Goal: Information Seeking & Learning: Compare options

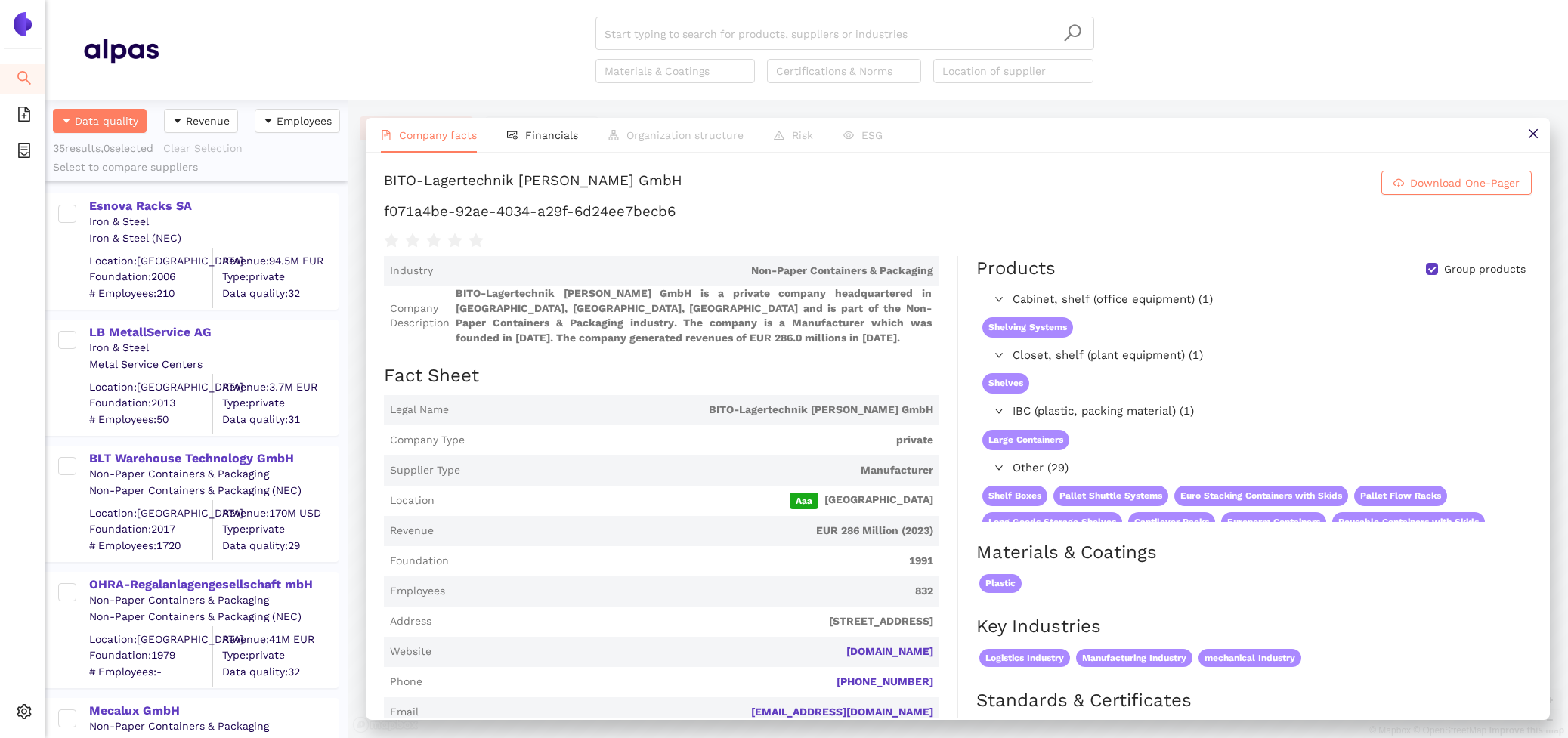
scroll to position [182, 0]
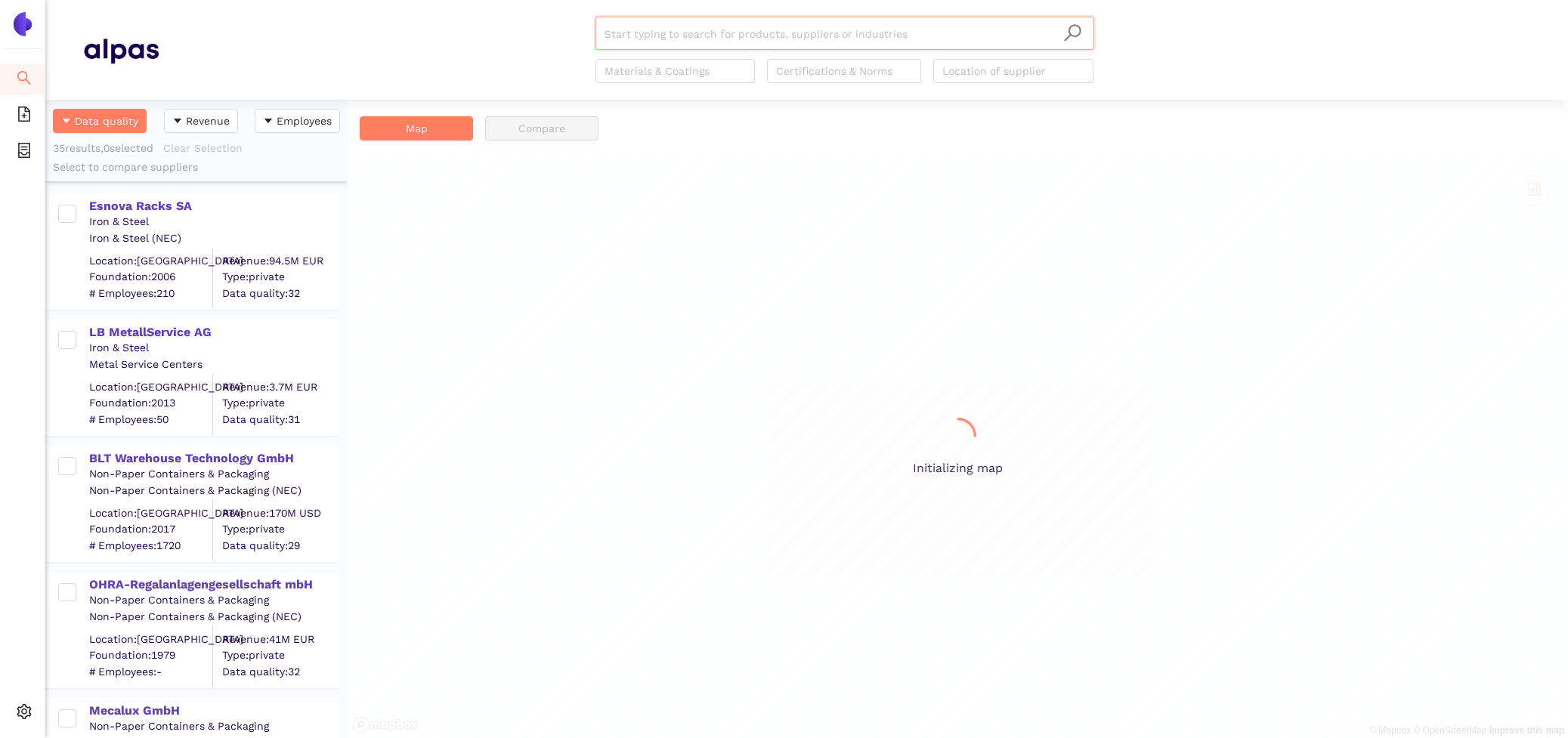
scroll to position [638, 302]
paste input "BITO-Lagertechnik [PERSON_NAME] GmbH"
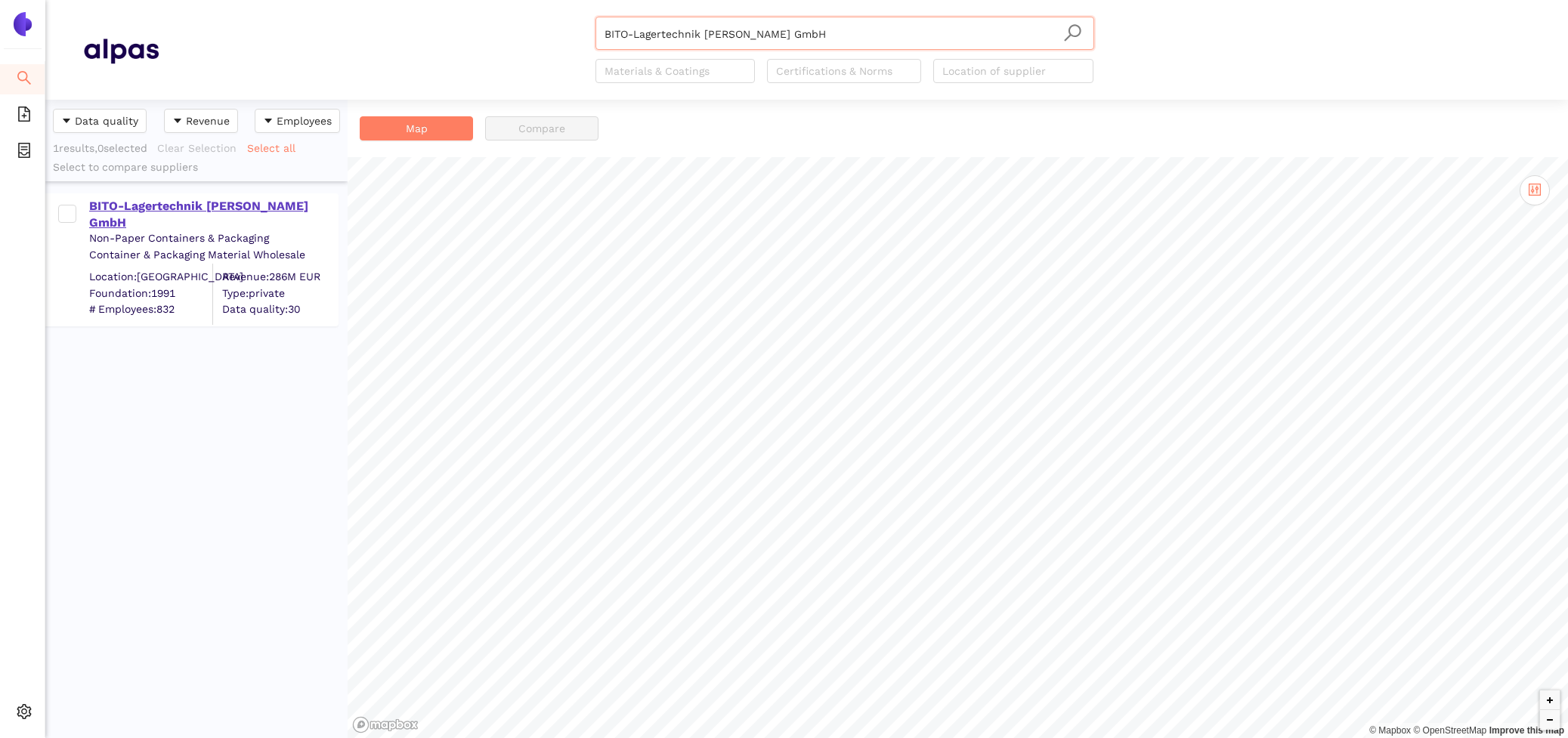
click at [152, 199] on div "BITO-Lagertechnik [PERSON_NAME] GmbH" at bounding box center [213, 214] width 248 height 34
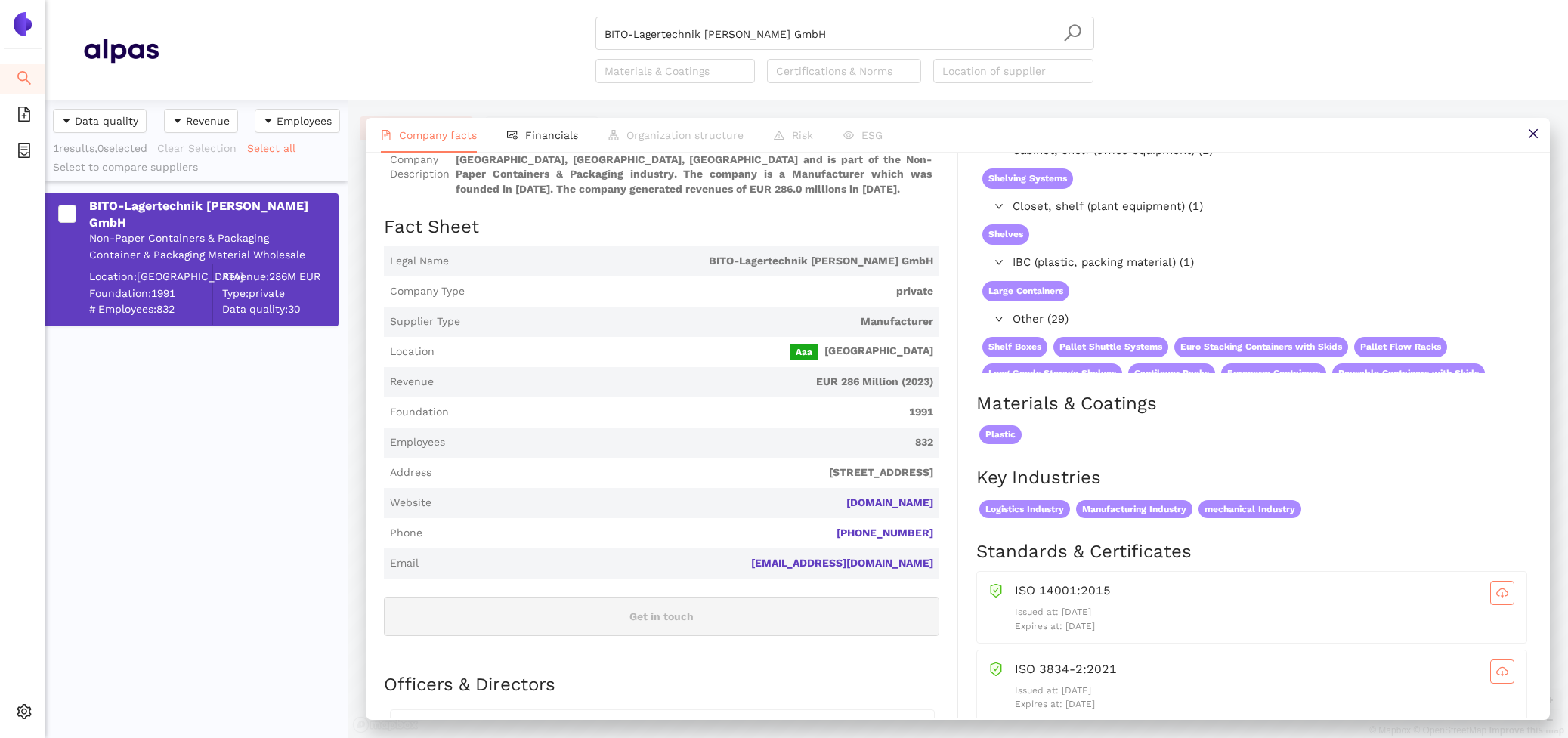
scroll to position [152, 0]
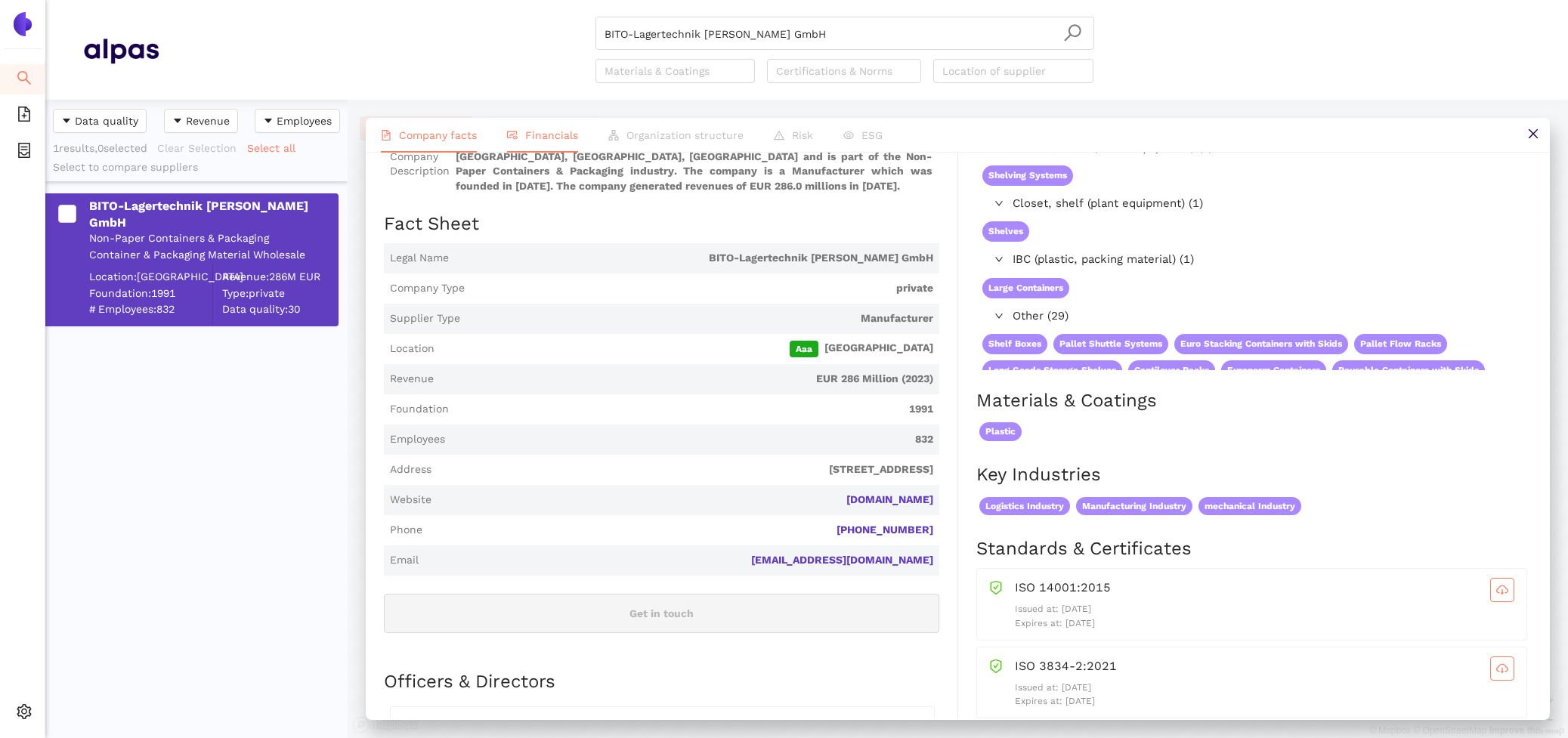
click at [543, 142] on li "Financials" at bounding box center [542, 135] width 101 height 35
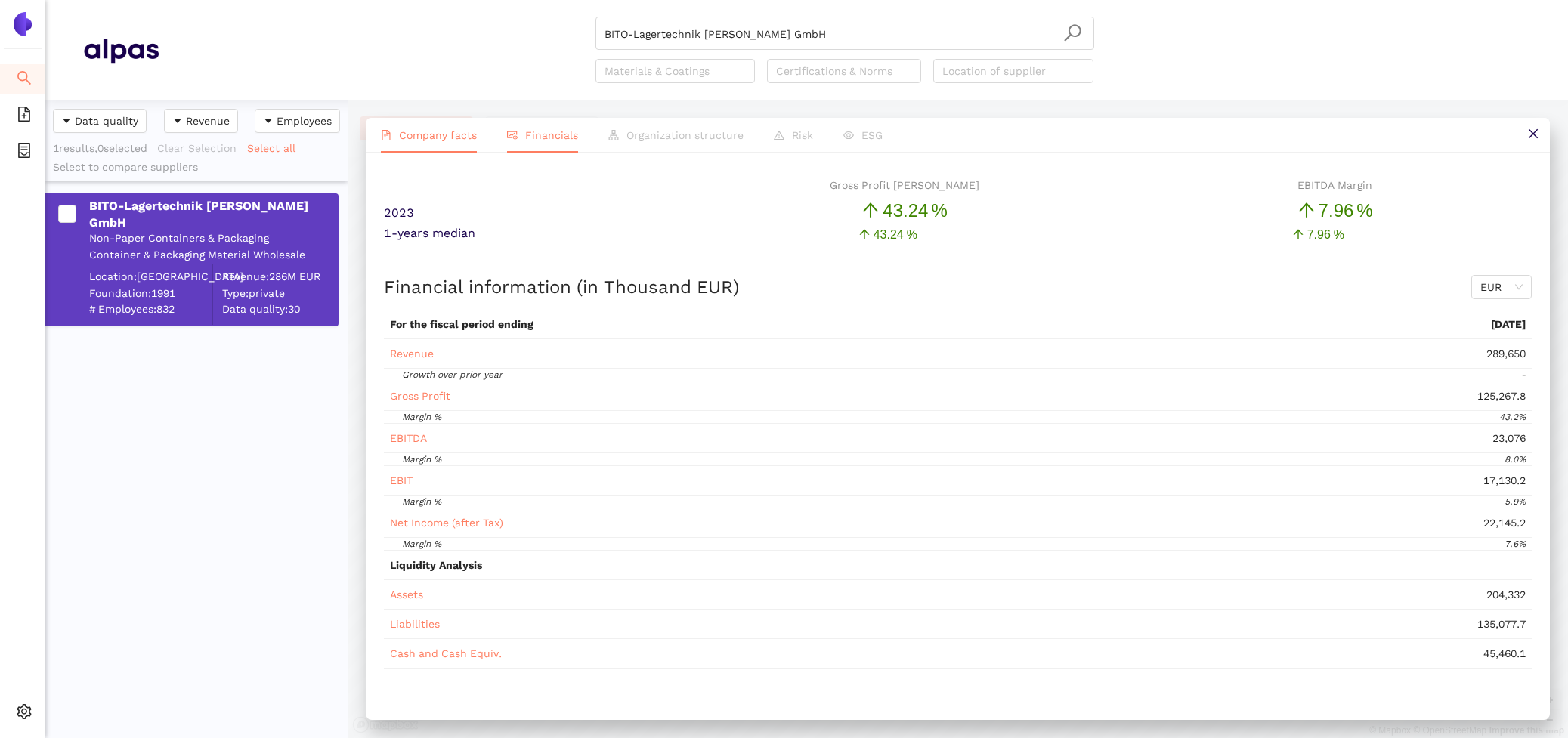
click at [430, 133] on span "Company facts" at bounding box center [438, 135] width 77 height 12
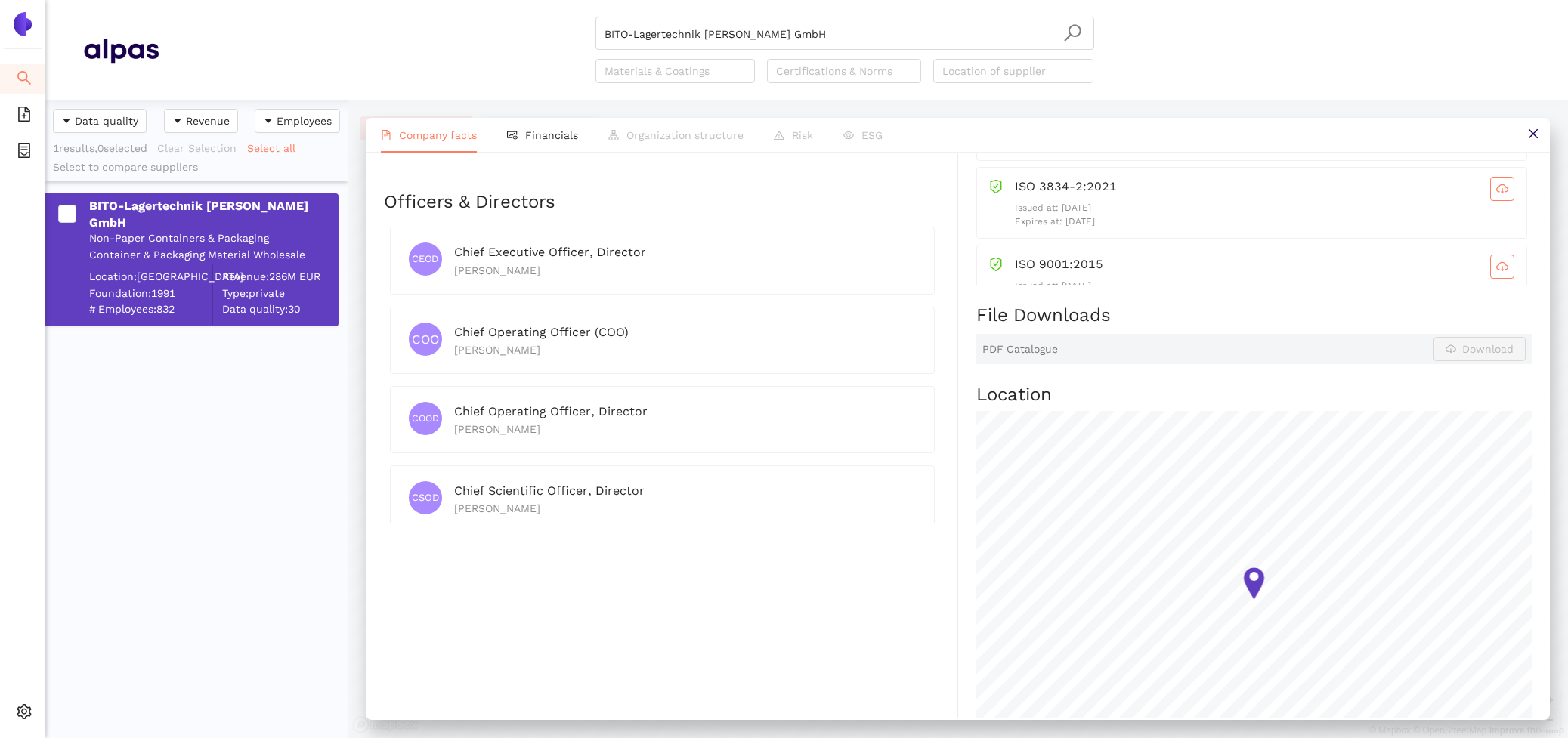
scroll to position [0, 0]
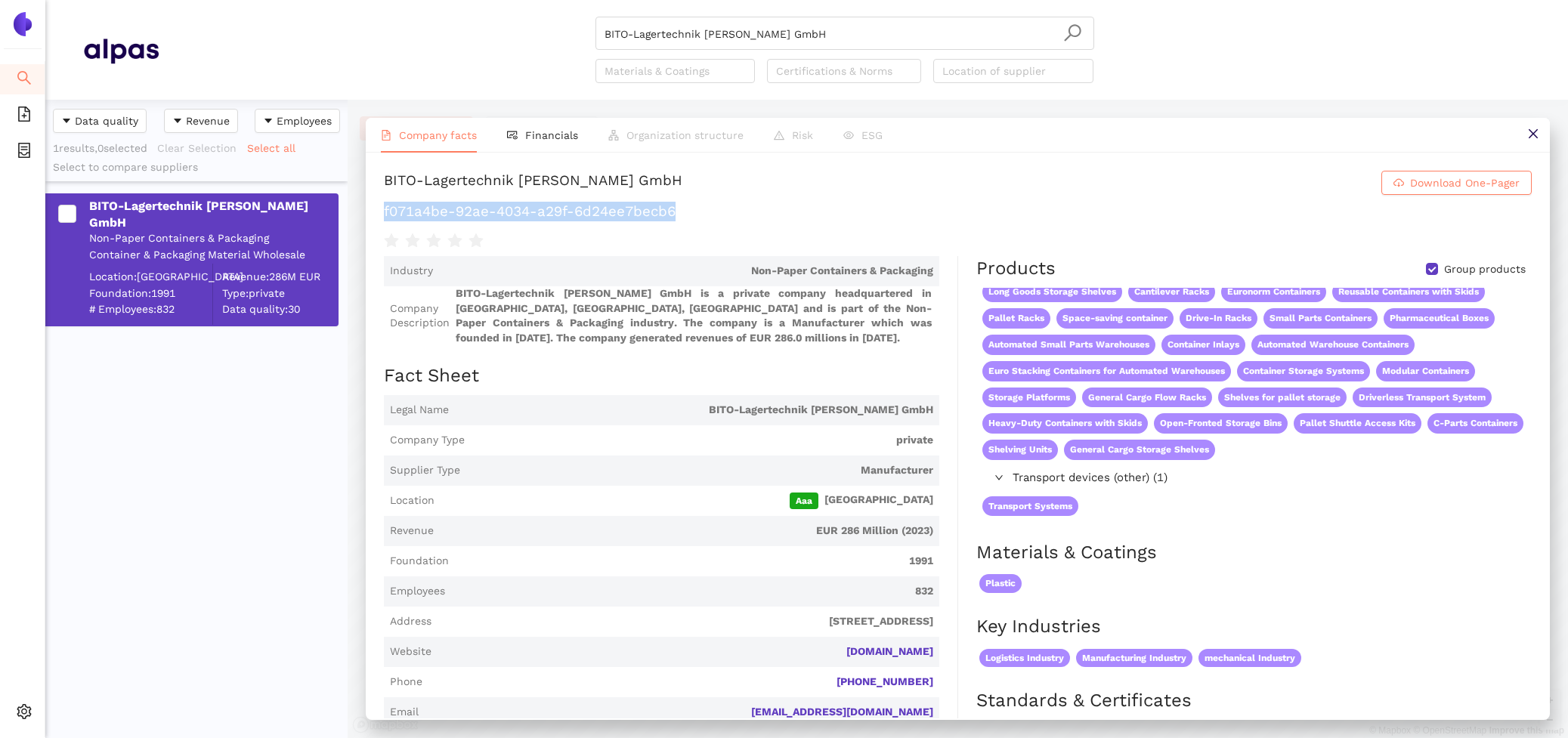
drag, startPoint x: 687, startPoint y: 215, endPoint x: 378, endPoint y: 216, distance: 309.0
click at [378, 216] on div "BITO-Lagertechnik Bittmann GmbH Download One-Pager f071a4be-92ae-4034-a29f-6d24…" at bounding box center [957, 435] width 1184 height 566
copy h1 "f071a4be-92ae-4034-a29f-6d24ee7becb6"
drag, startPoint x: 840, startPoint y: 35, endPoint x: 442, endPoint y: -26, distance: 402.6
click at [442, 0] on html "Search eSourcing Templates eSourcing Projects Settings BITO-Lagertechnik Bittma…" at bounding box center [784, 369] width 1568 height 738
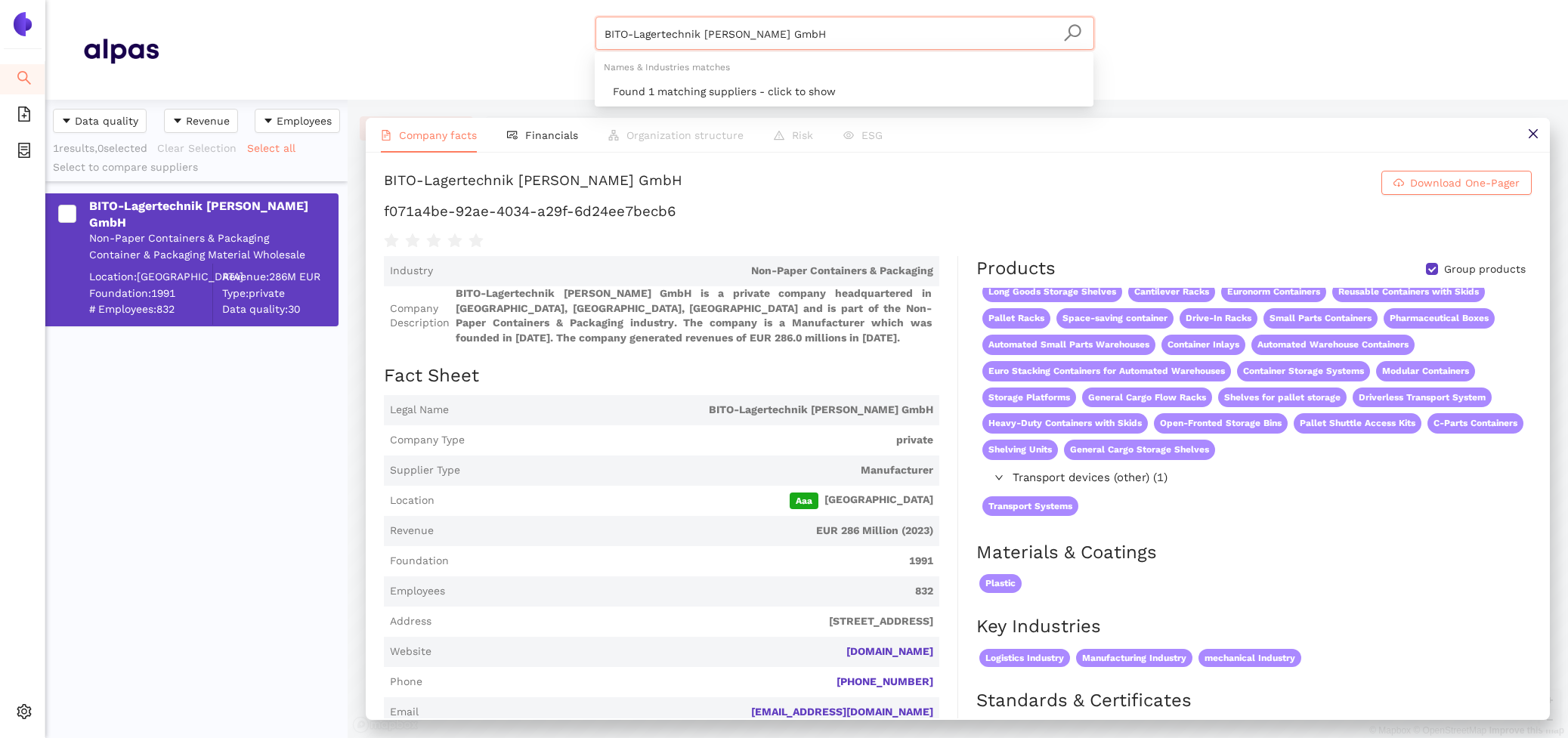
paste input "Jungheinrich AG"
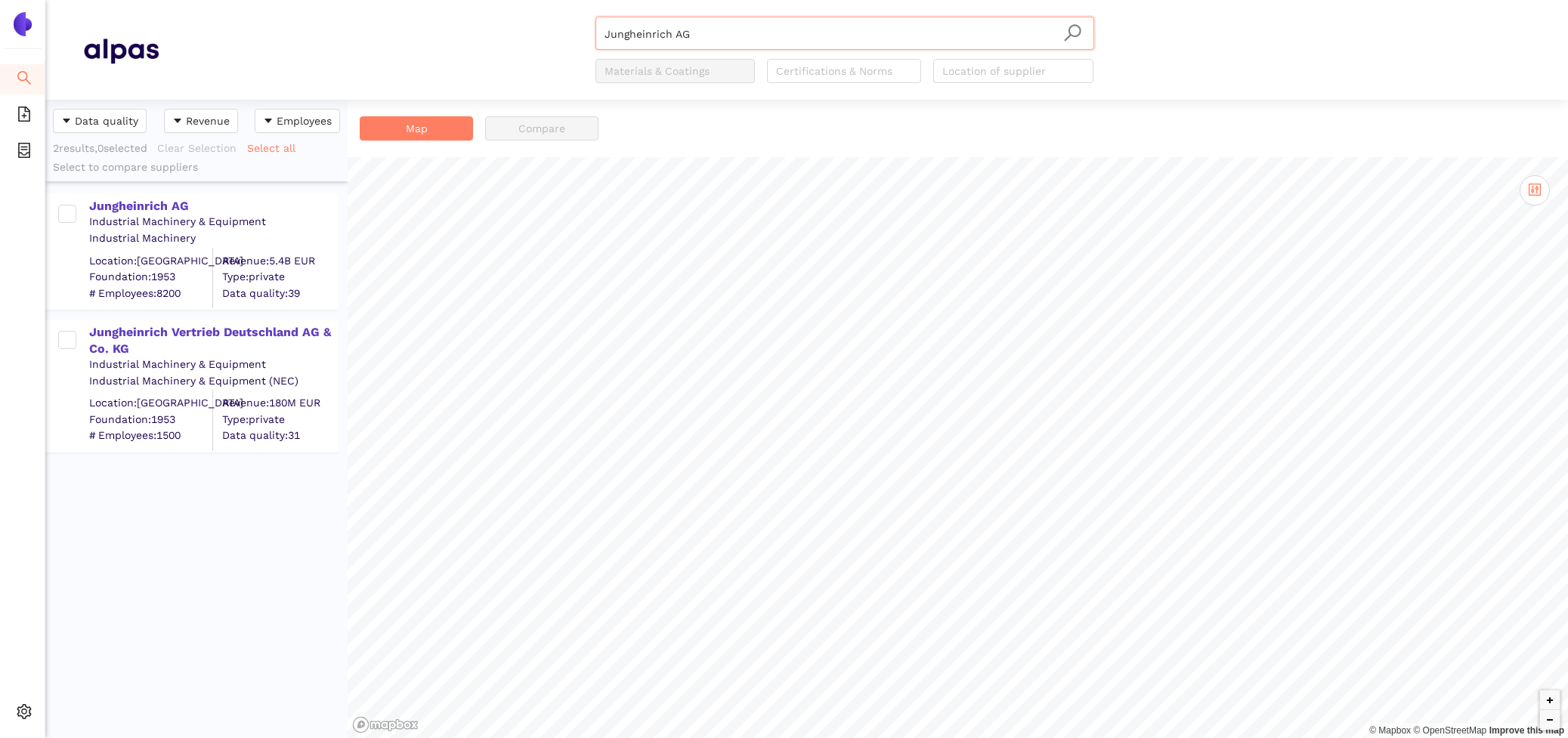
click at [174, 191] on div "Jungheinrich AG Industrial Machinery & Equipment Industrial Machinery Location:…" at bounding box center [196, 244] width 302 height 126
click at [175, 204] on div "Jungheinrich AG" at bounding box center [213, 206] width 248 height 16
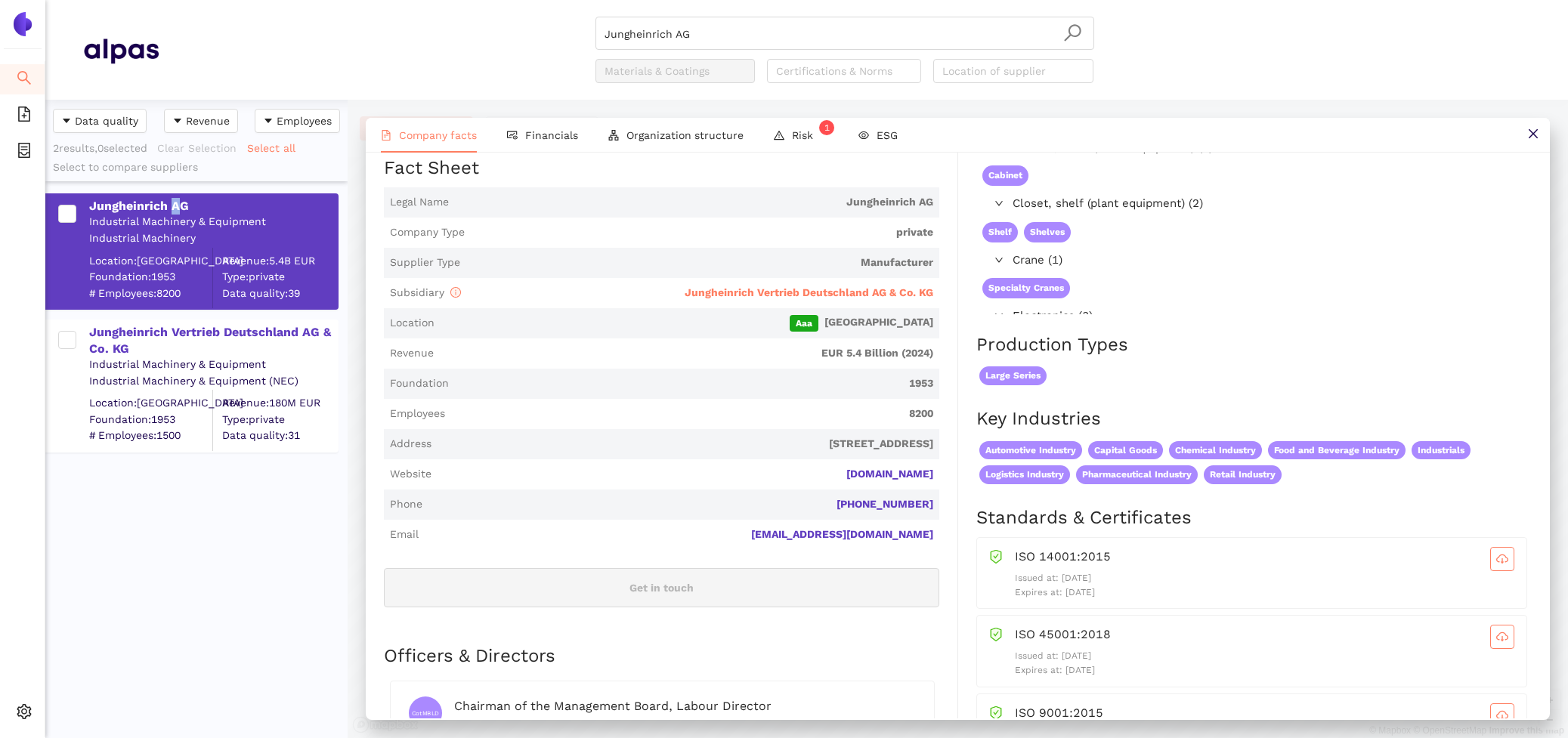
scroll to position [213, 0]
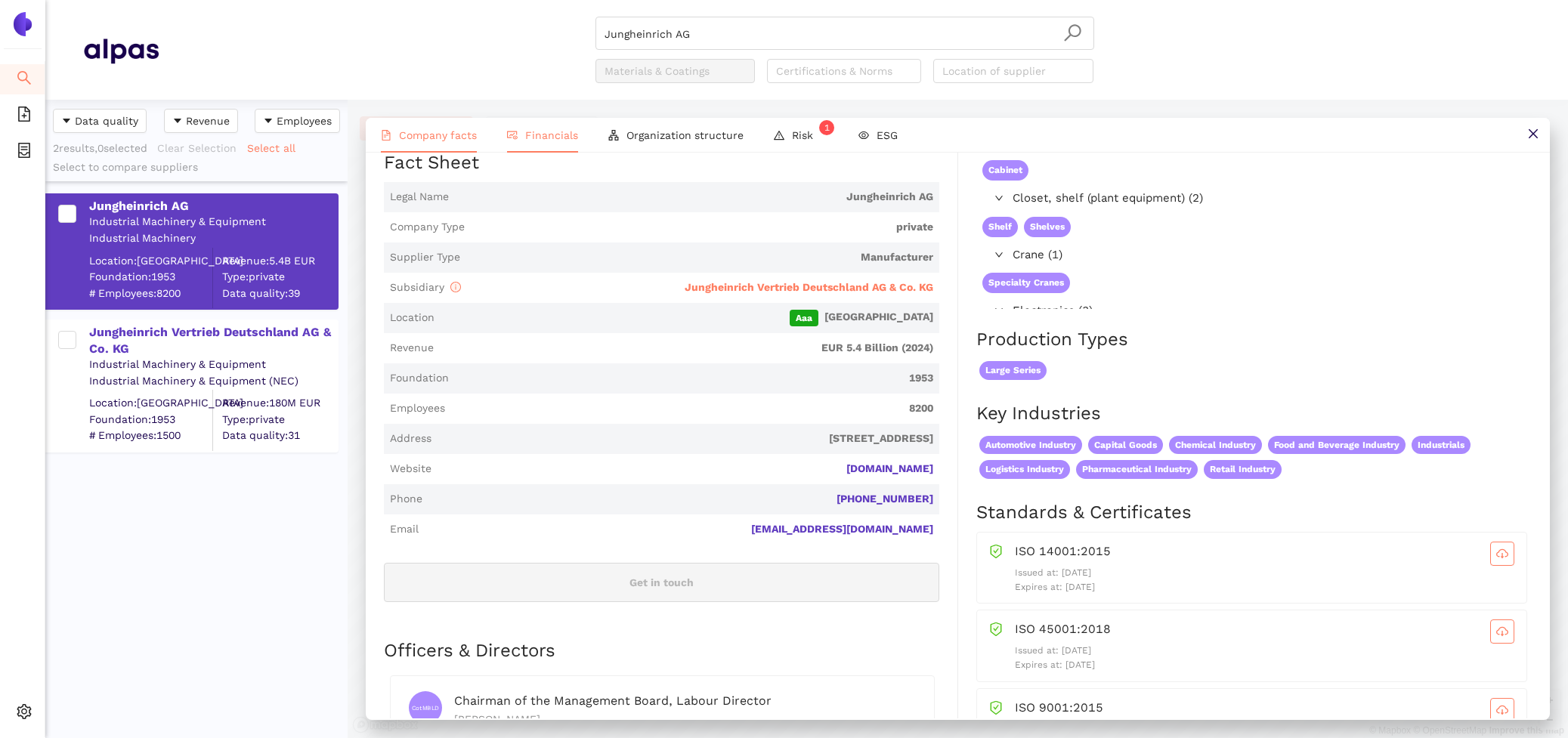
click at [562, 143] on li "Financials" at bounding box center [542, 135] width 101 height 35
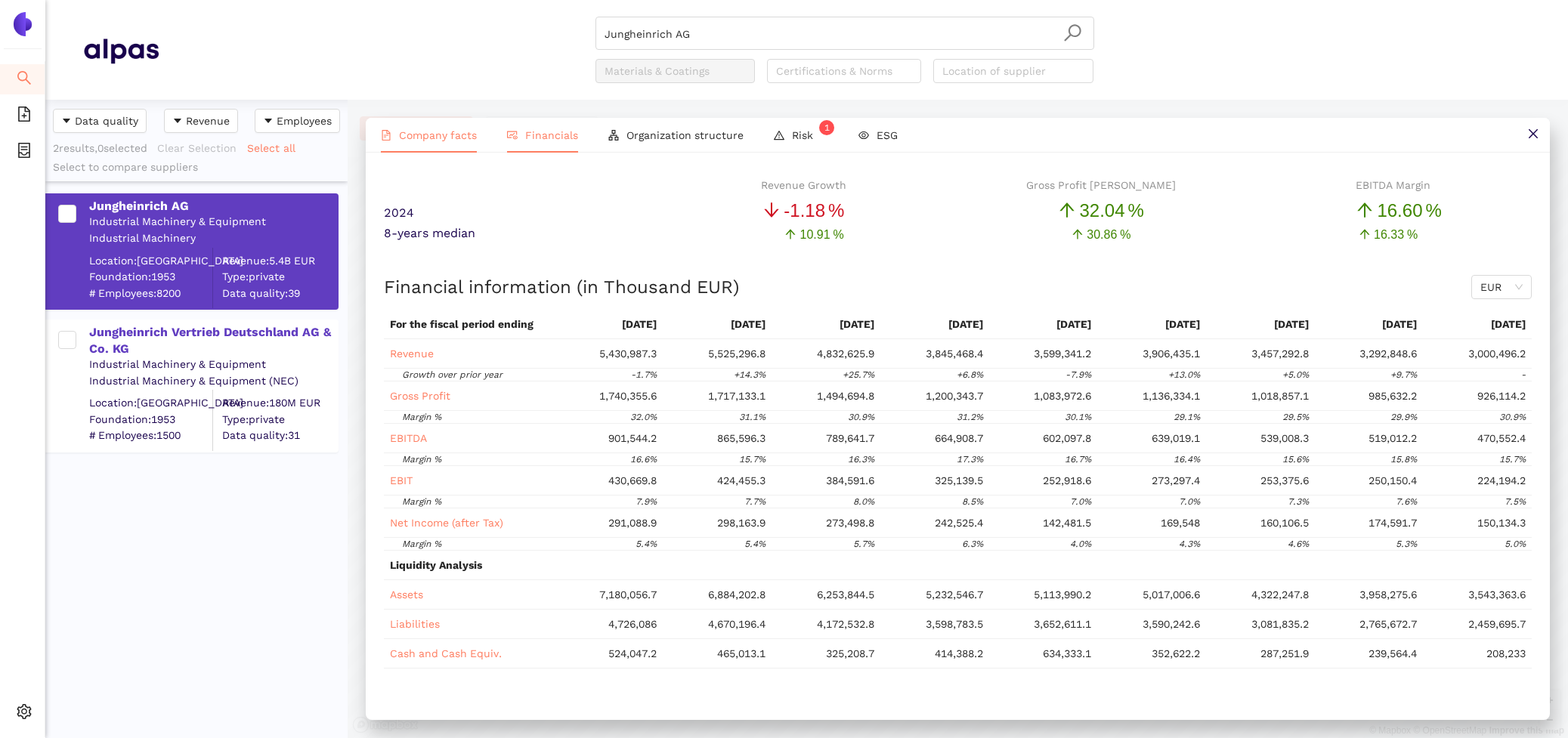
click at [446, 129] on span "Company facts" at bounding box center [438, 135] width 77 height 12
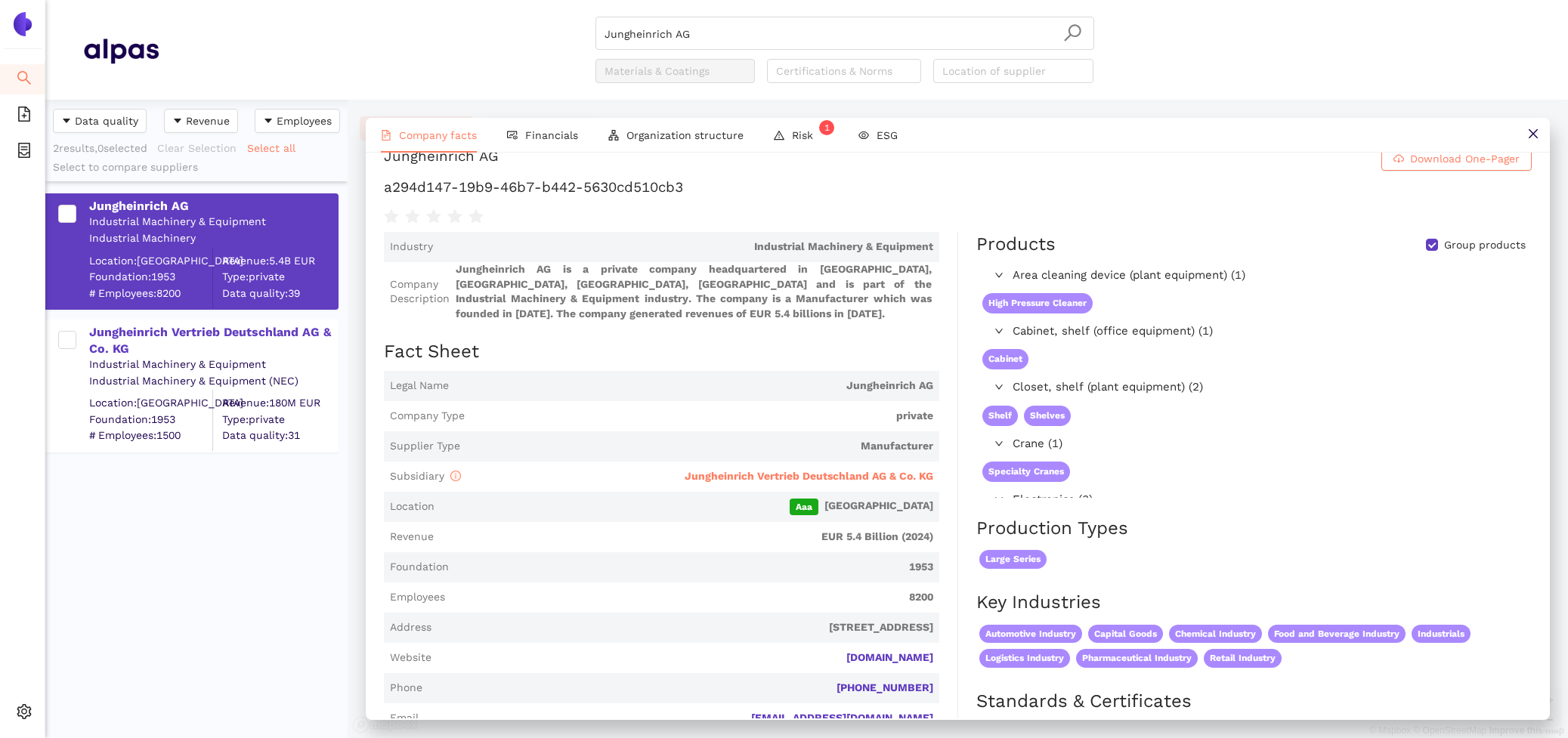
scroll to position [0, 0]
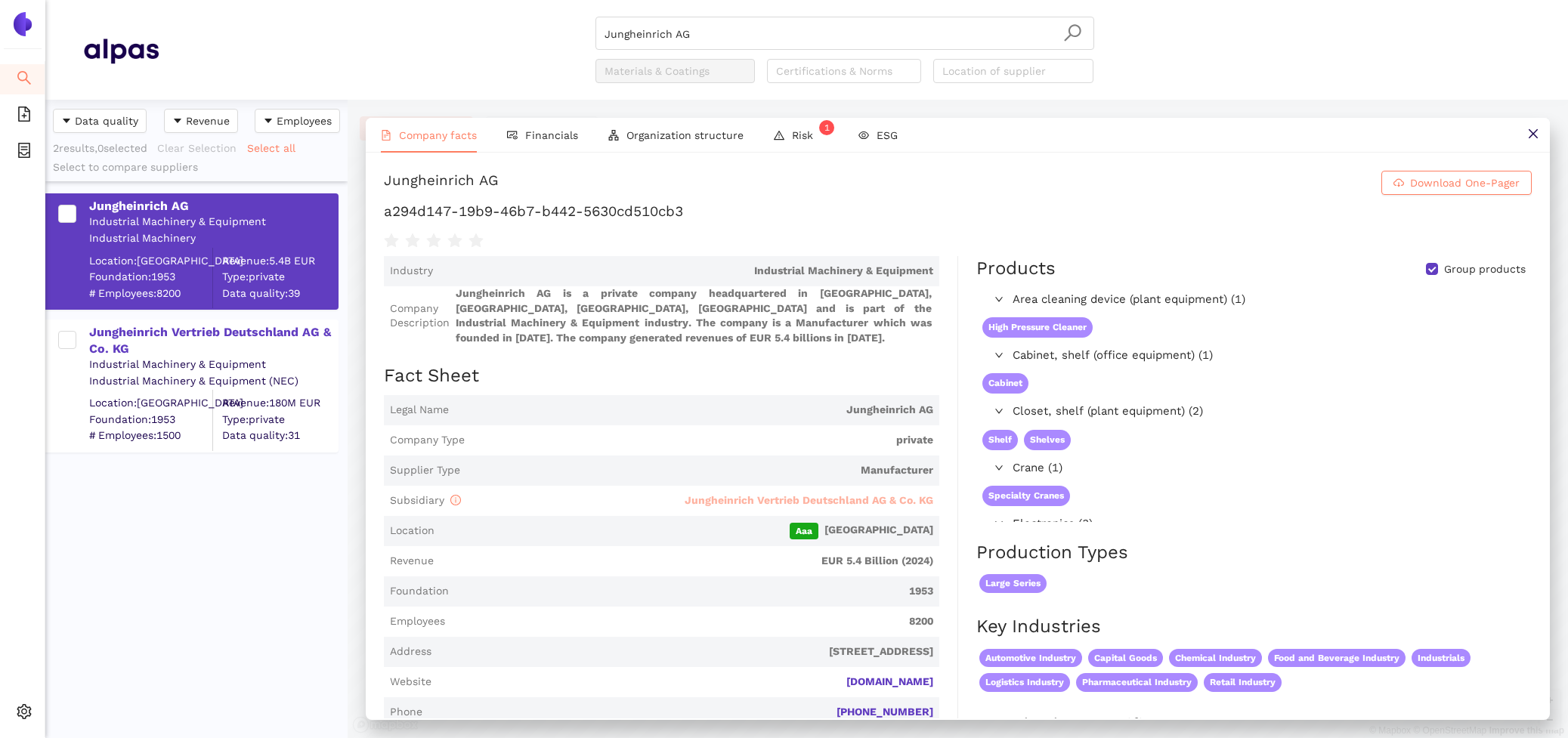
click at [762, 496] on span "Jungheinrich Vertrieb Deutschland AG & Co. KG" at bounding box center [809, 500] width 249 height 12
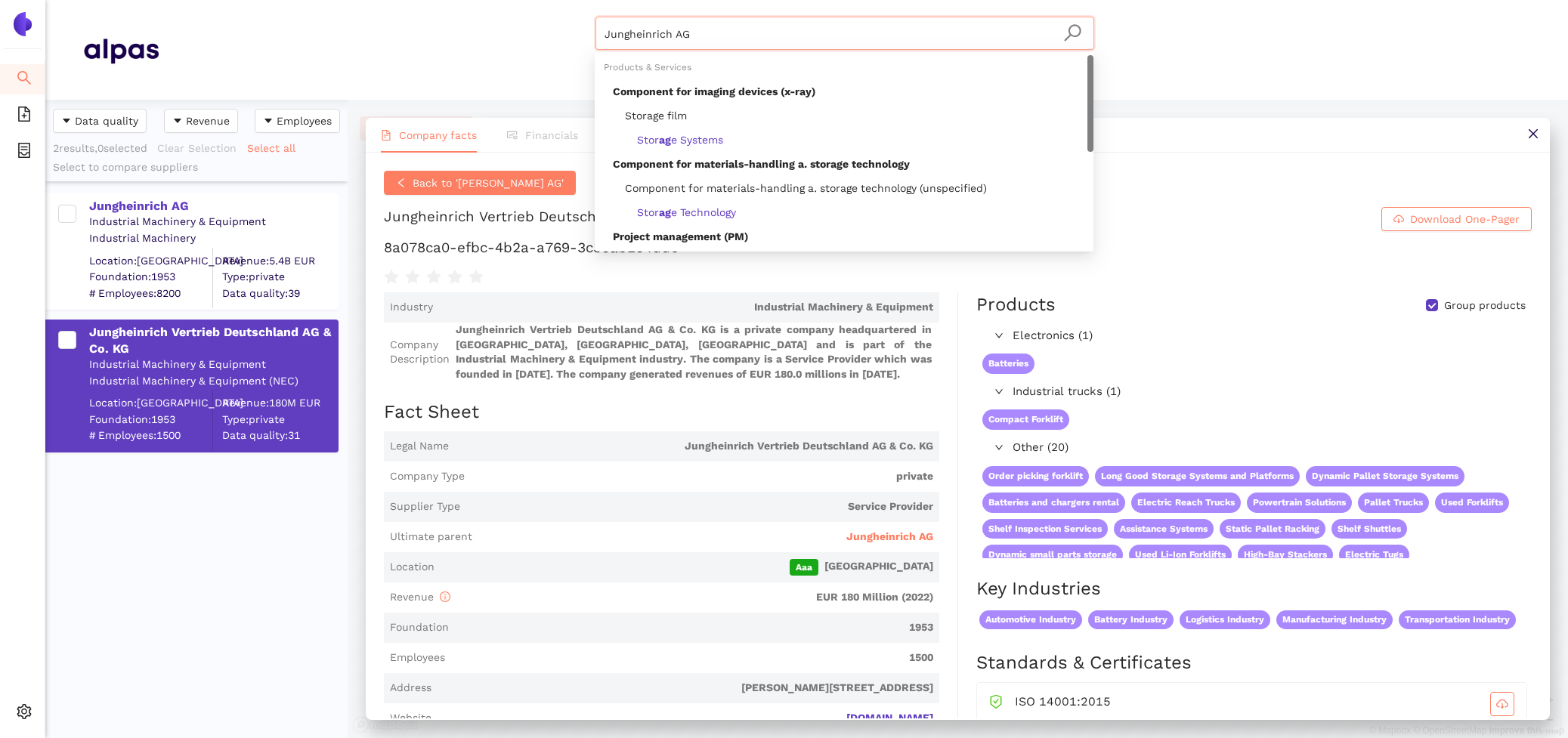
drag, startPoint x: 750, startPoint y: 48, endPoint x: 546, endPoint y: -2, distance: 210.0
click at [546, 0] on html "Search eSourcing Templates eSourcing Projects Settings Jungheinrich AG Material…" at bounding box center [784, 369] width 1568 height 738
paste input "OHRA-Regalanlagengesellschaft mbH"
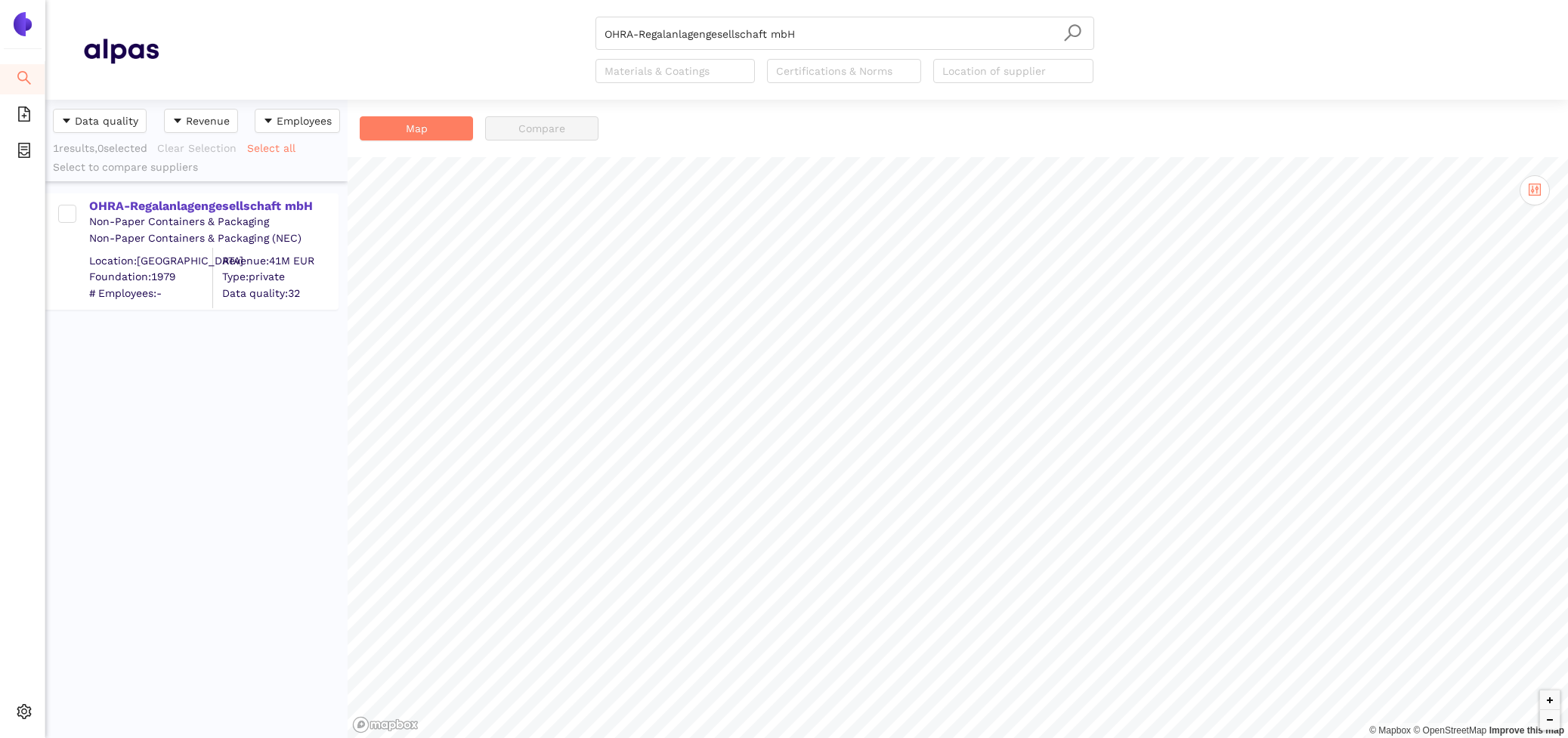
click at [255, 222] on div "Non-Paper Containers & Packaging" at bounding box center [213, 222] width 248 height 15
click at [271, 210] on div "OHRA-Regalanlagengesellschaft mbH" at bounding box center [213, 206] width 248 height 16
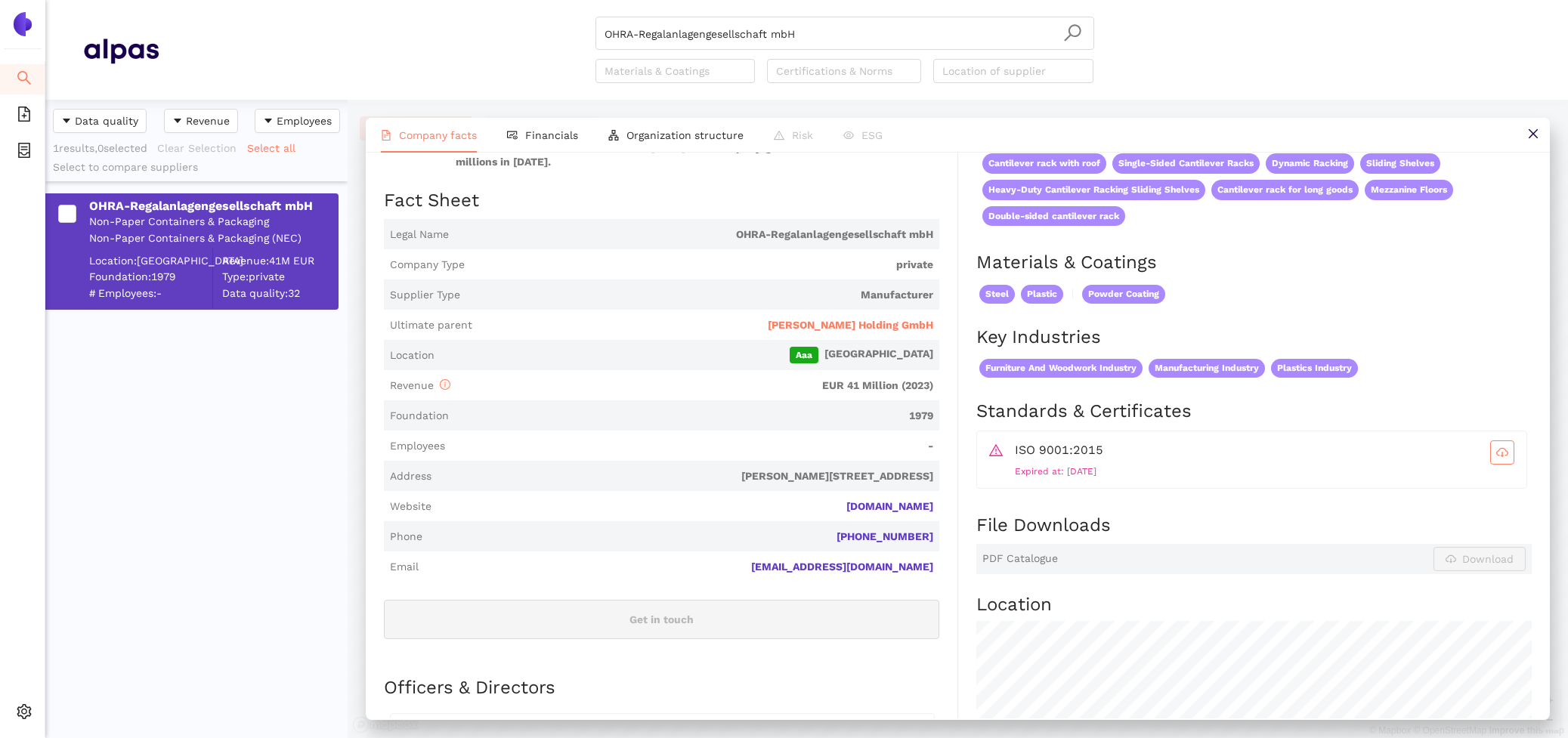
scroll to position [122, 0]
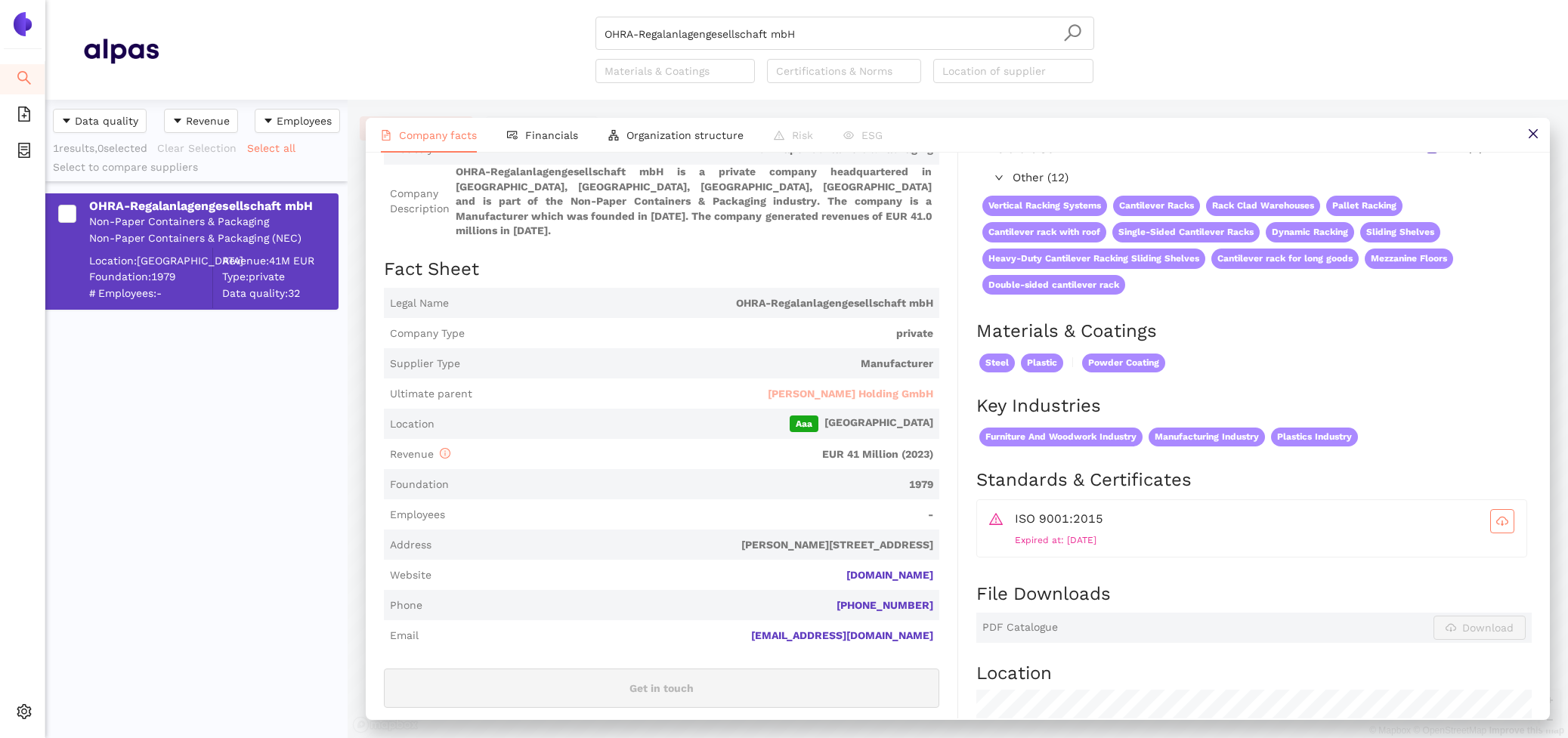
click at [910, 387] on span "Hölscher Holding GmbH" at bounding box center [850, 395] width 166 height 15
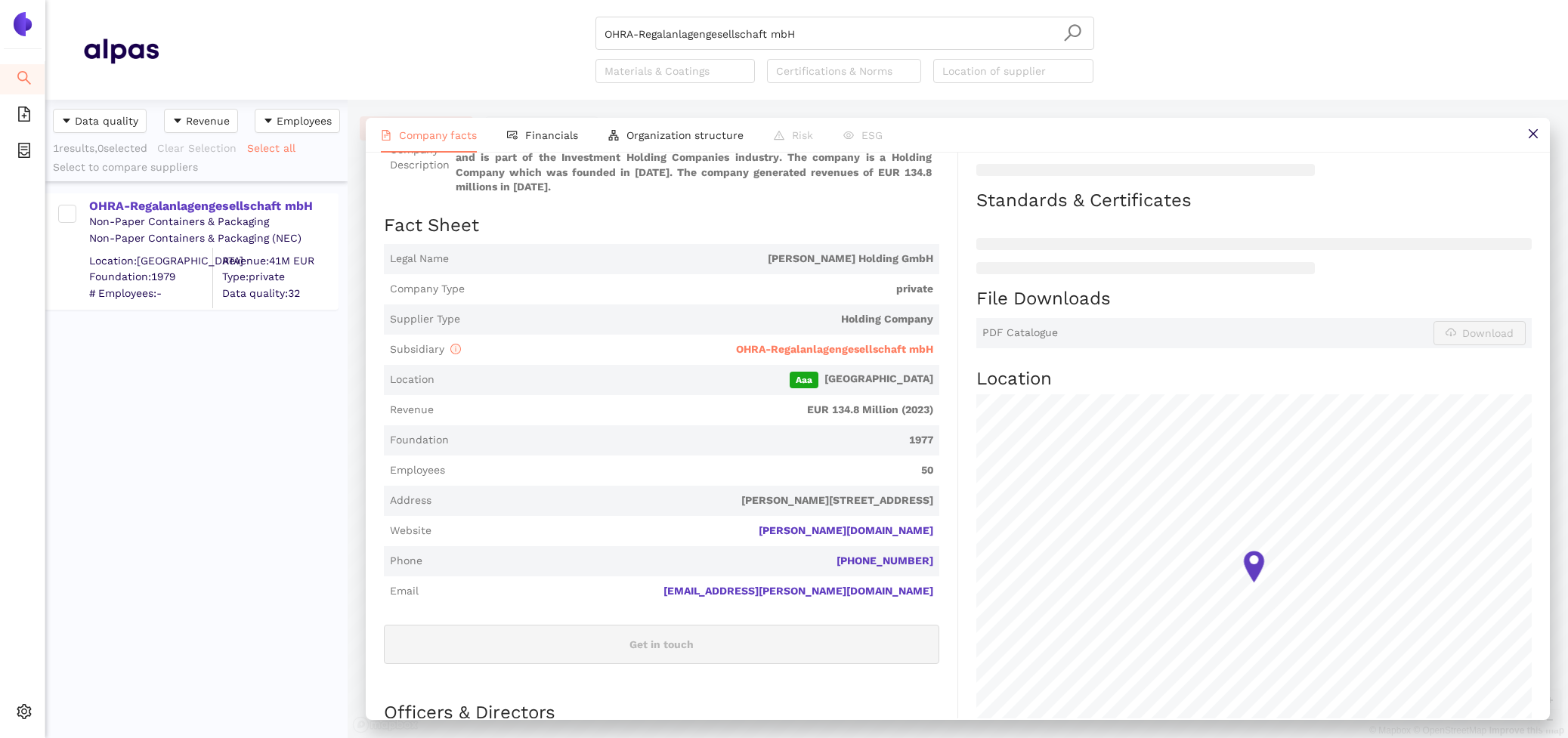
scroll to position [337, 0]
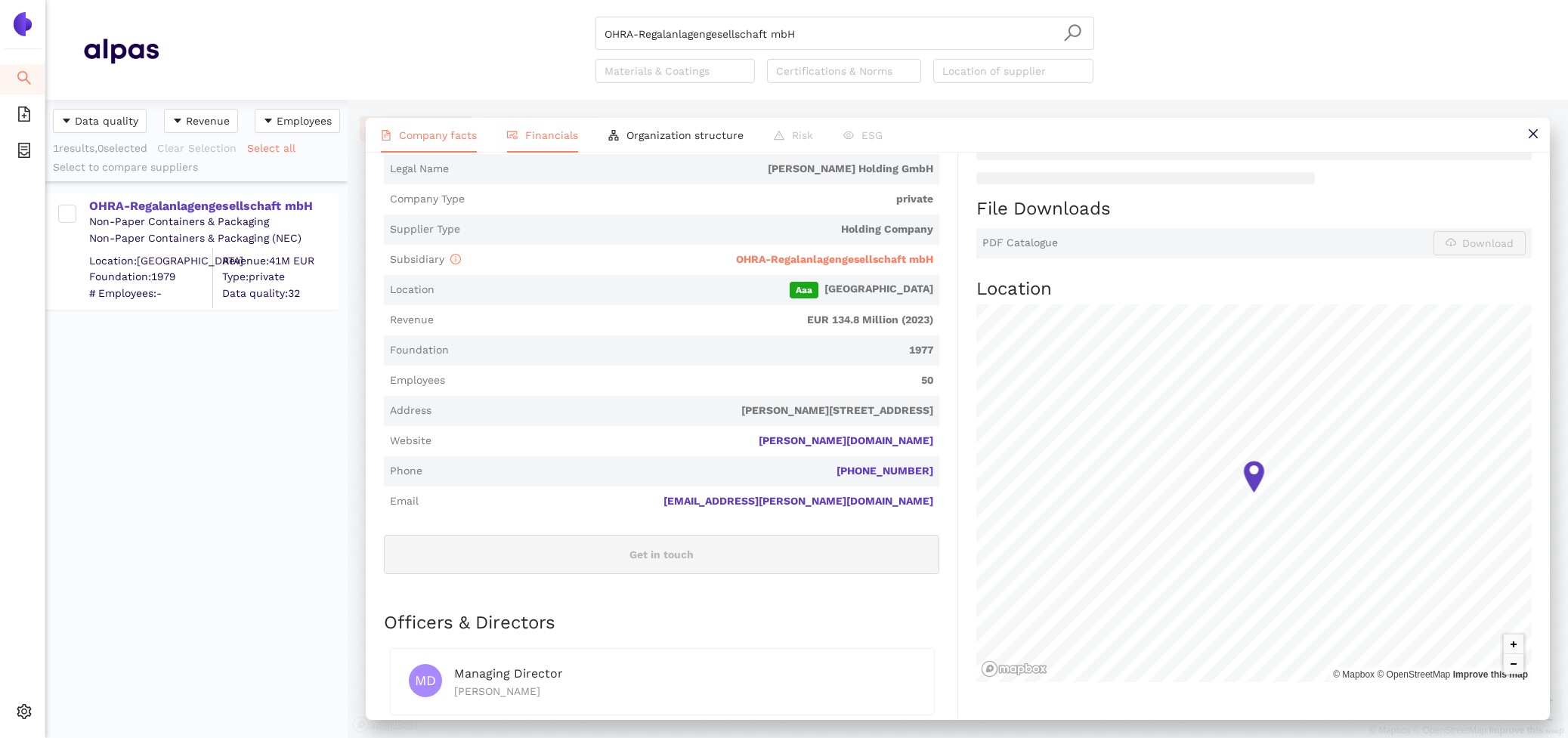
click at [550, 132] on span "Financials" at bounding box center [551, 135] width 53 height 12
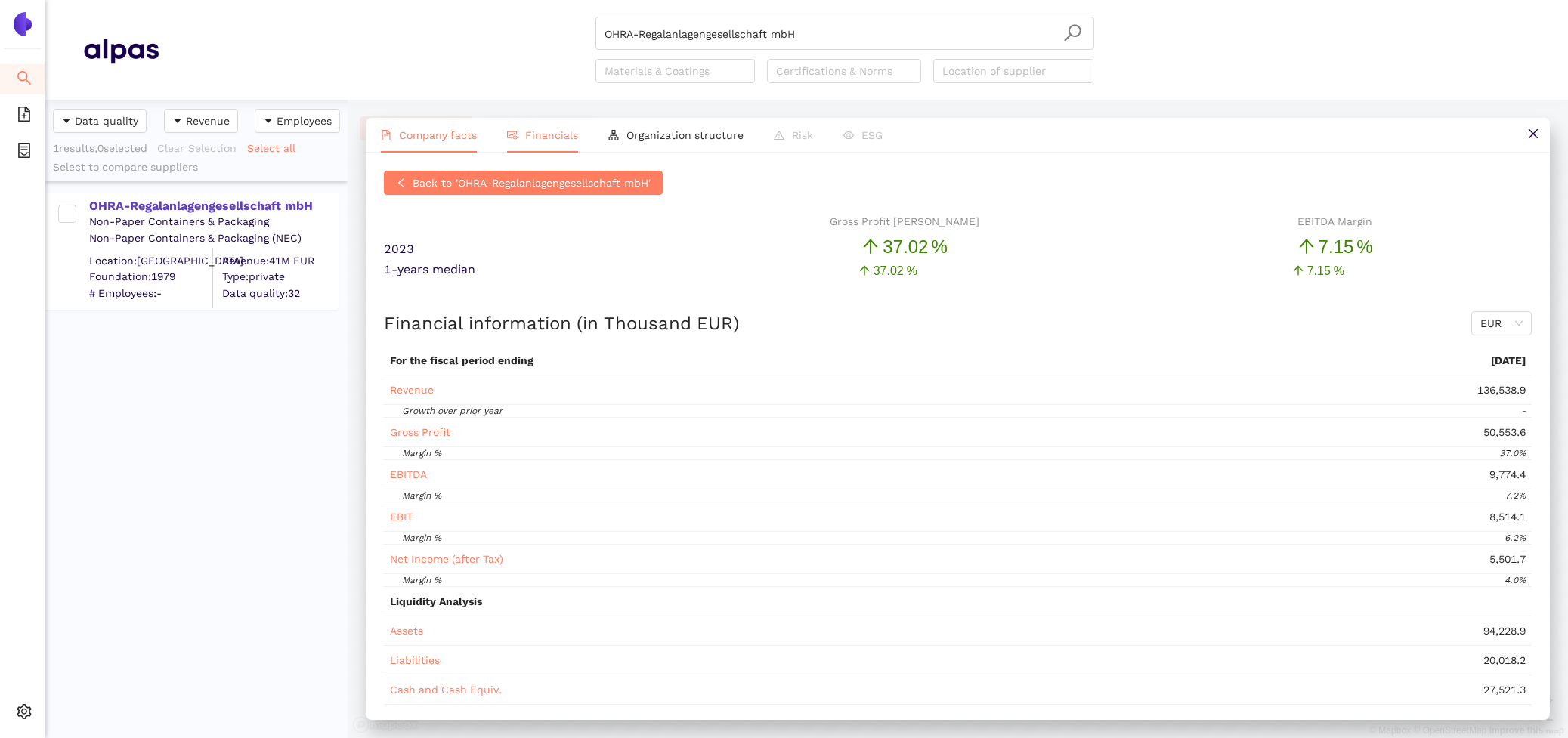
click at [419, 133] on span "Company facts" at bounding box center [438, 135] width 77 height 12
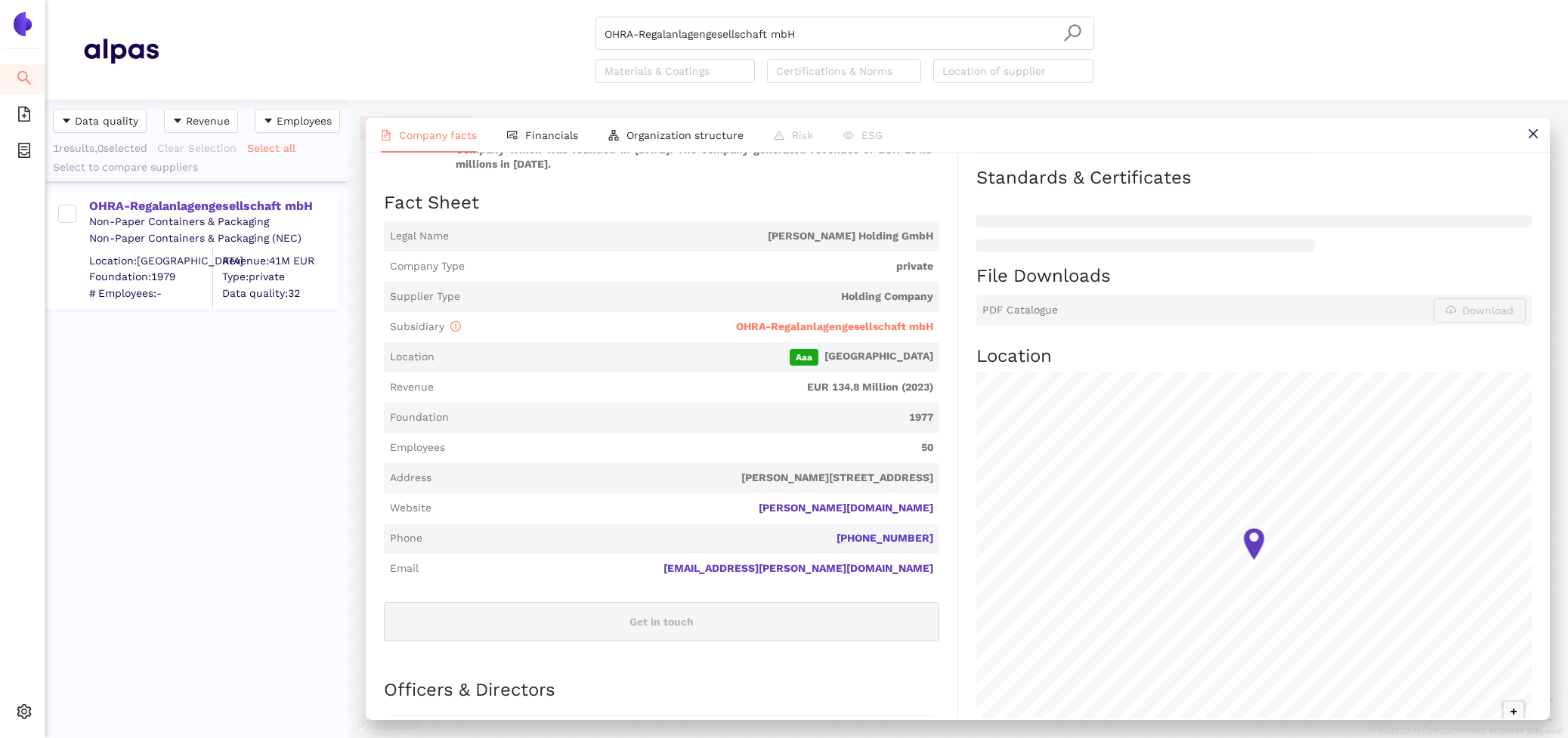
scroll to position [0, 0]
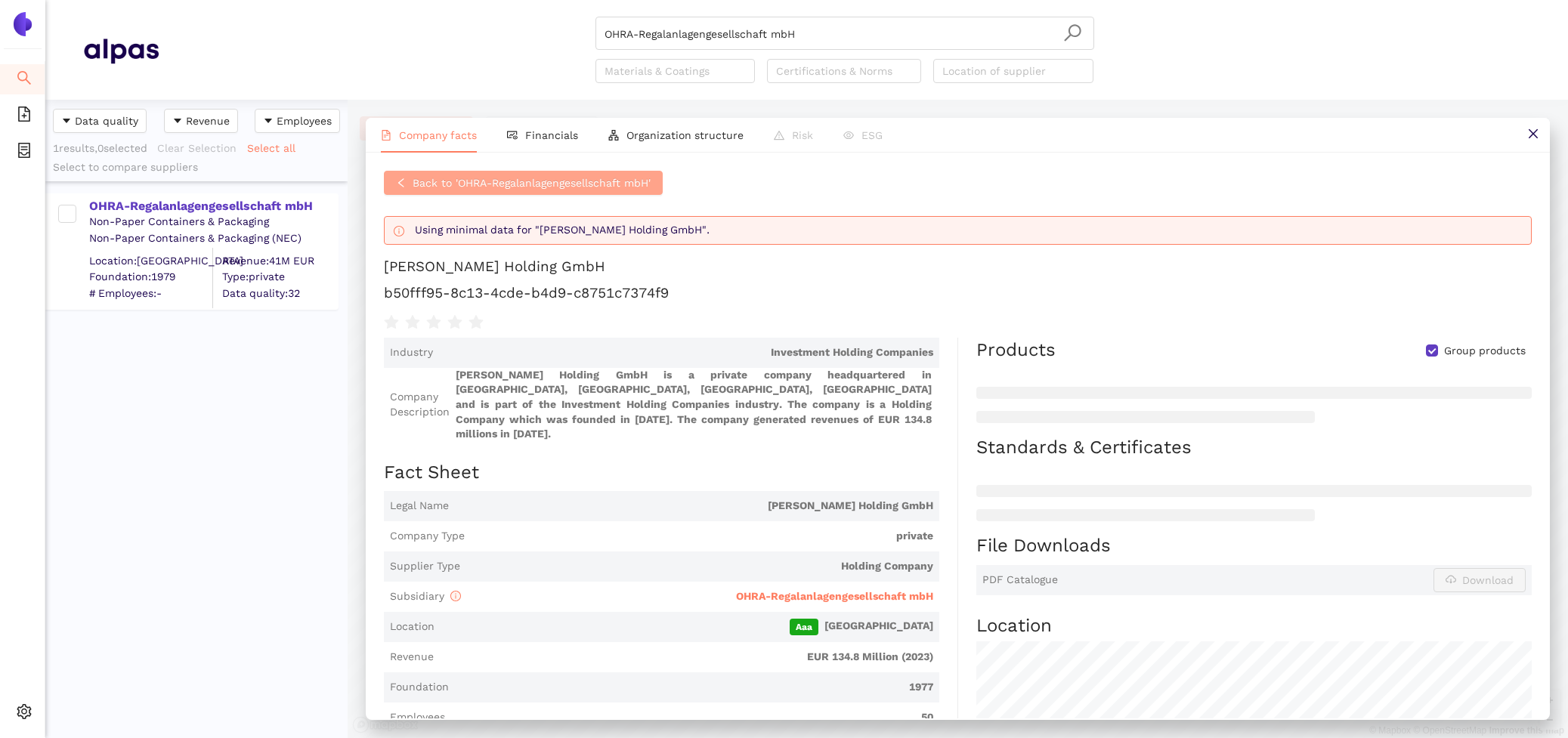
click at [516, 186] on span "Back to 'OHRA-Regalanlagengesellschaft mbH'" at bounding box center [531, 183] width 238 height 16
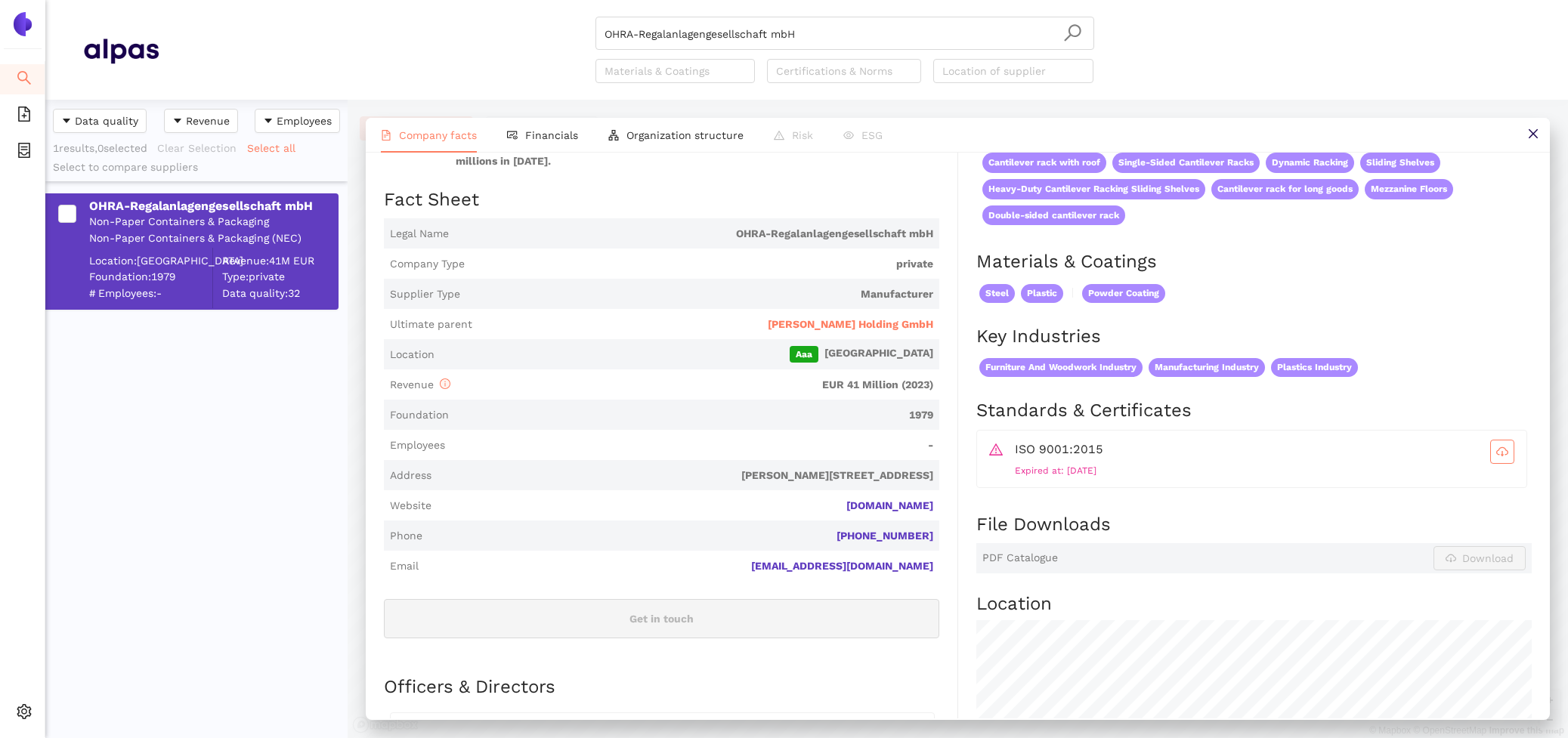
scroll to position [193, 0]
drag, startPoint x: 934, startPoint y: 487, endPoint x: 886, endPoint y: 484, distance: 48.1
click at [886, 488] on span "Website ohra.de" at bounding box center [662, 503] width 555 height 30
copy link "ohra.de"
click at [920, 315] on span "Hölscher Holding GmbH" at bounding box center [850, 323] width 166 height 15
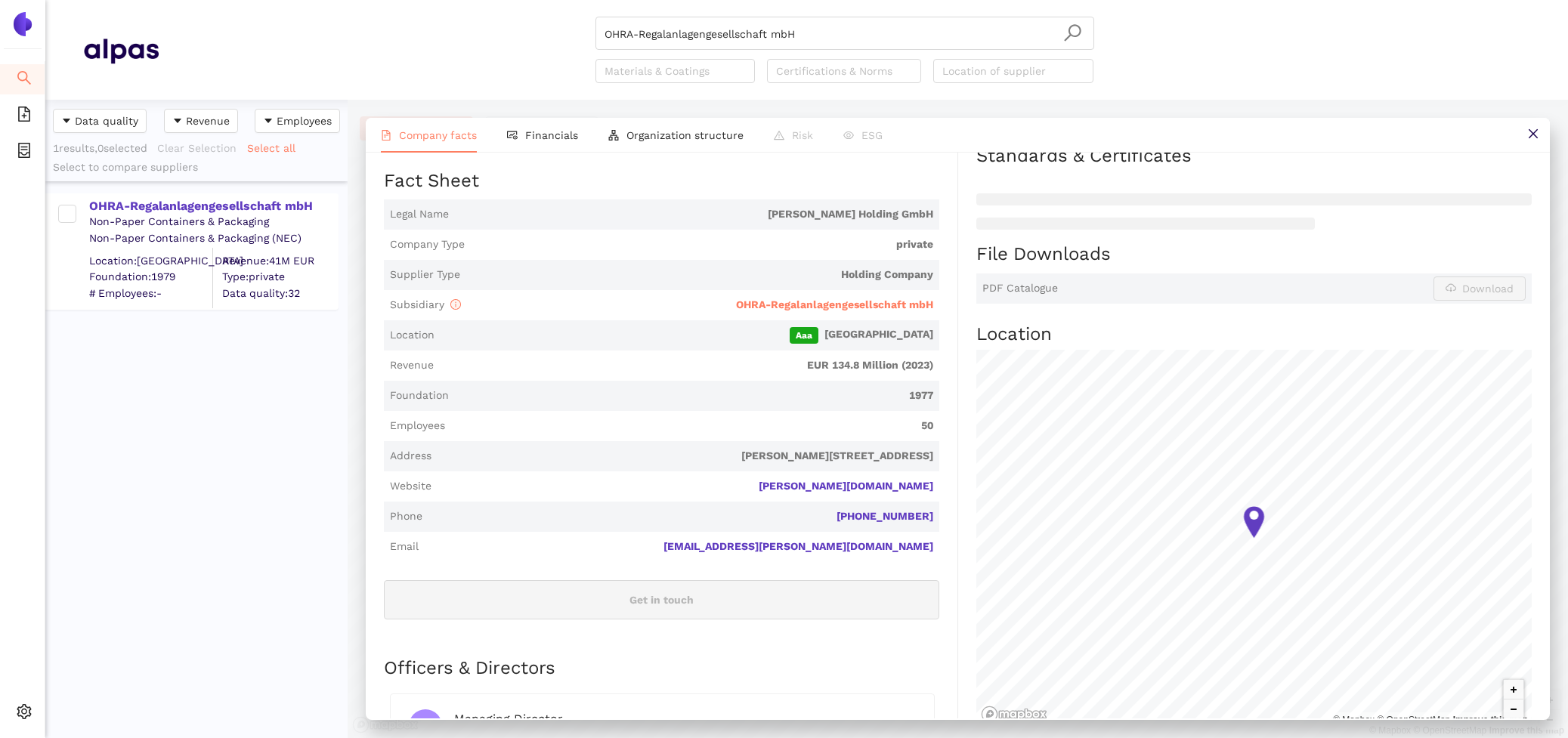
scroll to position [325, 0]
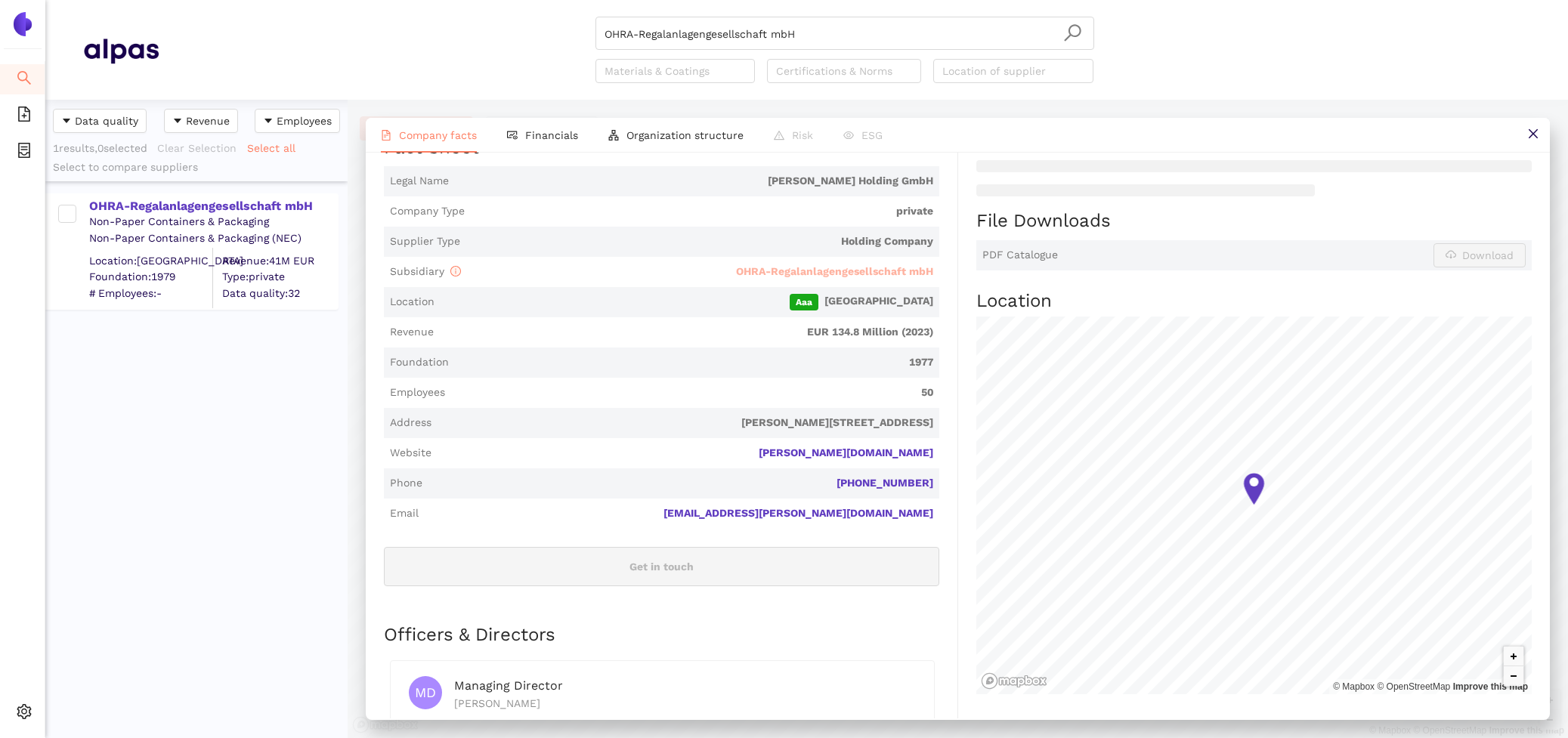
click at [789, 265] on span "OHRA-Regalanlagengesellschaft mbH" at bounding box center [834, 271] width 197 height 12
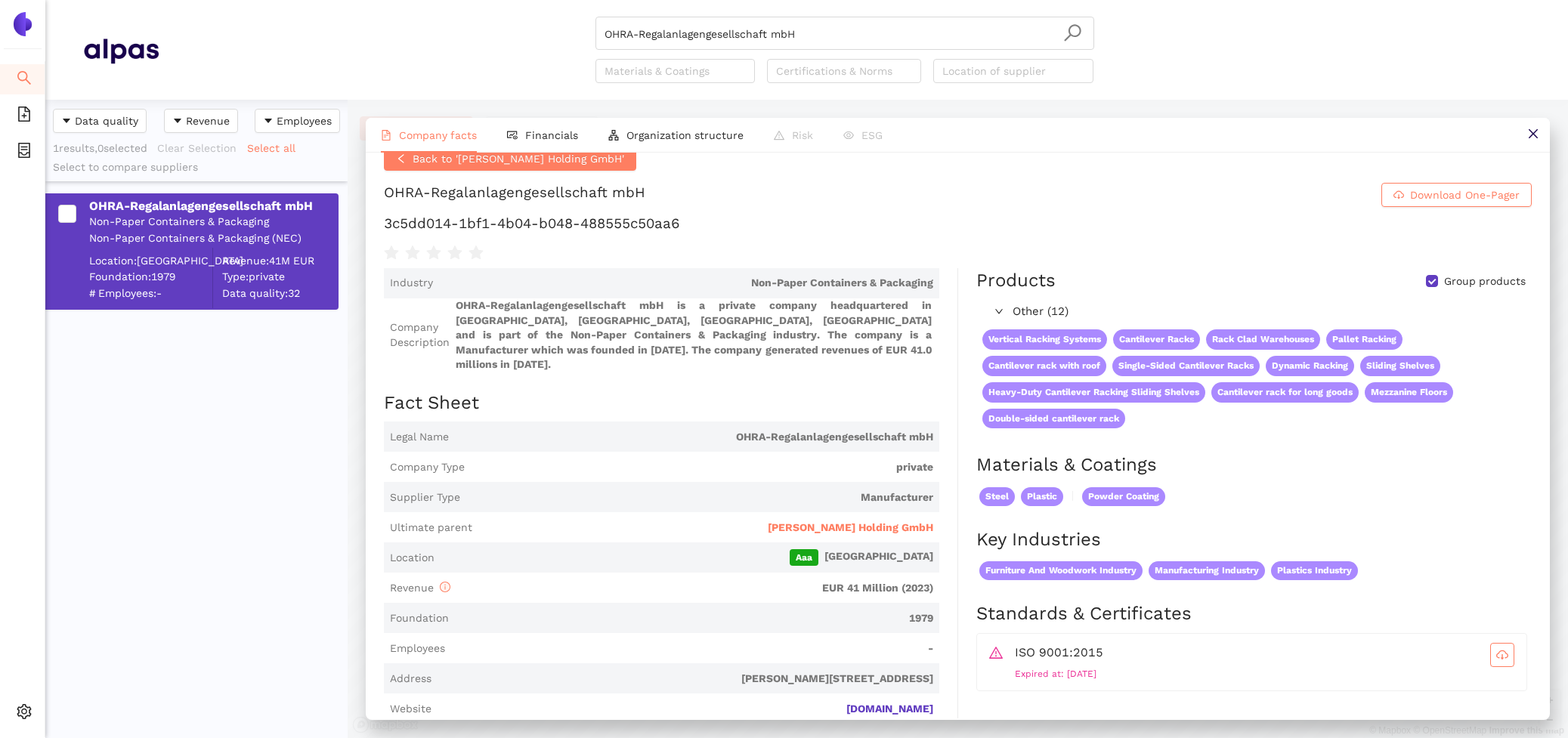
scroll to position [0, 0]
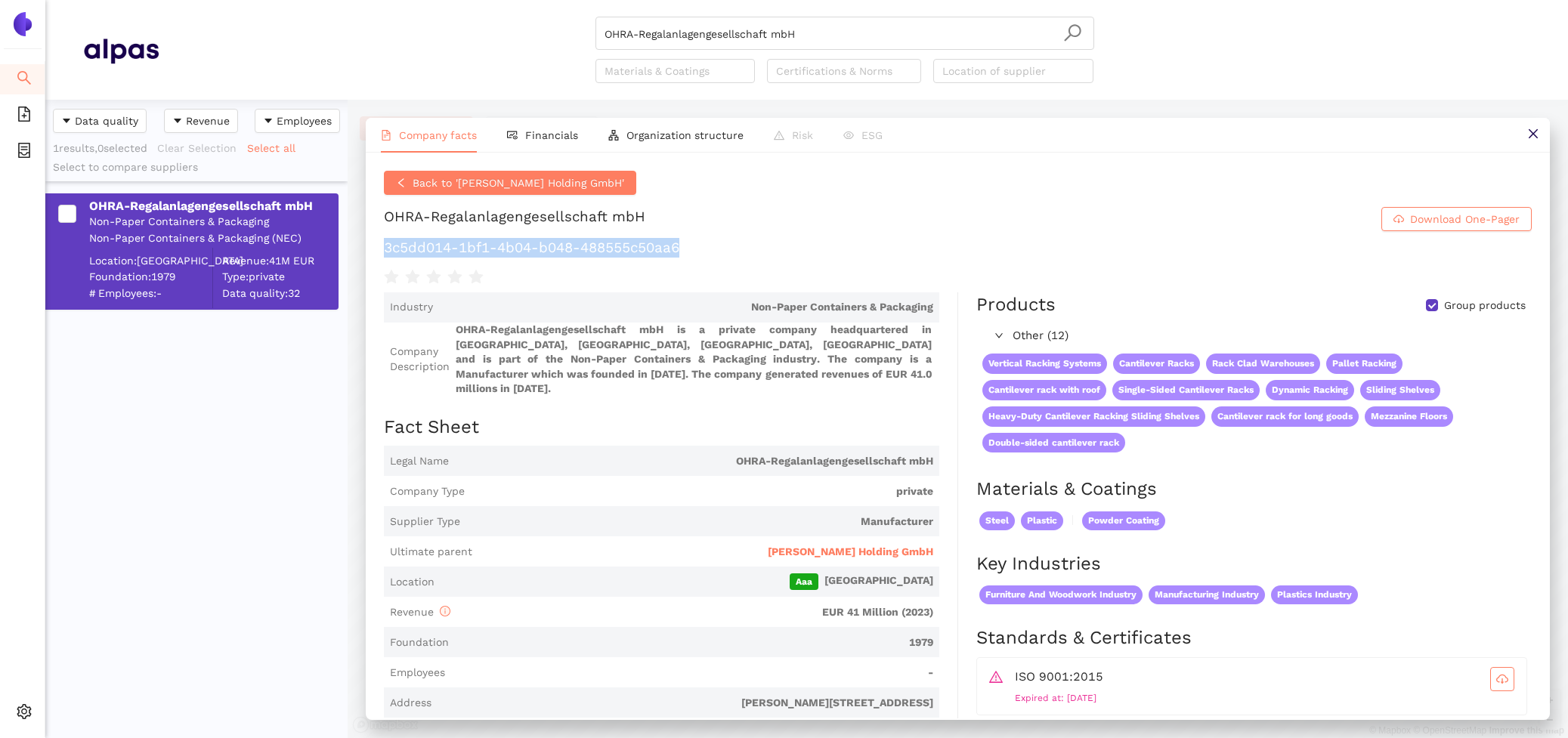
drag, startPoint x: 700, startPoint y: 248, endPoint x: 370, endPoint y: 251, distance: 330.0
click at [370, 251] on div "Back to 'Hölscher Holding GmbH' OHRA-Regalanlagengesellschaft mbH Download One-…" at bounding box center [957, 435] width 1184 height 566
copy h1 "3c5dd014-1bf1-4b04-b048-488555c50aa6"
drag, startPoint x: 815, startPoint y: 39, endPoint x: 443, endPoint y: -35, distance: 379.3
click at [443, 0] on html "Search eSourcing Templates eSourcing Projects Settings OHRA-Regalanlagengesells…" at bounding box center [784, 369] width 1568 height 738
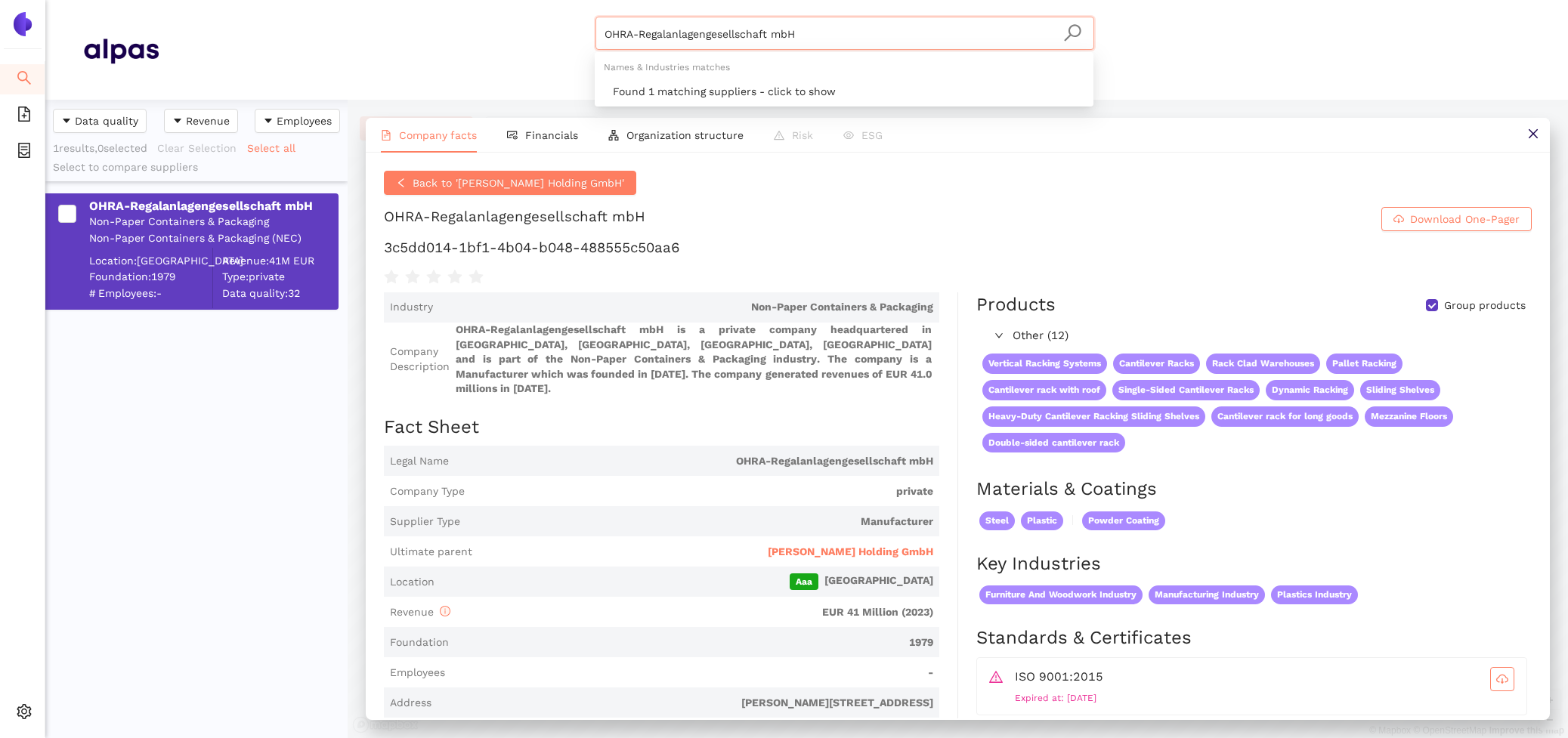
paste input "AR Racking G"
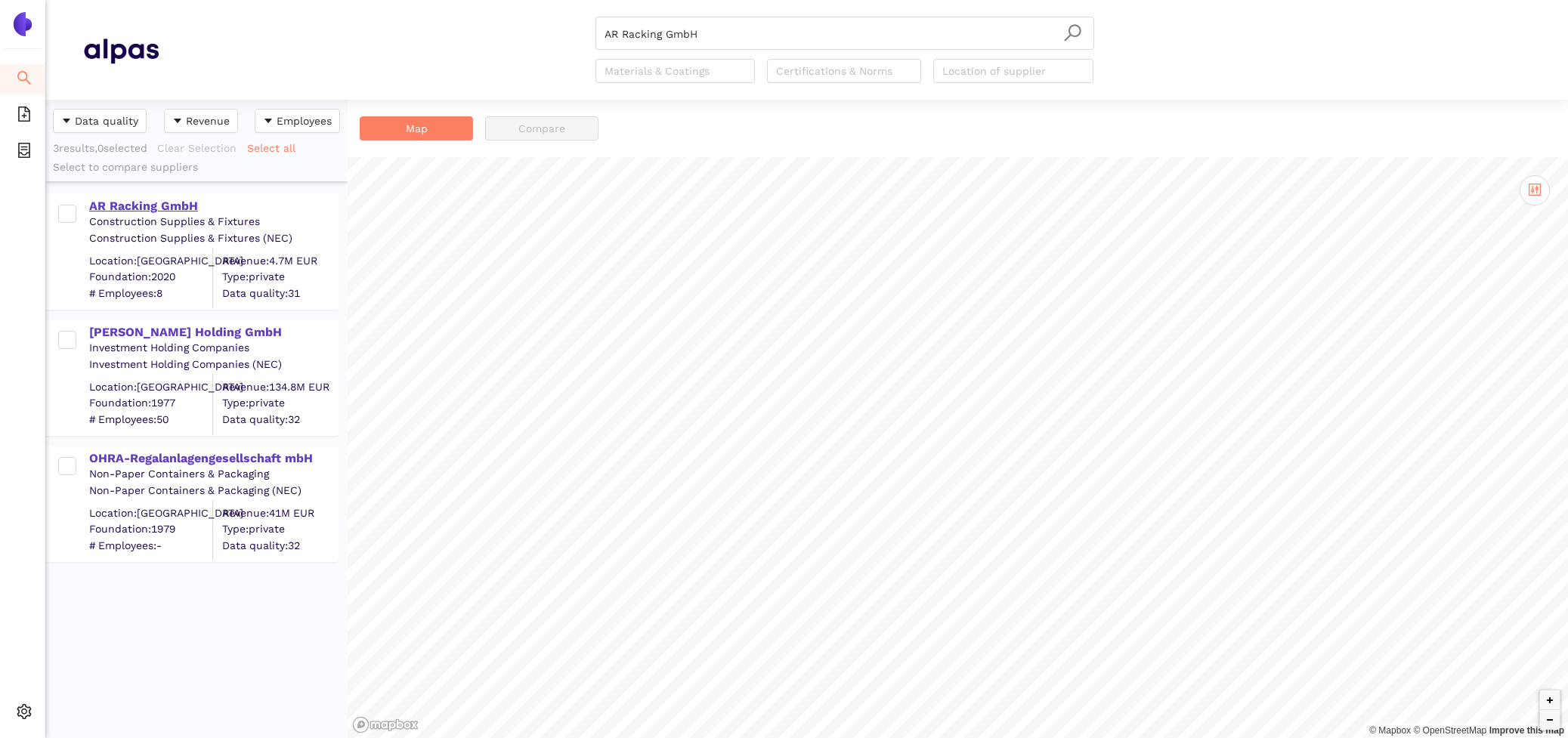
click at [180, 198] on div "AR Racking GmbH" at bounding box center [213, 206] width 248 height 16
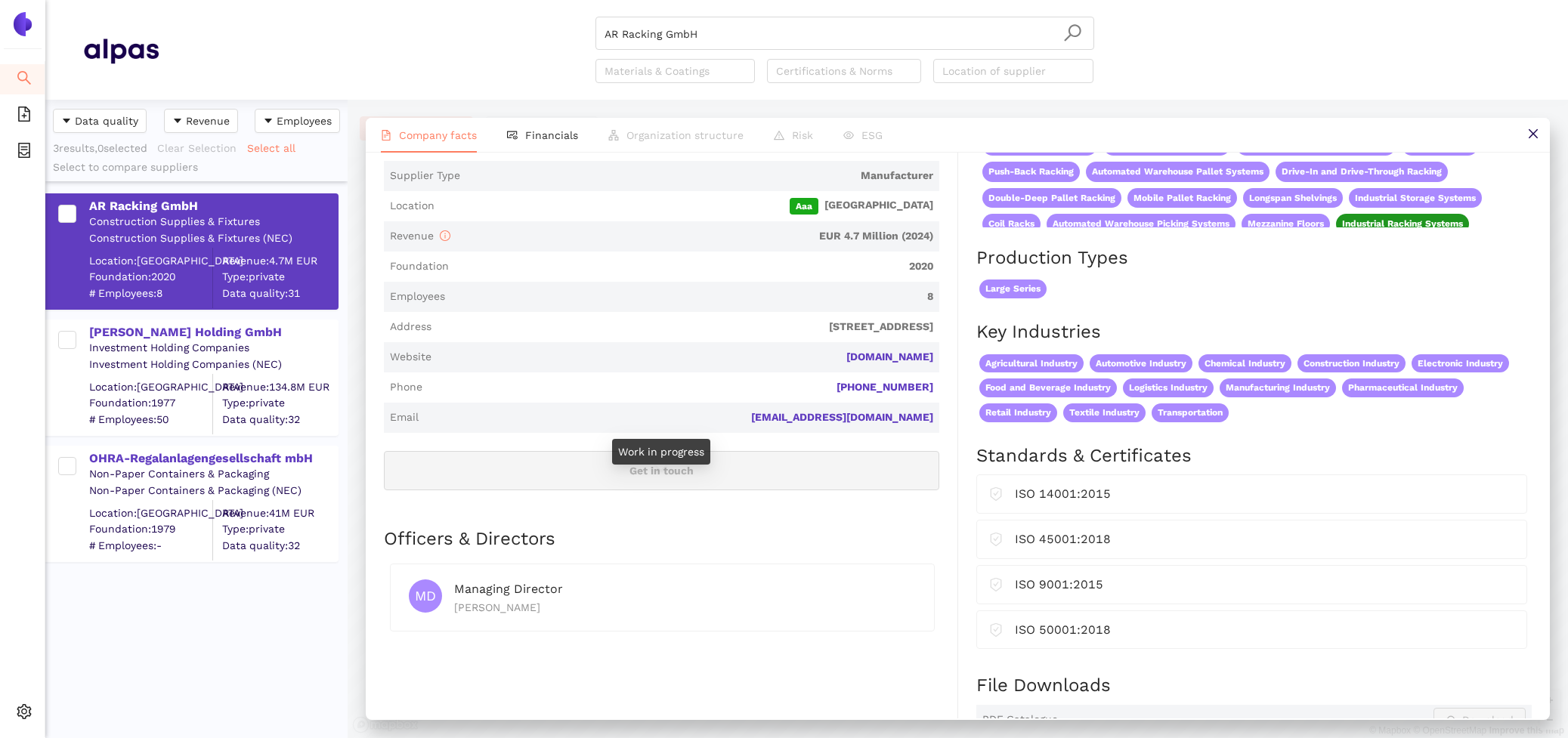
scroll to position [315, 0]
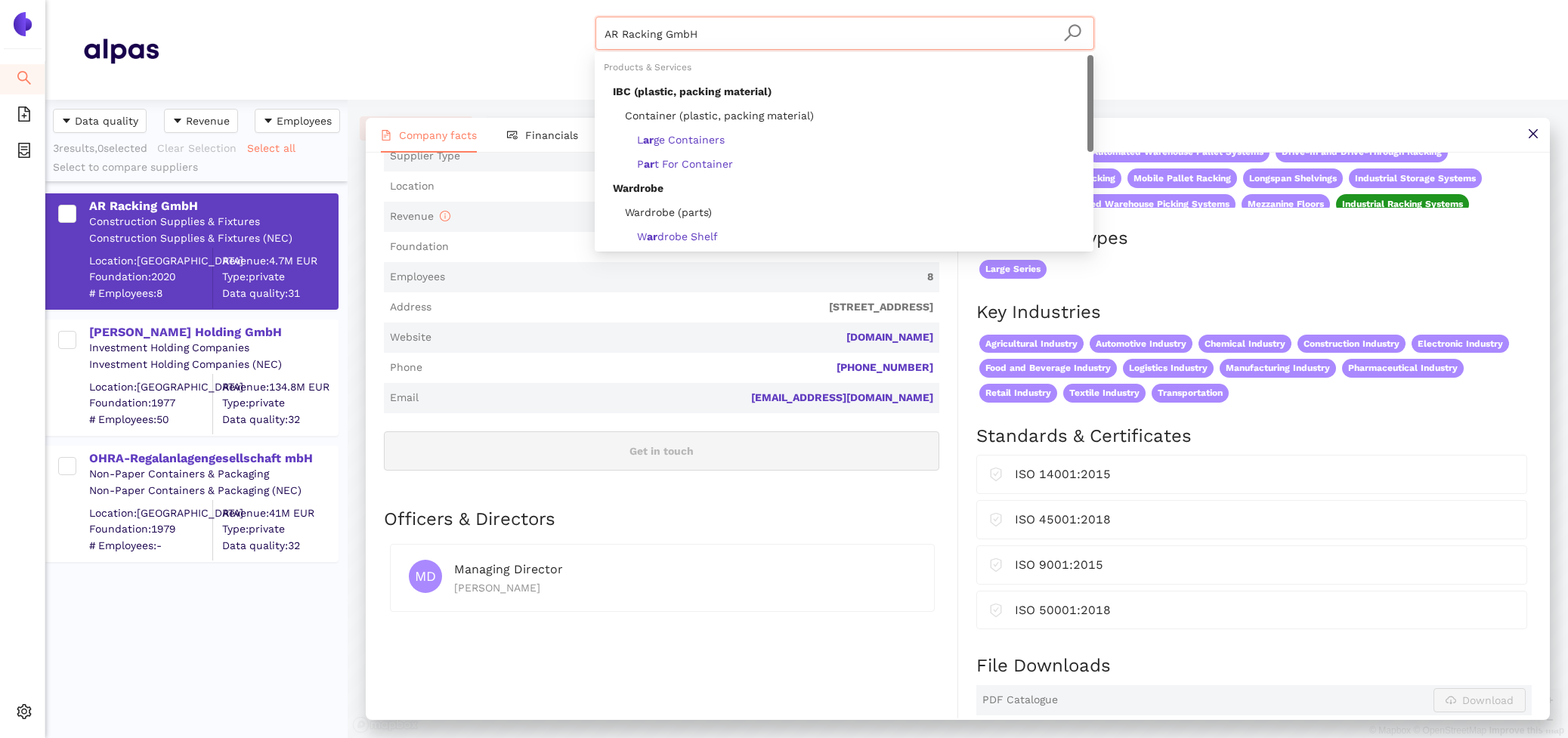
drag, startPoint x: 715, startPoint y: 35, endPoint x: 537, endPoint y: 13, distance: 179.4
click at [540, 13] on header "AR Racking GmbH Materials & Coatings Certifications & Norms Location of supplier" at bounding box center [807, 49] width 1523 height 100
paste input "Berger Group"
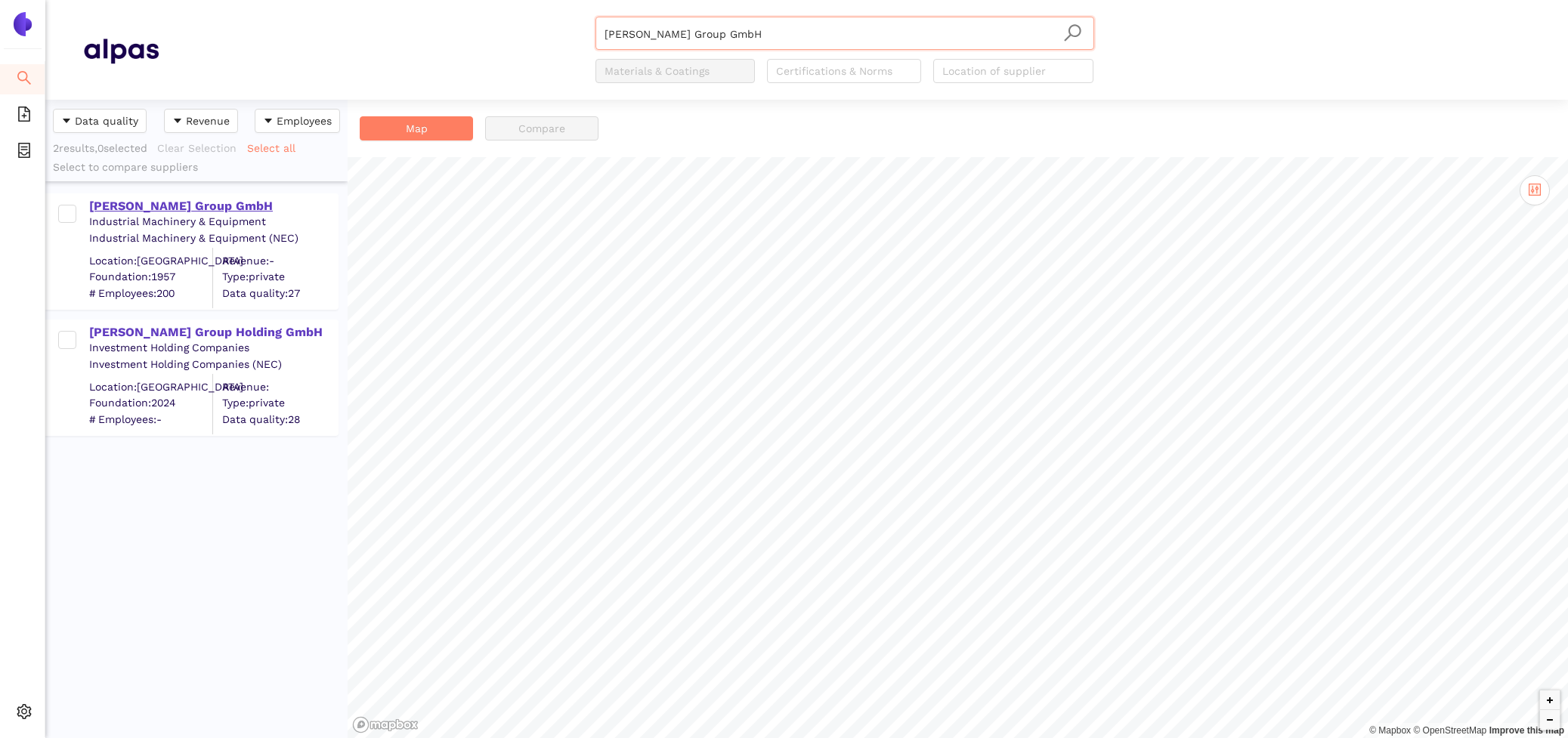
click at [179, 205] on div "Berger Group GmbH" at bounding box center [213, 206] width 248 height 16
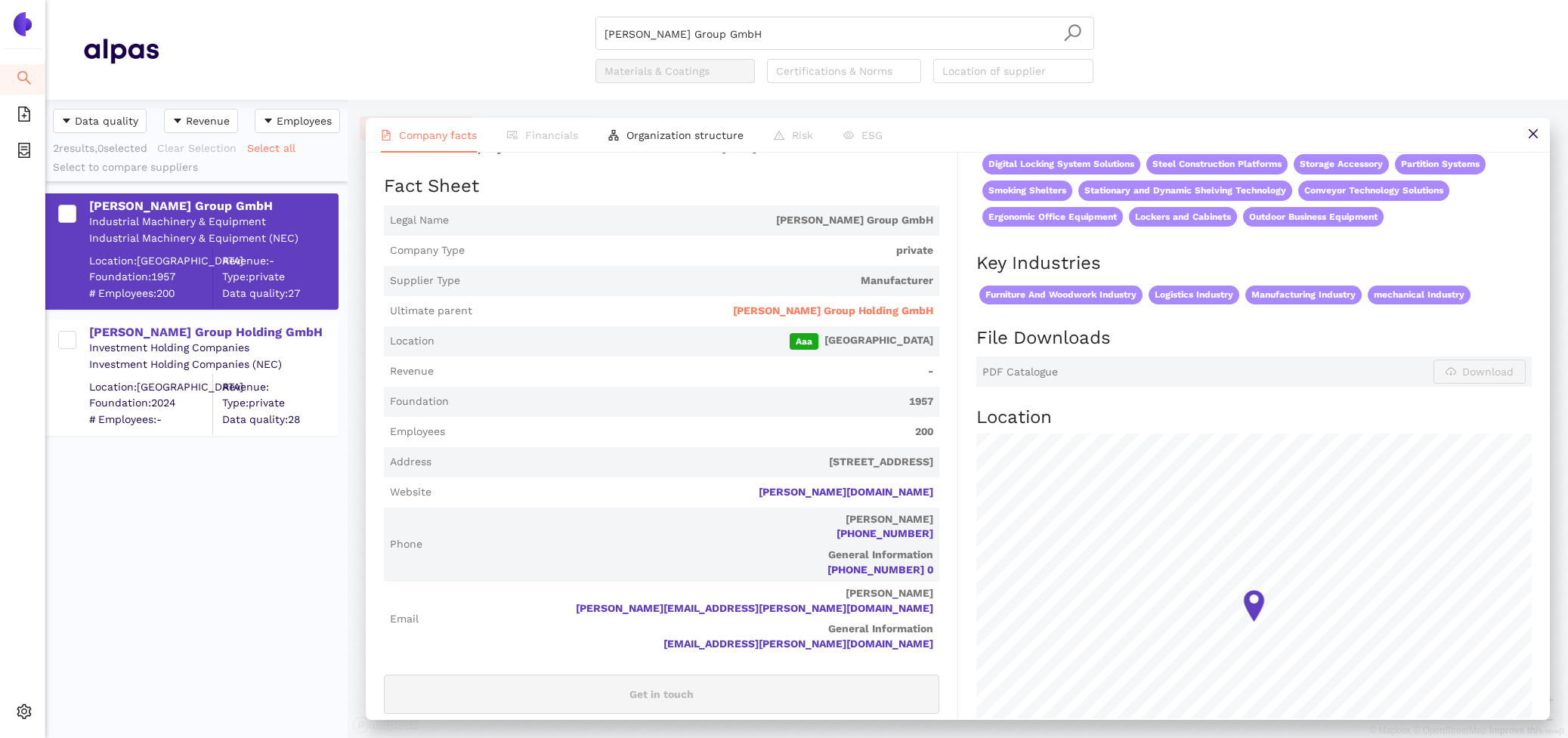
scroll to position [187, 0]
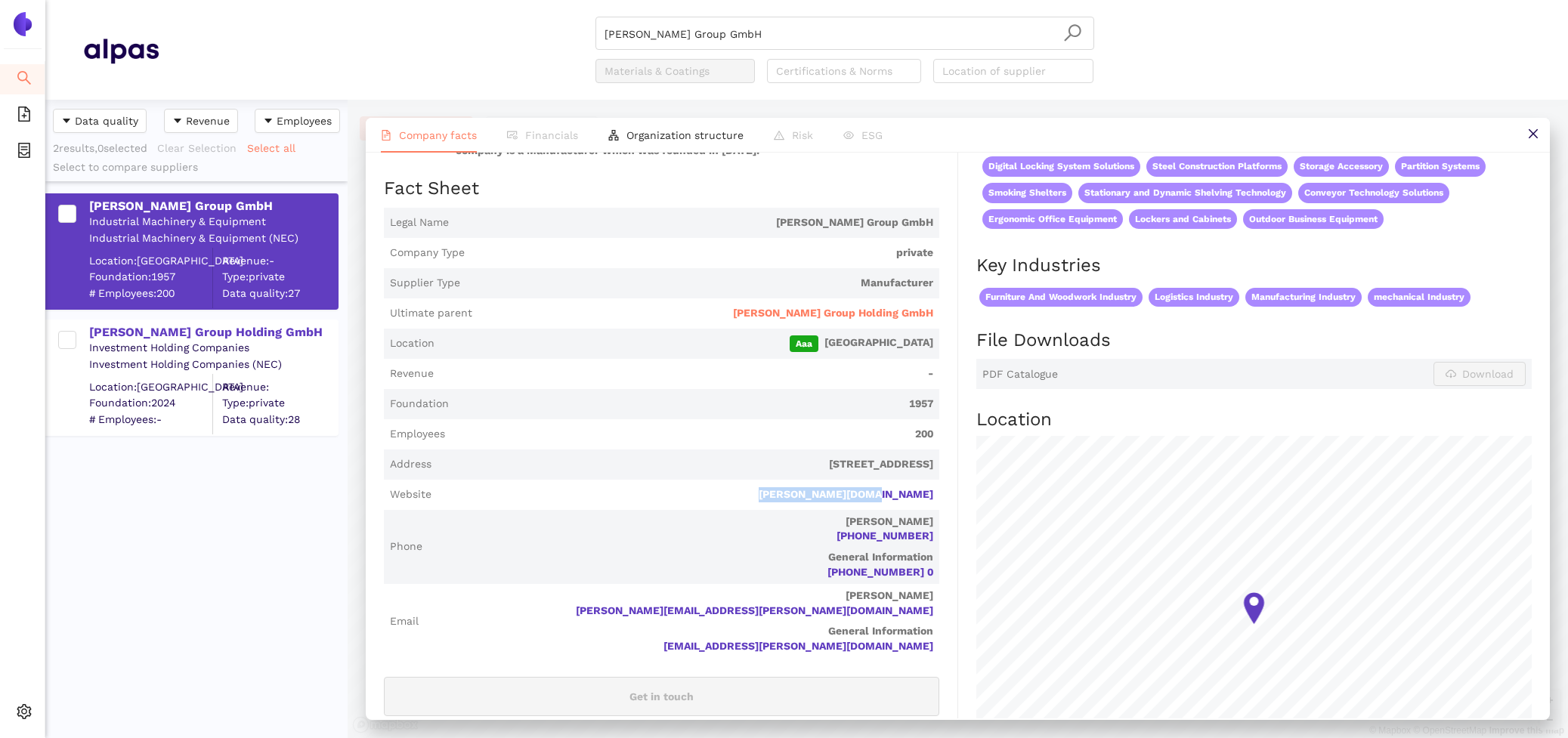
drag, startPoint x: 945, startPoint y: 474, endPoint x: 812, endPoint y: 476, distance: 133.0
click at [812, 476] on div "Industry Industrial Machinery & Equipment Company Description Berger Group GmbH…" at bounding box center [671, 560] width 574 height 983
copy link "berger-regale.shop"
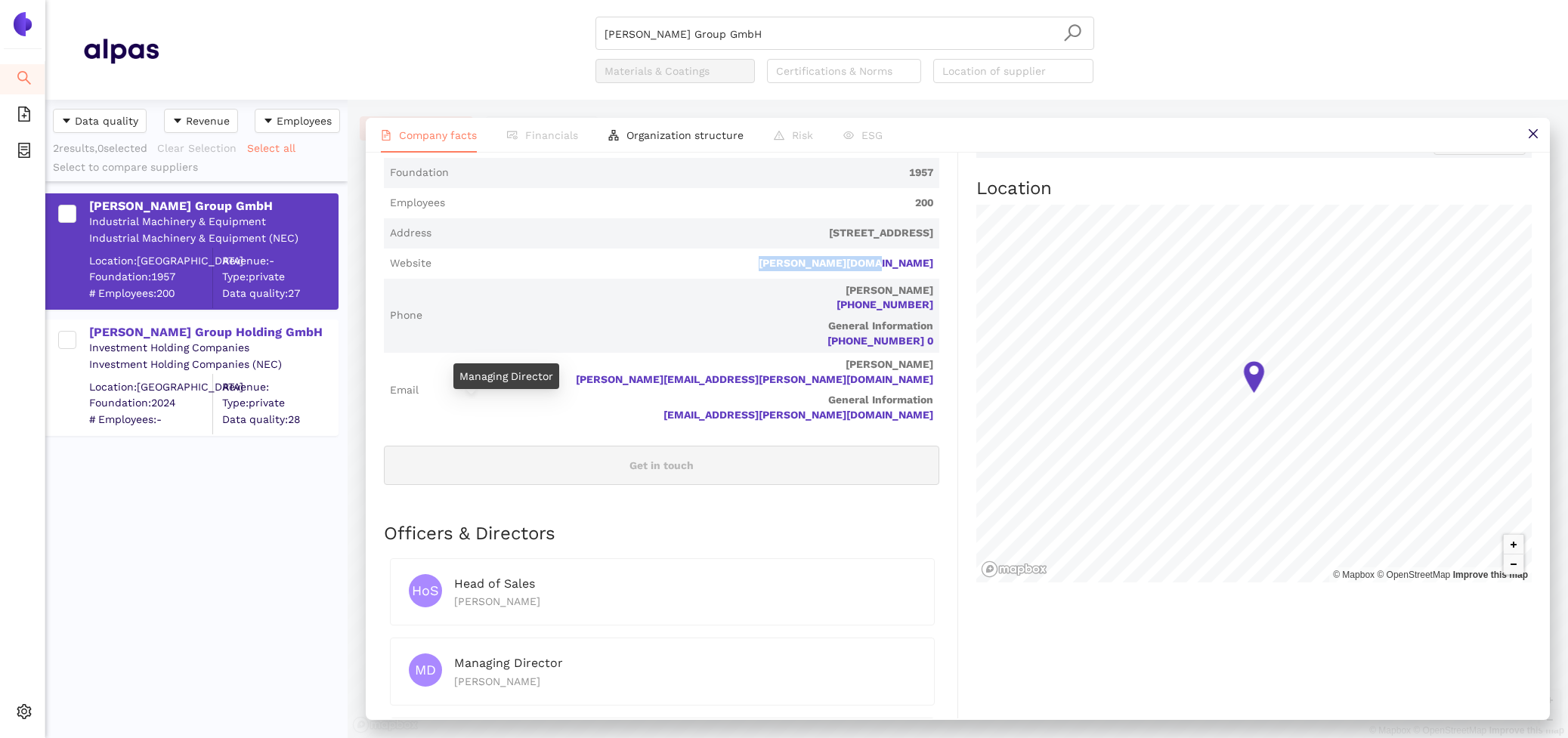
scroll to position [0, 0]
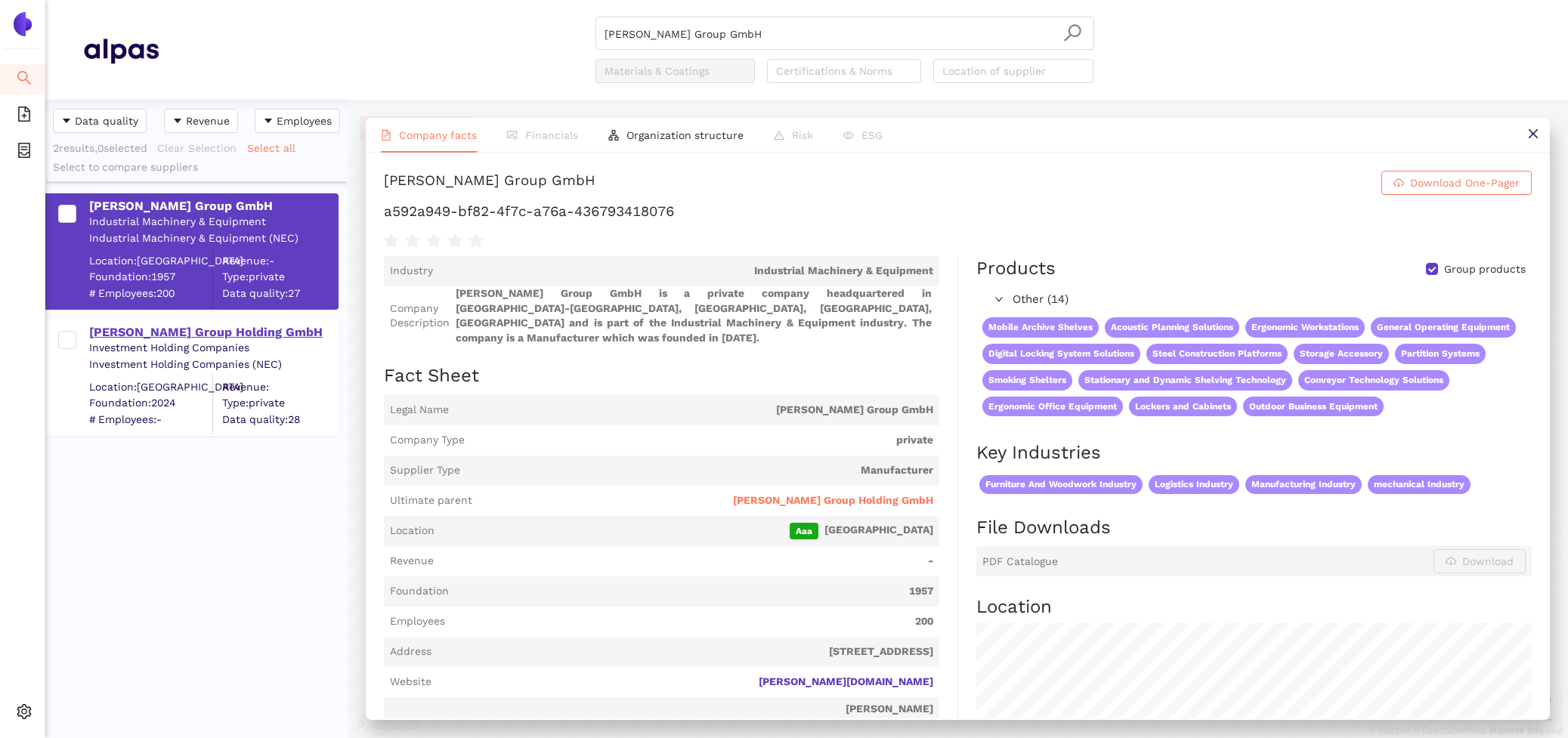
click at [230, 334] on div "Berger Group Holding GmbH" at bounding box center [213, 332] width 248 height 16
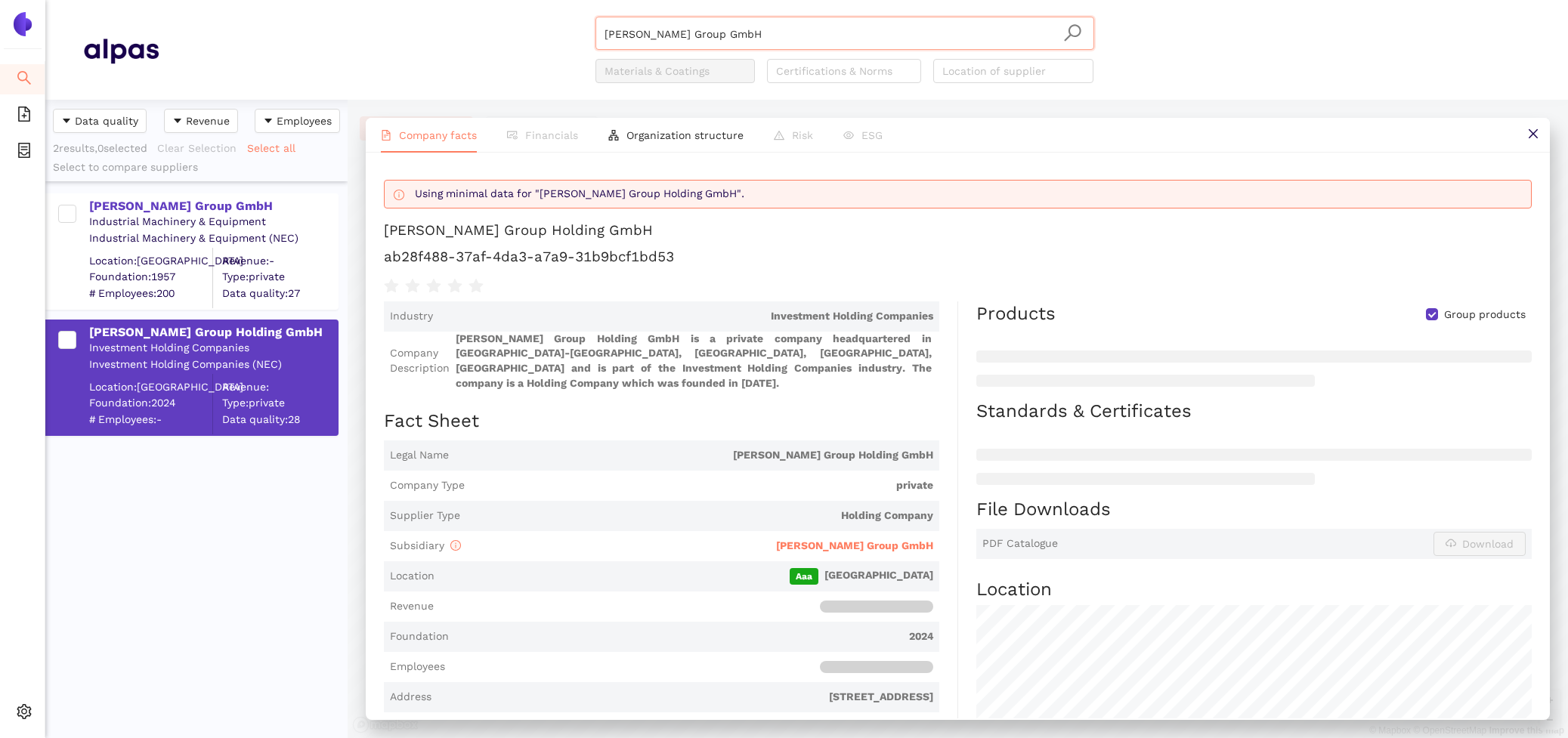
drag, startPoint x: 747, startPoint y: 35, endPoint x: 447, endPoint y: 19, distance: 300.4
click at [494, 35] on div "Berger Group GmbH Materials & Coatings Certifications & Norms Location of suppl…" at bounding box center [845, 49] width 1372 height 67
paste input "LT Warehouse Technology"
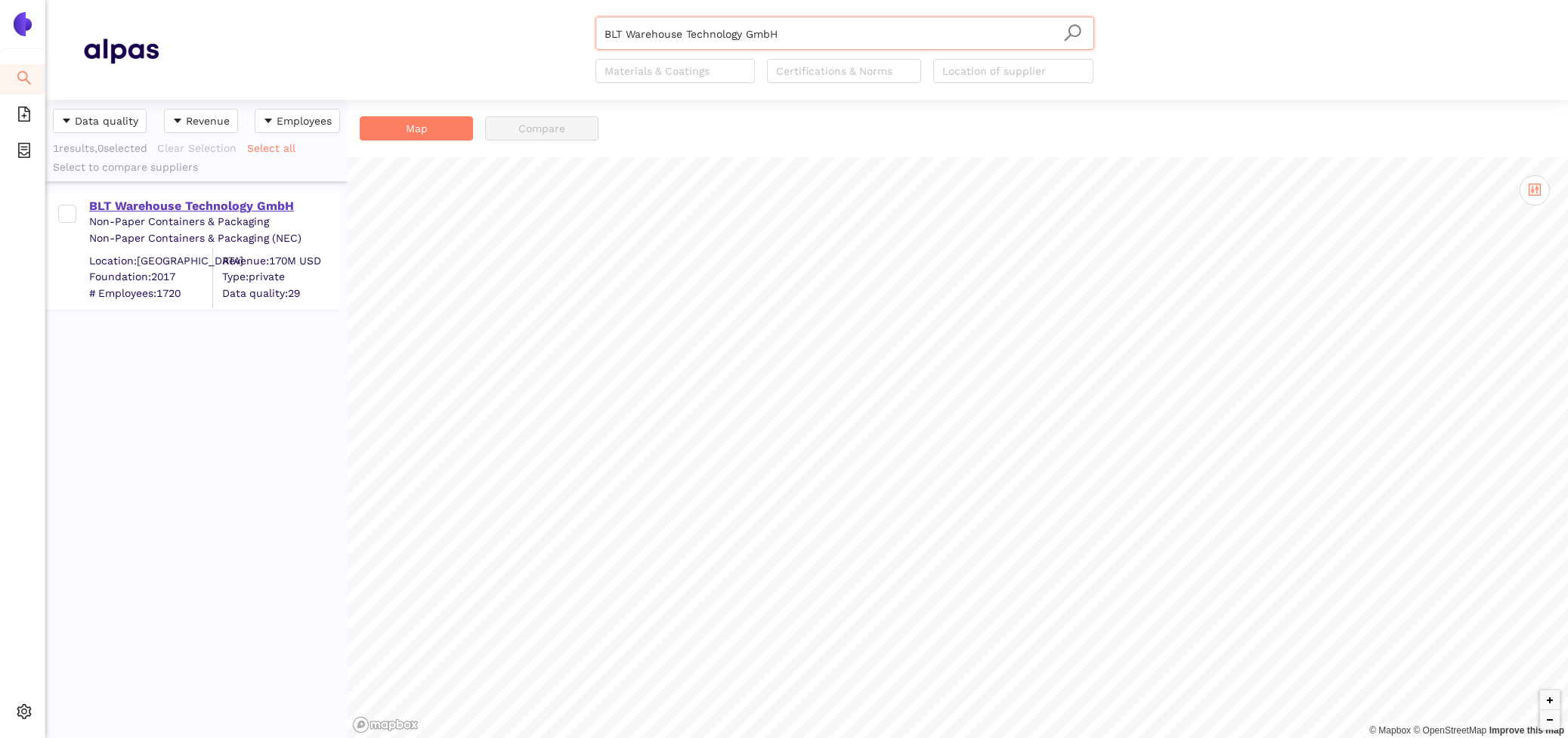
click at [232, 209] on div "BLT Warehouse Technology GmbH" at bounding box center [213, 206] width 248 height 16
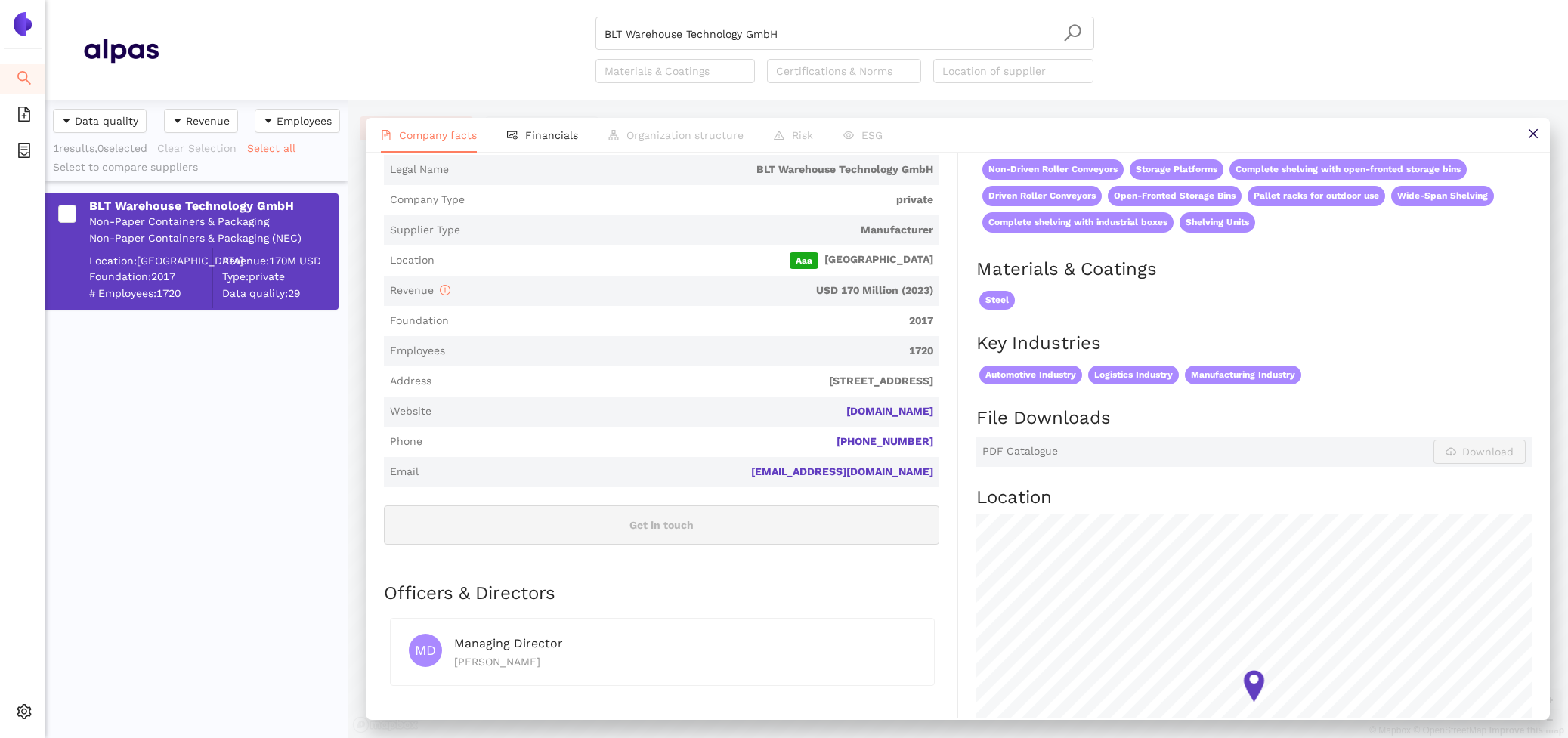
scroll to position [247, 0]
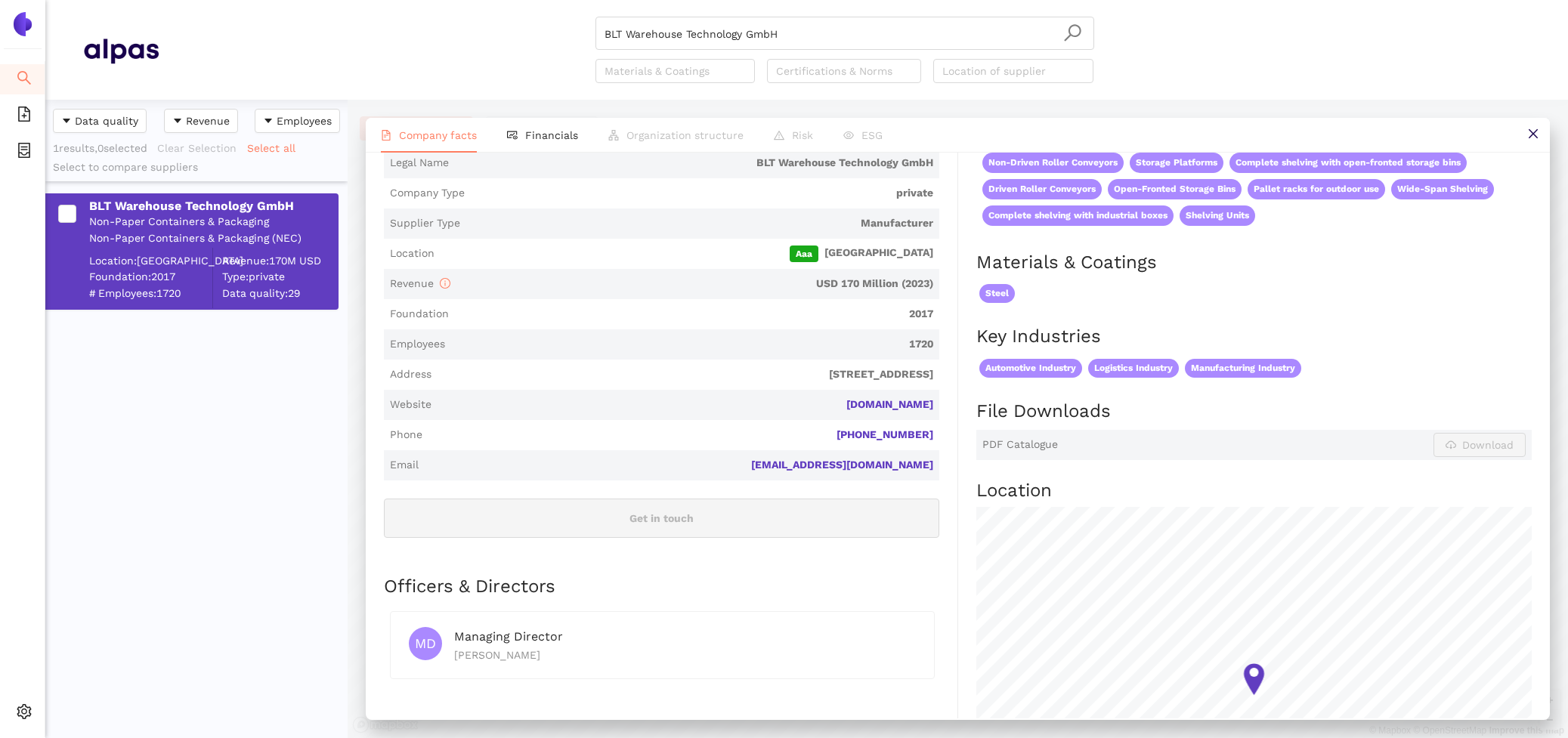
drag, startPoint x: 945, startPoint y: 401, endPoint x: 813, endPoint y: 399, distance: 132.0
click at [813, 399] on div "Industry Non-Paper Containers & Packaging Company Description BLT Warehouse Tec…" at bounding box center [671, 632] width 574 height 1246
copy link "blt-lagertechnik.de"
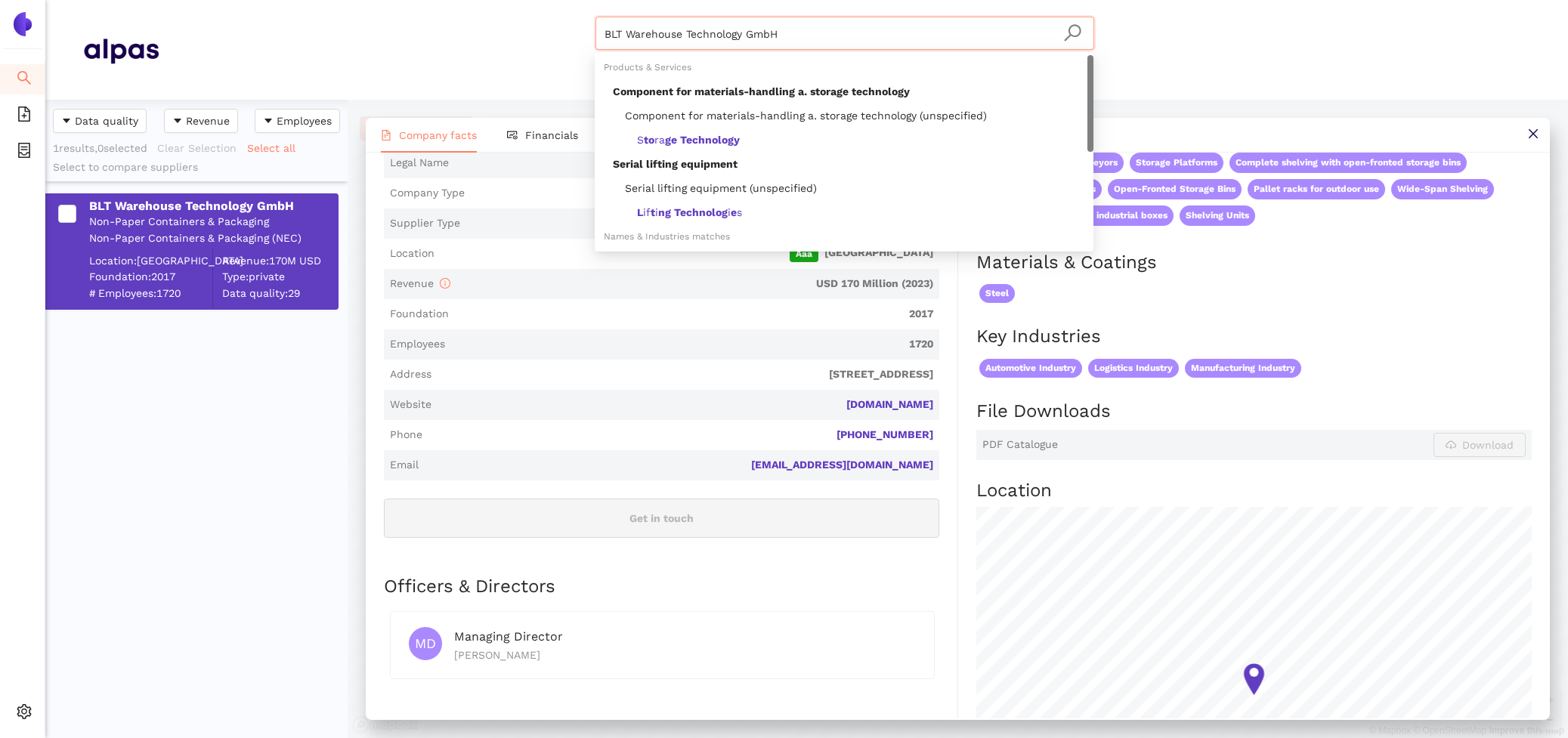
drag, startPoint x: 798, startPoint y: 40, endPoint x: 394, endPoint y: -28, distance: 409.7
click at [394, 0] on html "Search eSourcing Templates eSourcing Projects Settings BLT Warehouse Technology…" at bounding box center [784, 369] width 1568 height 738
paste input "Dematic"
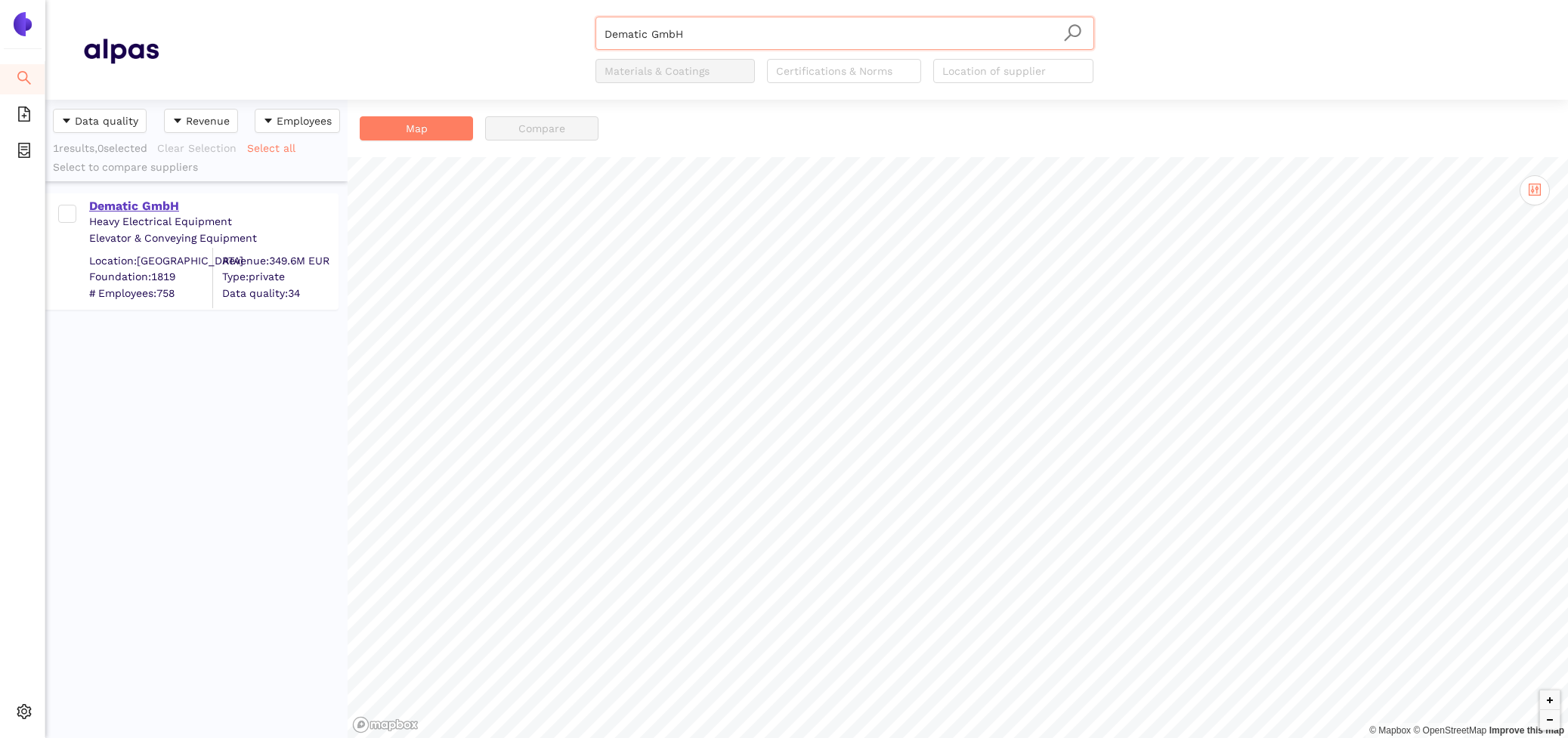
type input "Dematic GmbH"
click at [117, 199] on div "Dematic GmbH" at bounding box center [213, 206] width 248 height 16
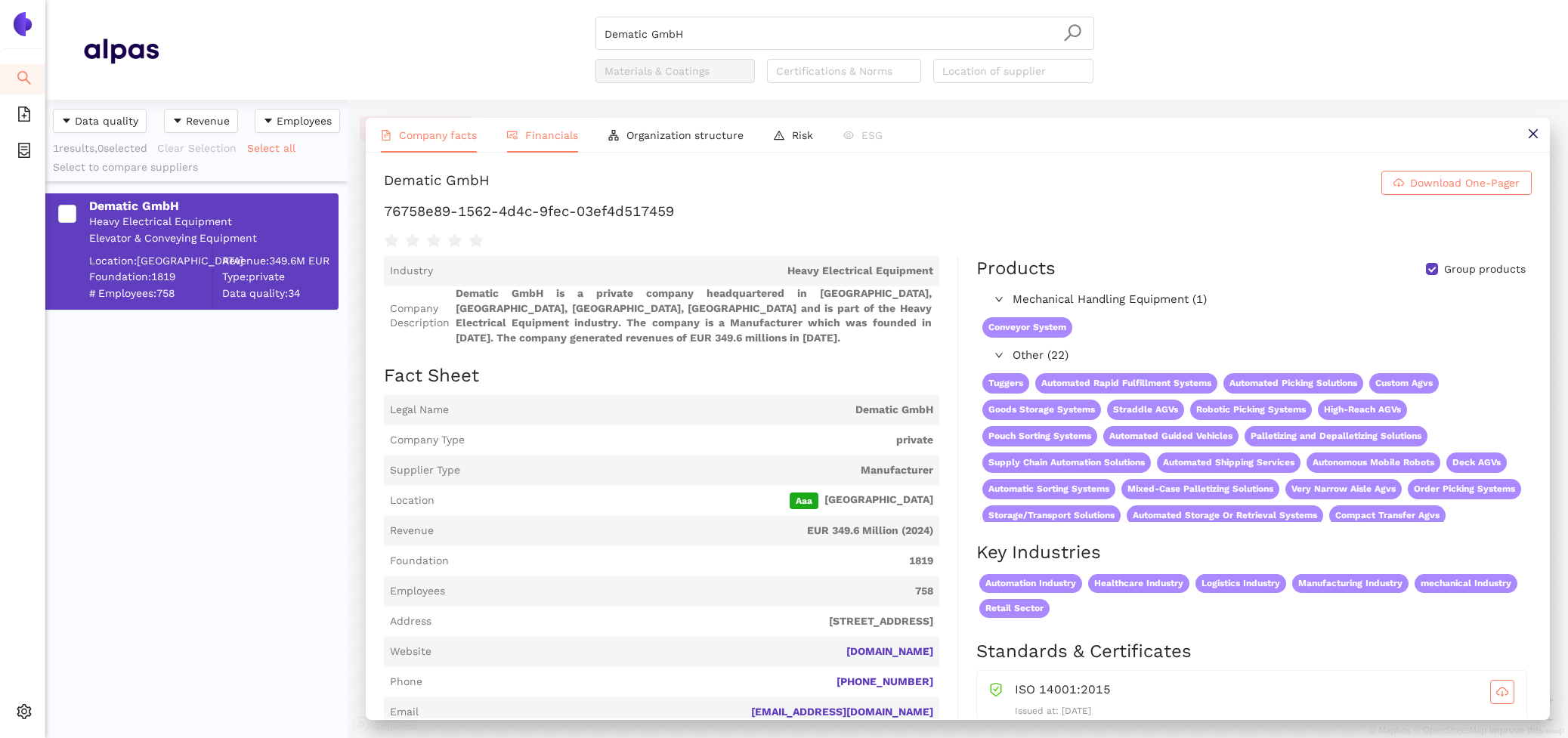
click at [576, 127] on li "Financials" at bounding box center [542, 135] width 101 height 35
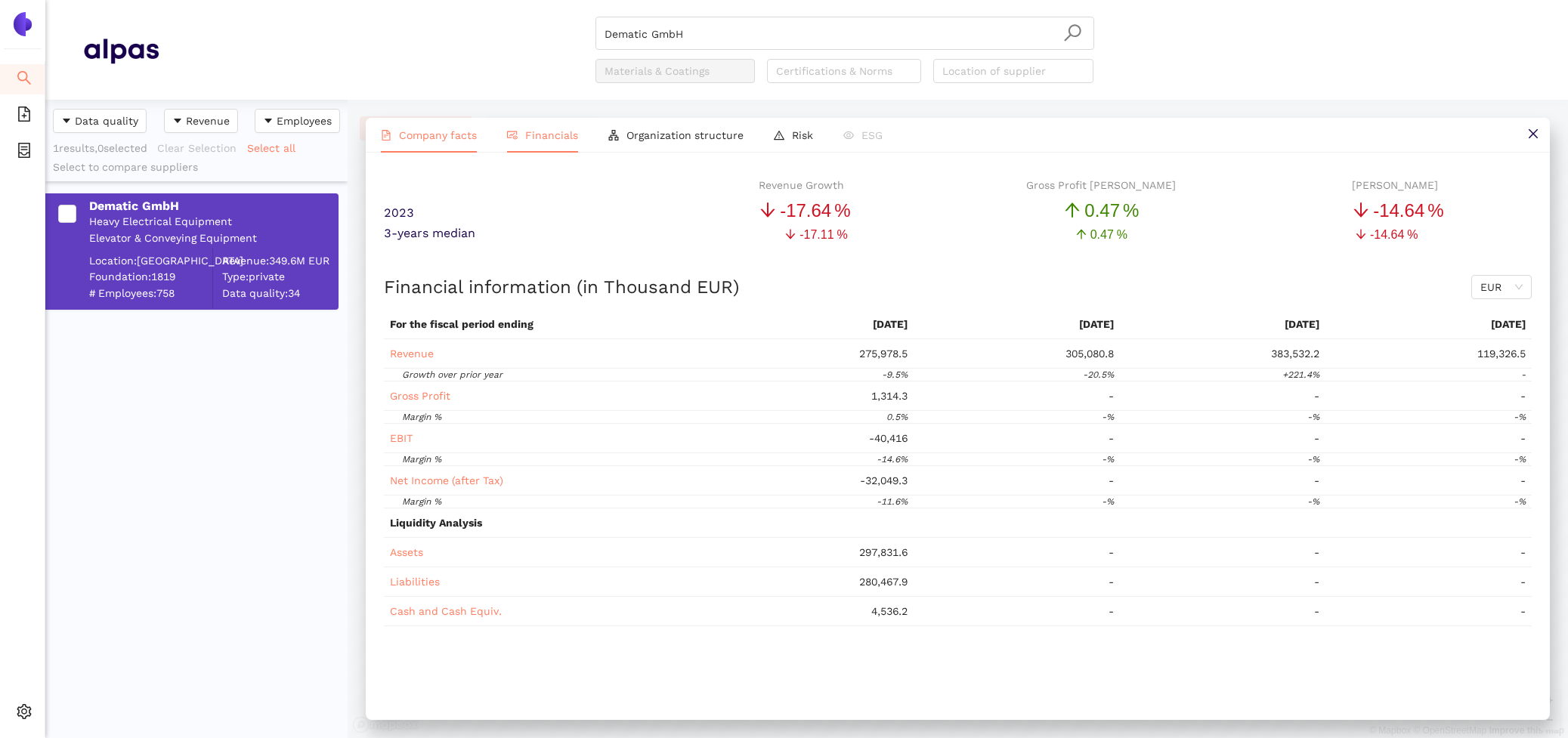
click at [424, 132] on span "Company facts" at bounding box center [438, 135] width 77 height 12
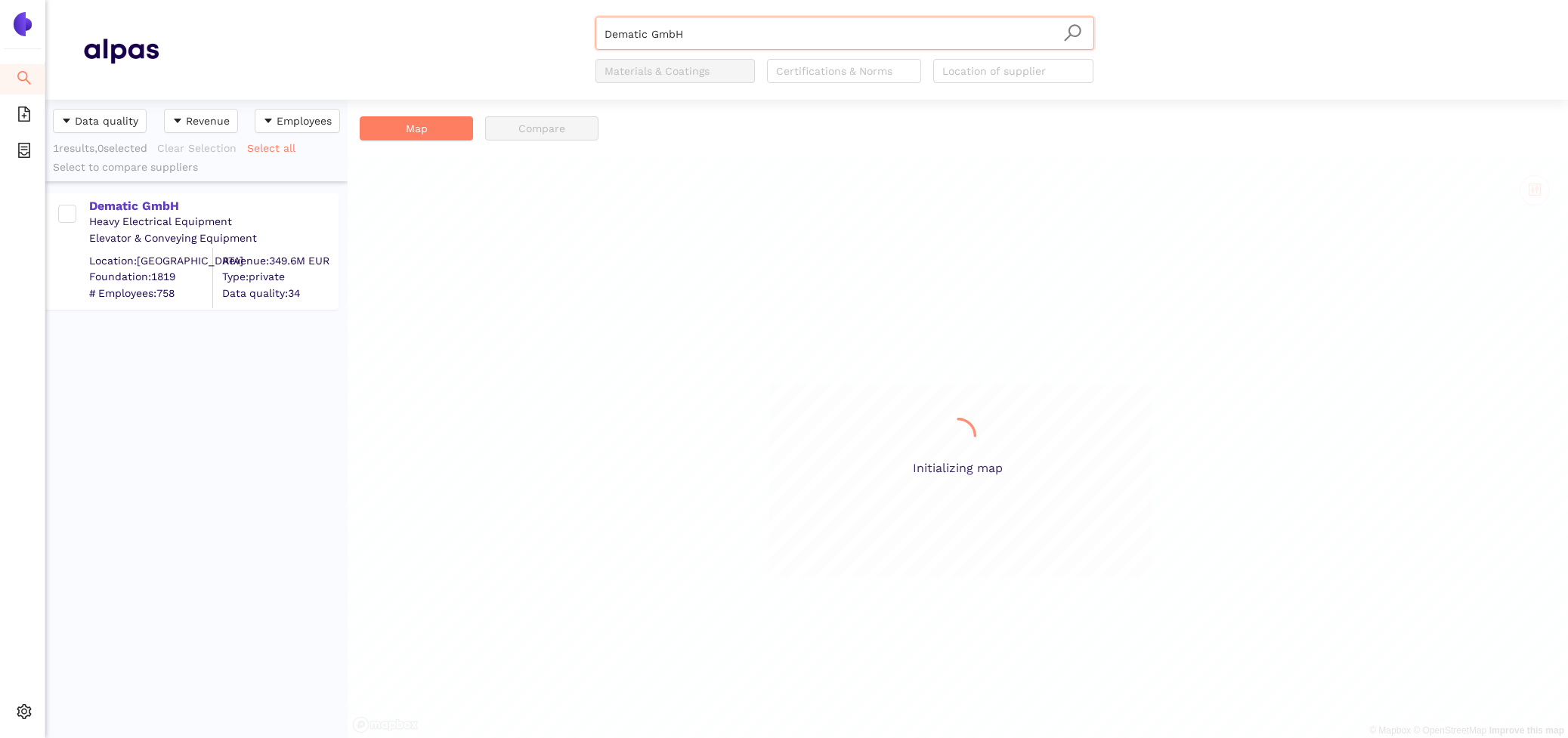
scroll to position [638, 302]
click at [127, 214] on div "Heavy Electrical Equipment" at bounding box center [213, 222] width 248 height 15
click at [124, 210] on div "Dematic GmbH" at bounding box center [213, 206] width 248 height 16
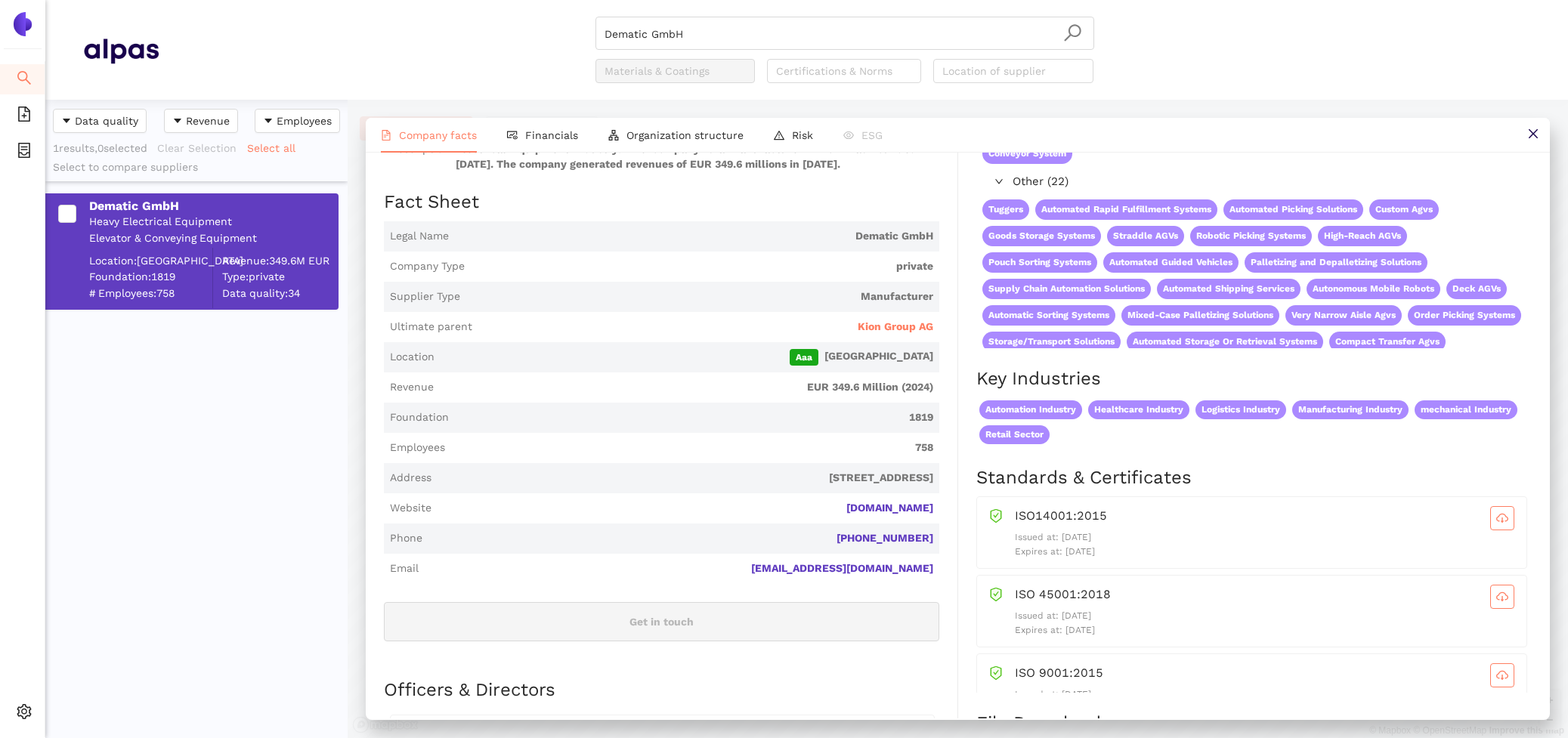
scroll to position [190, 0]
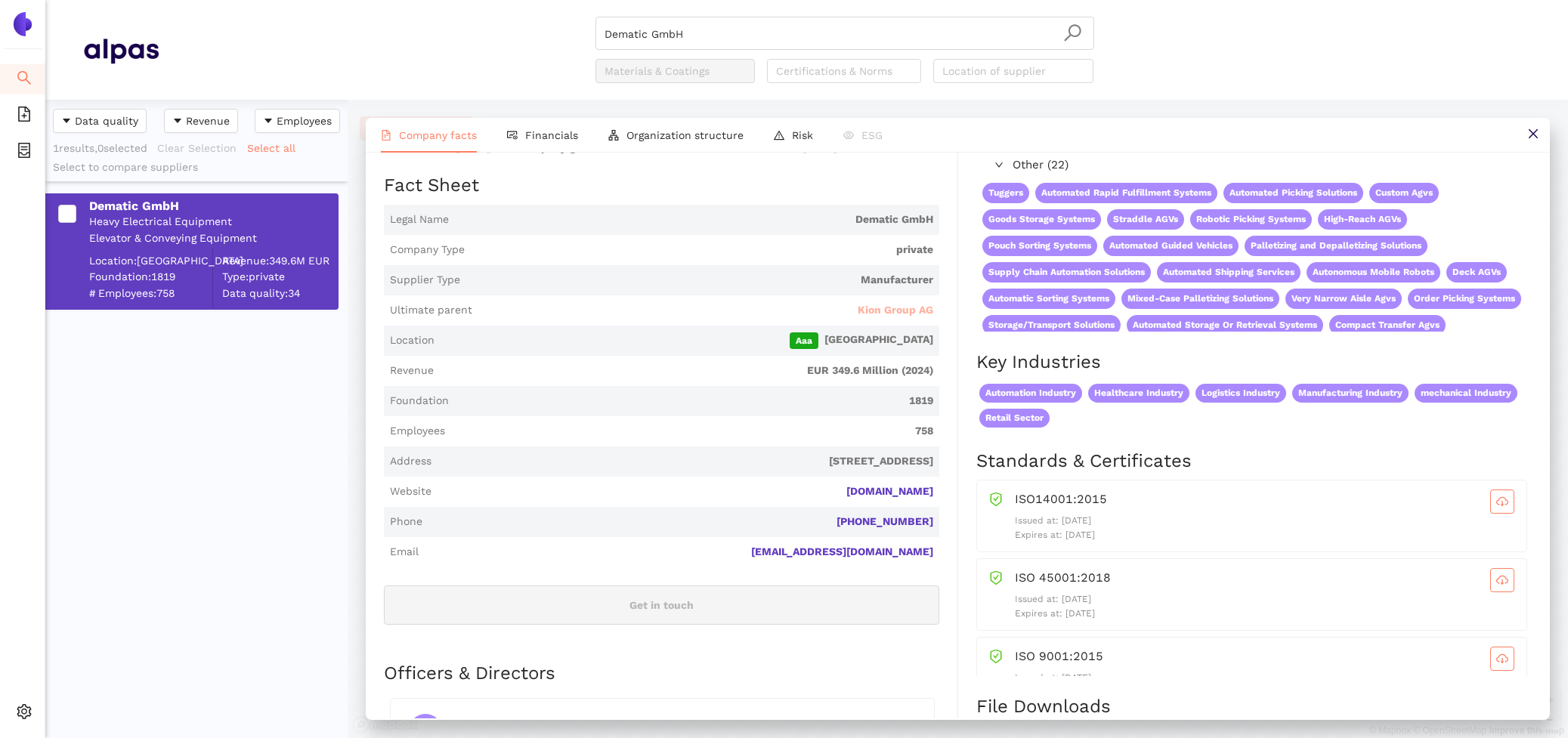
click at [929, 306] on span "Kion Group AG" at bounding box center [896, 311] width 76 height 15
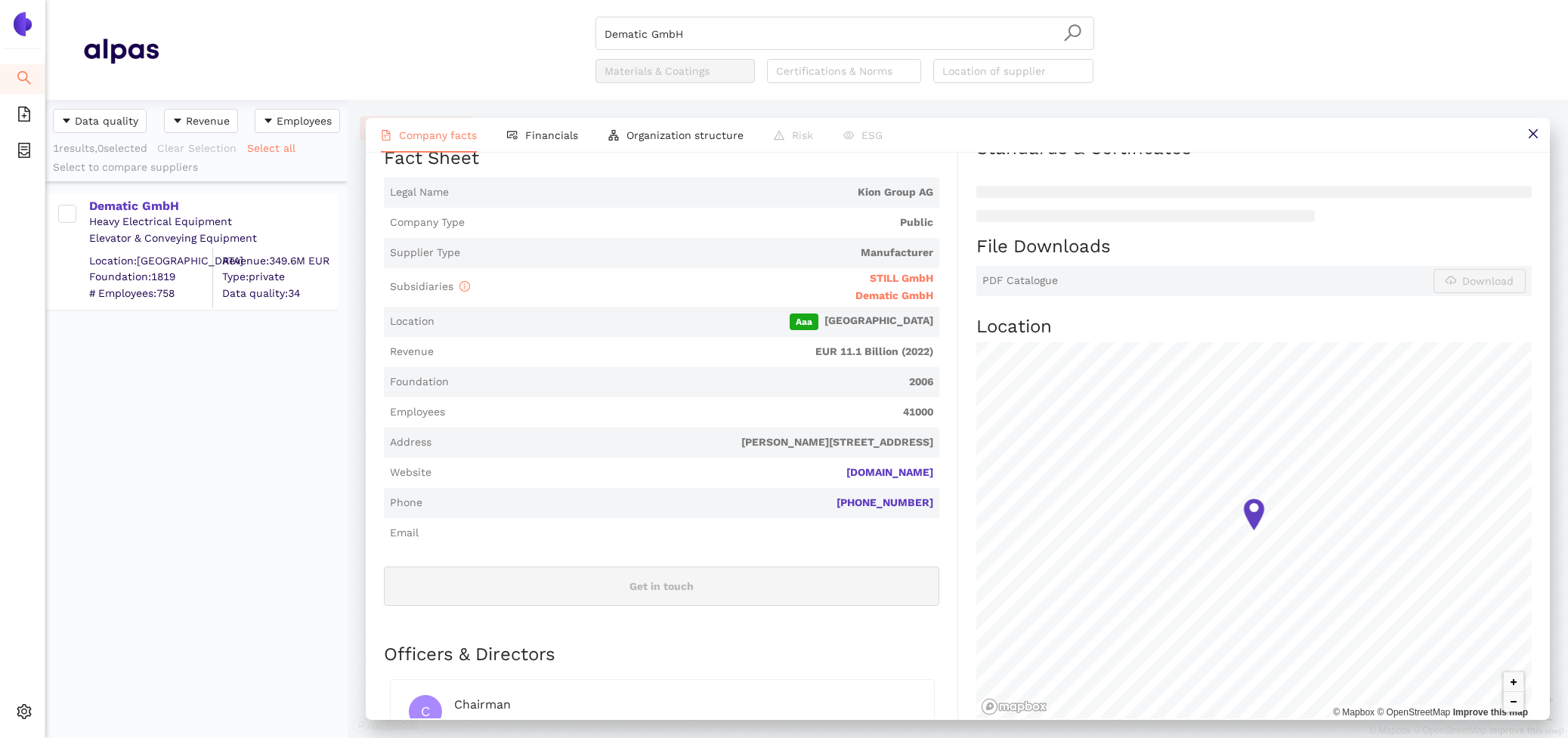
scroll to position [303, 0]
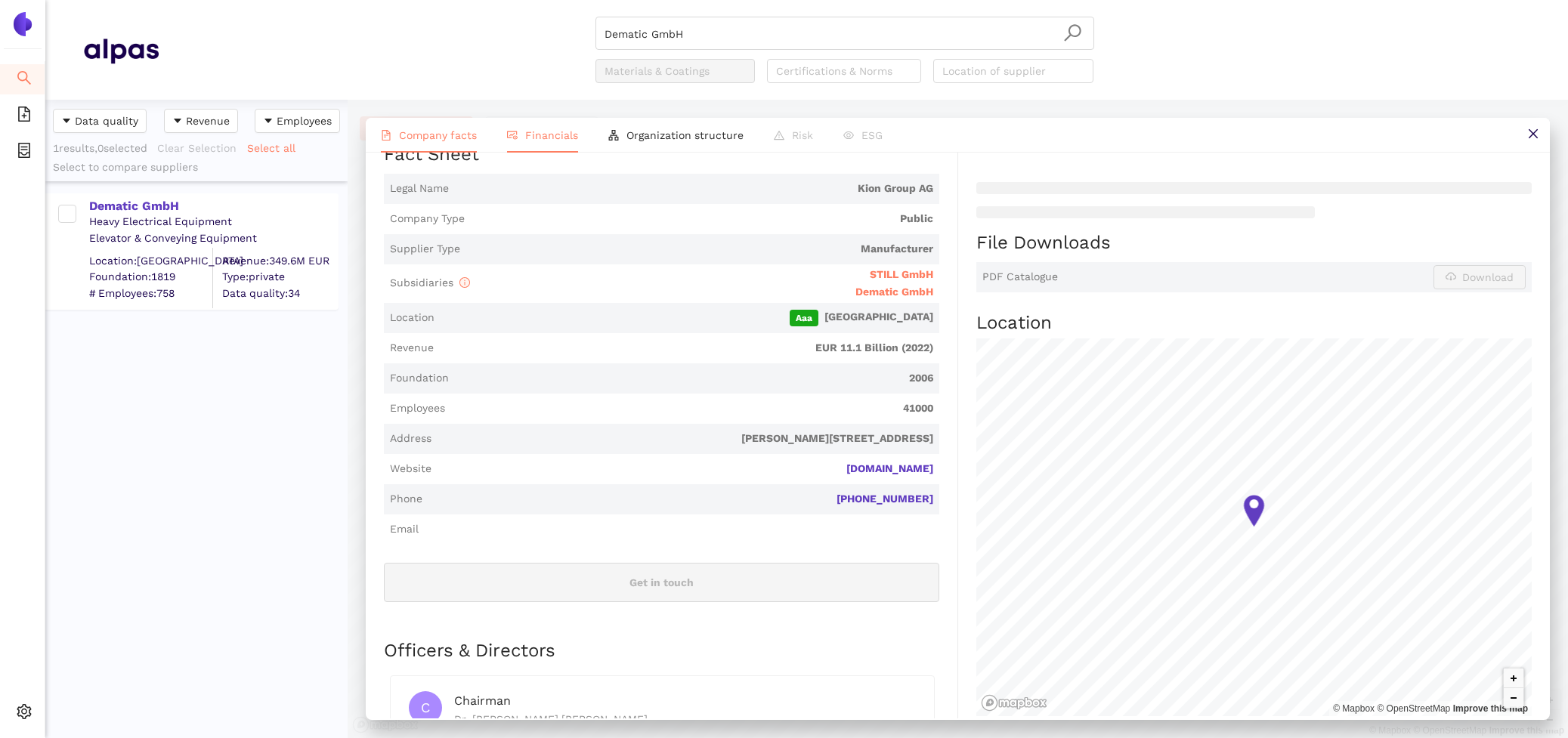
click at [555, 129] on span "Financials" at bounding box center [551, 135] width 53 height 12
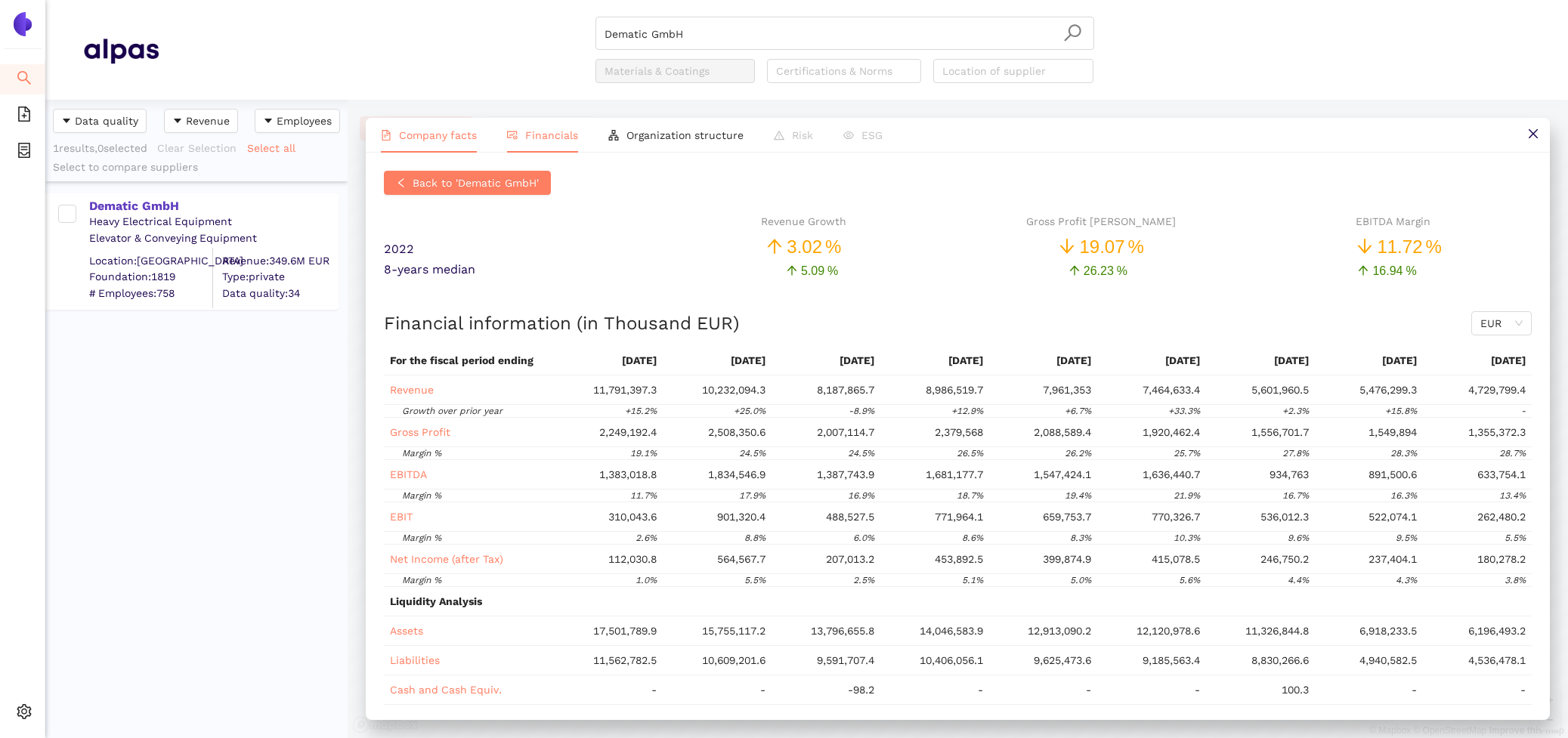
click at [460, 133] on span "Company facts" at bounding box center [438, 135] width 77 height 12
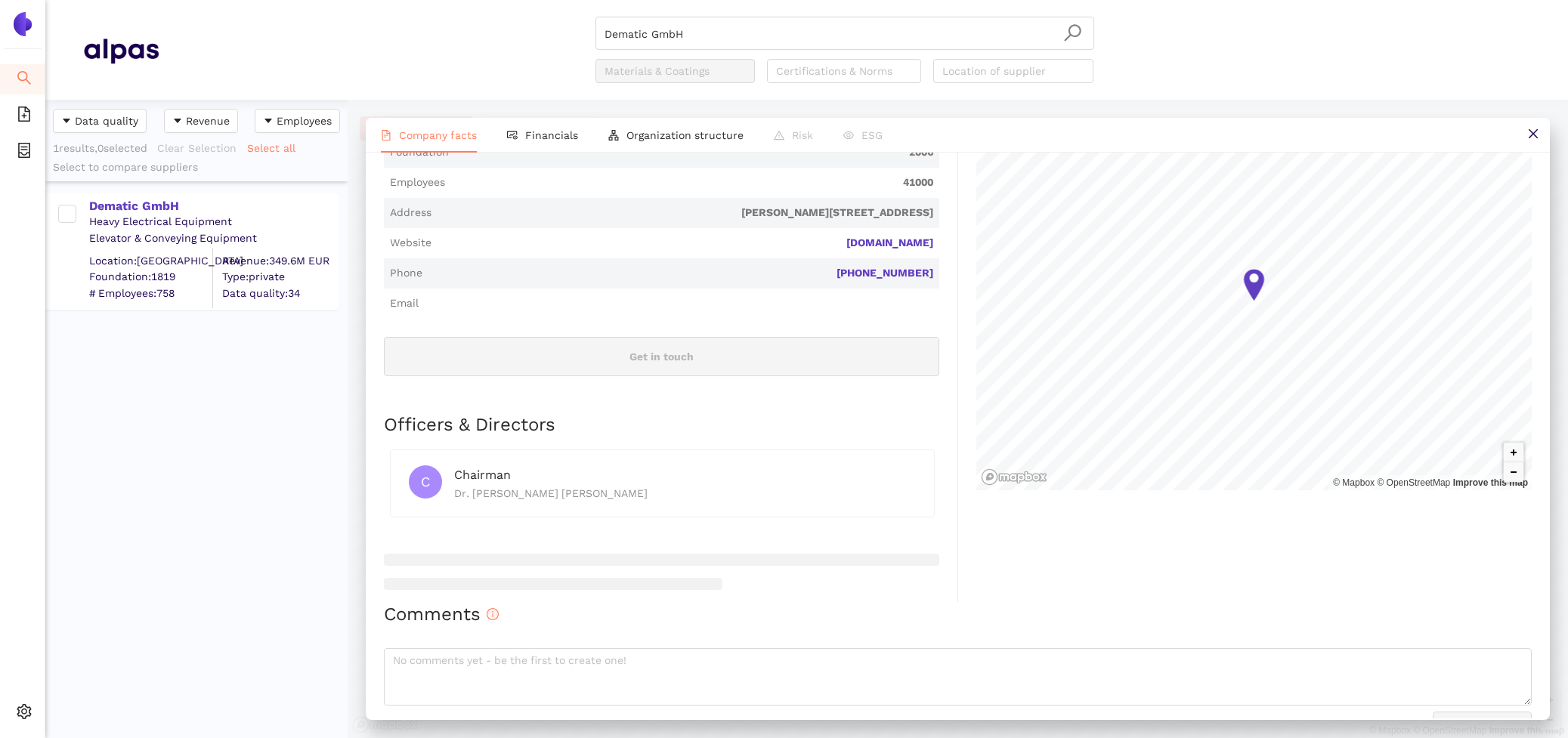
scroll to position [562, 0]
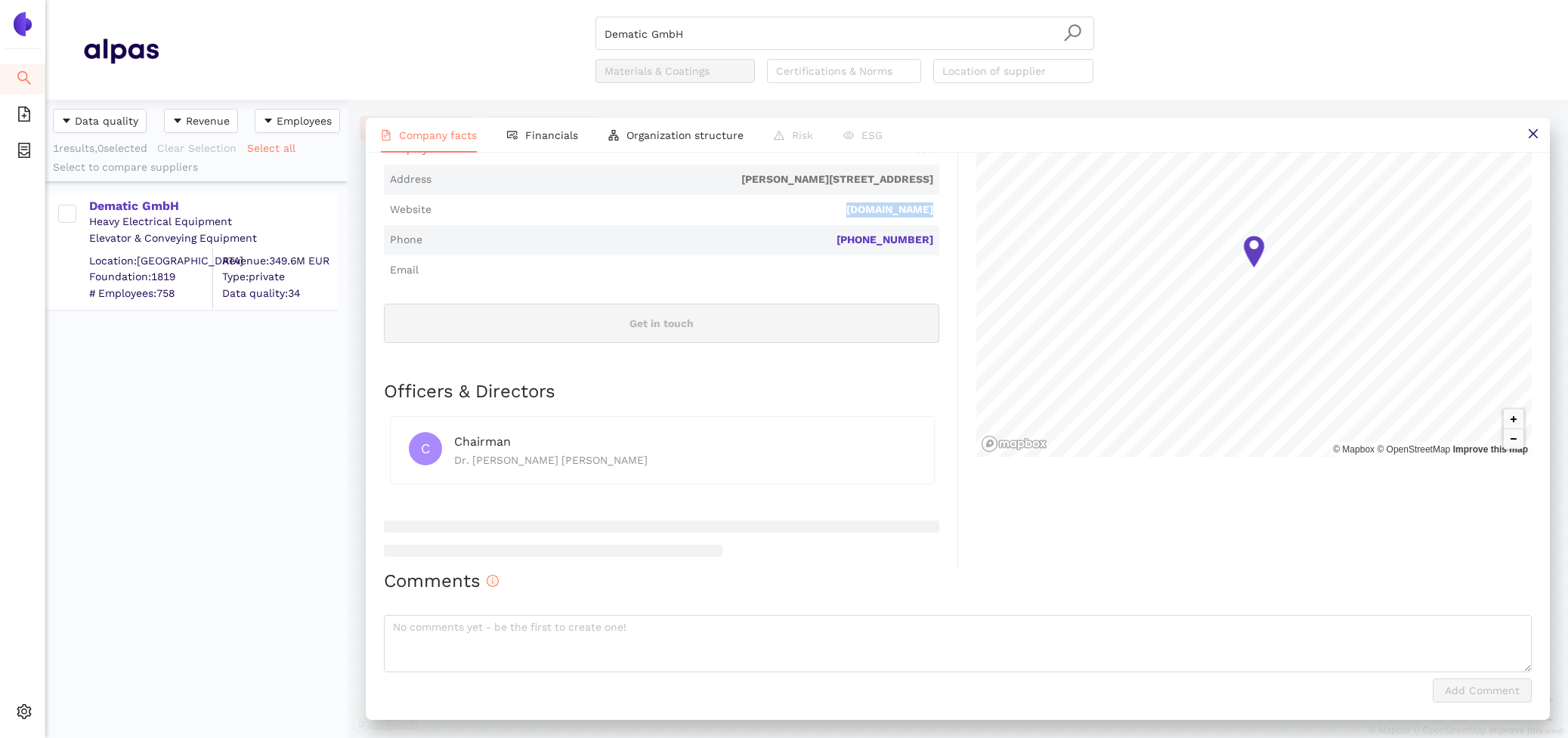
drag, startPoint x: 950, startPoint y: 208, endPoint x: 805, endPoint y: 213, distance: 145.1
click at [805, 213] on div "Industry Heavy Machinery & Vehicles Company Description Kion Group AG is a publ…" at bounding box center [671, 172] width 574 height 793
copy link "kiongroup.com"
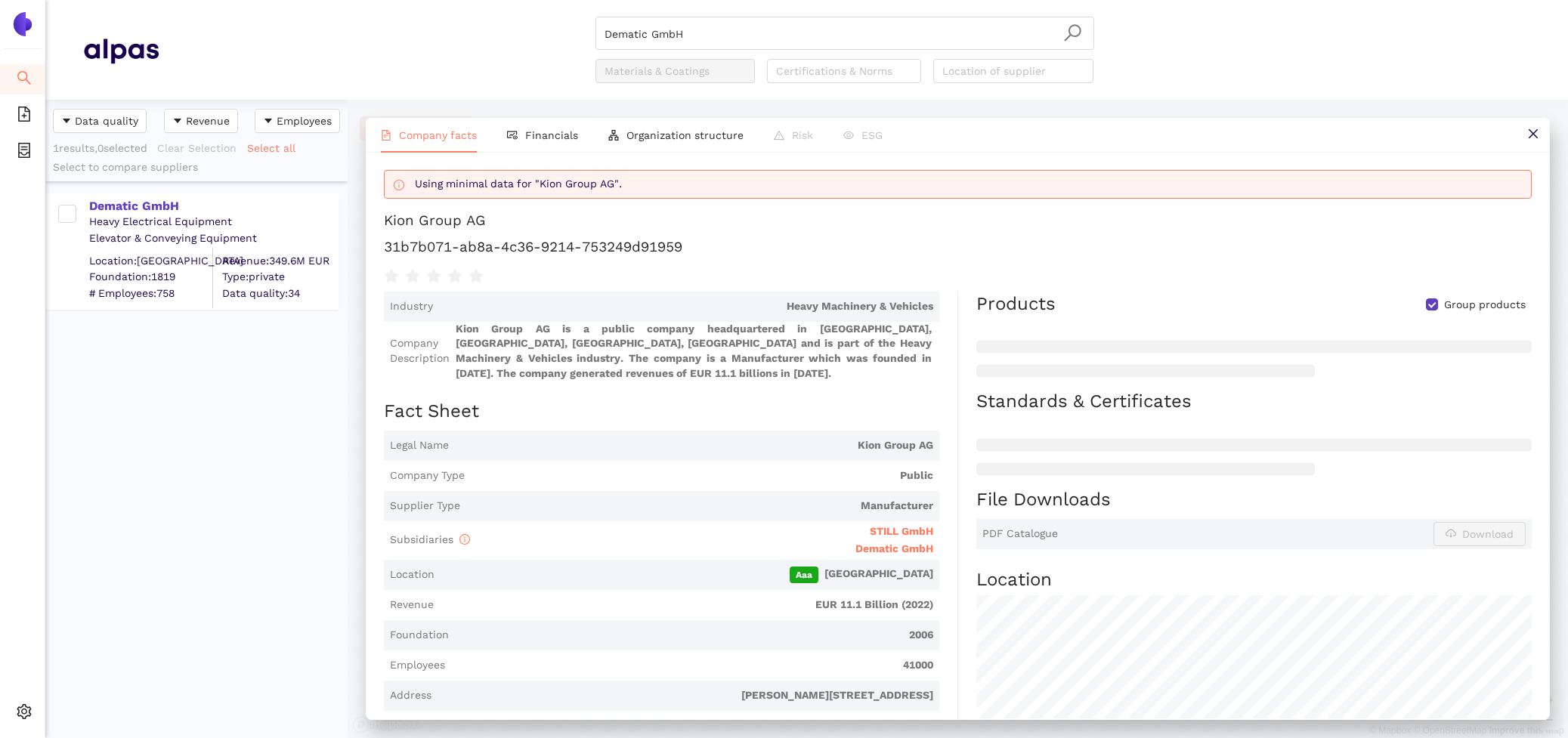
scroll to position [0, 0]
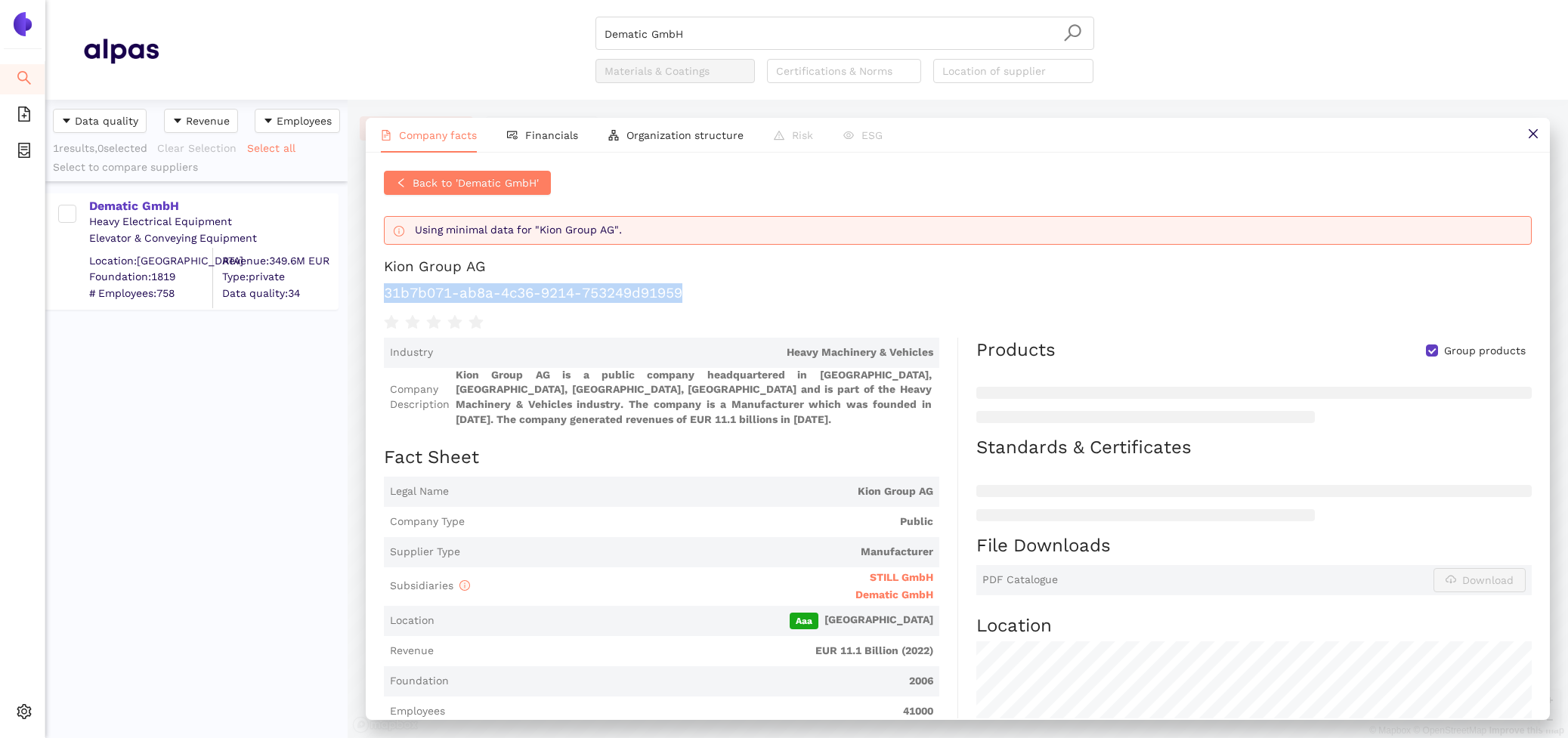
drag, startPoint x: 701, startPoint y: 297, endPoint x: 379, endPoint y: 297, distance: 322.0
click at [379, 297] on div "Back to 'Dematic GmbH' Using minimal data for "Kion Group AG". Kion Group AG 31…" at bounding box center [957, 435] width 1184 height 566
copy h1 "31b7b071-ab8a-4c36-9214-753249d91959"
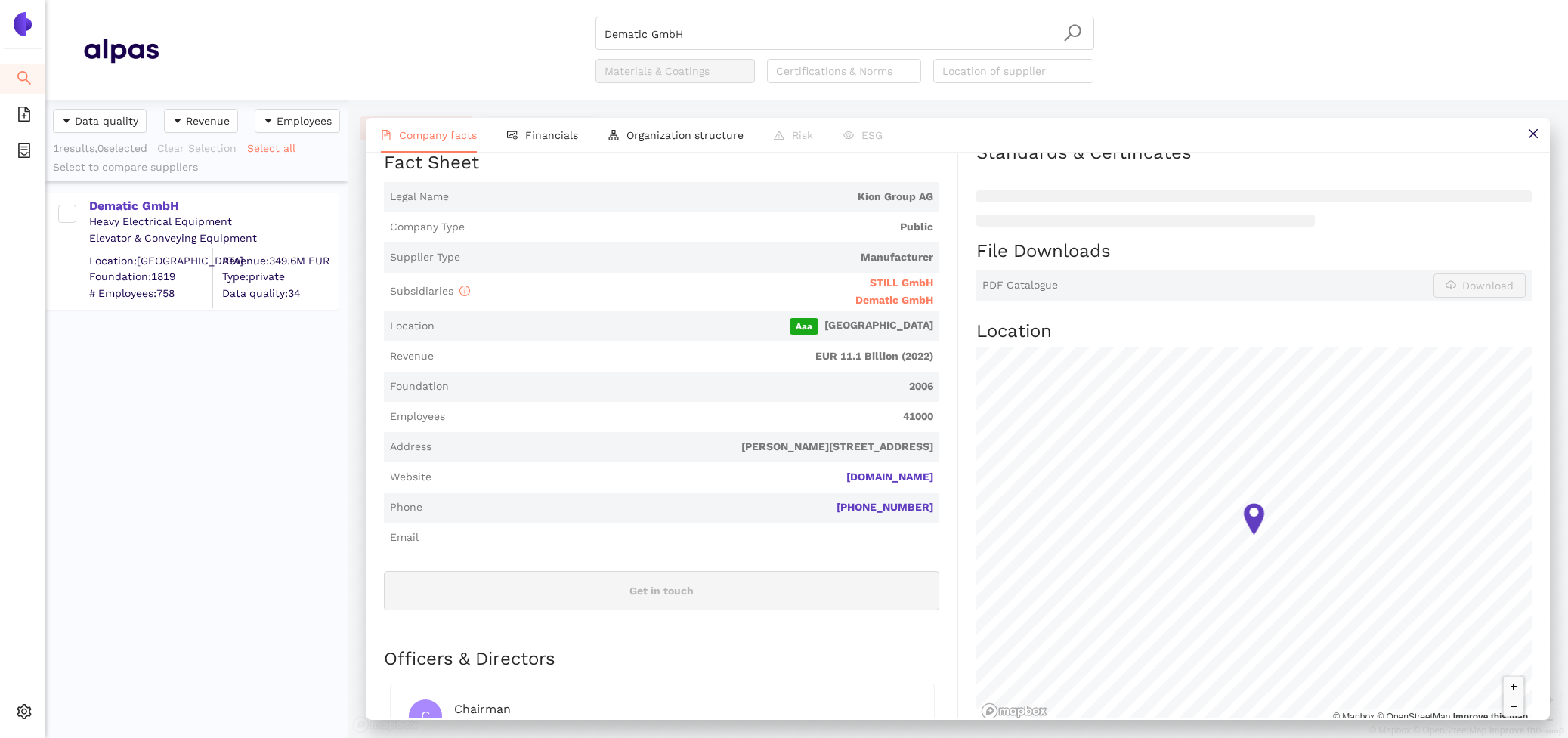
scroll to position [562, 0]
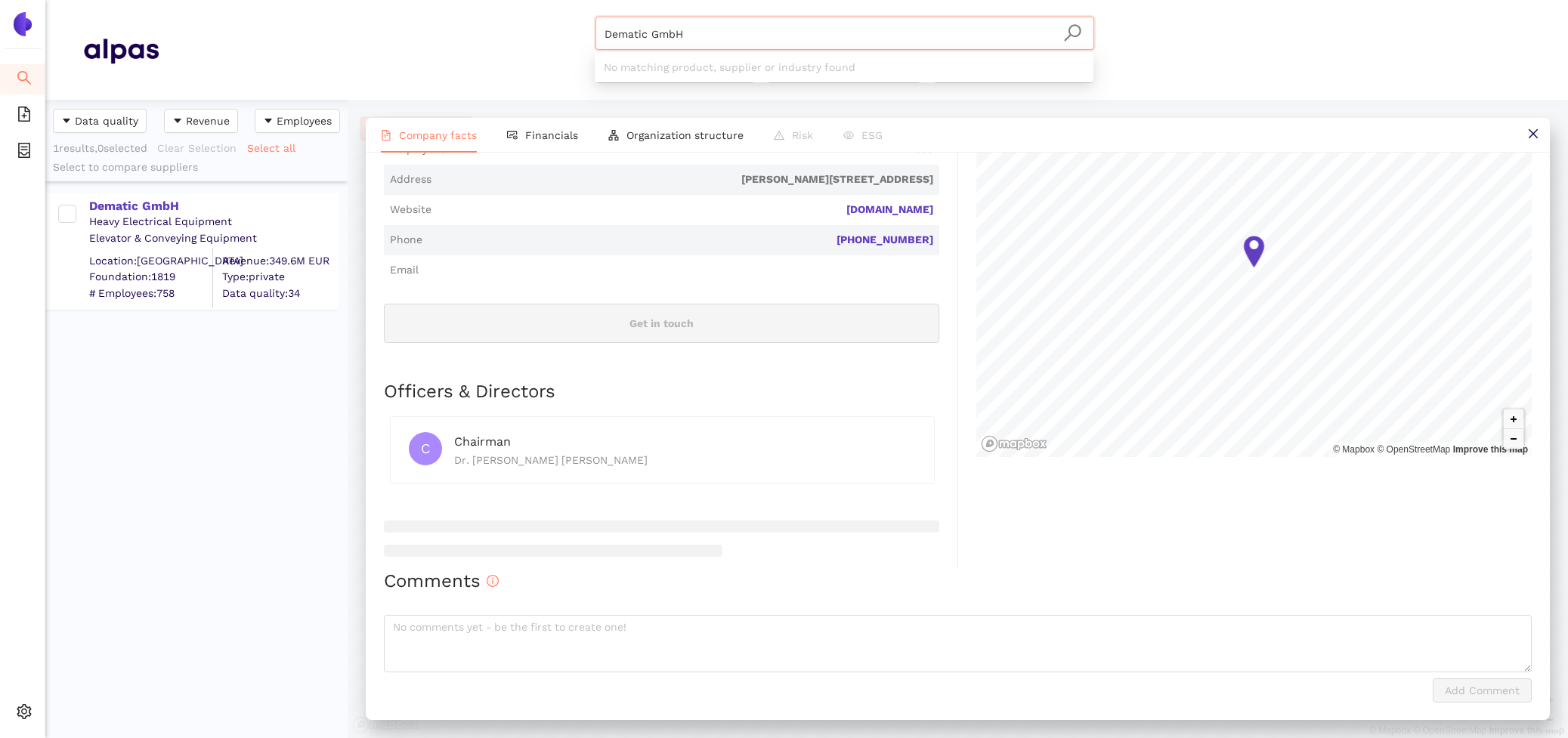
drag, startPoint x: 746, startPoint y: 37, endPoint x: 529, endPoint y: 30, distance: 217.1
click at [529, 30] on div "Dematic GmbH Materials & Coatings Certifications & Norms Location of supplier" at bounding box center [845, 49] width 1372 height 67
paste input "distrawe"
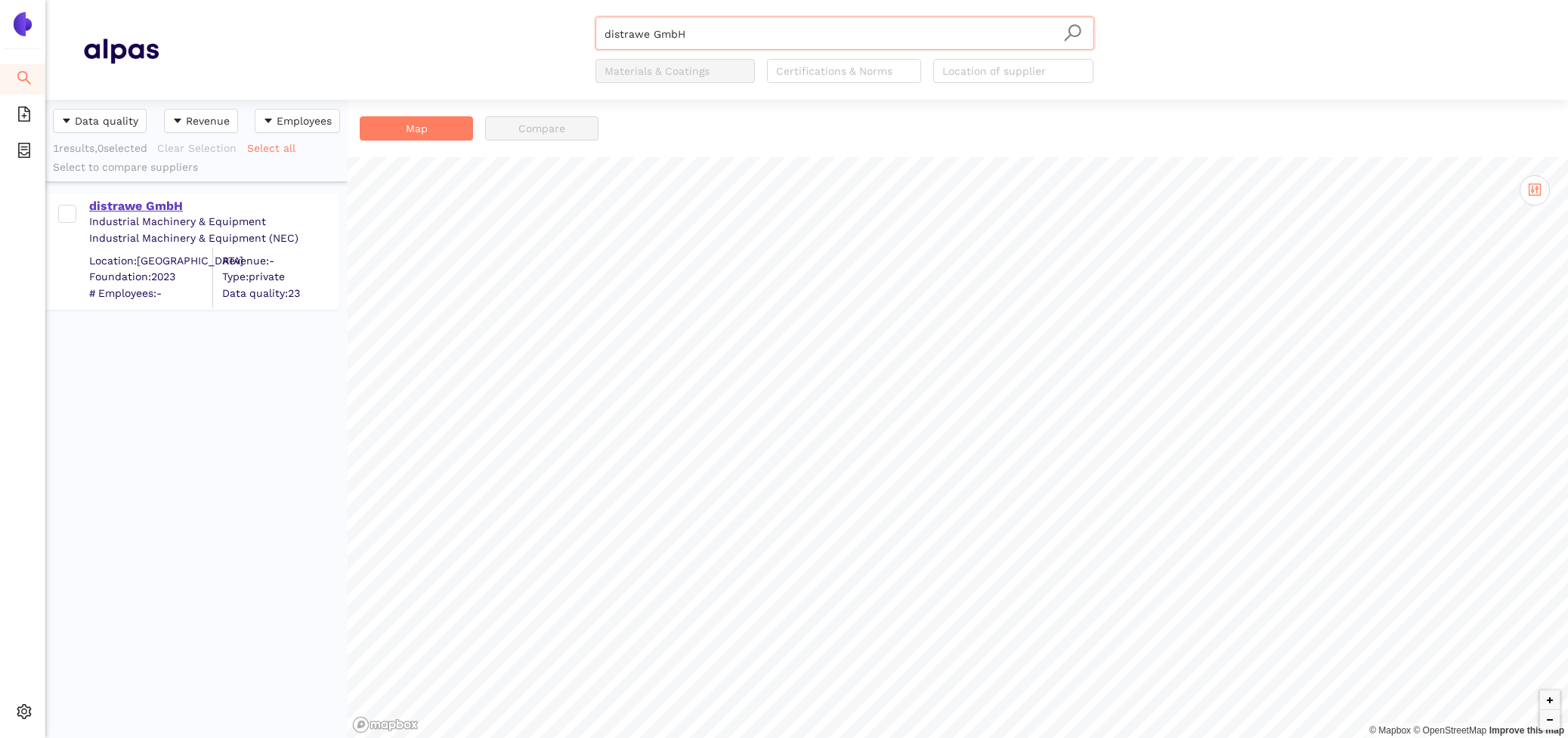
click at [154, 203] on div "distrawe GmbH" at bounding box center [213, 206] width 248 height 16
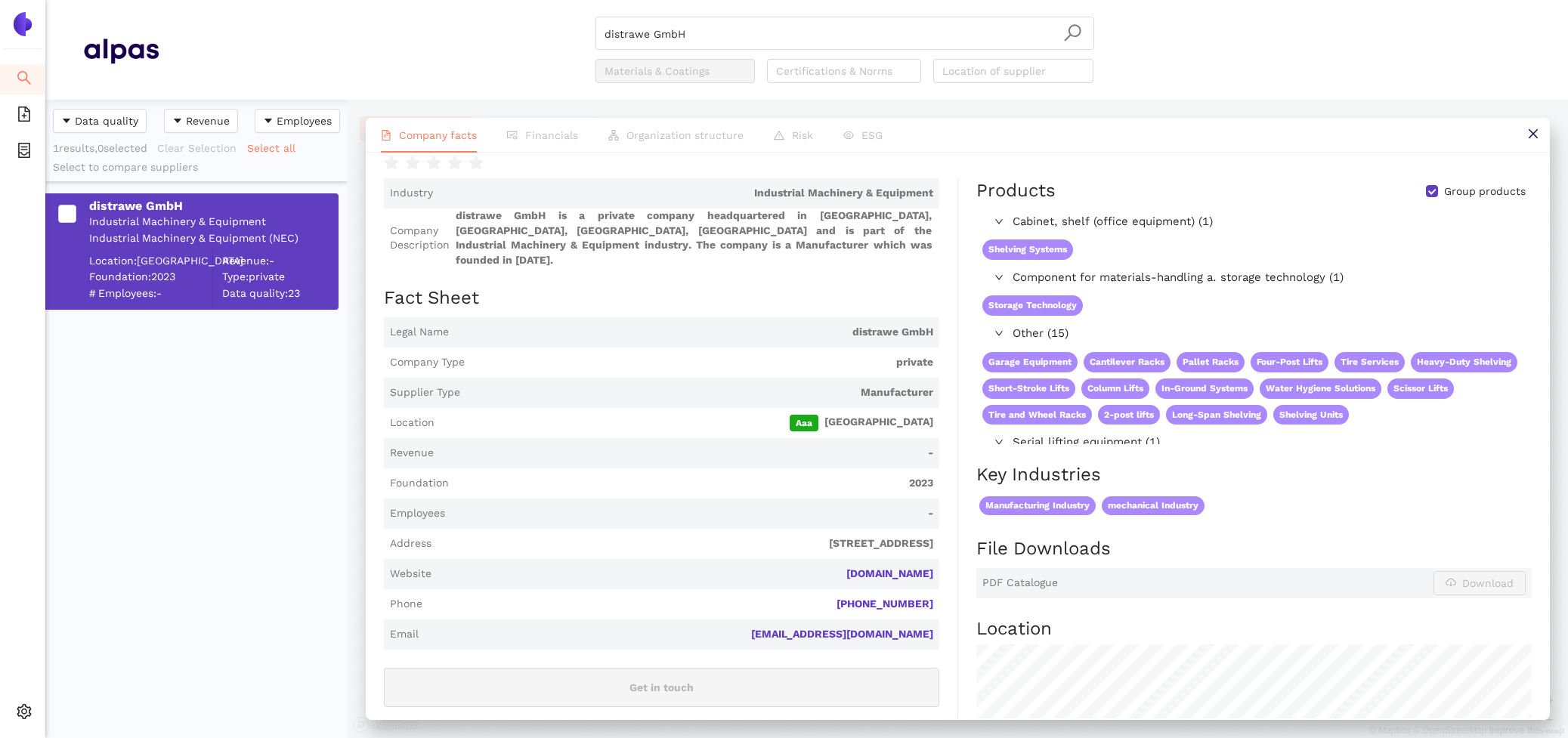
scroll to position [84, 0]
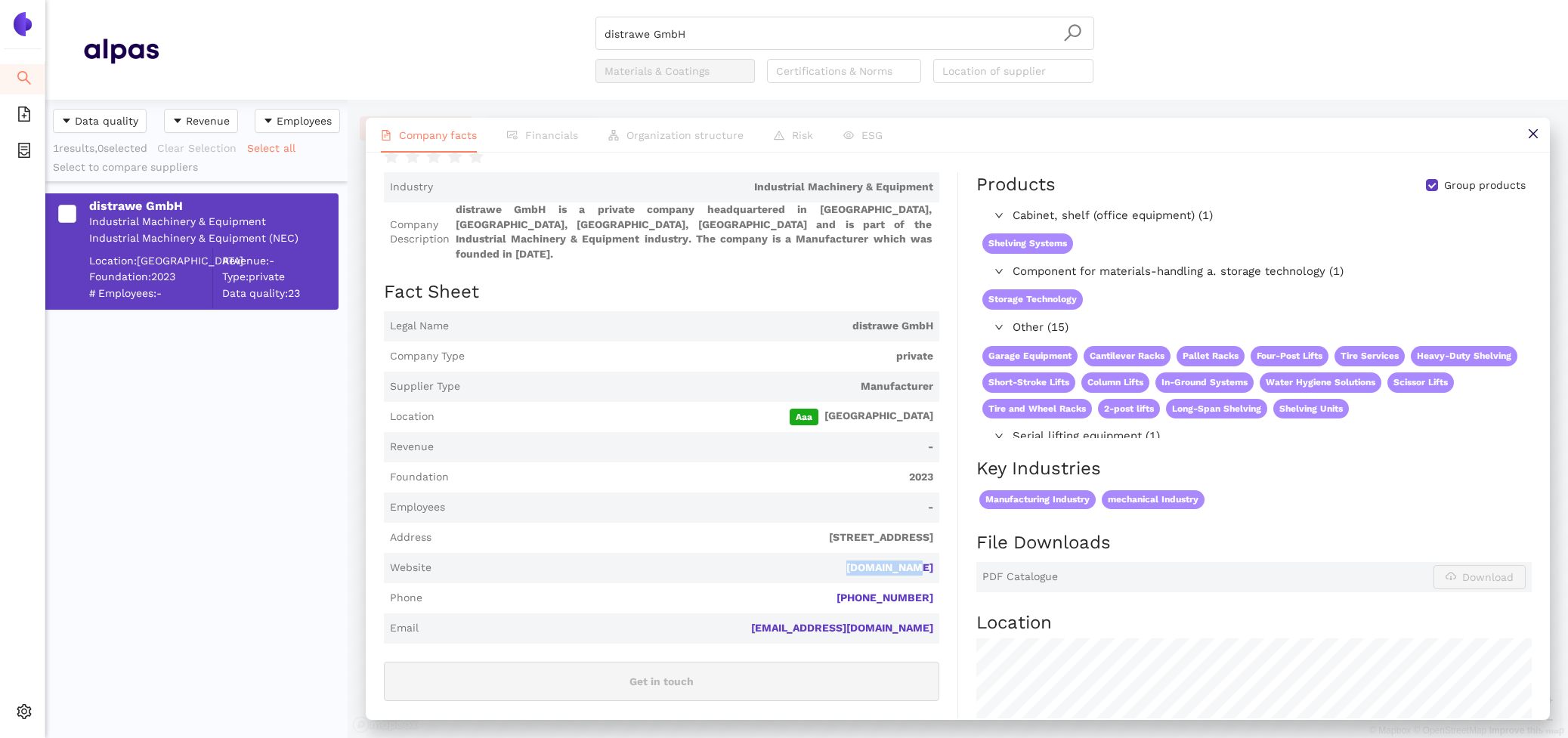
click at [936, 549] on div "Industry Industrial Machinery & Equipment Company Description distrawe GmbH is …" at bounding box center [671, 603] width 574 height 862
copy link "distrawe.ch"
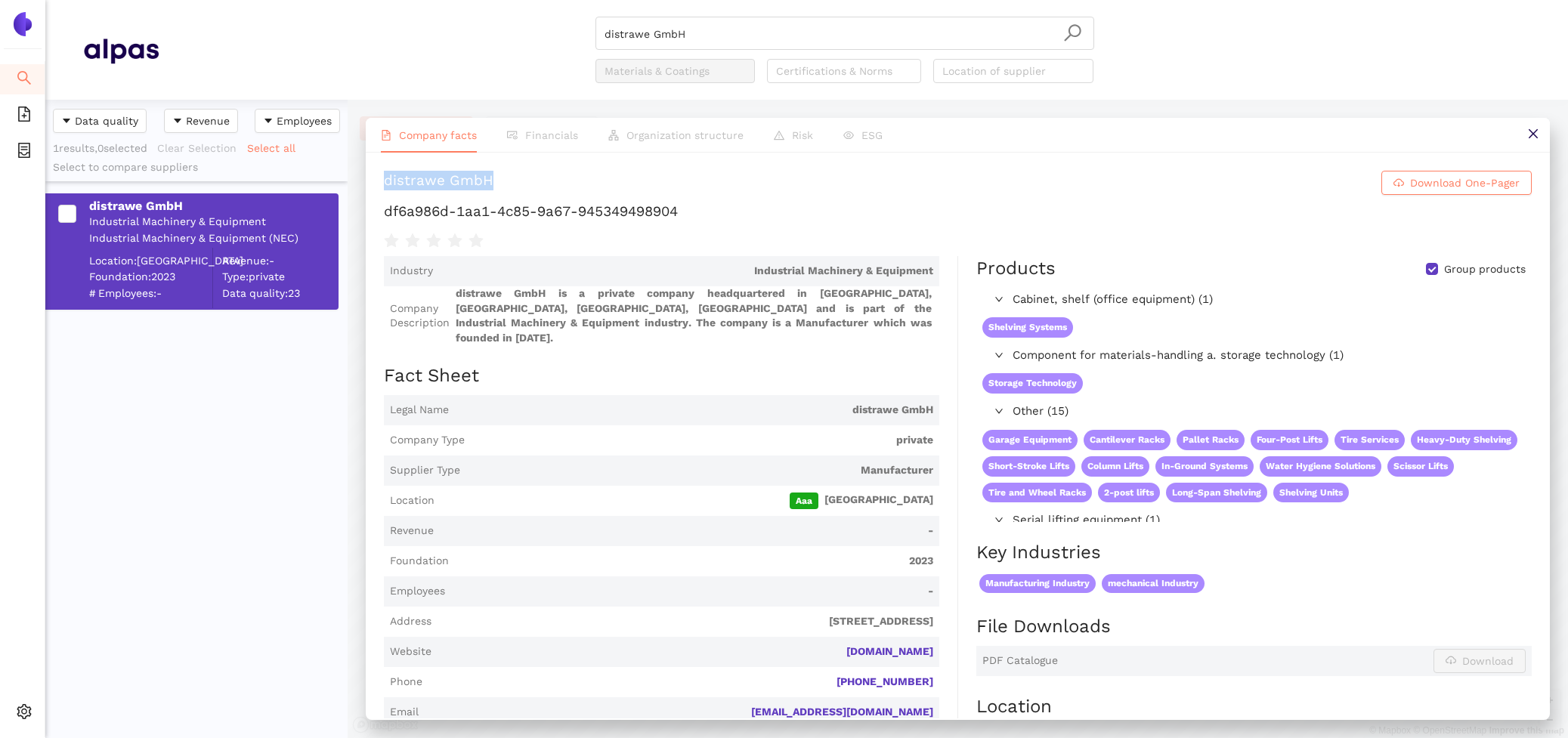
drag, startPoint x: 521, startPoint y: 178, endPoint x: 382, endPoint y: 178, distance: 139.0
click at [382, 178] on div "distrawe GmbH Download One-Pager df6a986d-1aa1-4c85-9a67-945349498904 Industry …" at bounding box center [957, 435] width 1184 height 566
copy div "distrawe GmbH"
drag, startPoint x: 706, startPoint y: 35, endPoint x: 480, endPoint y: -12, distance: 230.8
click at [480, 0] on html "Search eSourcing Templates eSourcing Projects Settings distrawe GmbH Materials …" at bounding box center [784, 369] width 1568 height 738
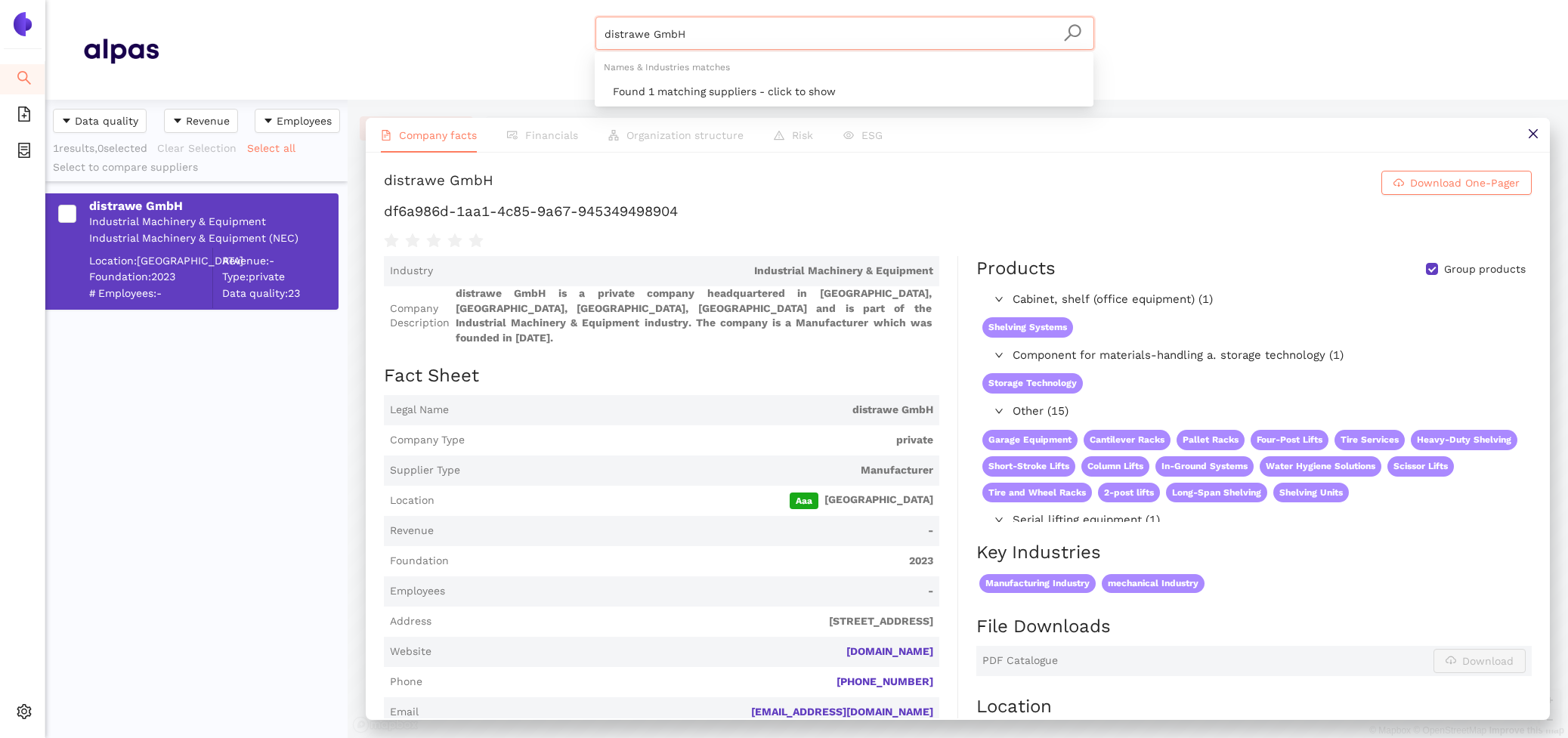
paste input "EAB AB"
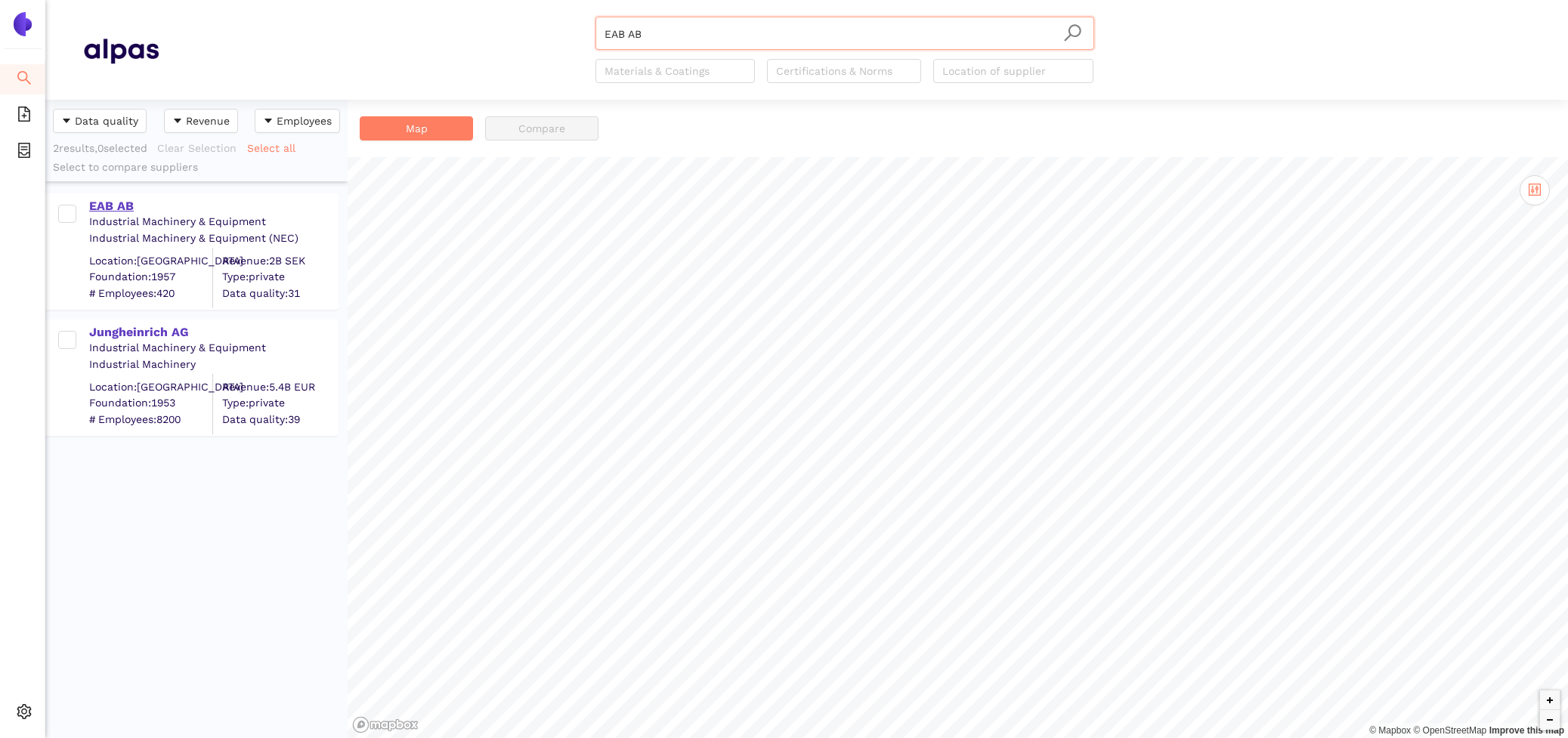
click at [111, 205] on div "EAB AB" at bounding box center [213, 206] width 248 height 16
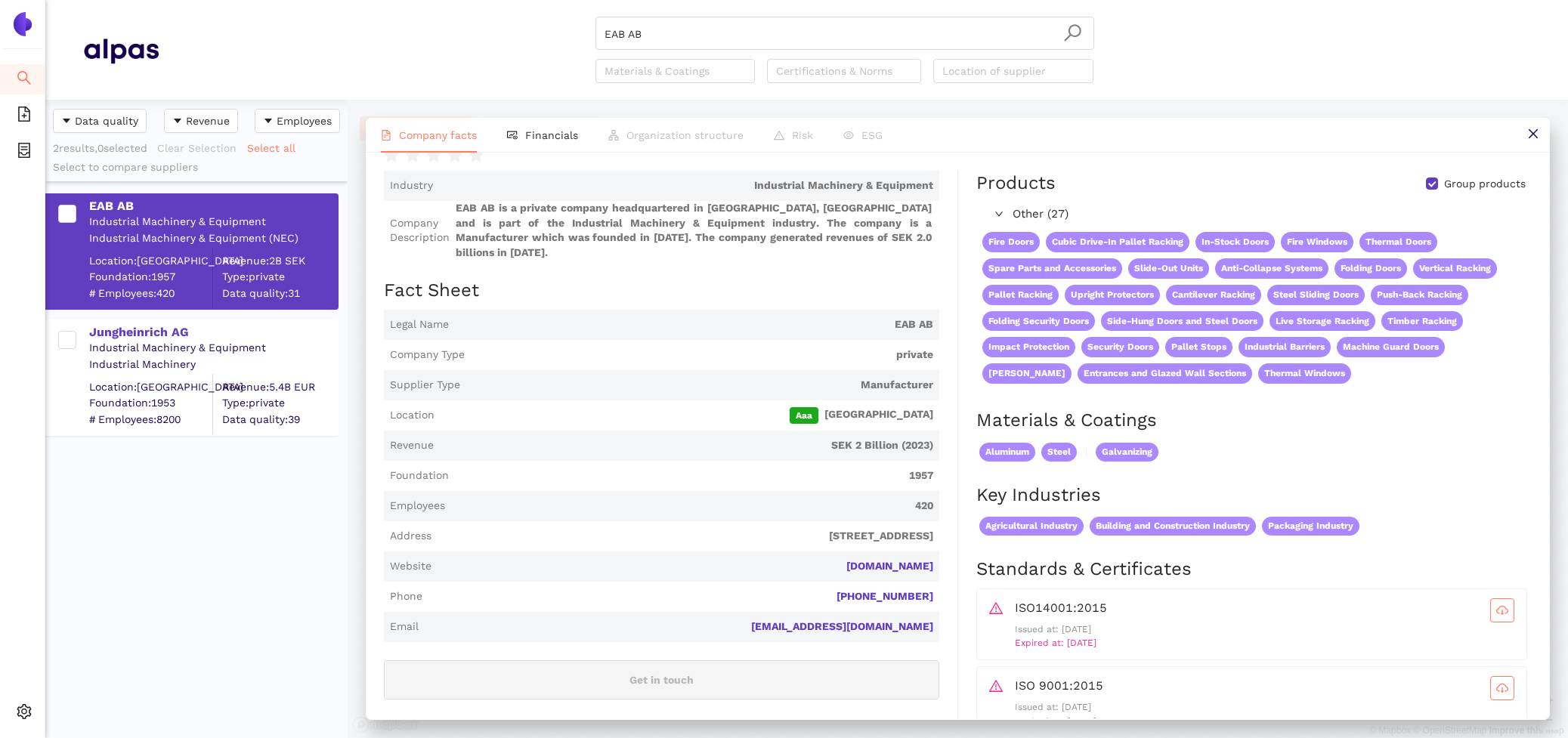
scroll to position [86, 0]
click at [536, 148] on li "Financials" at bounding box center [542, 135] width 101 height 35
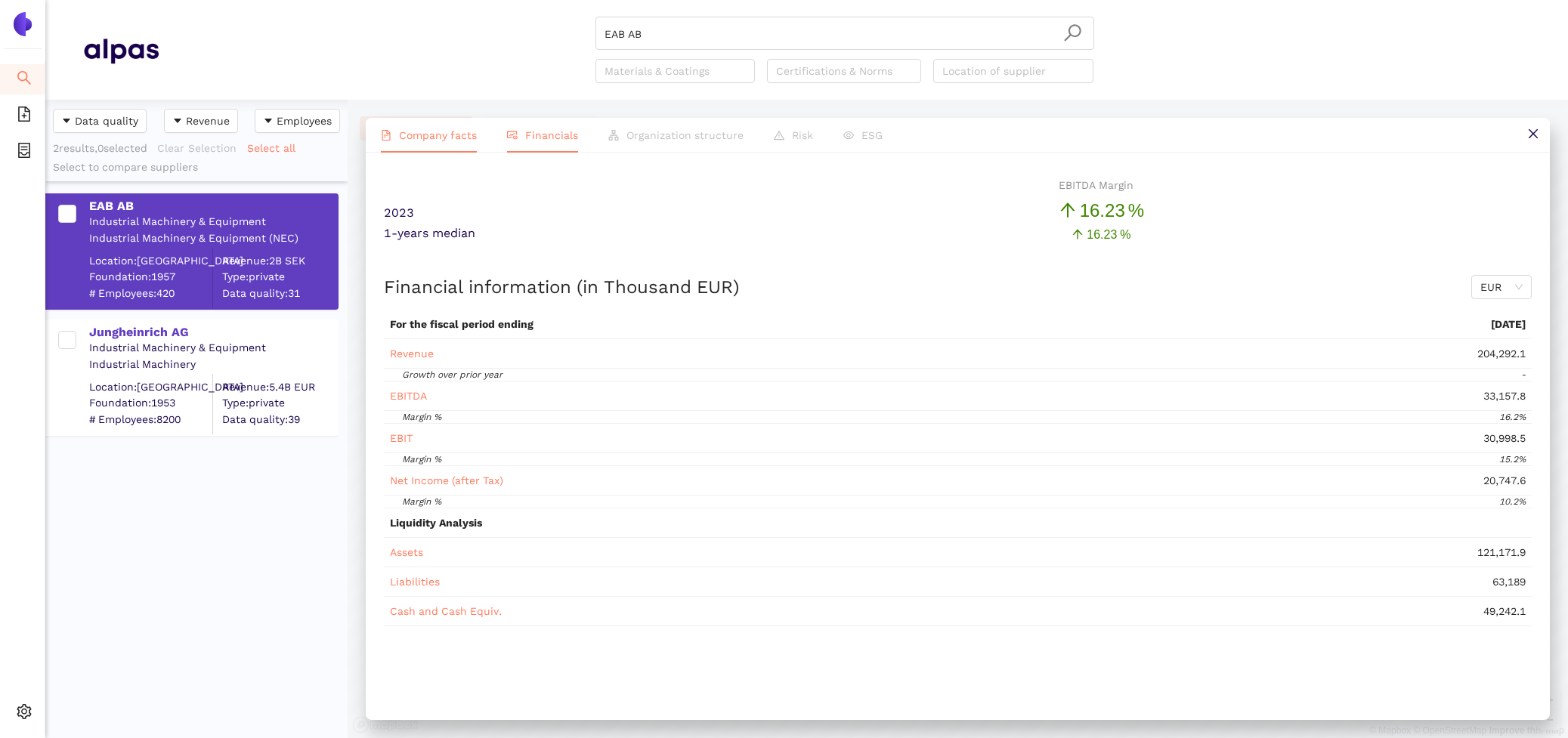
click at [448, 130] on span "Company facts" at bounding box center [438, 135] width 77 height 12
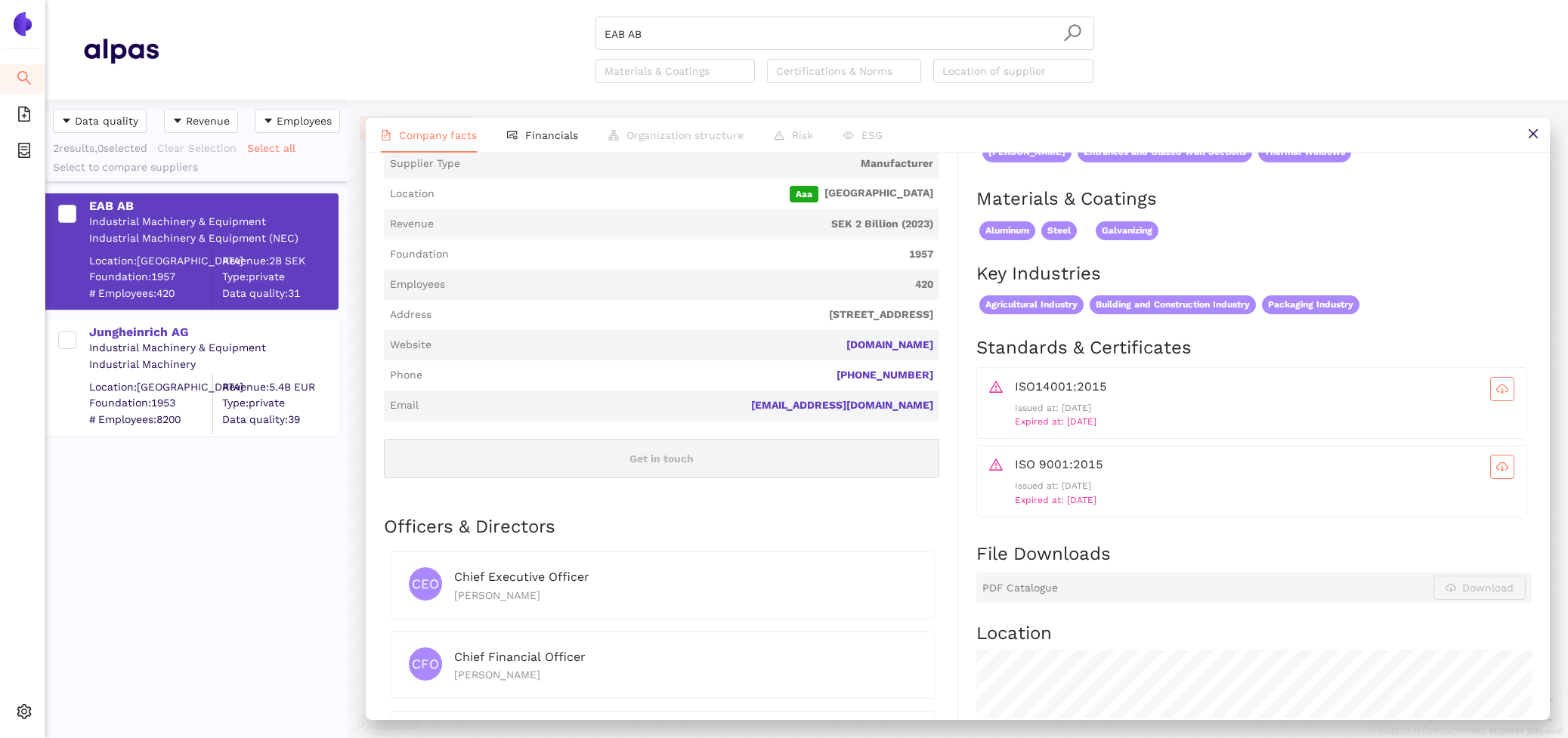
scroll to position [0, 0]
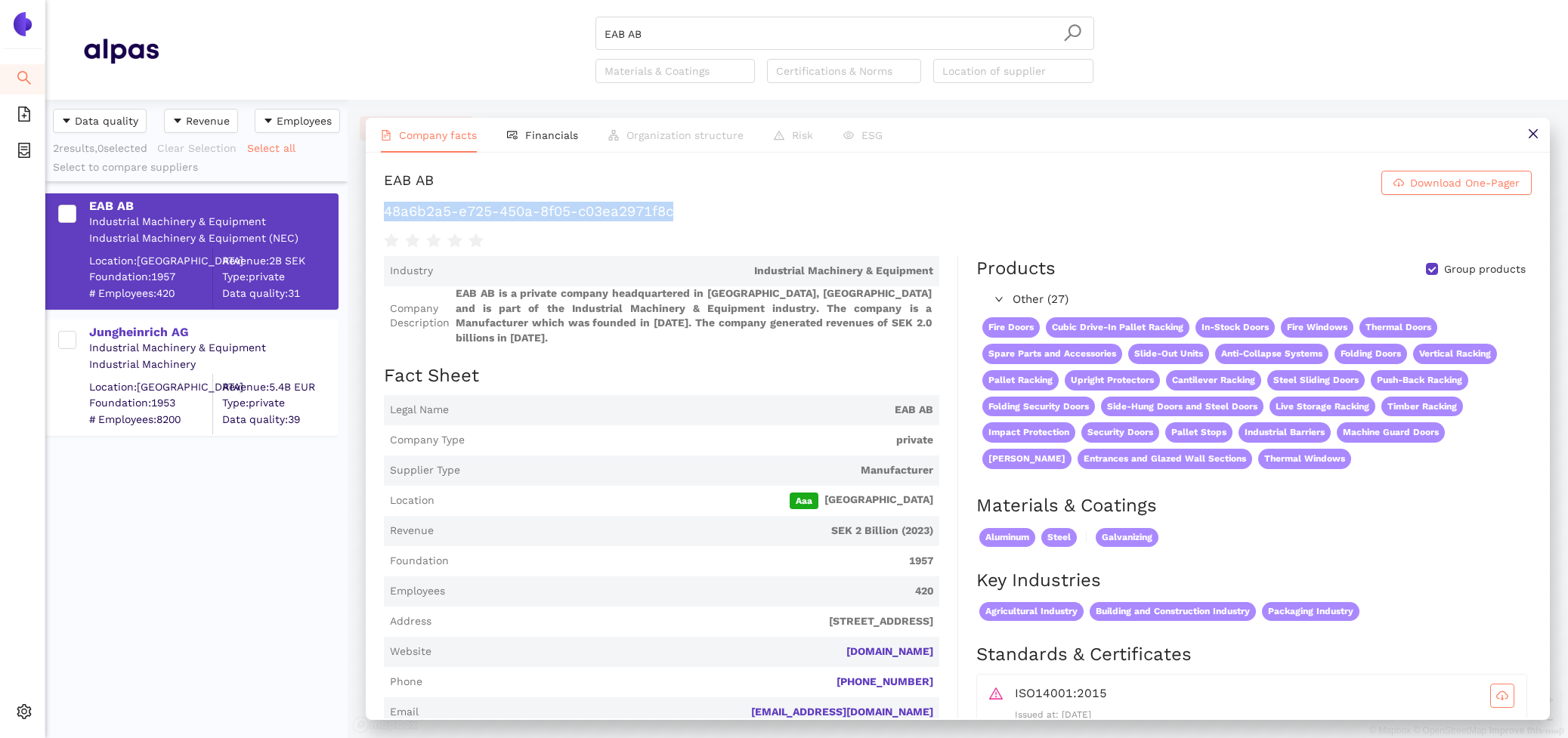
drag, startPoint x: 709, startPoint y: 204, endPoint x: 381, endPoint y: 201, distance: 328.0
click at [381, 201] on div "EAB AB Download One-Pager 48a6b2a5-e725-450a-8f05-c03ea2971f8c Industry Industr…" at bounding box center [957, 435] width 1184 height 566
copy h1 "48a6b2a5-e725-450a-8f05-c03ea2971f8c"
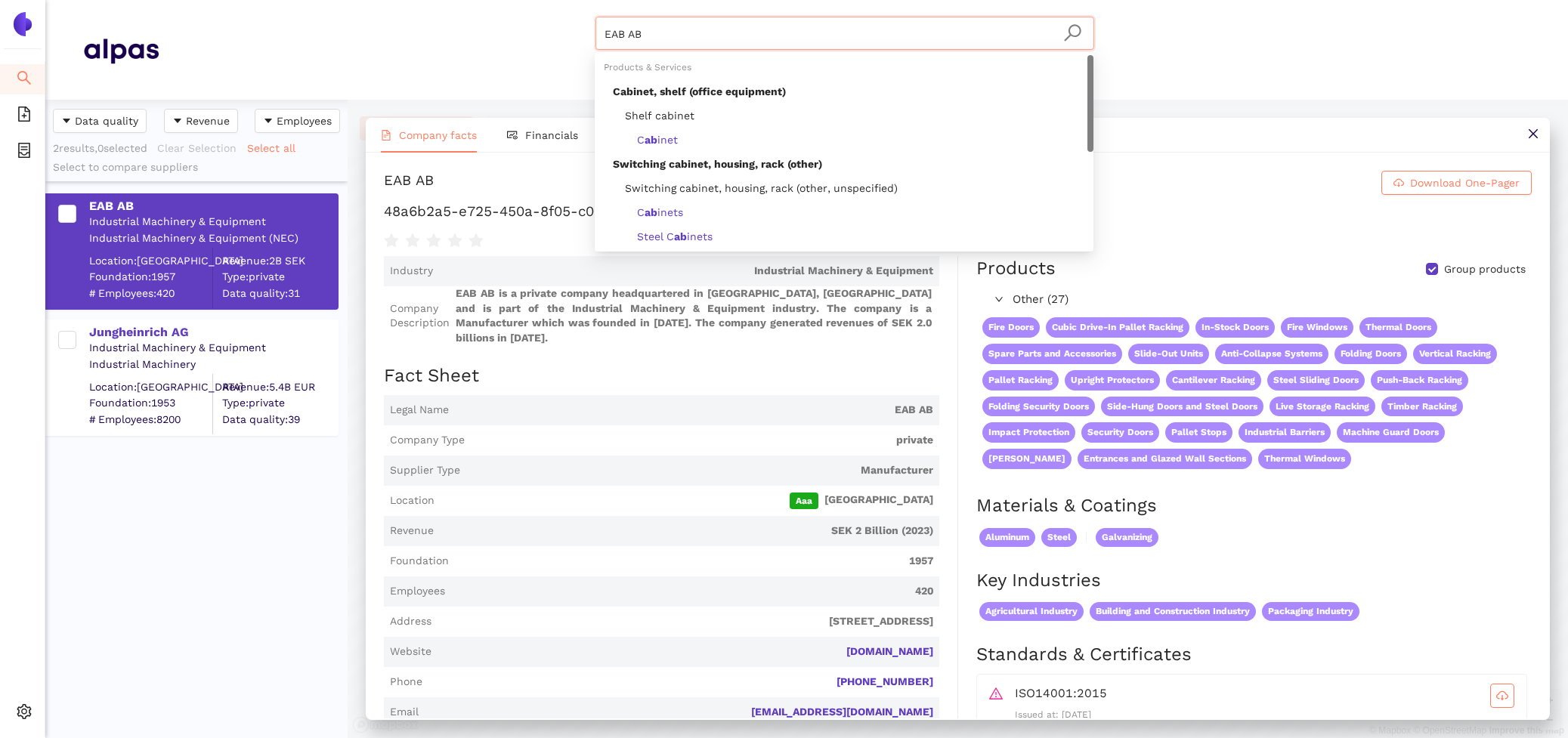
drag, startPoint x: 690, startPoint y: 28, endPoint x: 531, endPoint y: 28, distance: 159.0
click at [536, 28] on div "EAB AB Materials & Coatings Certifications & Norms Location of supplier" at bounding box center [845, 49] width 1372 height 67
paste input "easyFairs Deutschland GmbH"
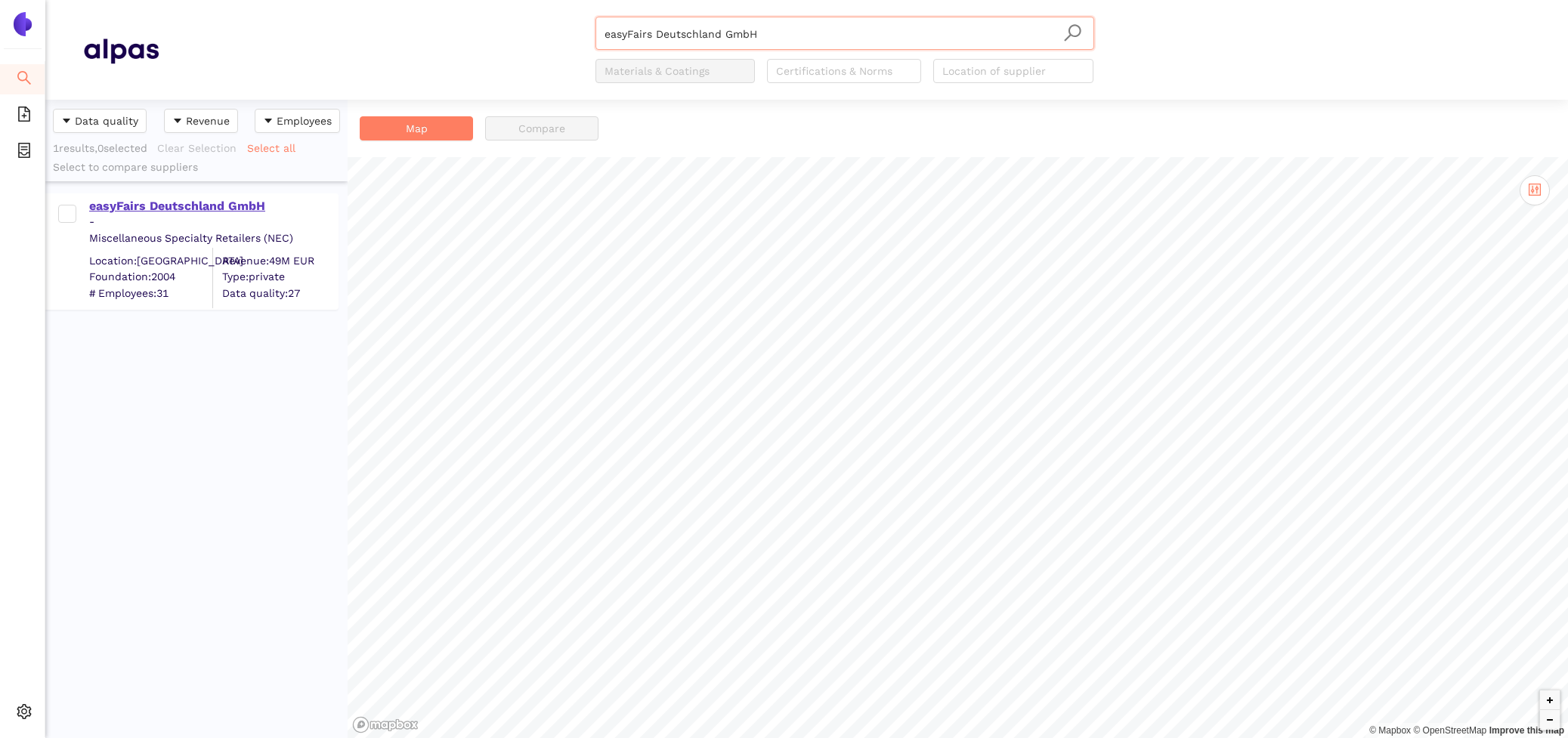
type input "easyFairs Deutschland GmbH"
click at [208, 210] on div "easyFairs Deutschland GmbH" at bounding box center [213, 206] width 248 height 16
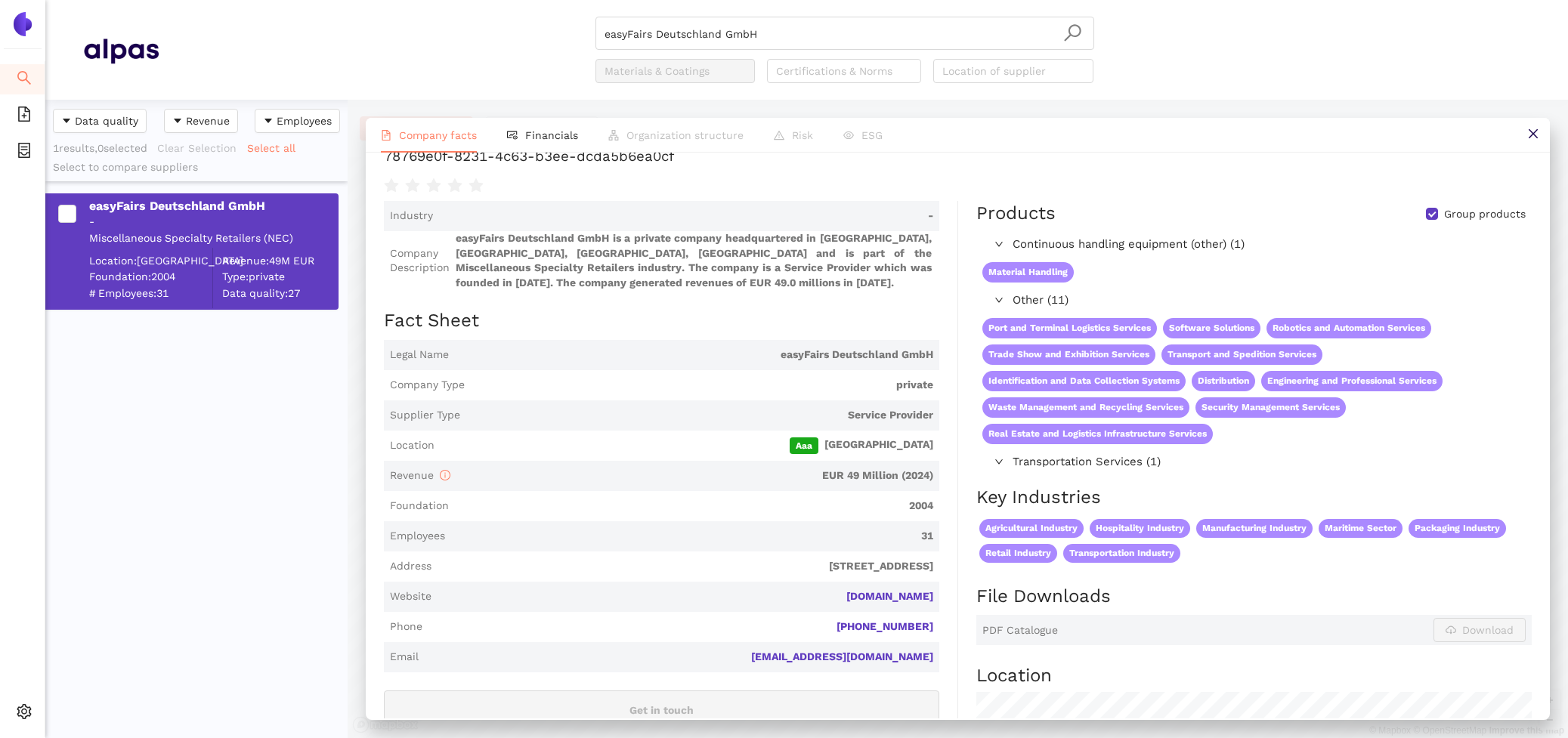
scroll to position [58, 0]
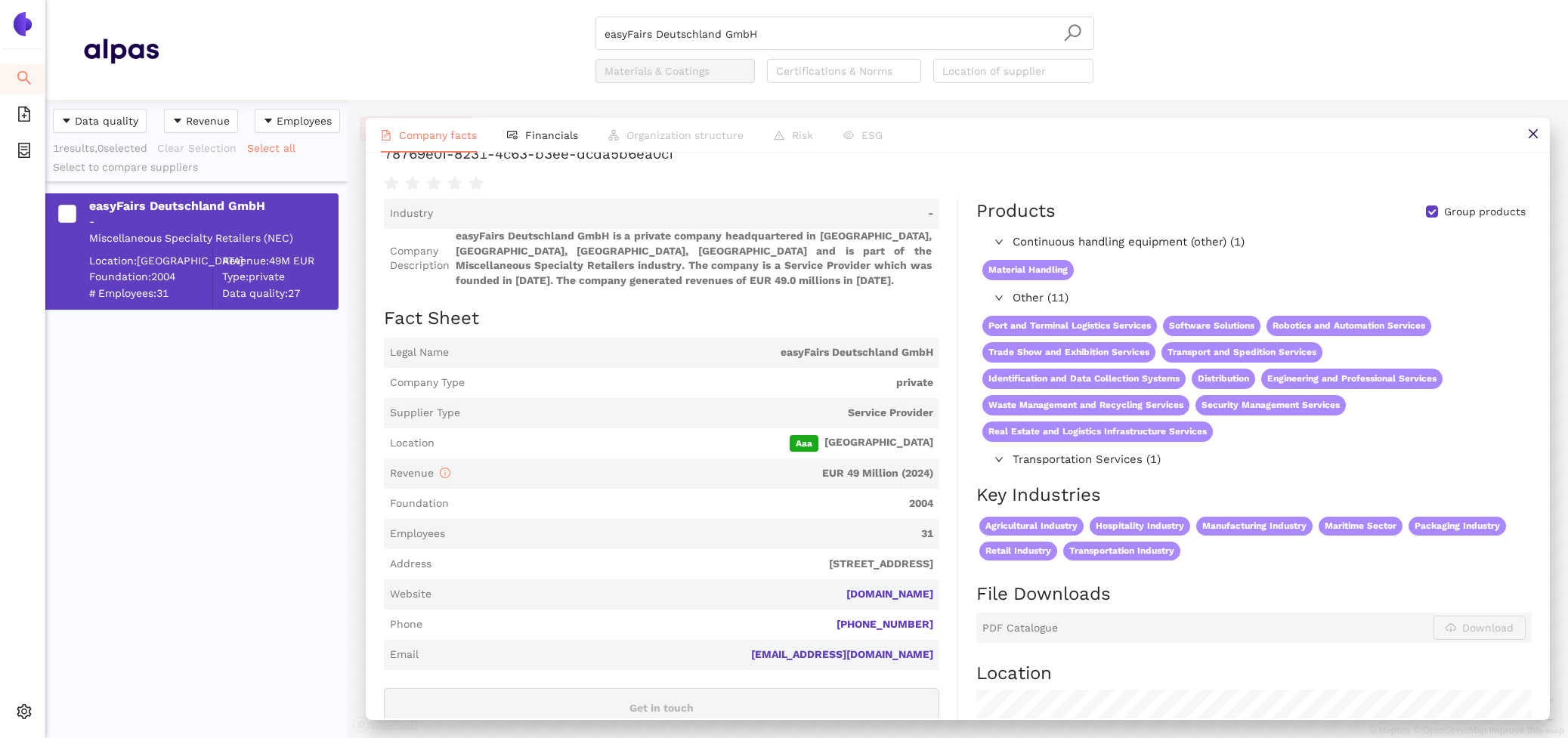
drag, startPoint x: 948, startPoint y: 588, endPoint x: 807, endPoint y: 581, distance: 141.2
click at [807, 581] on div "Industry - Company Description easyFairs Deutschland GmbH is a private company …" at bounding box center [671, 642] width 574 height 887
copy link "logistics-automation.ch"
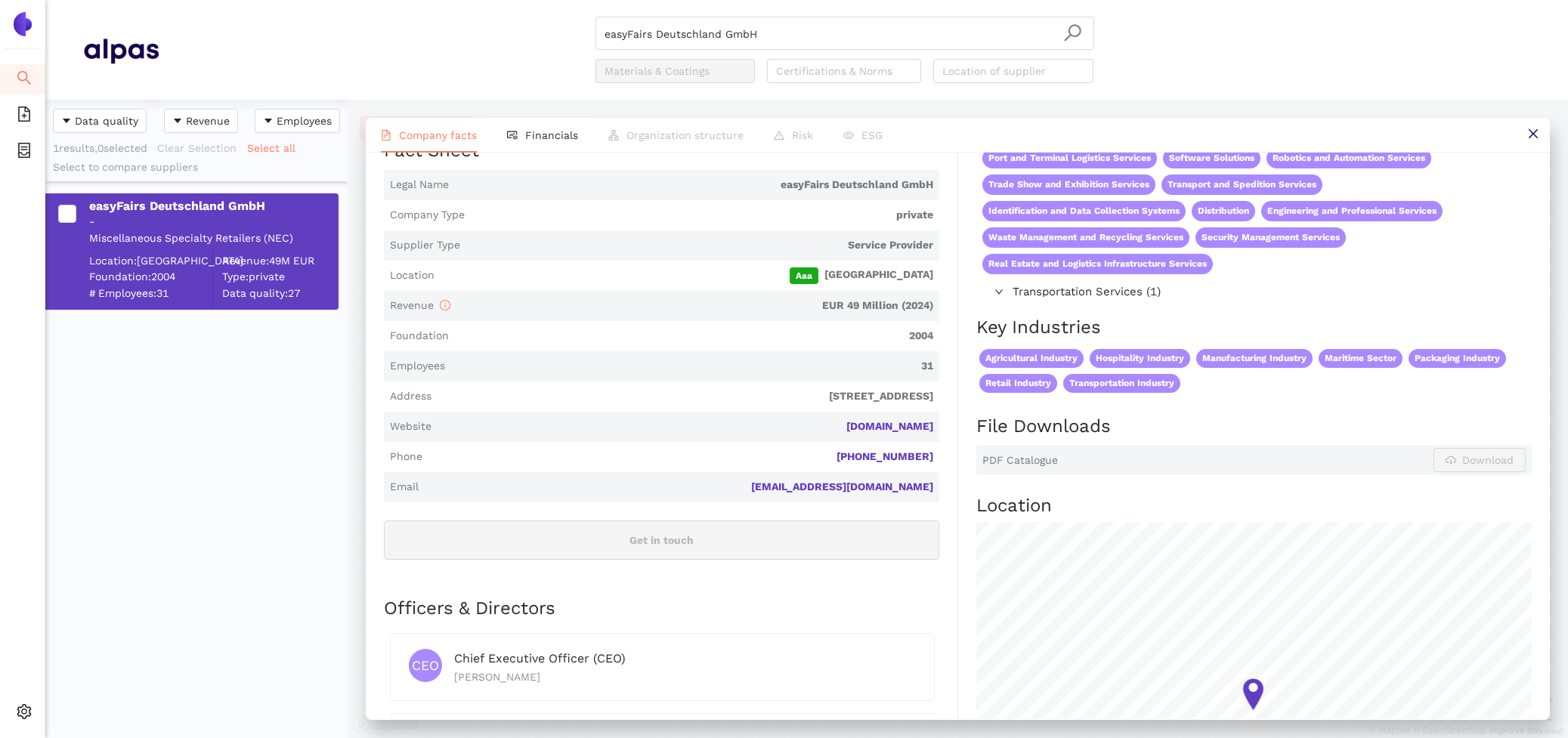
scroll to position [240, 0]
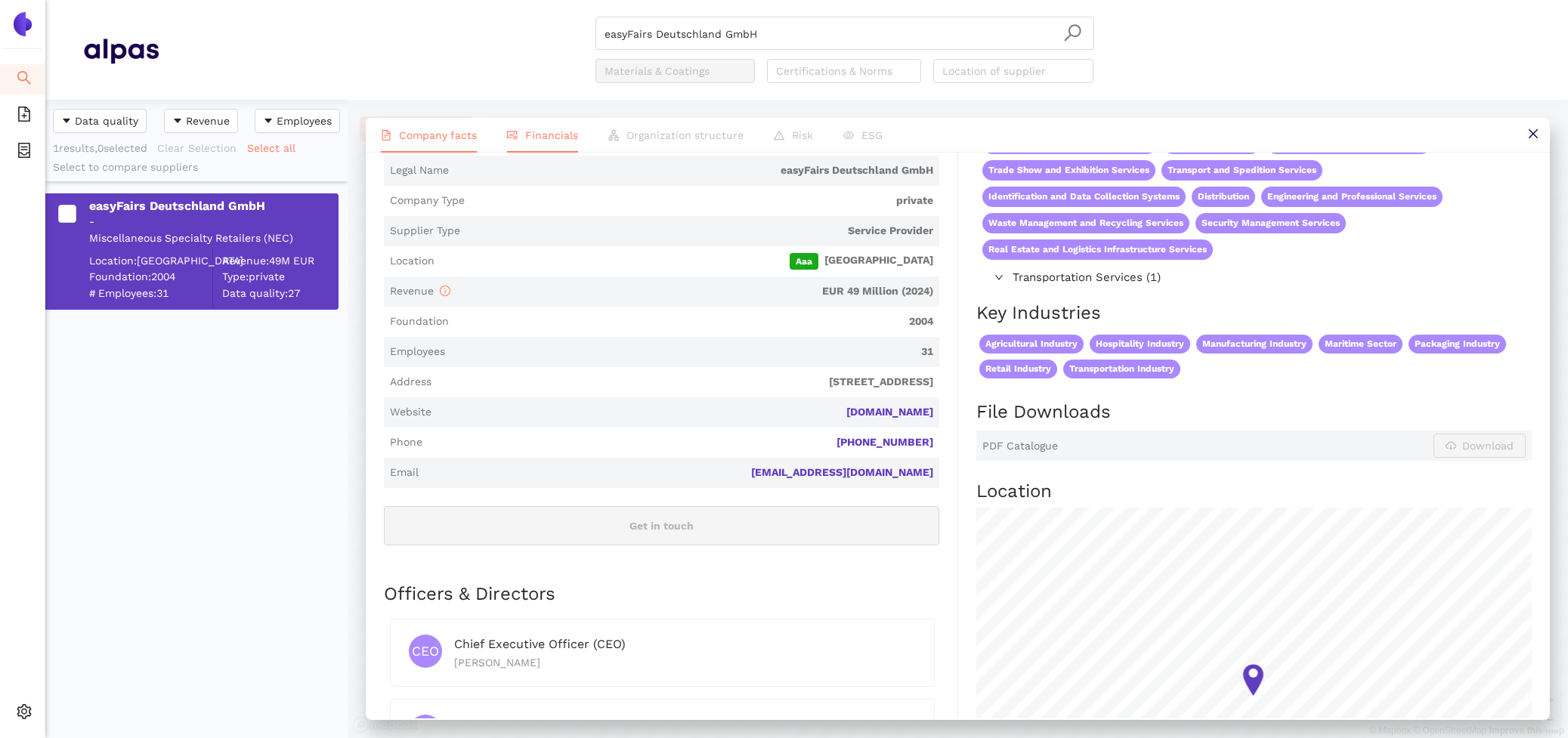
click at [545, 135] on span "Financials" at bounding box center [551, 135] width 53 height 12
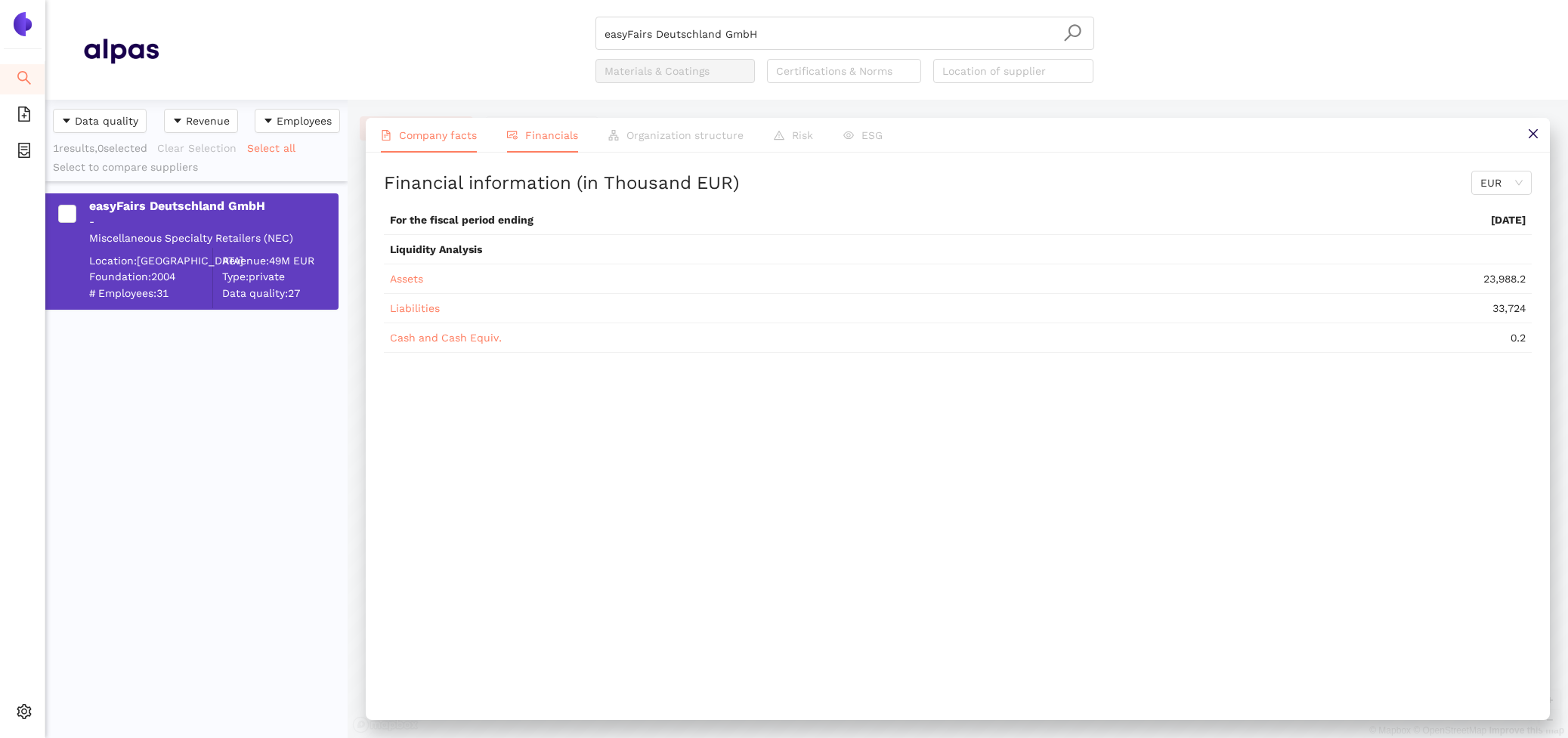
click at [435, 140] on span "Company facts" at bounding box center [438, 135] width 77 height 12
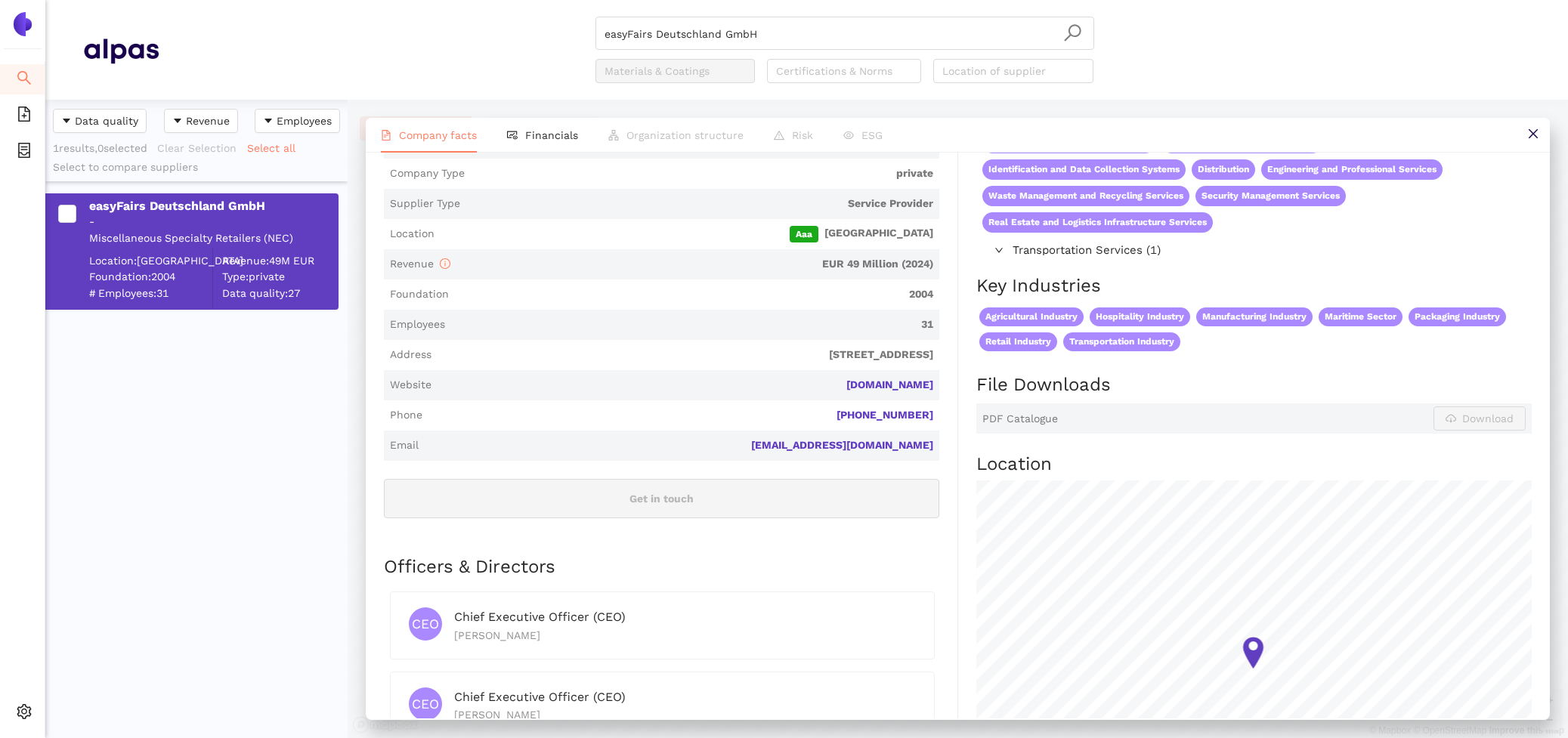
scroll to position [343, 0]
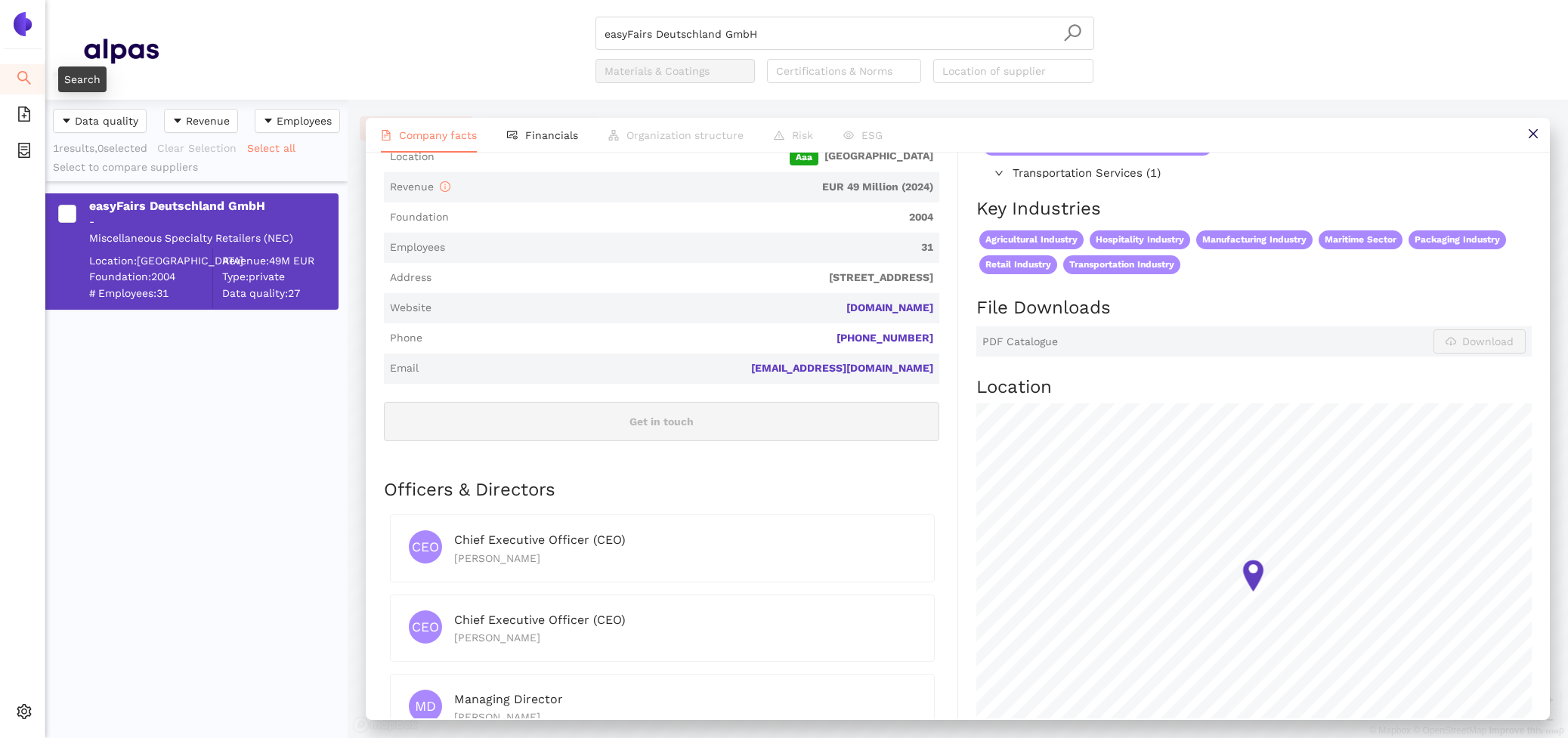
click at [19, 74] on icon "search" at bounding box center [24, 77] width 15 height 15
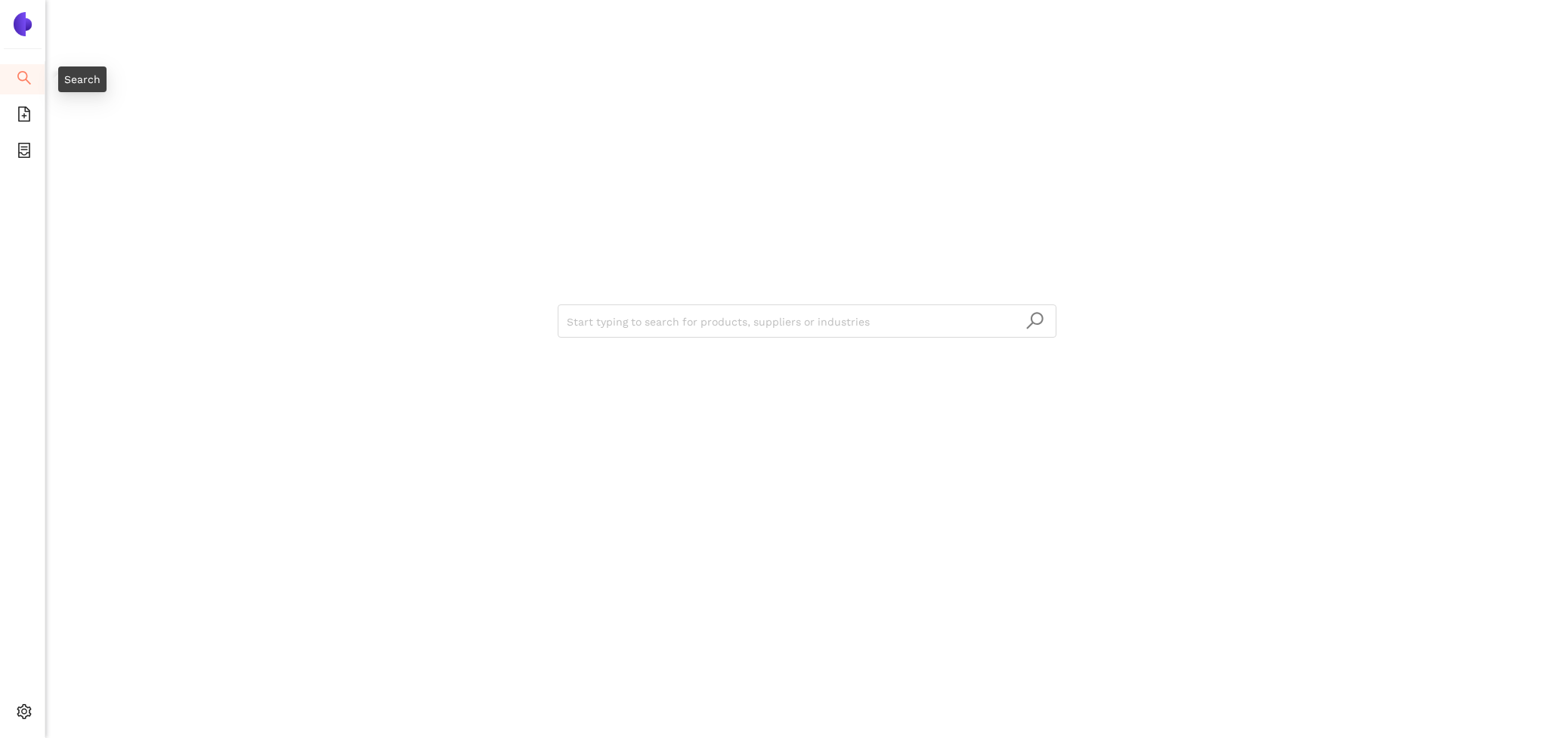
click at [19, 74] on icon "search" at bounding box center [24, 77] width 15 height 15
click at [606, 320] on input "search" at bounding box center [807, 322] width 480 height 33
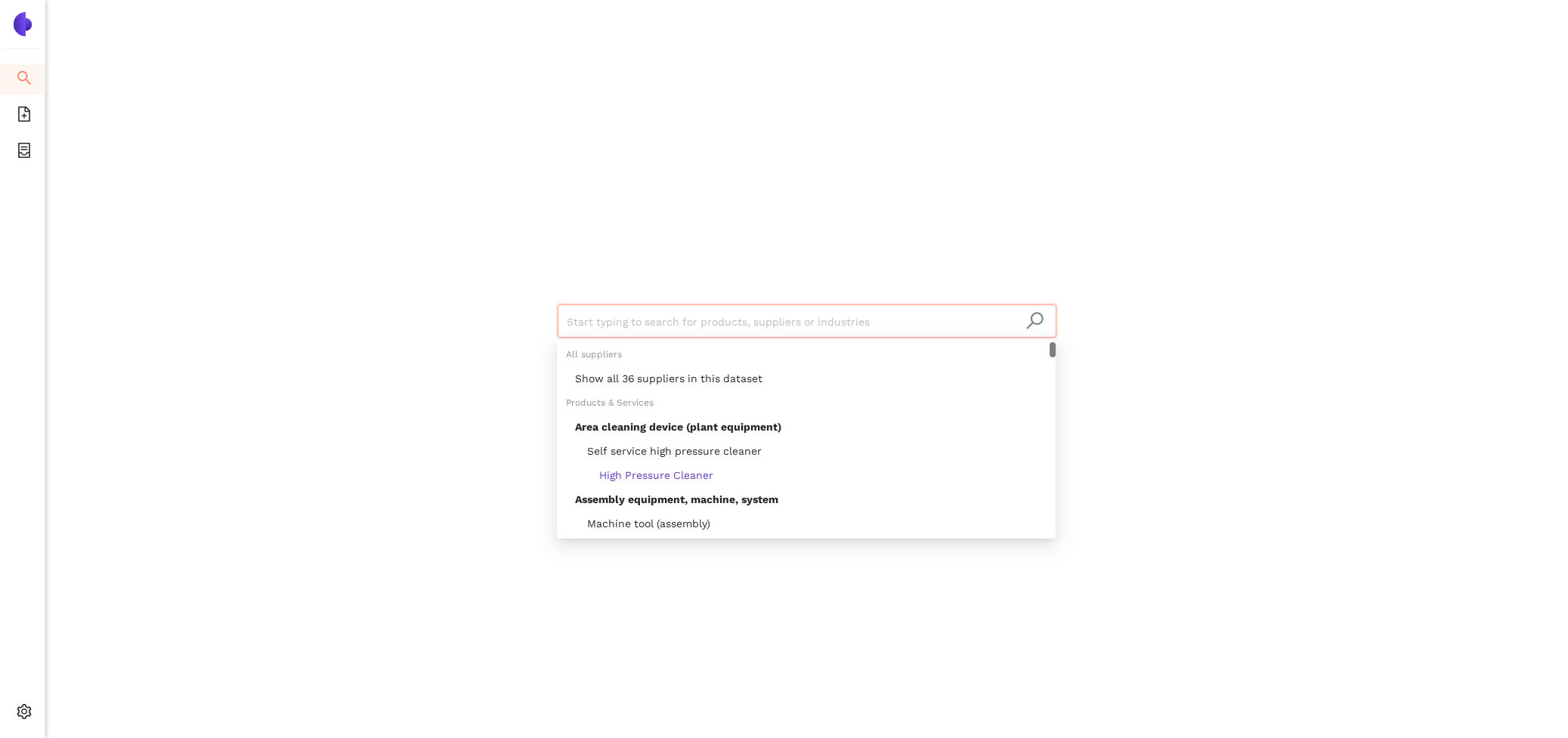
paste input "logistics-automation.ch"
type input "logistics-automation.ch"
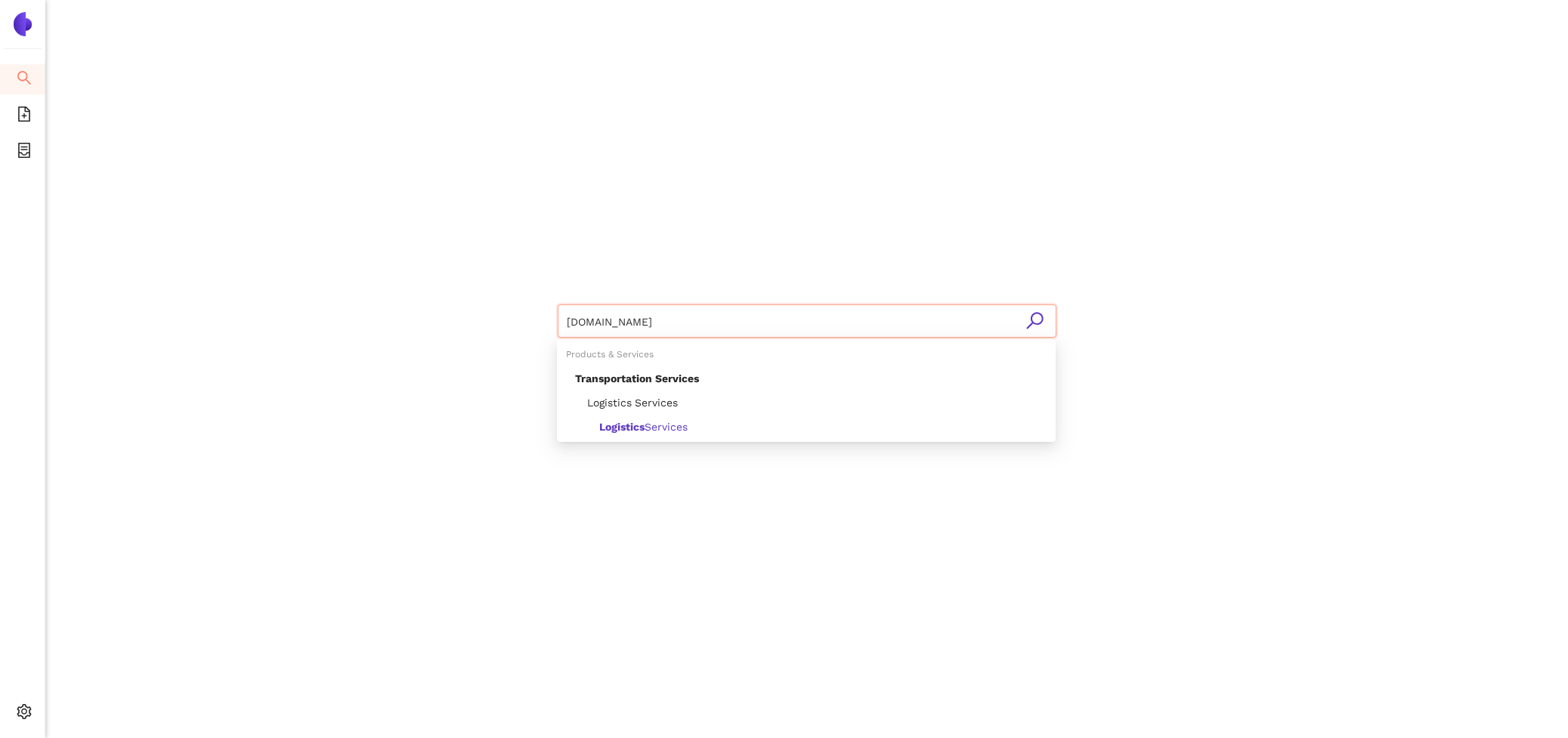
drag, startPoint x: 731, startPoint y: 325, endPoint x: 398, endPoint y: 292, distance: 334.6
click at [407, 292] on div "logistics-automation.ch" at bounding box center [807, 319] width 907 height 638
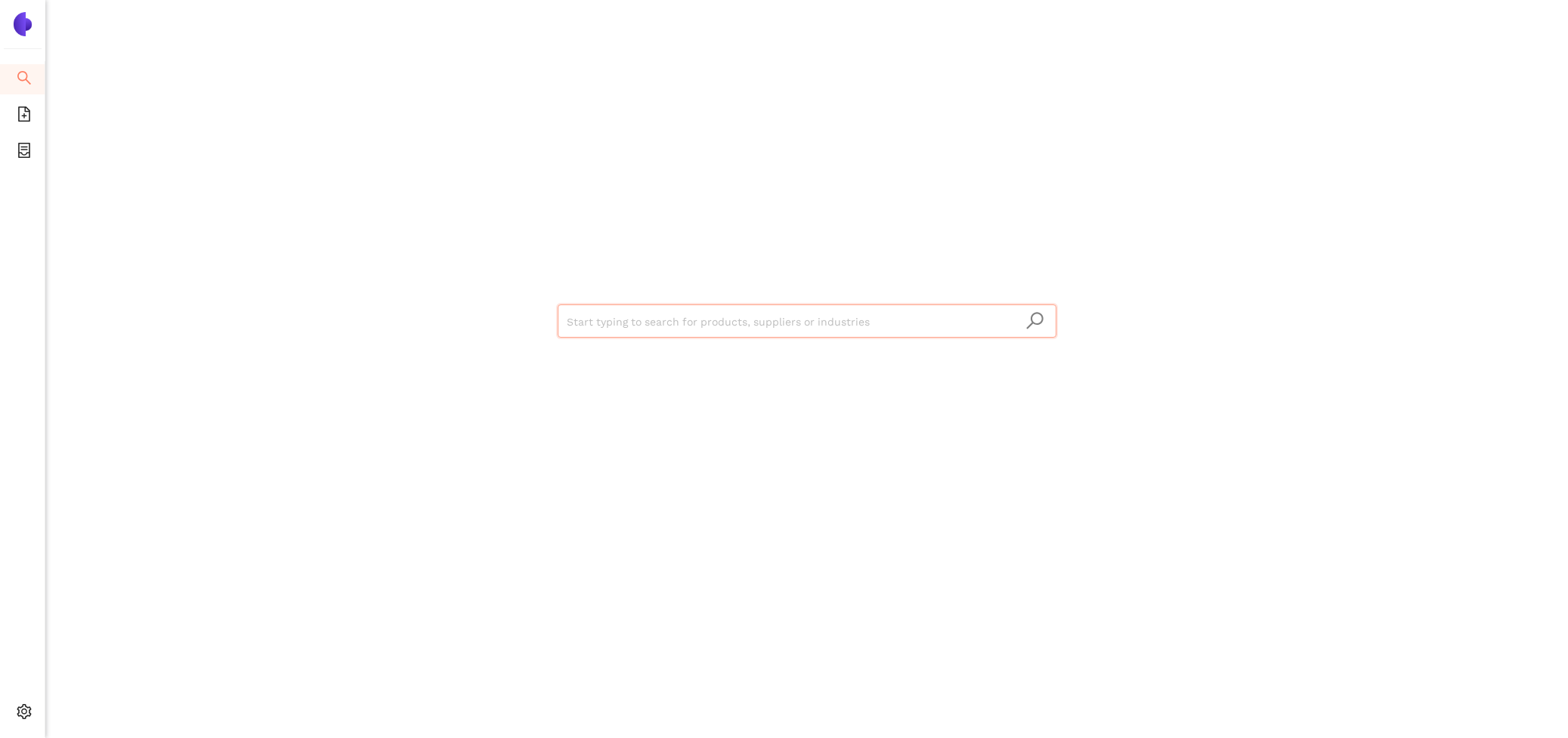
click at [607, 329] on input "search" at bounding box center [807, 322] width 480 height 33
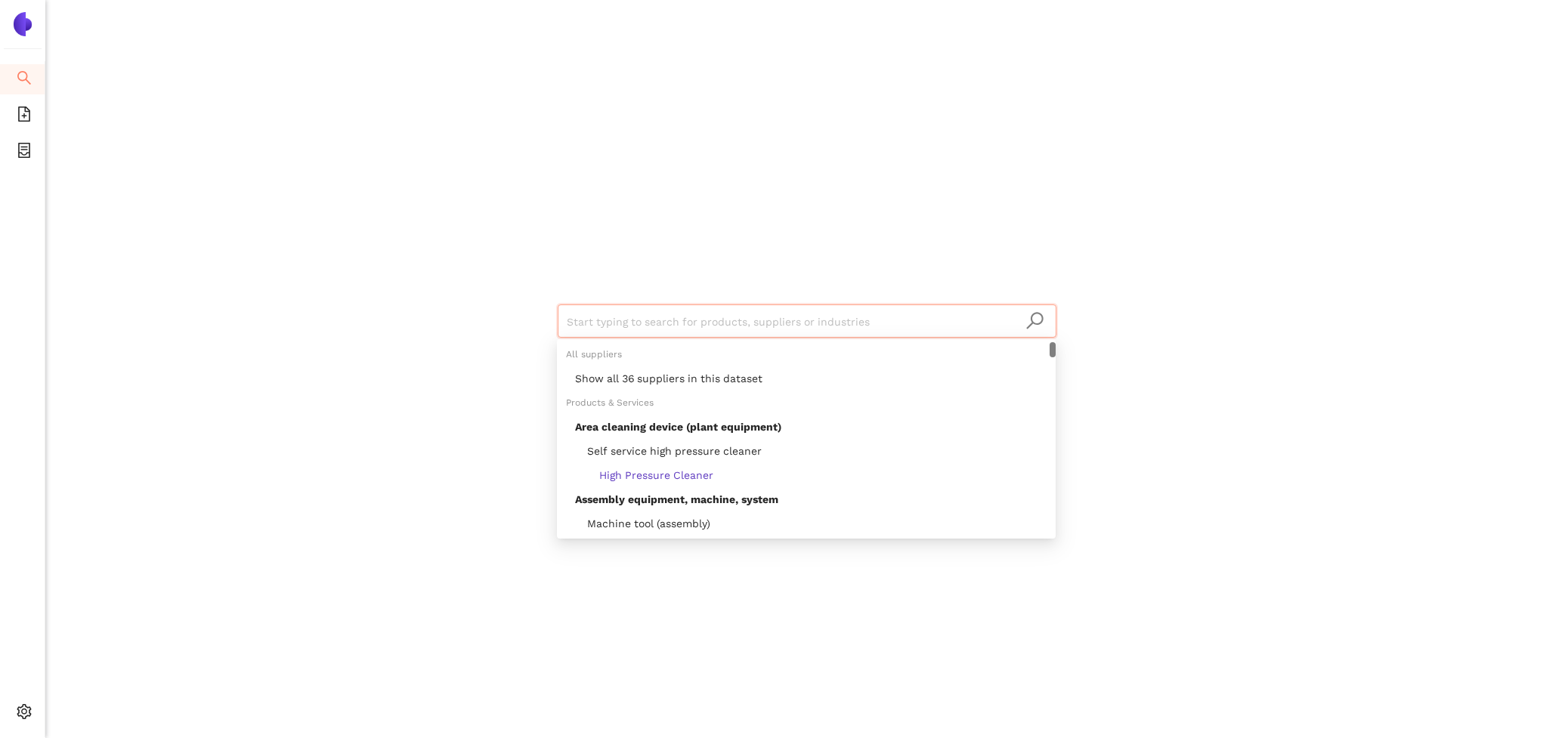
paste input "easyFairs Deutschland GmbH"
type input "easyFairs Deutschland GmbH"
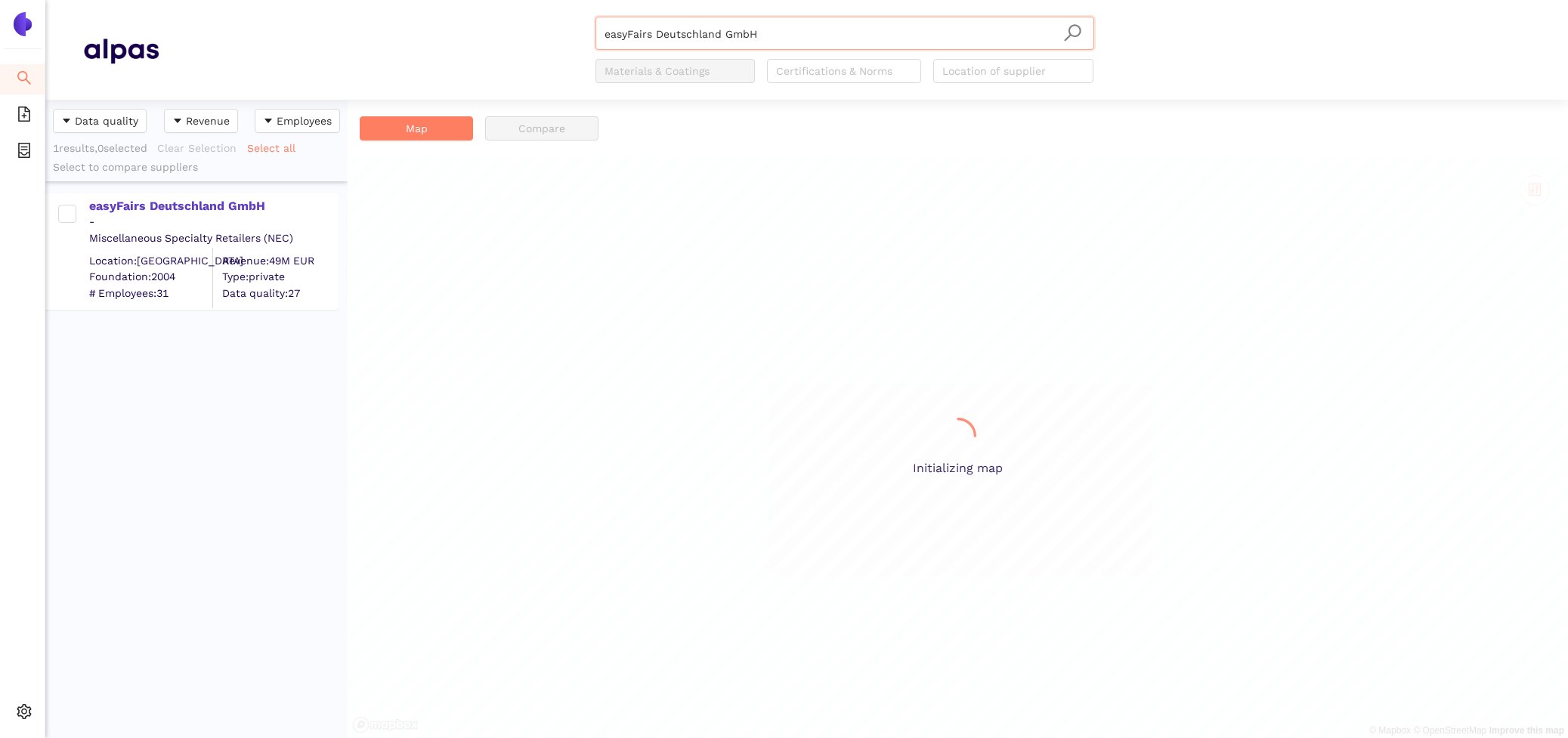
scroll to position [638, 302]
drag, startPoint x: 773, startPoint y: 36, endPoint x: 256, endPoint y: 1, distance: 518.2
click at [333, 14] on header "easyFairs Deutschland GmbH easyFairs Deutschland GmbH Materials & Coatings Cert…" at bounding box center [807, 49] width 1523 height 100
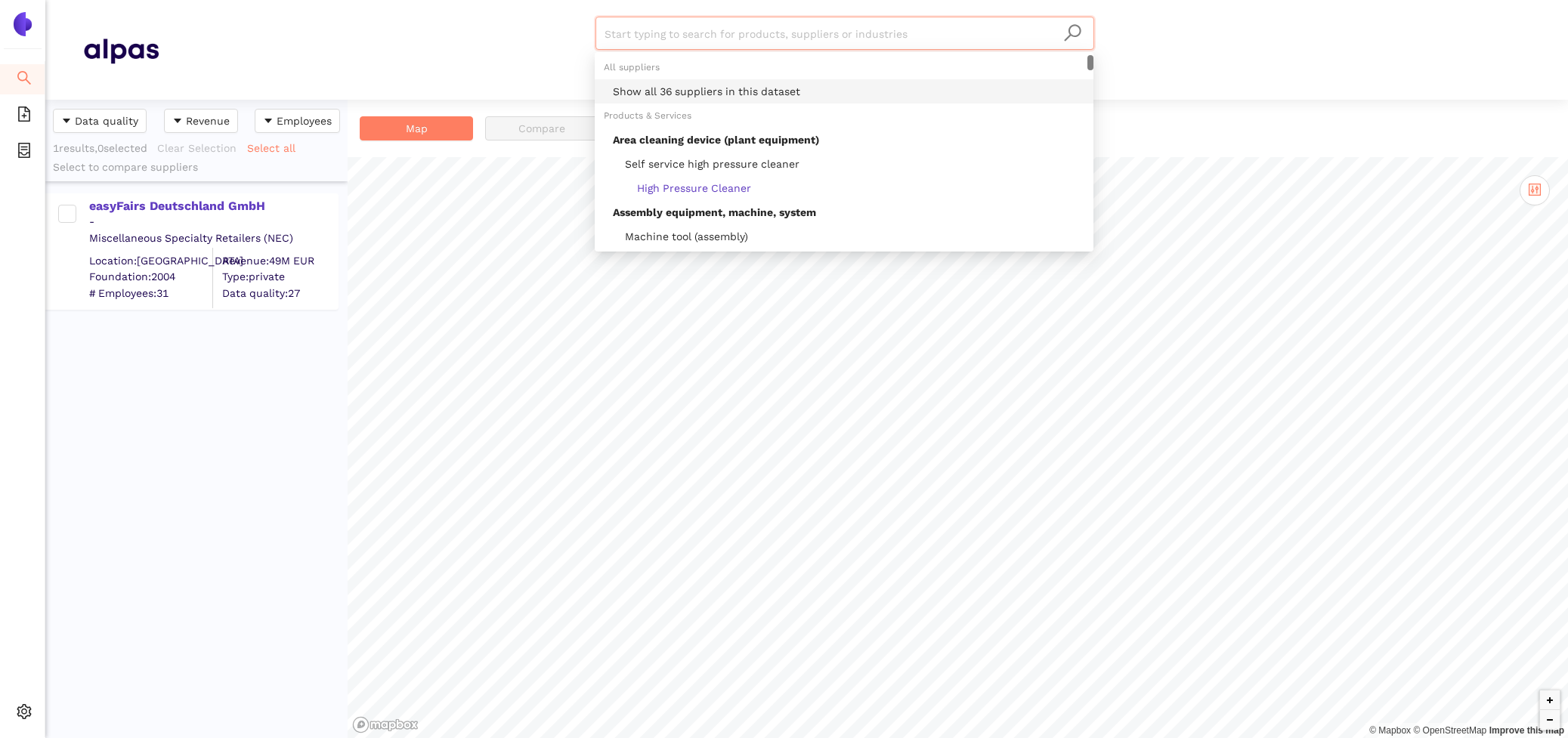
click at [730, 80] on div "Show all 36 suppliers in this dataset" at bounding box center [844, 91] width 498 height 24
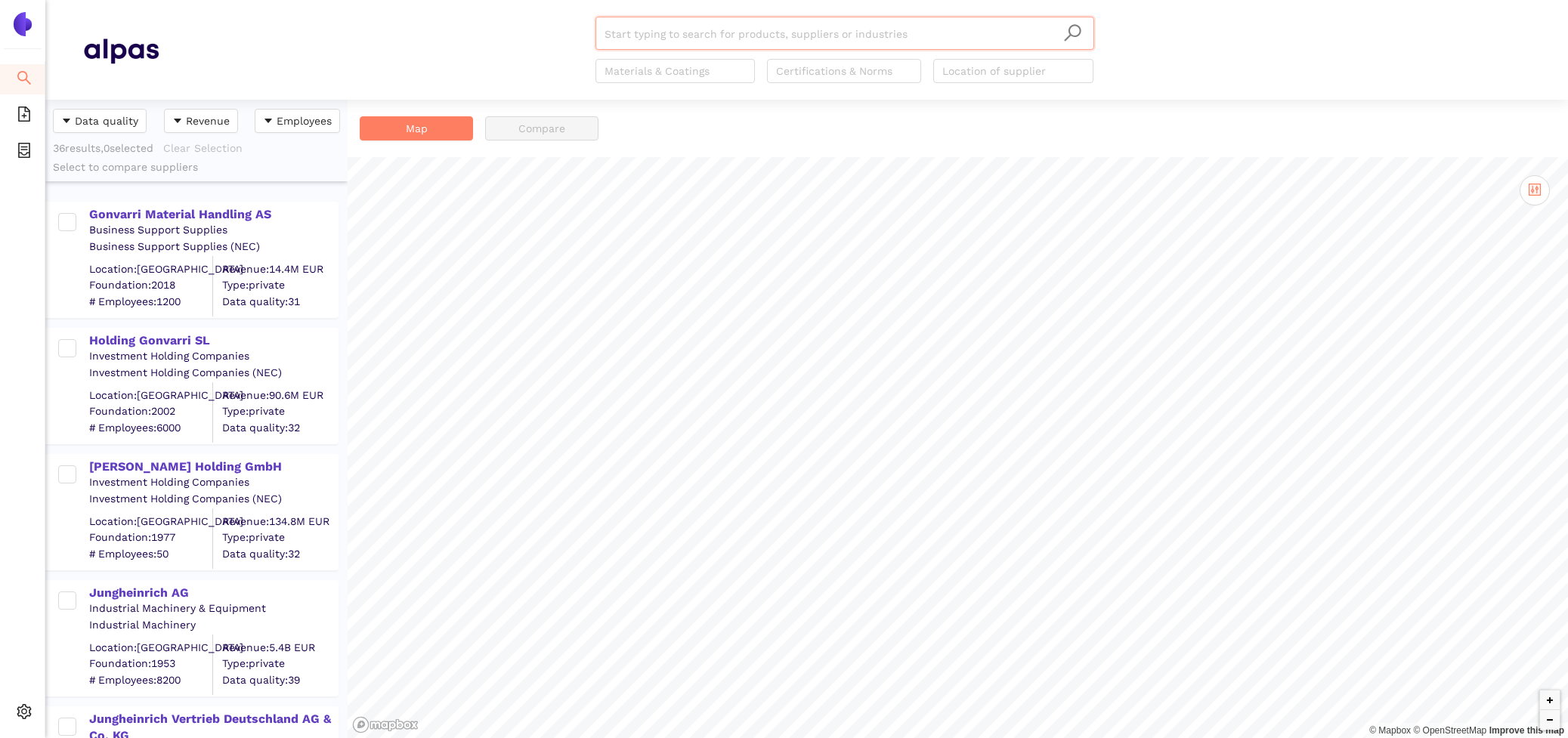
scroll to position [1720, 0]
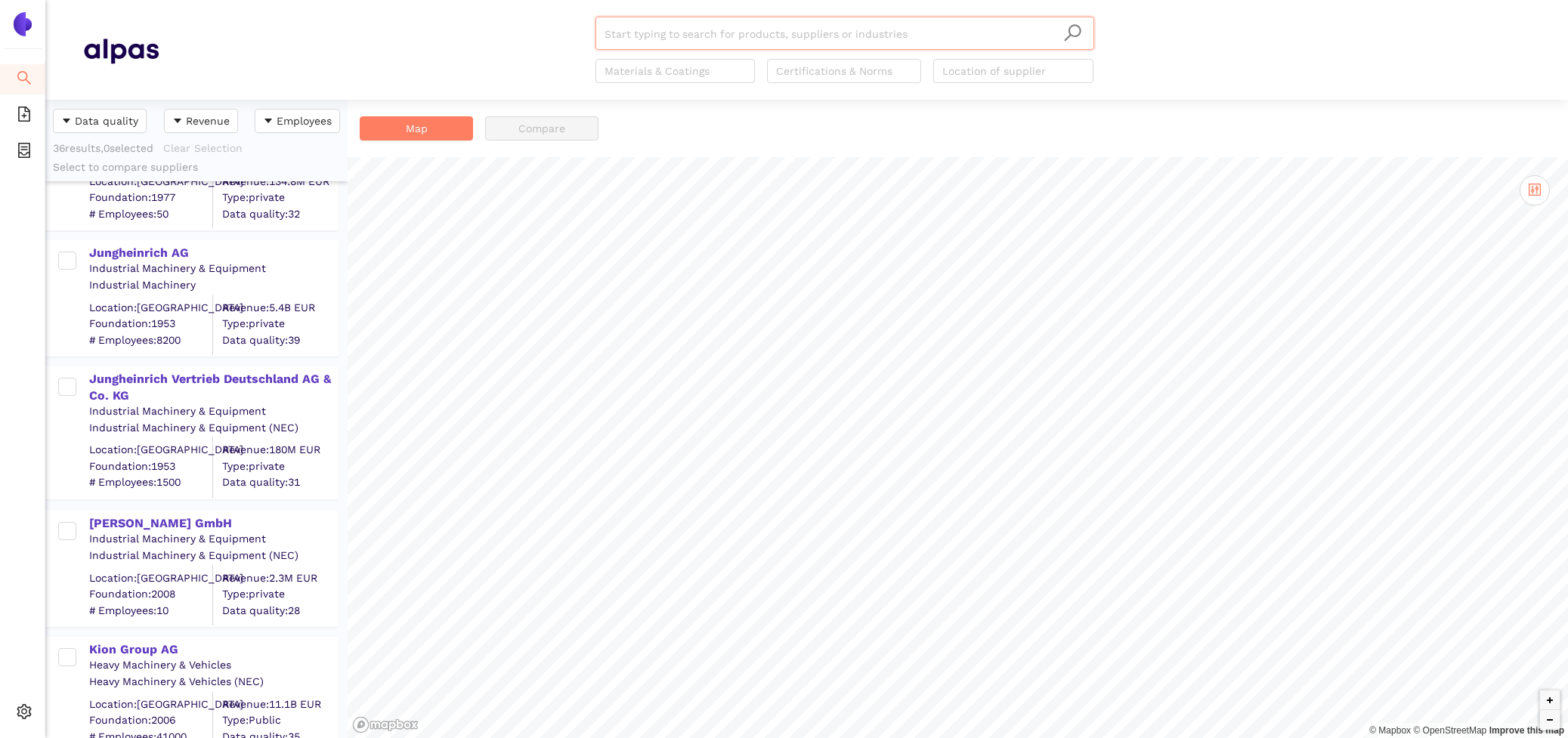
paste input "easyFairs Deutschland GmbH"
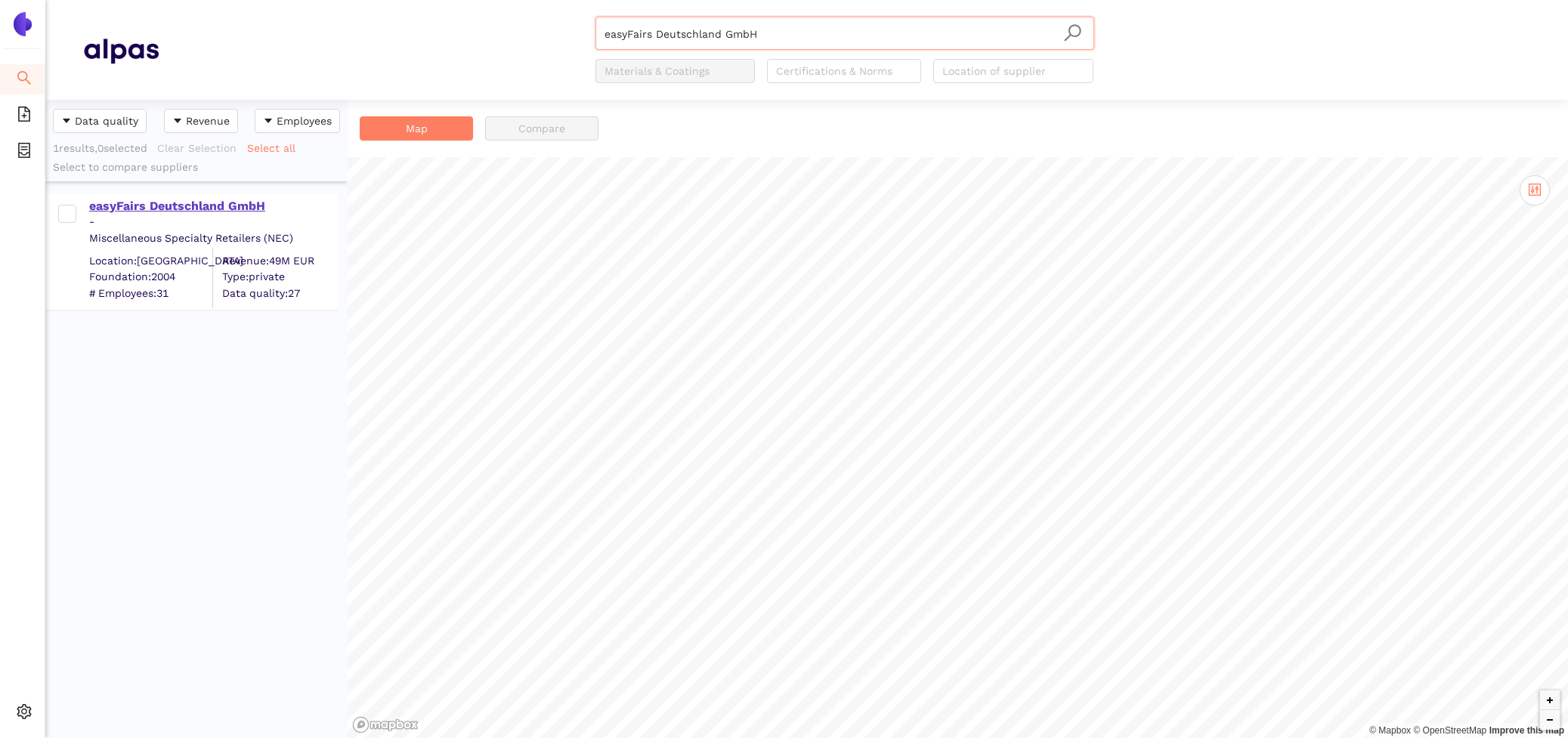
click at [165, 205] on div "easyFairs Deutschland GmbH" at bounding box center [213, 206] width 248 height 16
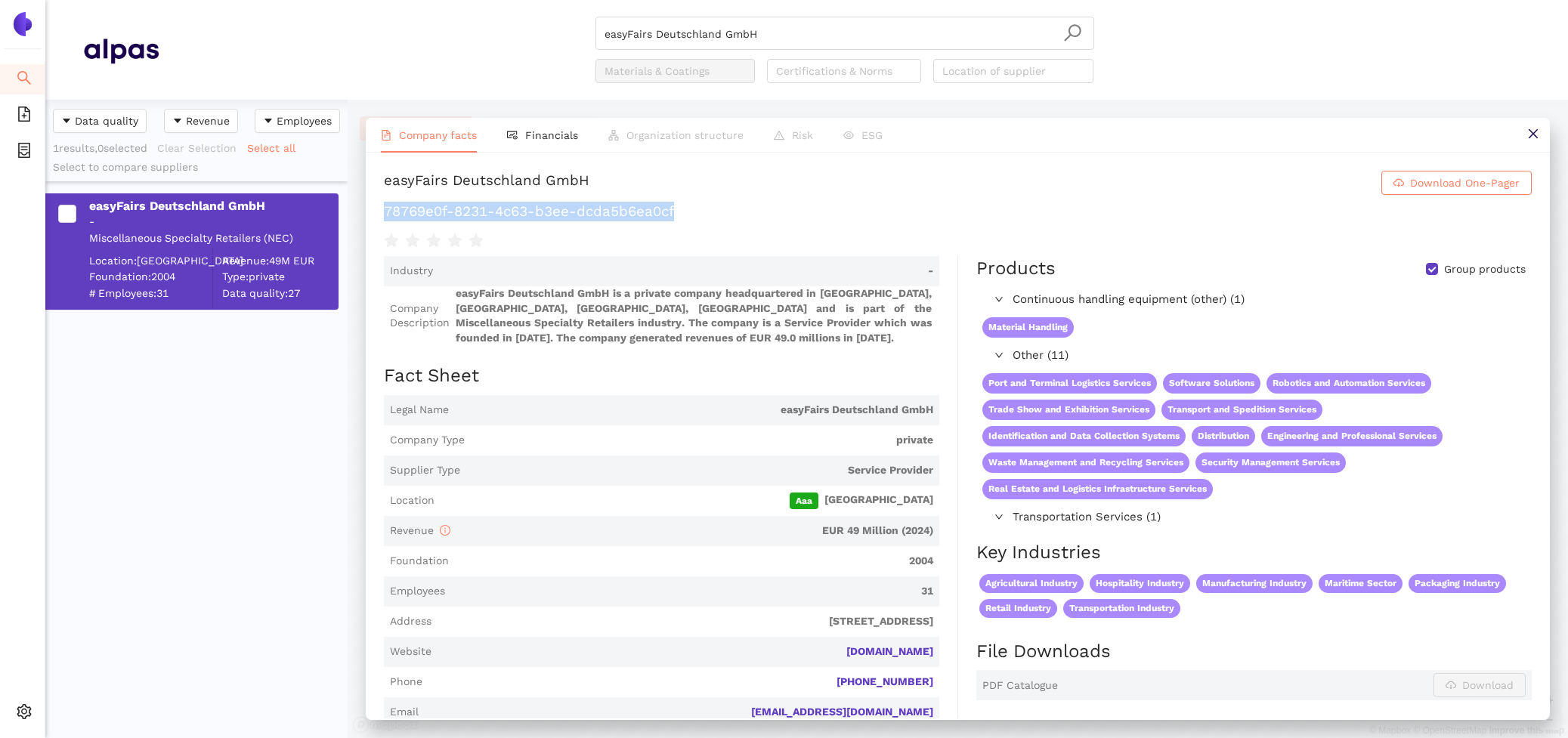
drag, startPoint x: 703, startPoint y: 212, endPoint x: 372, endPoint y: 208, distance: 331.0
click at [372, 208] on div "easyFairs Deutschland GmbH Download One-Pager 78769e0f-8231-4c63-b3ee-dcda5b6ea…" at bounding box center [957, 435] width 1184 height 566
copy h1 "78769e0f-8231-4c63-b3ee-dcda5b6ea0cf"
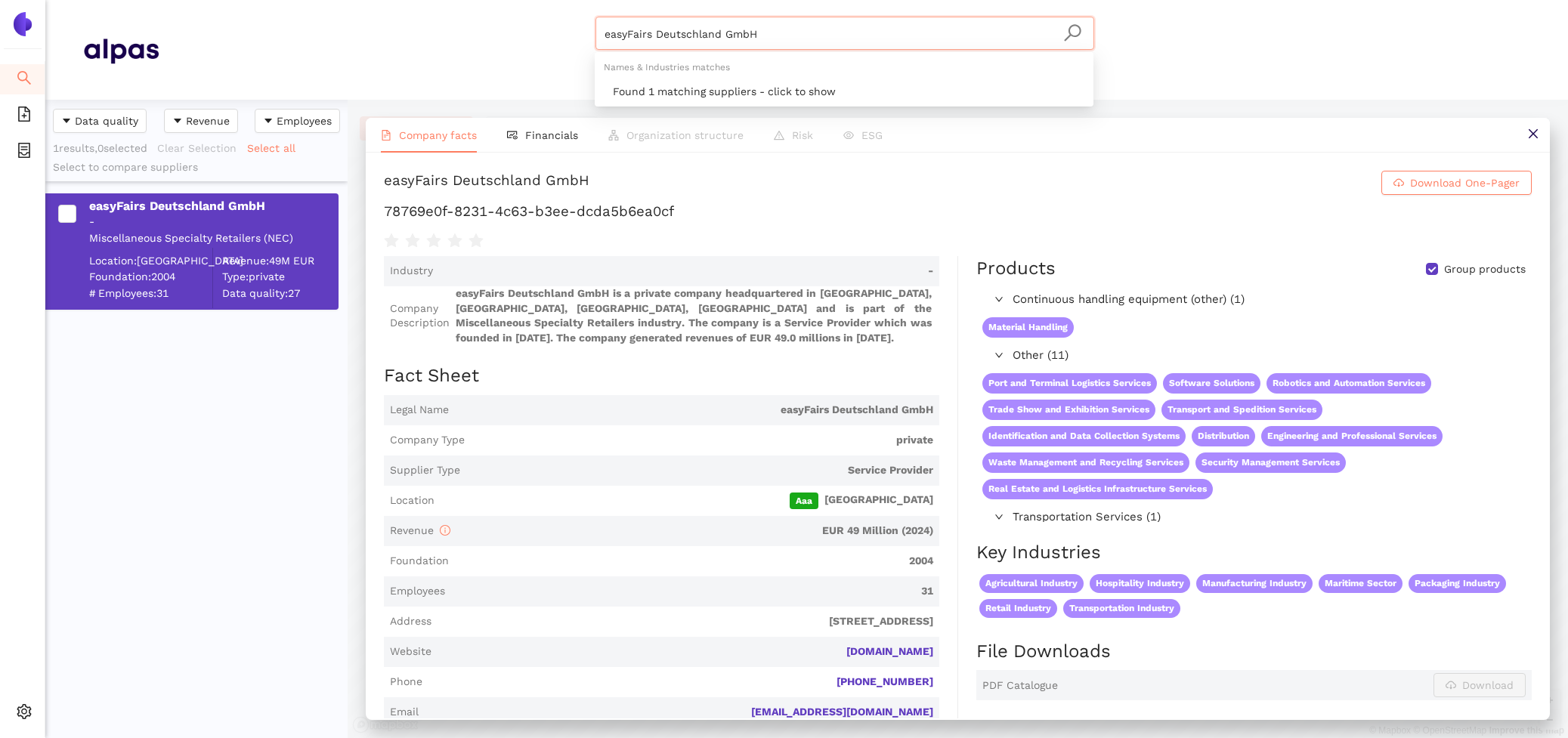
drag, startPoint x: 778, startPoint y: 32, endPoint x: 488, endPoint y: -22, distance: 295.0
click at [488, 0] on html "Search eSourcing Templates eSourcing Projects Settings easyFairs Deutschland Gm…" at bounding box center [784, 369] width 1568 height 738
paste input "ELVEDI AG"
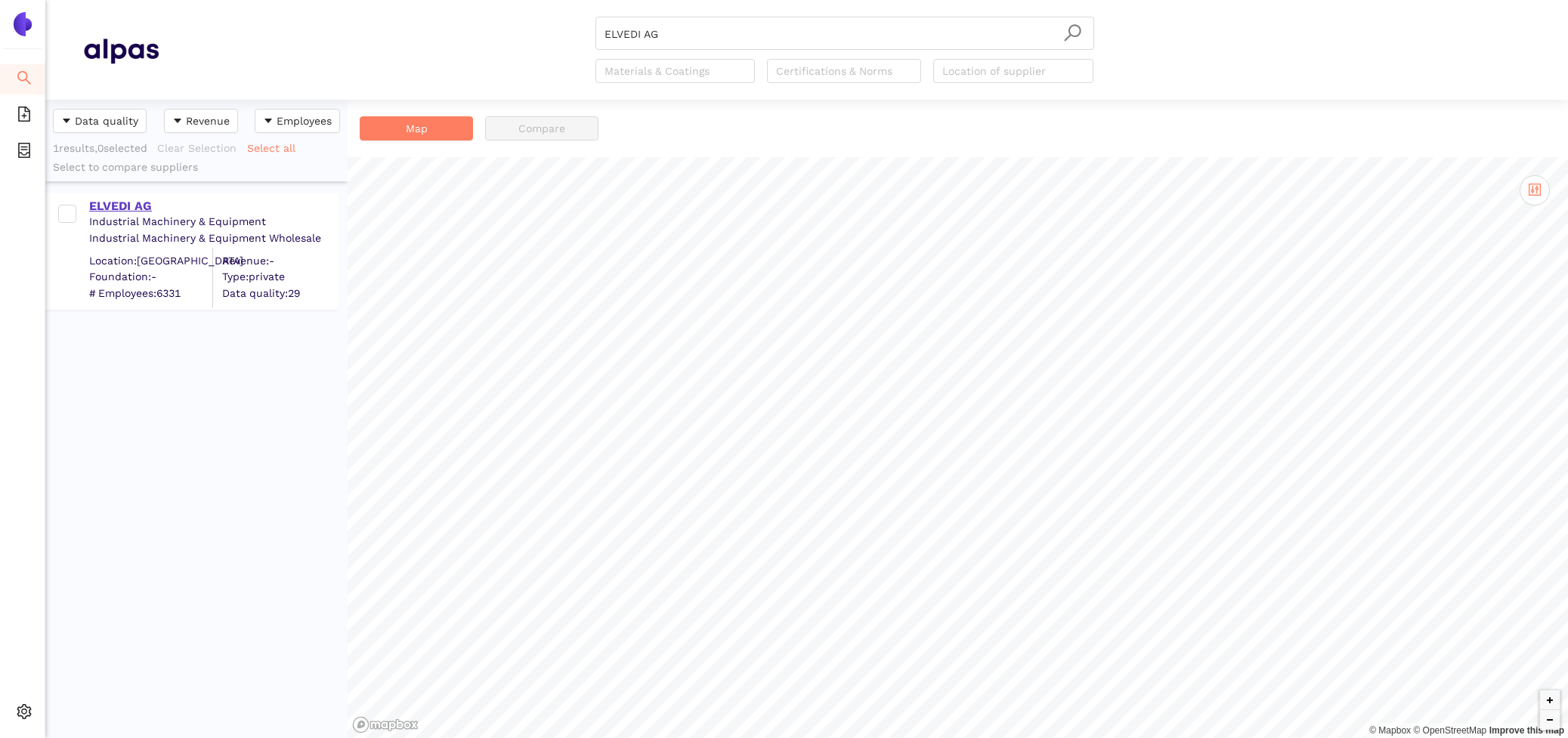
click at [140, 198] on div "ELVEDI AG" at bounding box center [213, 206] width 248 height 16
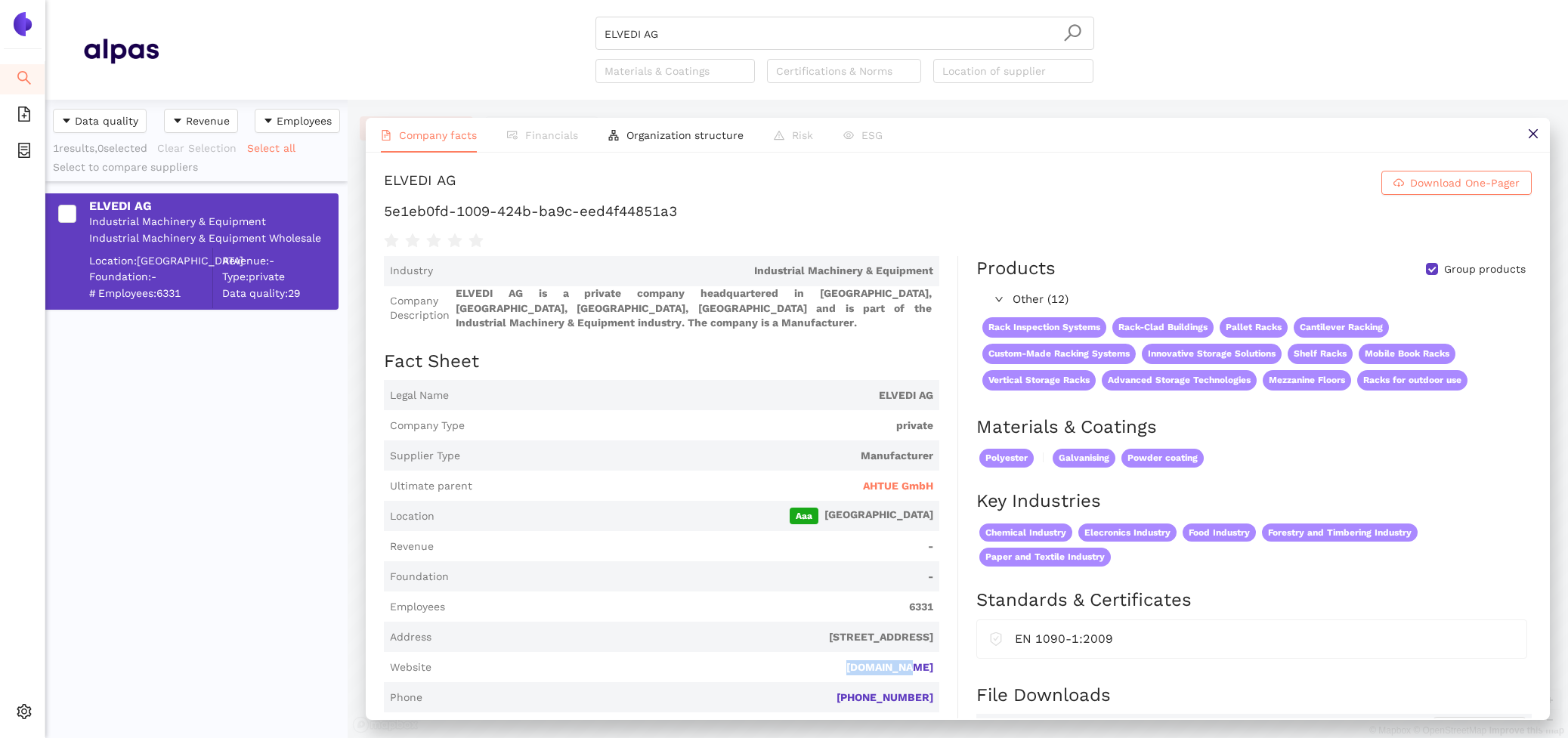
drag, startPoint x: 946, startPoint y: 671, endPoint x: 858, endPoint y: 671, distance: 88.0
copy link "elvedi.com"
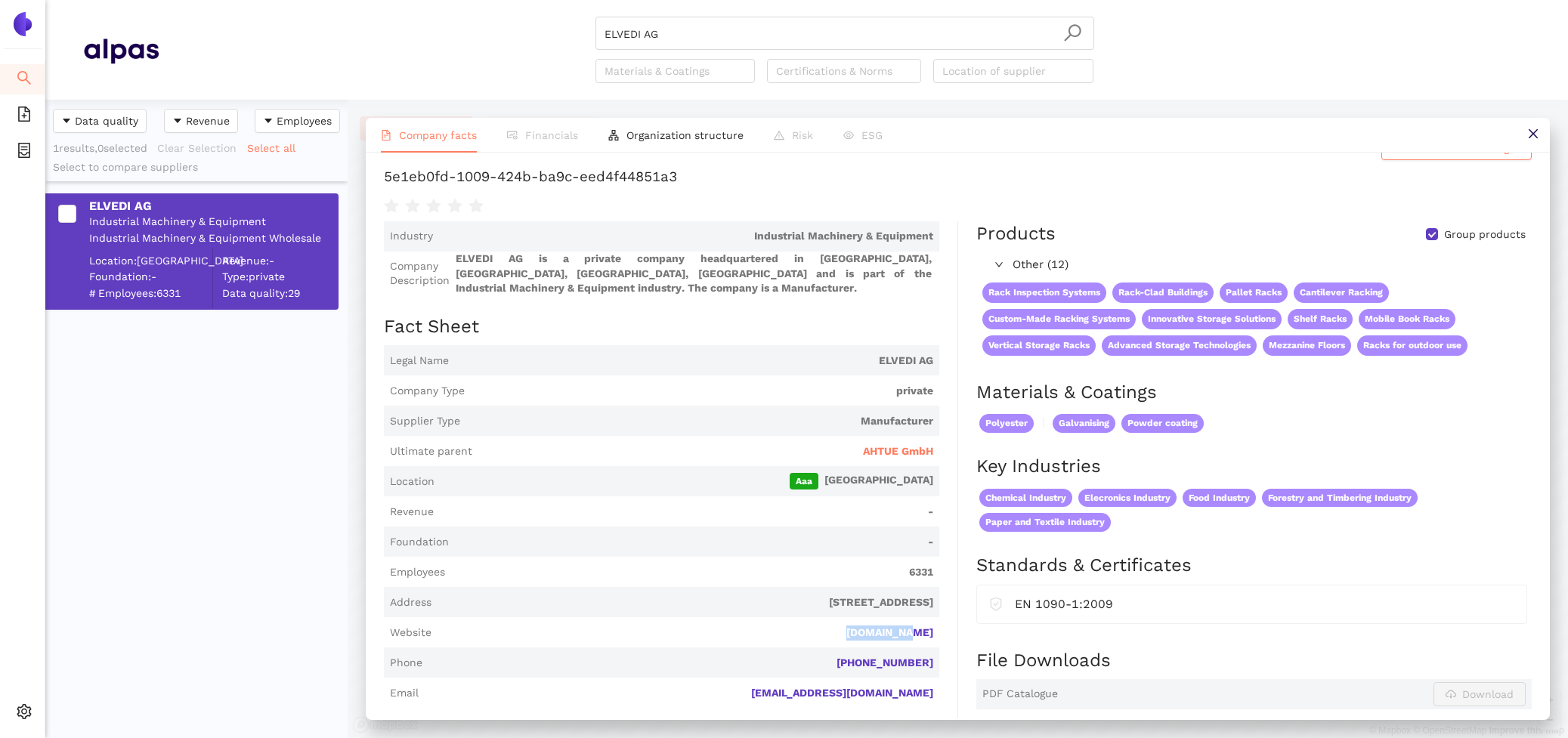
scroll to position [34, 0]
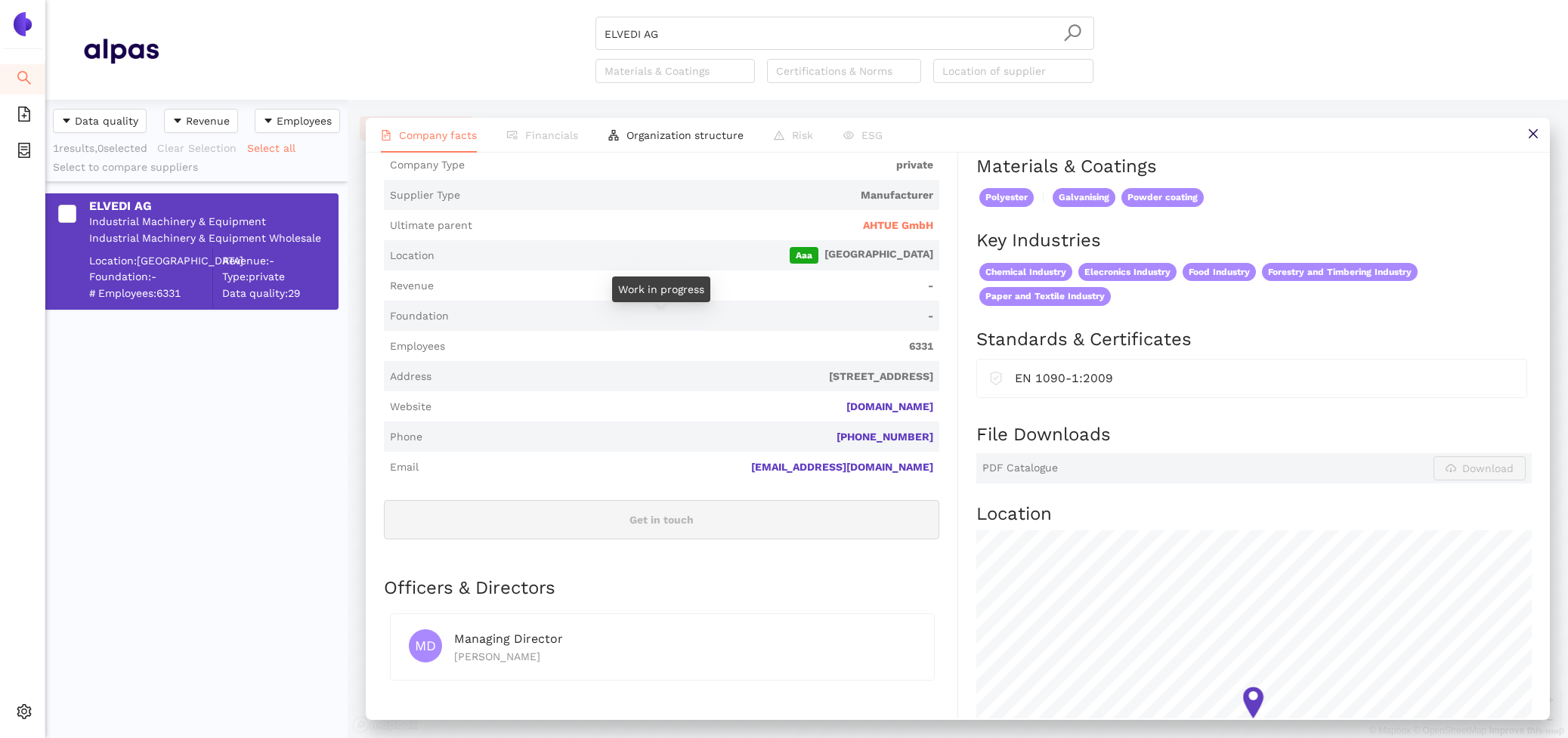
scroll to position [103, 0]
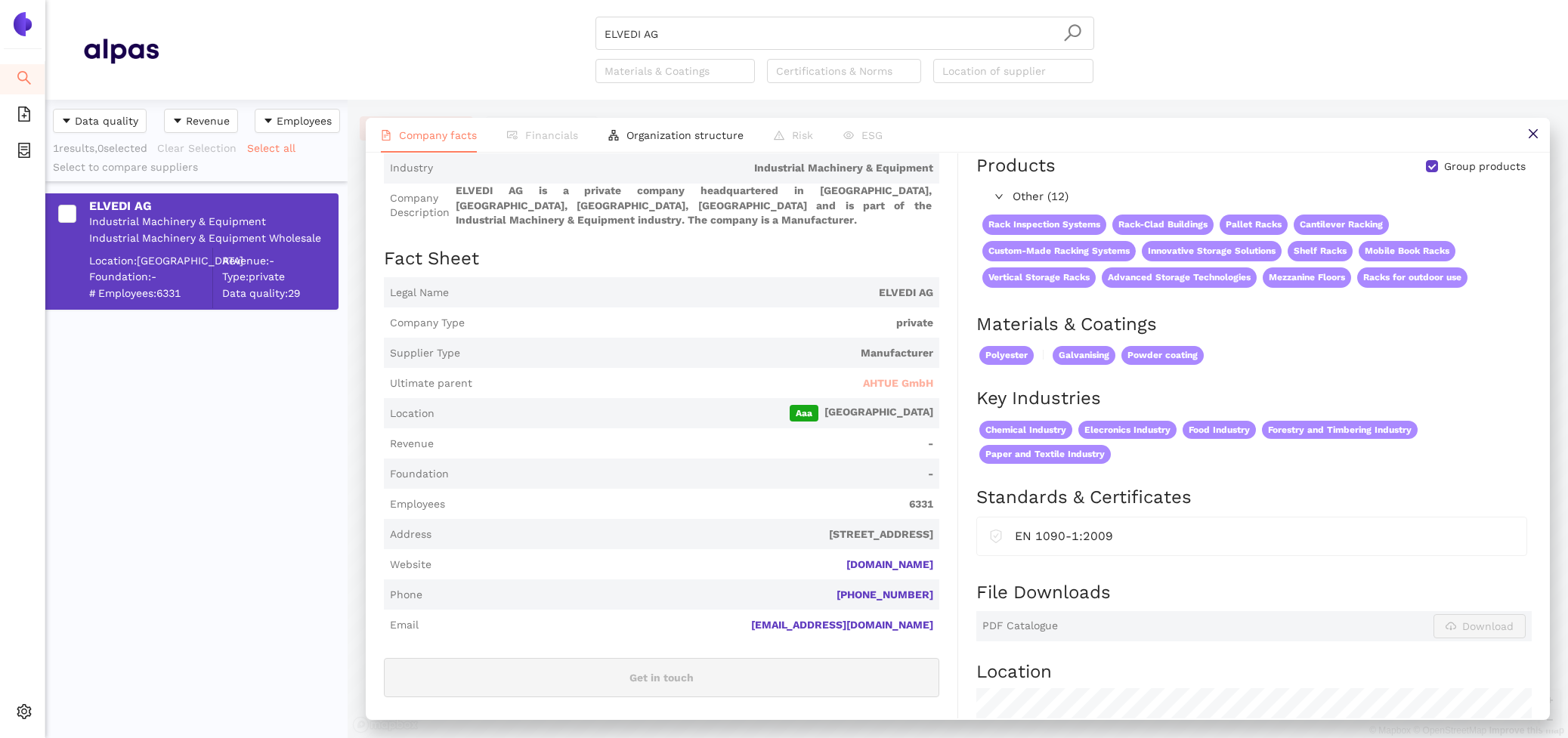
click at [884, 387] on span "AHTUE GmbH" at bounding box center [897, 384] width 70 height 15
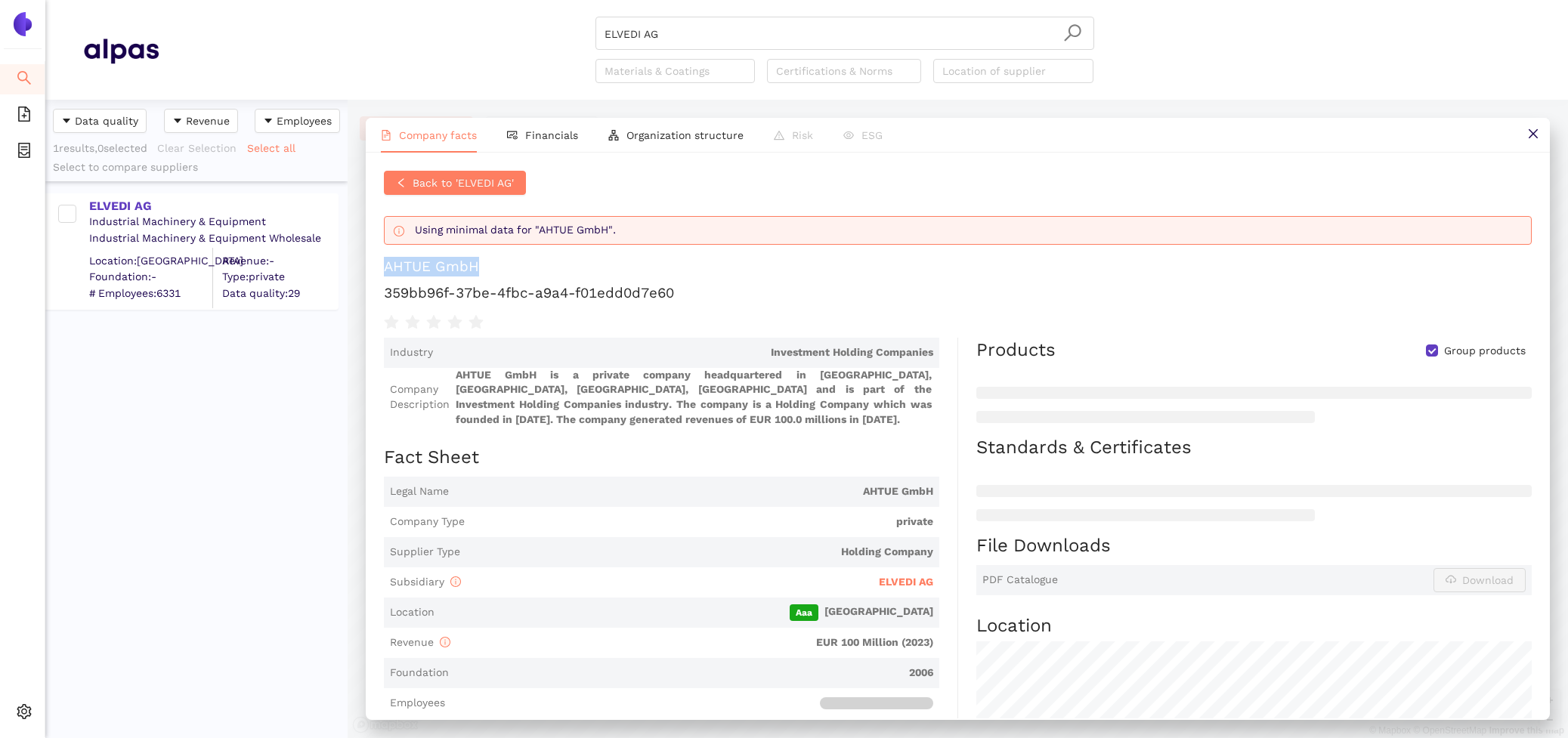
drag, startPoint x: 498, startPoint y: 273, endPoint x: 386, endPoint y: 269, distance: 112.1
click at [386, 269] on h1 "AHTUE GmbH" at bounding box center [957, 267] width 1148 height 20
copy div "AHTUE GmbH"
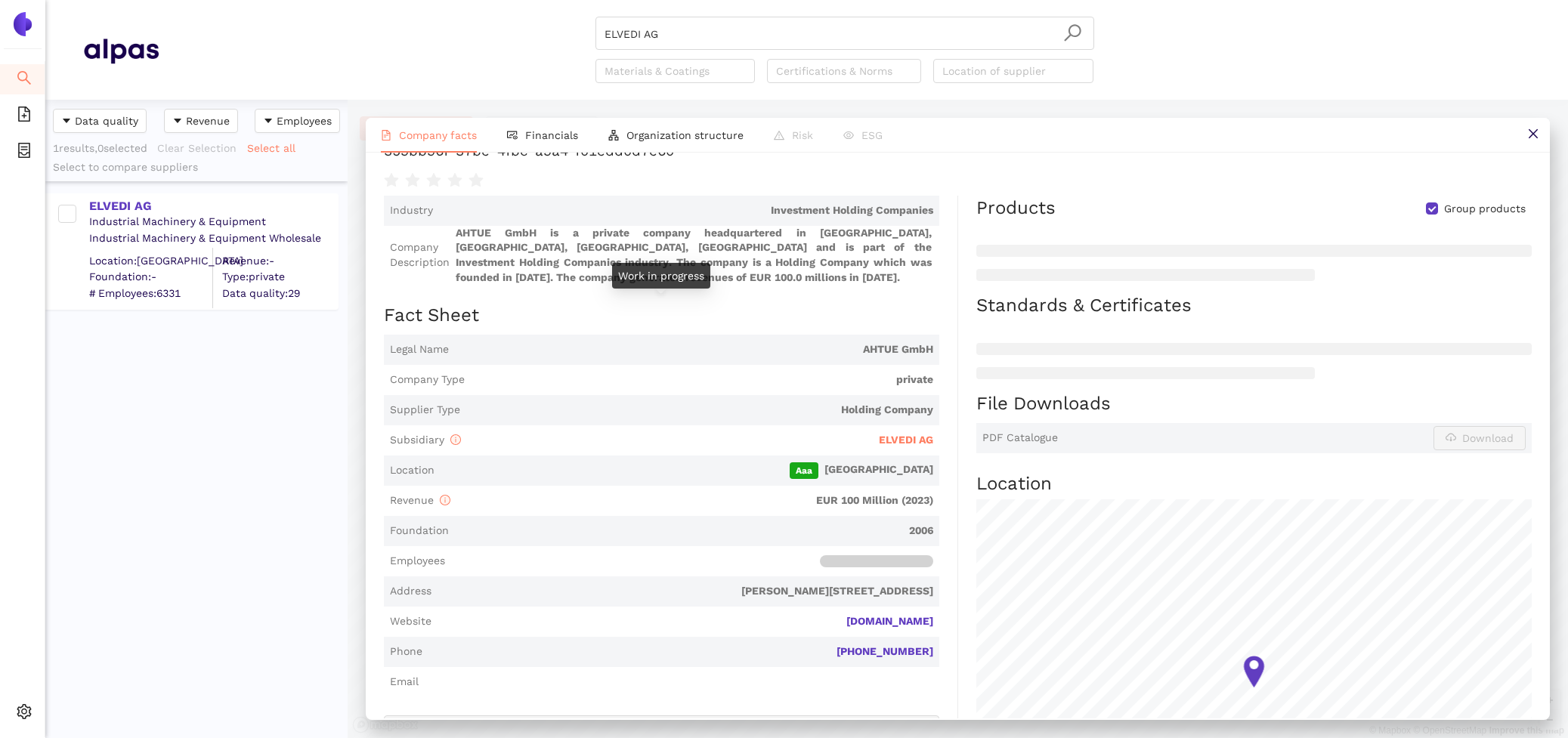
scroll to position [105, 0]
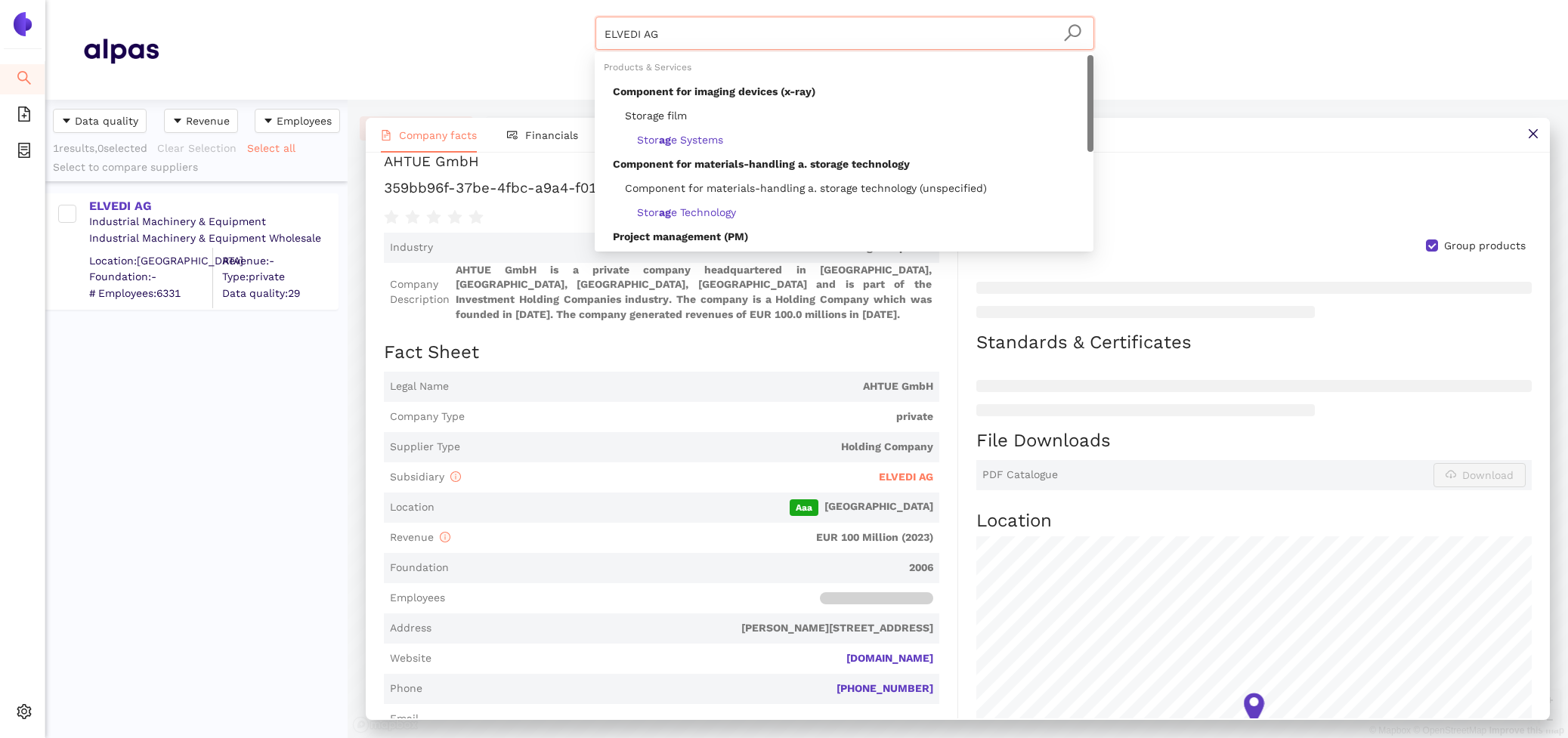
drag, startPoint x: 709, startPoint y: 38, endPoint x: 377, endPoint y: 12, distance: 333.0
click at [377, 12] on header "ELVEDI AG Materials & Coatings Certifications & Norms Location of supplier" at bounding box center [807, 49] width 1523 height 100
paste input "snova Racks SA"
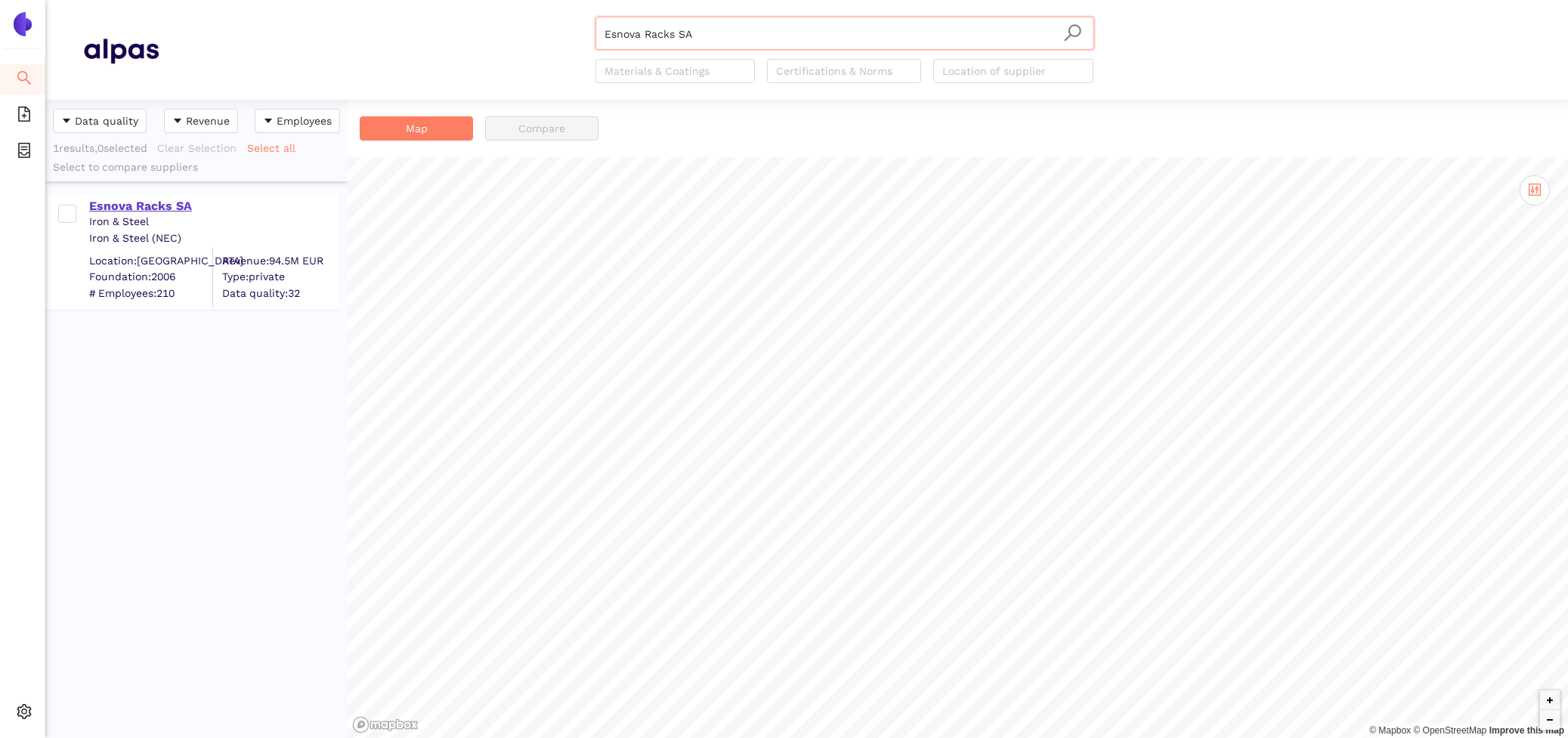
click at [132, 199] on div "Esnova Racks SA" at bounding box center [213, 206] width 248 height 16
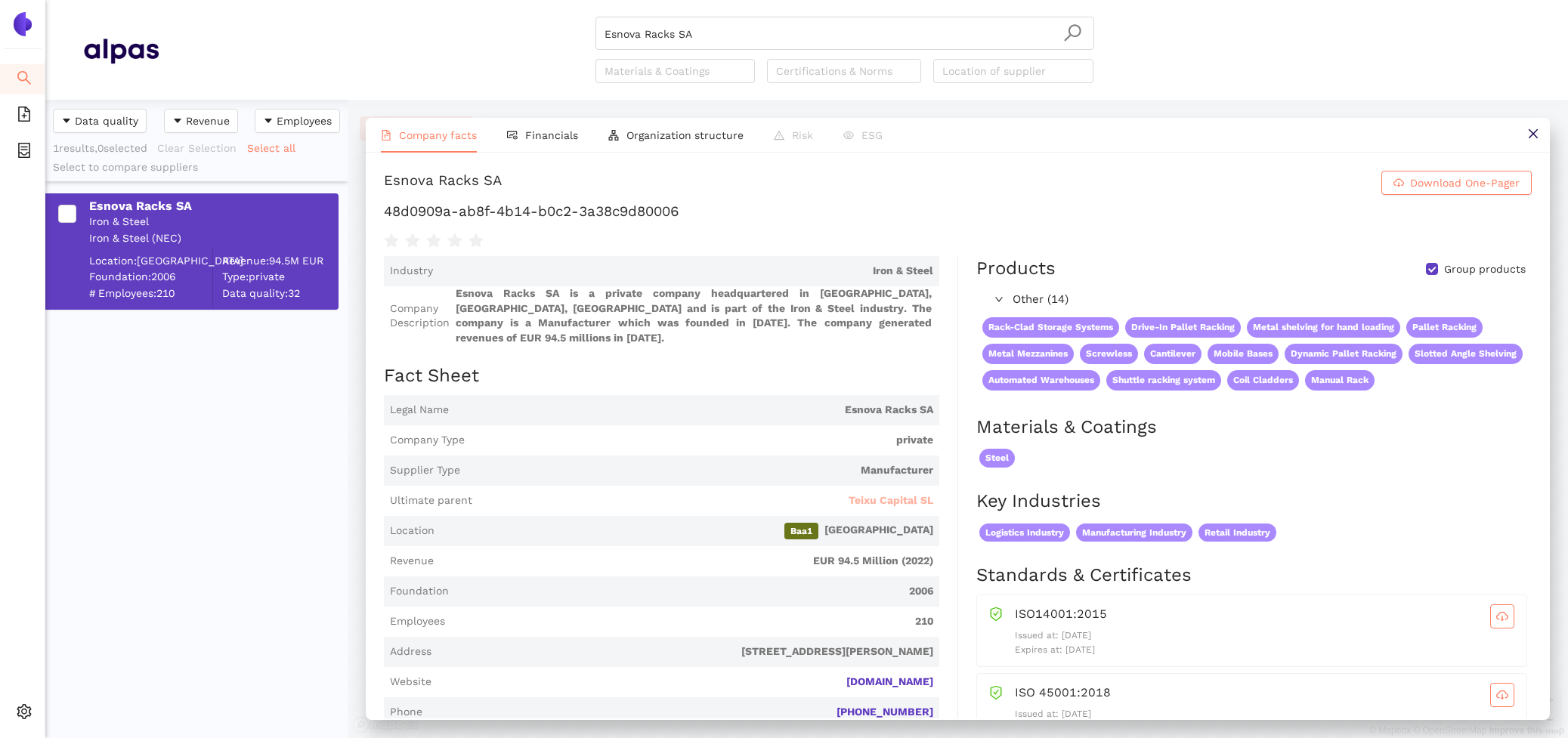
click at [912, 493] on span "Teixu Capital SL" at bounding box center [891, 501] width 85 height 15
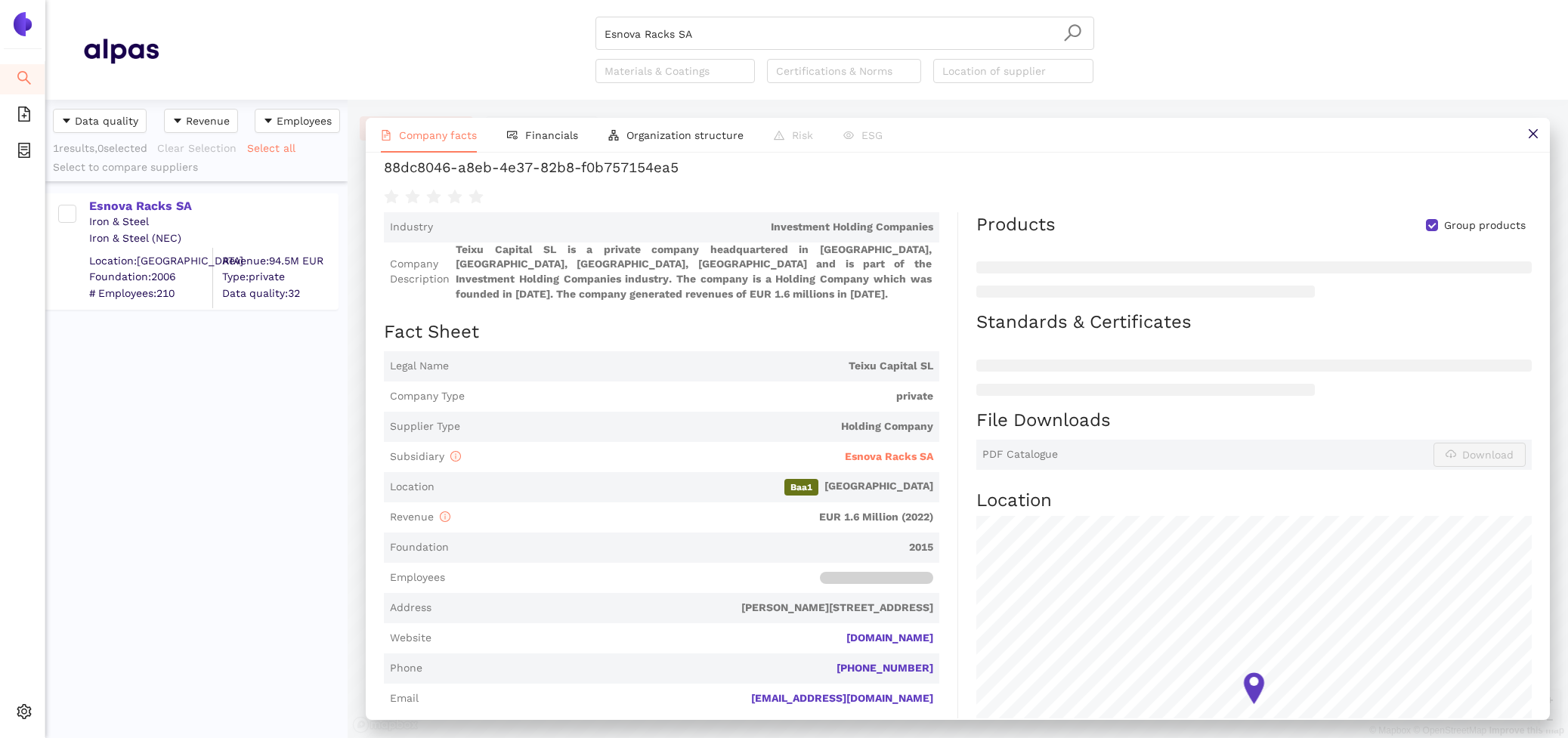
scroll to position [107, 0]
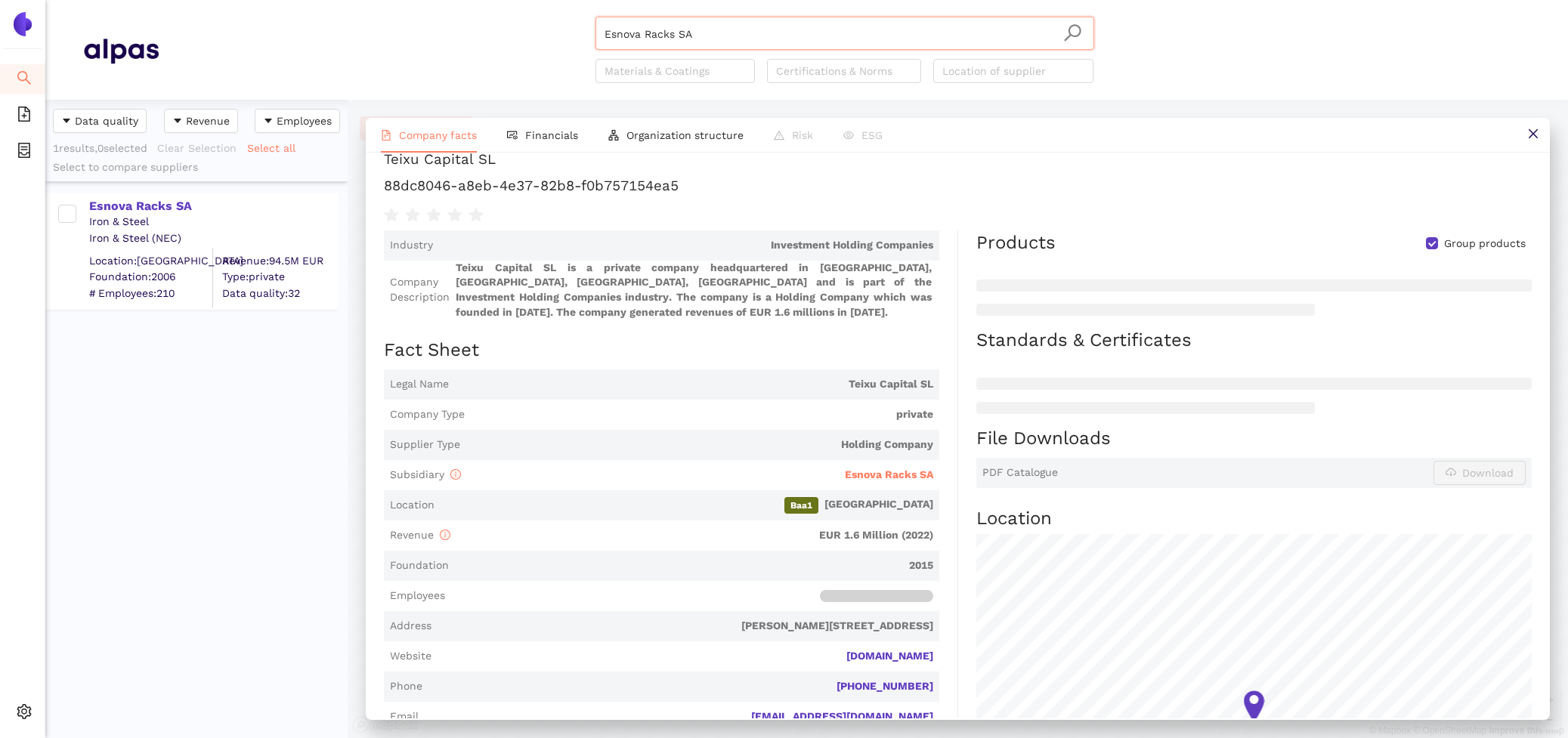
drag, startPoint x: 725, startPoint y: 30, endPoint x: 391, endPoint y: 25, distance: 334.0
click at [391, 25] on div "Esnova Racks SA Materials & Coatings Certifications & Norms Location of supplier" at bounding box center [845, 49] width 1372 height 67
paste input "Gonvarri Material Handling AS"
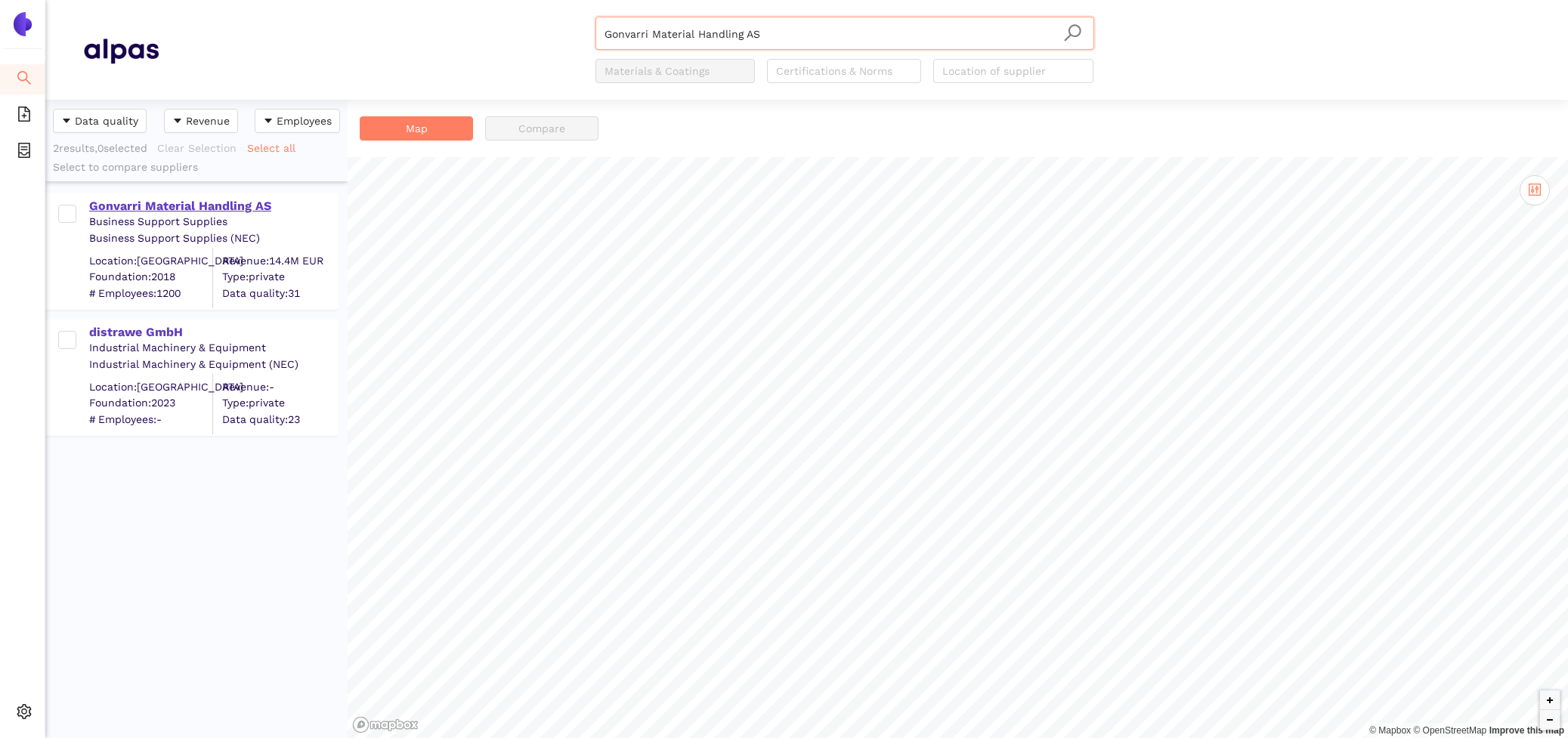
click at [239, 201] on div "Gonvarri Material Handling AS" at bounding box center [213, 206] width 248 height 16
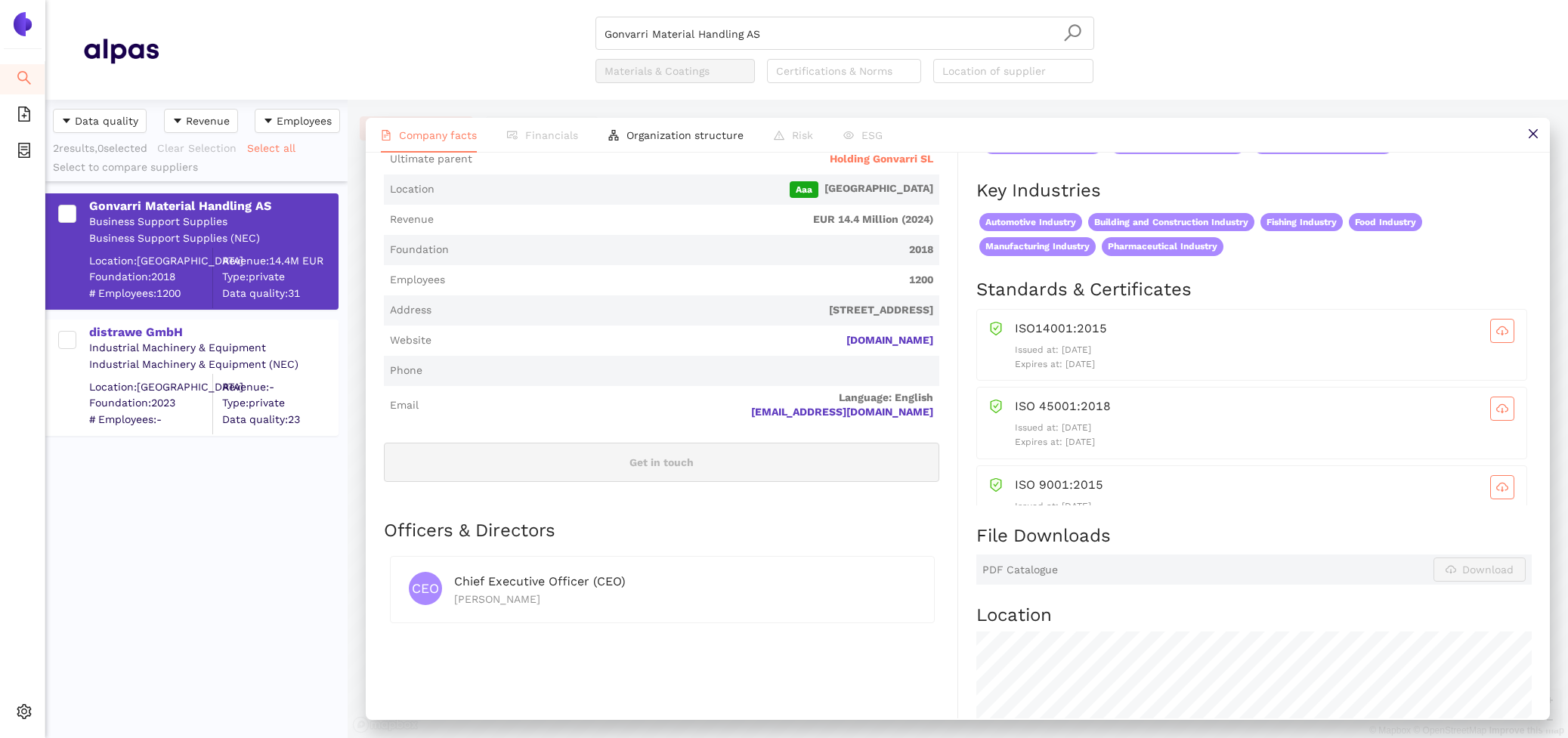
scroll to position [140, 0]
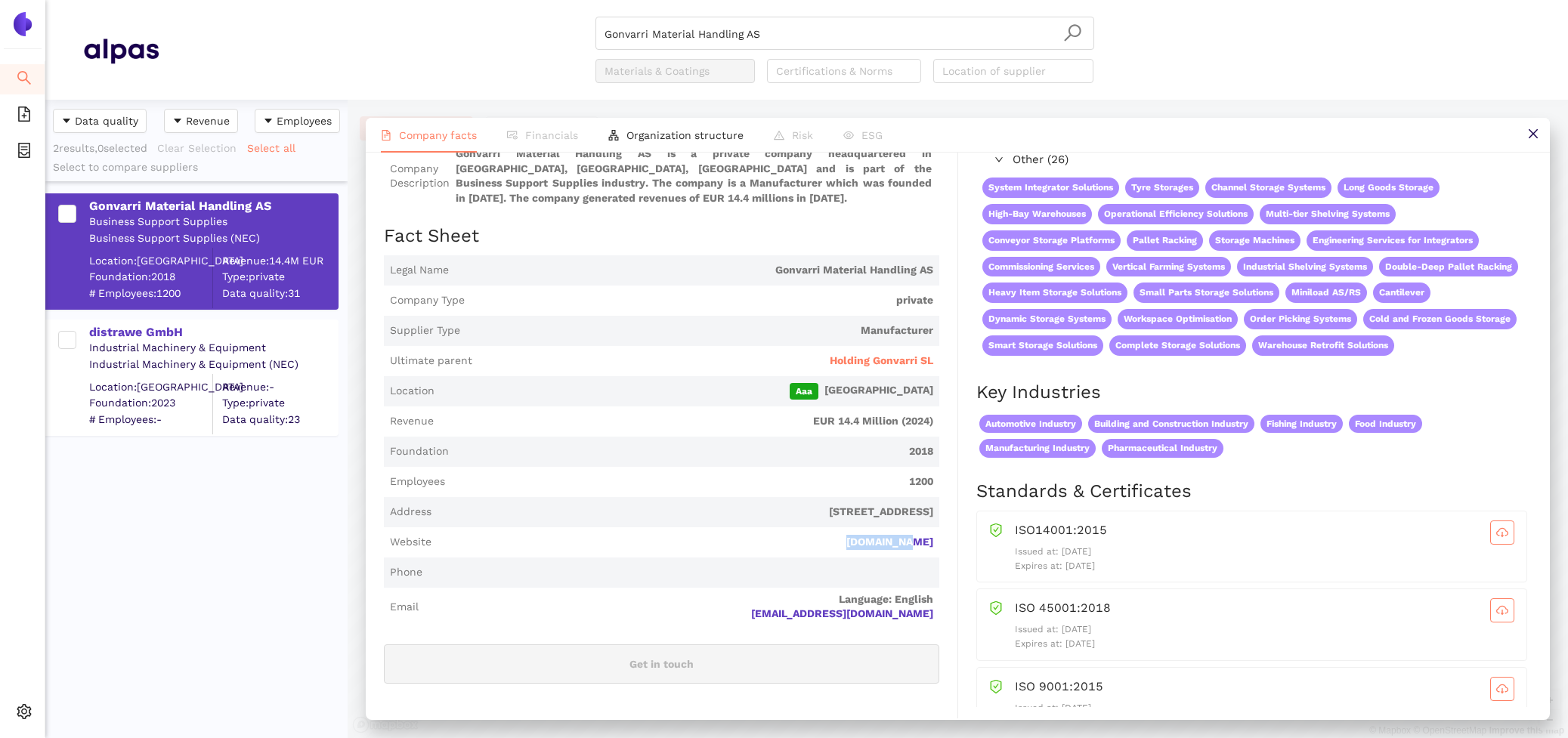
drag, startPoint x: 946, startPoint y: 542, endPoint x: 833, endPoint y: 542, distance: 113.0
click at [833, 542] on div "Industry Business Support Supplies Company Description Gonvarri Material Handli…" at bounding box center [671, 672] width 574 height 1113
copy link "dexion.com"
click at [917, 362] on span "Holding Gonvarri SL" at bounding box center [882, 361] width 104 height 15
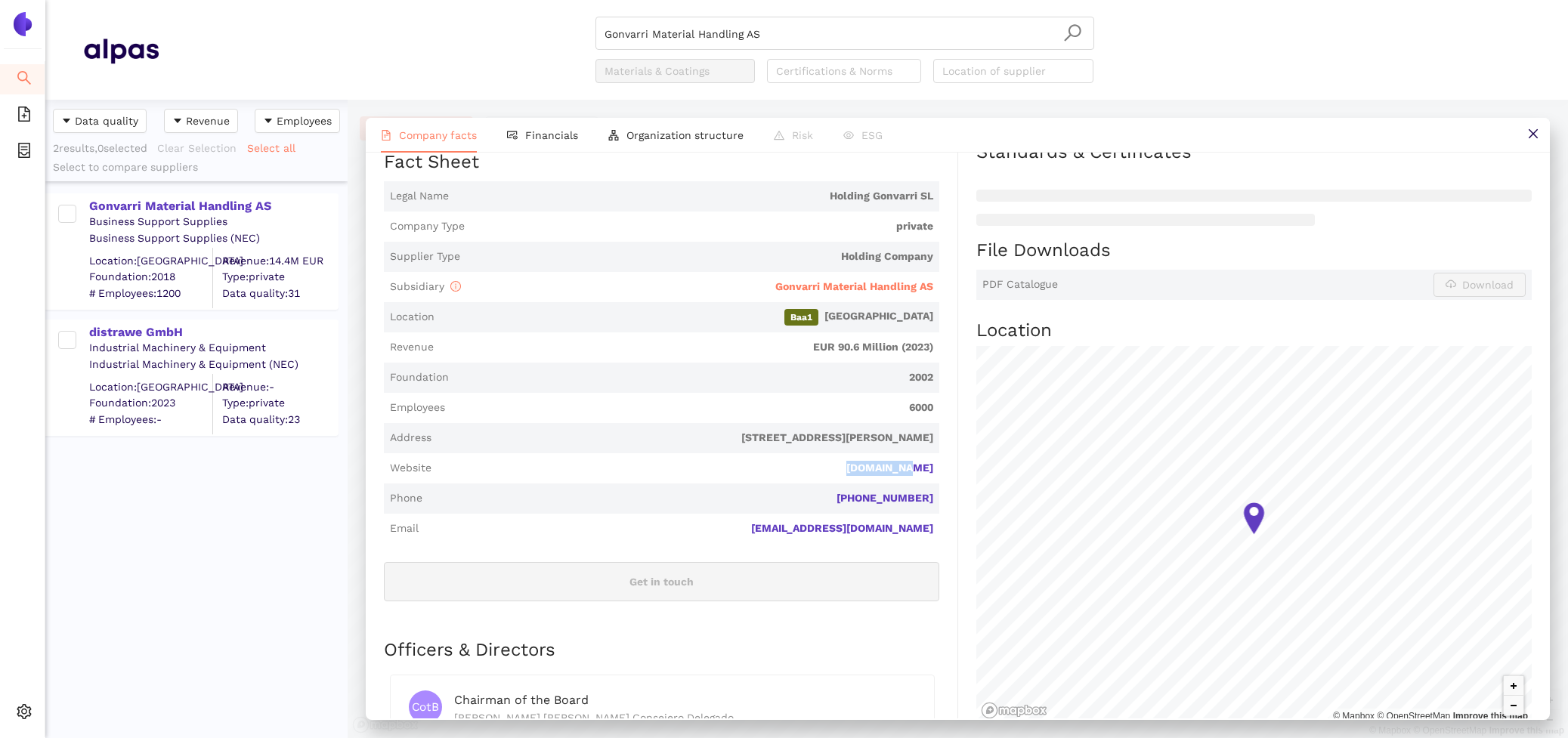
scroll to position [343, 0]
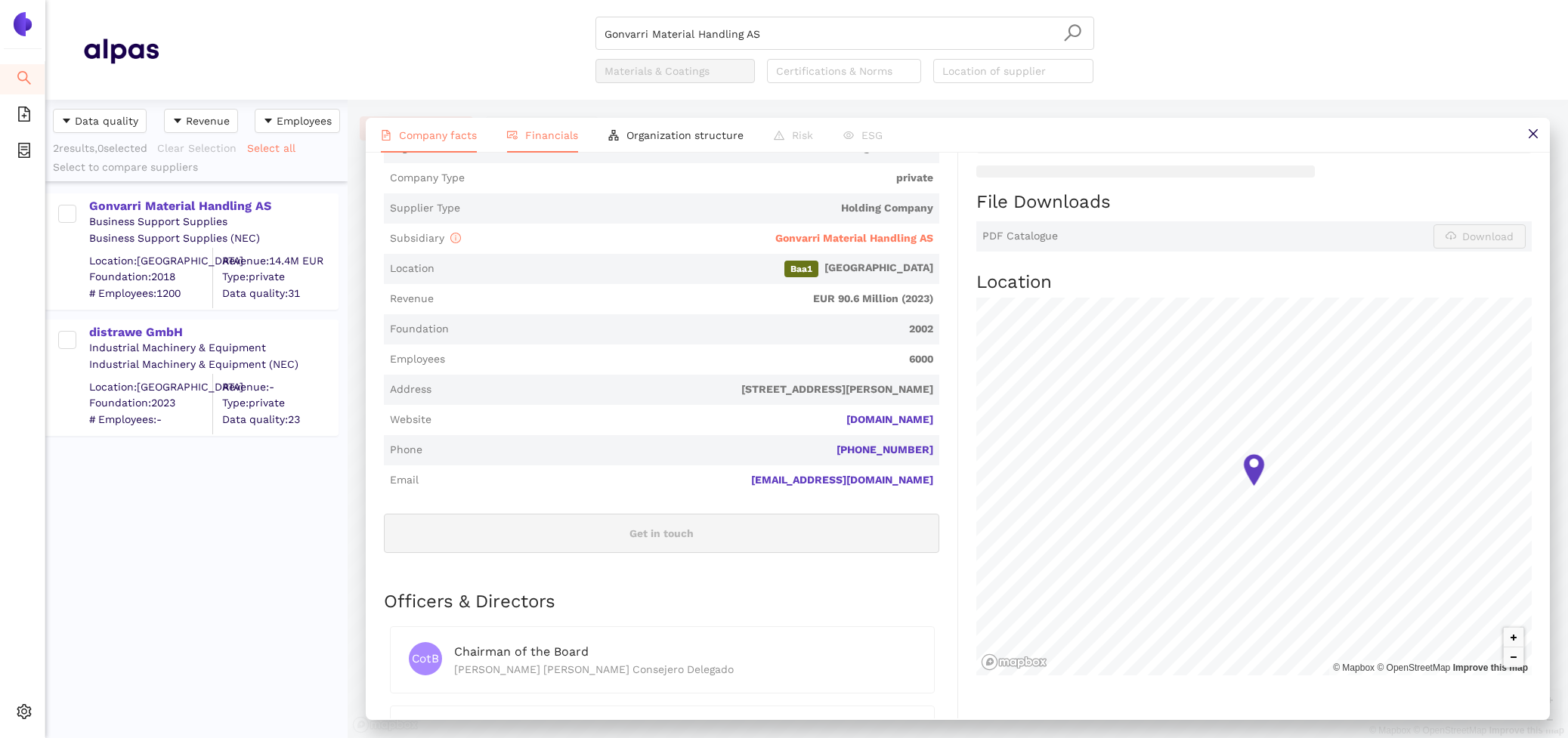
click at [525, 142] on li "Financials" at bounding box center [542, 135] width 101 height 35
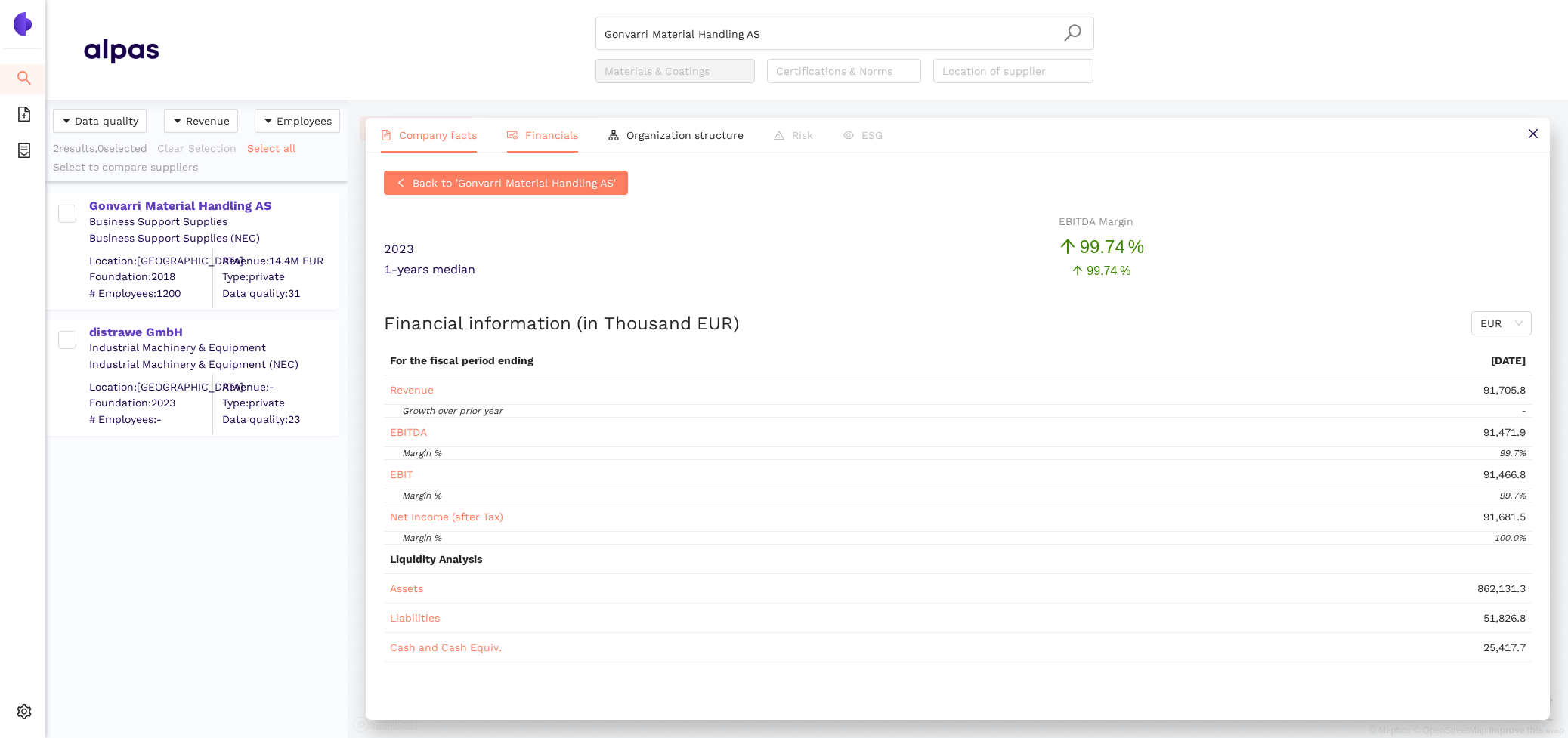
click at [419, 136] on span "Company facts" at bounding box center [438, 135] width 77 height 12
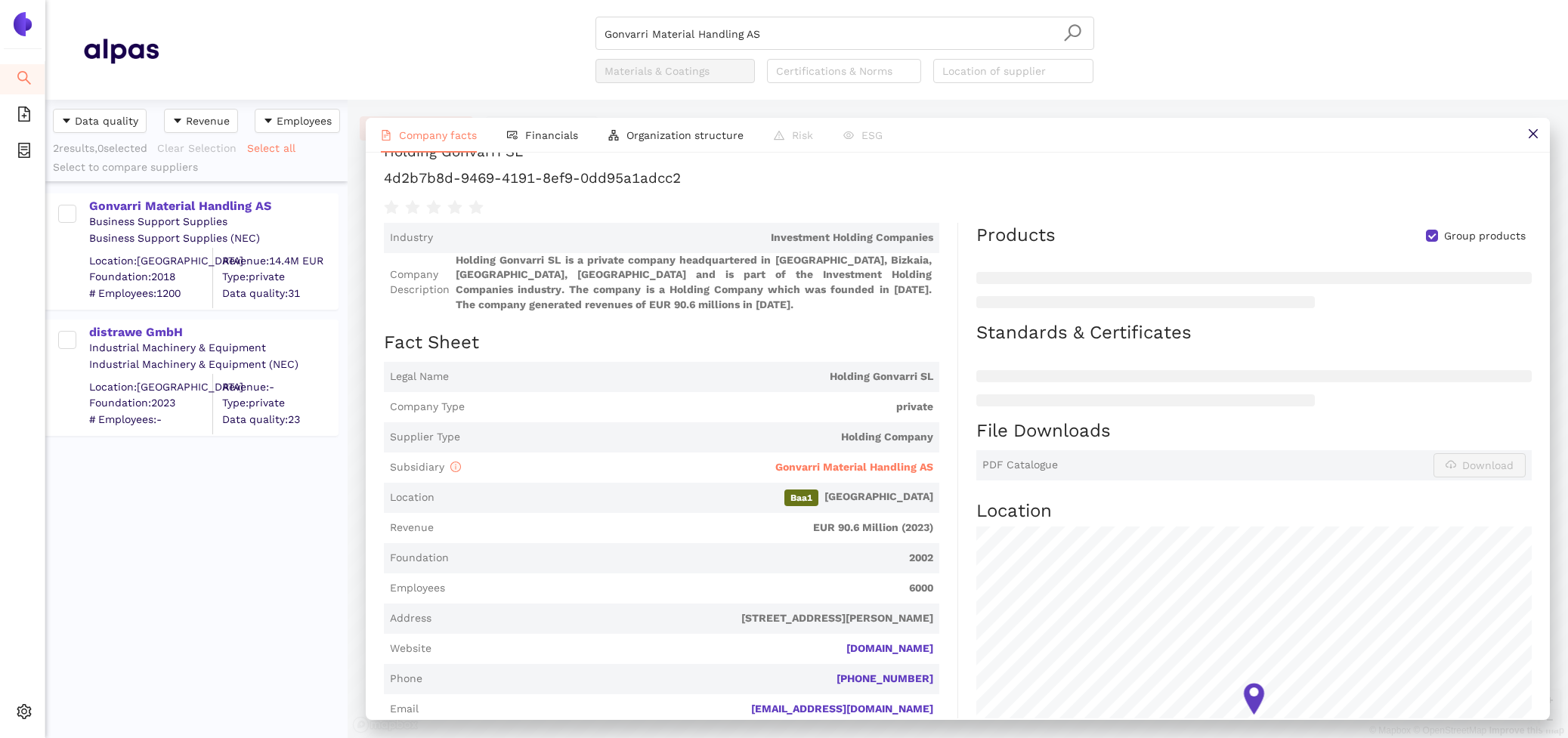
scroll to position [0, 0]
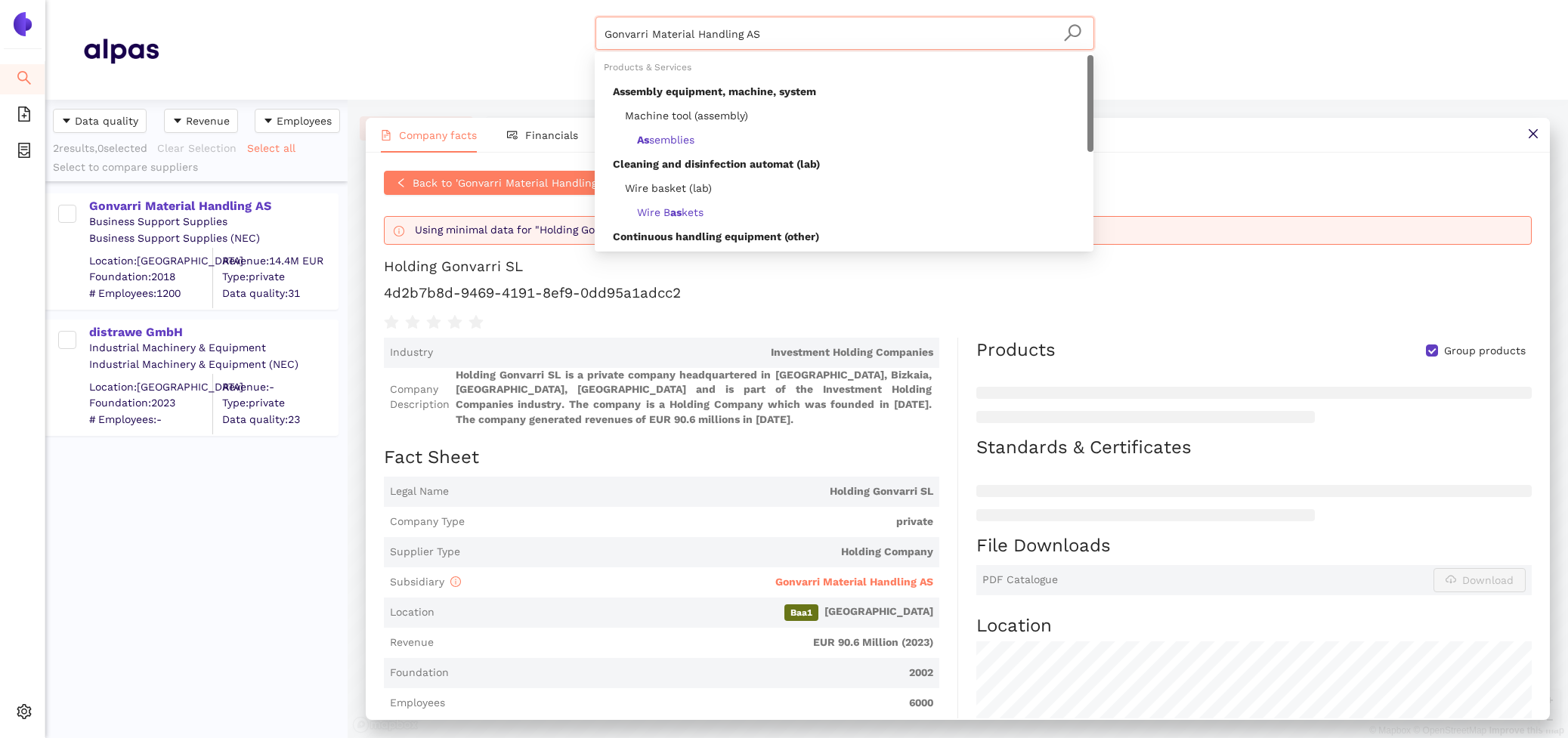
drag, startPoint x: 773, startPoint y: 41, endPoint x: 472, endPoint y: -68, distance: 320.1
click at [472, 0] on html "Search eSourcing Templates eSourcing Projects Settings Gonvarri Material Handli…" at bounding box center [784, 369] width 1568 height 738
paste input "SSI Schäfer GmbH & Co. KG"
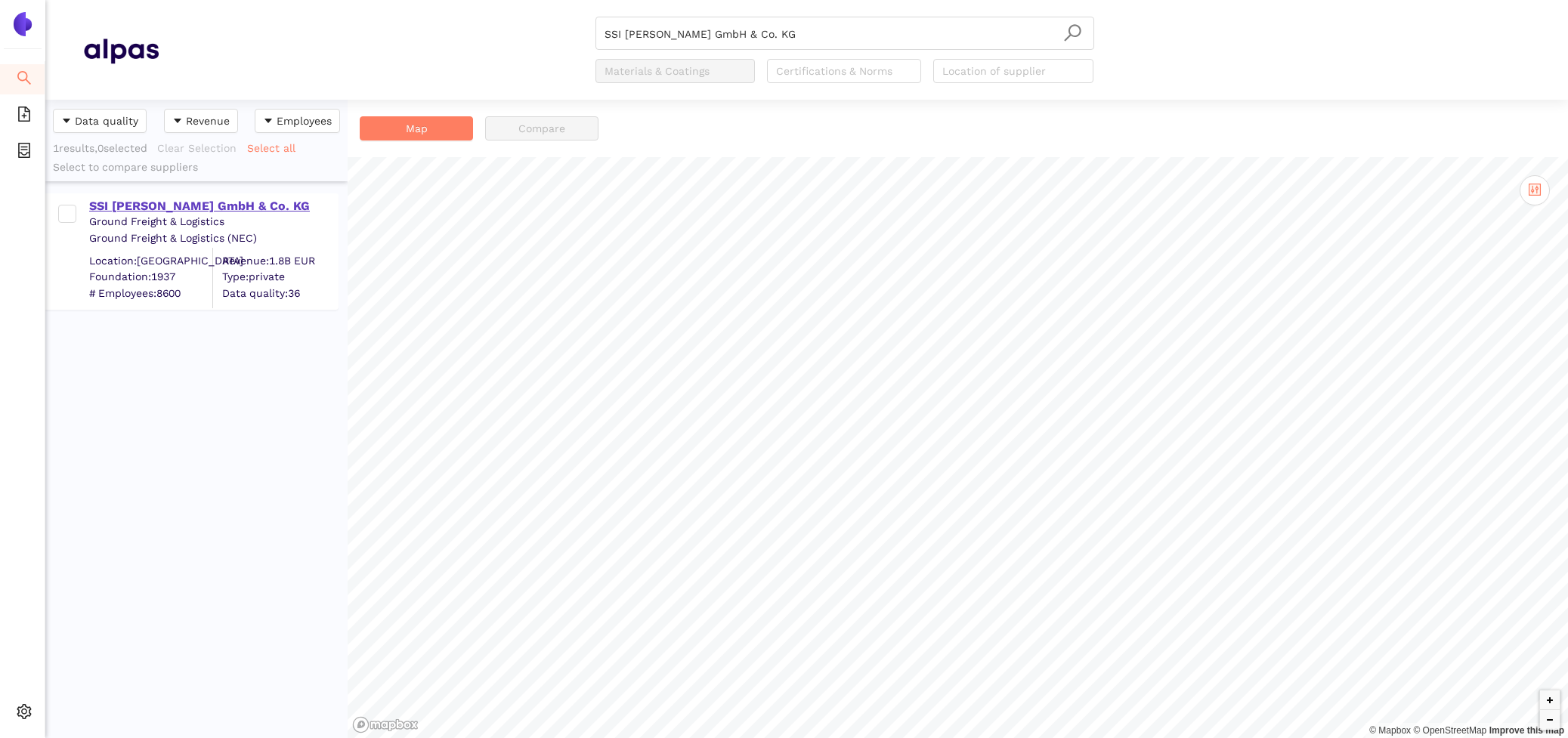
click at [218, 213] on div "SSI Schäfer GmbH & Co. KG" at bounding box center [213, 206] width 248 height 16
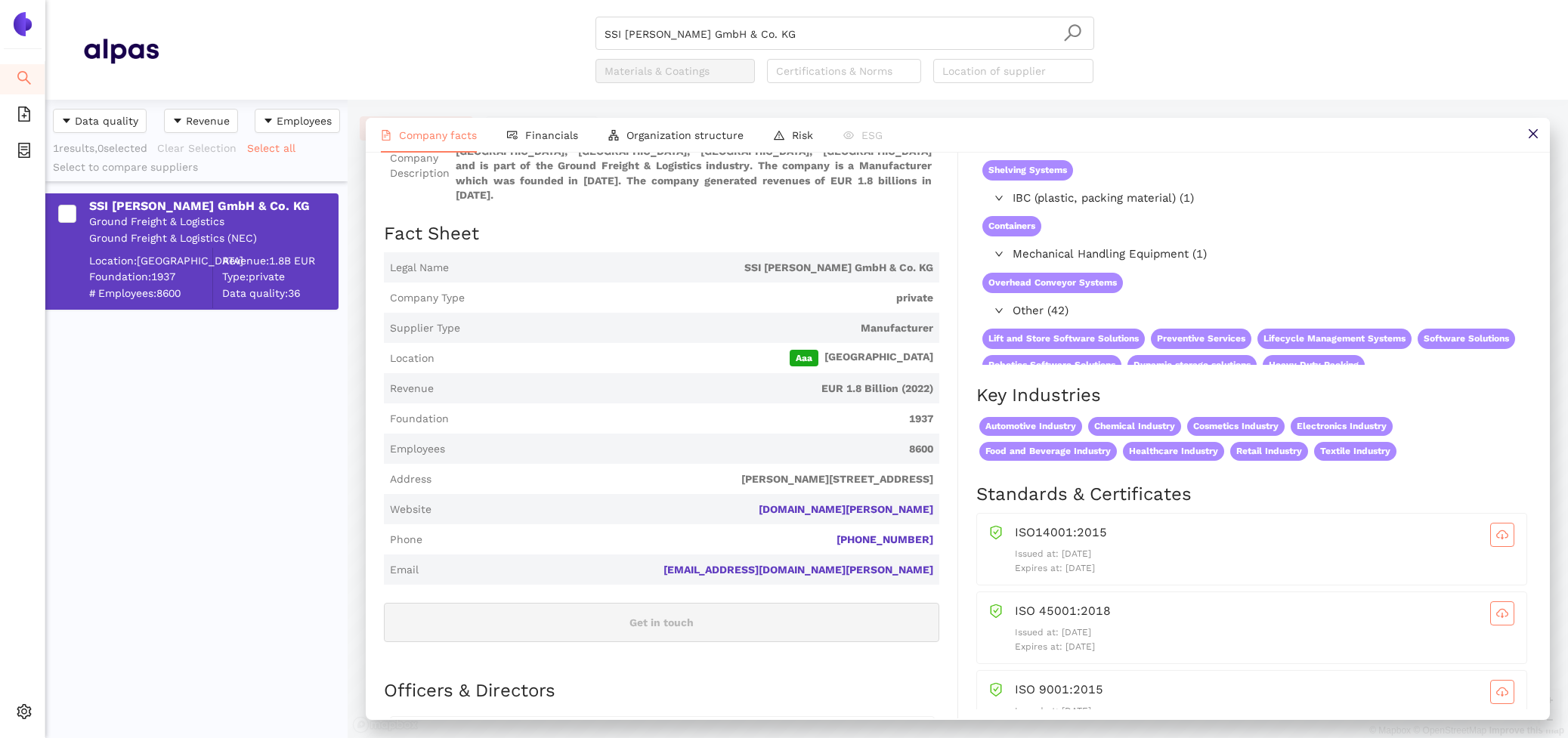
scroll to position [165, 0]
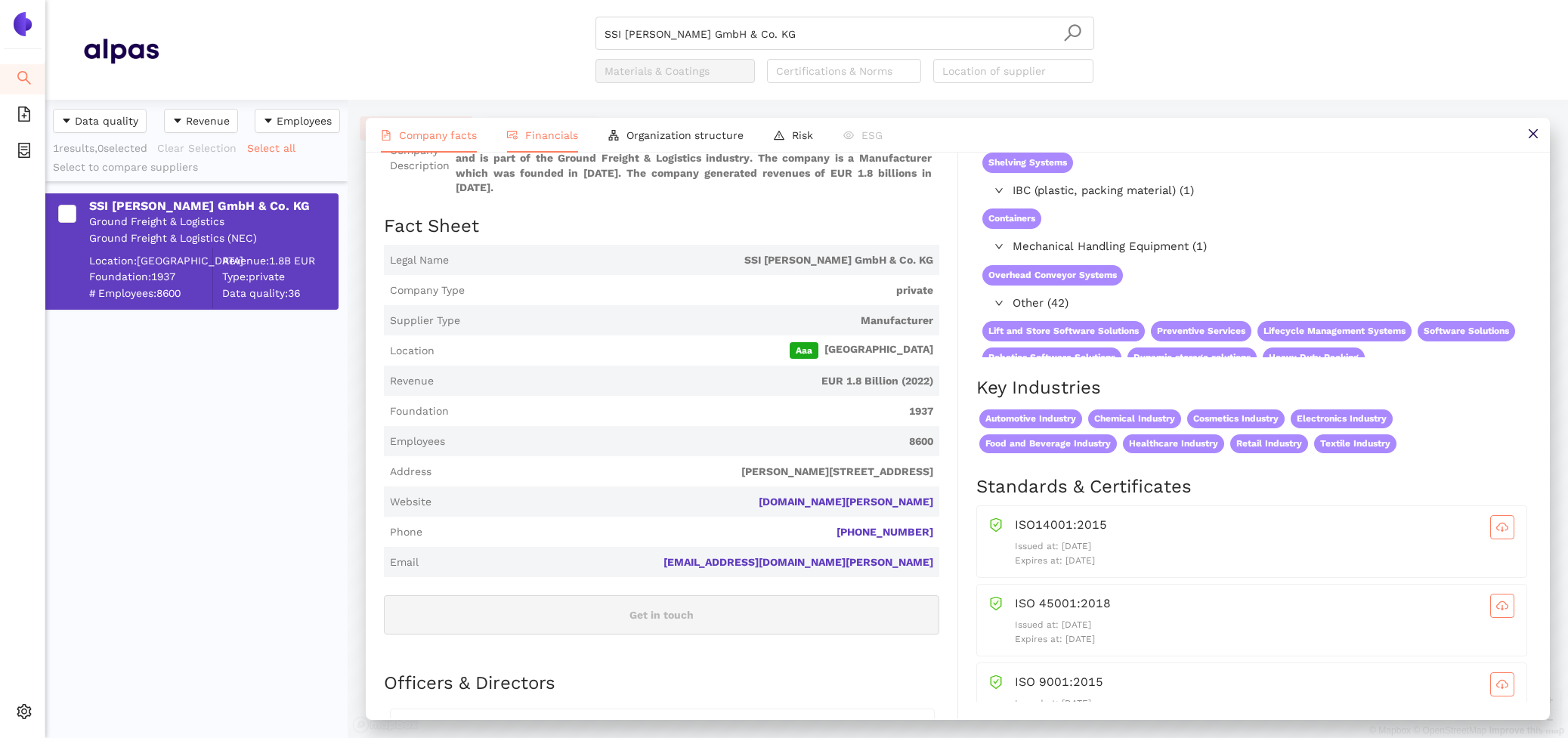
click at [546, 129] on span "Financials" at bounding box center [551, 135] width 53 height 12
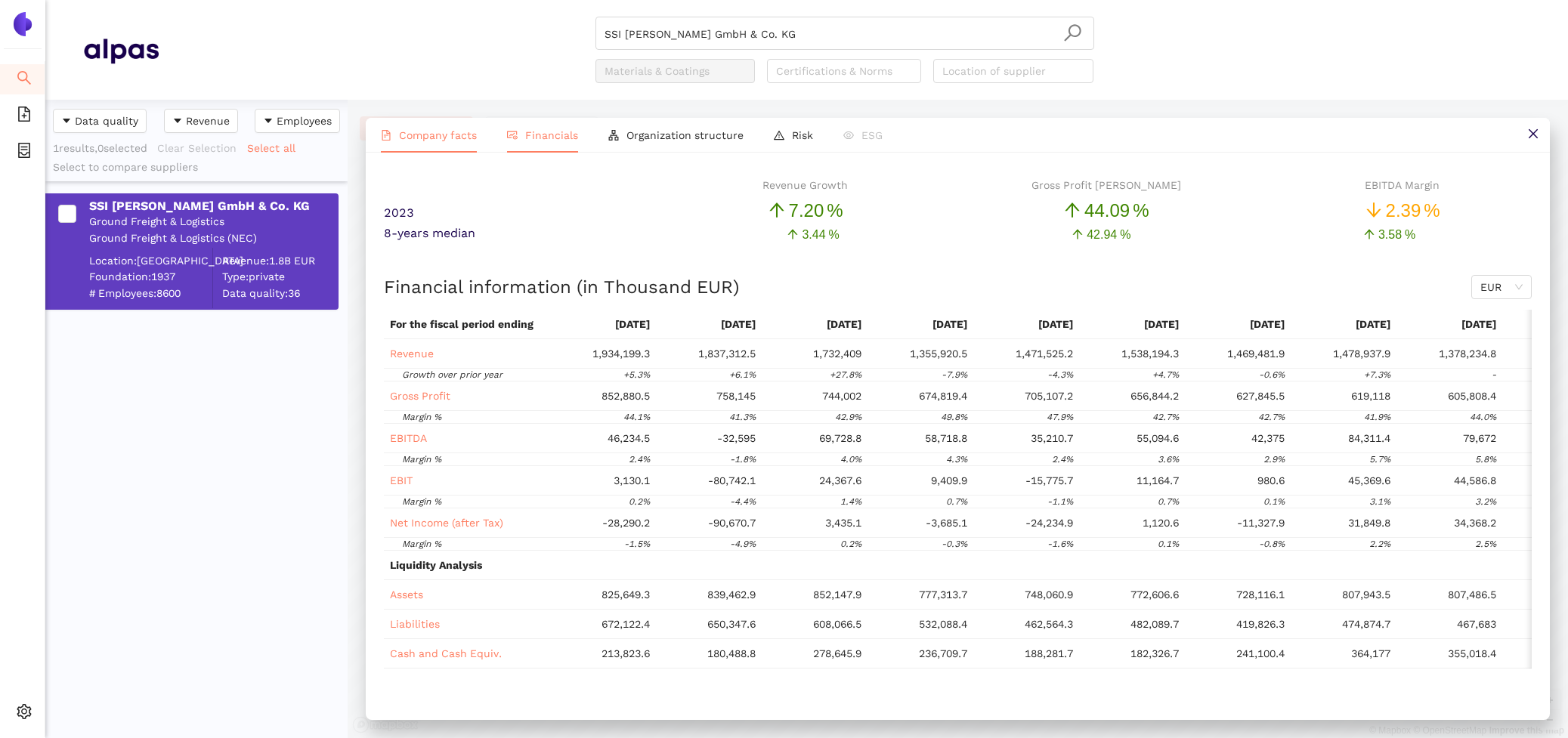
click at [438, 138] on span "Company facts" at bounding box center [438, 135] width 77 height 12
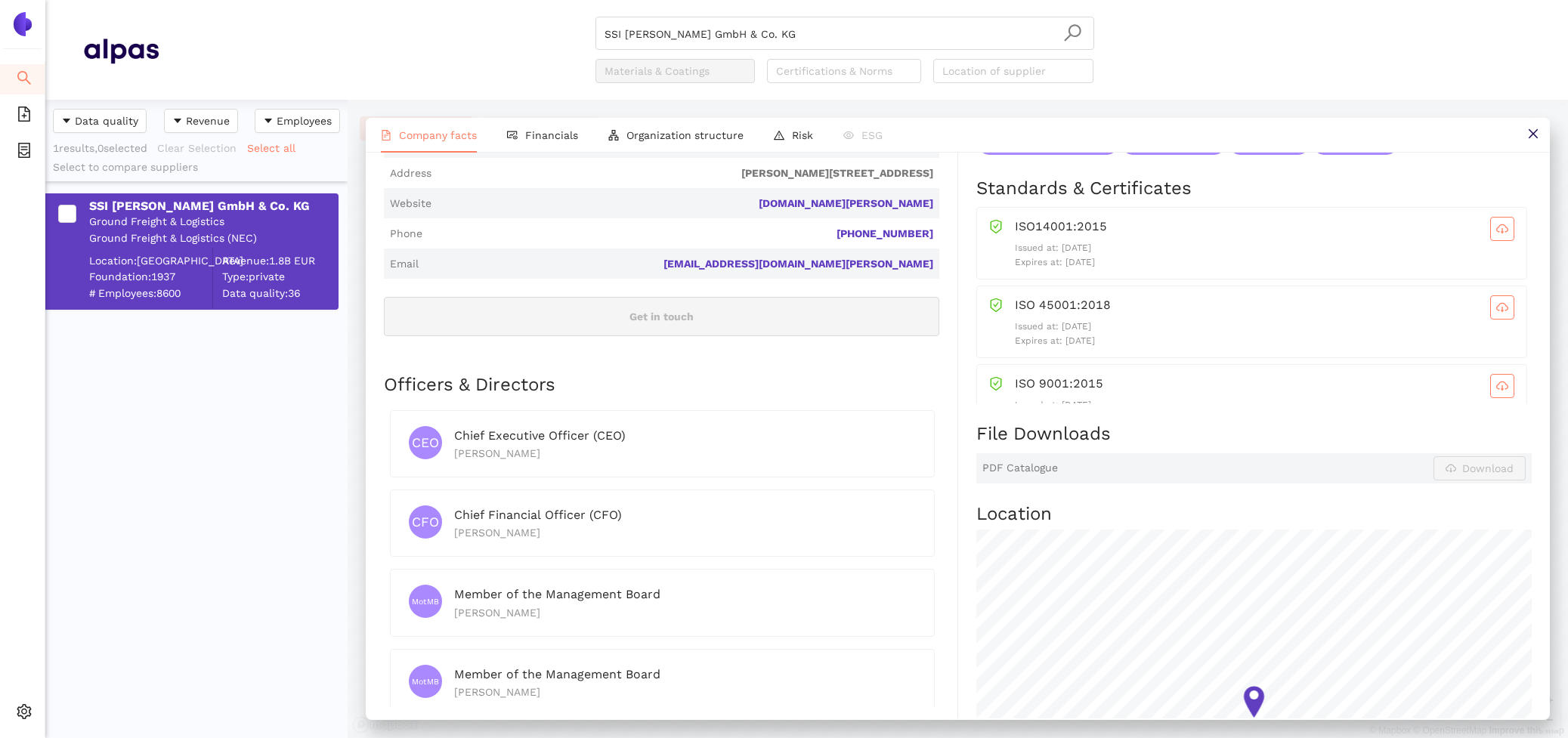
scroll to position [0, 0]
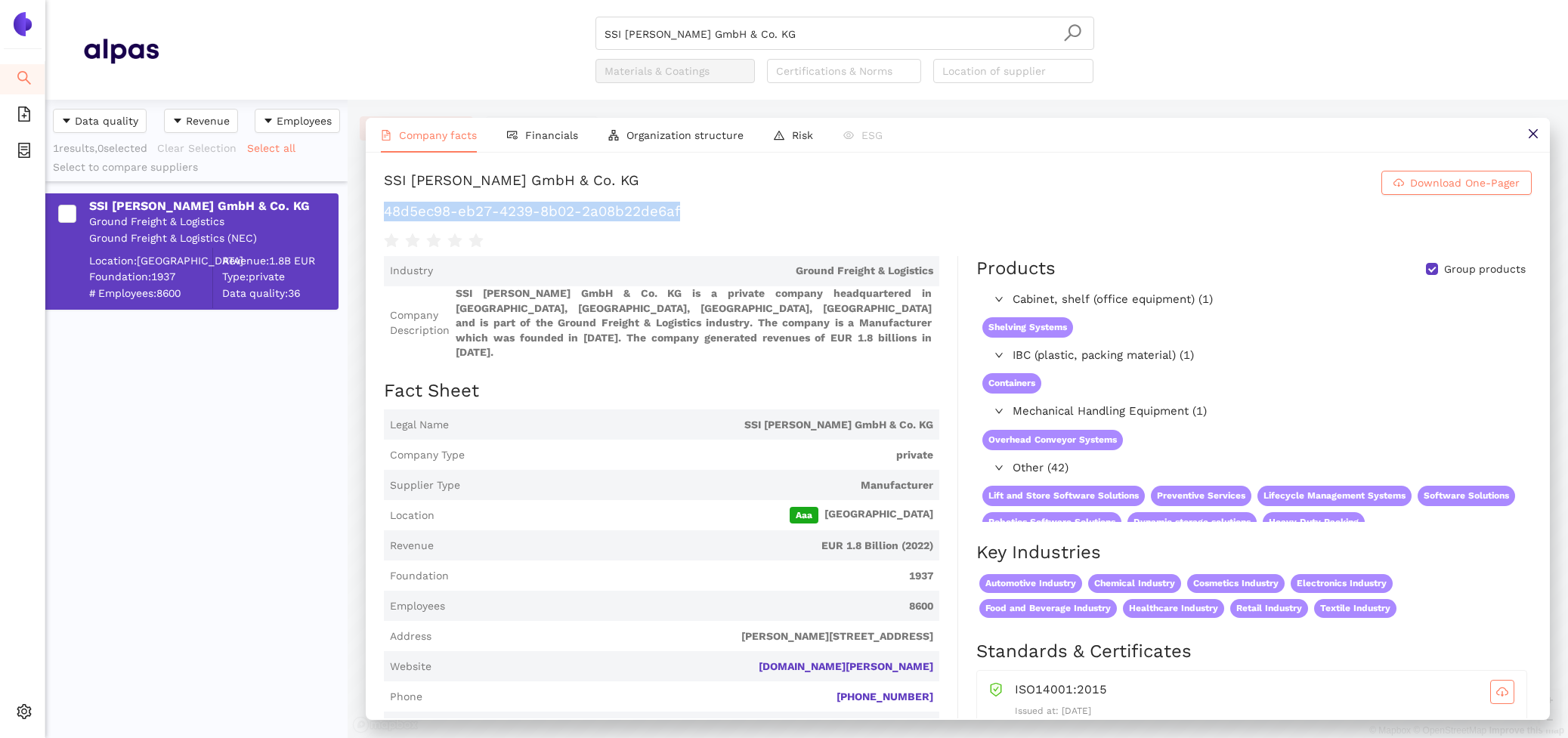
drag, startPoint x: 690, startPoint y: 209, endPoint x: 374, endPoint y: 203, distance: 316.1
click at [374, 203] on div "SSI Schäfer GmbH & Co. KG Download One-Pager 48d5ec98-eb27-4239-8b02-2a08b22de6…" at bounding box center [957, 435] width 1184 height 566
click at [531, 147] on li "Financials" at bounding box center [542, 135] width 101 height 35
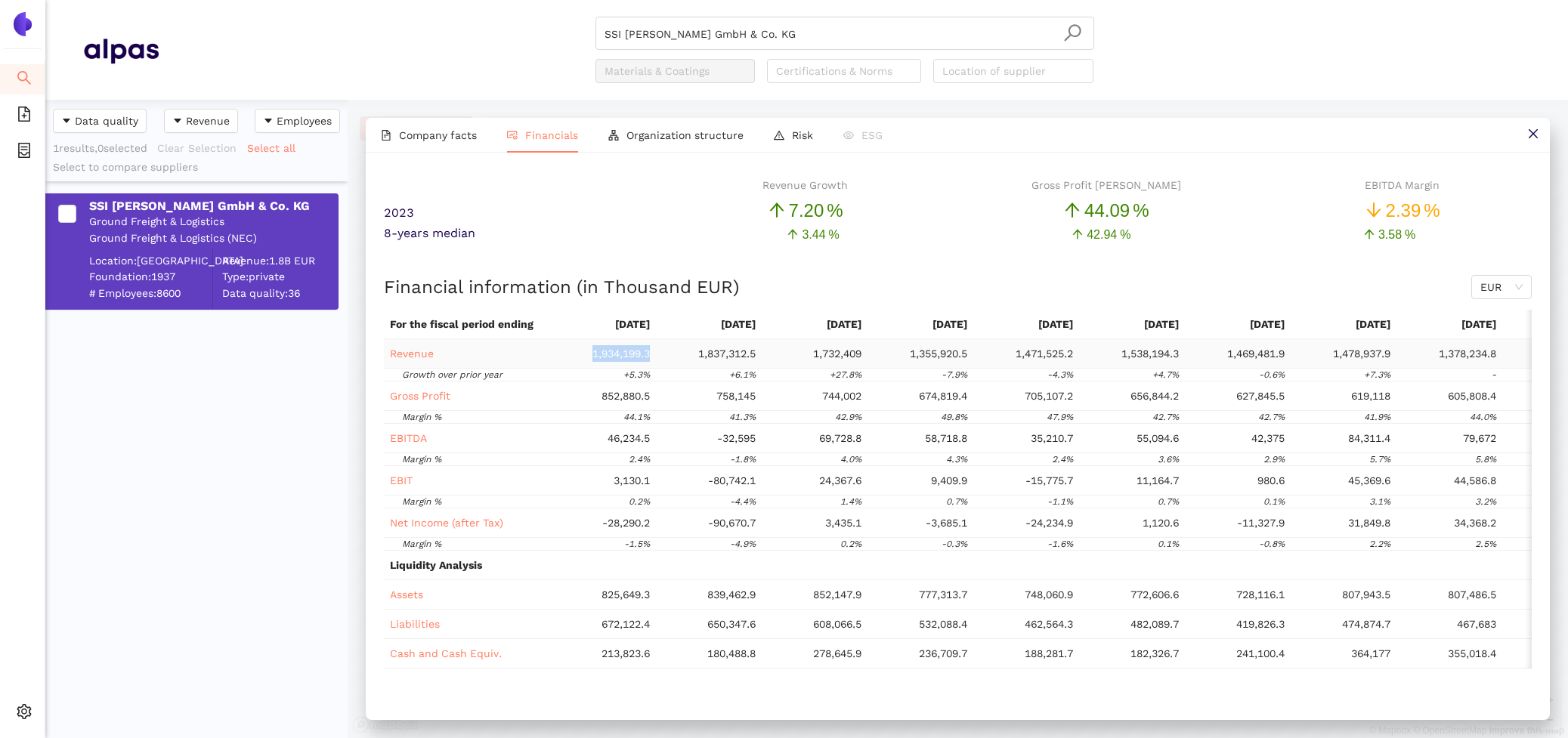
drag, startPoint x: 649, startPoint y: 352, endPoint x: 583, endPoint y: 348, distance: 66.1
click at [583, 348] on td "1,934,199.3" at bounding box center [603, 354] width 105 height 30
click at [433, 145] on li "Company facts" at bounding box center [428, 135] width 126 height 35
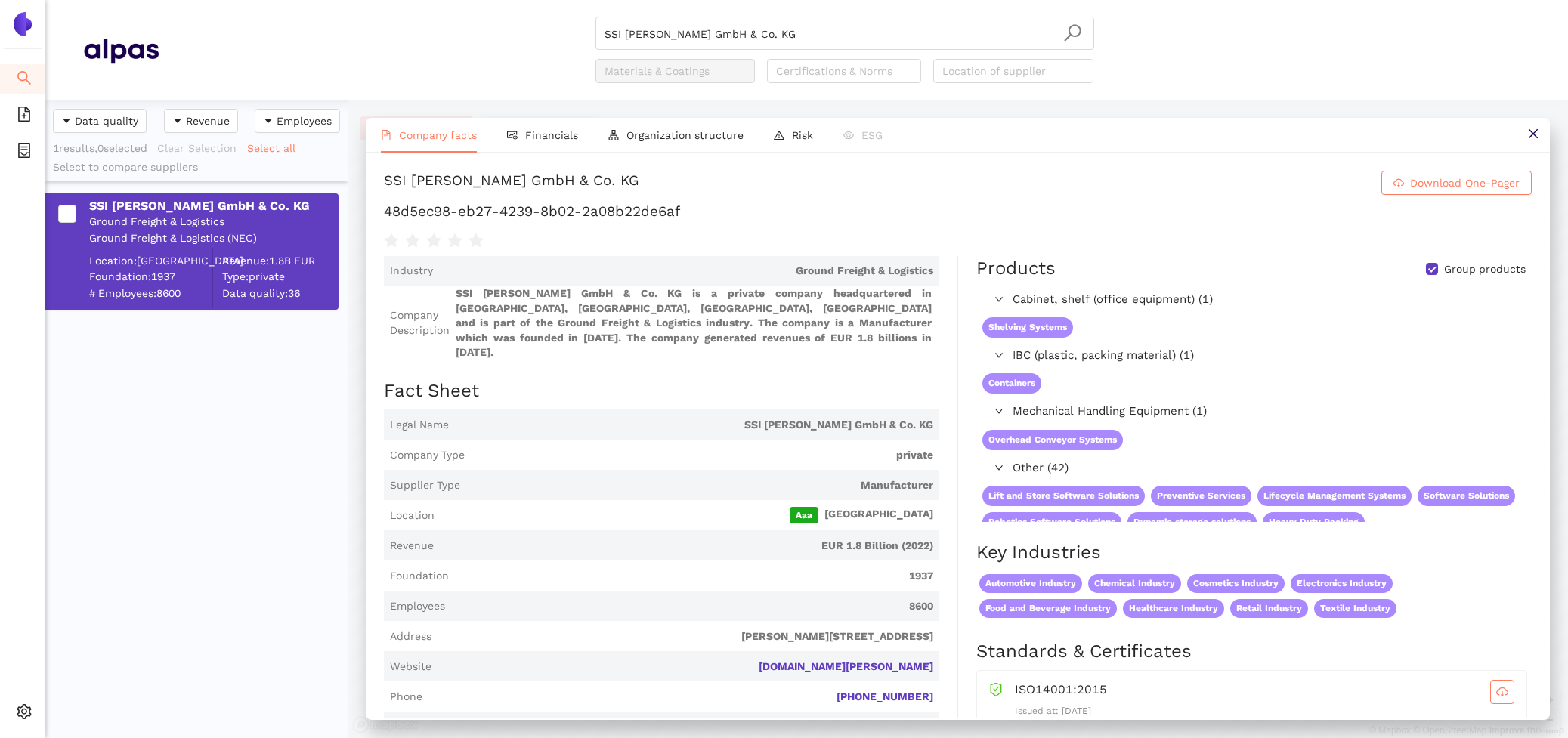
drag, startPoint x: 784, startPoint y: 33, endPoint x: 326, endPoint y: 17, distance: 458.3
click at [335, 20] on div "SSI Schäfer GmbH & Co. KG Materials & Coatings Certifications & Norms Location …" at bounding box center [845, 49] width 1372 height 67
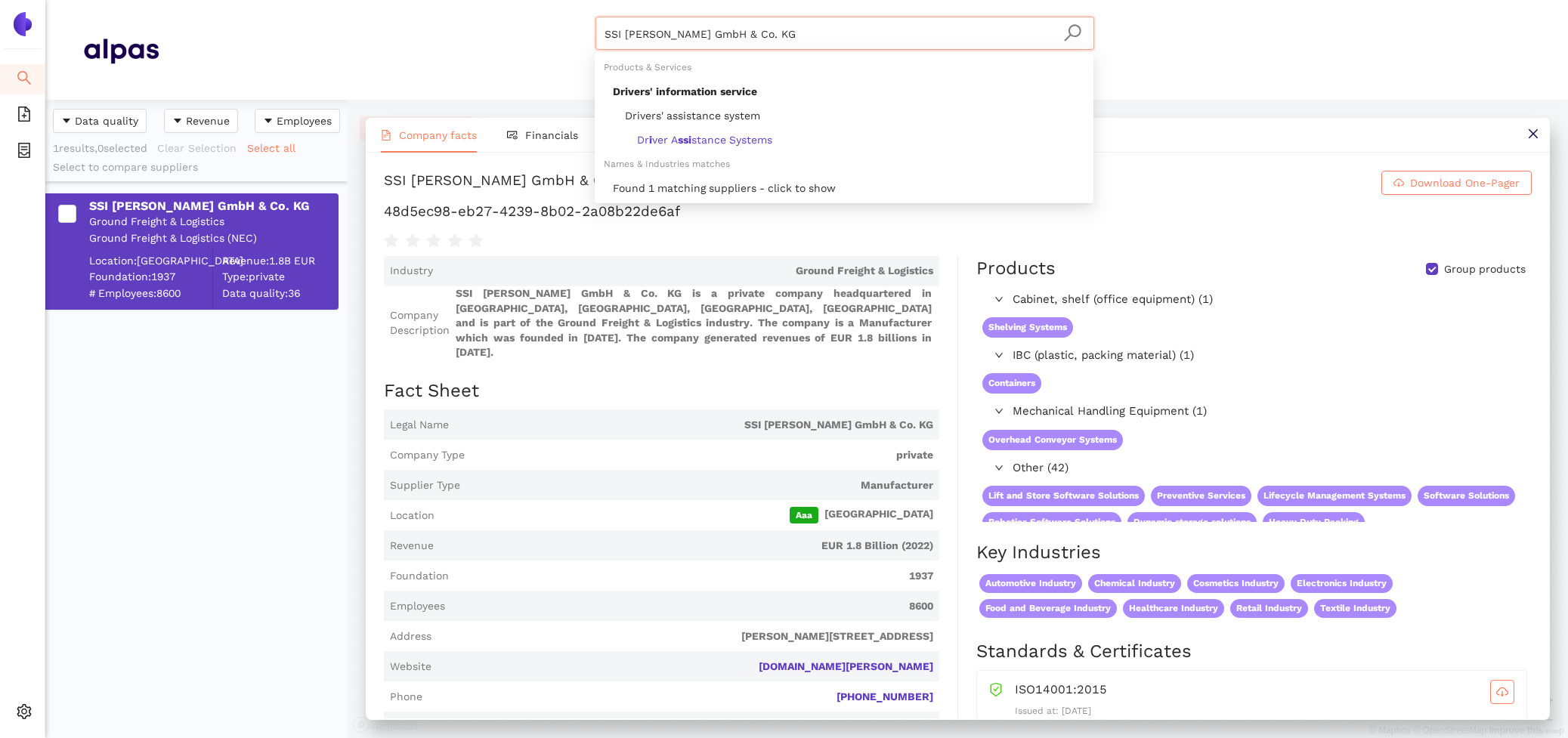
paste input "KRECKLER GmbH"
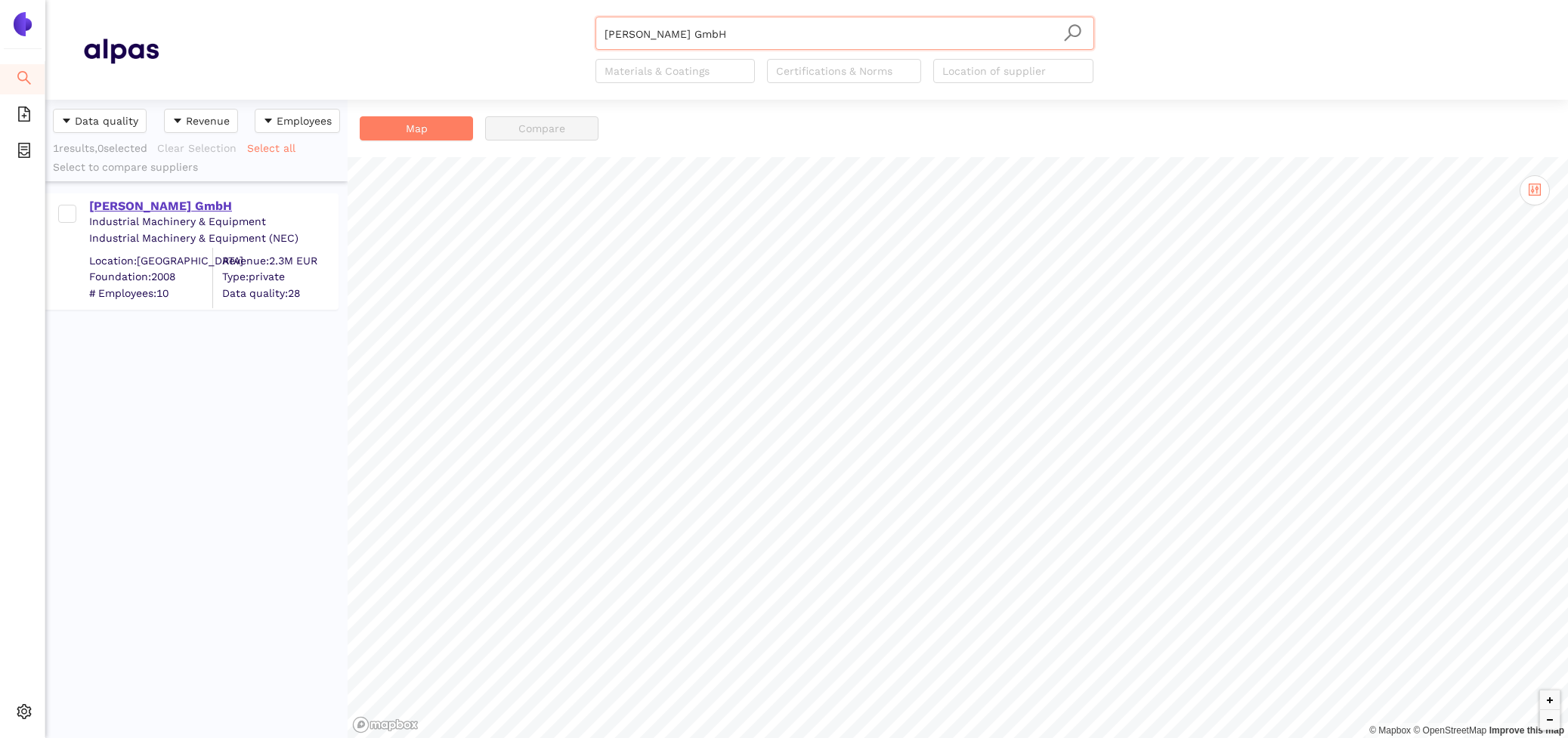
click at [167, 203] on div "KRECKLER GmbH" at bounding box center [213, 206] width 248 height 16
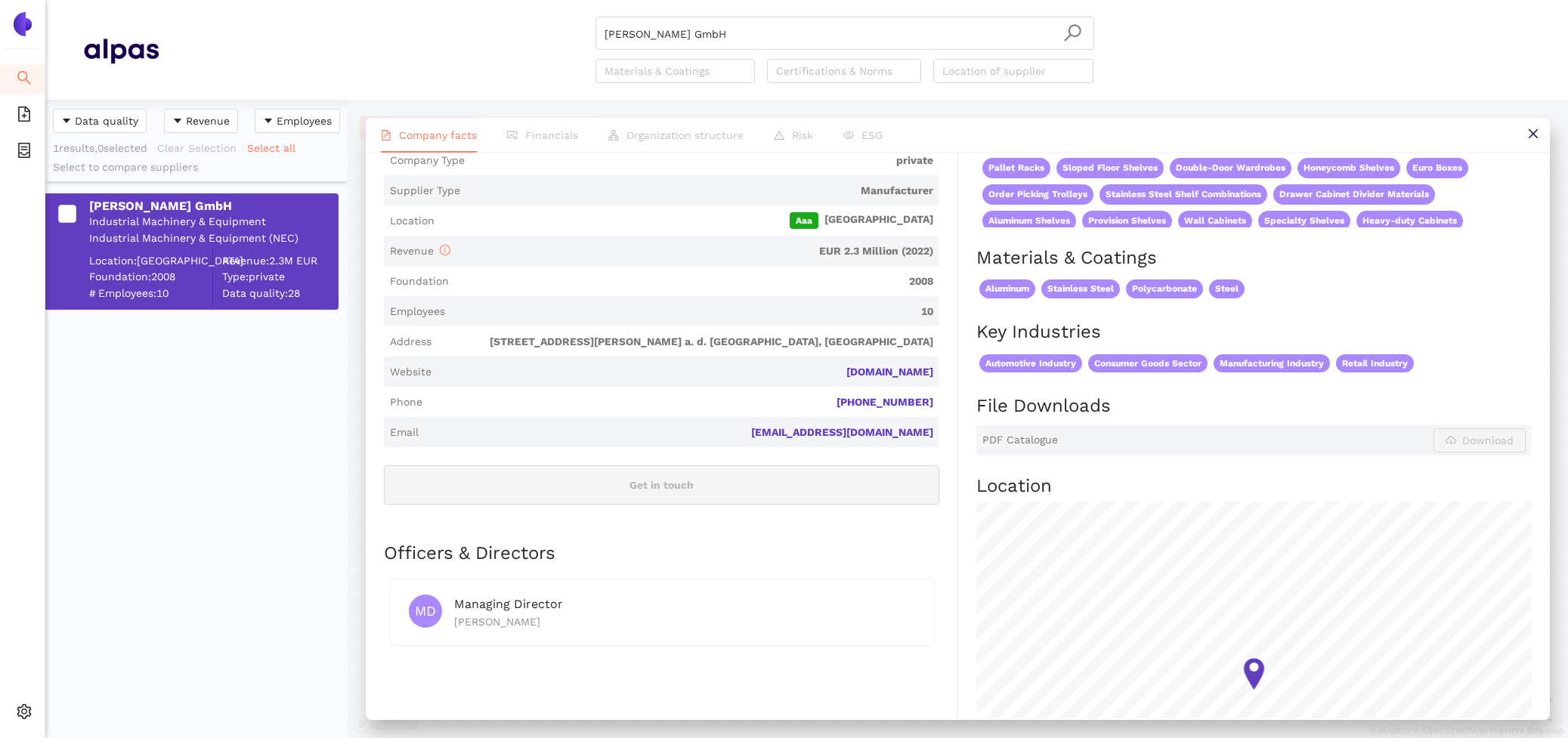
scroll to position [329, 0]
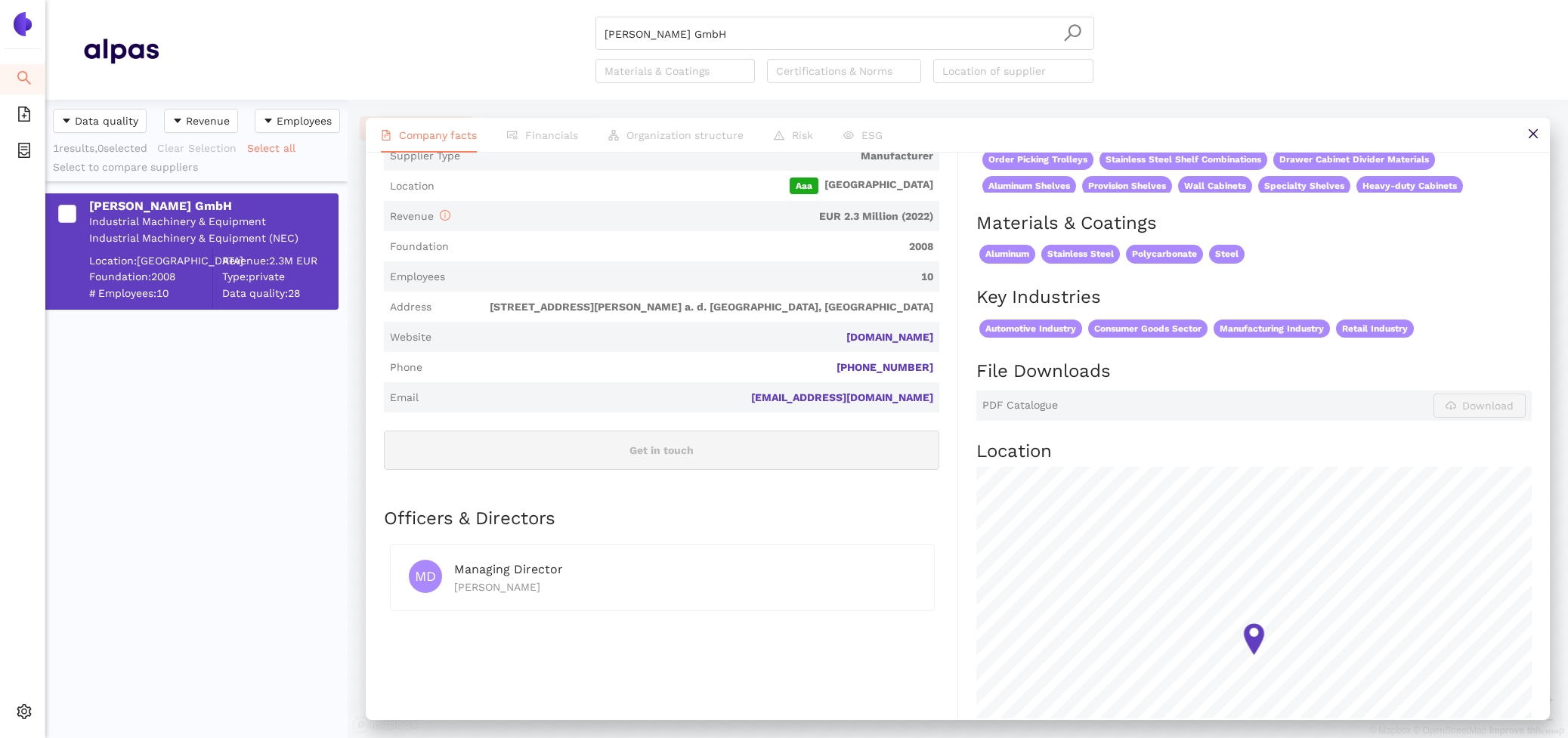
drag, startPoint x: 948, startPoint y: 318, endPoint x: 803, endPoint y: 316, distance: 145.0
click at [803, 317] on div "Industry Industrial Machinery & Equipment Company Description KRECKLER GmbH is …" at bounding box center [671, 571] width 574 height 1288
drag, startPoint x: 882, startPoint y: 29, endPoint x: 396, endPoint y: -3, distance: 487.1
click at [396, 0] on html "Search eSourcing Templates eSourcing Projects Settings KRECKLER GmbH Materials …" at bounding box center [784, 369] width 1568 height 738
paste input "LB MetallService AG"
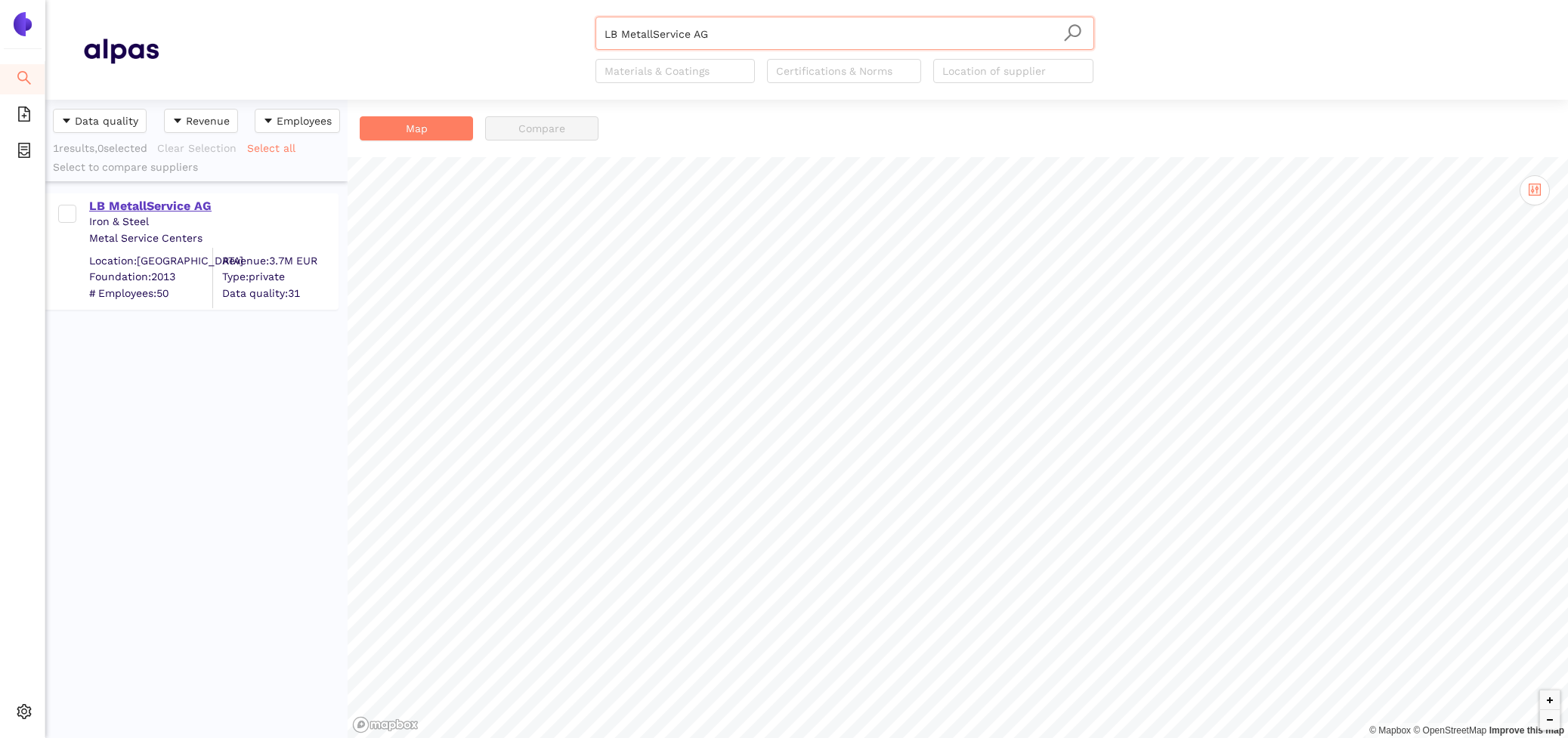
click at [105, 205] on div "LB MetallService AG" at bounding box center [213, 206] width 248 height 16
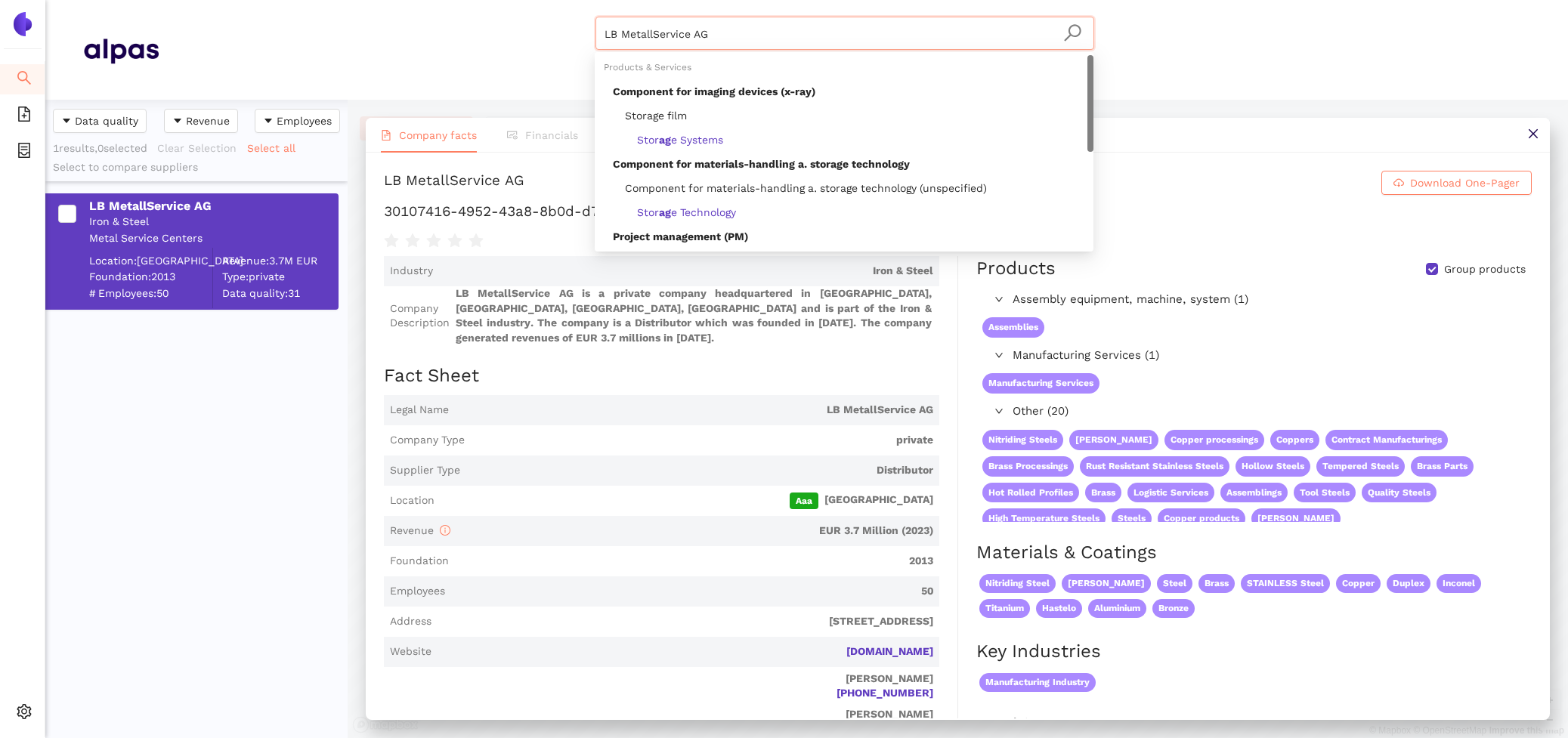
drag, startPoint x: 744, startPoint y: 35, endPoint x: 255, endPoint y: 1, distance: 490.2
click at [325, 20] on div "LB MetallService AG Materials & Coatings Certifications & Norms Location of sup…" at bounding box center [845, 49] width 1372 height 67
paste input "WDX GmbH"
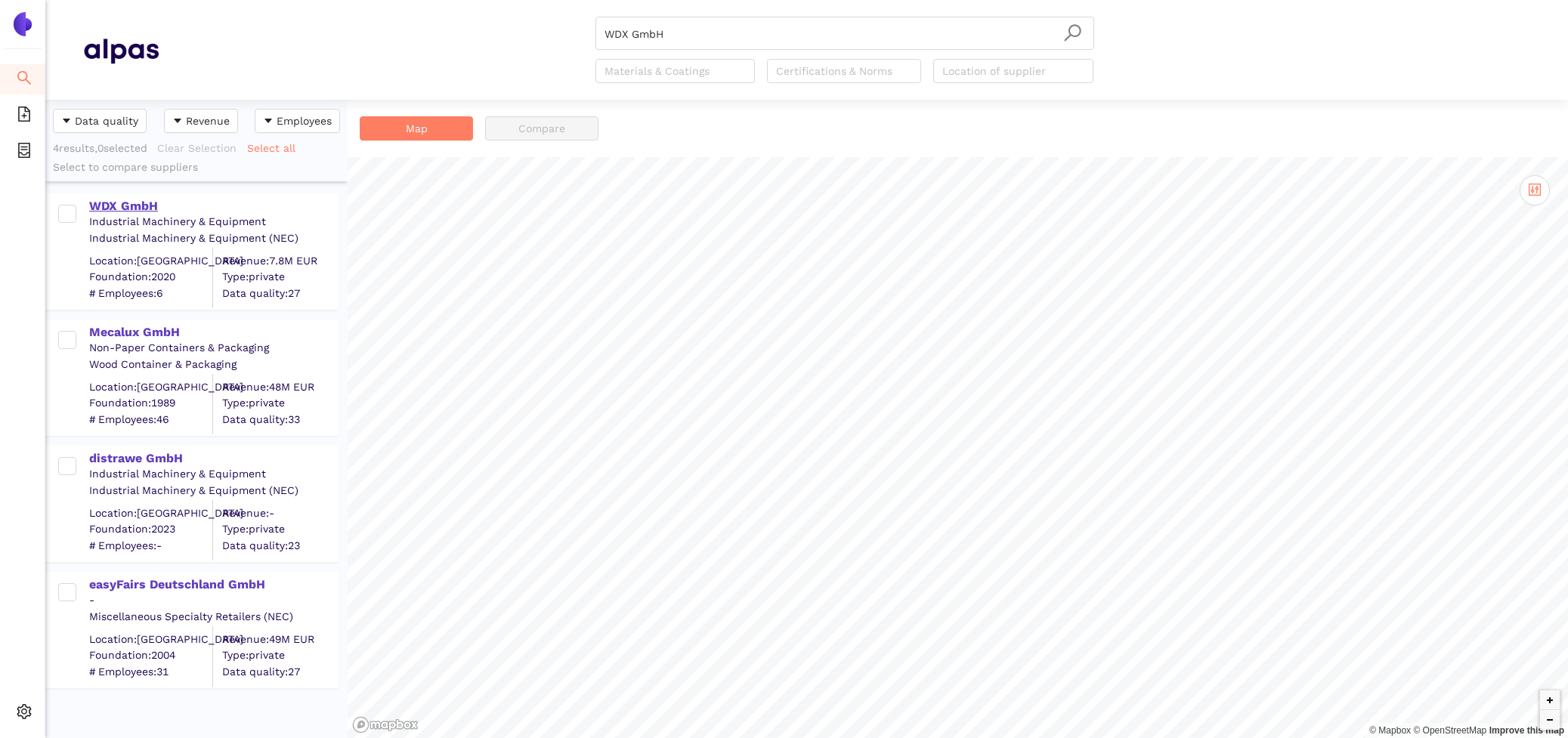
click at [141, 206] on div "WDX GmbH" at bounding box center [213, 206] width 248 height 16
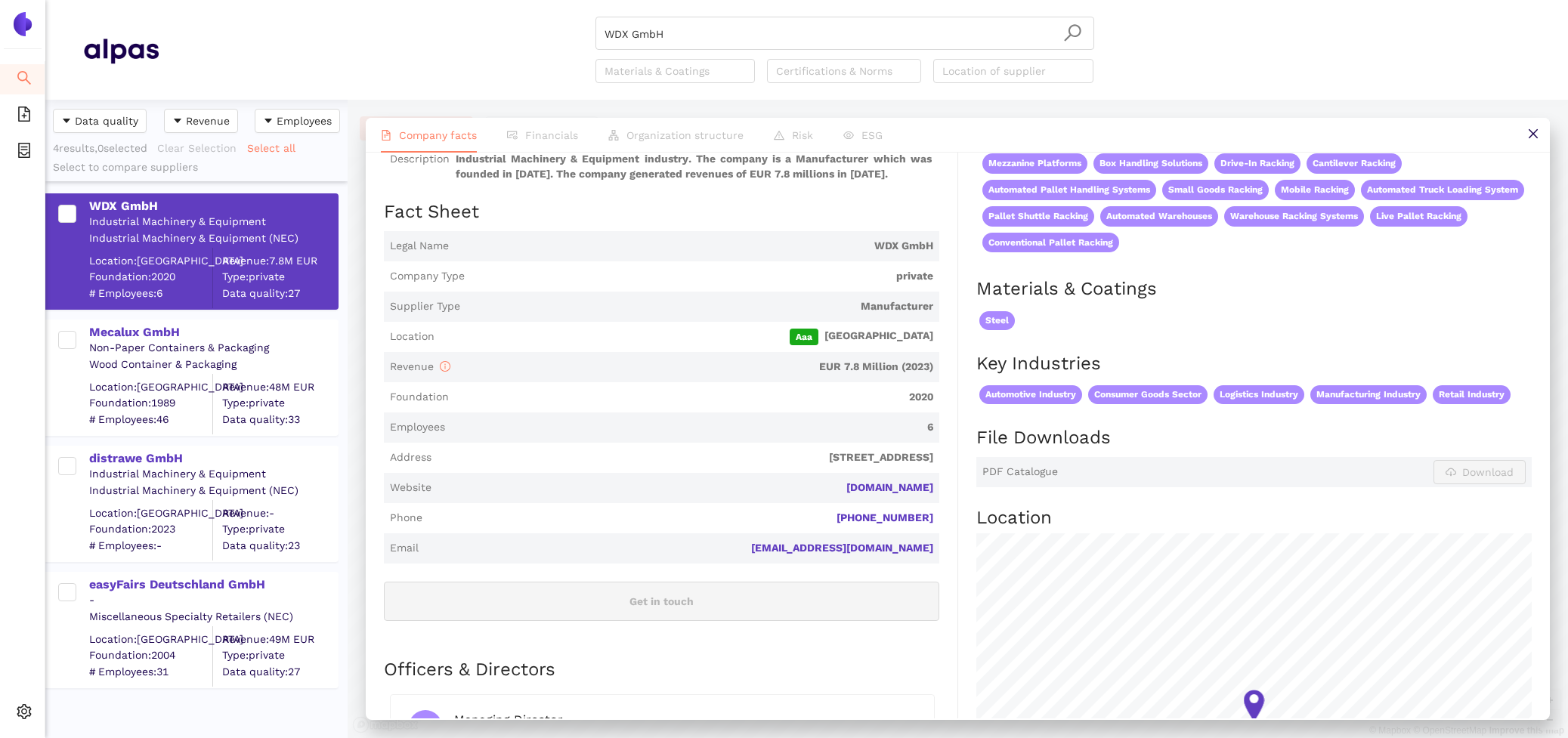
scroll to position [170, 0]
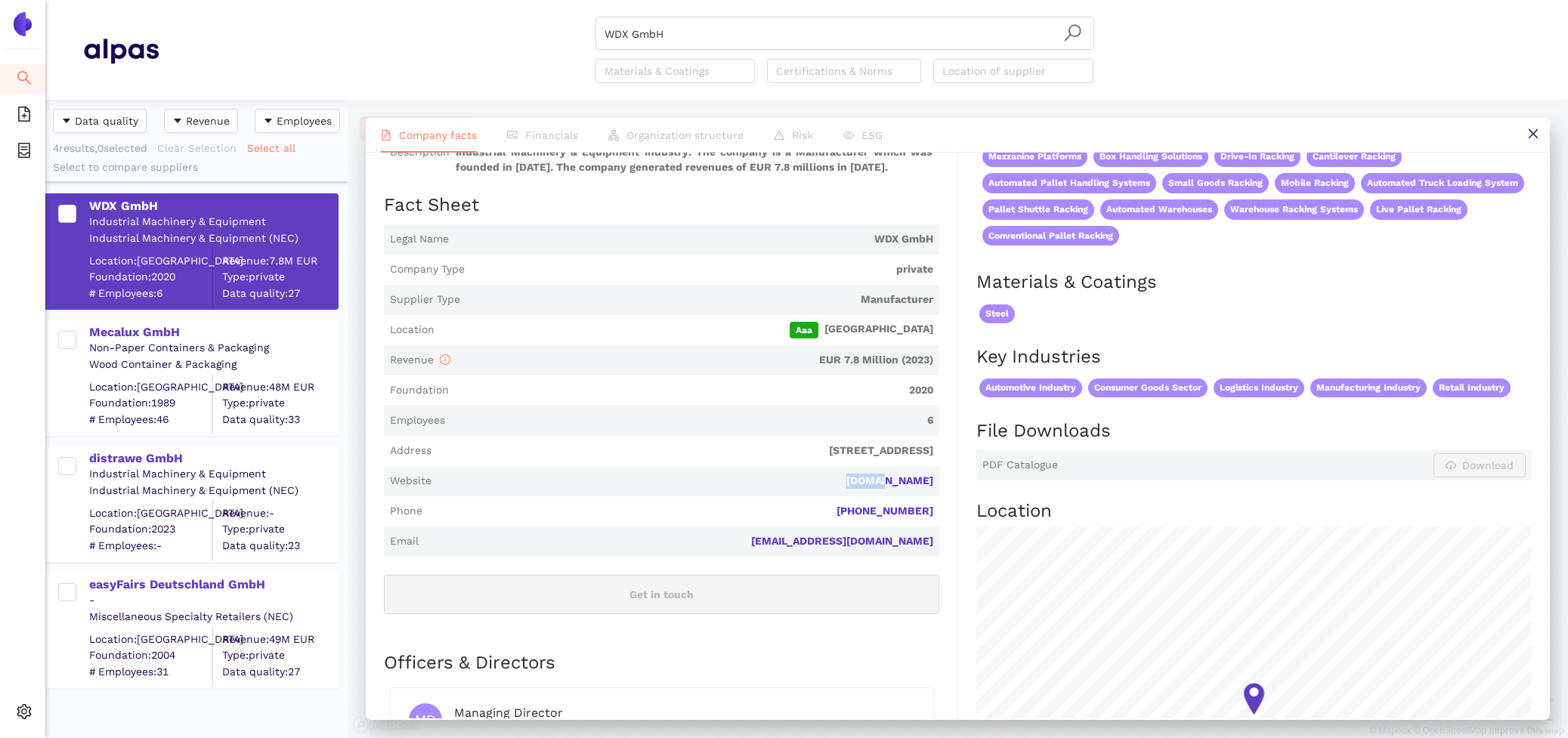
drag, startPoint x: 951, startPoint y: 493, endPoint x: 886, endPoint y: 481, distance: 66.1
click at [886, 481] on div "Industry Industrial Machinery & Equipment Company Description WDX GmbH is a pri…" at bounding box center [671, 680] width 574 height 1189
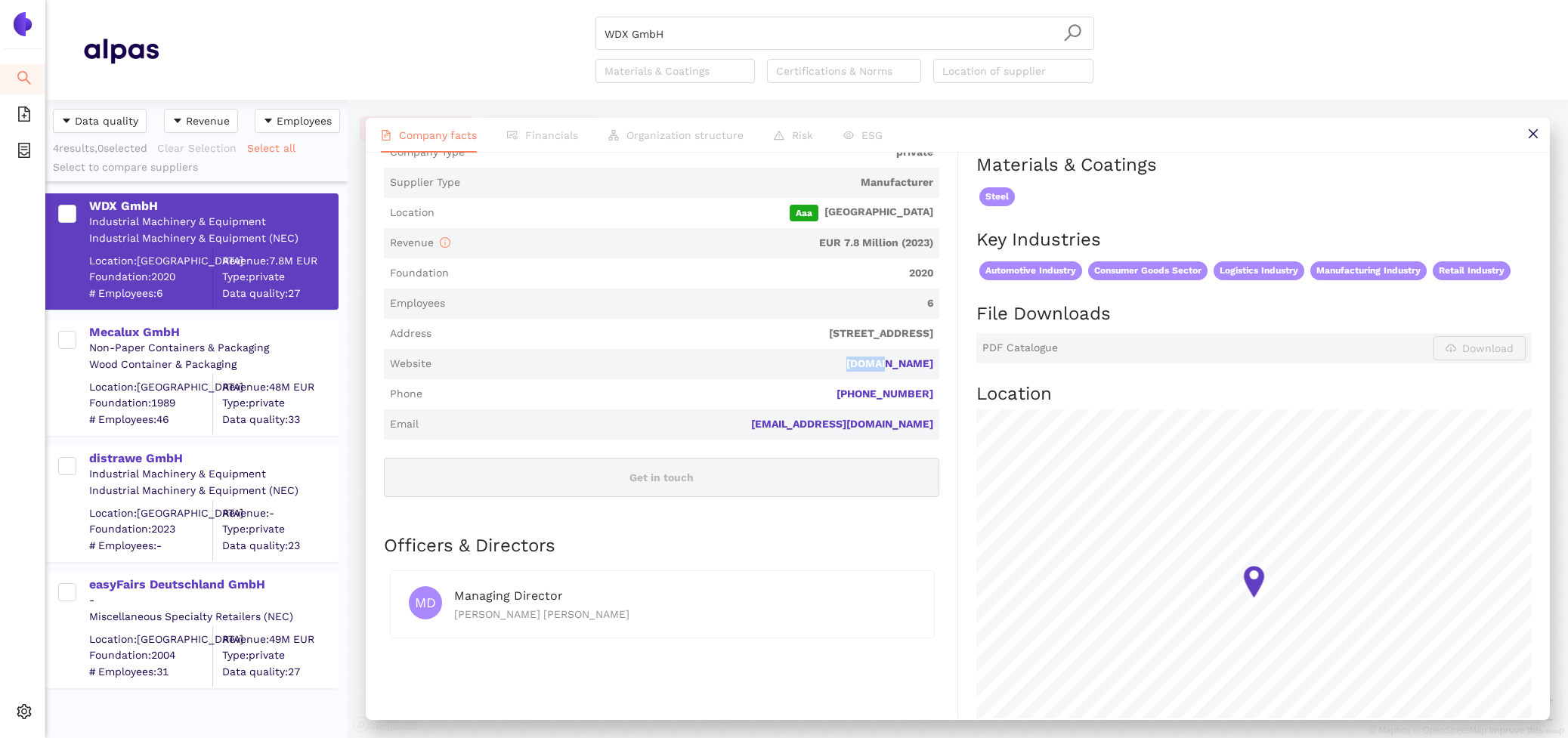
scroll to position [443, 0]
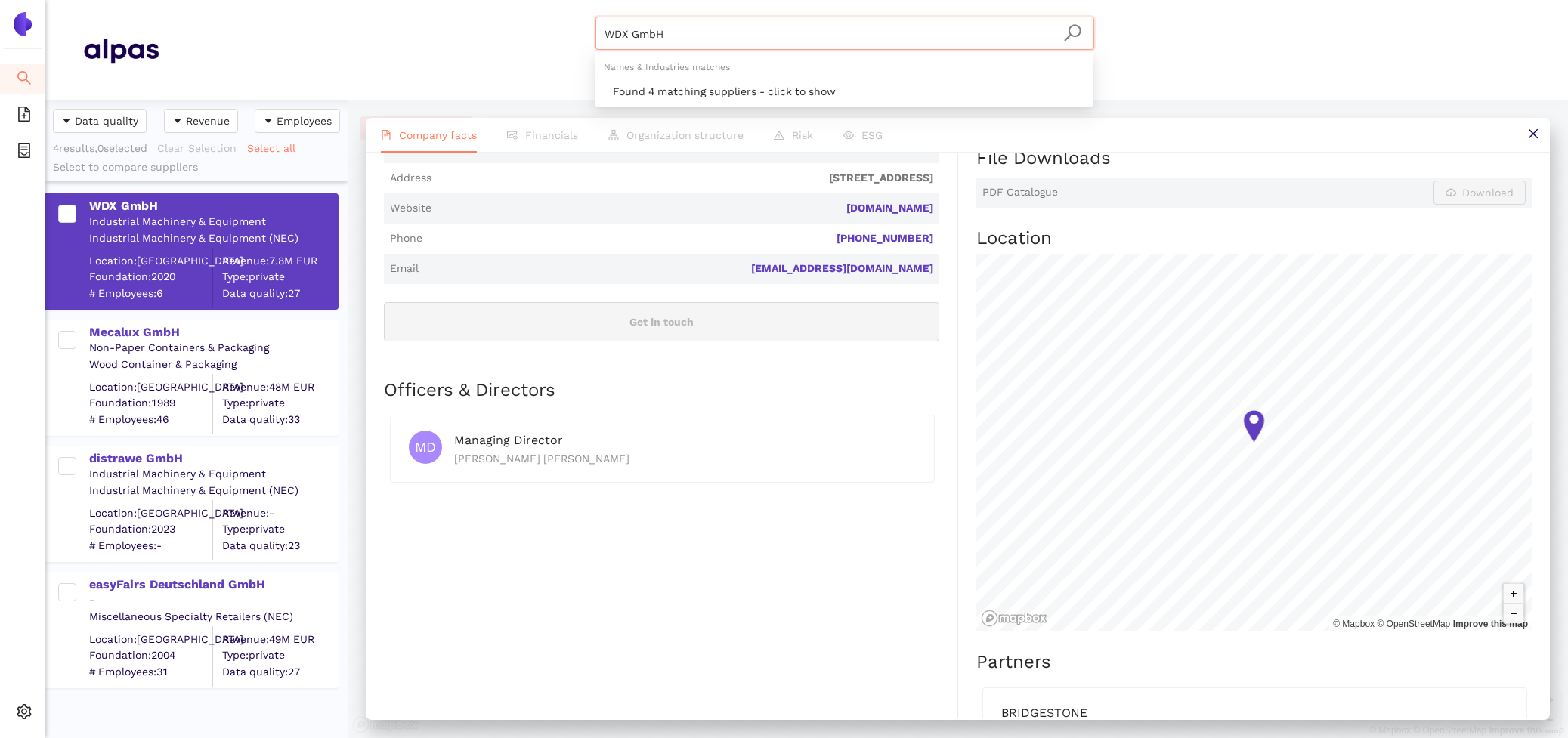
drag, startPoint x: 718, startPoint y: 38, endPoint x: 433, endPoint y: -12, distance: 289.4
click at [433, 0] on html "Search eSourcing Templates eSourcing Projects Settings WDX GmbH Materials & Coa…" at bounding box center [784, 369] width 1568 height 738
paste input "Trigonorm AG"
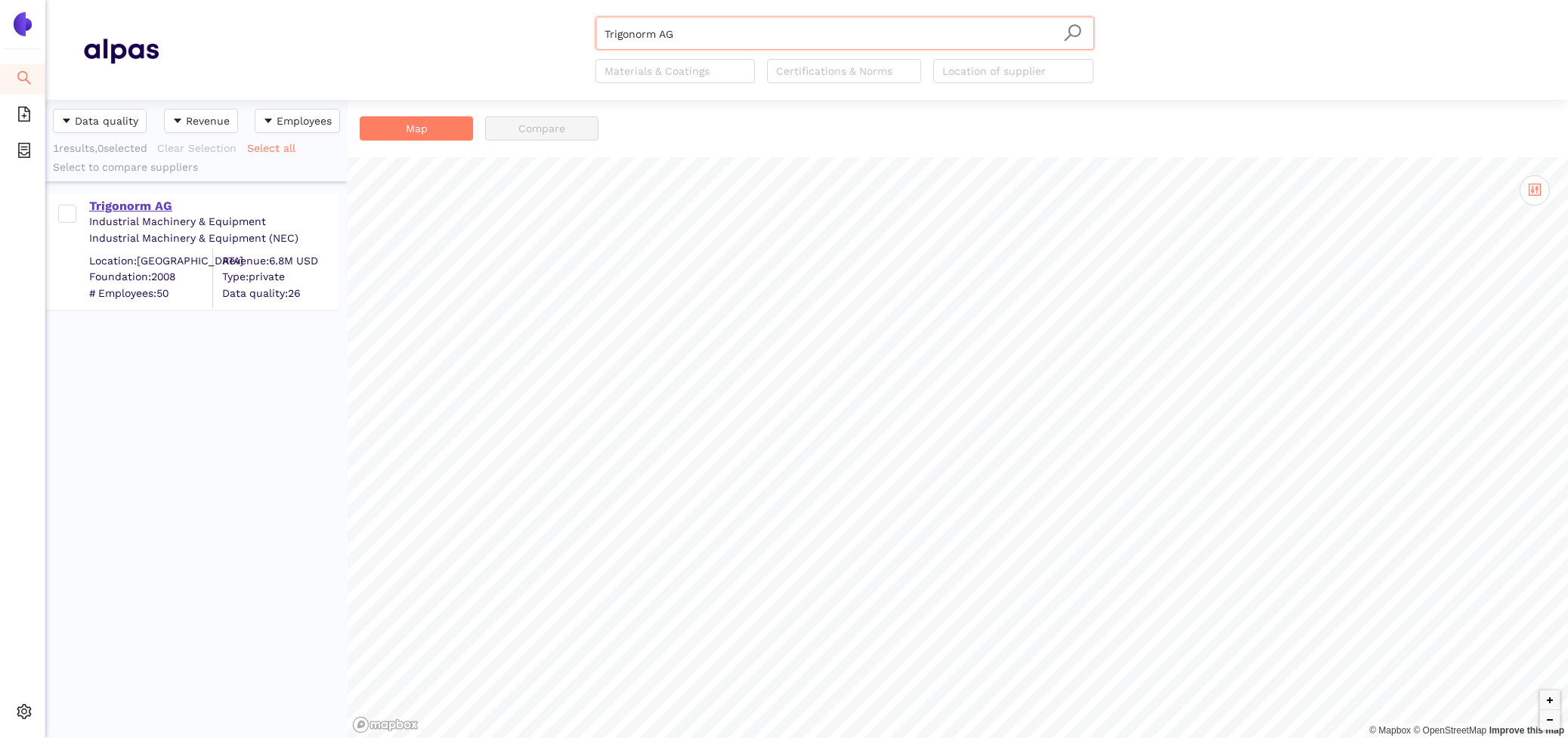
click at [162, 201] on div "Trigonorm AG" at bounding box center [213, 206] width 248 height 16
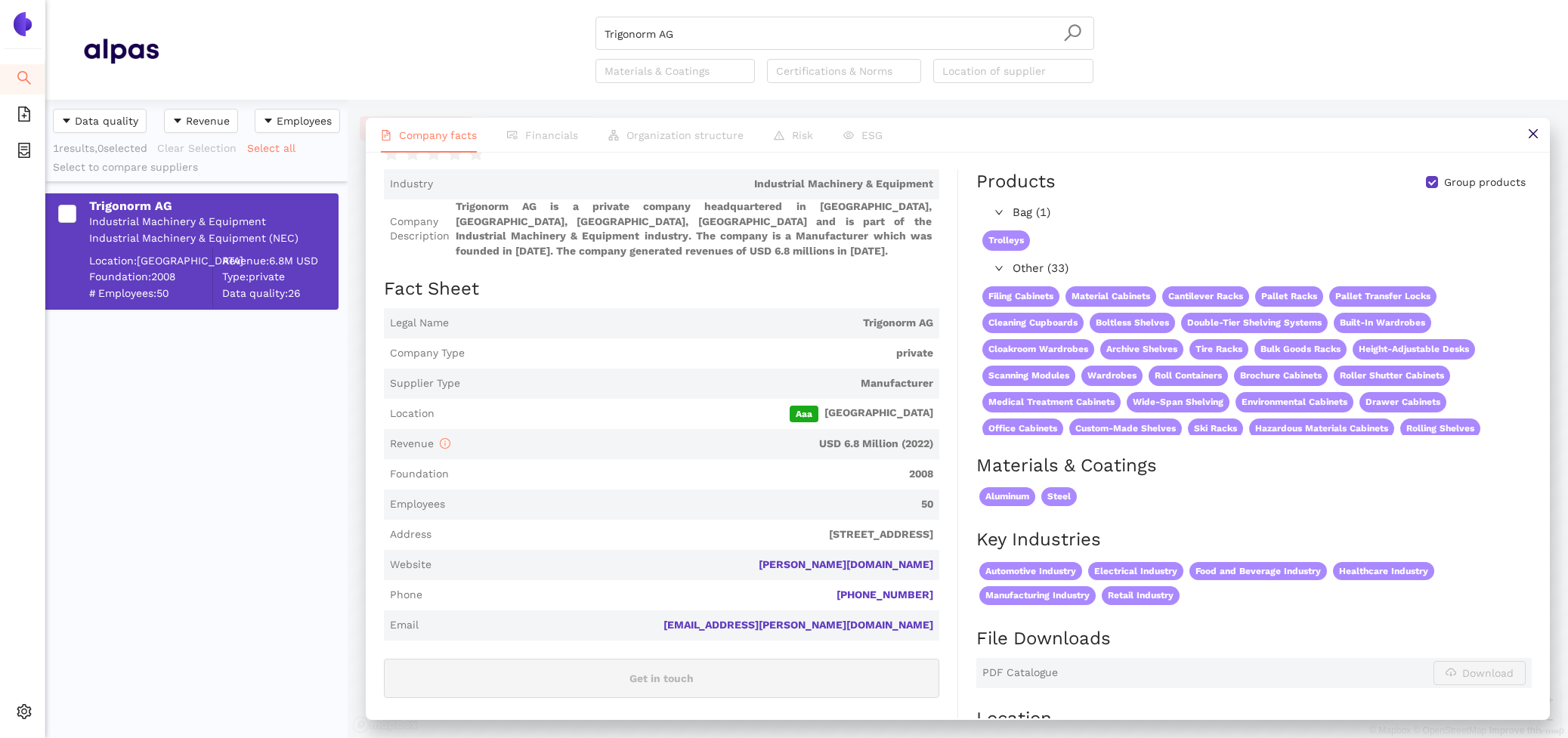
scroll to position [334, 0]
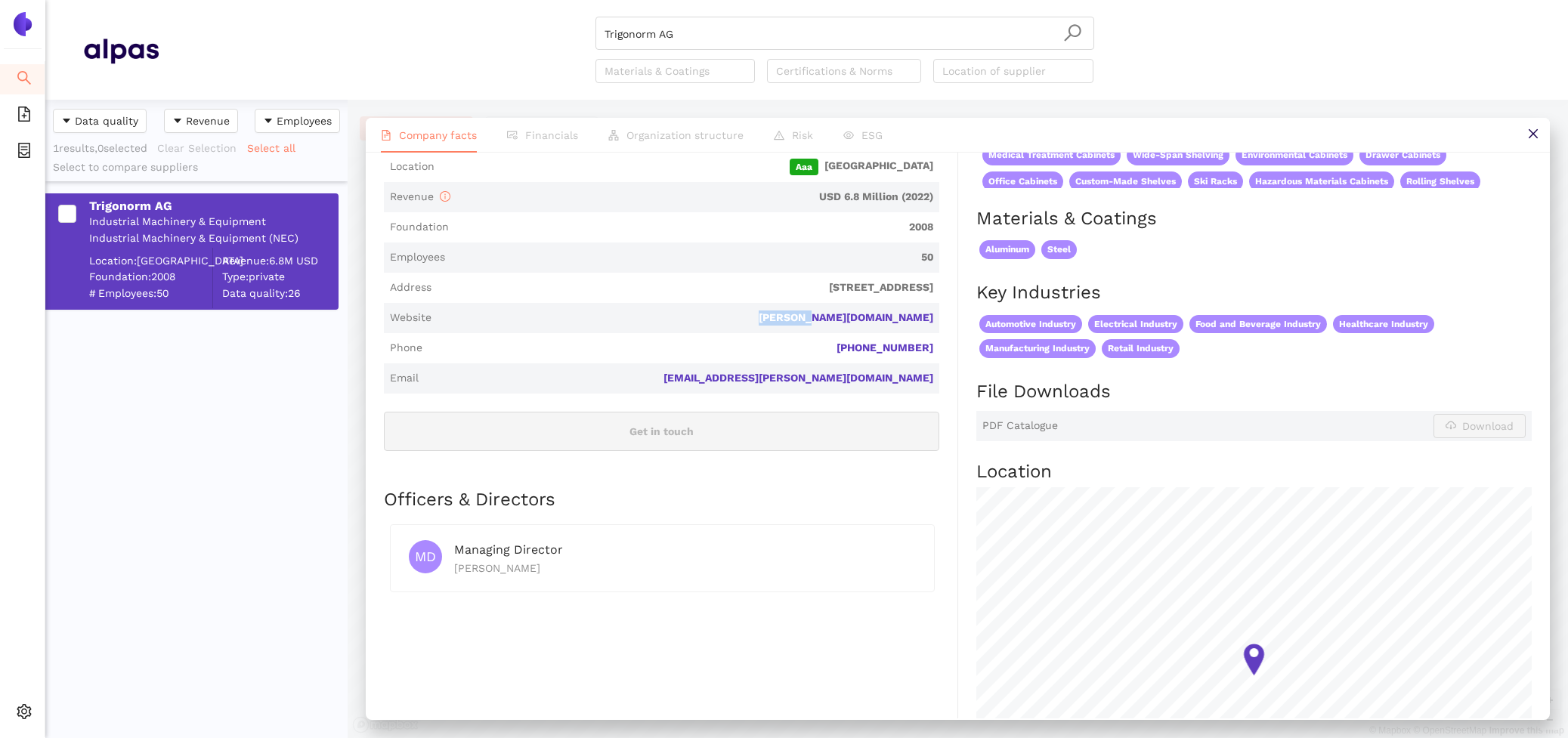
drag, startPoint x: 939, startPoint y: 320, endPoint x: 878, endPoint y: 318, distance: 61.0
click at [878, 318] on div "Industry Industrial Machinery & Equipment Company Description Trigonorm AG is a…" at bounding box center [671, 403] width 574 height 961
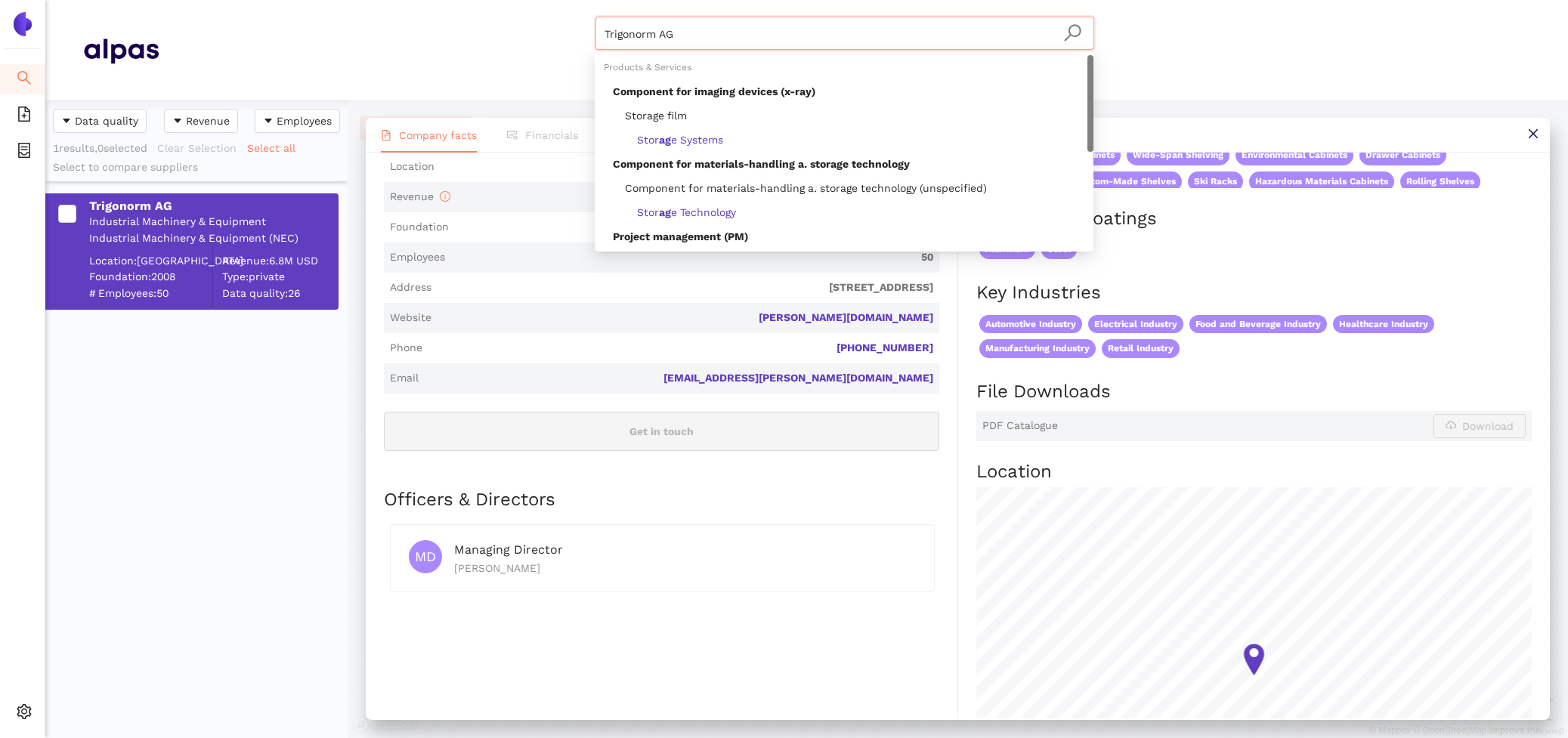
drag, startPoint x: 718, startPoint y: 32, endPoint x: 437, endPoint y: 32, distance: 281.0
click at [447, 32] on div "Trigonorm AG Materials & Coatings Certifications & Norms Location of supplier" at bounding box center [845, 49] width 1372 height 67
paste input "Swisso Storage"
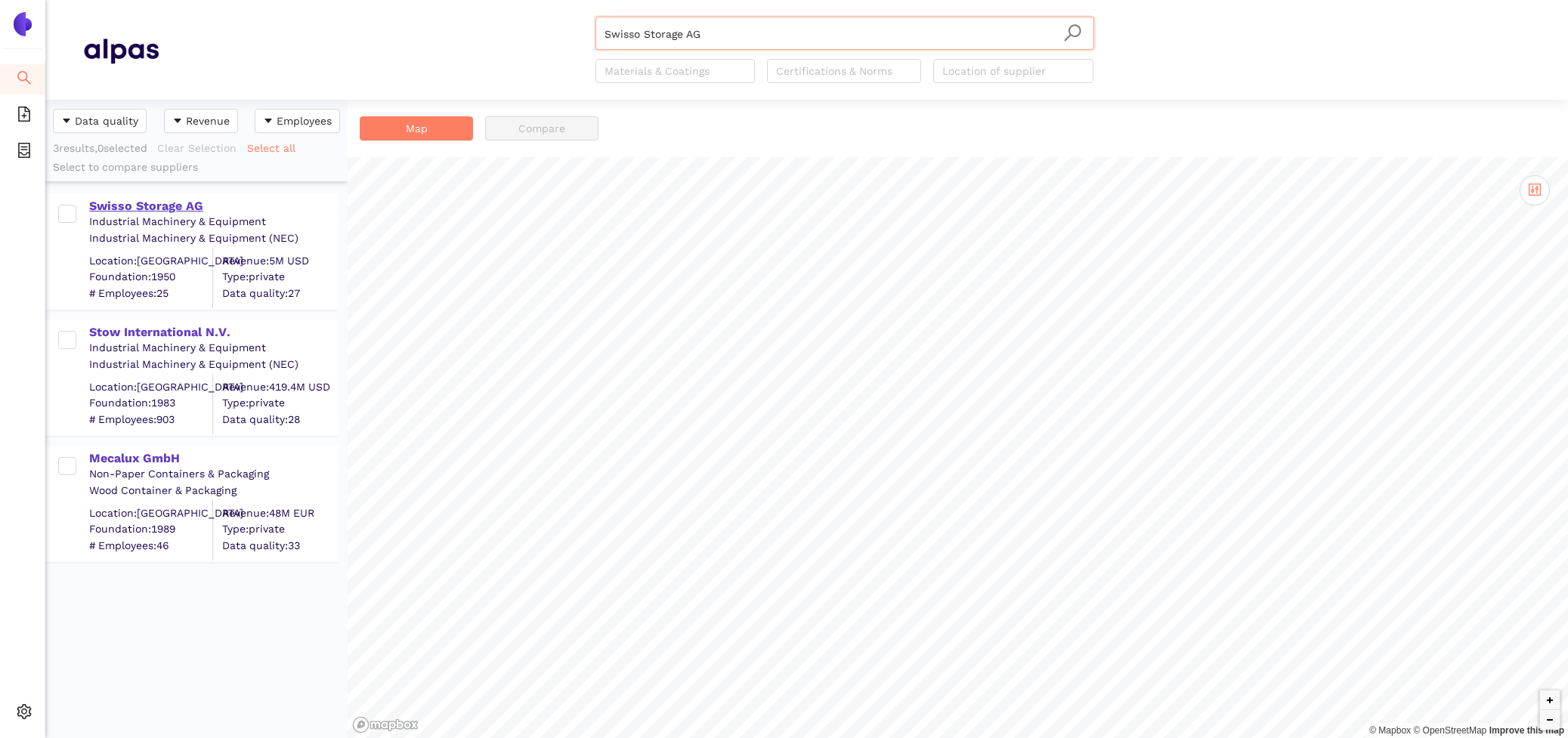
click at [153, 202] on div "Swisso Storage AG" at bounding box center [213, 206] width 248 height 16
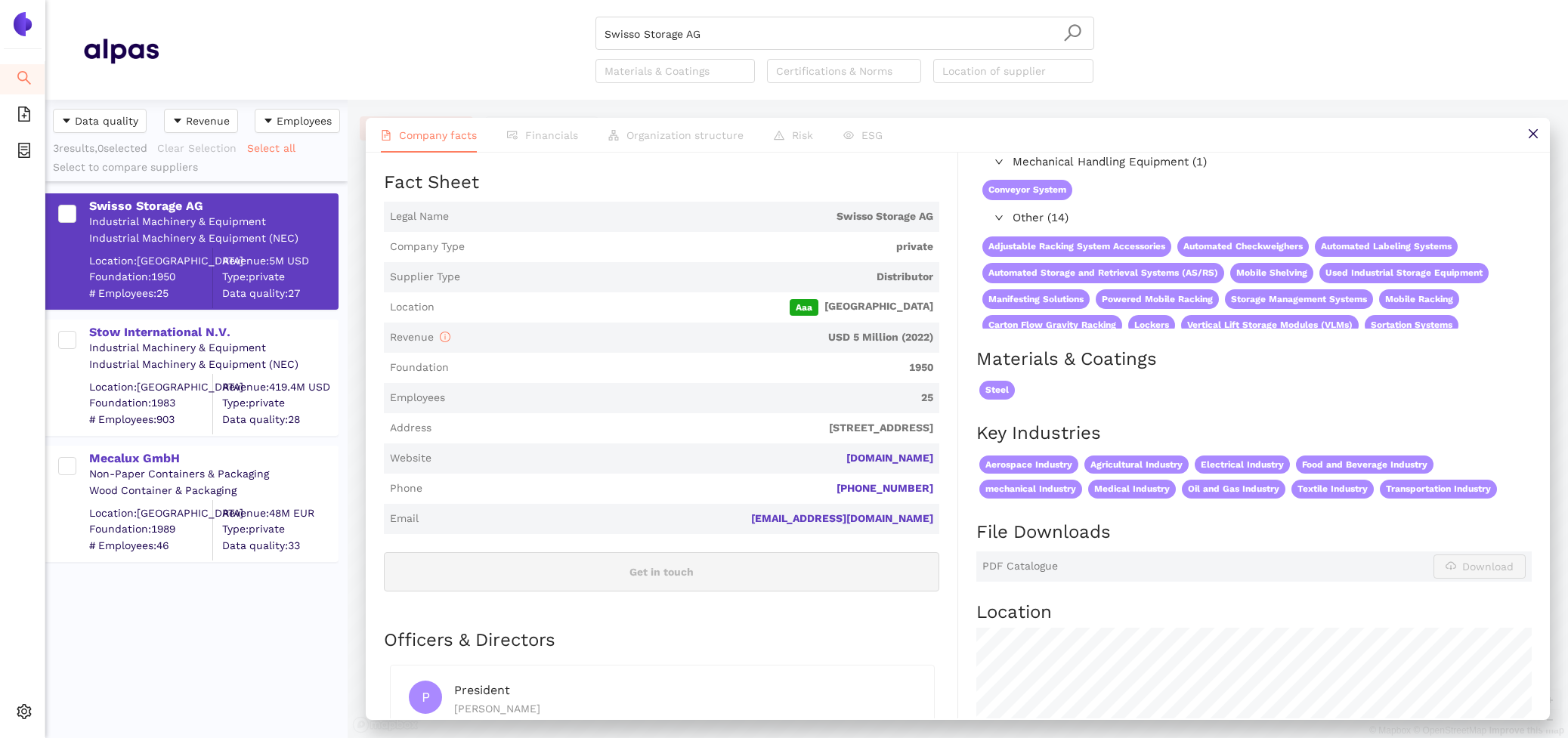
scroll to position [232, 0]
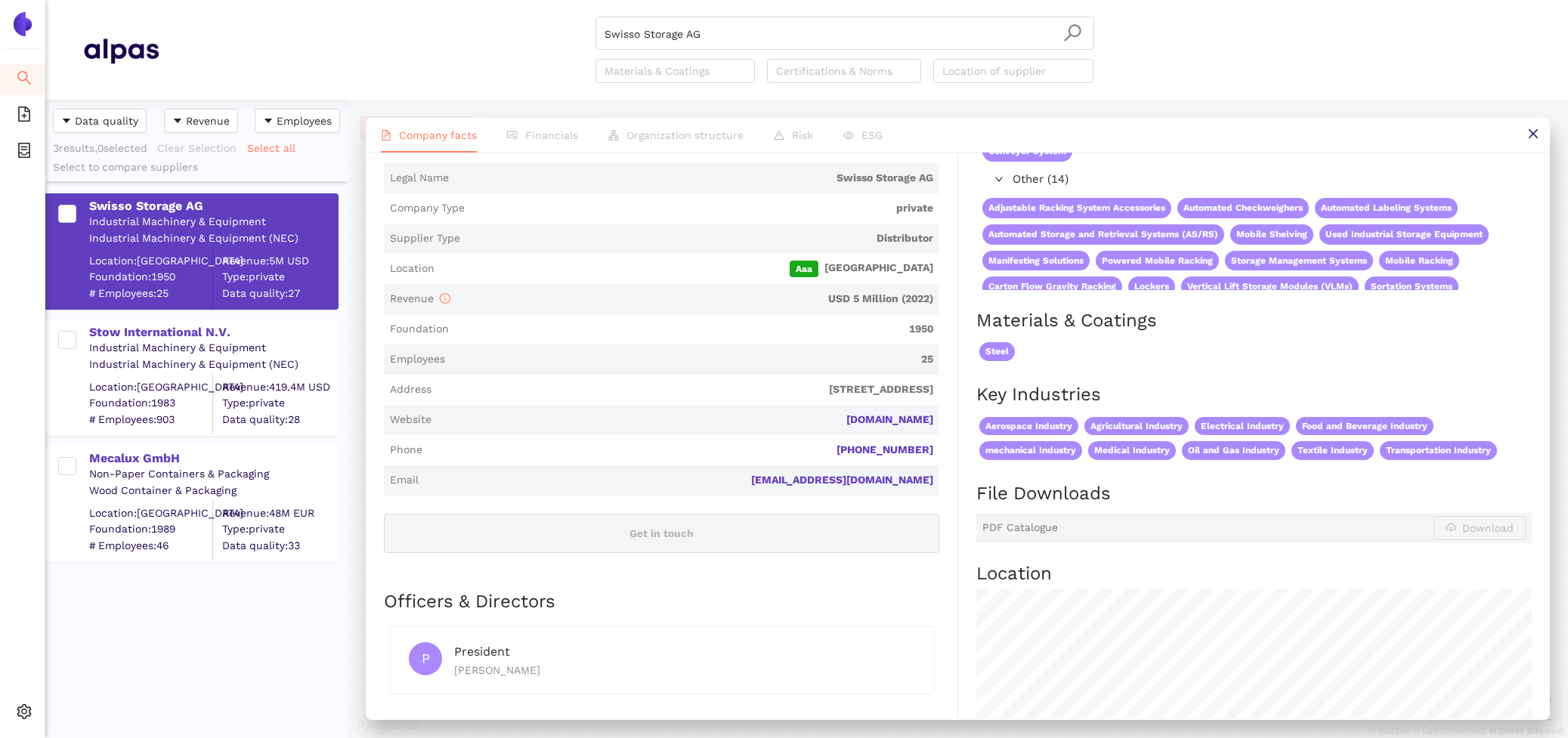
drag, startPoint x: 944, startPoint y: 419, endPoint x: 765, endPoint y: 418, distance: 179.0
click at [765, 418] on div "Industry Industrial Machinery & Equipment Company Description Swisso Storage AG…" at bounding box center [671, 629] width 574 height 1211
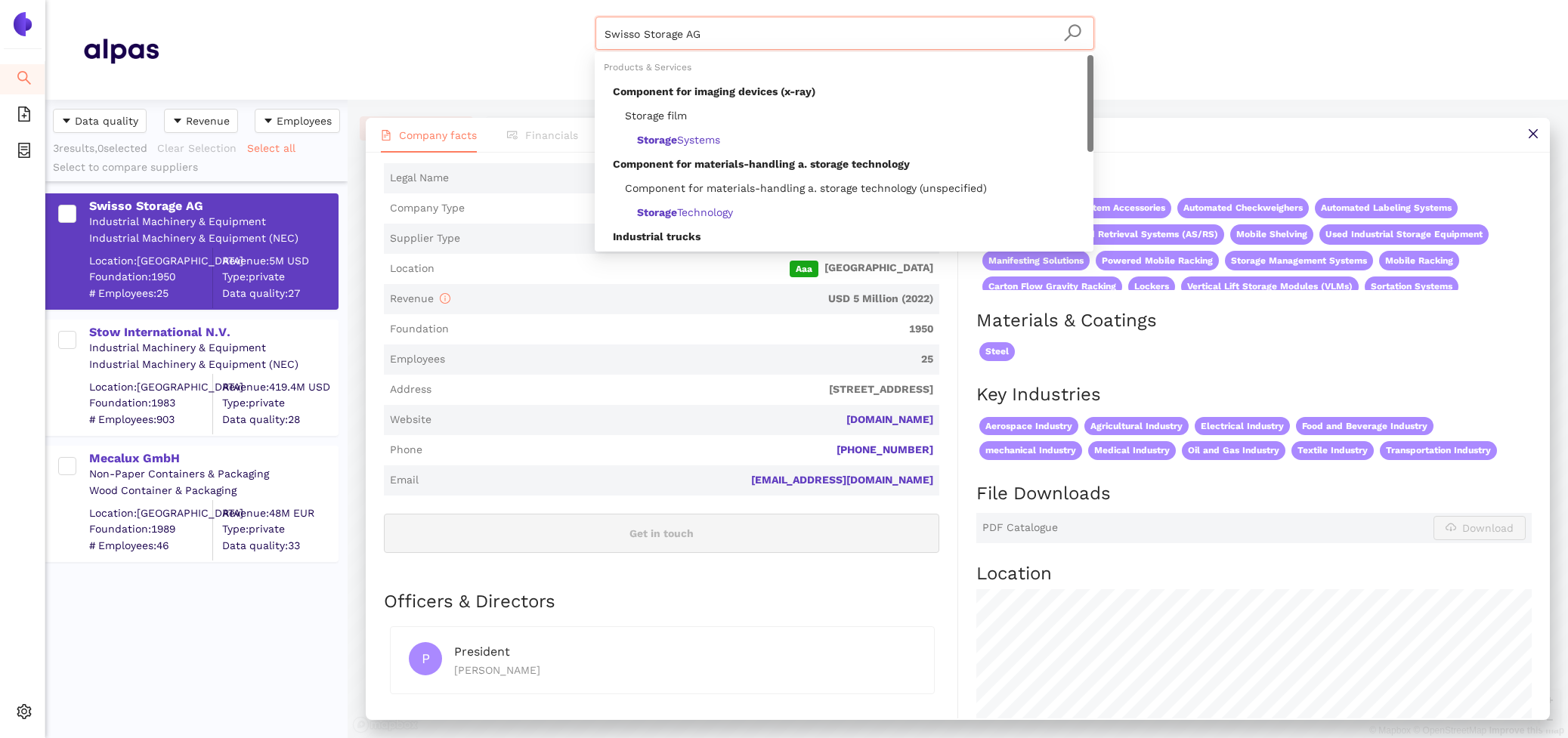
drag, startPoint x: 728, startPoint y: 41, endPoint x: 507, endPoint y: -13, distance: 227.5
click at [507, 0] on html "Search eSourcing Templates eSourcing Projects Settings Swisso Storage AG Materi…" at bounding box center [784, 369] width 1568 height 738
paste input "Mecalux GmbH"
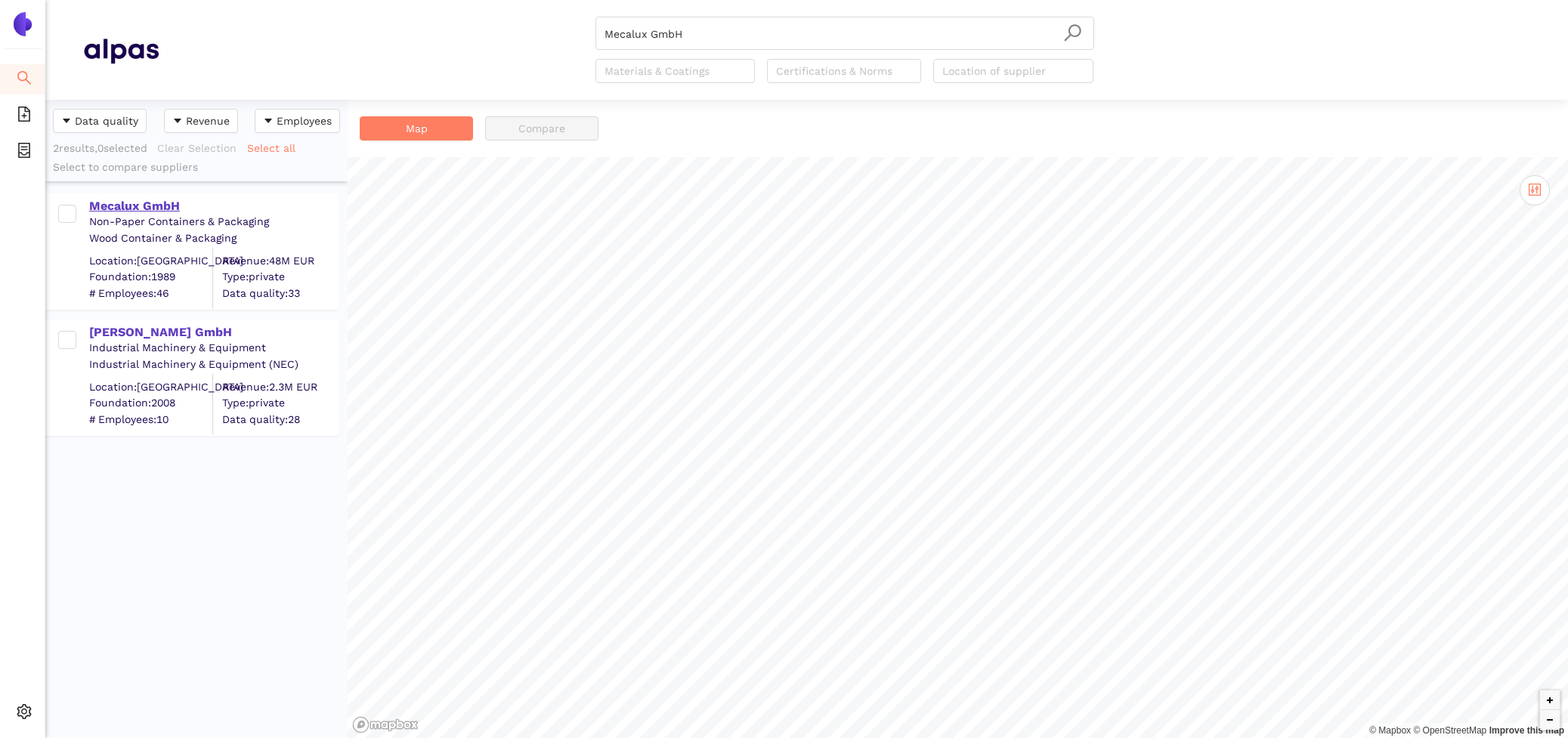
click at [150, 199] on div "Mecalux GmbH" at bounding box center [213, 206] width 248 height 16
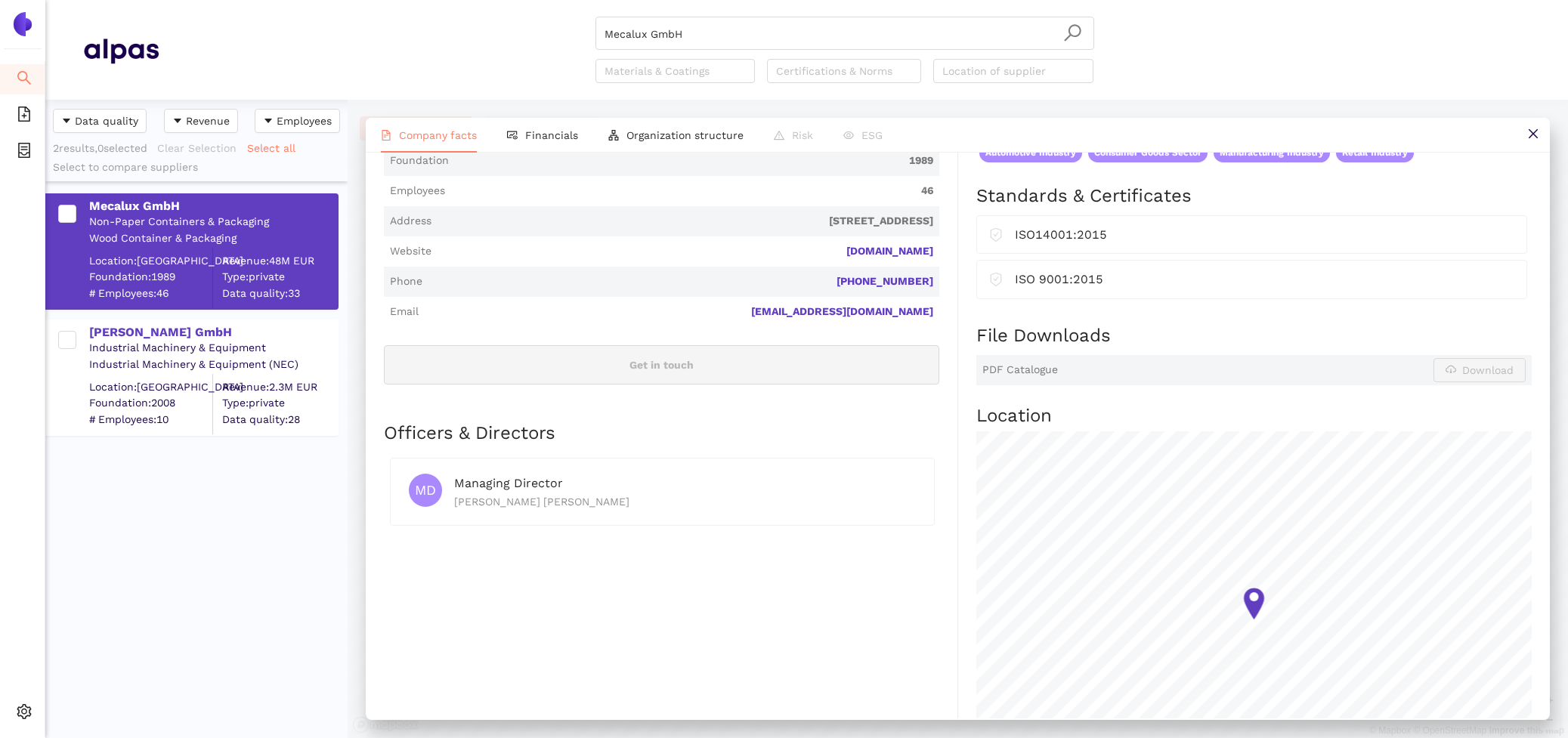
scroll to position [187, 0]
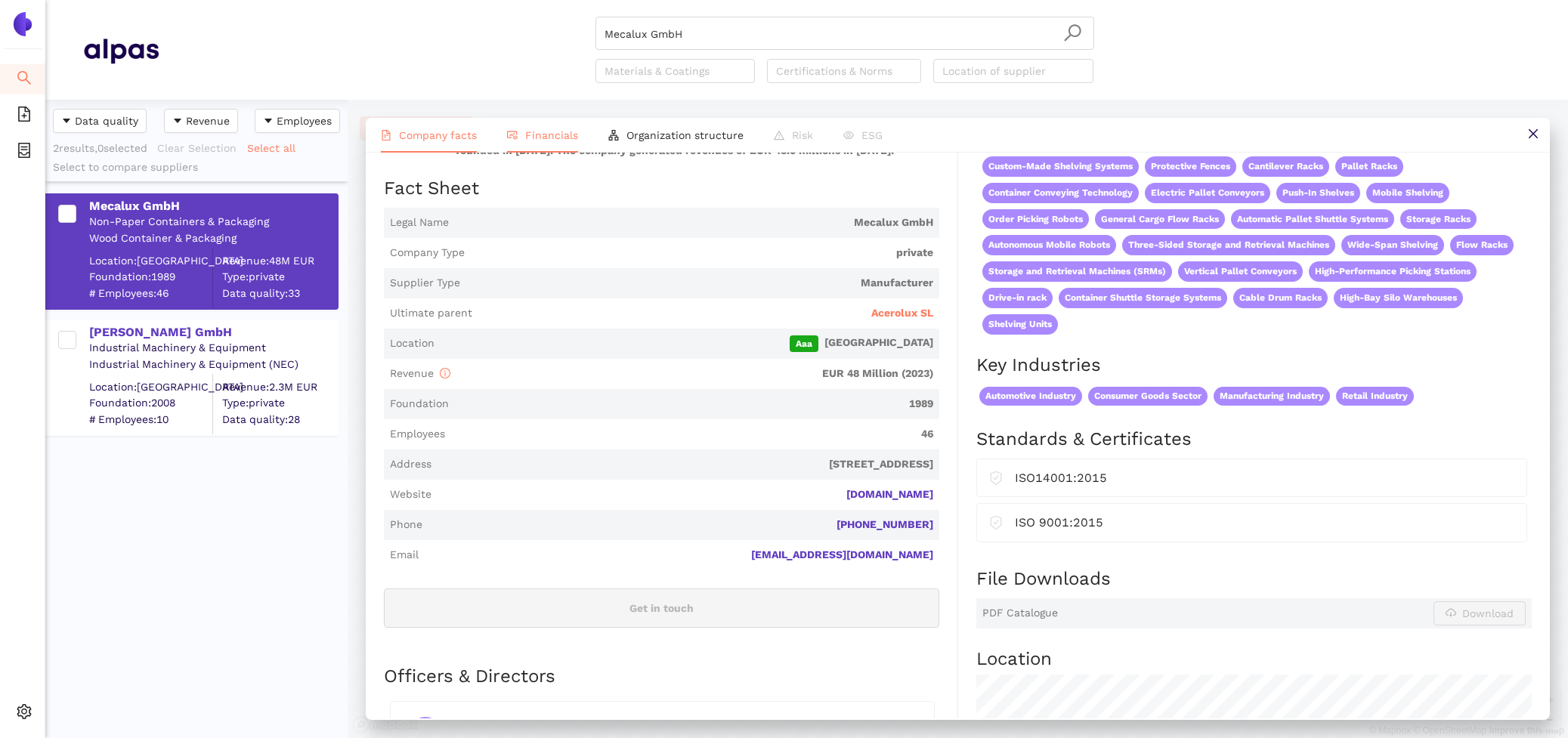
click at [514, 138] on icon "fund-view" at bounding box center [512, 135] width 11 height 11
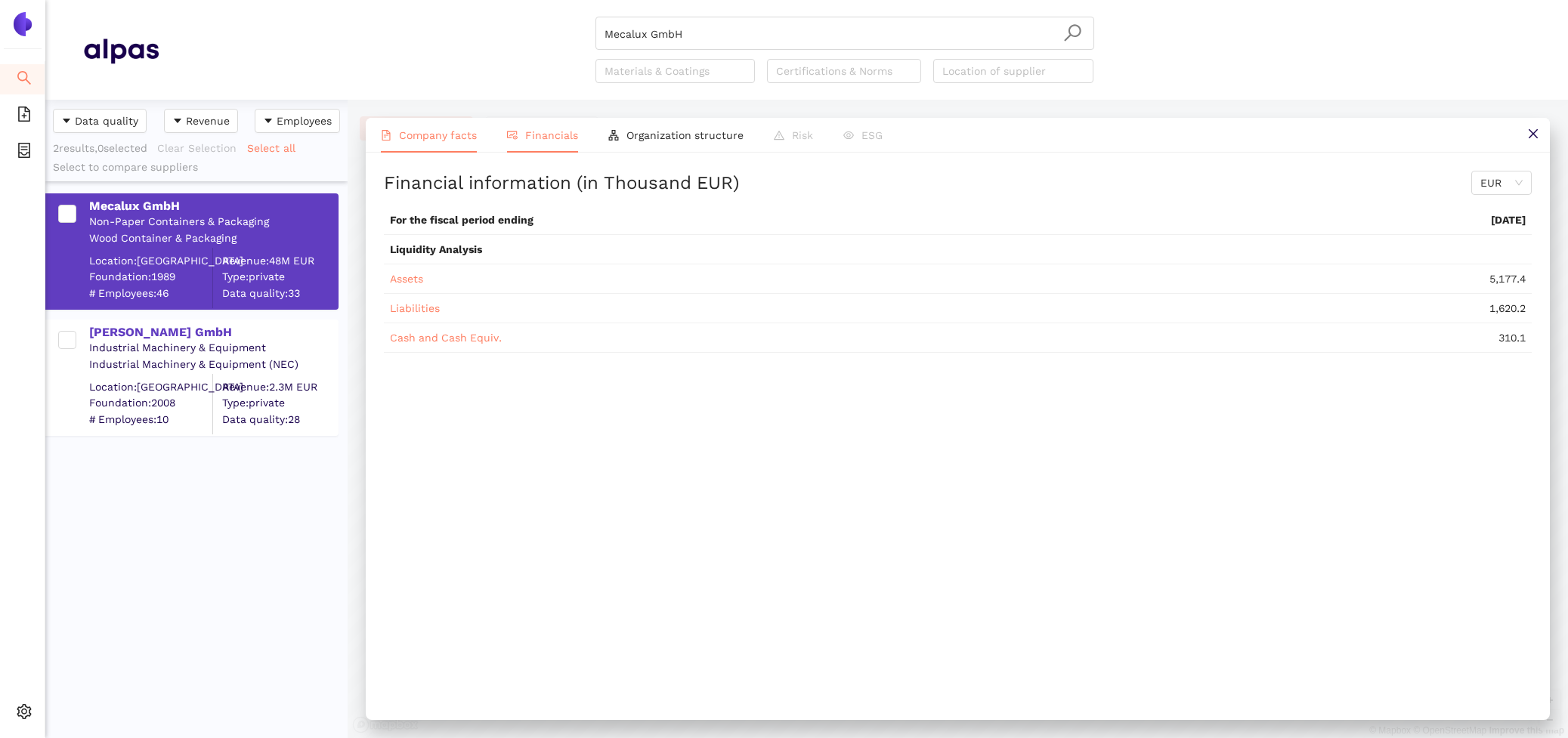
click at [432, 137] on span "Company facts" at bounding box center [438, 135] width 77 height 12
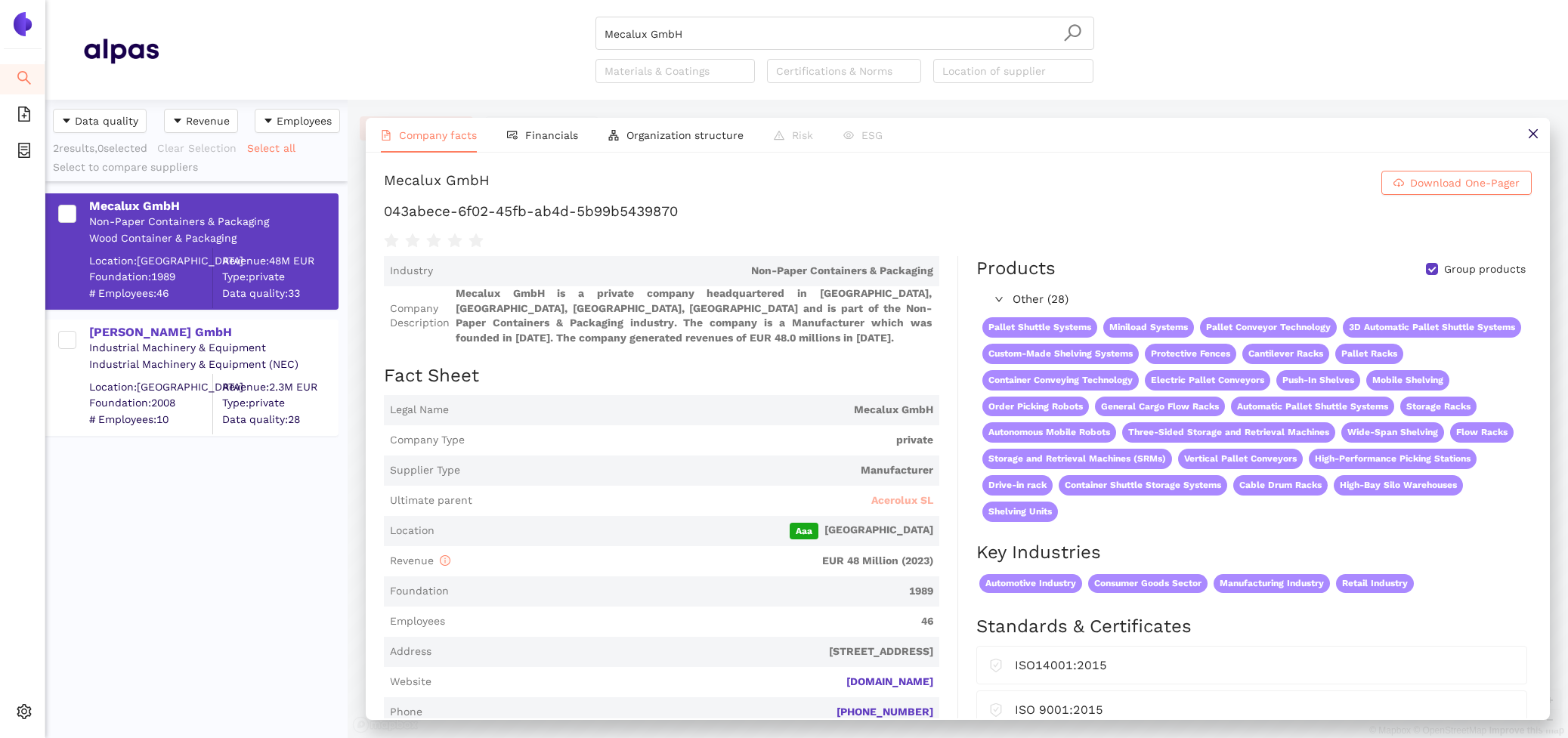
click at [917, 503] on span "Acerolux SL" at bounding box center [902, 501] width 62 height 15
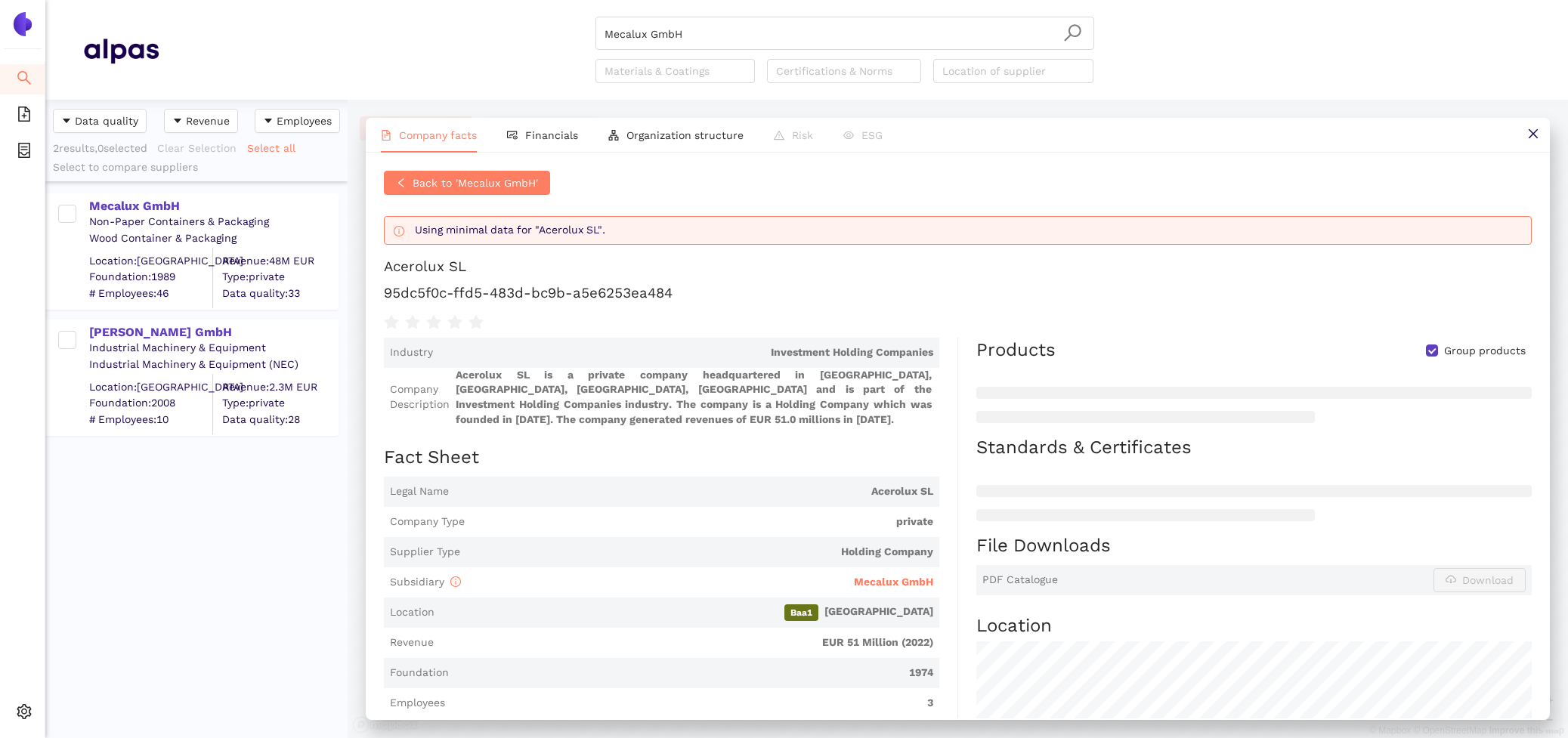
scroll to position [325, 0]
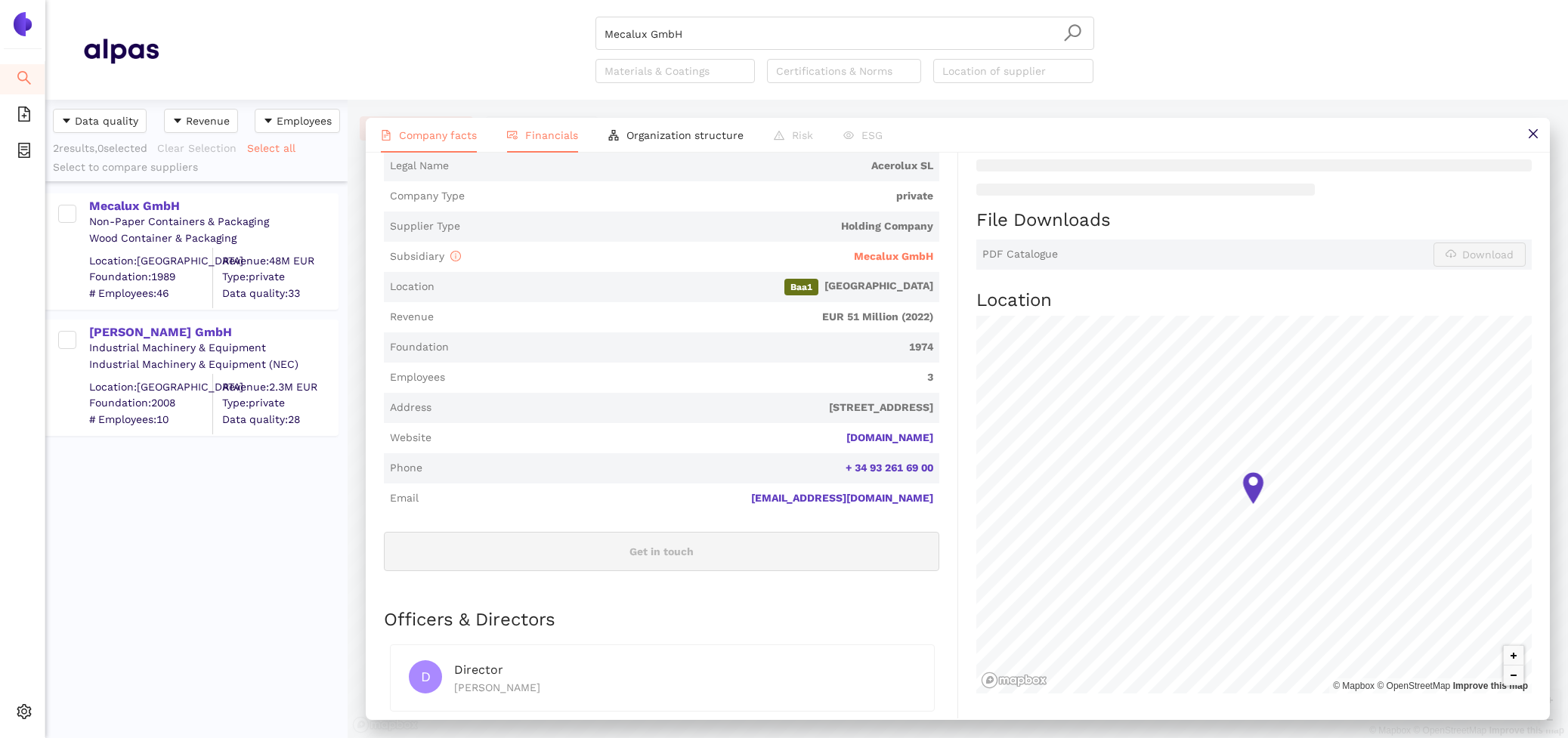
click at [536, 141] on span "Financials" at bounding box center [551, 135] width 53 height 12
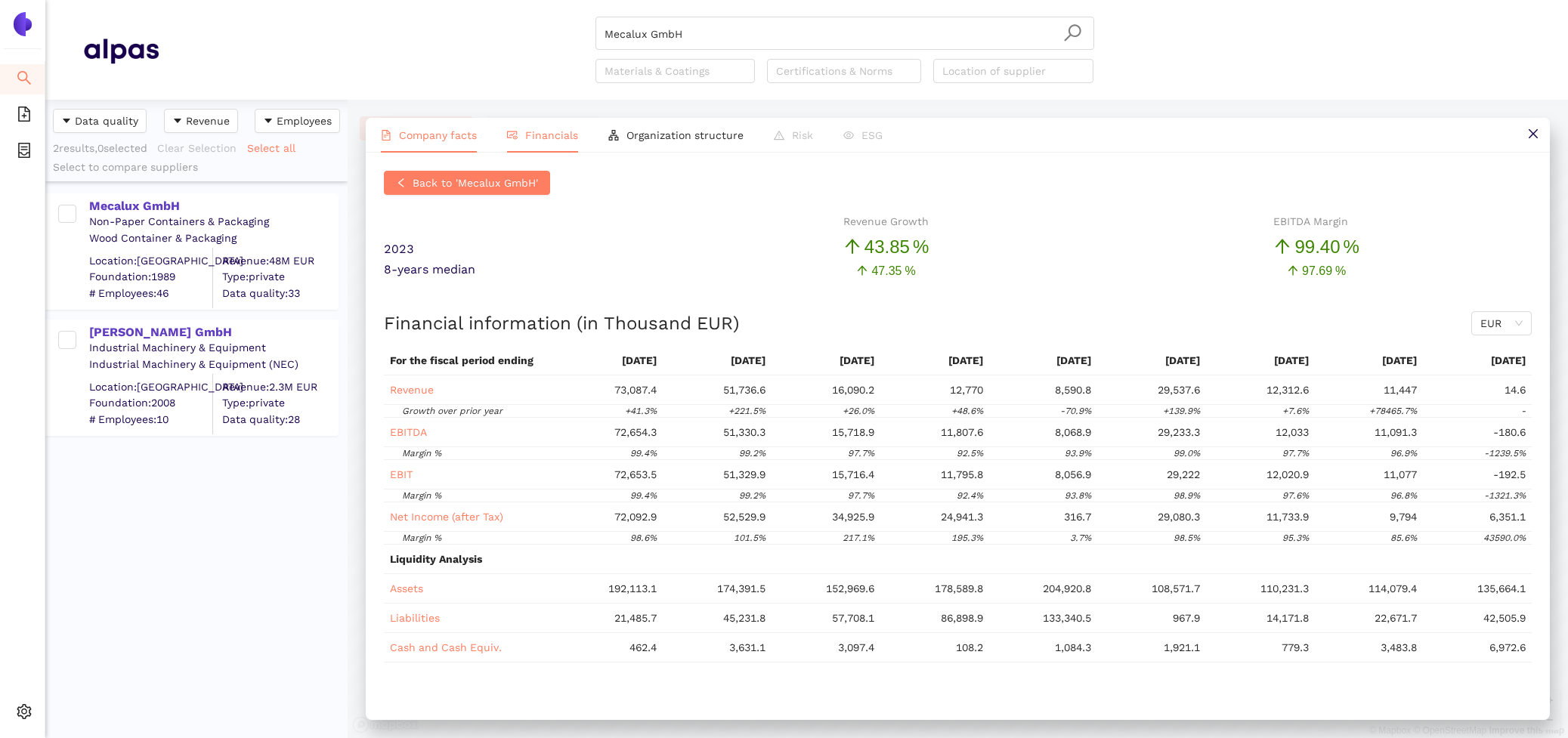
click at [438, 130] on span "Company facts" at bounding box center [438, 135] width 77 height 12
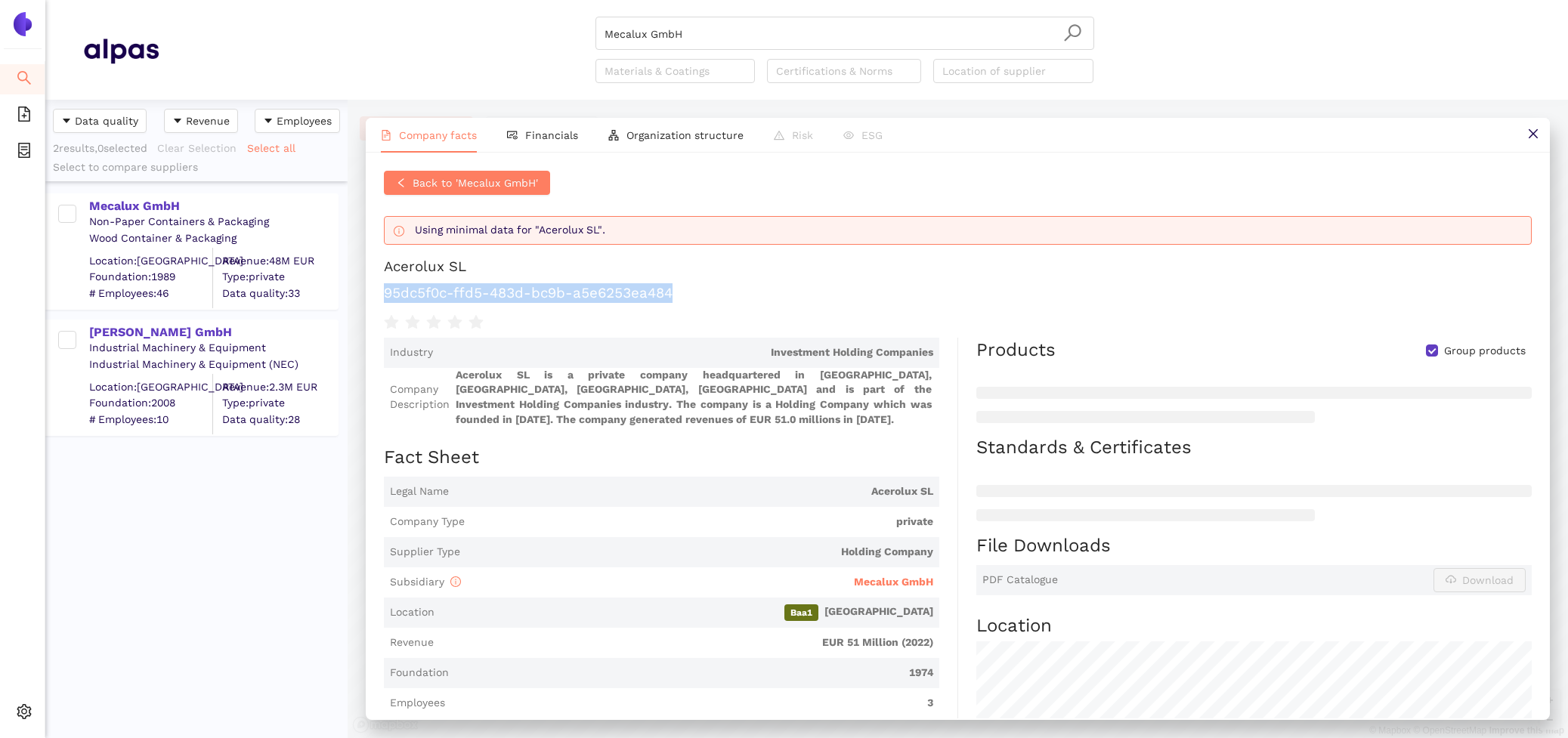
drag, startPoint x: 744, startPoint y: 291, endPoint x: 385, endPoint y: 281, distance: 359.1
click at [385, 284] on h1 "95dc5f0c-ffd5-483d-bc9b-a5e6253ea484" at bounding box center [957, 293] width 1148 height 20
click at [545, 132] on span "Financials" at bounding box center [551, 135] width 53 height 12
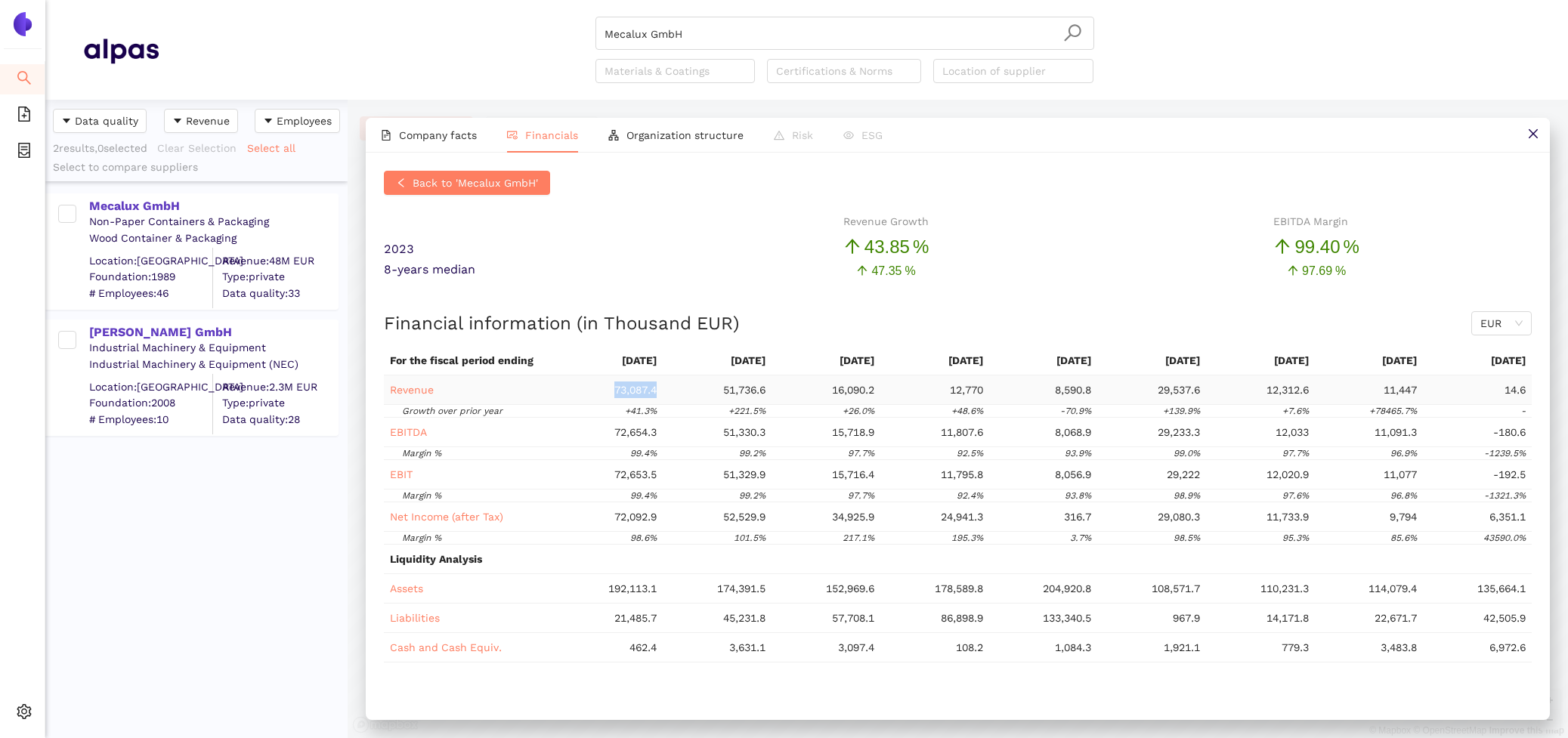
drag, startPoint x: 661, startPoint y: 388, endPoint x: 611, endPoint y: 388, distance: 50.0
click at [611, 388] on tr "Revenue 73,087.4 51,736.6 16,090.2 12,770 8,590.8 29,537.6 12,312.6 11,447 14.6" at bounding box center [957, 390] width 1148 height 30
click at [458, 136] on span "Company facts" at bounding box center [438, 135] width 77 height 12
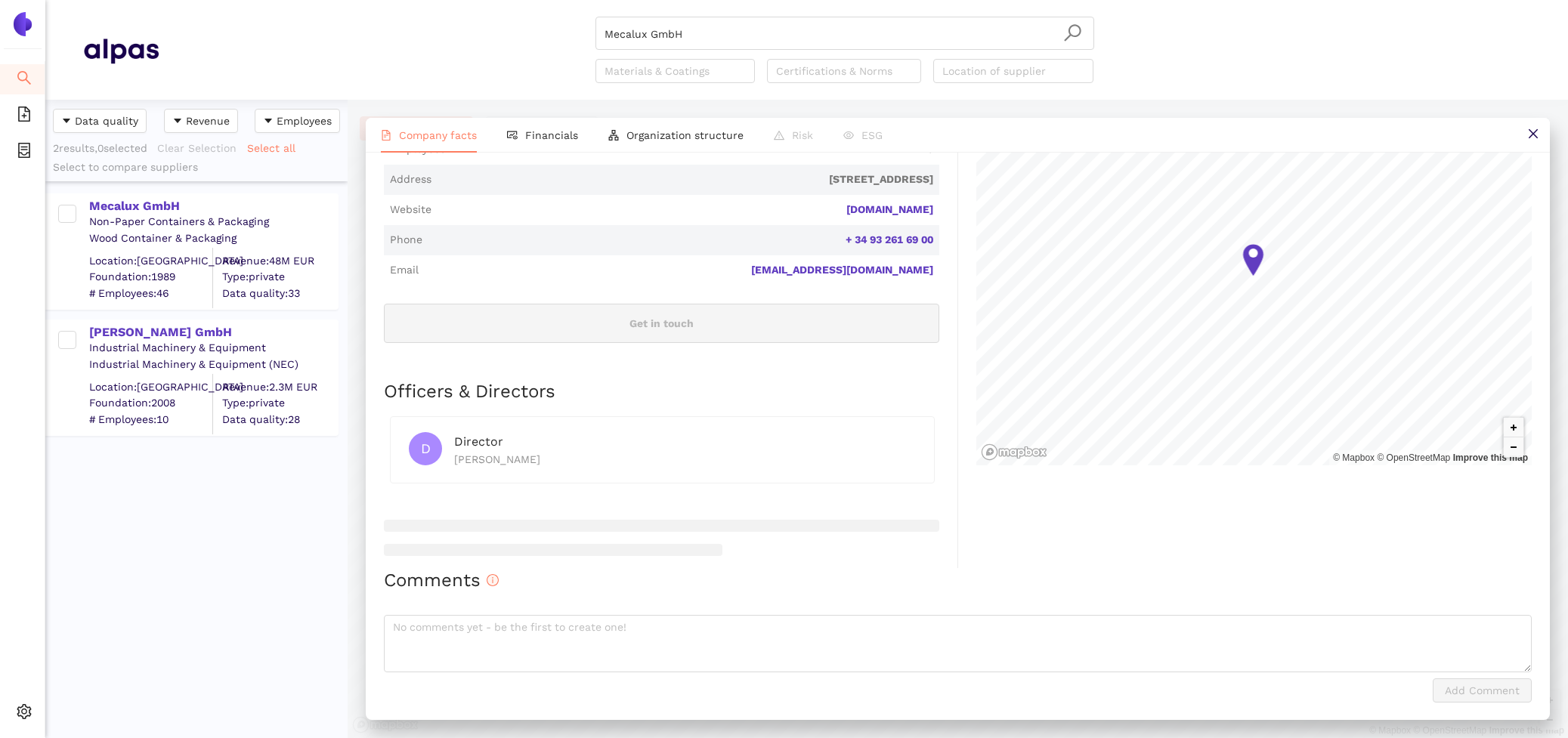
scroll to position [0, 0]
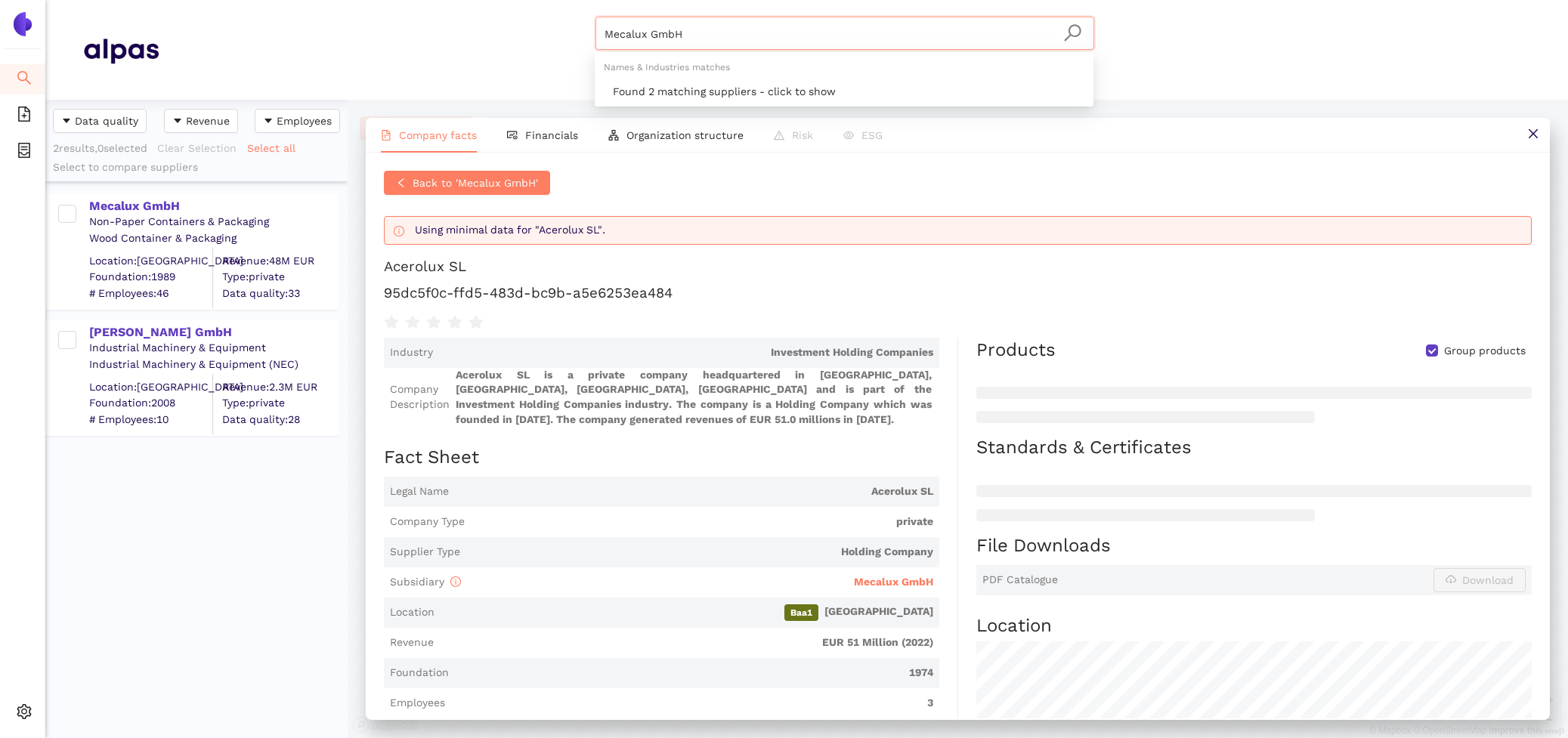
drag, startPoint x: 712, startPoint y: 34, endPoint x: 456, endPoint y: -3, distance: 258.7
click at [456, 0] on html "Search eSourcing Templates eSourcing Projects Settings Mecalux GmbH Materials &…" at bounding box center [784, 369] width 1568 height 738
paste input "NEDCON Lagertechnik"
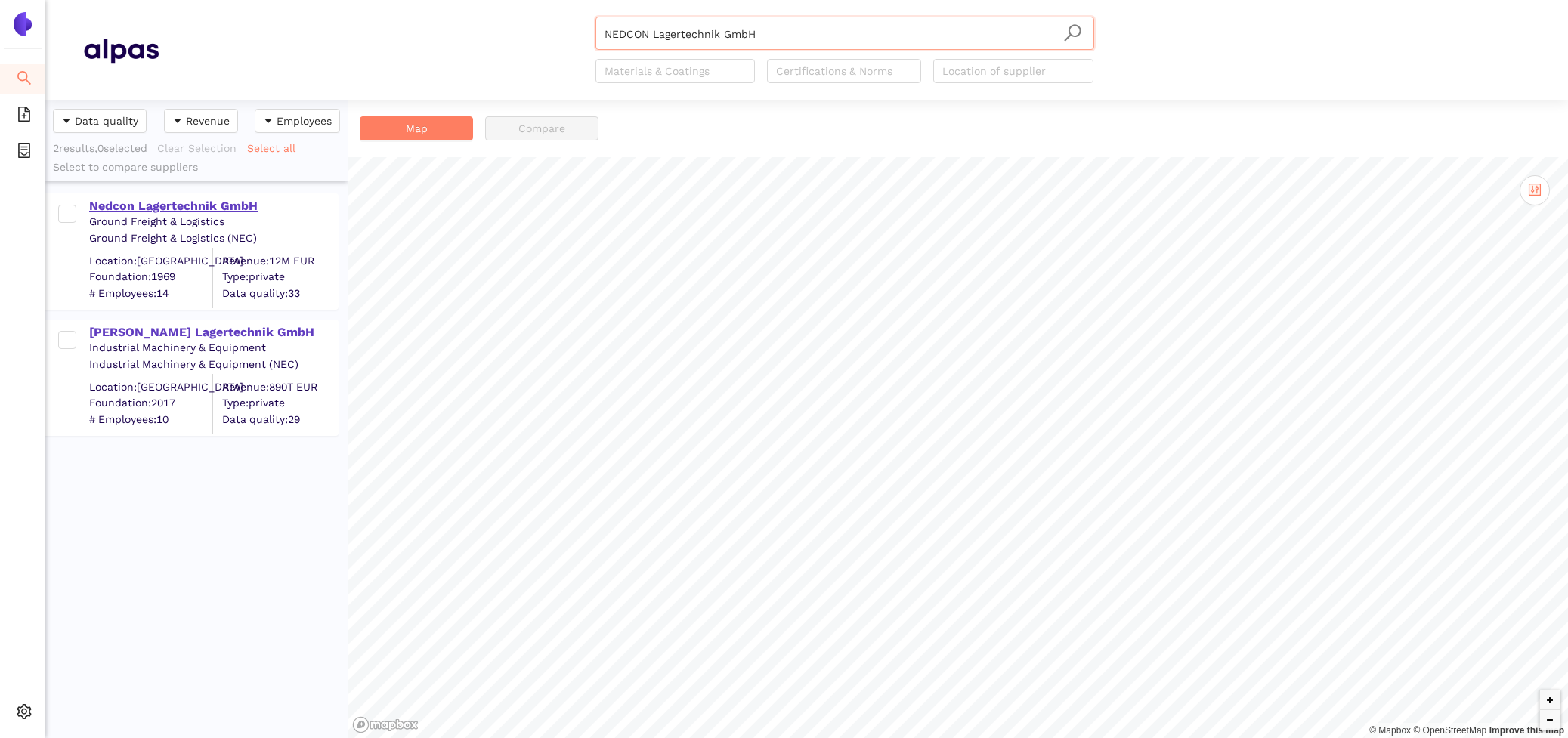
click at [175, 205] on div "Nedcon Lagertechnik GmbH" at bounding box center [213, 206] width 248 height 16
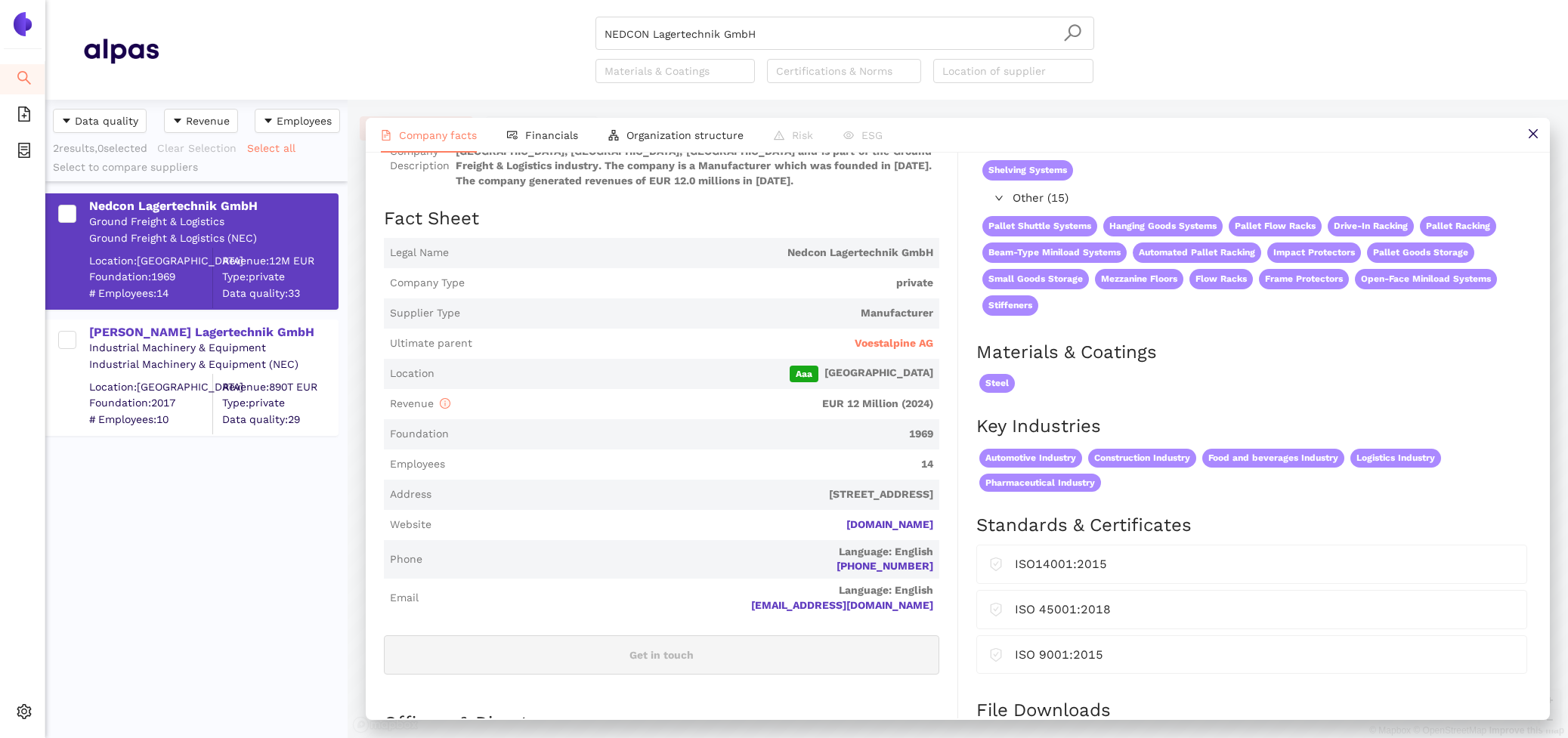
scroll to position [299, 0]
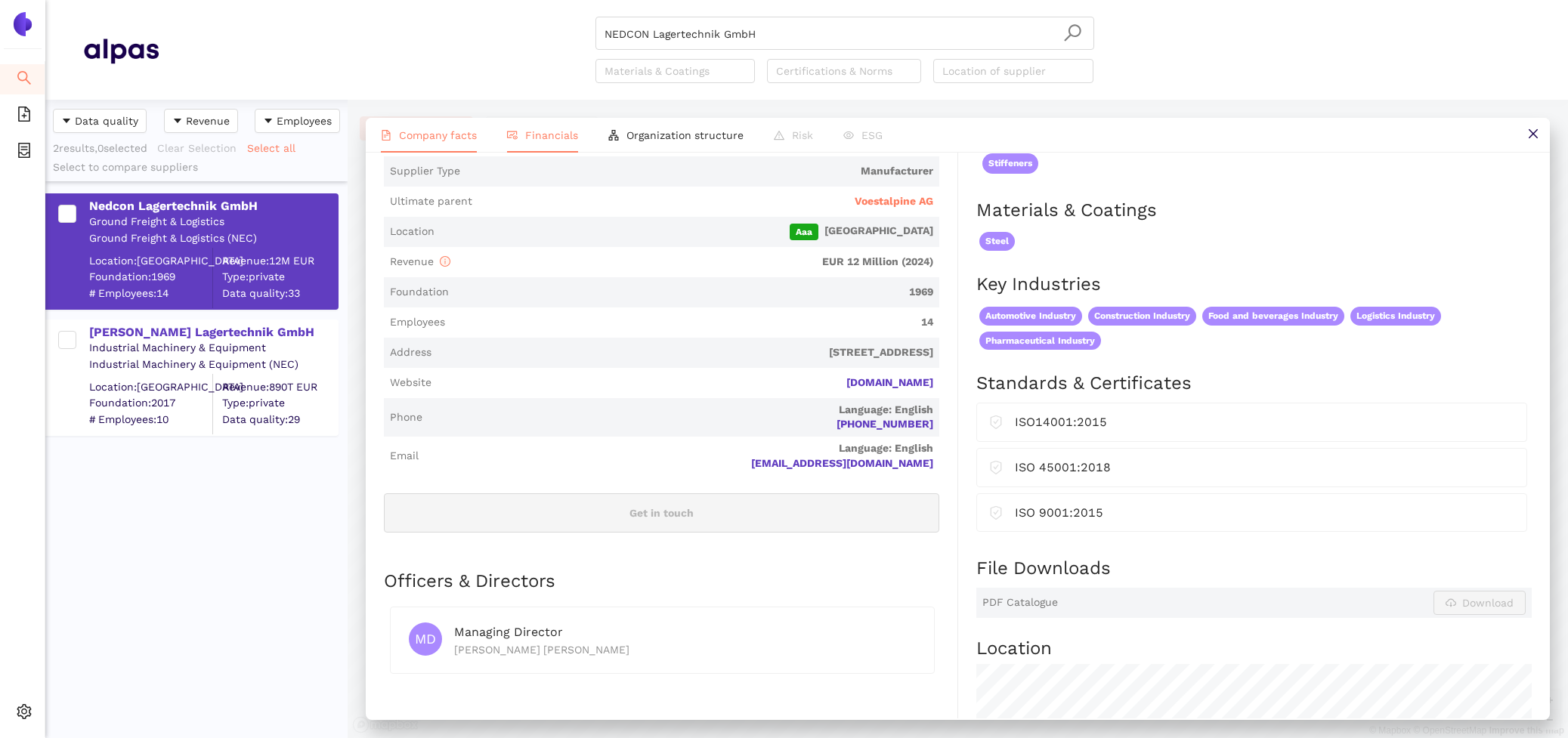
click at [548, 133] on span "Financials" at bounding box center [551, 135] width 53 height 12
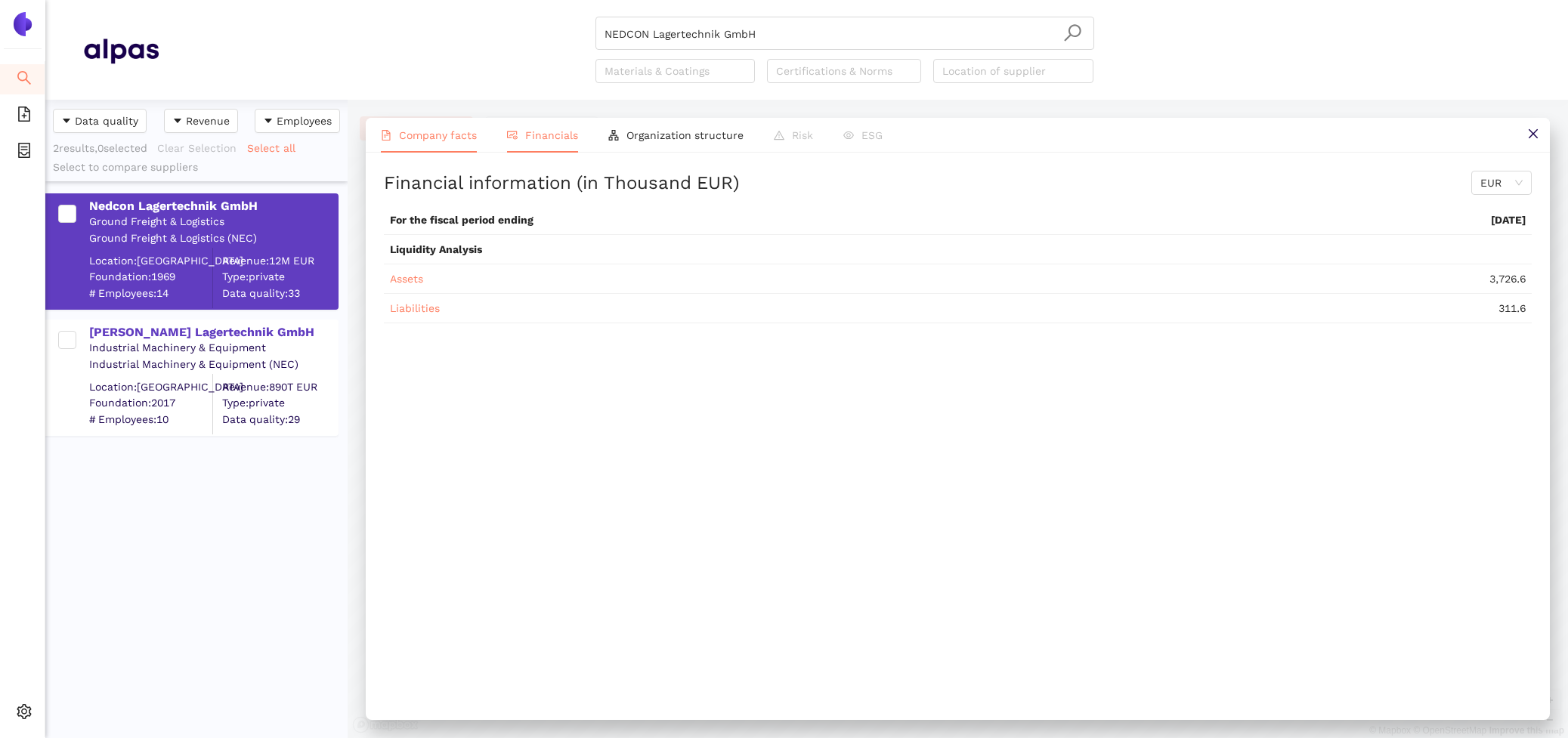
click at [408, 135] on span "Company facts" at bounding box center [438, 135] width 77 height 12
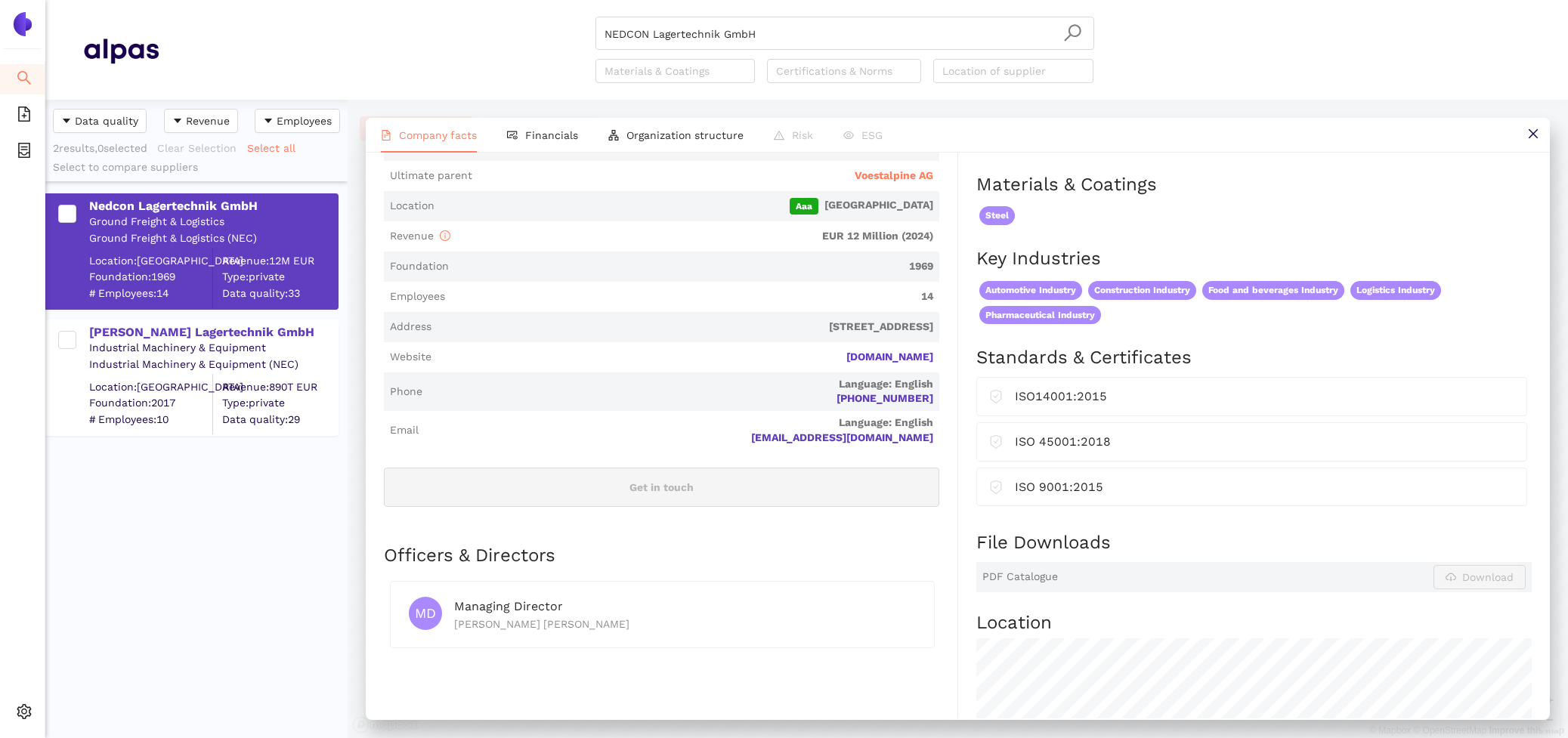
scroll to position [334, 0]
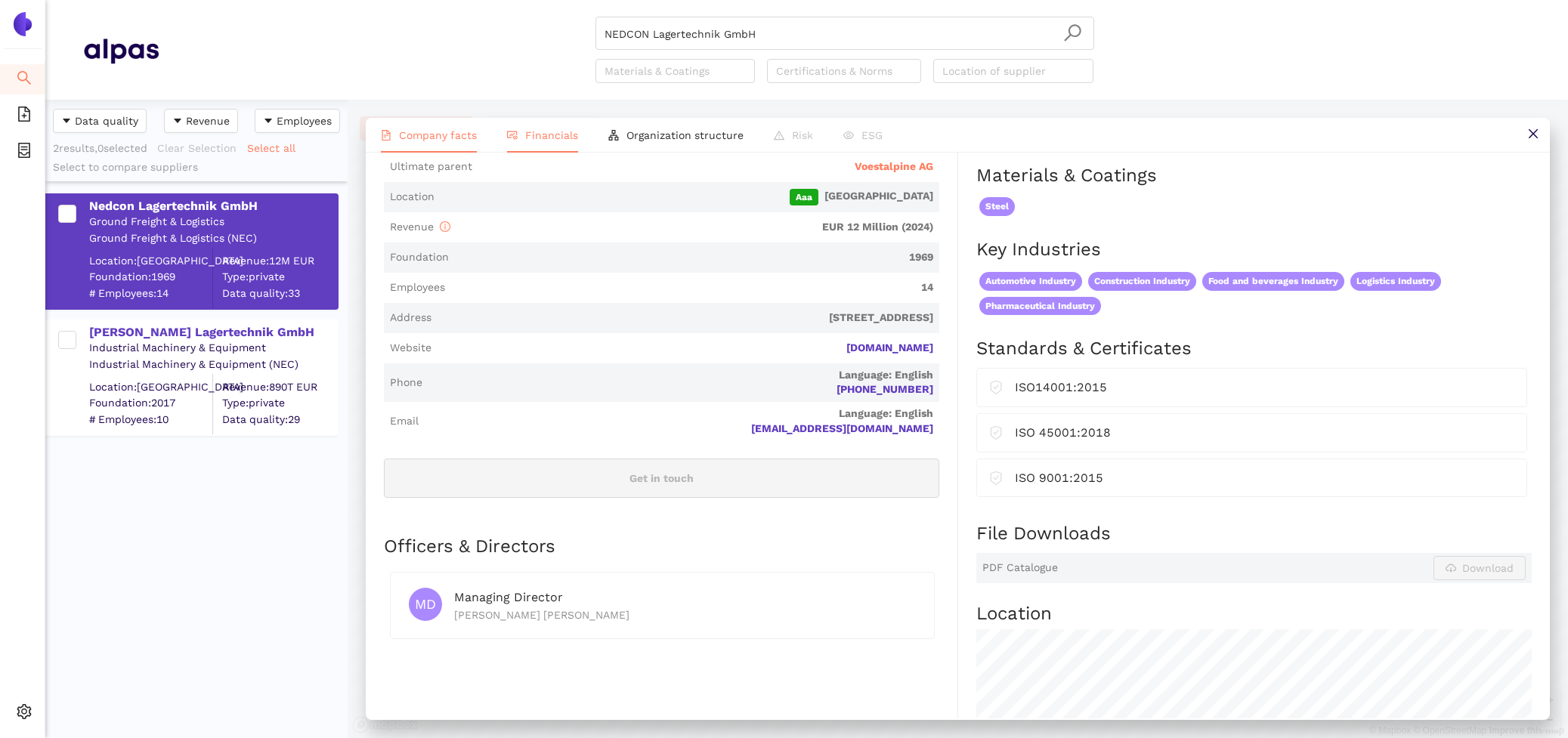
click at [526, 142] on li "Financials" at bounding box center [542, 135] width 101 height 35
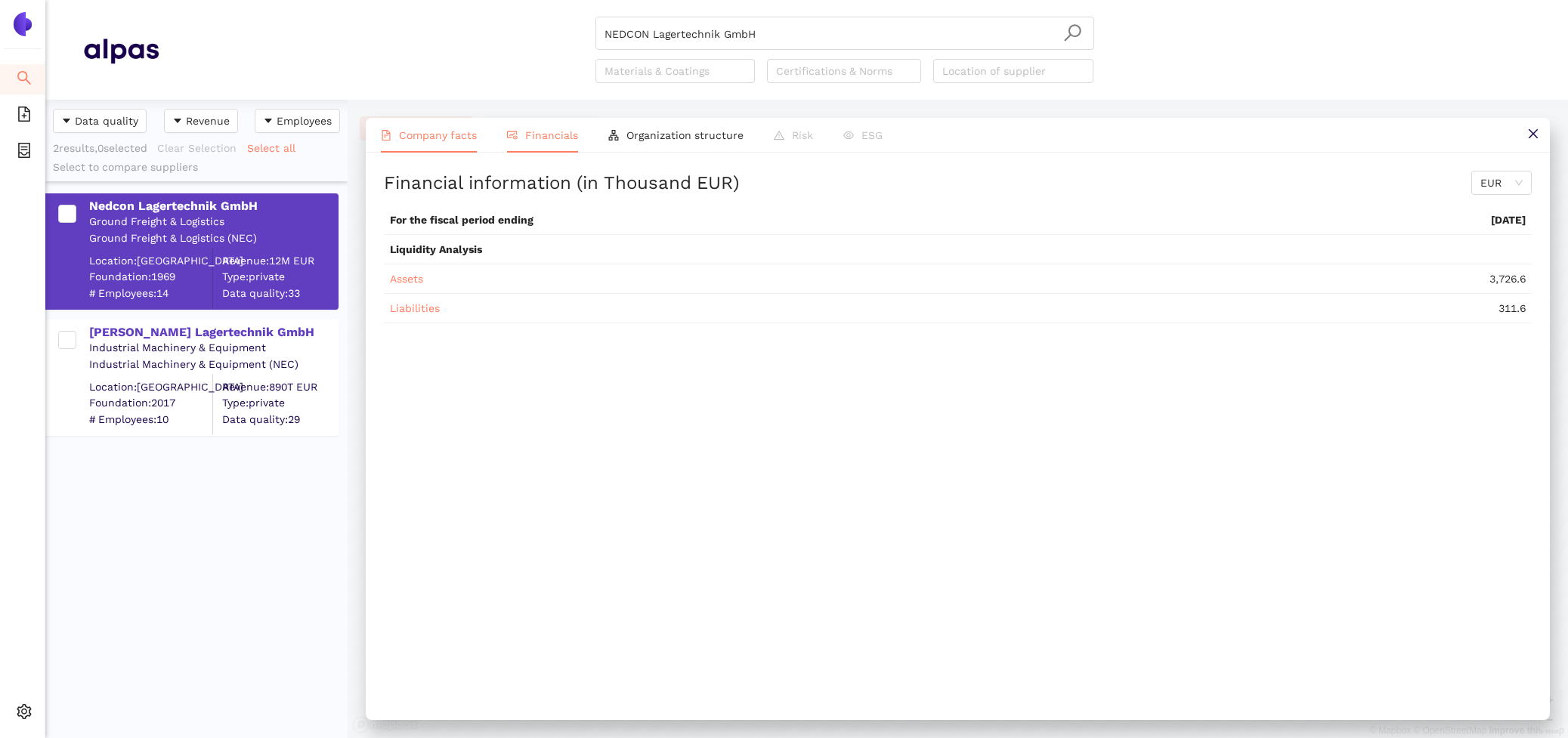
click at [451, 138] on span "Company facts" at bounding box center [438, 135] width 77 height 12
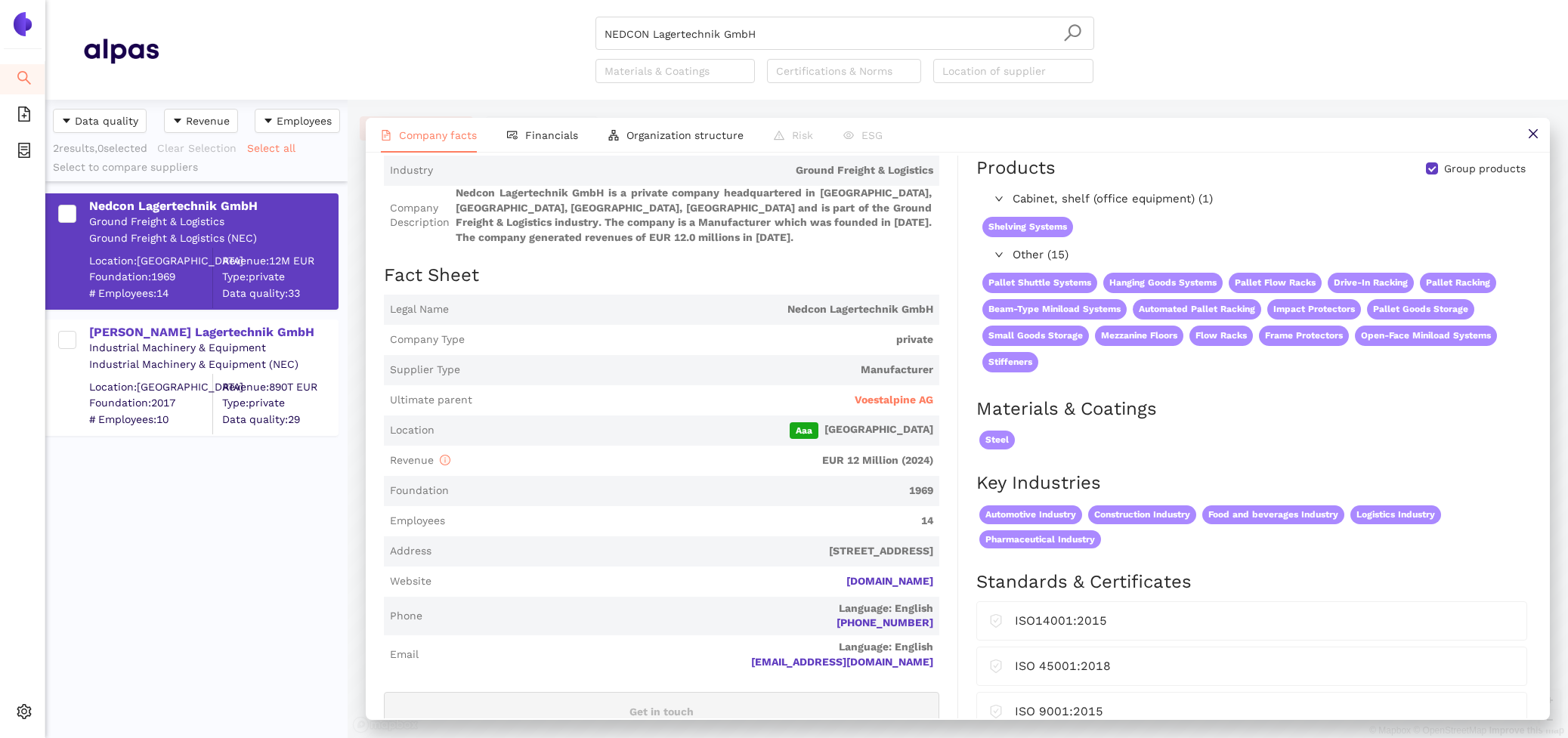
scroll to position [0, 0]
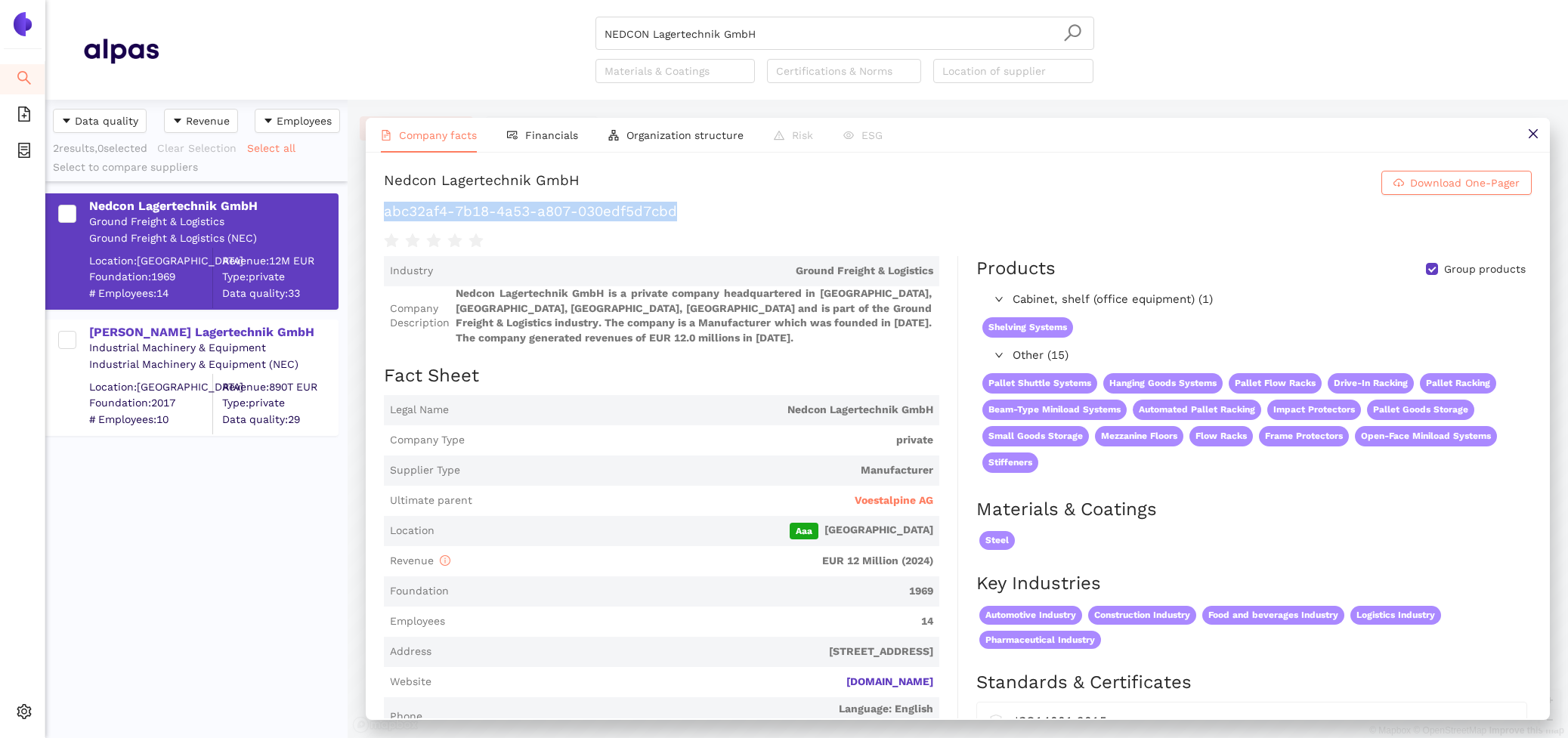
drag, startPoint x: 695, startPoint y: 209, endPoint x: 361, endPoint y: 212, distance: 334.0
click at [361, 212] on div "Company facts Financials Organization structure Risk ESG Nedcon Lagertechnik Gm…" at bounding box center [957, 418] width 1220 height 638
click at [897, 499] on span "Voestalpine AG" at bounding box center [893, 501] width 78 height 15
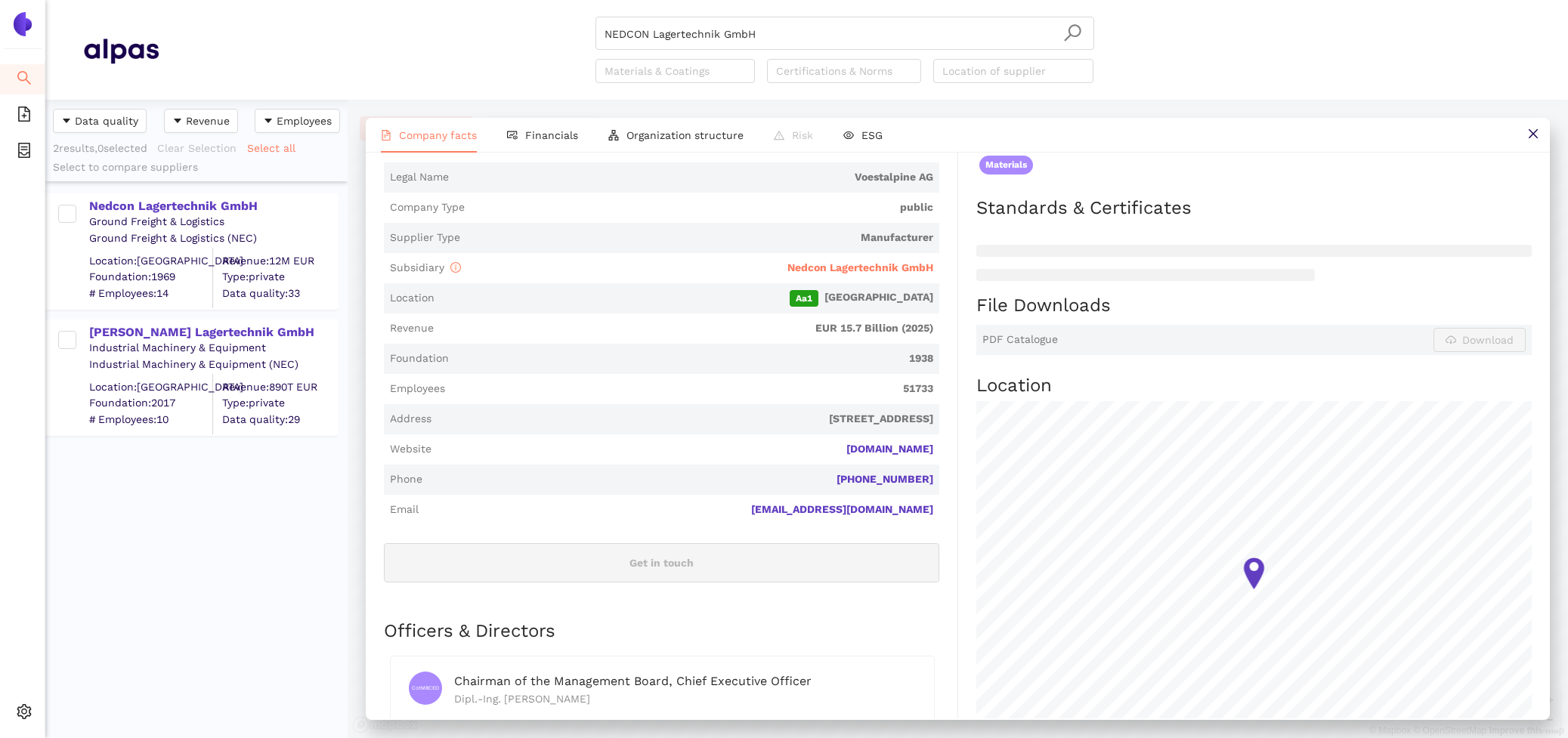
scroll to position [318, 0]
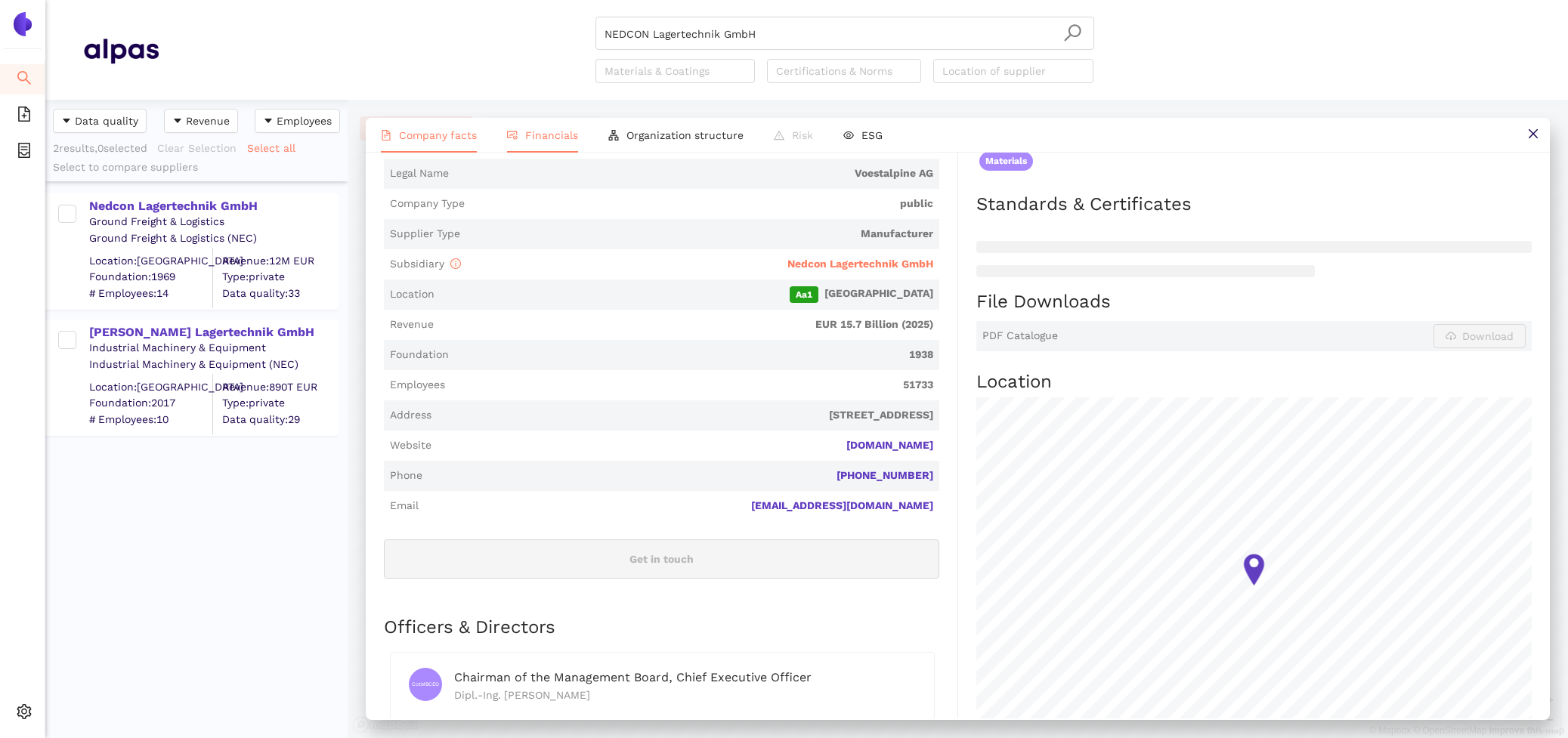
click at [536, 141] on span "Financials" at bounding box center [551, 135] width 53 height 12
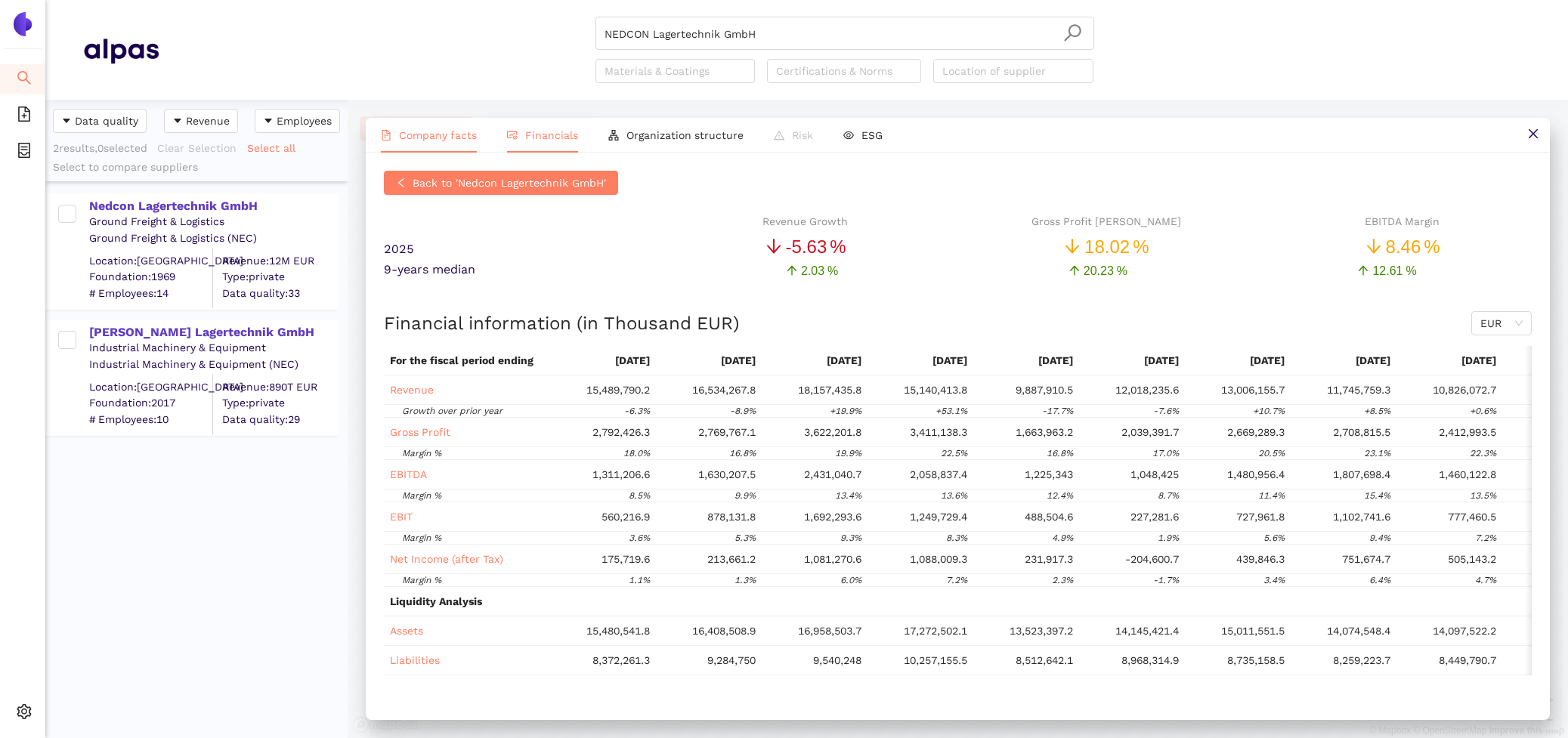
click at [424, 124] on li "Company facts" at bounding box center [428, 135] width 126 height 35
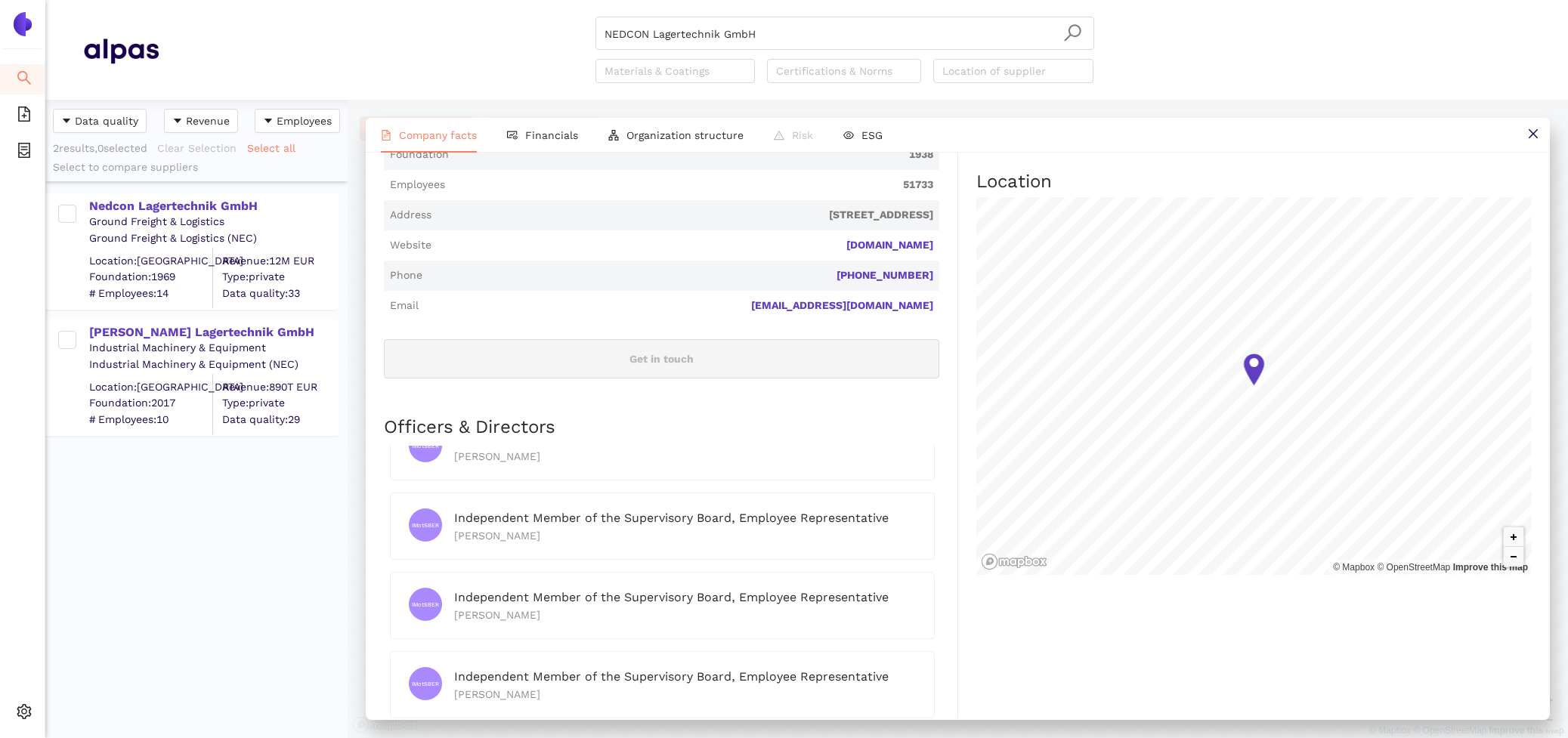
scroll to position [0, 0]
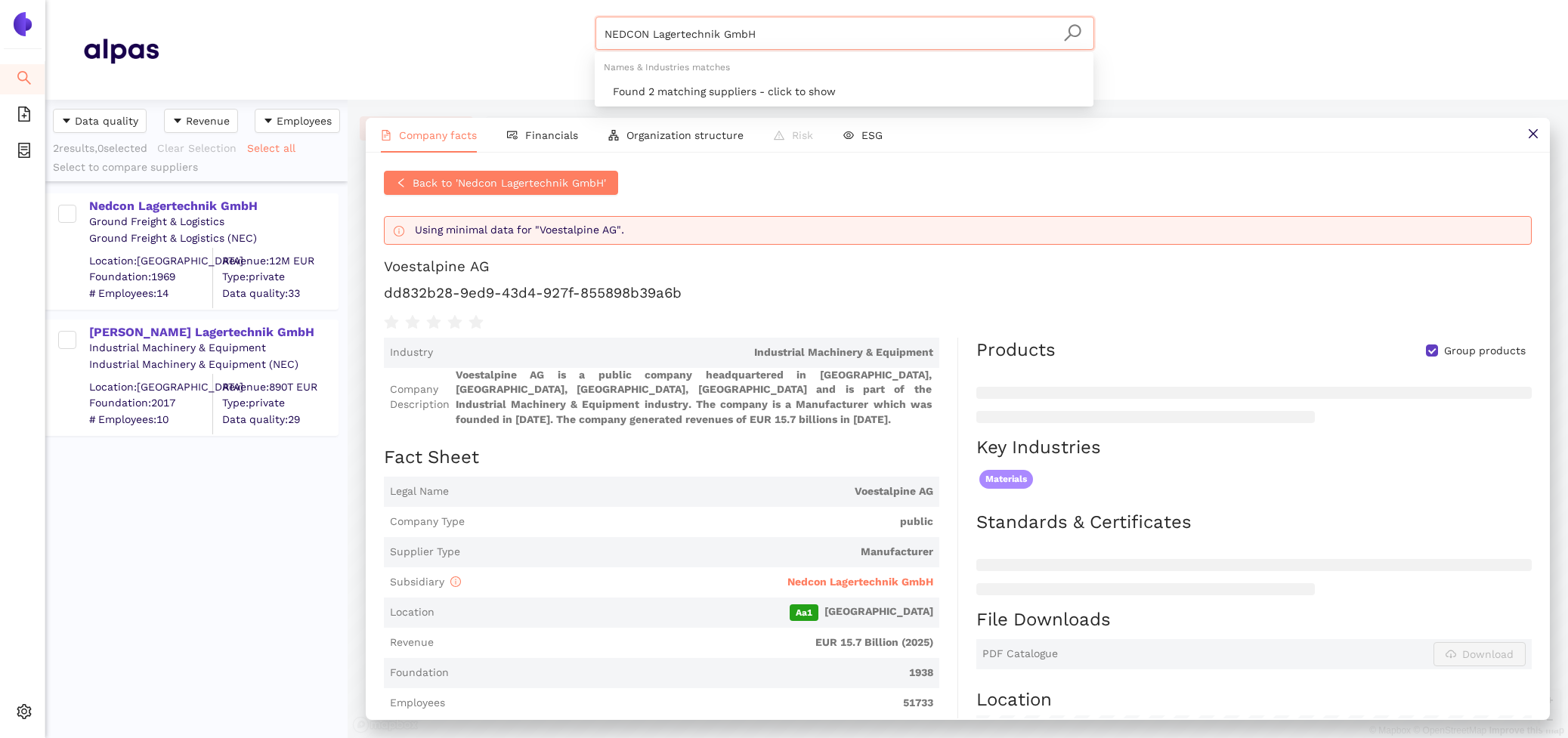
drag, startPoint x: 763, startPoint y: 42, endPoint x: 484, endPoint y: -51, distance: 294.1
click at [484, 0] on html "Search eSourcing Templates eSourcing Projects Settings NEDCON Lagertechnik GmbH…" at bounding box center [784, 369] width 1568 height 738
paste input "Provost Polska sp. z o.o."
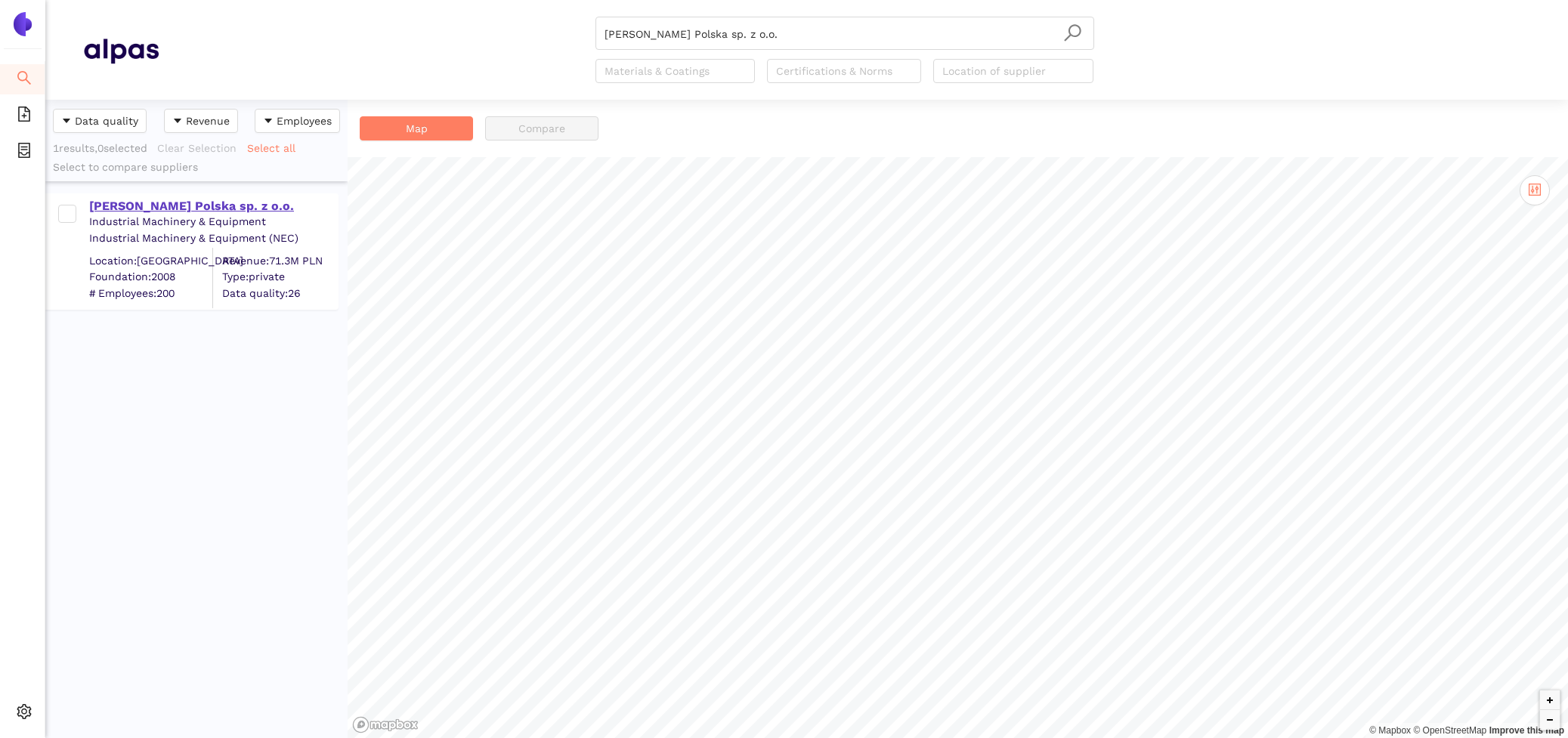
click at [201, 199] on div "Provost Polska sp. z o.o." at bounding box center [213, 206] width 248 height 16
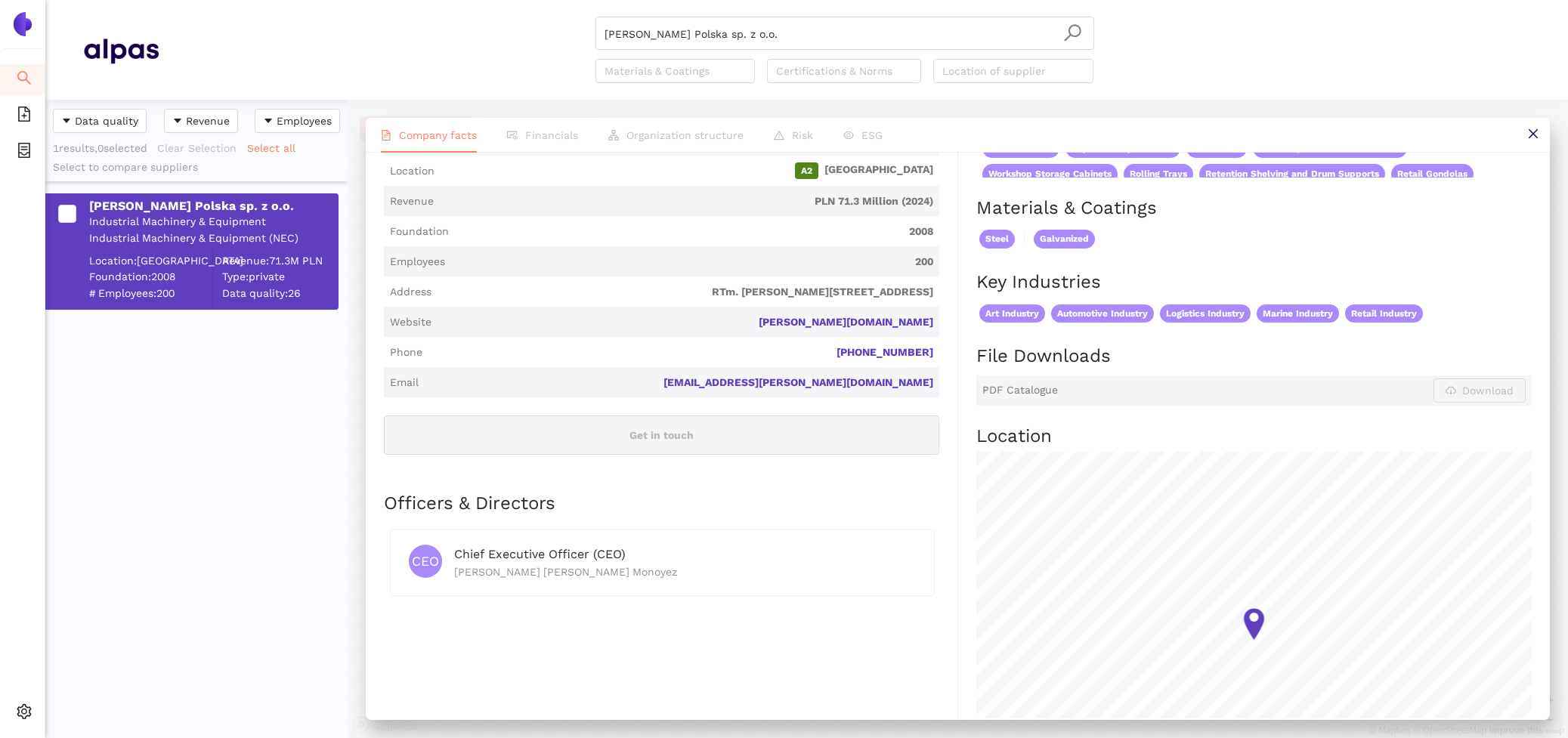
scroll to position [350, 0]
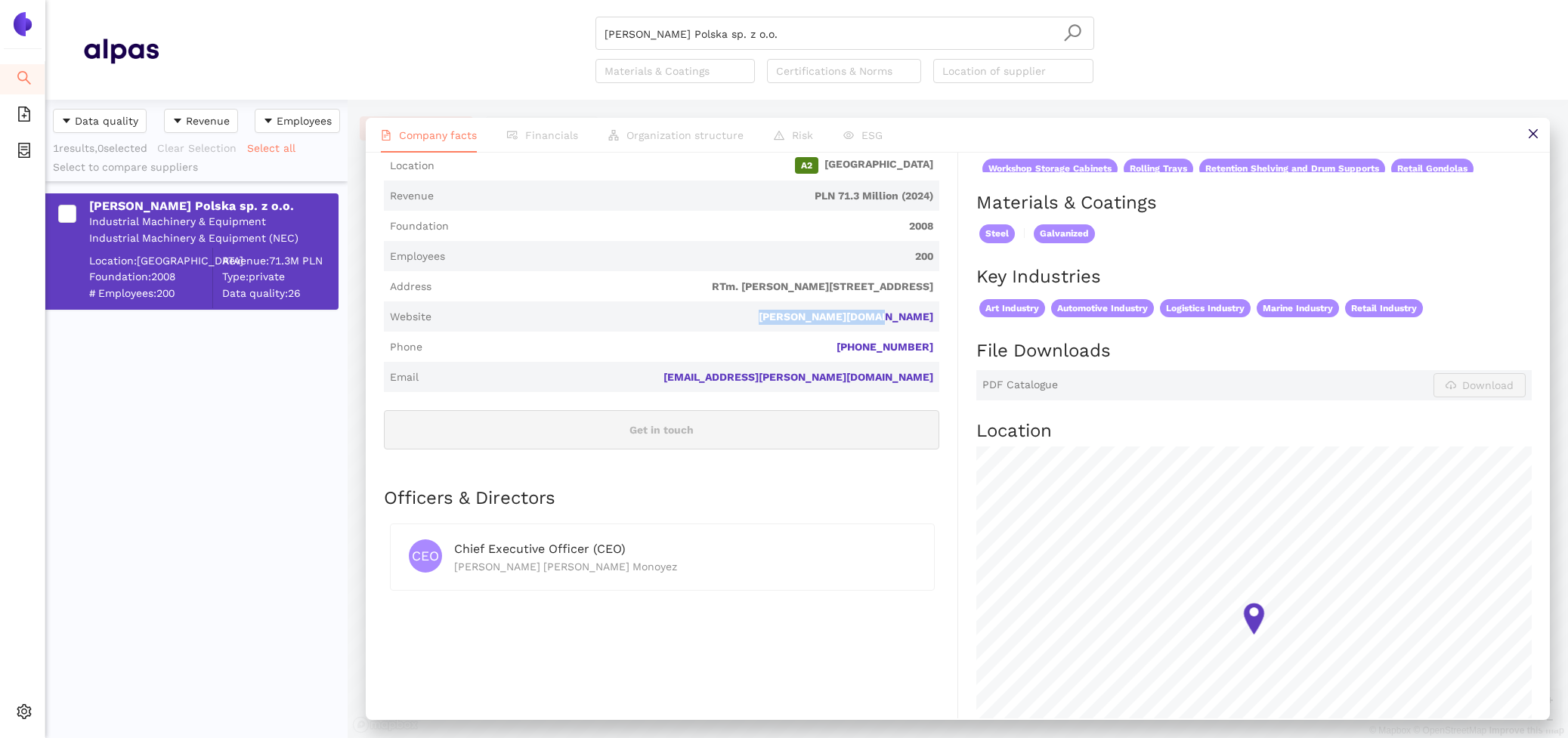
drag, startPoint x: 938, startPoint y: 301, endPoint x: 820, endPoint y: 300, distance: 118.0
click at [820, 301] on span "Website provost-racking.com" at bounding box center [662, 316] width 555 height 30
drag, startPoint x: 773, startPoint y: 38, endPoint x: 416, endPoint y: -11, distance: 360.3
click at [416, 0] on html "Search eSourcing Templates eSourcing Projects Settings Provost Polska sp. z o.o…" at bounding box center [784, 369] width 1568 height 738
paste input "STILL GmbH"
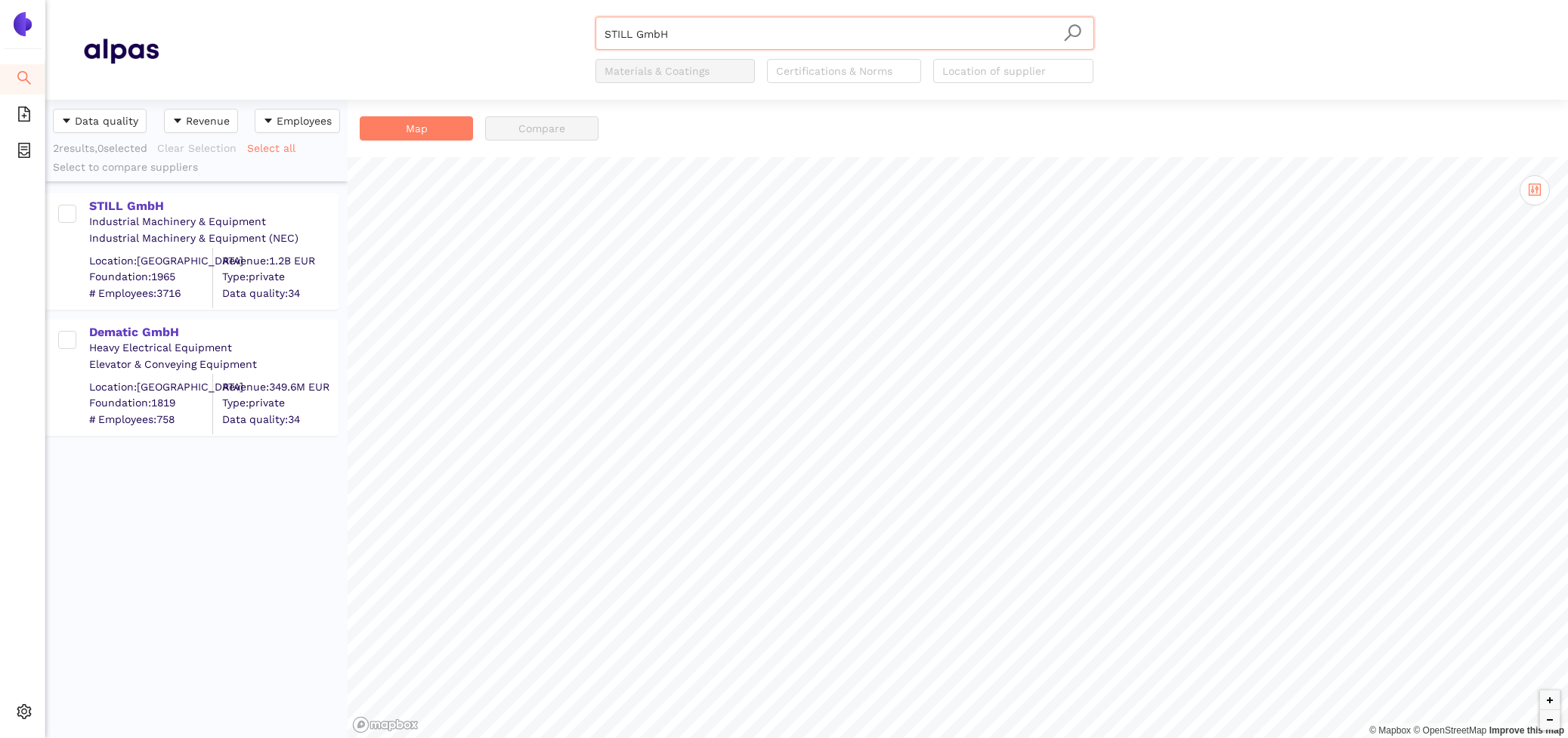
click at [106, 222] on div "Industrial Machinery & Equipment" at bounding box center [213, 222] width 248 height 15
click at [100, 203] on div "STILL GmbH" at bounding box center [213, 206] width 248 height 16
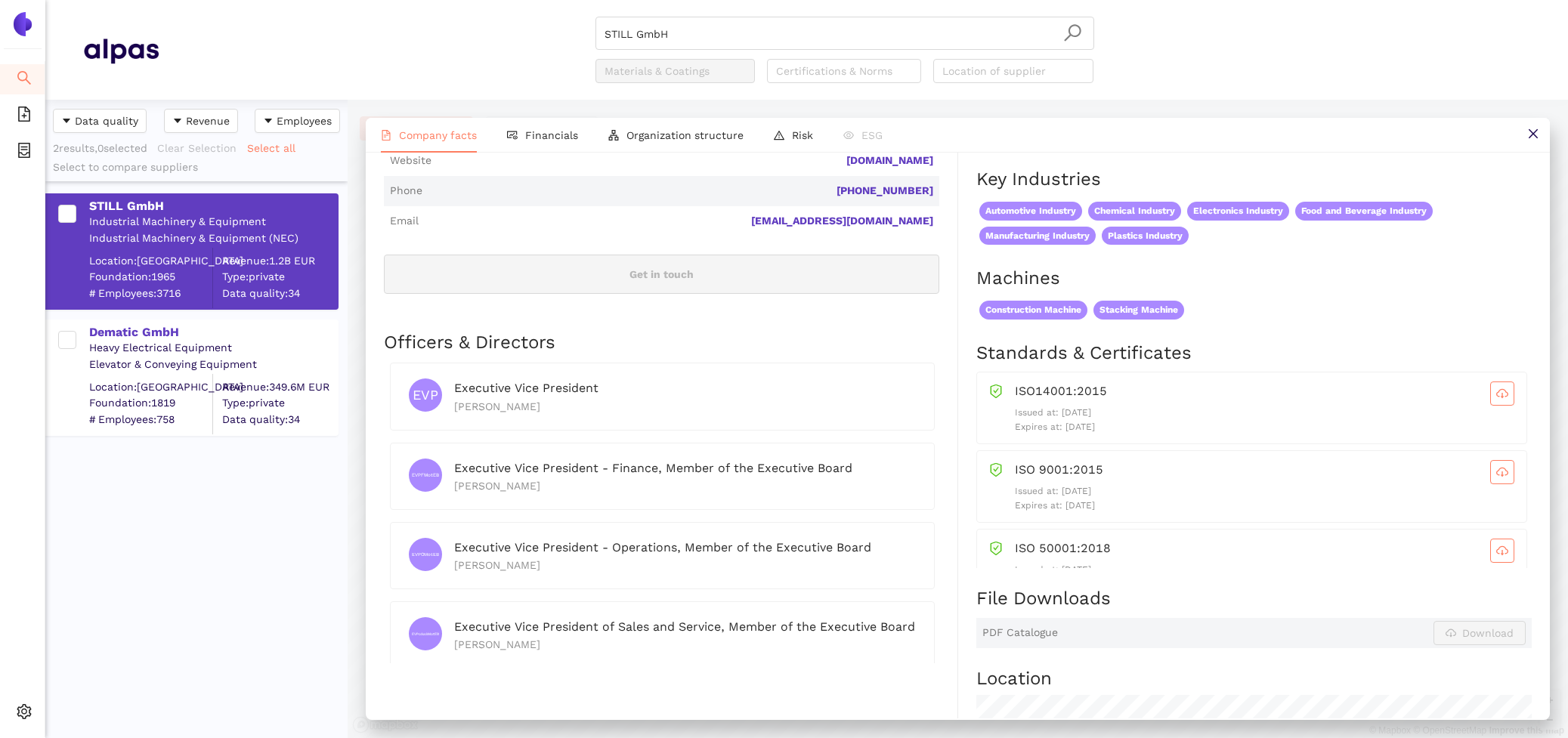
scroll to position [4, 0]
drag, startPoint x: 718, startPoint y: 39, endPoint x: 564, endPoint y: 16, distance: 155.7
click at [616, 23] on input "STILL GmbH" at bounding box center [845, 34] width 480 height 33
paste input "tolle Lagertechnik"
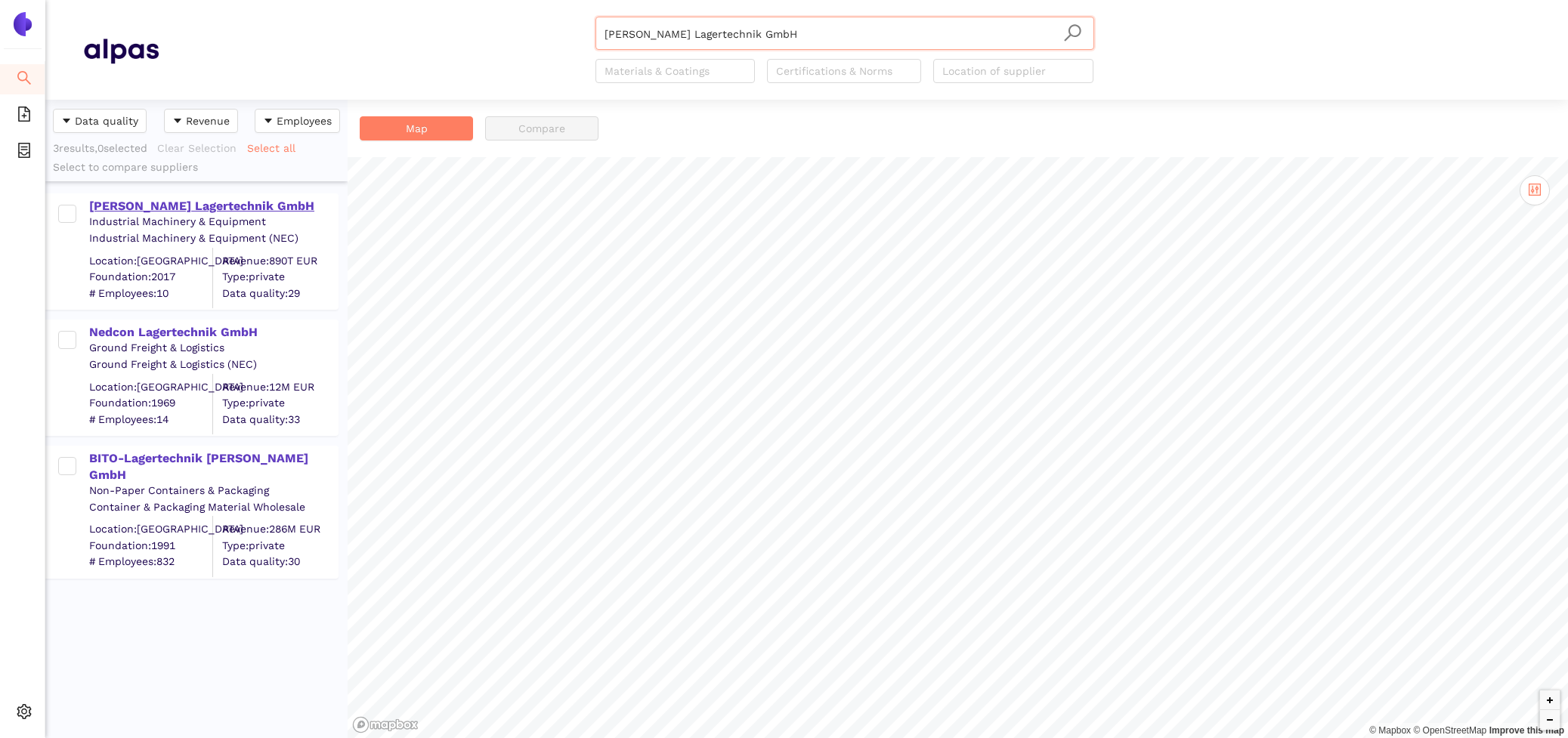
click at [201, 202] on div "Stolle Lagertechnik GmbH" at bounding box center [213, 206] width 248 height 16
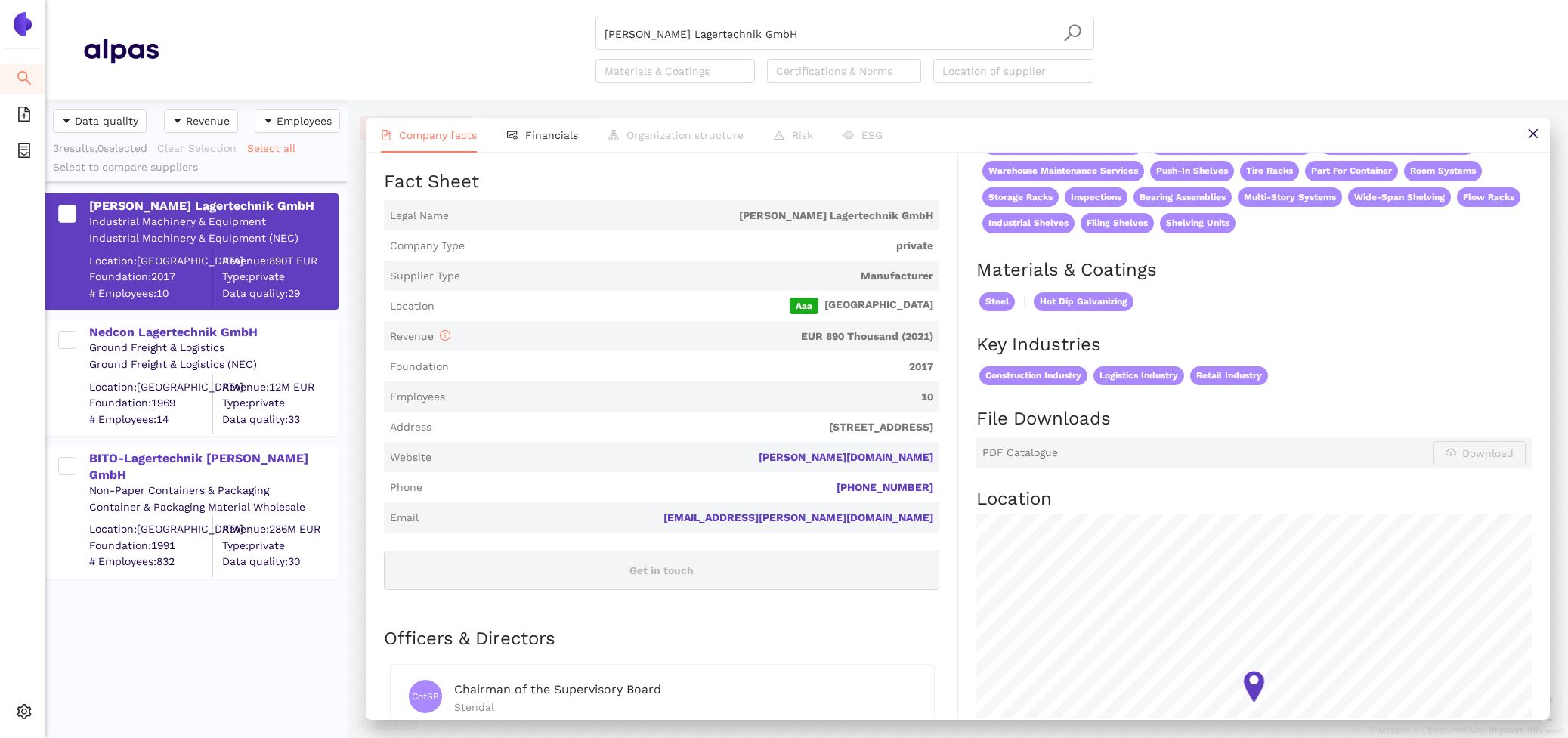
scroll to position [214, 0]
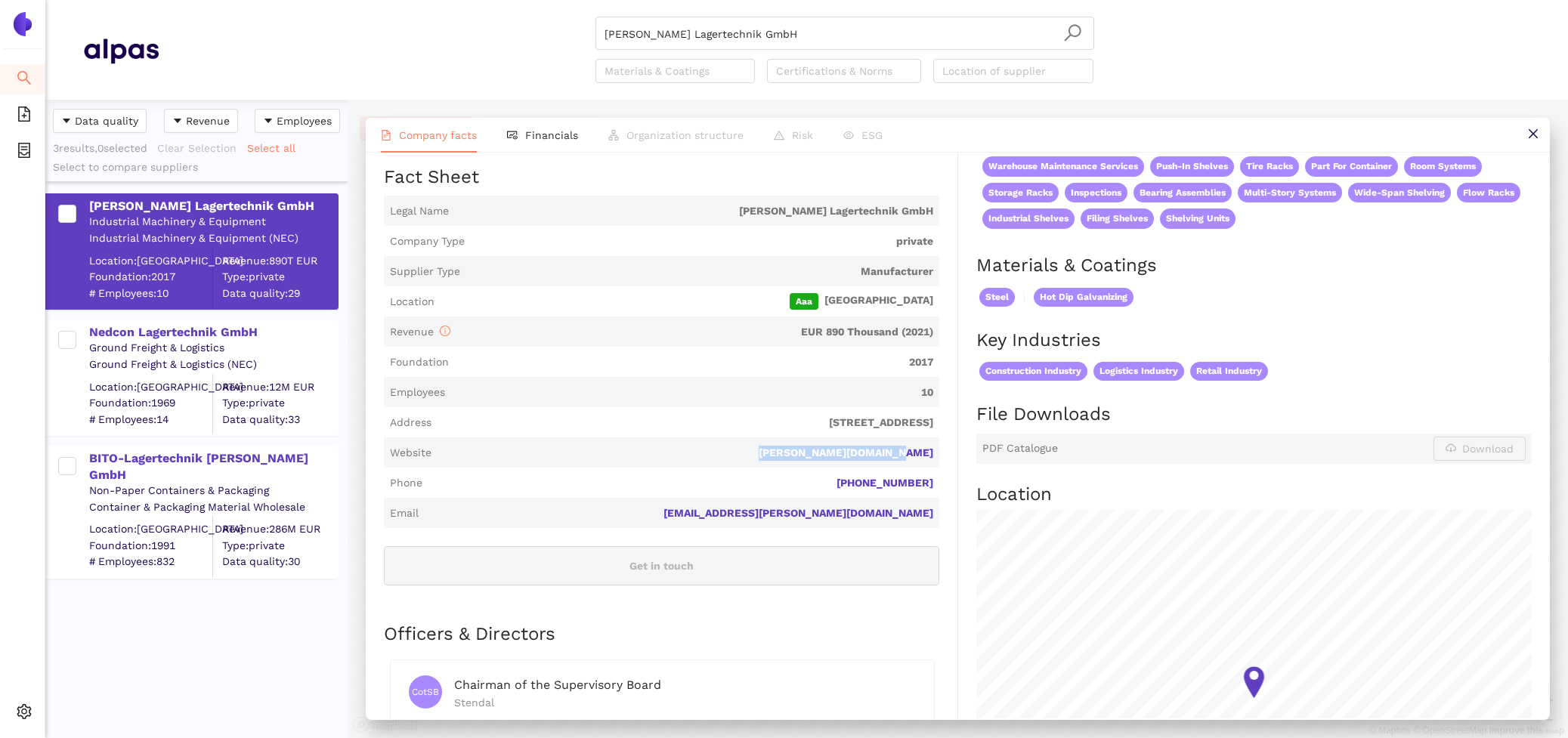
drag, startPoint x: 945, startPoint y: 437, endPoint x: 781, endPoint y: 436, distance: 164.0
click at [781, 436] on div "Industry Industrial Machinery & Equipment Company Description Stolle Lagertechn…" at bounding box center [671, 650] width 574 height 1216
drag, startPoint x: 741, startPoint y: 18, endPoint x: 322, endPoint y: -26, distance: 421.3
click at [322, 0] on html "Search eSourcing Templates eSourcing Projects Settings Stolle Lagertechnik GmbH…" at bounding box center [784, 369] width 1568 height 738
paste input "w International N.V."
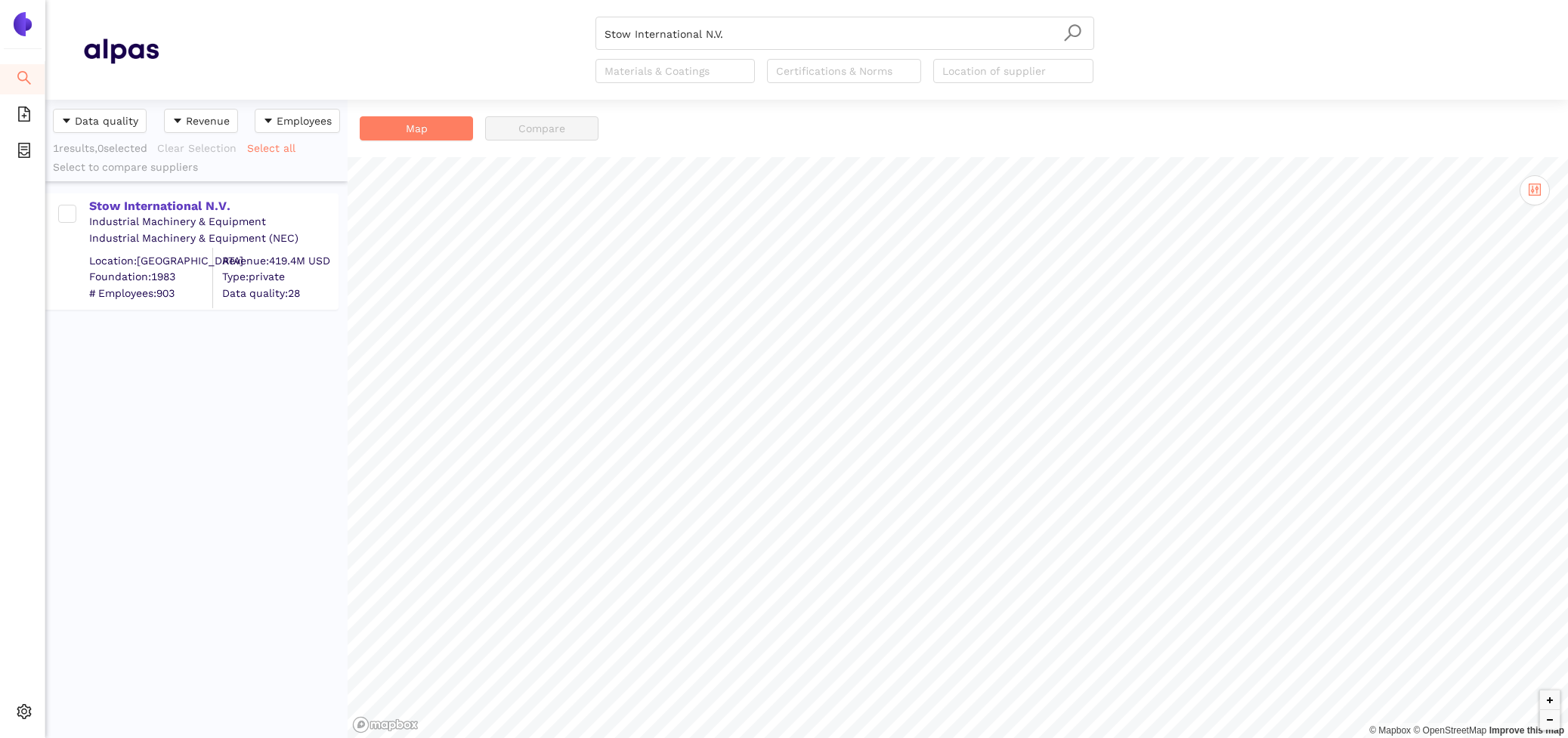
click at [154, 214] on div "Industrial Machinery & Equipment" at bounding box center [213, 222] width 248 height 15
click at [147, 208] on div "Stow International N.V." at bounding box center [213, 206] width 248 height 16
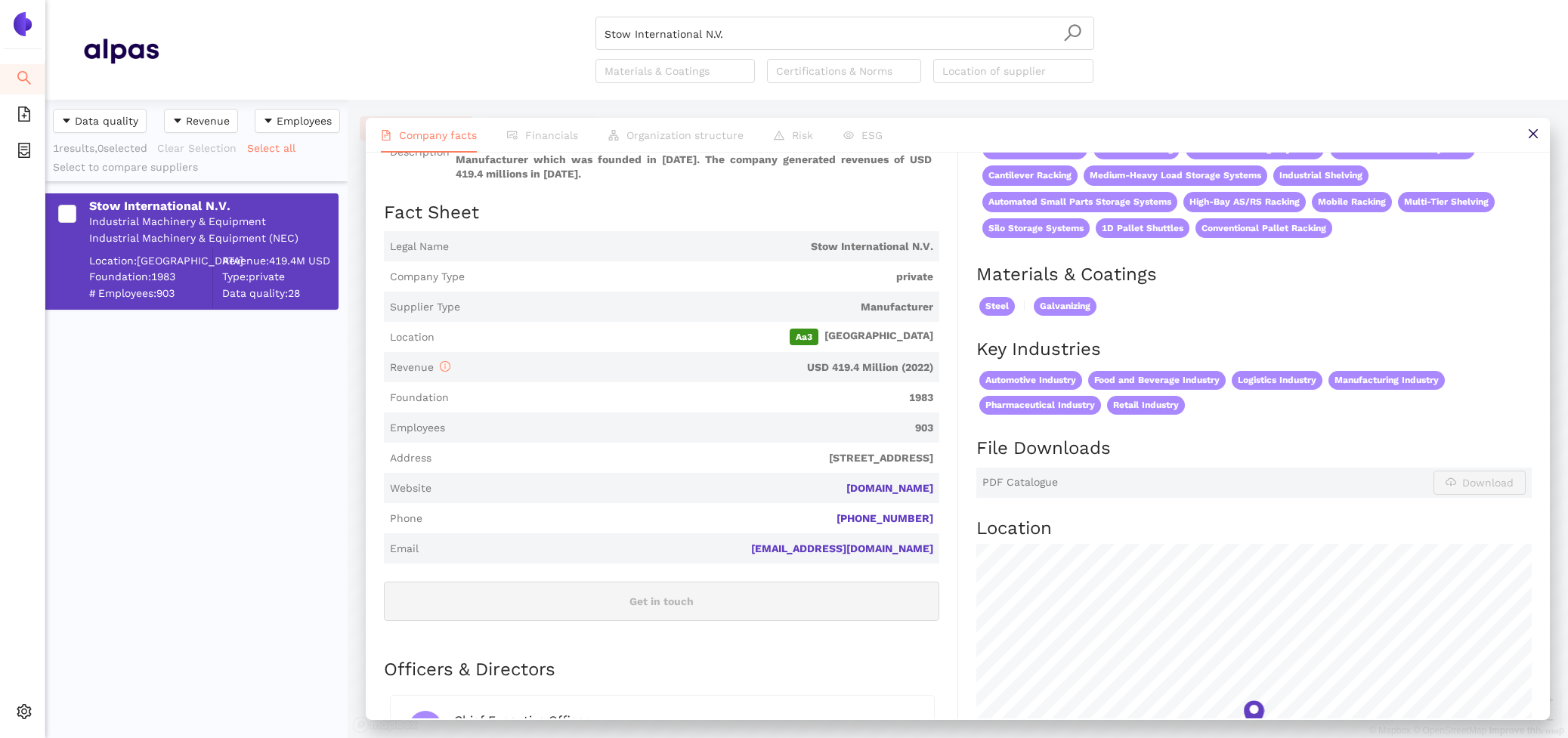
scroll to position [178, 0]
drag, startPoint x: 938, startPoint y: 473, endPoint x: 826, endPoint y: 473, distance: 112.0
click at [826, 474] on span "Website stow-group.com" at bounding box center [662, 488] width 555 height 30
drag, startPoint x: 753, startPoint y: 28, endPoint x: 464, endPoint y: -14, distance: 292.0
click at [464, 0] on html "Search eSourcing Templates eSourcing Projects Settings Stow International N.V. …" at bounding box center [784, 369] width 1568 height 738
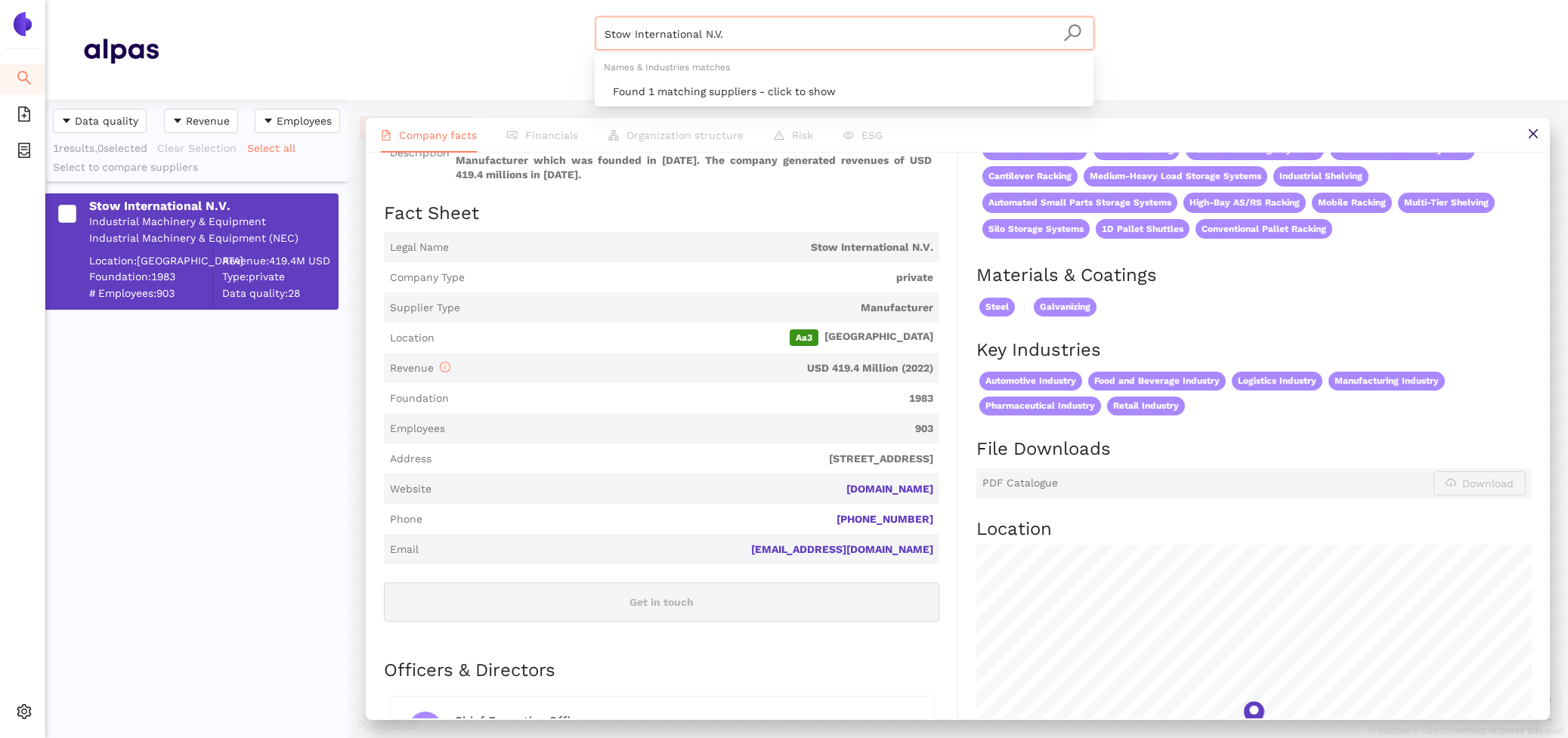
paste input "wisslog Holding AG"
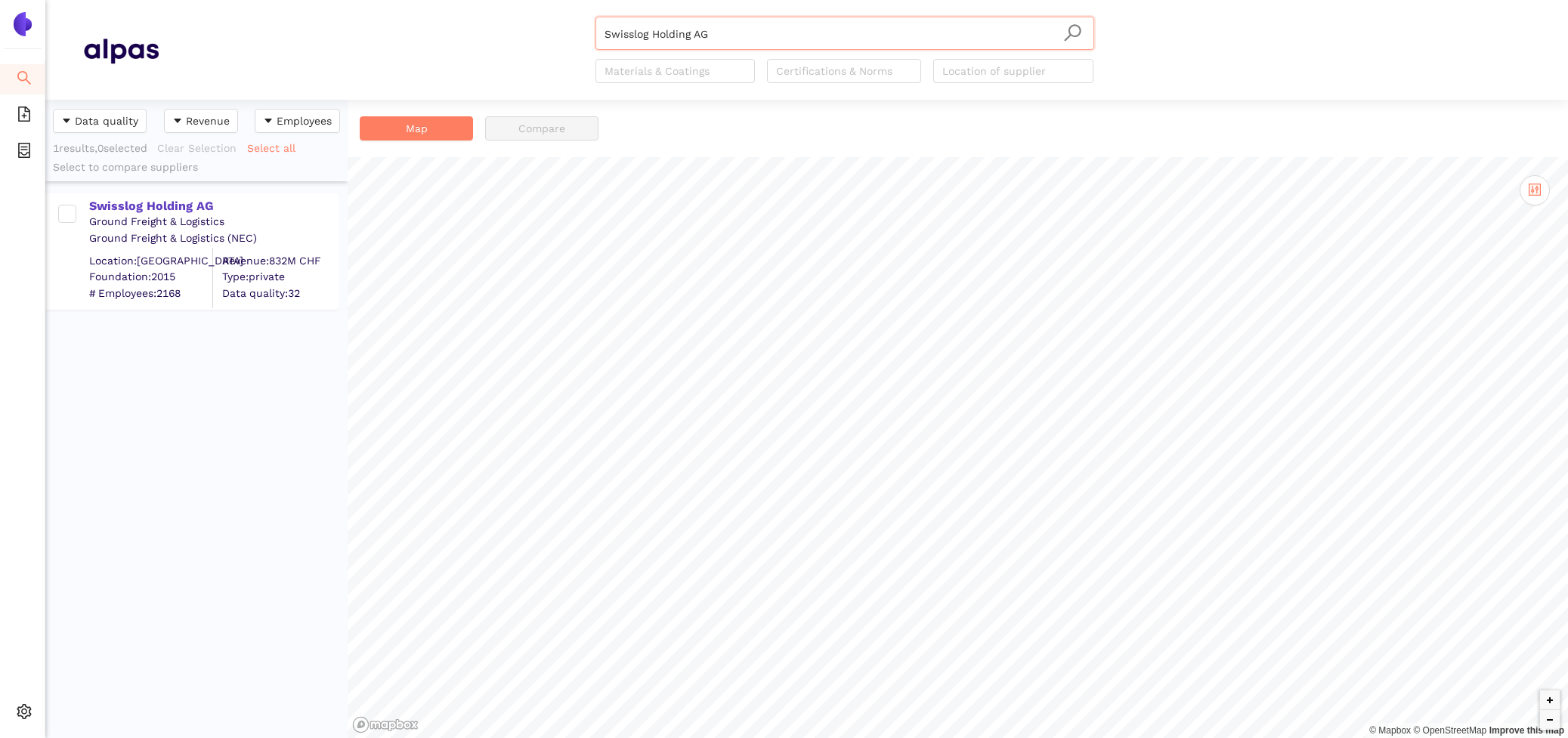
type input "Swisslog Holding AG"
click at [185, 194] on div "Swisslog Holding AG Ground Freight & Logistics Ground Freight & Logistics (NEC)…" at bounding box center [192, 251] width 293 height 116
click at [187, 203] on div "Swisslog Holding AG" at bounding box center [213, 206] width 248 height 16
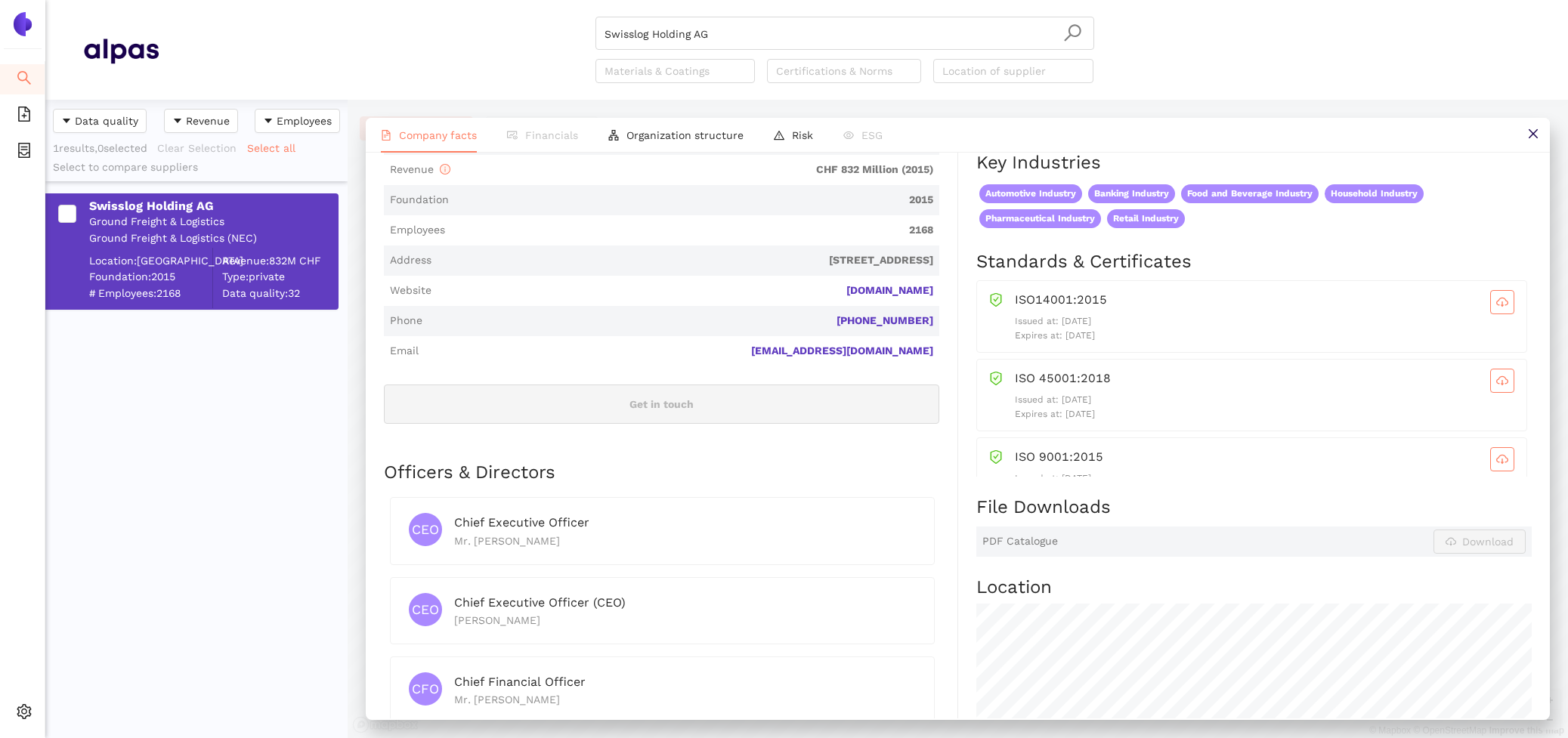
scroll to position [170, 0]
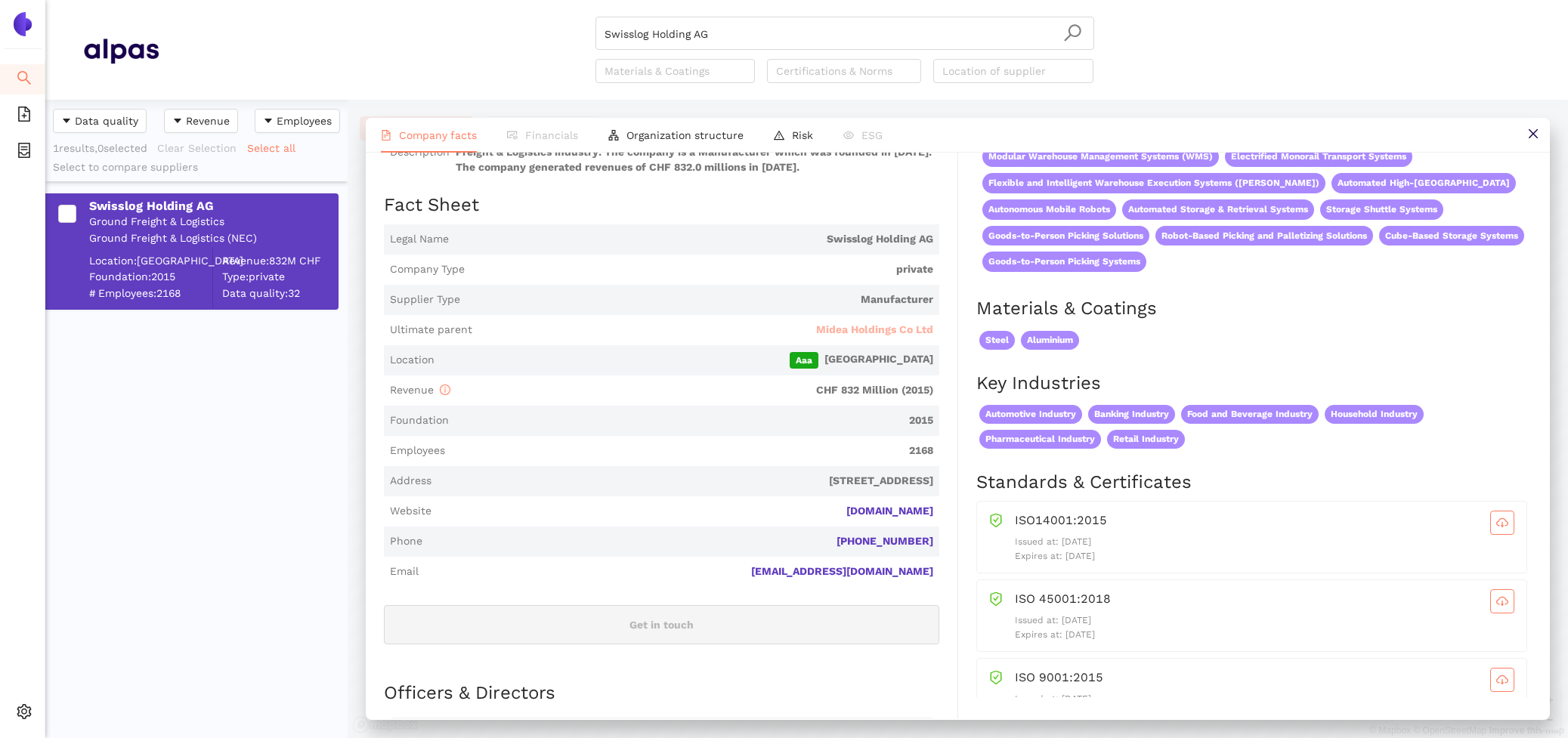
click at [907, 334] on span "Midea Holdings Co Ltd" at bounding box center [875, 330] width 117 height 15
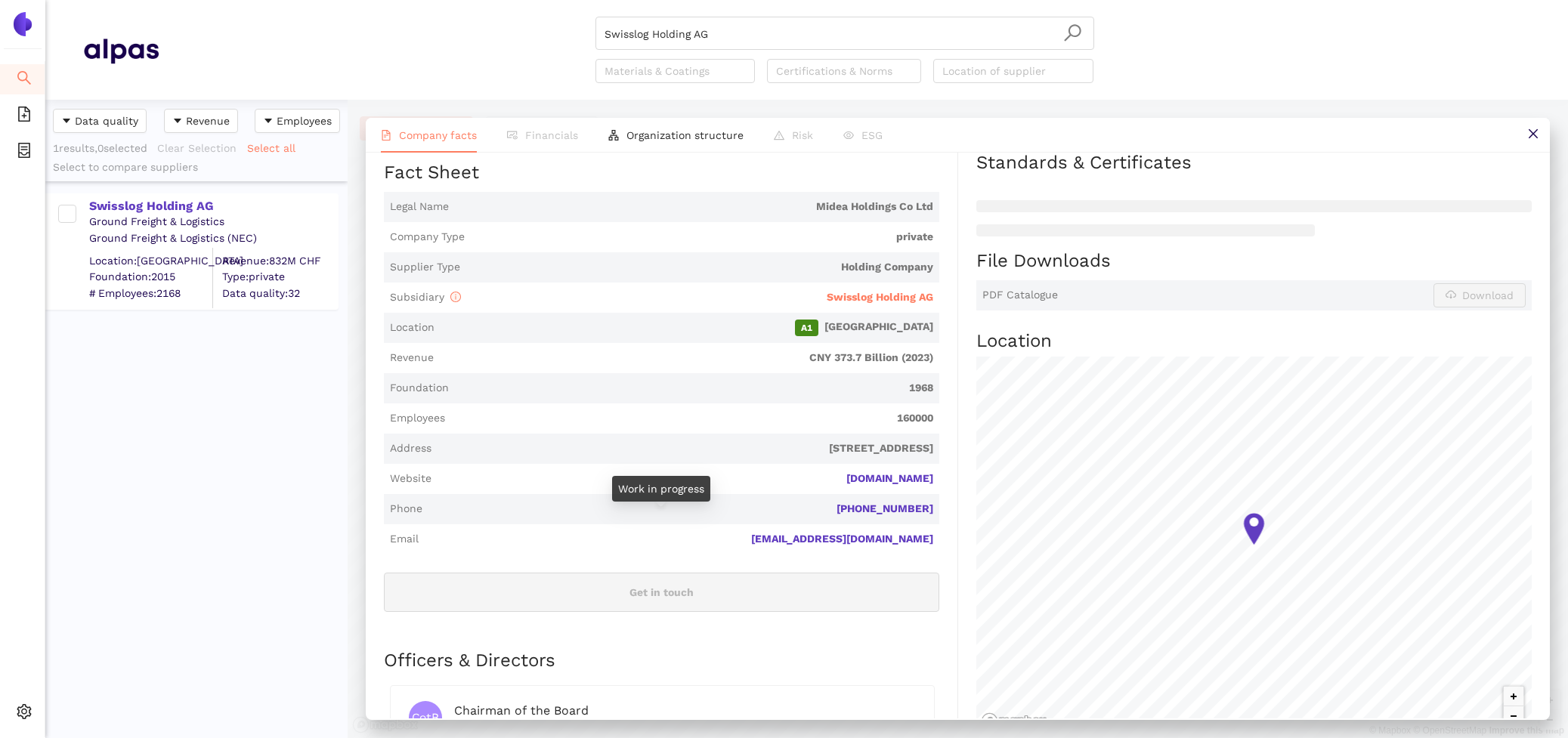
scroll to position [96, 0]
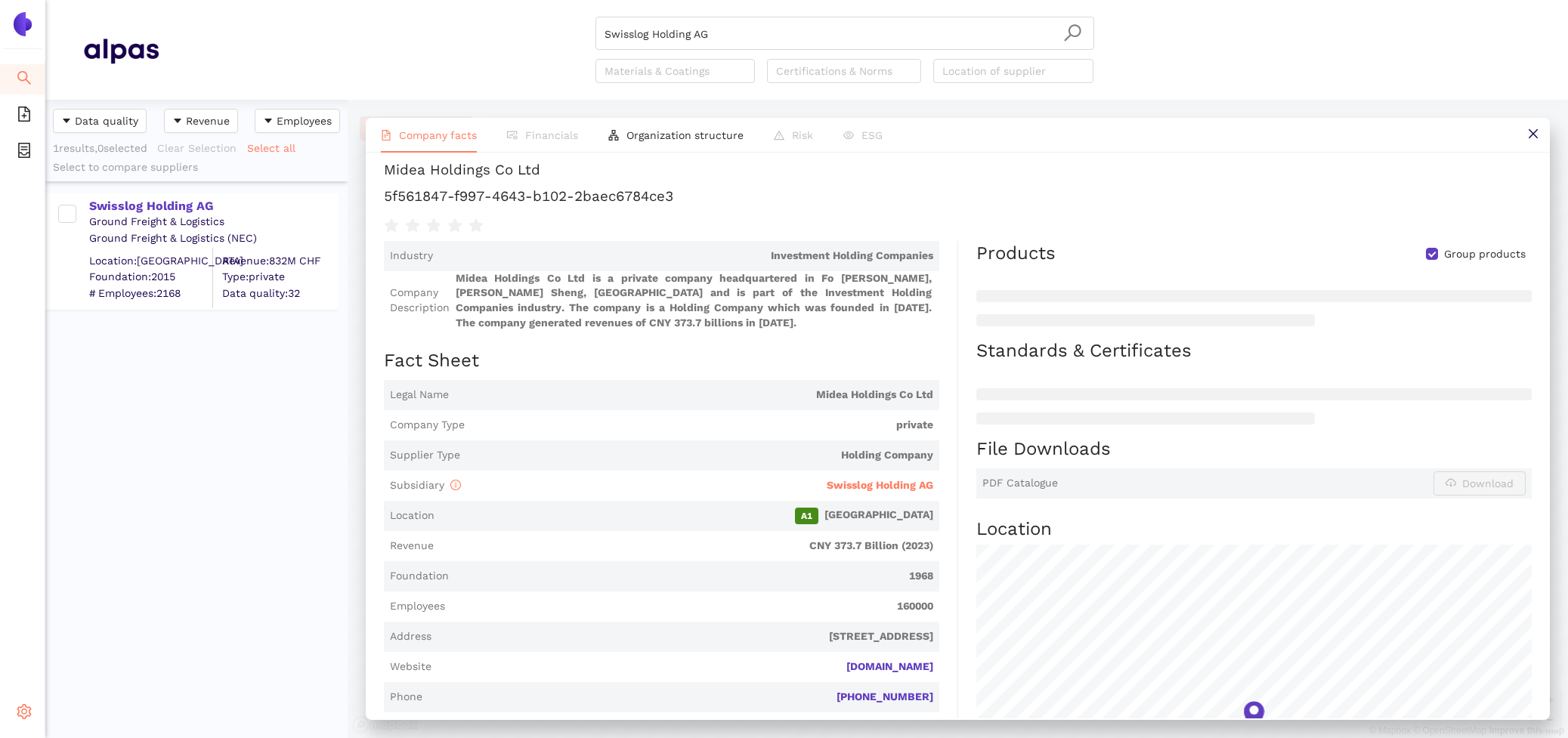
click at [34, 702] on div "Settings" at bounding box center [22, 713] width 45 height 30
click at [105, 606] on span "Internal Area" at bounding box center [110, 604] width 68 height 12
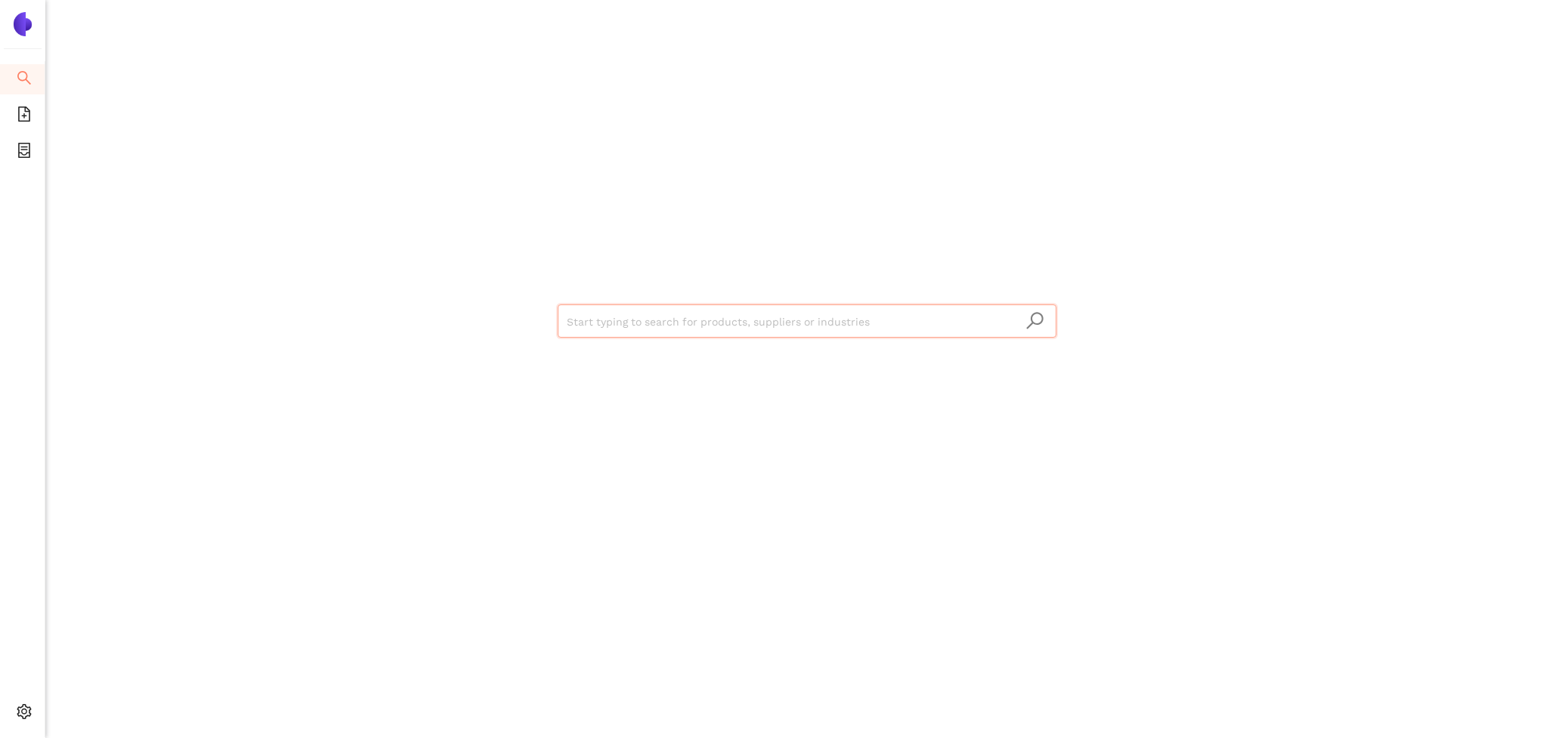
click at [598, 316] on input "search" at bounding box center [807, 322] width 480 height 33
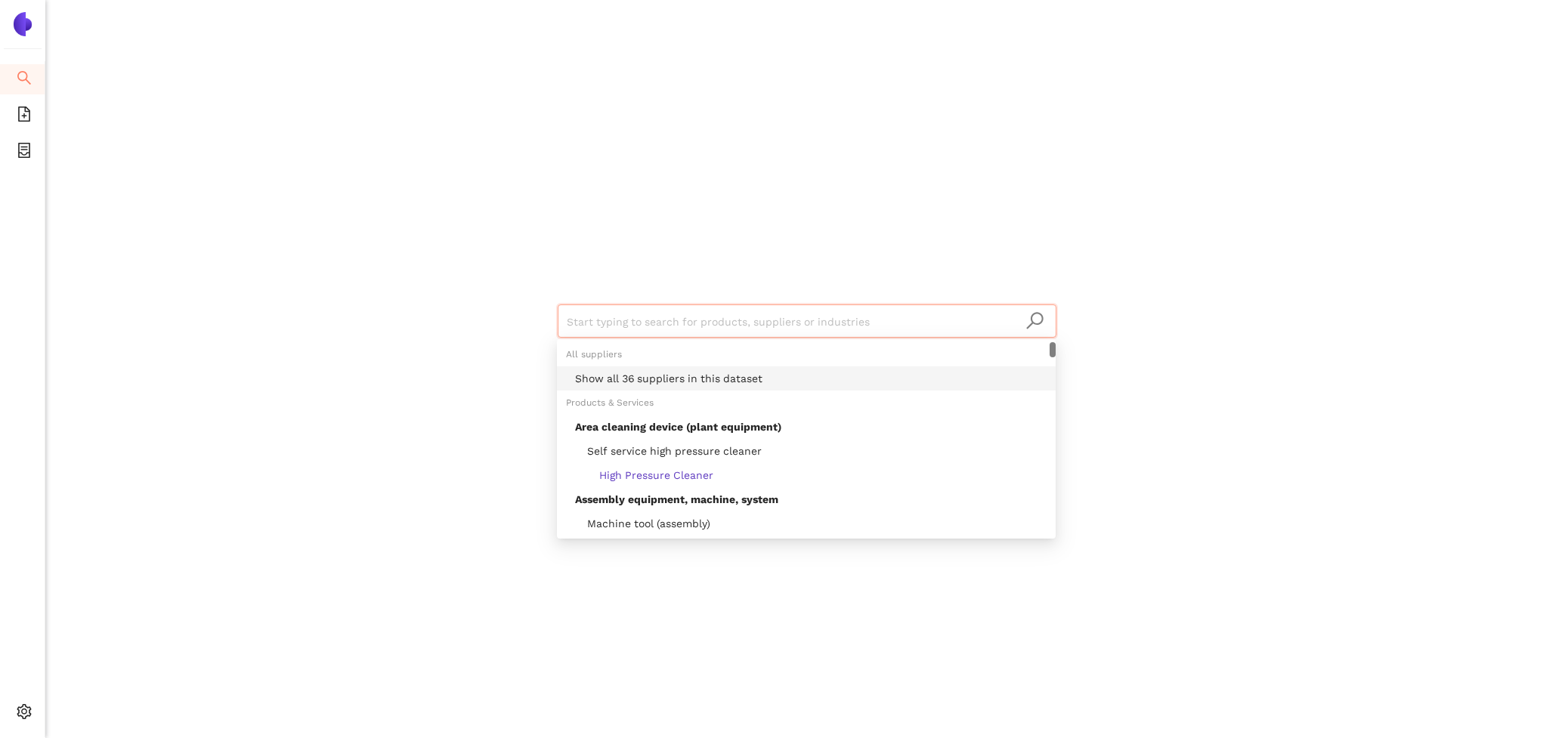
click at [650, 379] on div "Show all 36 suppliers in this dataset" at bounding box center [811, 378] width 471 height 16
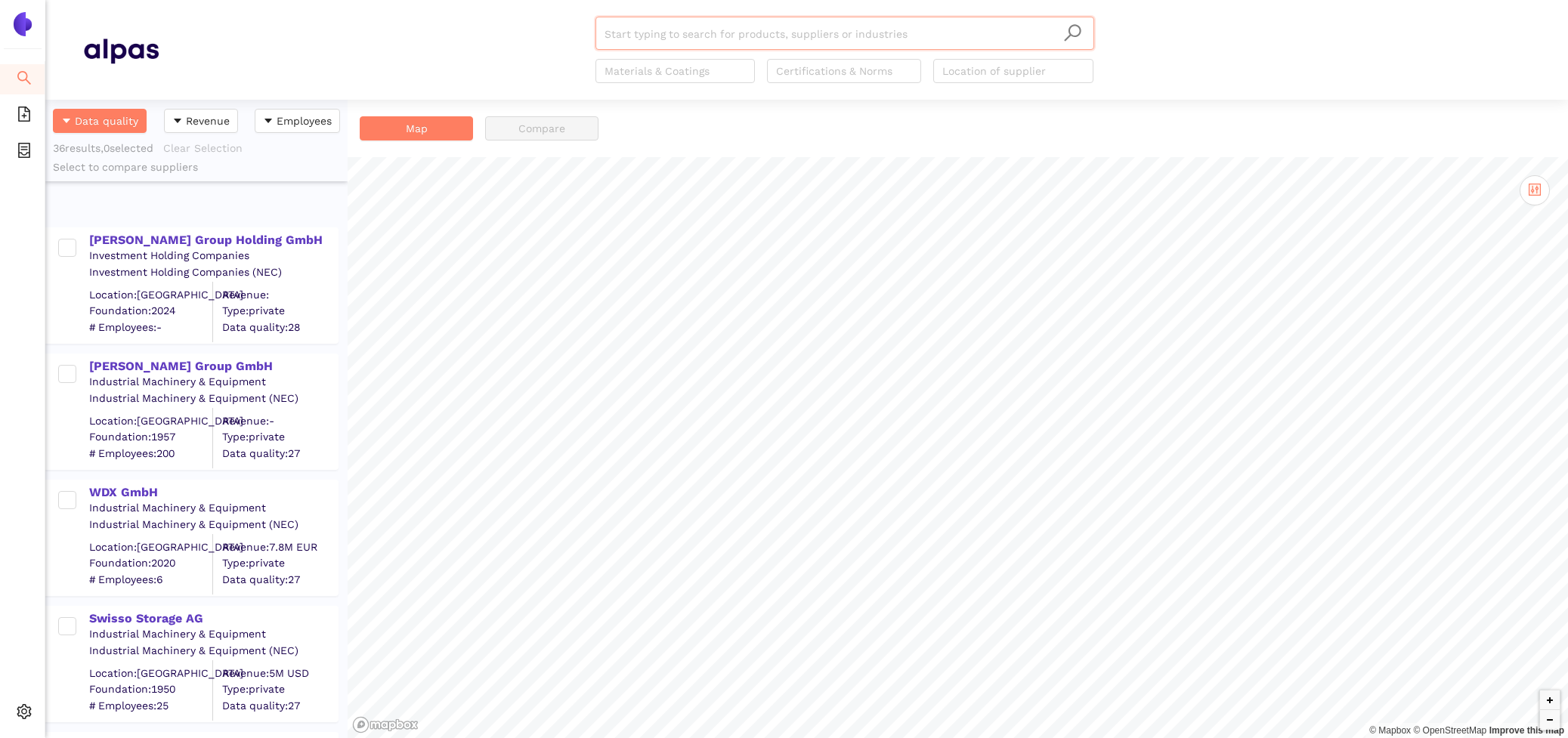
scroll to position [4005, 0]
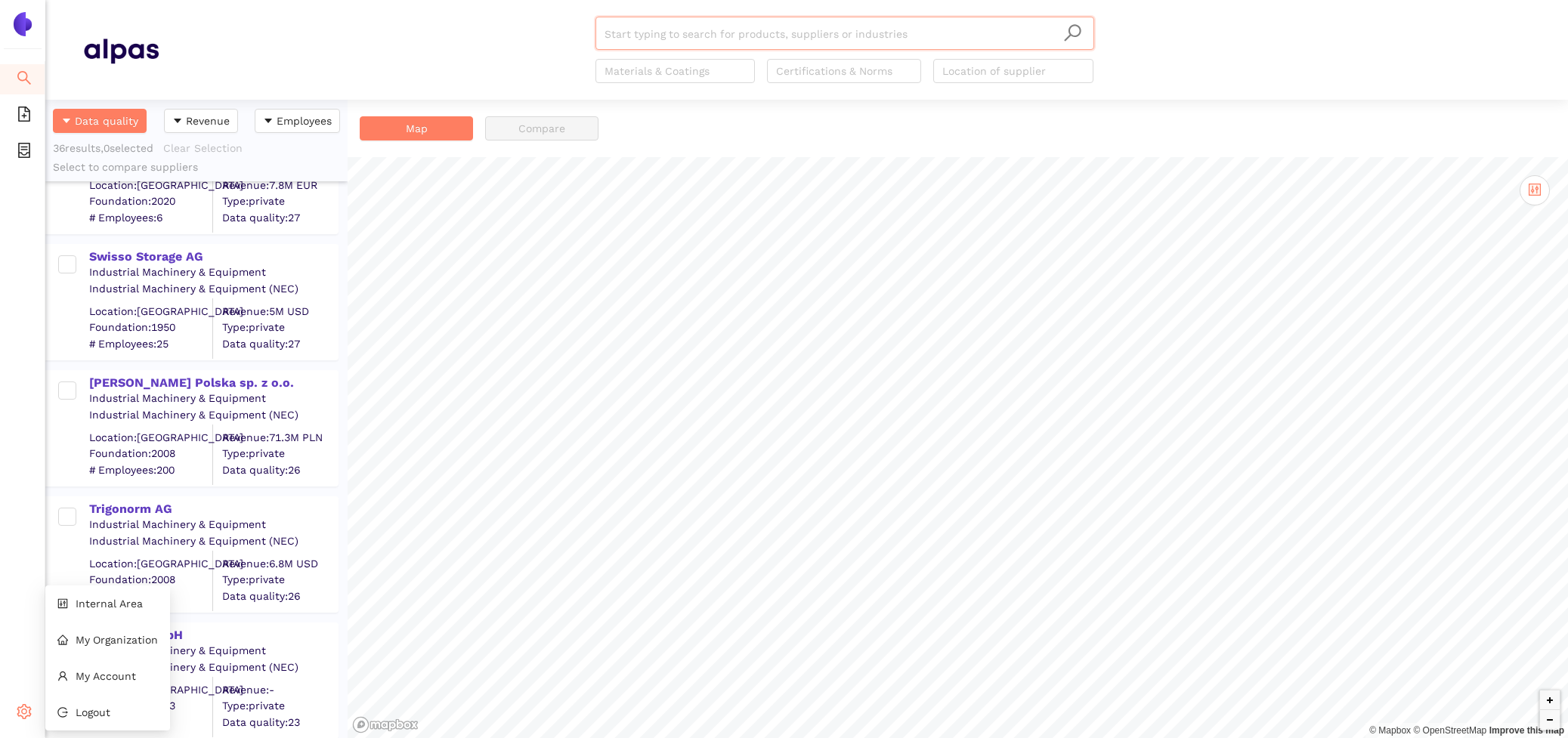
click at [26, 714] on icon at bounding box center [29, 714] width 7 height 0
click at [143, 606] on li "Internal Area" at bounding box center [107, 604] width 124 height 30
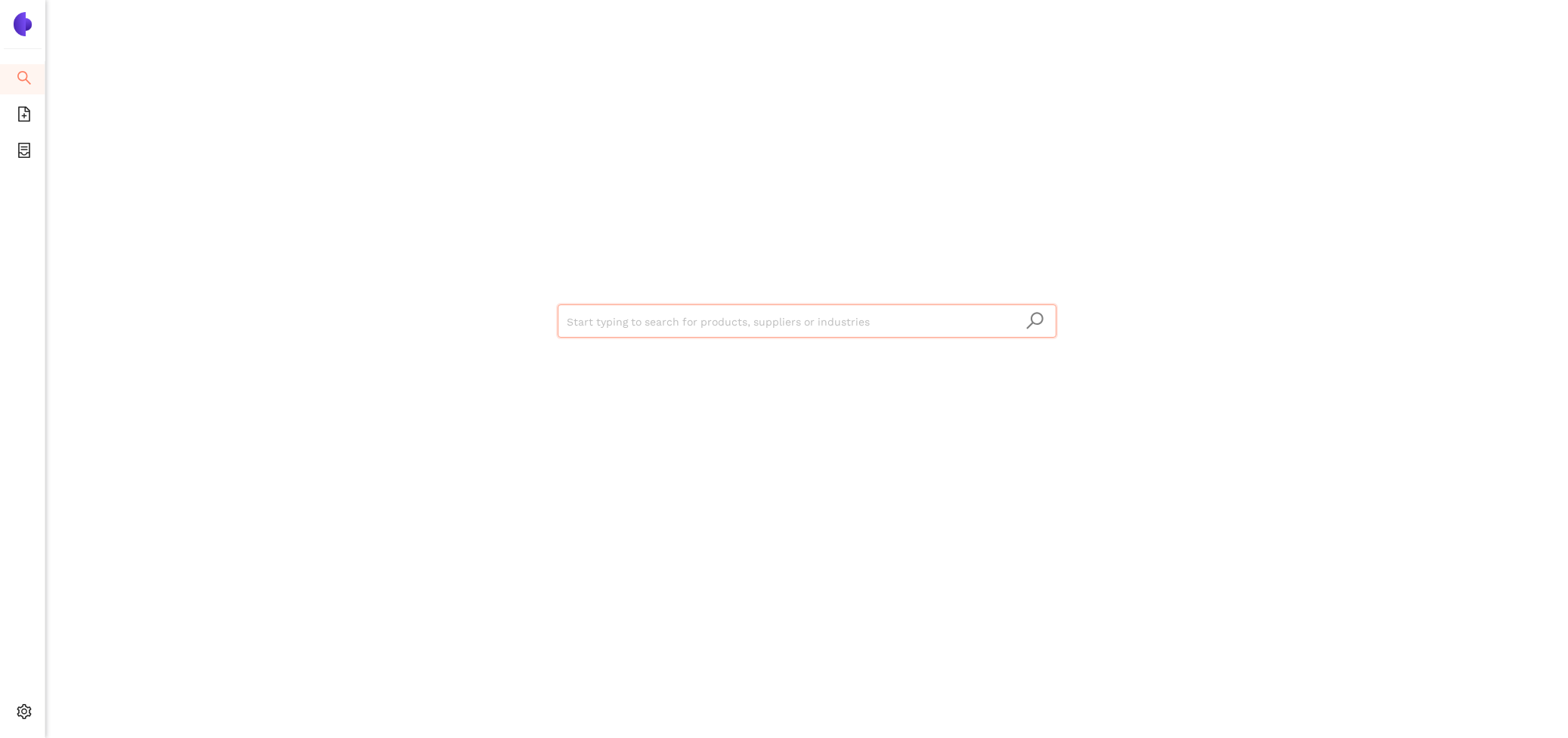
click at [620, 318] on input "search" at bounding box center [807, 322] width 480 height 33
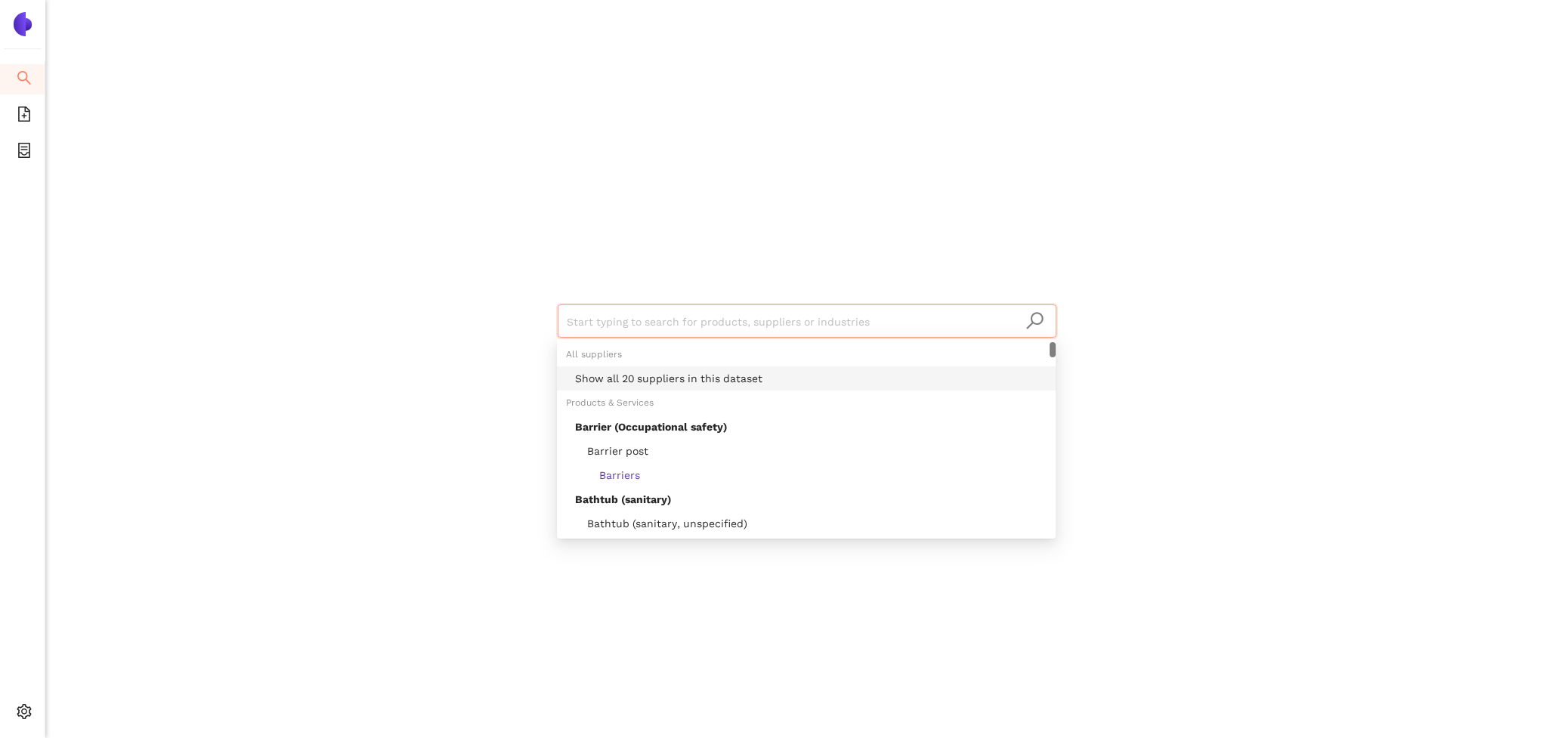
click at [667, 374] on div "Show all 20 suppliers in this dataset" at bounding box center [811, 378] width 471 height 16
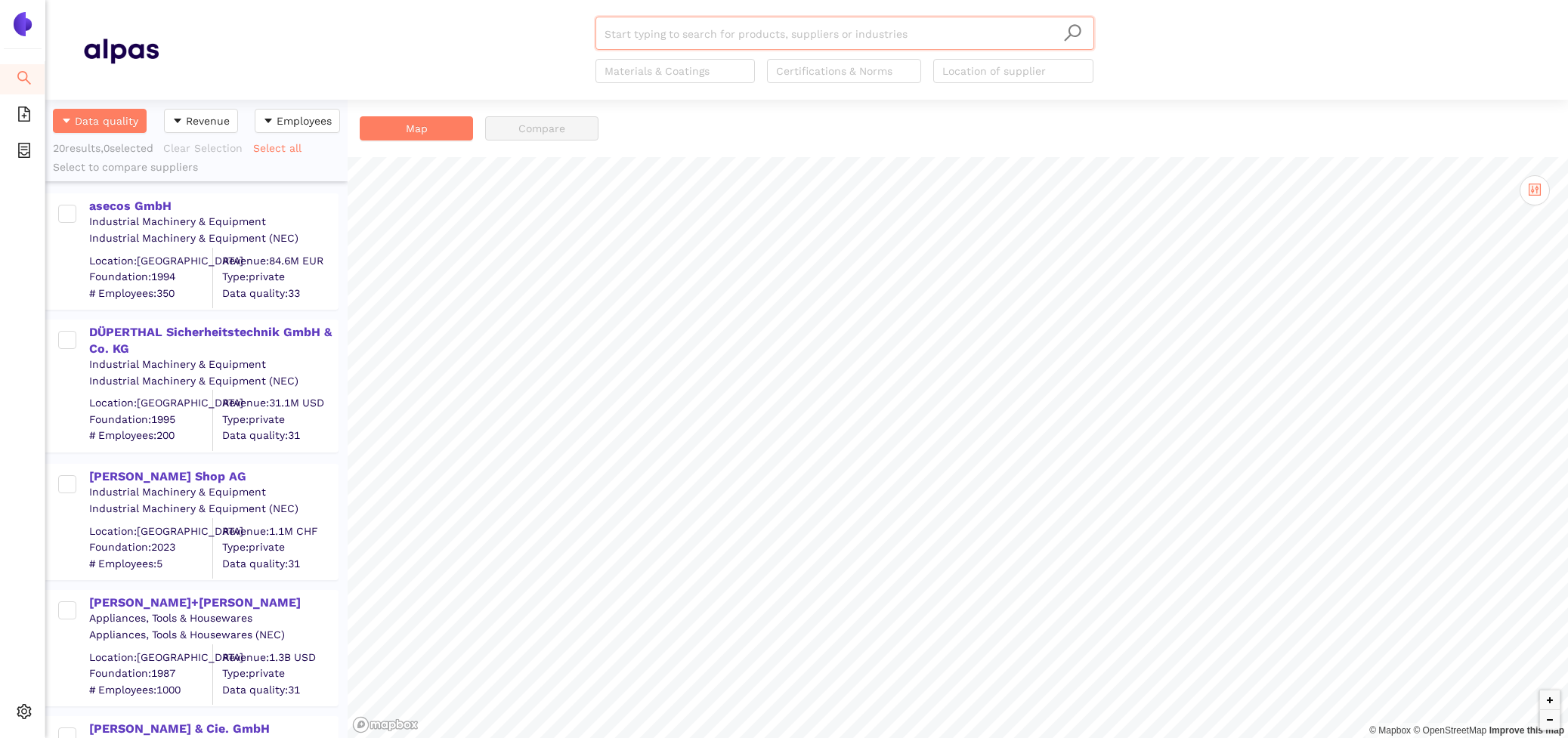
click at [623, 33] on input "search" at bounding box center [845, 34] width 480 height 33
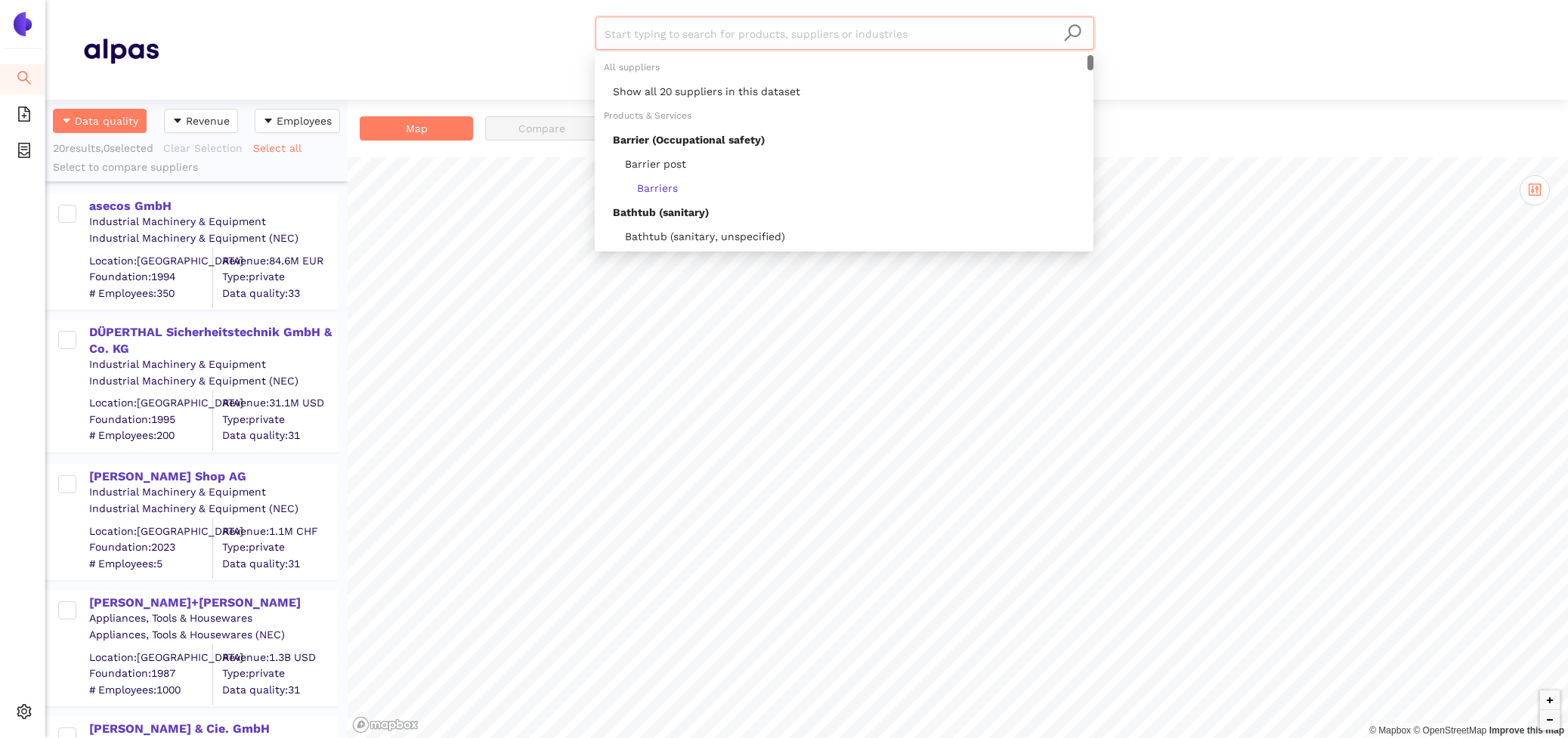
click at [437, 54] on div "Start typing to search for products, suppliers or industries Materials & Coatin…" at bounding box center [845, 49] width 1372 height 67
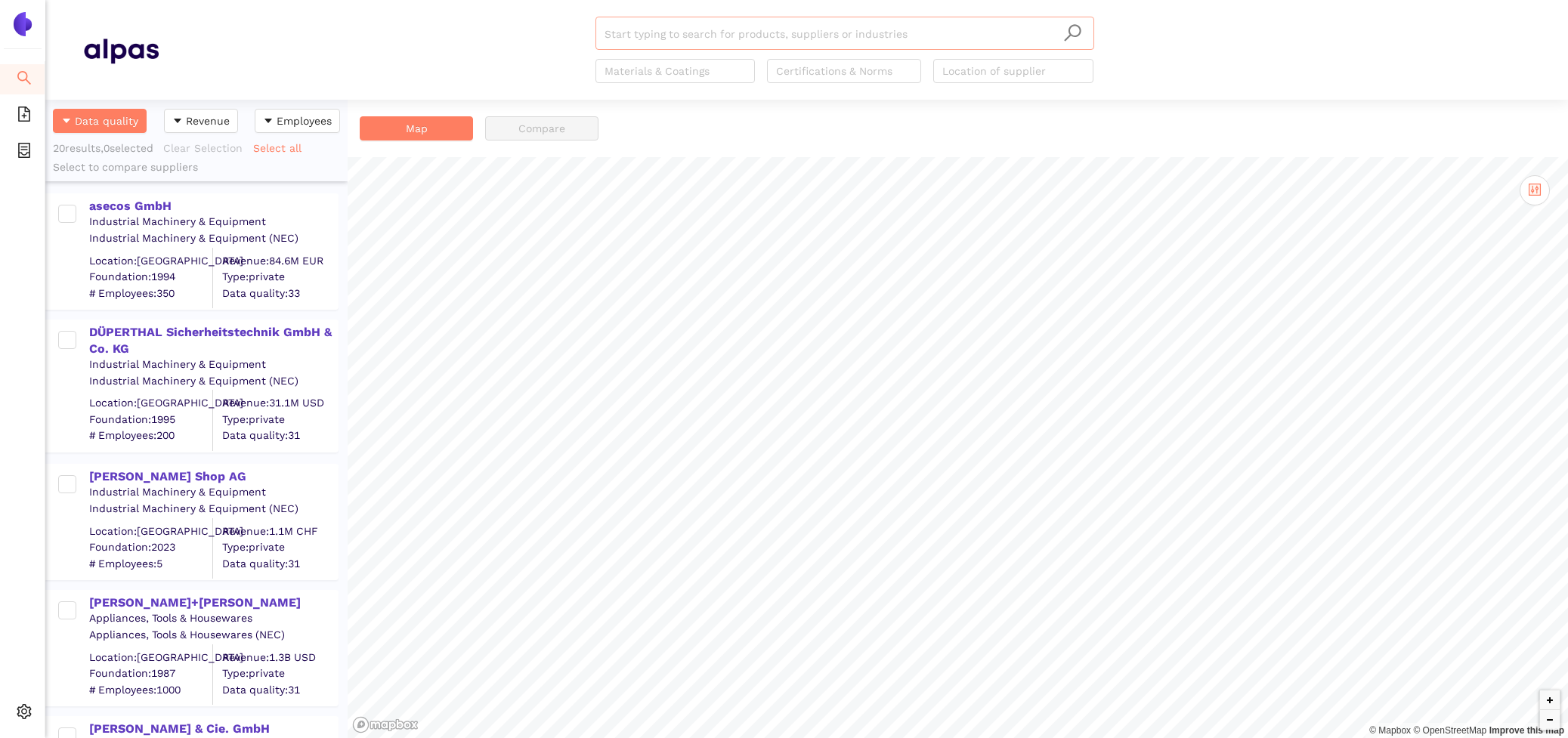
click at [651, 44] on input "search" at bounding box center [845, 34] width 480 height 33
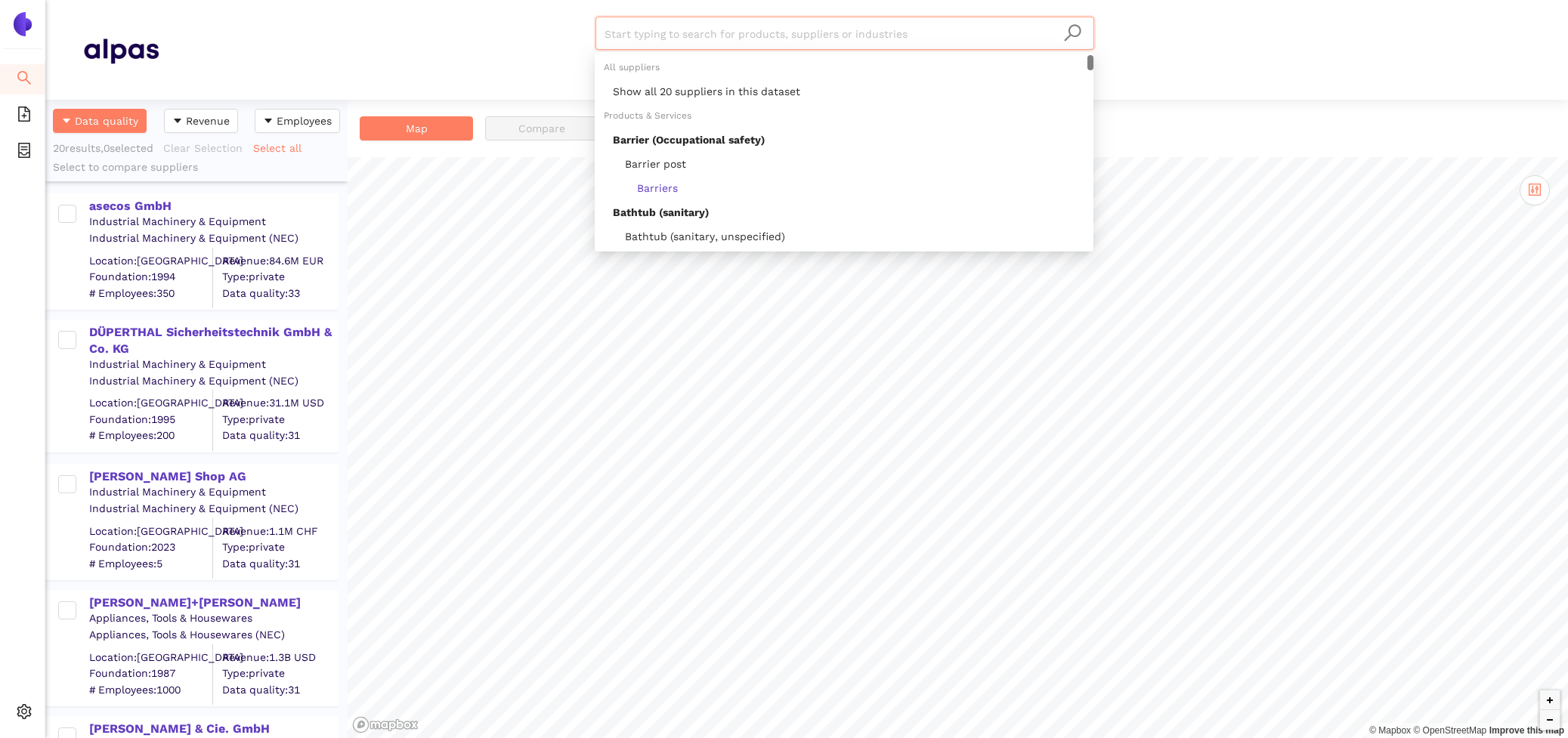
paste input "DENIOS AG"
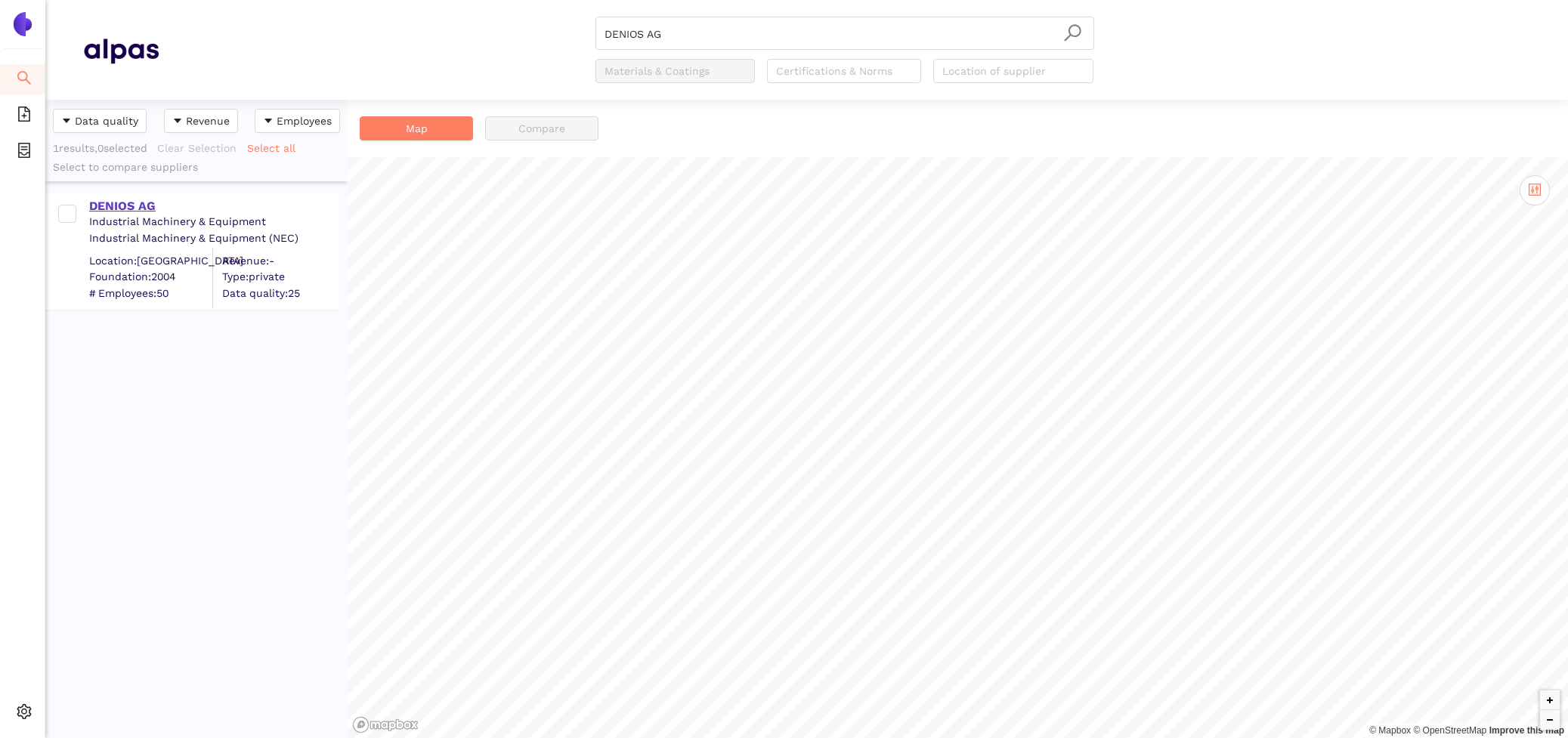
click at [133, 212] on div "DENIOS AG" at bounding box center [213, 206] width 248 height 16
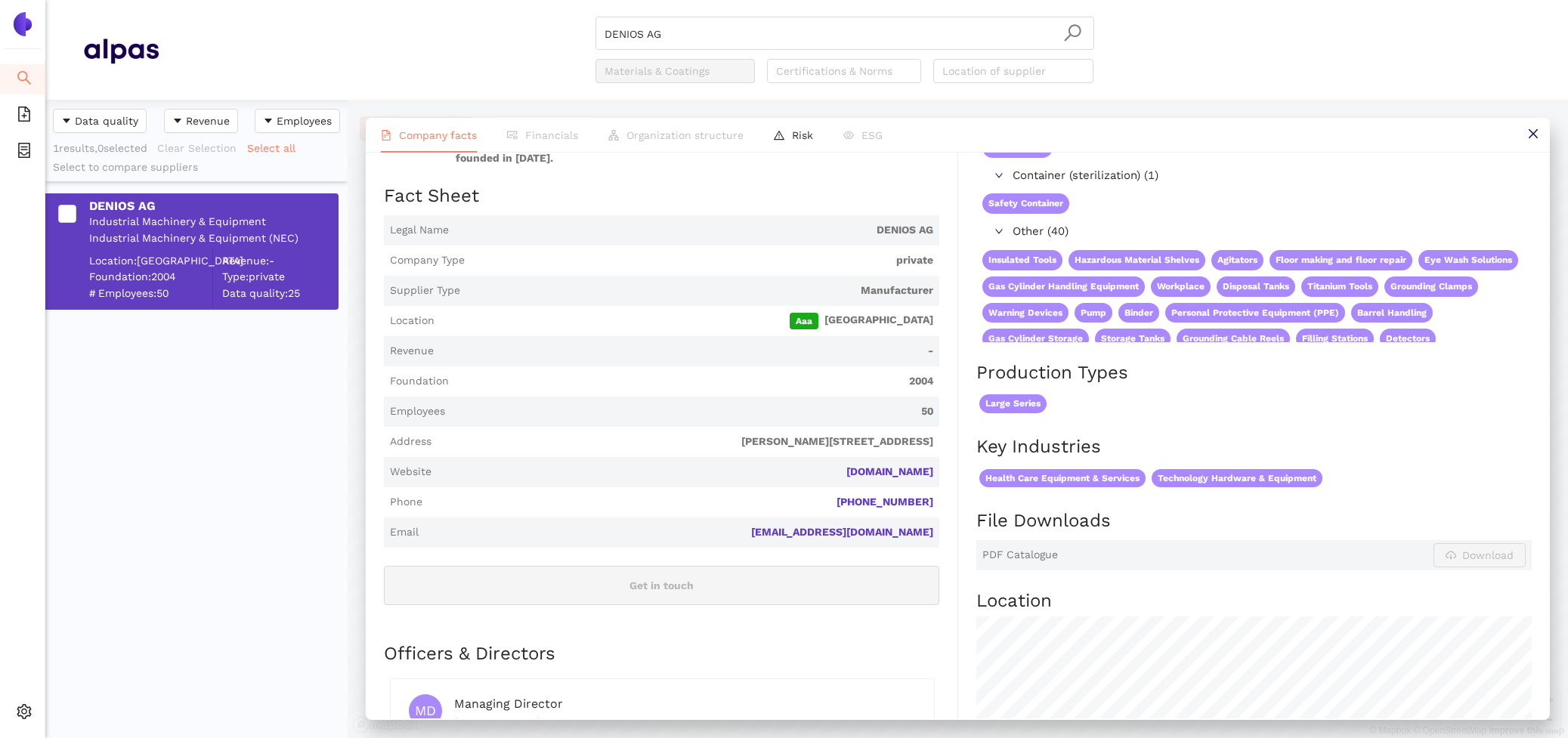
scroll to position [217, 0]
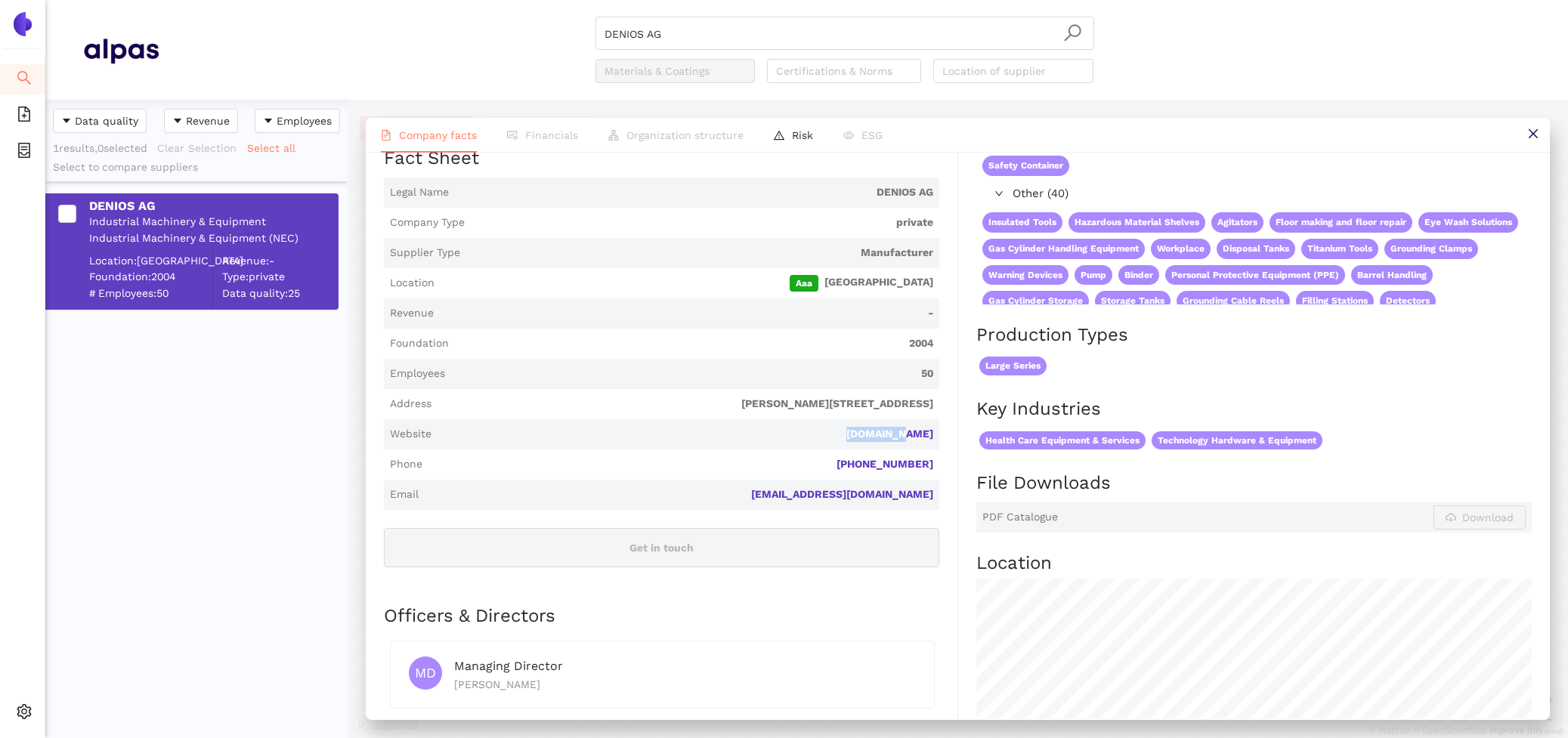
drag, startPoint x: 953, startPoint y: 416, endPoint x: 821, endPoint y: 416, distance: 132.0
click at [821, 416] on div "Industry Industrial Machinery & Equipment Company Description DENIOS AG is a pr…" at bounding box center [671, 507] width 574 height 937
copy link "denios.ch"
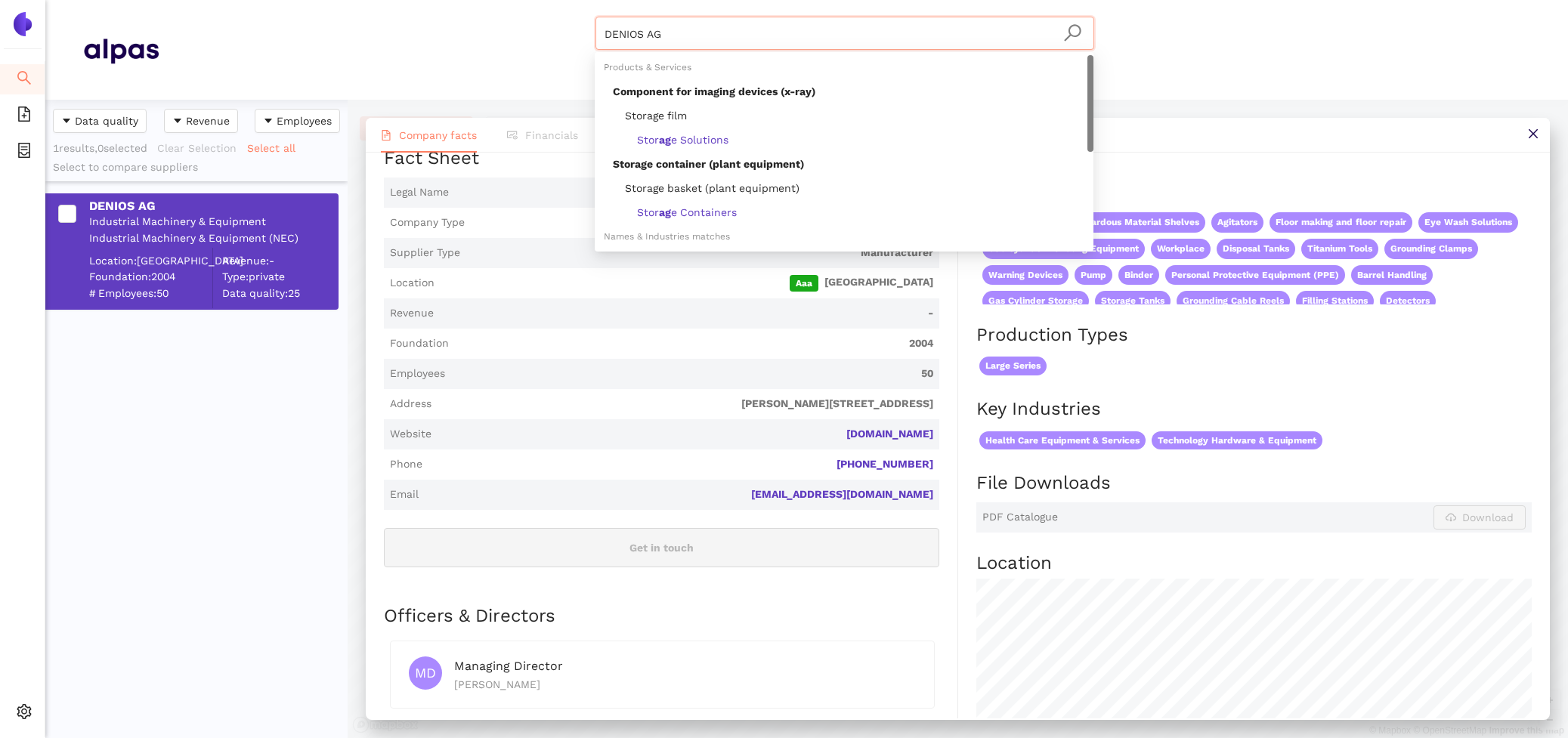
drag, startPoint x: 686, startPoint y: 38, endPoint x: 498, endPoint y: 9, distance: 190.2
click at [498, 9] on header "DENIOS AG Materials & Coatings Certifications & Norms Location of supplier" at bounding box center [807, 49] width 1523 height 100
paste input "ADESATOS GmbH"
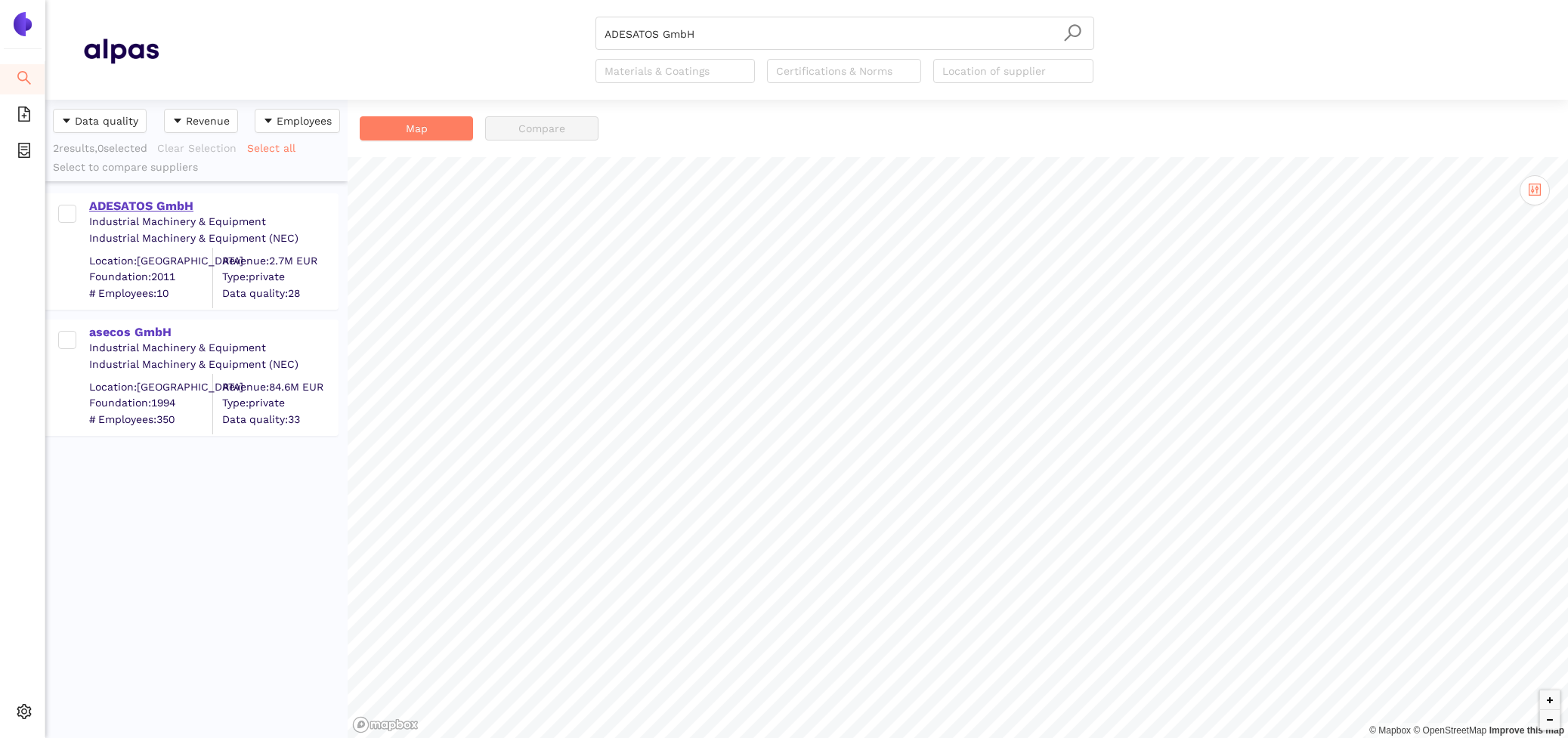
click at [126, 196] on div "ADESATOS GmbH" at bounding box center [213, 205] width 248 height 20
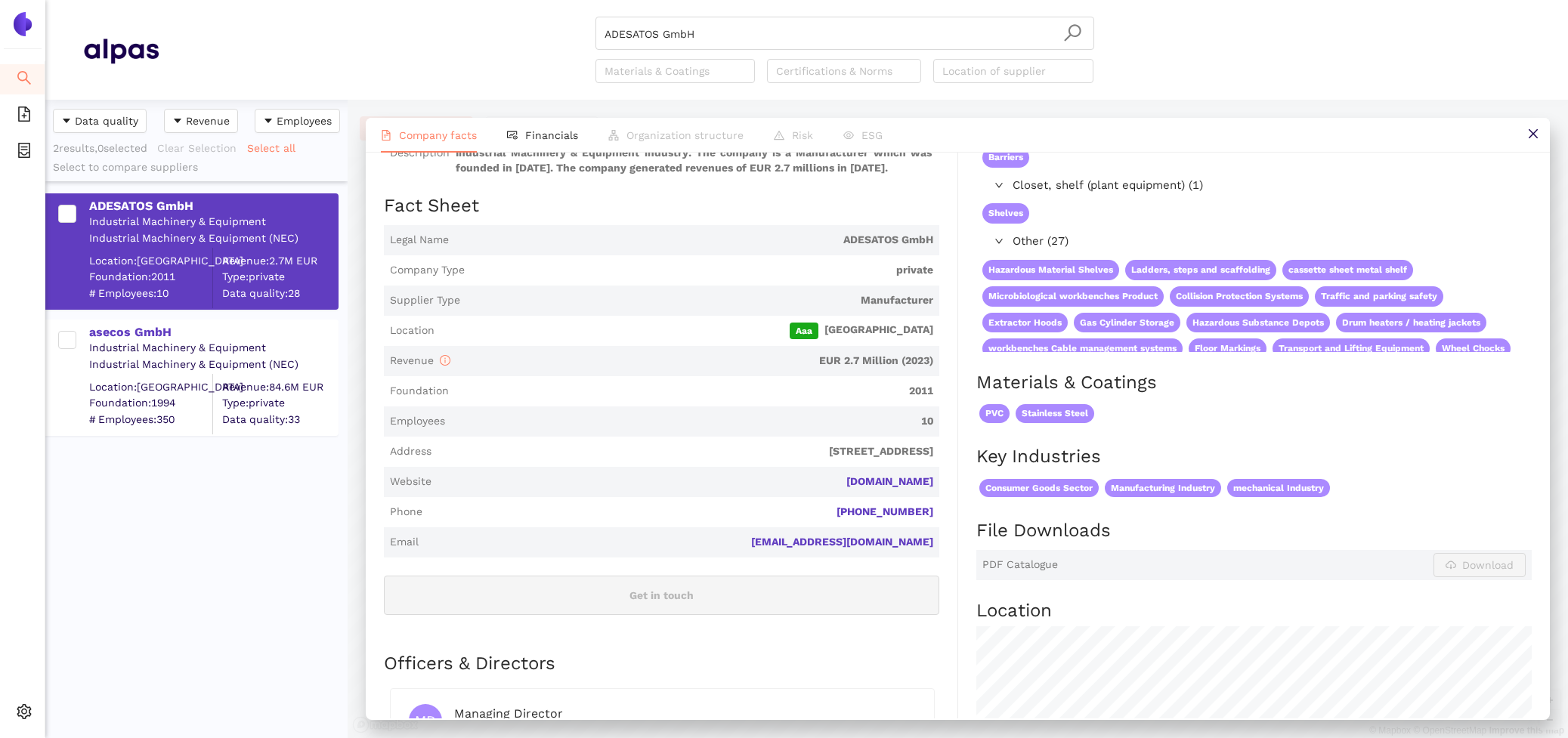
scroll to position [187, 0]
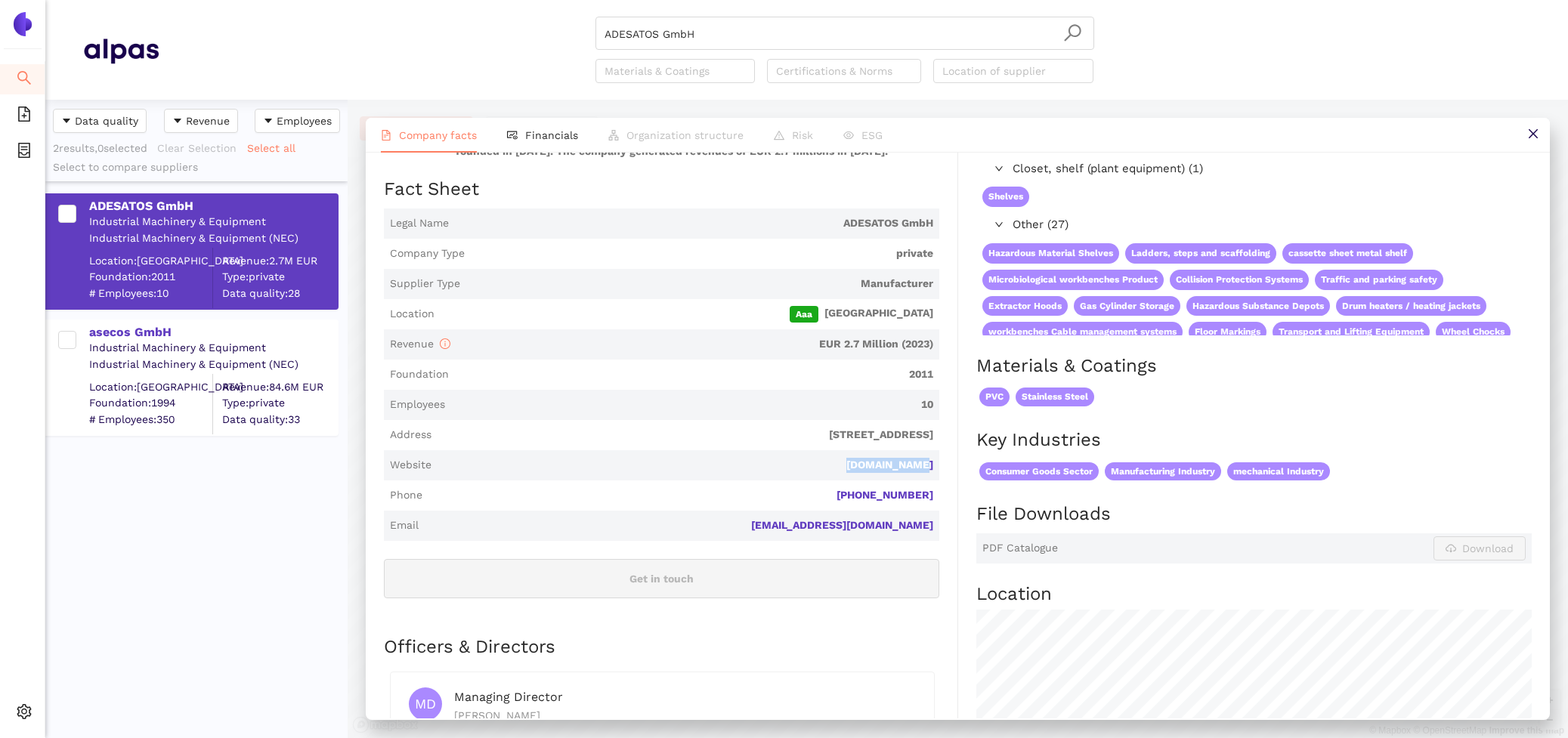
drag, startPoint x: 951, startPoint y: 473, endPoint x: 854, endPoint y: 466, distance: 97.3
click at [854, 466] on div "Industry Industrial Machinery & Equipment Company Description ADESATOS GmbH is …" at bounding box center [671, 537] width 574 height 937
copy link "adesatos.com"
click at [543, 124] on li "Financials" at bounding box center [542, 135] width 101 height 35
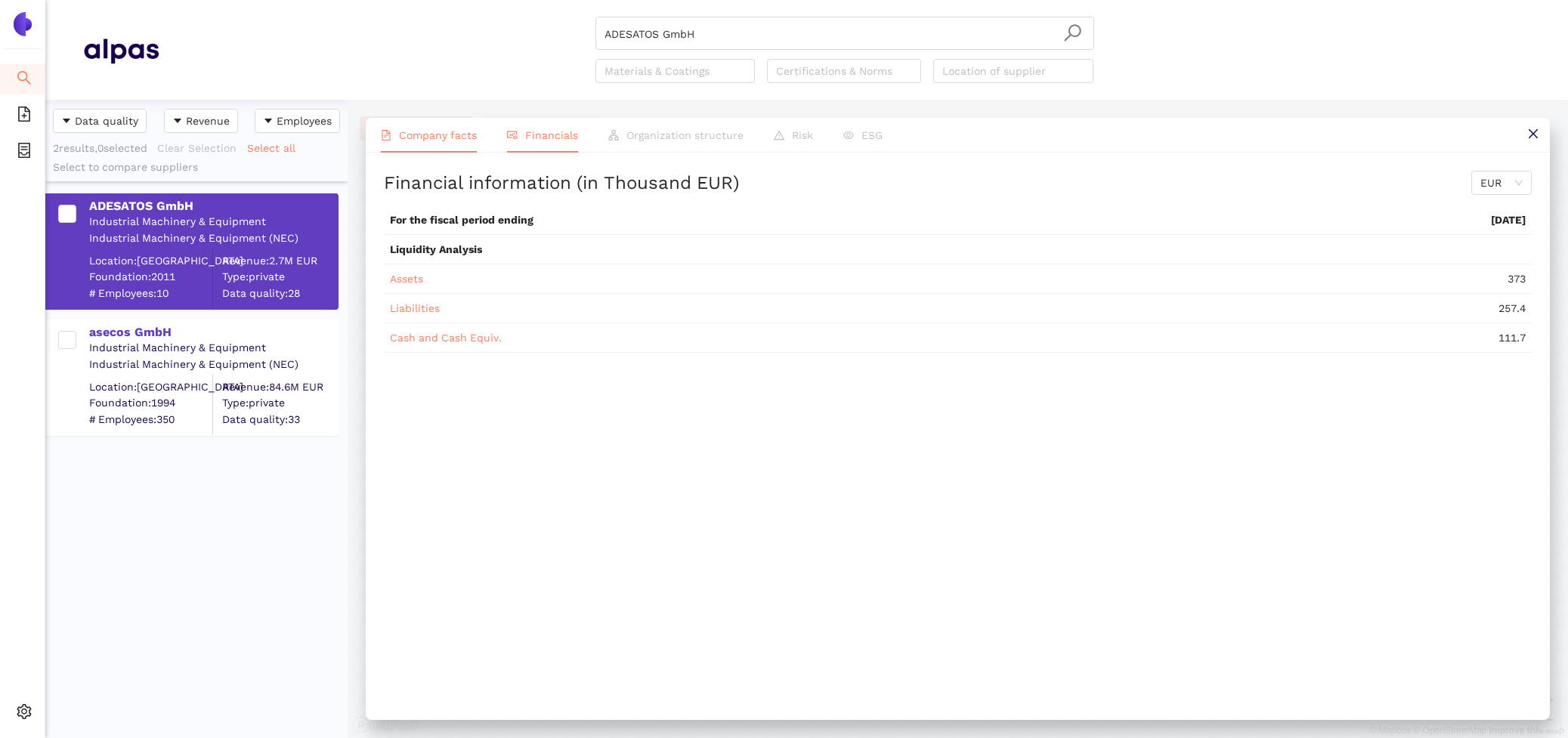
click at [432, 134] on span "Company facts" at bounding box center [438, 135] width 77 height 12
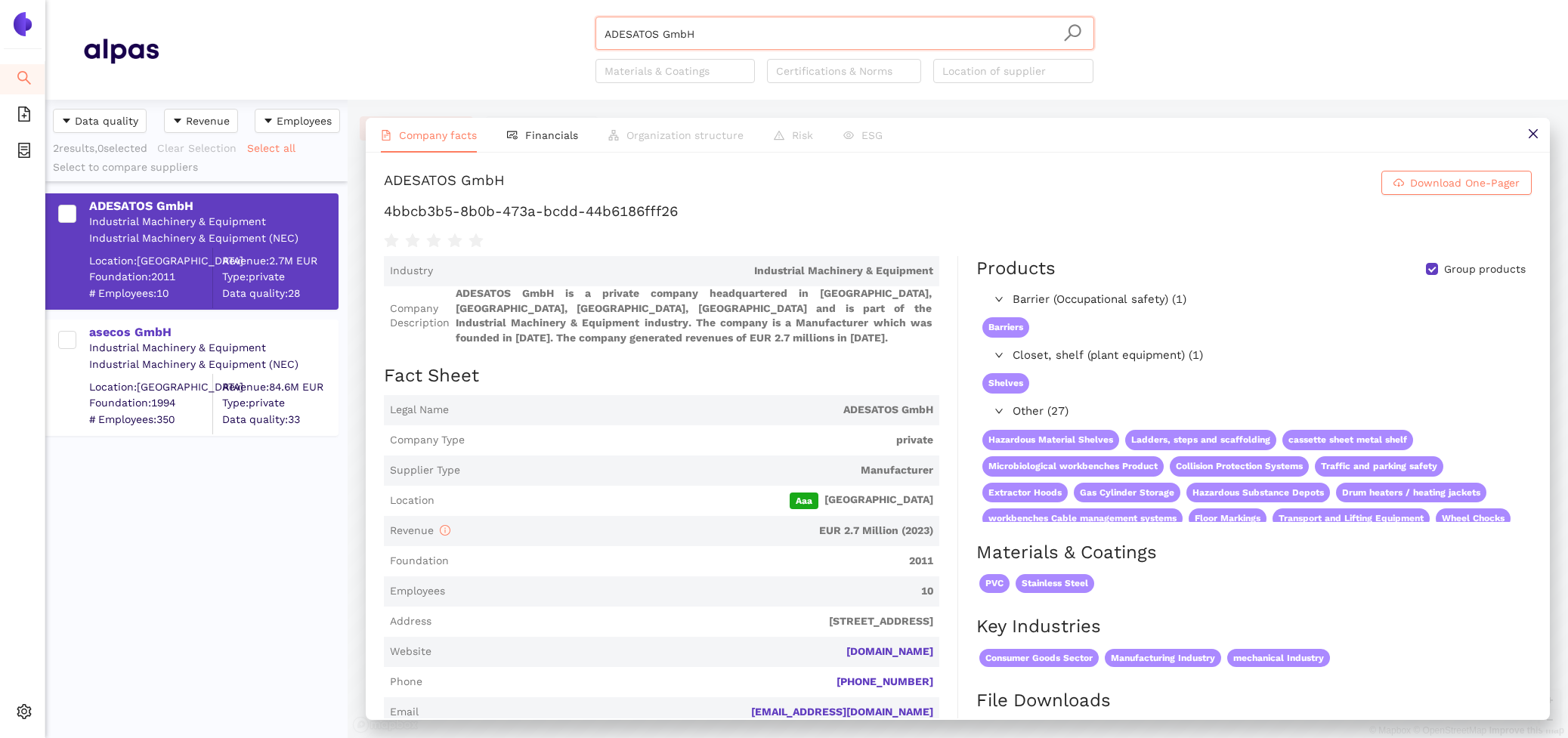
drag, startPoint x: 712, startPoint y: 32, endPoint x: 470, endPoint y: 16, distance: 242.5
click at [484, 16] on div "ADESATOS GmbH Materials & Coatings Certifications & Norms Location of supplier" at bounding box center [845, 49] width 1372 height 67
paste input "asecos"
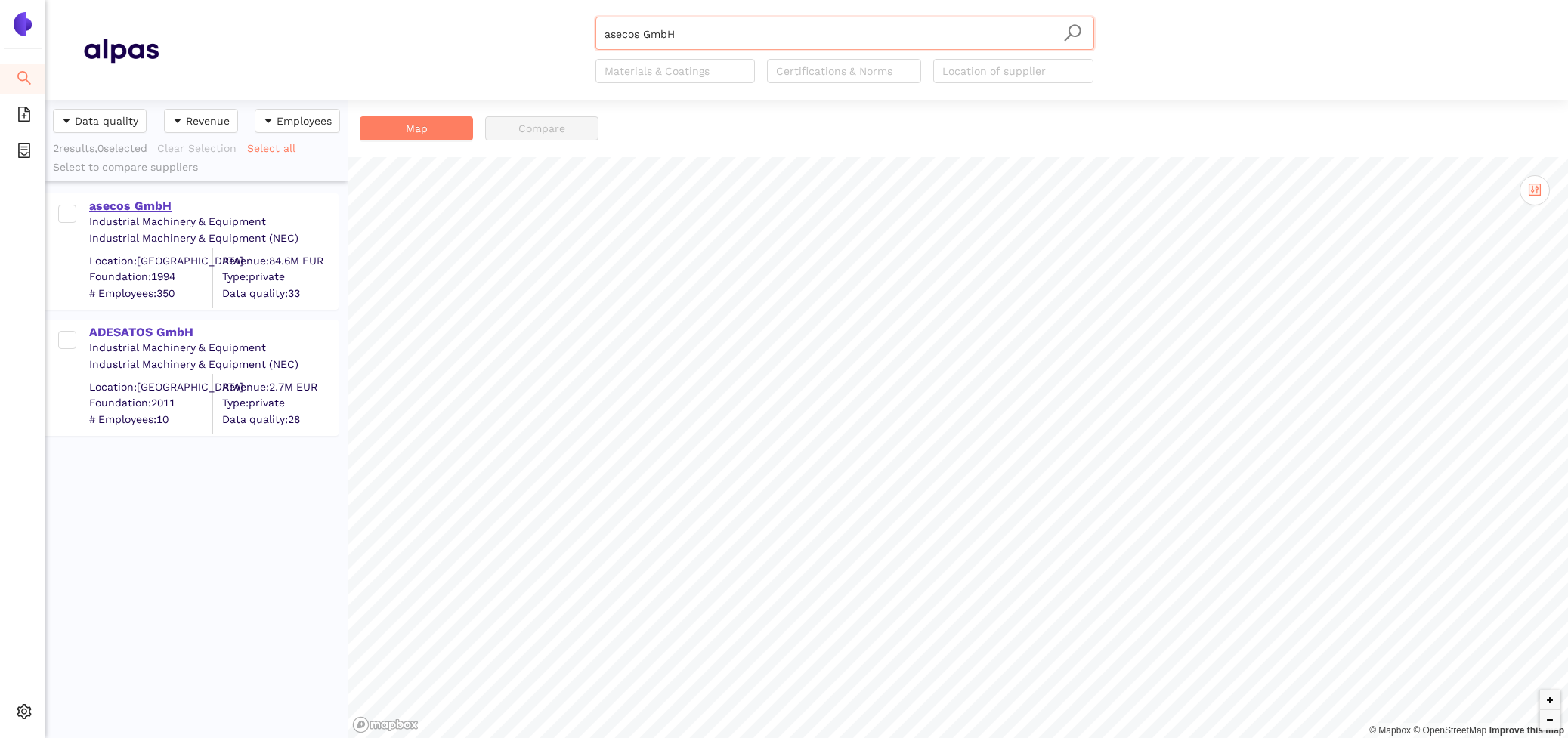
click at [106, 210] on div "asecos GmbH" at bounding box center [213, 206] width 248 height 16
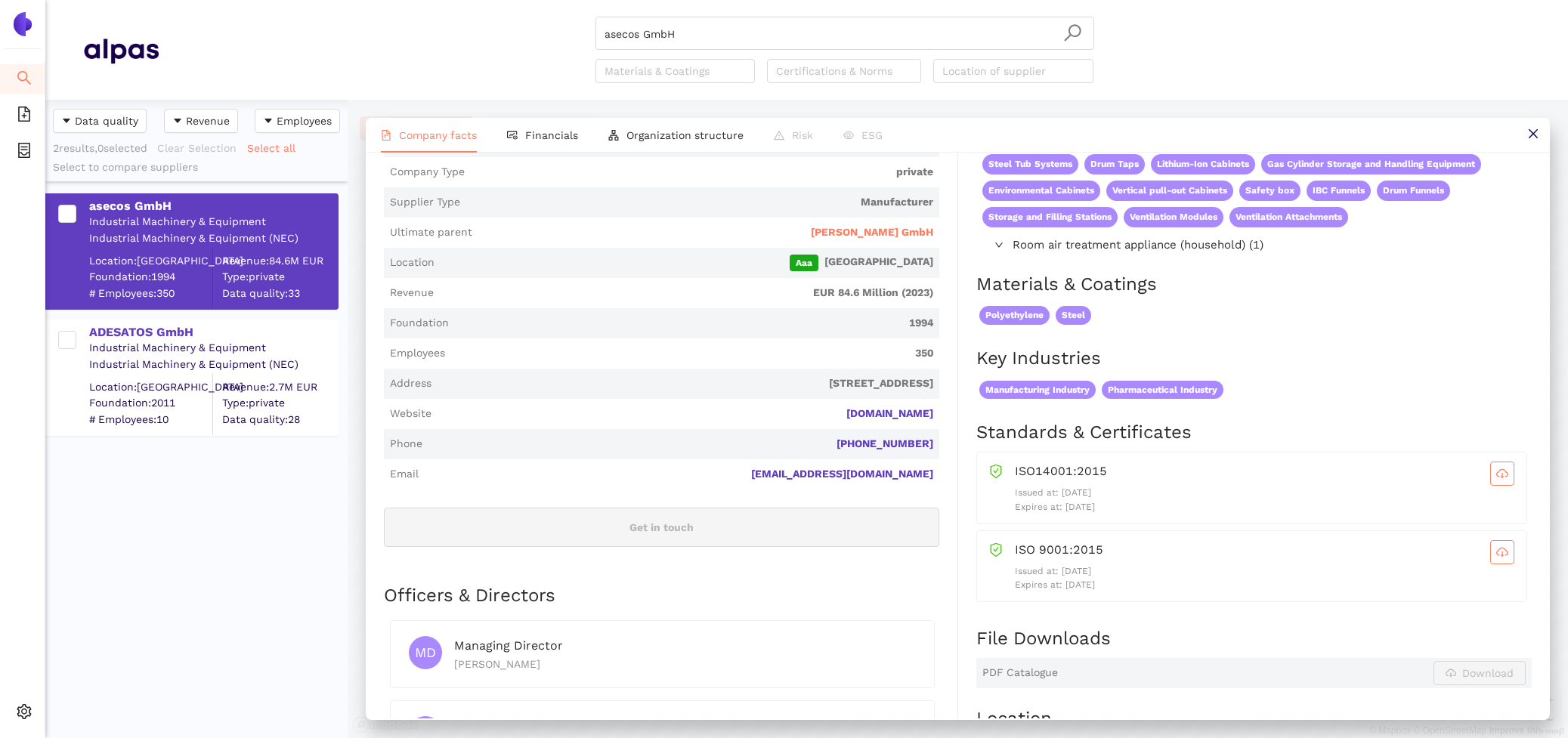
scroll to position [269, 0]
click at [538, 138] on span "Financials" at bounding box center [551, 135] width 53 height 12
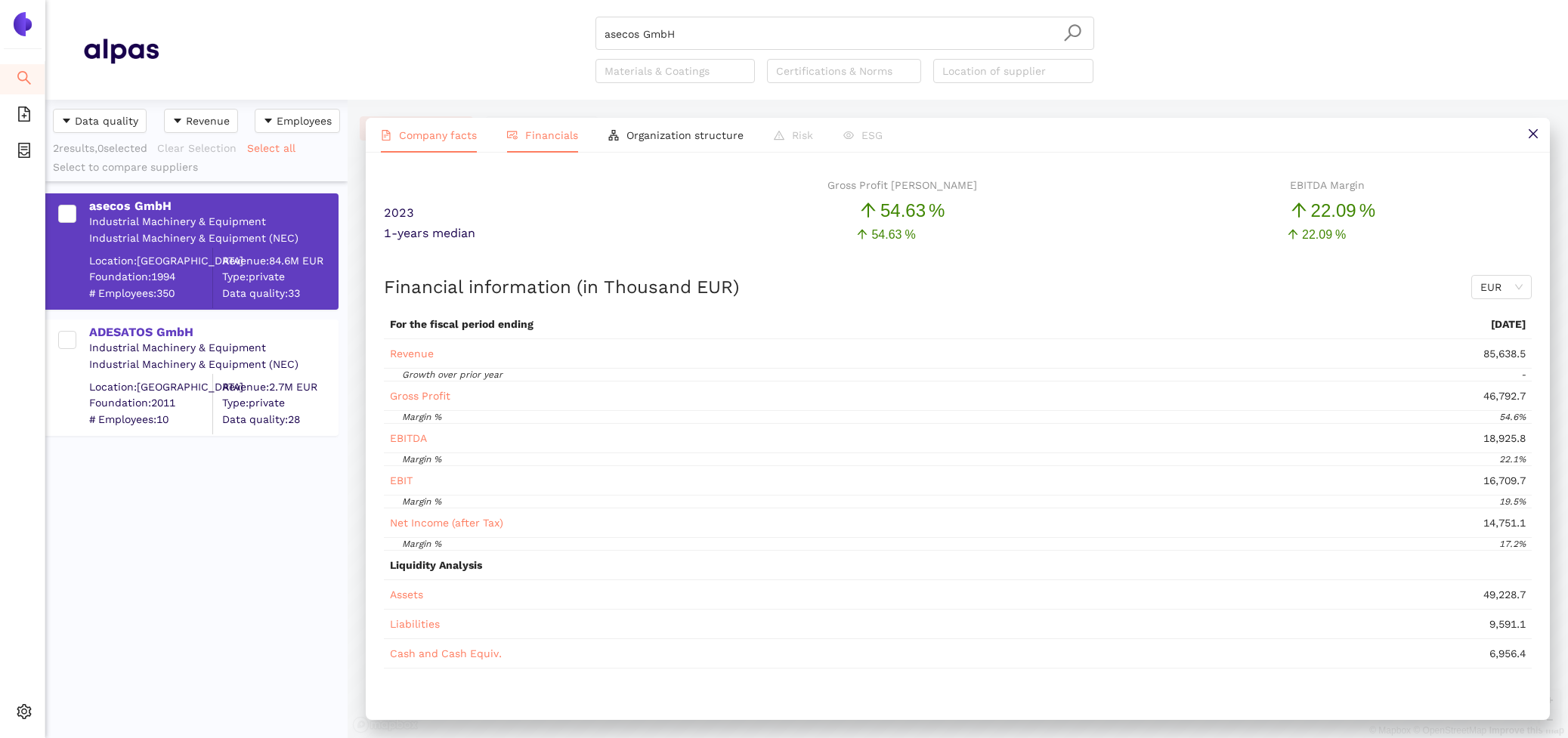
click at [437, 137] on span "Company facts" at bounding box center [438, 135] width 77 height 12
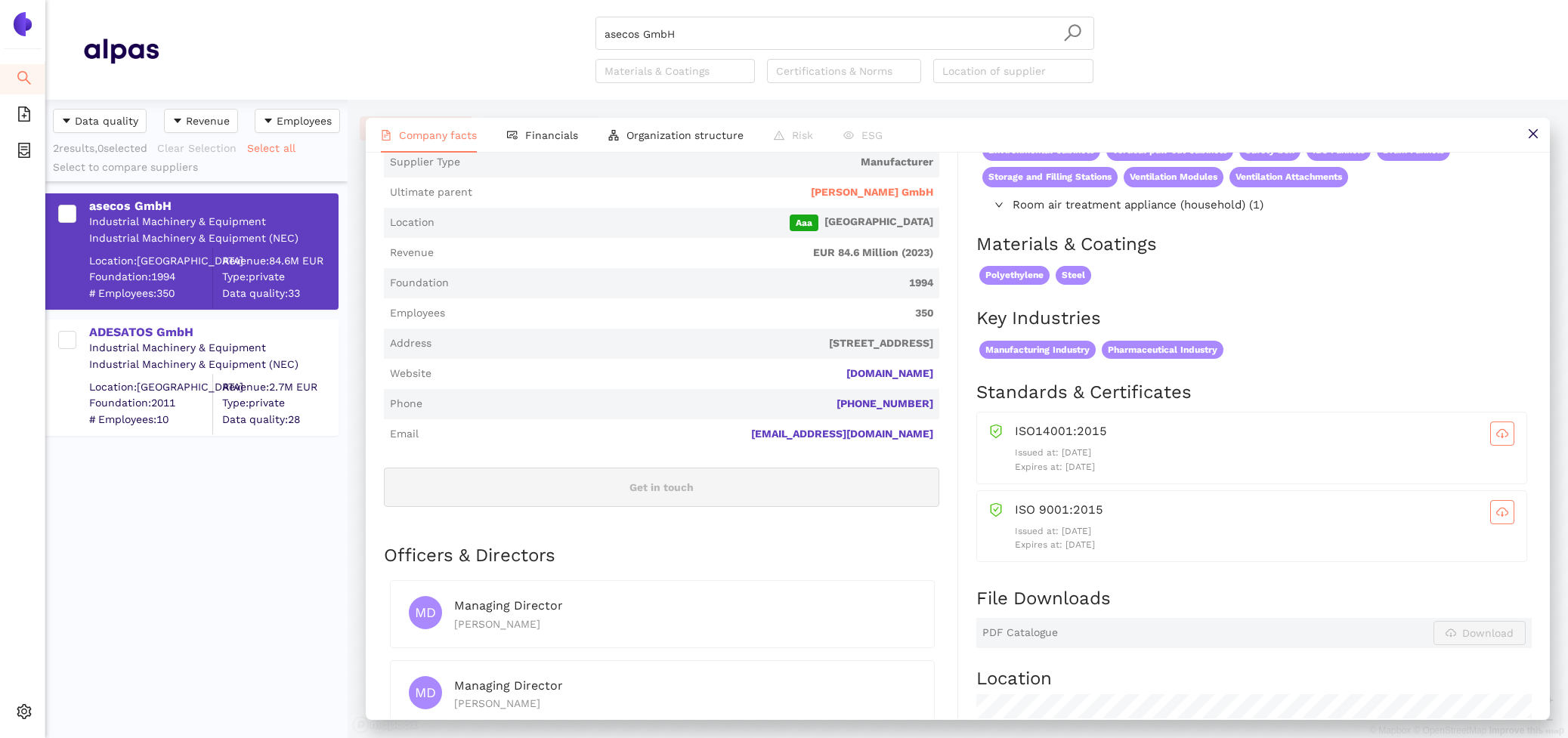
scroll to position [110, 0]
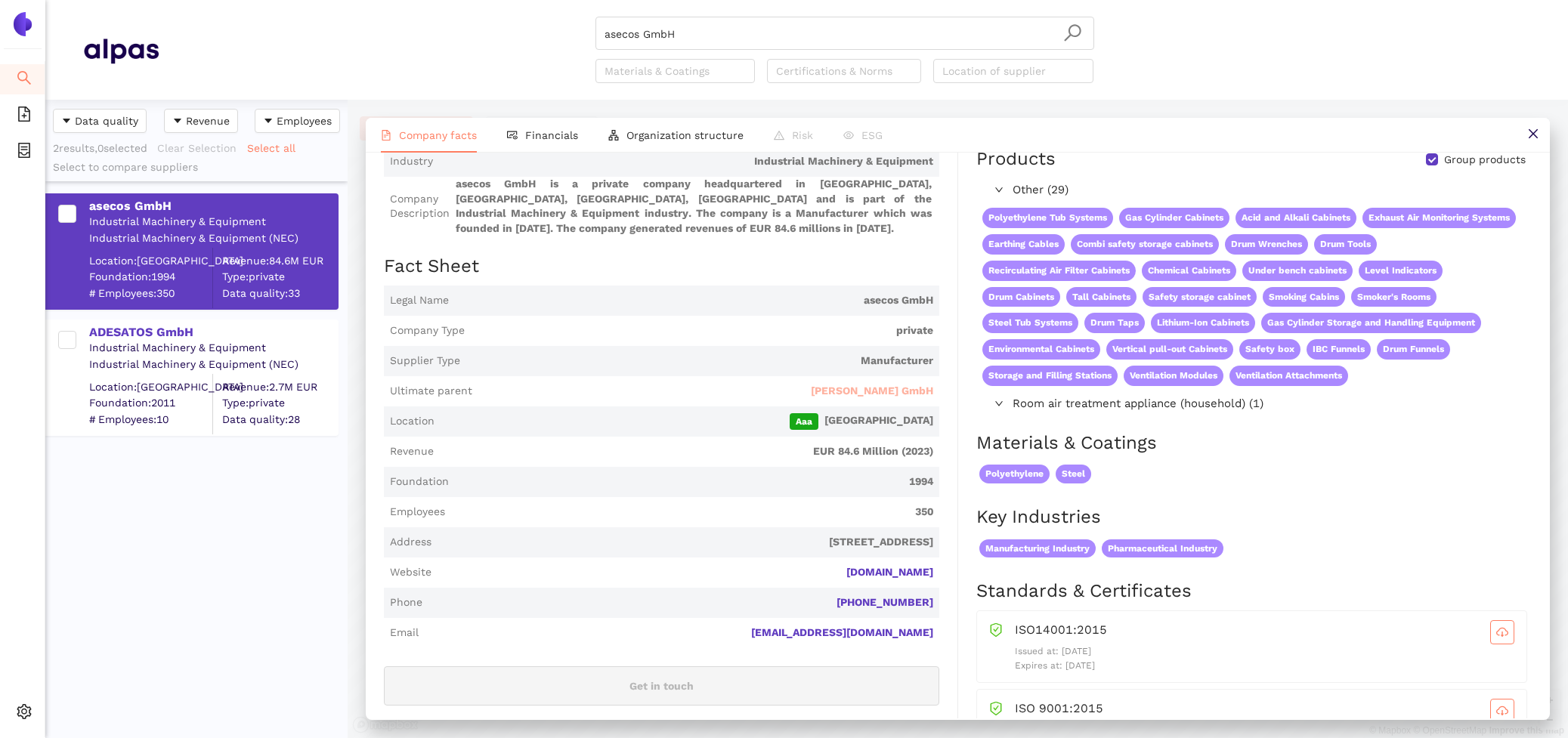
click at [920, 390] on span "Dennig GmbH" at bounding box center [872, 391] width 123 height 15
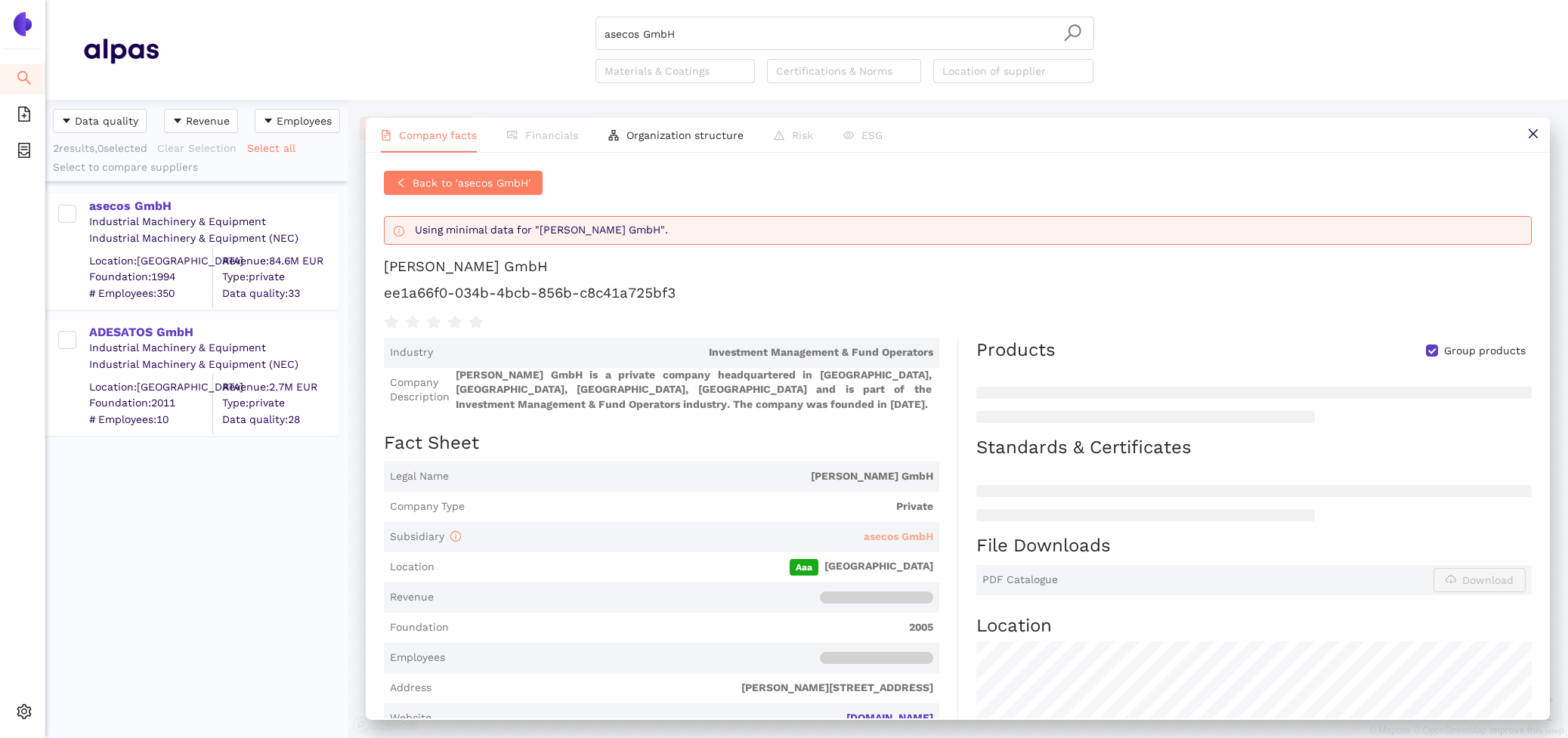
click at [907, 542] on span "asecos GmbH" at bounding box center [898, 536] width 69 height 12
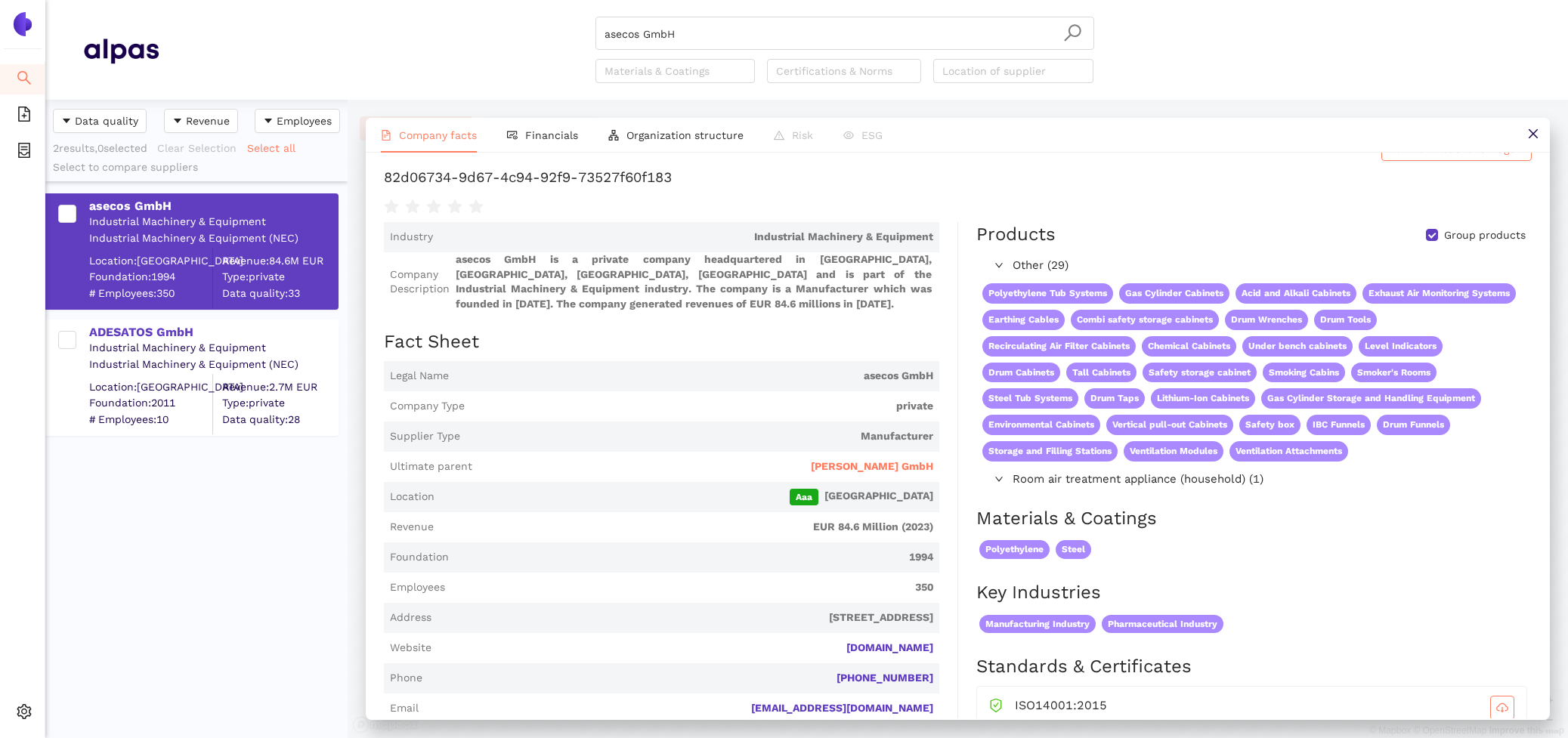
scroll to position [72, 0]
click at [896, 464] on span "Dennig GmbH" at bounding box center [872, 465] width 123 height 15
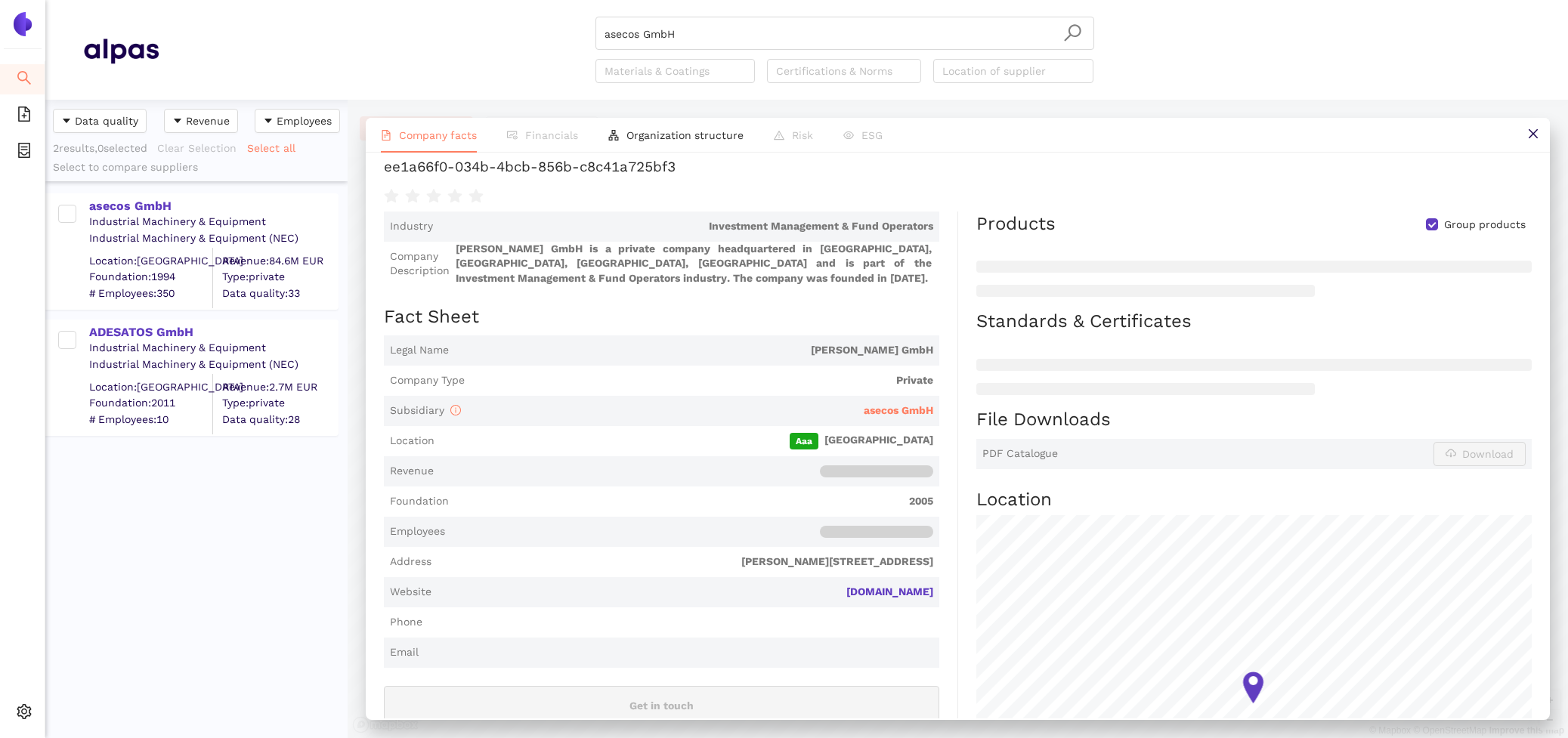
scroll to position [134, 0]
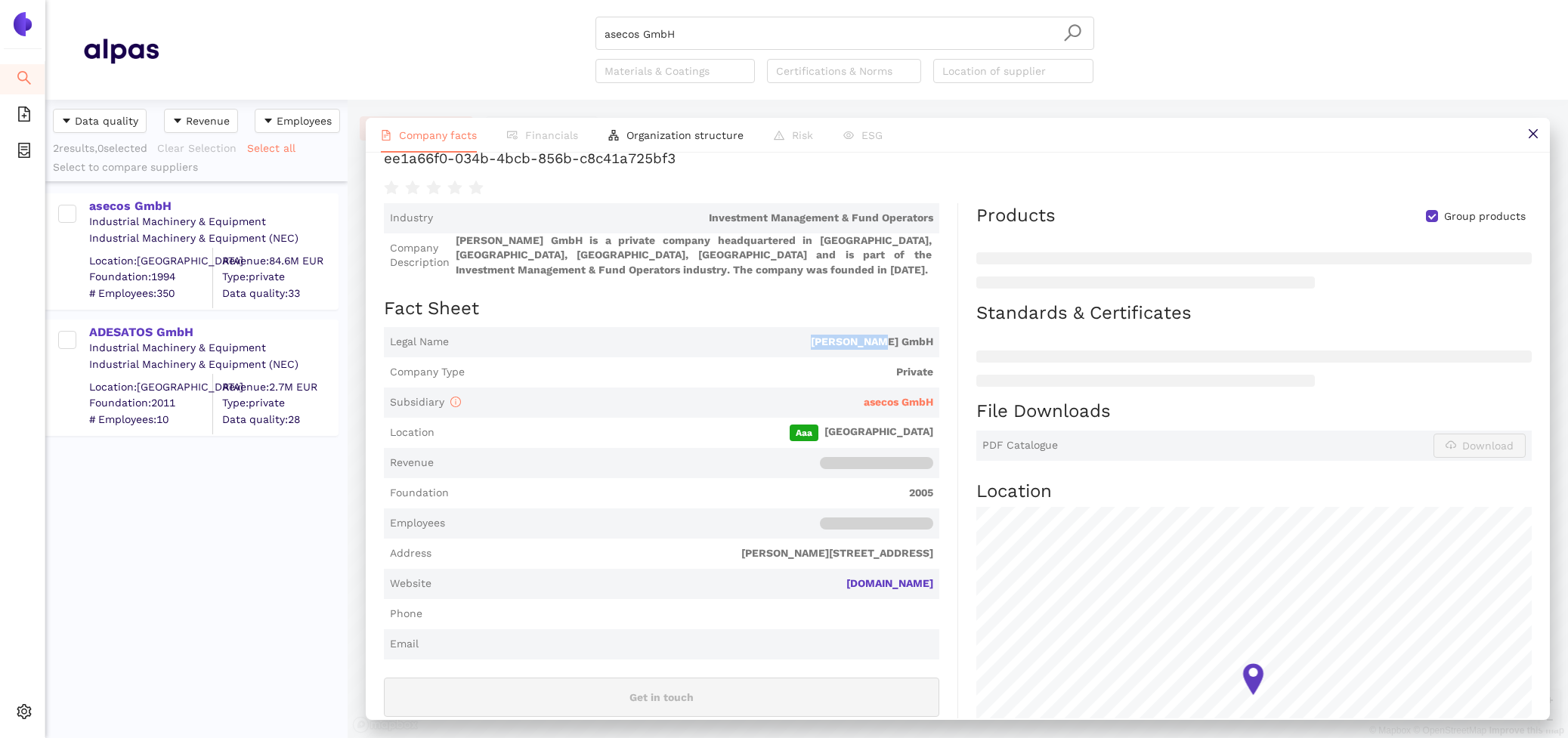
drag, startPoint x: 941, startPoint y: 344, endPoint x: 857, endPoint y: 342, distance: 84.0
click at [857, 343] on div "Industry Investment Management & Fund Operators Company Description Dennig GmbH…" at bounding box center [671, 553] width 574 height 699
copy span "Dennig GmbH"
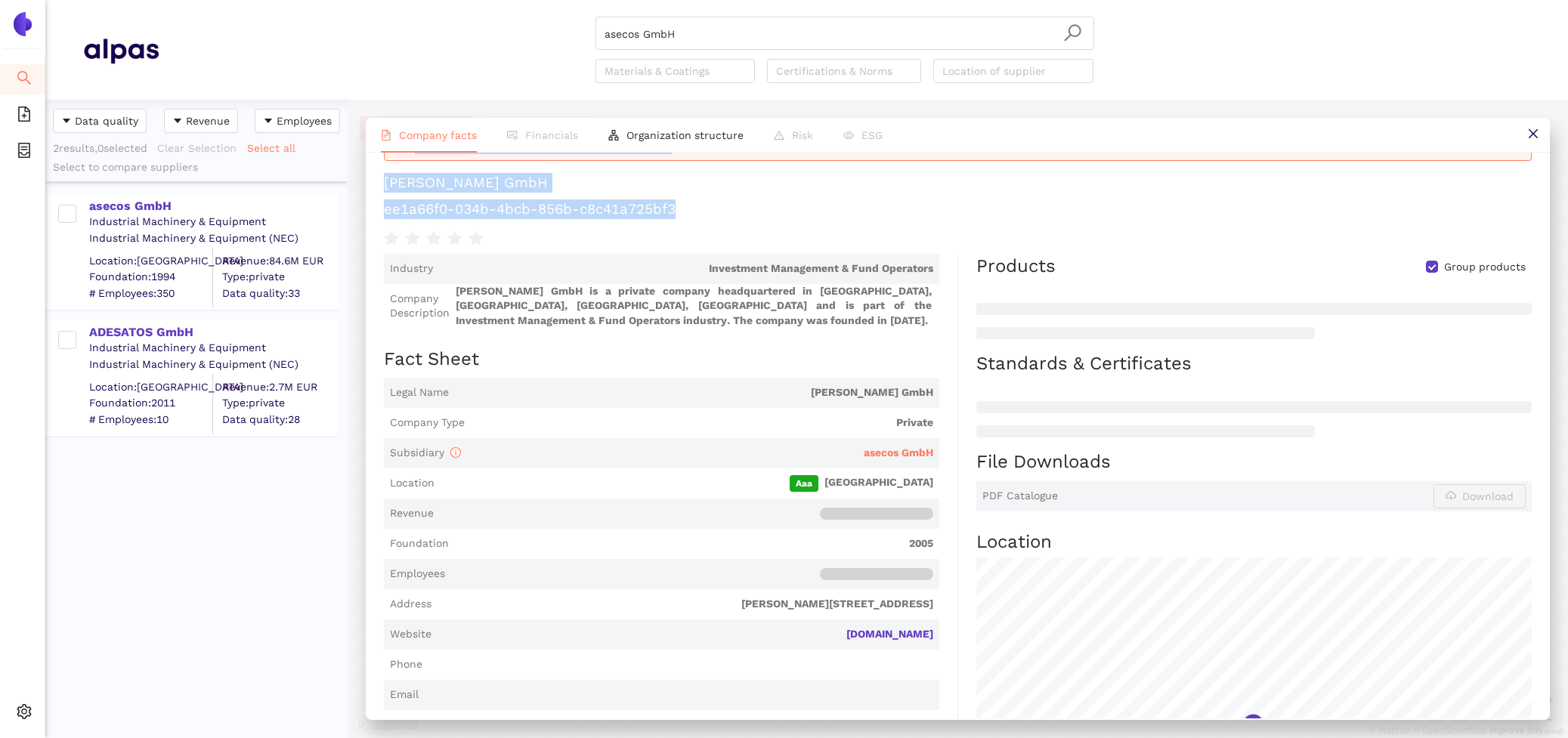
scroll to position [68, 0]
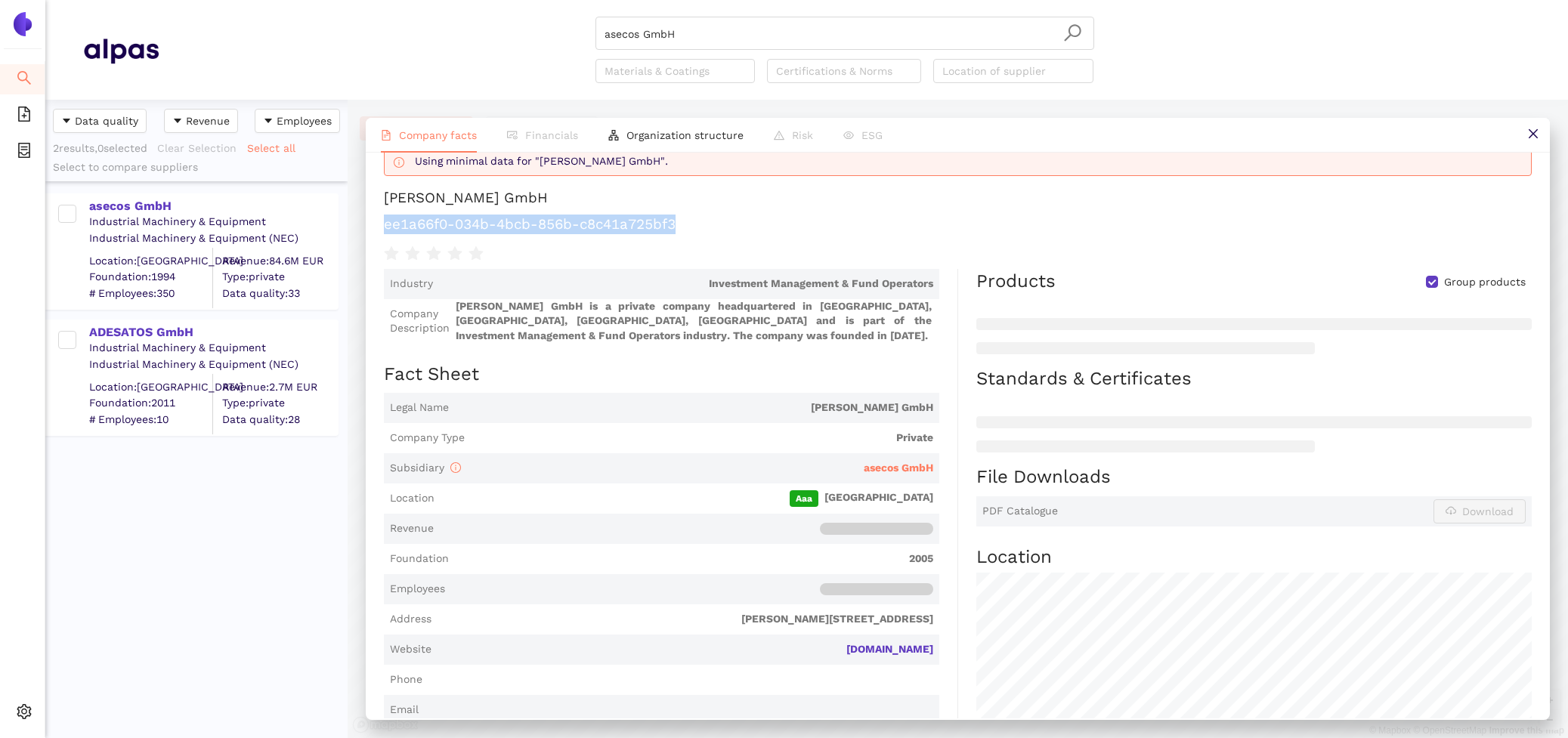
drag, startPoint x: 681, startPoint y: 160, endPoint x: 383, endPoint y: 222, distance: 304.4
click at [384, 222] on h1 "ee1a66f0-034b-4bcb-856b-c8c41a725bf3" at bounding box center [957, 224] width 1148 height 20
copy h1 "ee1a66f0-034b-4bcb-856b-c8c41a725bf3"
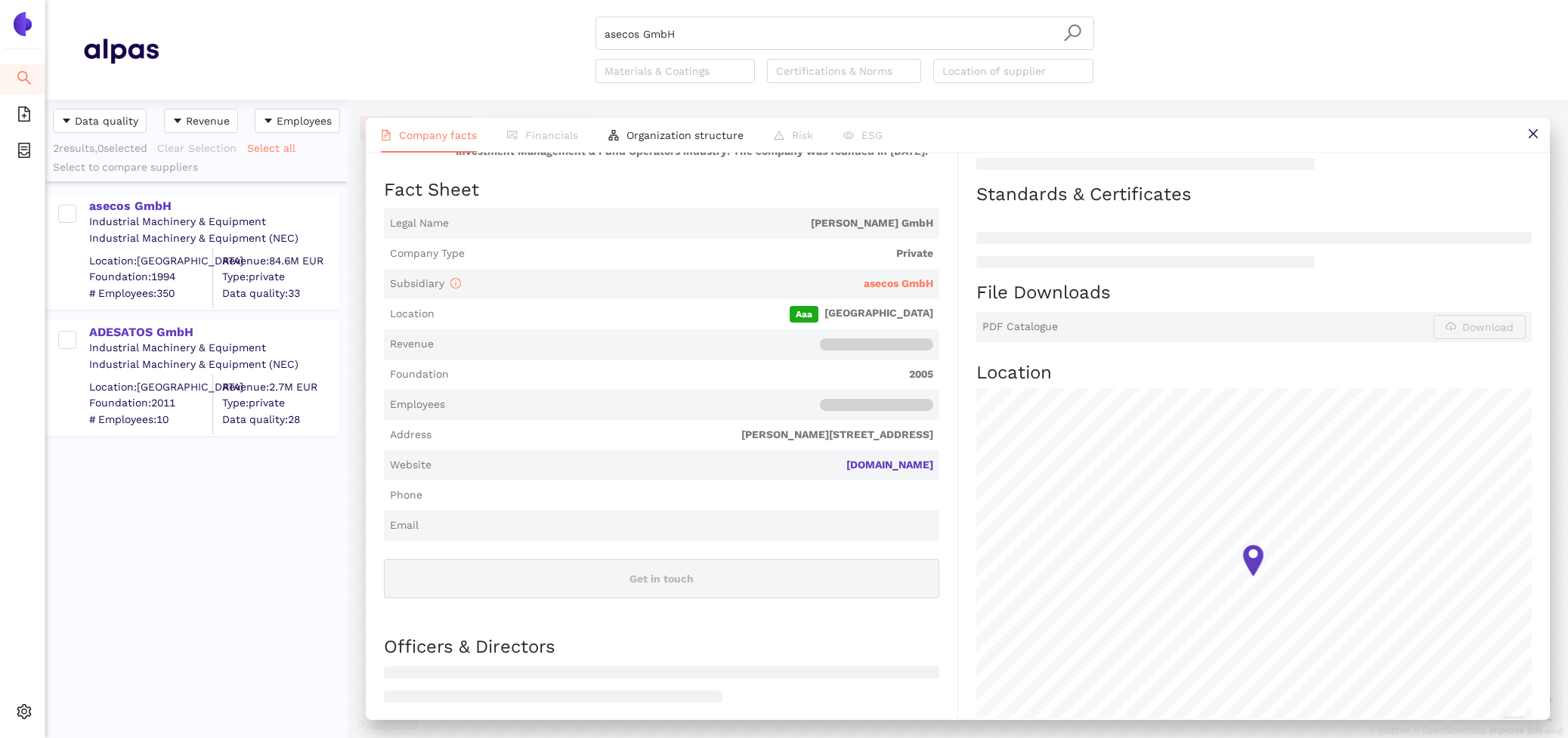
scroll to position [268, 0]
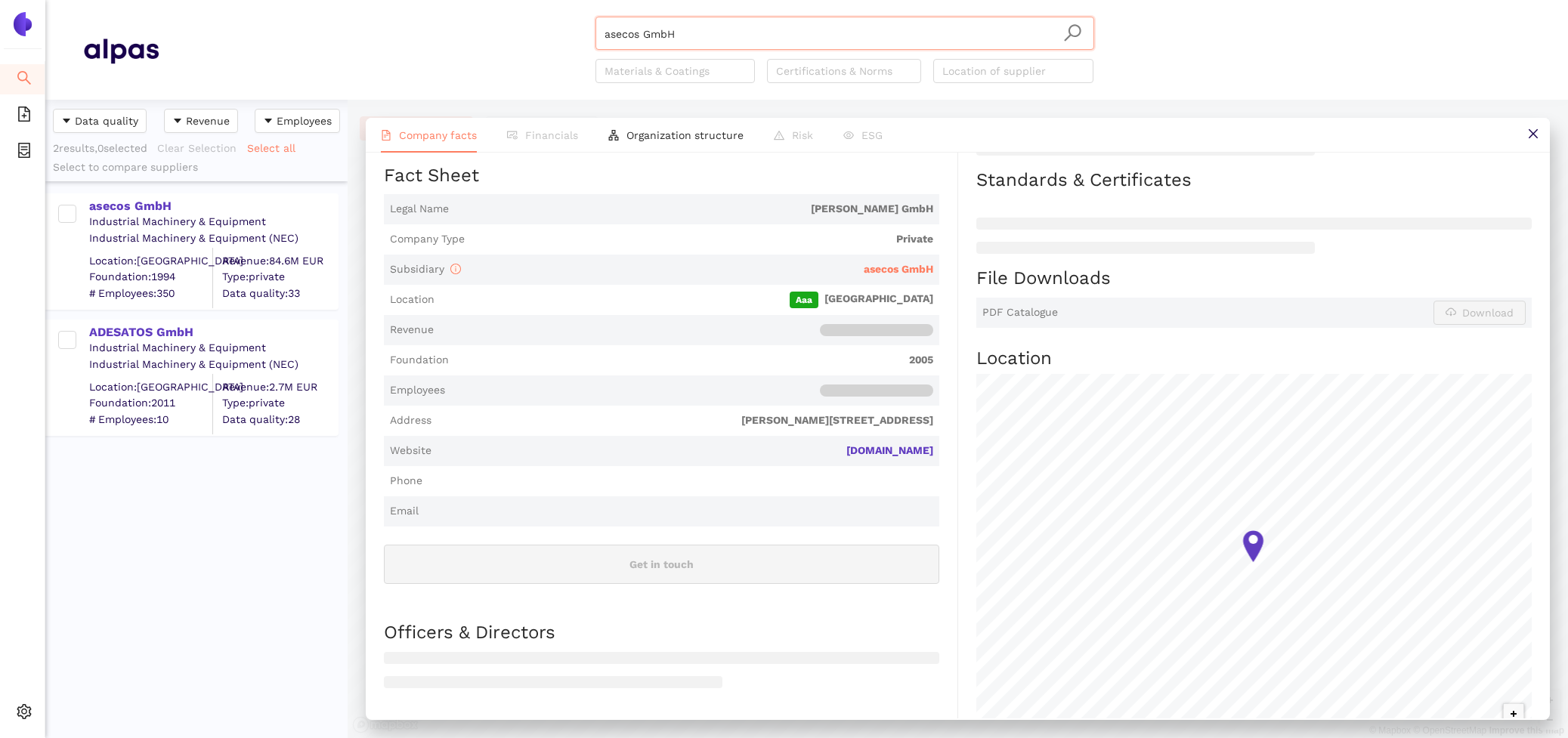
drag, startPoint x: 686, startPoint y: 35, endPoint x: 521, endPoint y: -5, distance: 169.8
click at [521, 0] on html "Search eSourcing Templates eSourcing Projects Settings asecos GmbH Materials & …" at bounding box center [784, 369] width 1568 height 738
paste input "Carvel Srl"
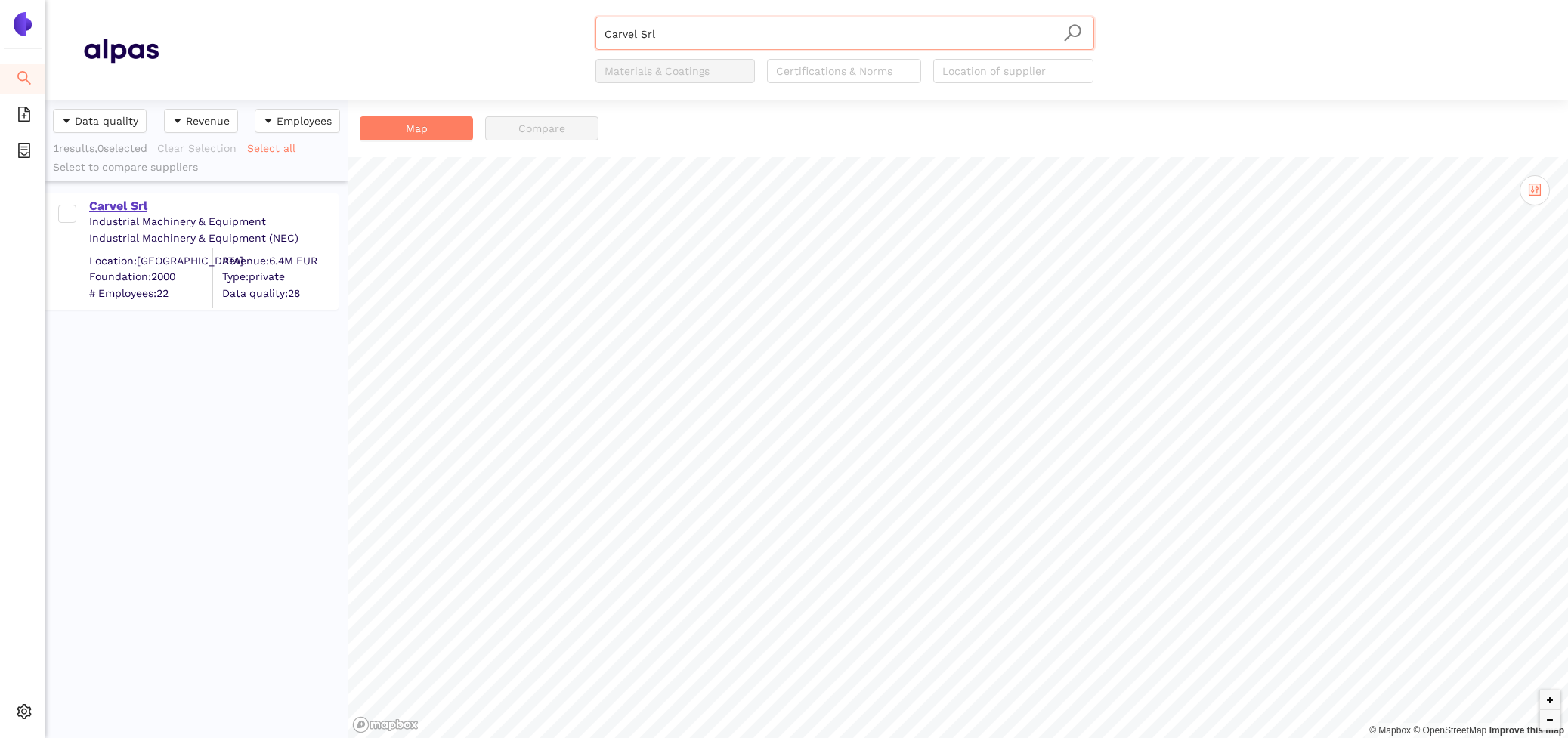
click at [104, 210] on div "Carvel Srl" at bounding box center [213, 206] width 248 height 16
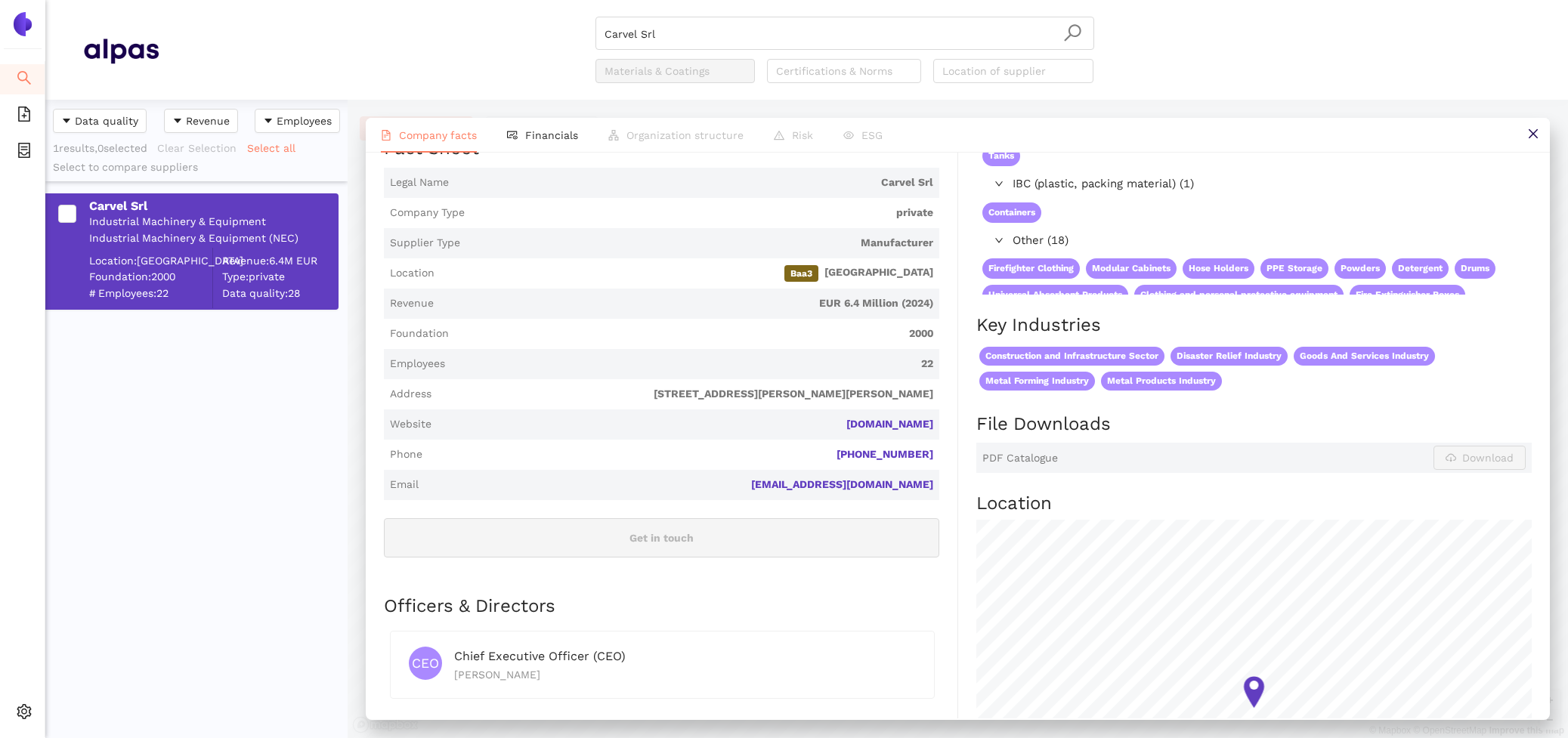
scroll to position [227, 0]
drag, startPoint x: 938, startPoint y: 428, endPoint x: 850, endPoint y: 425, distance: 88.1
click at [850, 426] on span "Website carvelsrl.com" at bounding box center [662, 425] width 555 height 30
copy link "carvelsrl.com"
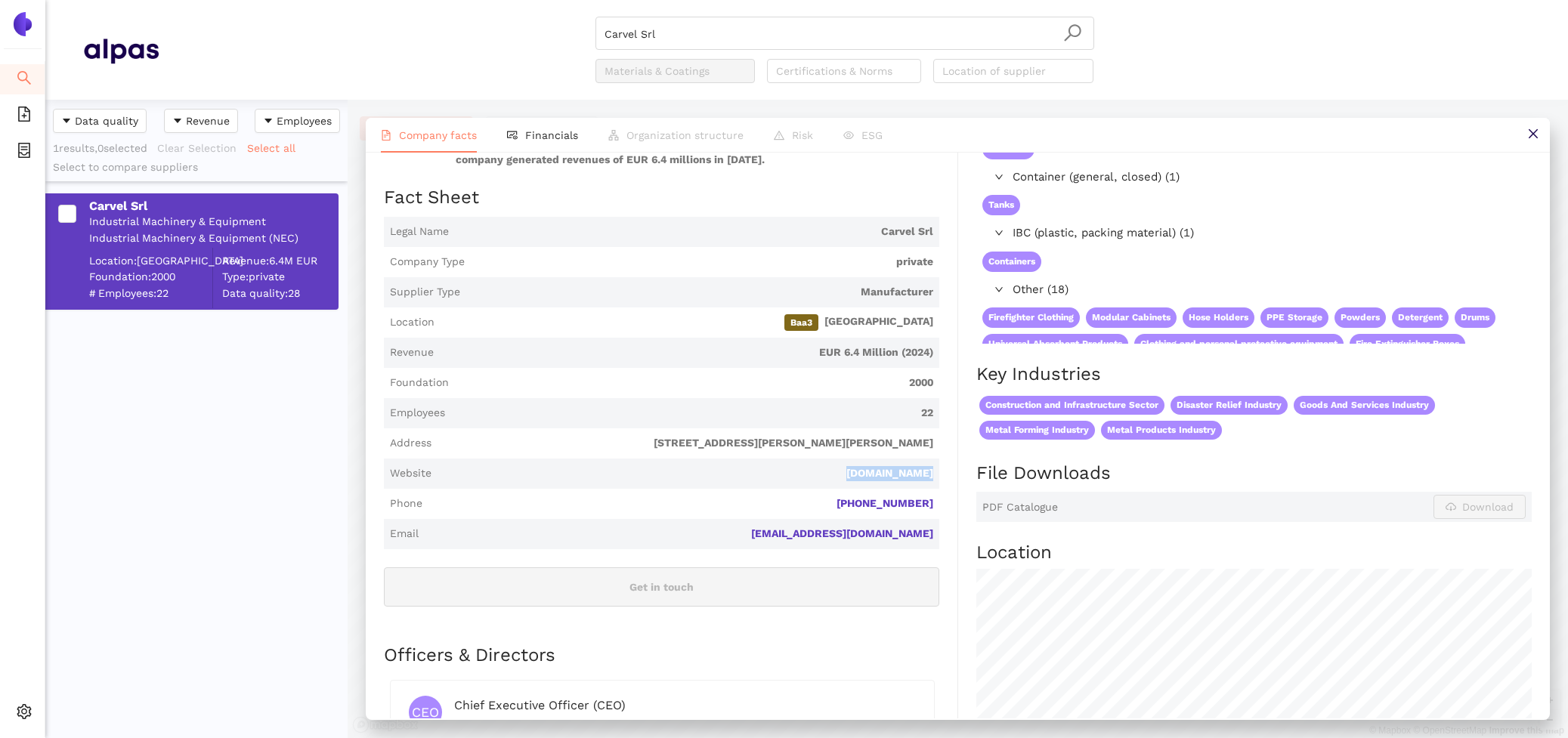
scroll to position [0, 0]
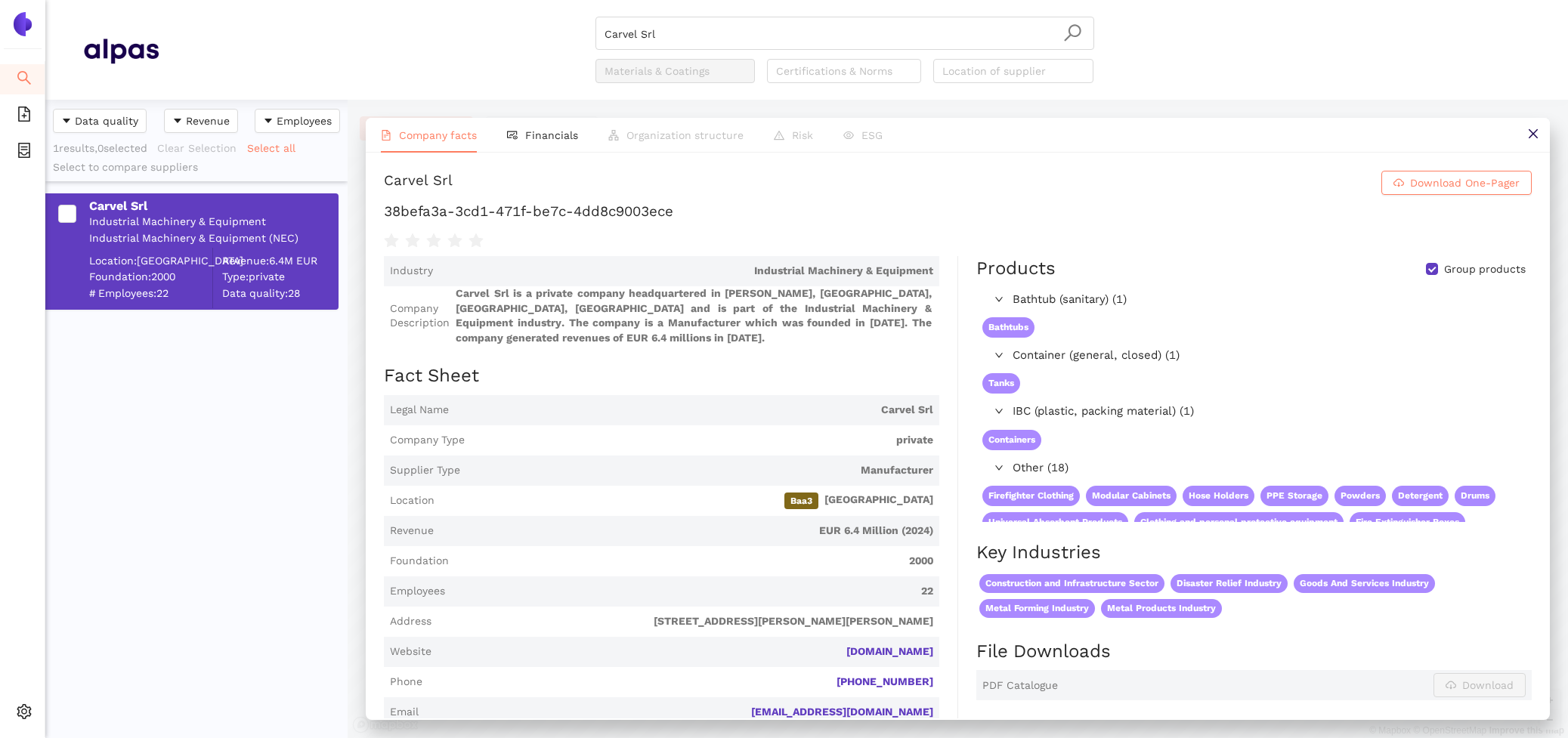
click at [553, 162] on div "Carvel Srl Download One-Pager 38befa3a-3cd1-471f-be7c-4dd8c9003ece Industry Ind…" at bounding box center [957, 435] width 1184 height 566
click at [540, 133] on span "Financials" at bounding box center [551, 135] width 53 height 12
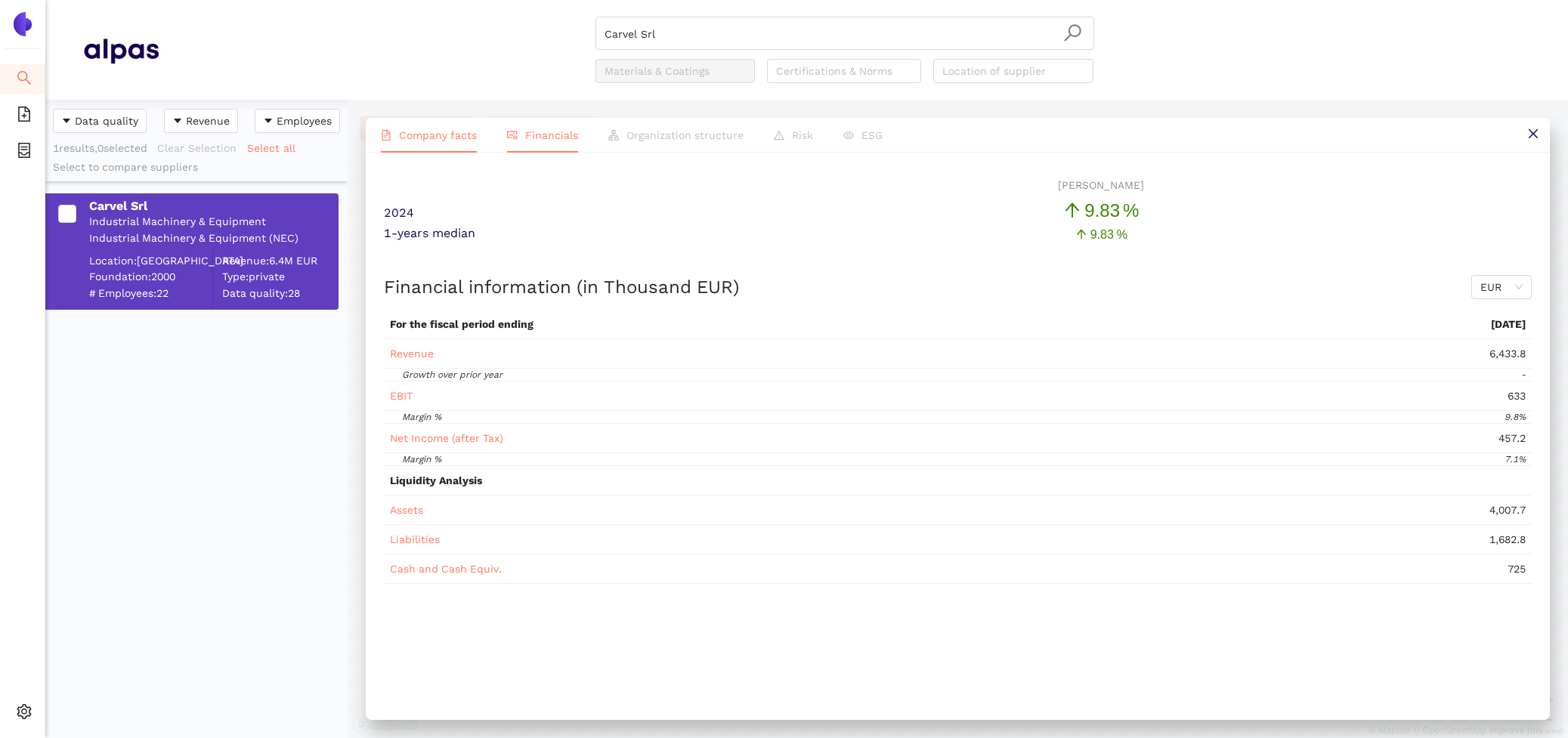
click at [406, 143] on li "Company facts" at bounding box center [428, 135] width 126 height 35
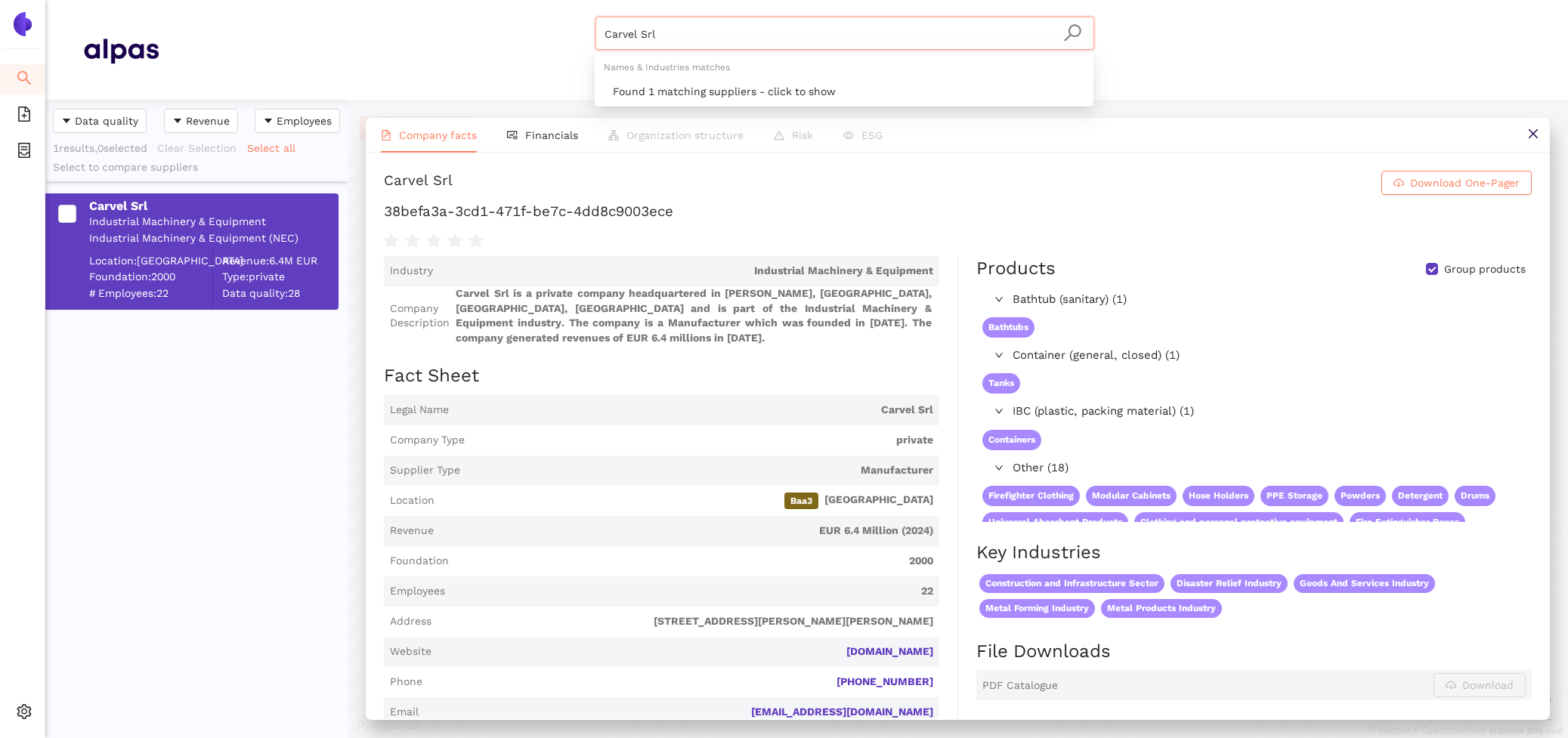
drag, startPoint x: 678, startPoint y: 30, endPoint x: 438, endPoint y: -14, distance: 244.0
click at [438, 0] on html "Search eSourcing Templates eSourcing Projects Settings Carvel Srl Materials & C…" at bounding box center [784, 369] width 1568 height 738
paste input "DÜPERTHAL Sicherheitstechnik GmbH & Co. KG"
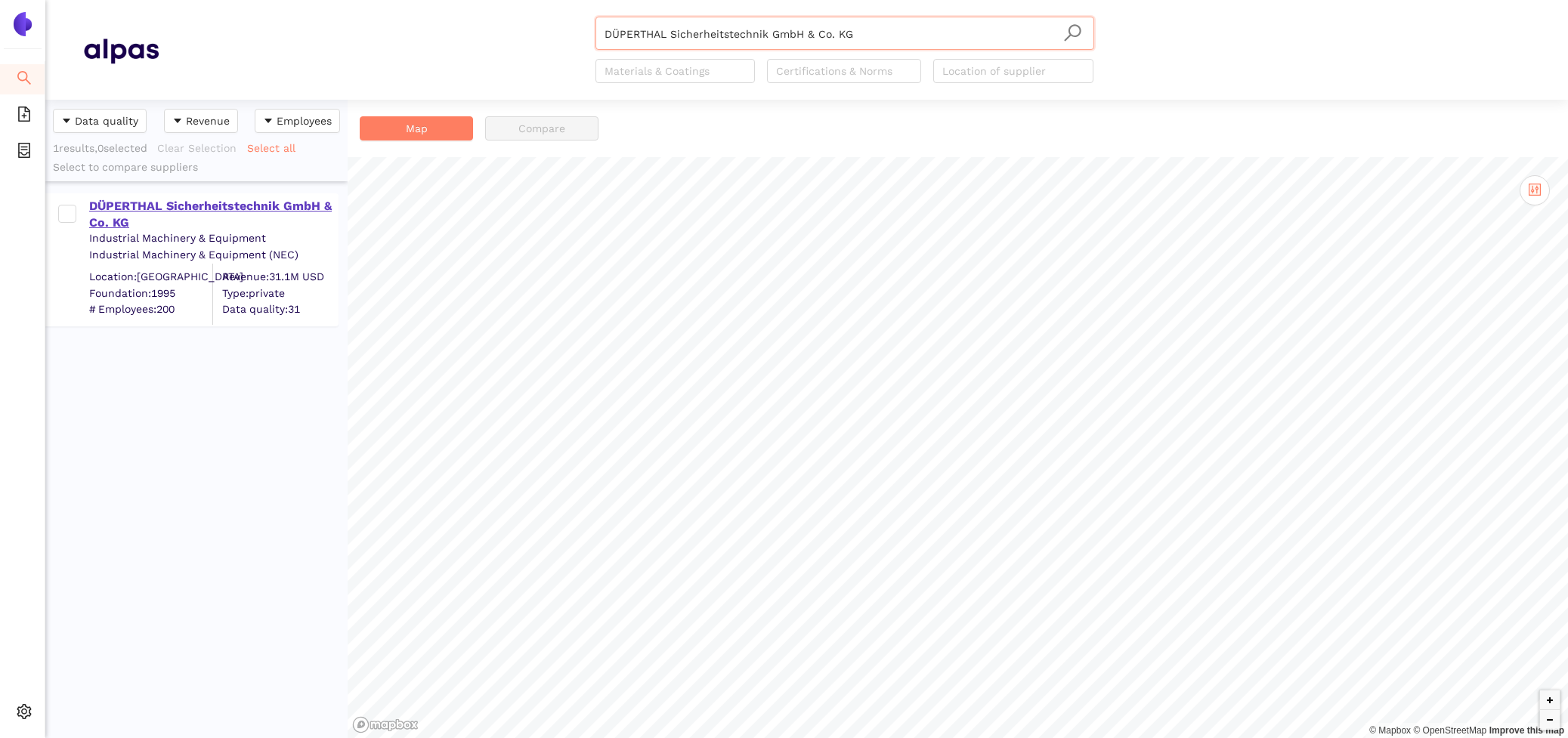
click at [106, 213] on div "DÜPERTHAL Sicherheitstechnik GmbH & Co. KG" at bounding box center [213, 214] width 248 height 34
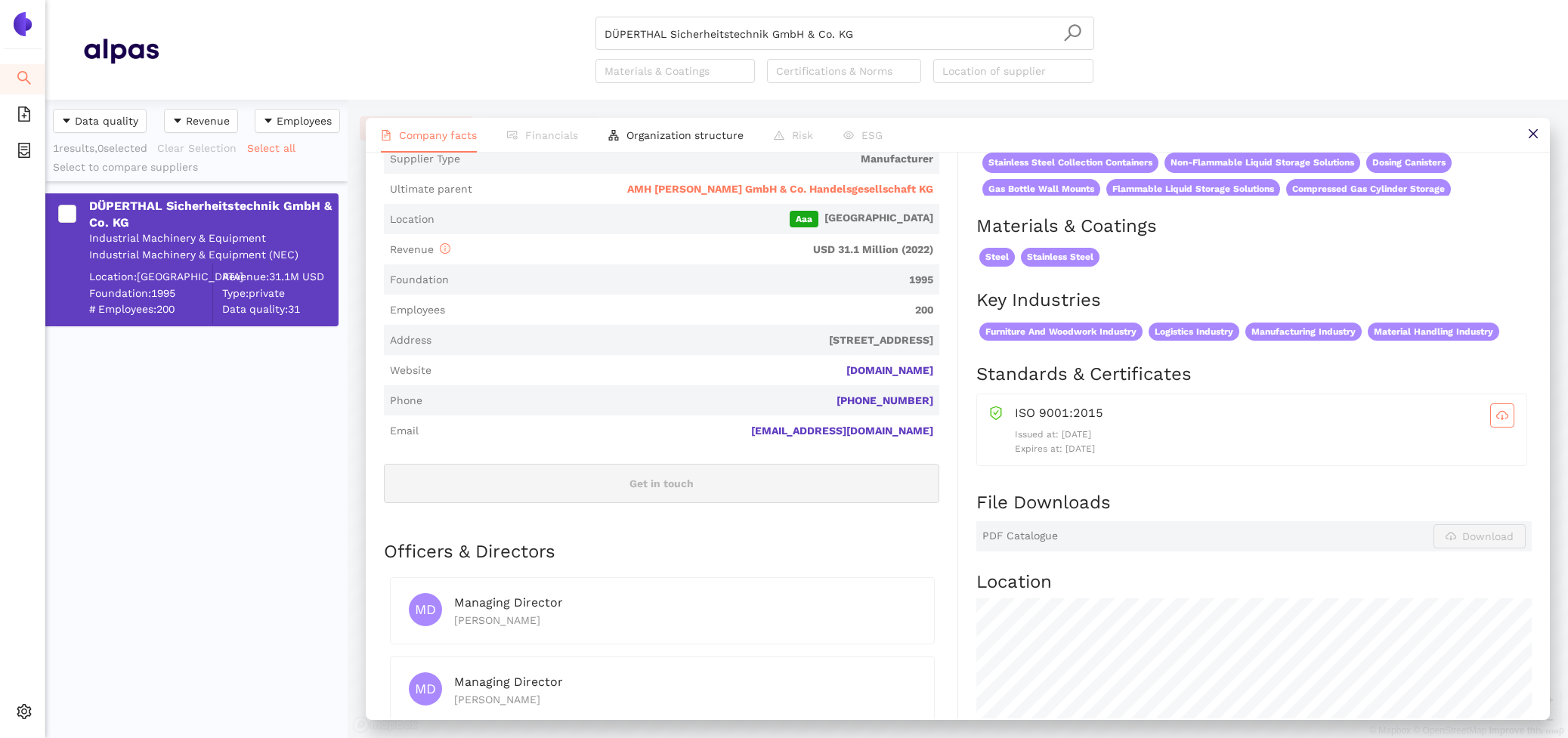
scroll to position [325, 0]
click at [892, 184] on span "AMH Hanning GmbH & Co. Handelsgesellschaft KG" at bounding box center [779, 191] width 306 height 15
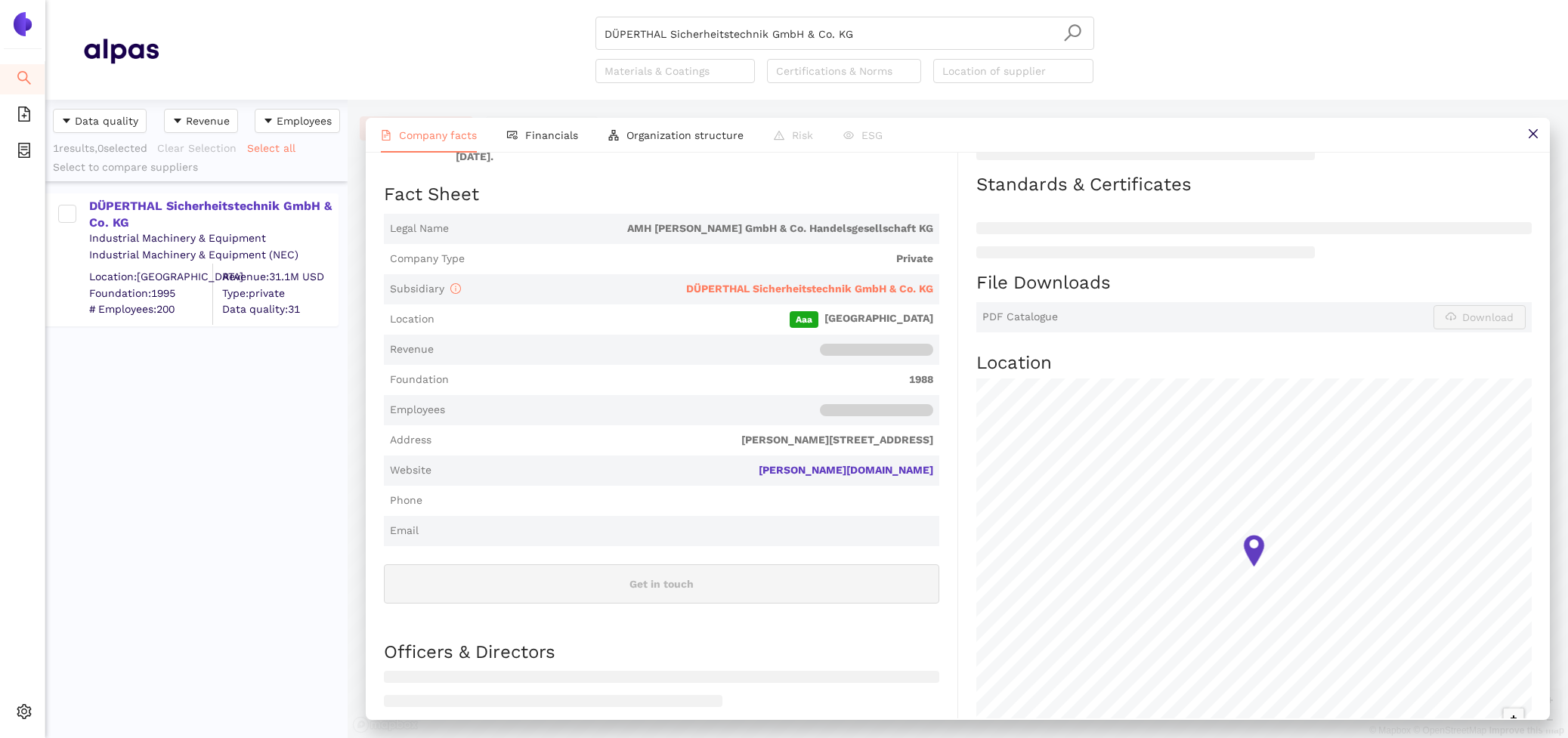
scroll to position [257, 0]
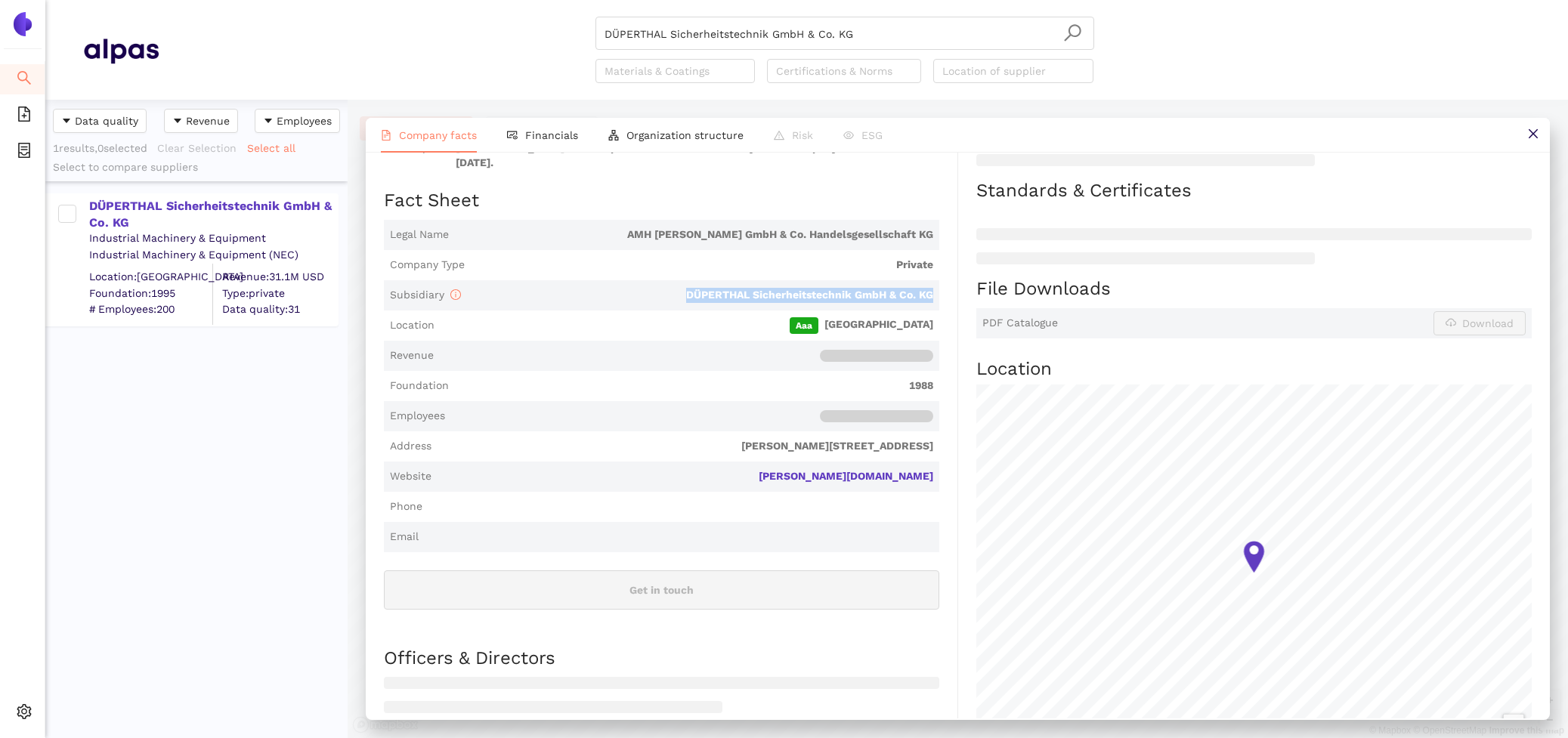
drag, startPoint x: 943, startPoint y: 278, endPoint x: 676, endPoint y: 276, distance: 267.0
click at [676, 277] on div "Industry Company Description AMH Hanning GmbH & Co. Handelsgesellschaft KG is a…" at bounding box center [671, 430] width 574 height 699
copy span "DÜPERTHAL Sicherheitstechnik GmbH & Co. KG"
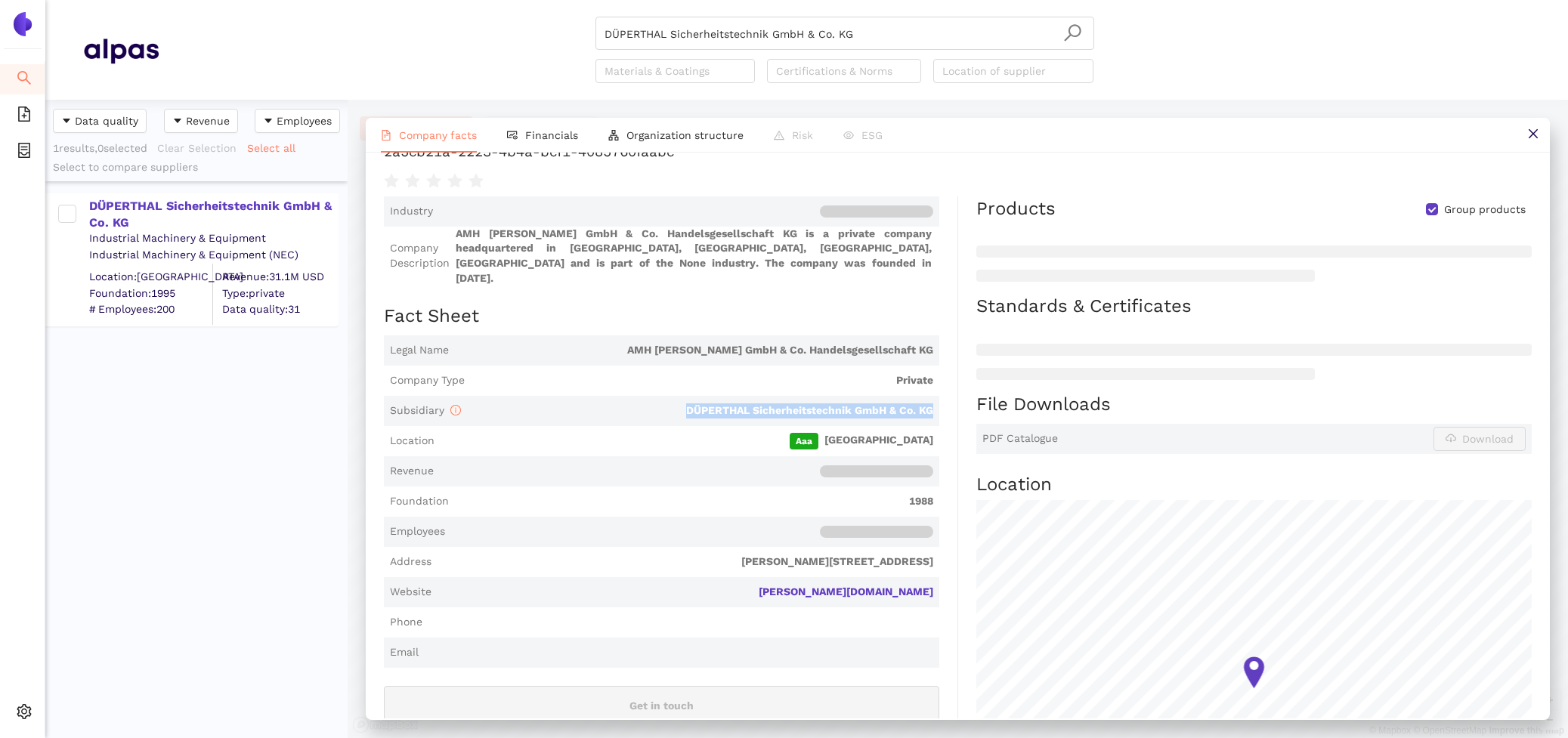
scroll to position [88, 0]
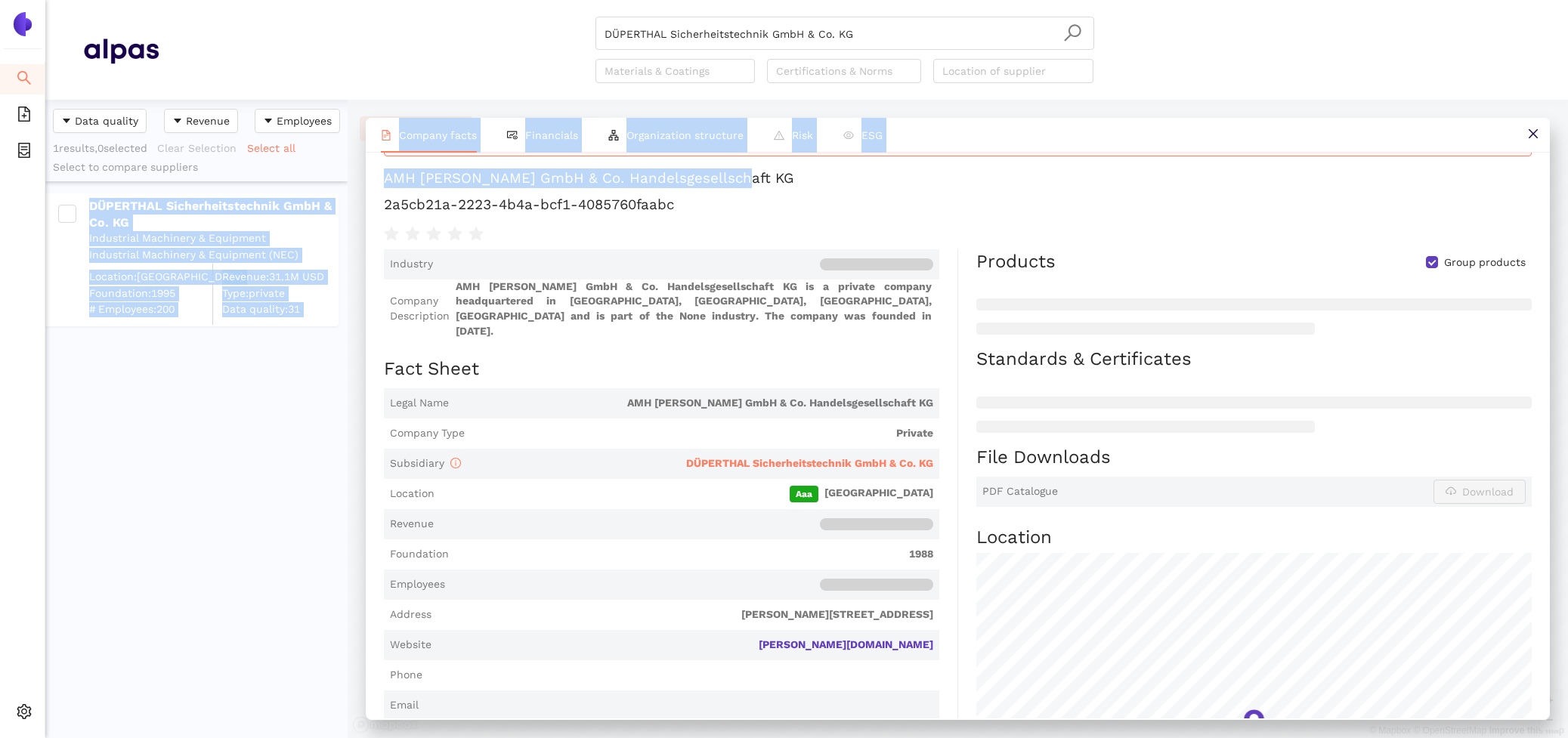
drag, startPoint x: 741, startPoint y: 180, endPoint x: 344, endPoint y: 171, distance: 397.1
click at [344, 171] on div "Data quality Revenue Employees 1 results, 0 selected Clear Selection Select all…" at bounding box center [807, 418] width 1523 height 638
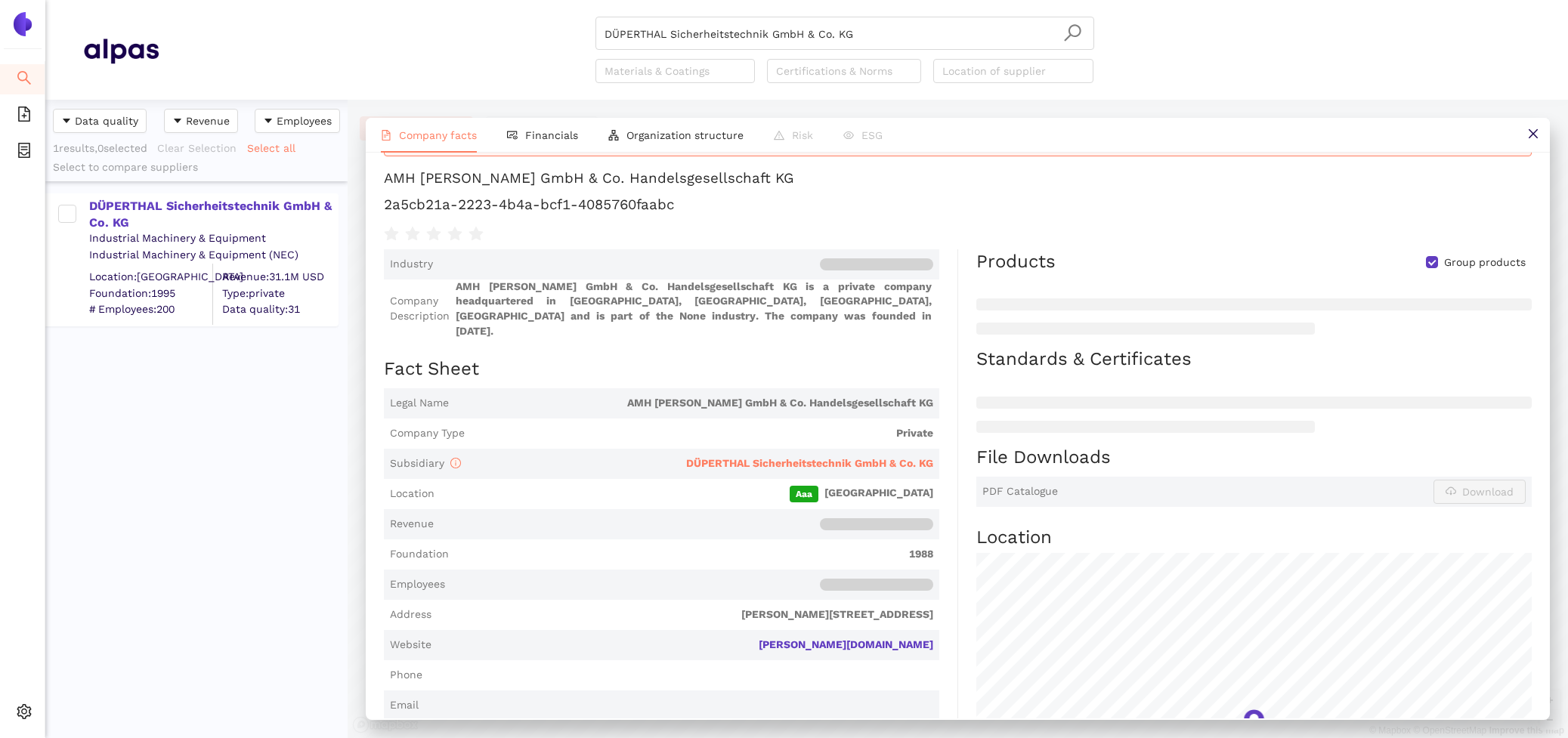
click at [787, 186] on h1 "AMH Hanning GmbH & Co. Handelsgesellschaft KG" at bounding box center [957, 179] width 1148 height 20
drag, startPoint x: 755, startPoint y: 184, endPoint x: 385, endPoint y: 182, distance: 370.0
click at [385, 182] on h1 "AMH Hanning GmbH & Co. Handelsgesellschaft KG" at bounding box center [957, 179] width 1148 height 20
copy div "AMH Hanning GmbH & Co. Handelsgesellschaft KG"
click at [544, 138] on span "Financials" at bounding box center [551, 135] width 53 height 12
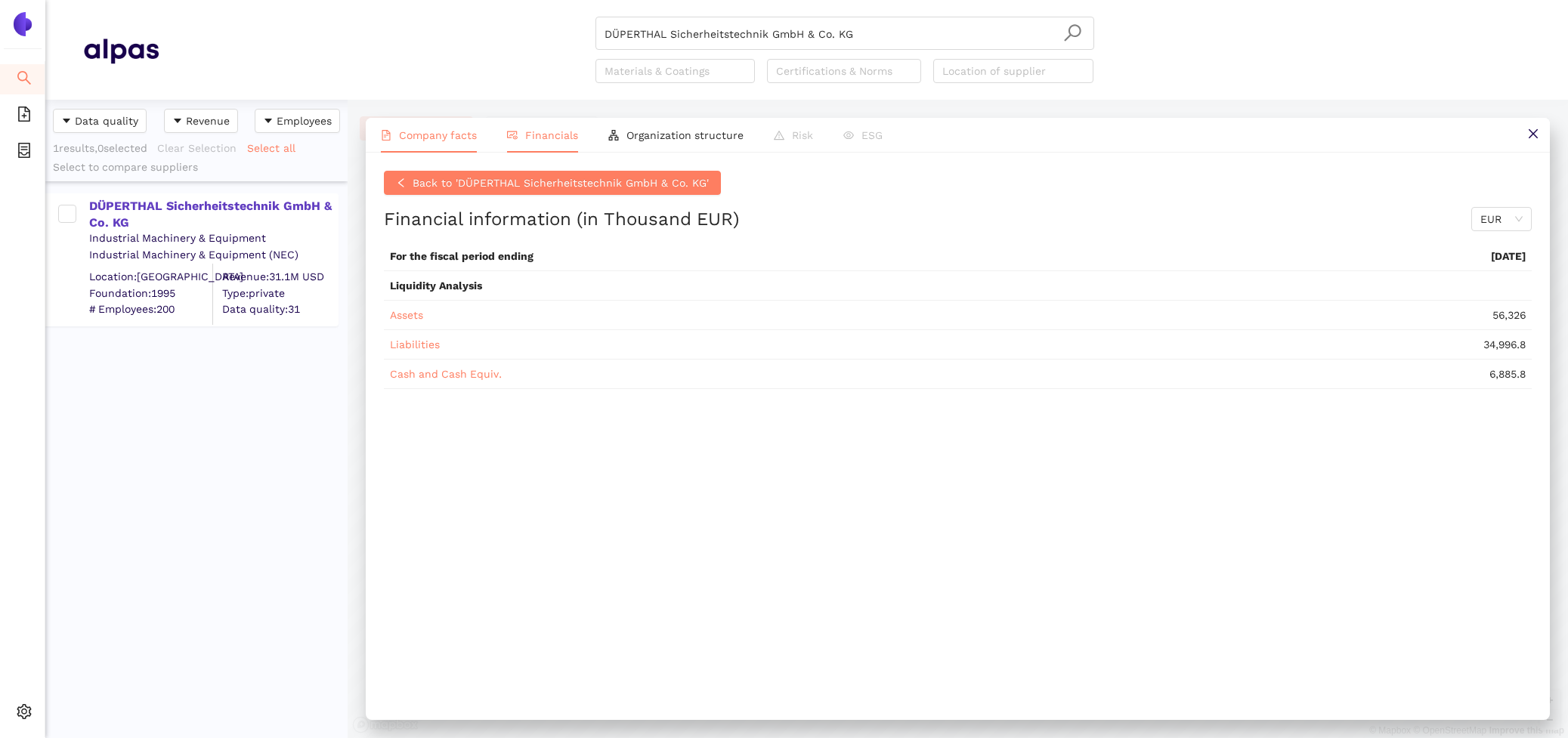
click at [401, 138] on span "Company facts" at bounding box center [438, 135] width 77 height 12
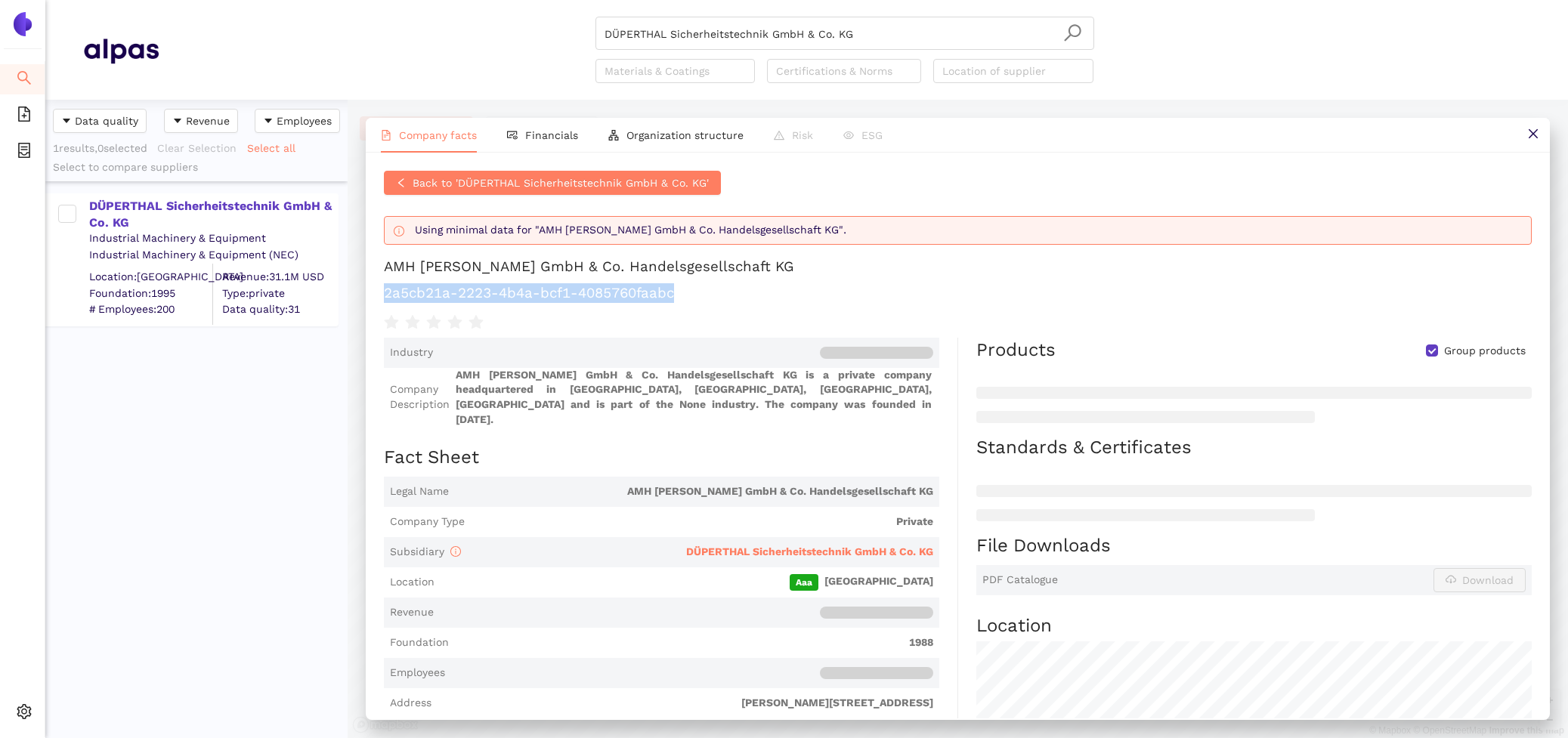
drag, startPoint x: 695, startPoint y: 290, endPoint x: 377, endPoint y: 291, distance: 318.0
click at [377, 291] on div "Back to 'DÜPERTHAL Sicherheitstechnik GmbH & Co. KG' Using minimal data for "AM…" at bounding box center [957, 435] width 1184 height 566
copy h1 "2a5cb21a-2223-4b4a-bcf1-4085760faabc"
click at [534, 132] on span "Financials" at bounding box center [551, 135] width 53 height 12
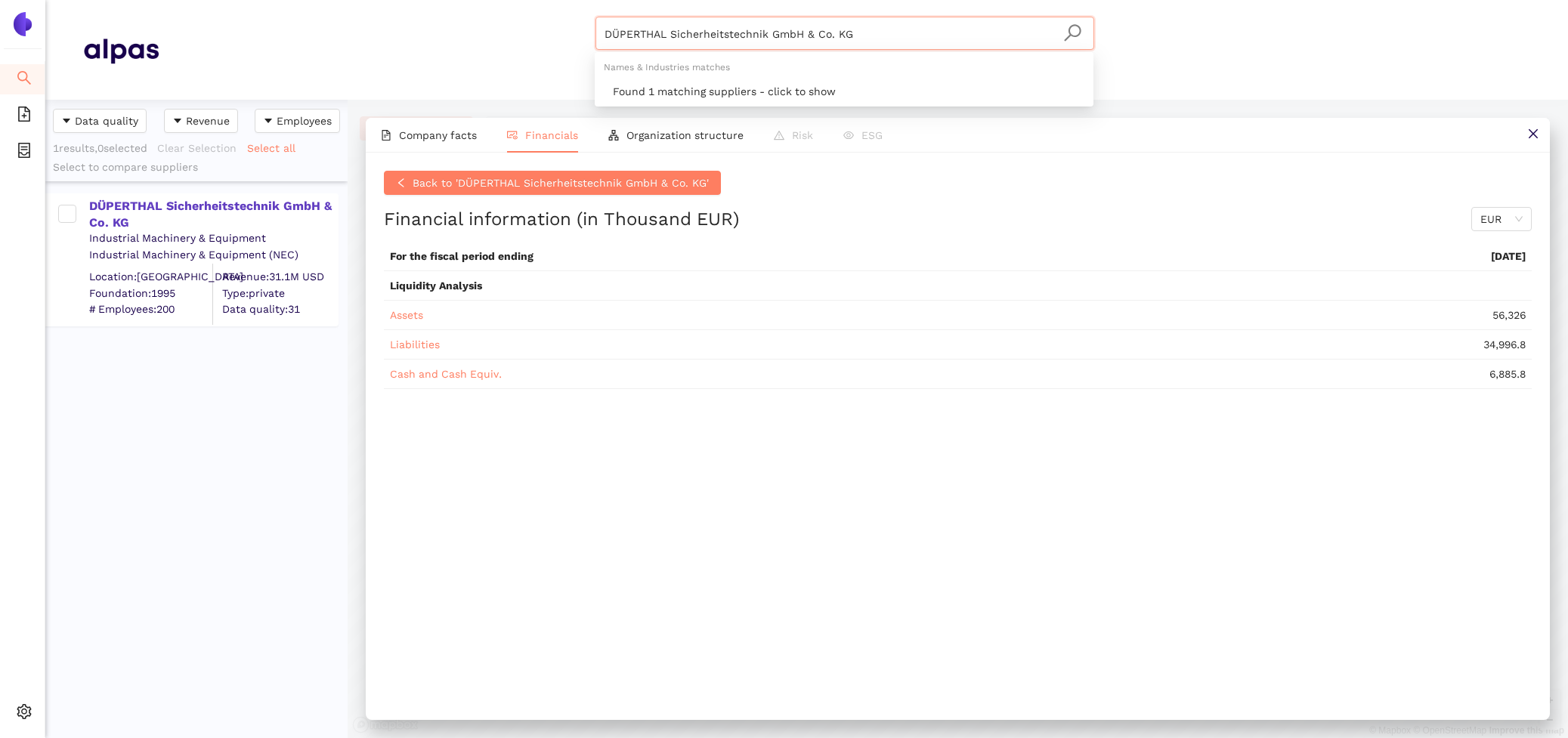
drag, startPoint x: 856, startPoint y: 39, endPoint x: 468, endPoint y: -70, distance: 403.0
click at [468, 0] on html "Search eSourcing Templates eSourcing Projects Settings DÜPERTHAL Sicherheitstec…" at bounding box center [784, 369] width 1568 height 738
paste input "ECOSAFE SA"
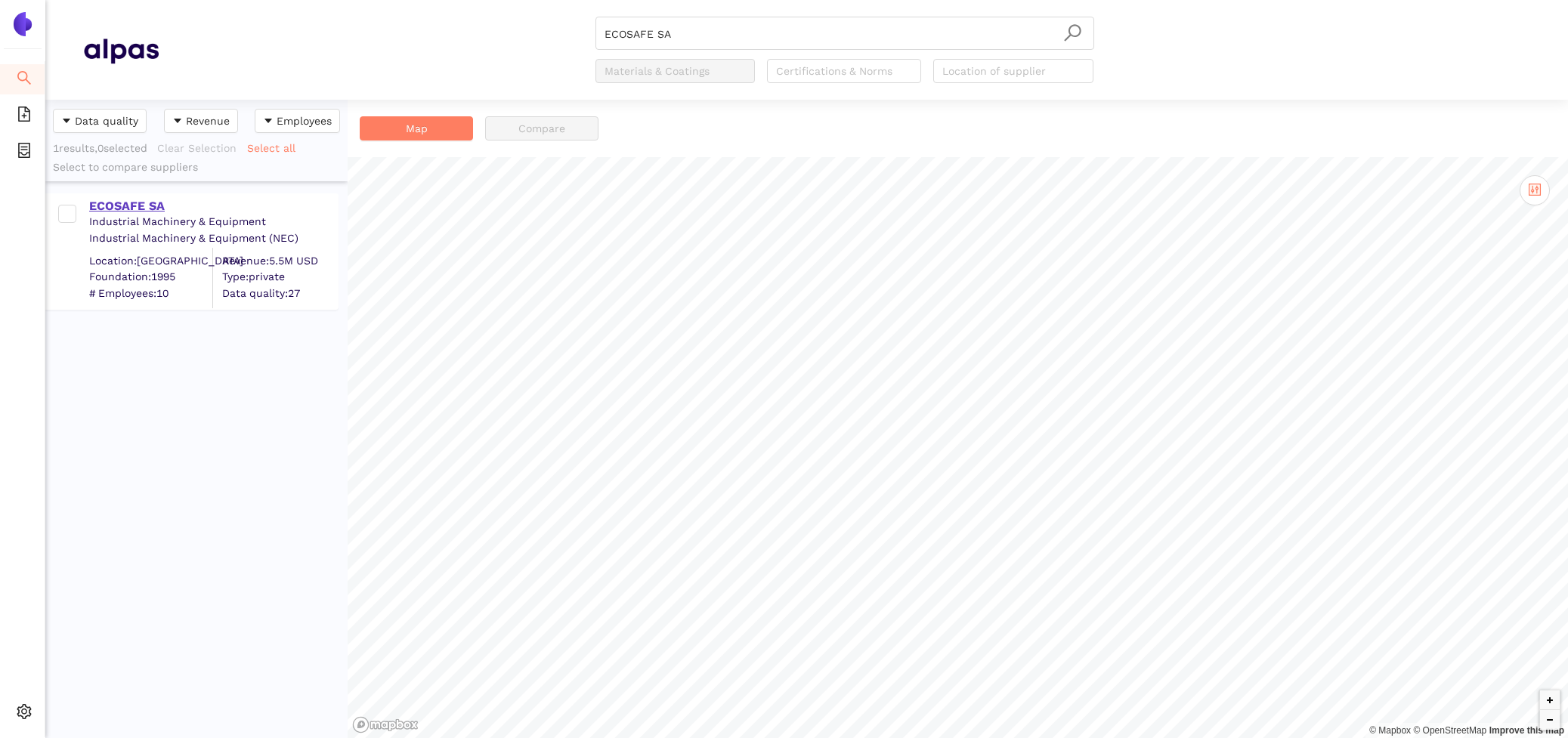
click at [147, 201] on div "ECOSAFE SA" at bounding box center [213, 206] width 248 height 16
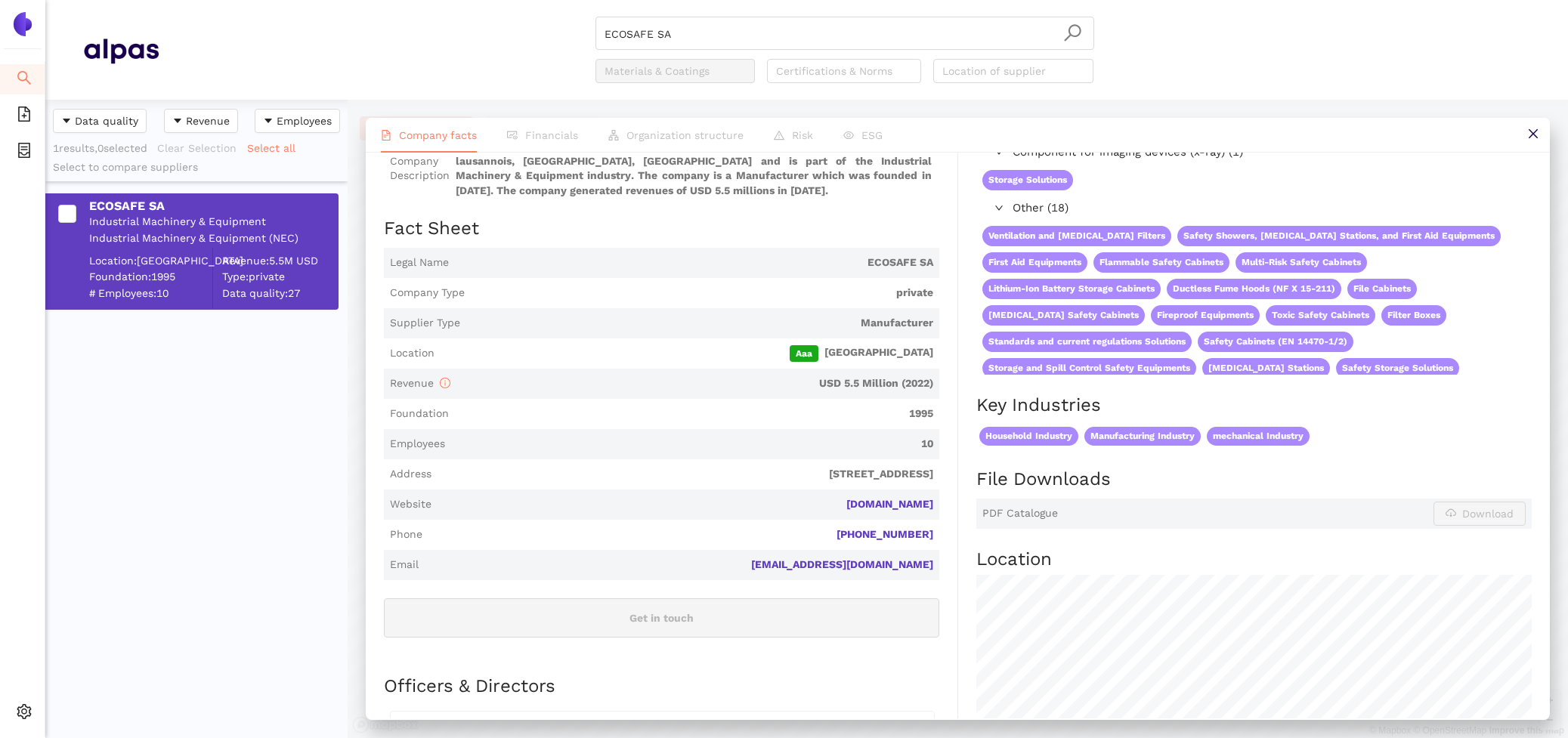
scroll to position [190, 0]
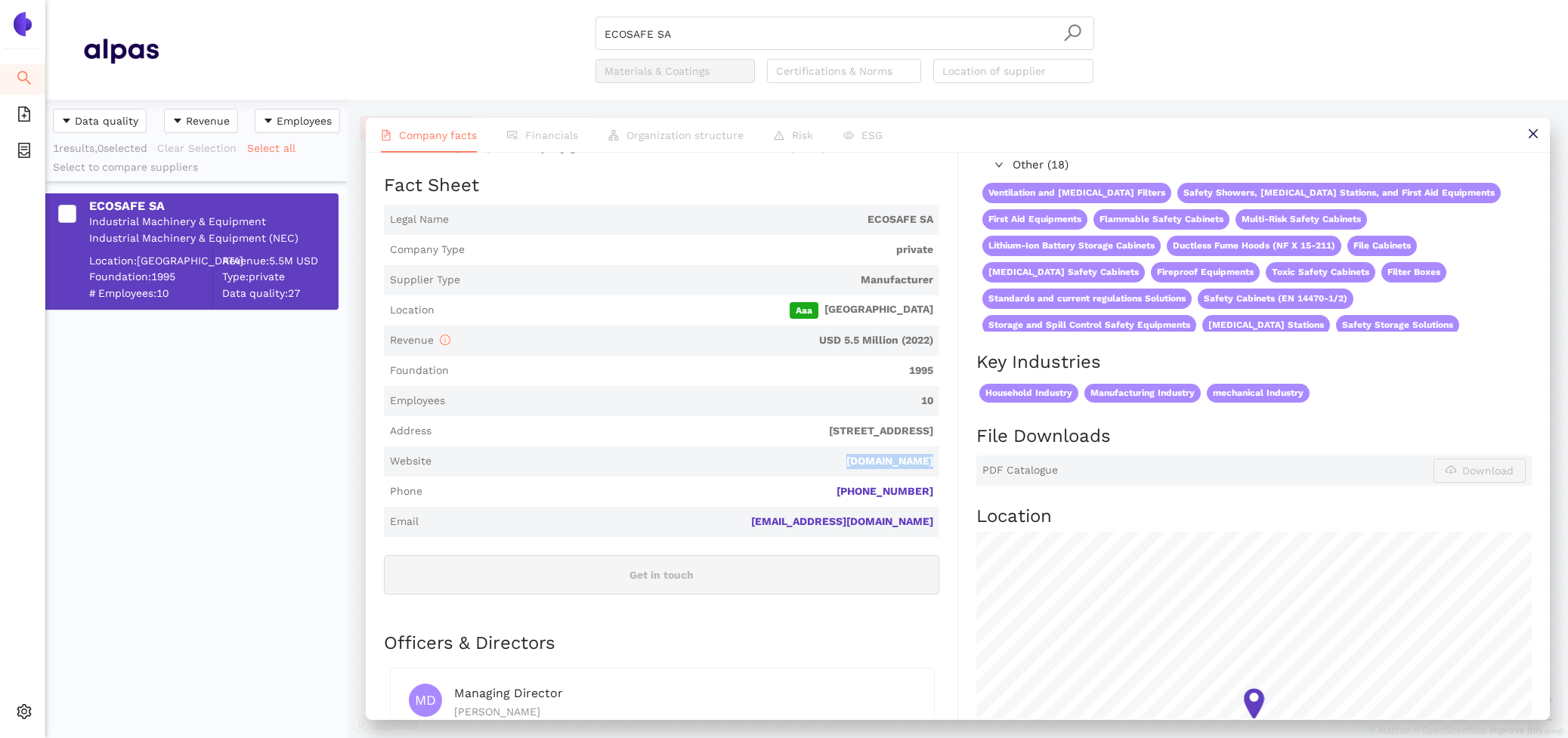
drag, startPoint x: 936, startPoint y: 459, endPoint x: 855, endPoint y: 458, distance: 81.0
click at [855, 458] on span "Website ecosafesa.com" at bounding box center [662, 461] width 555 height 30
copy link "ecosafesa.com"
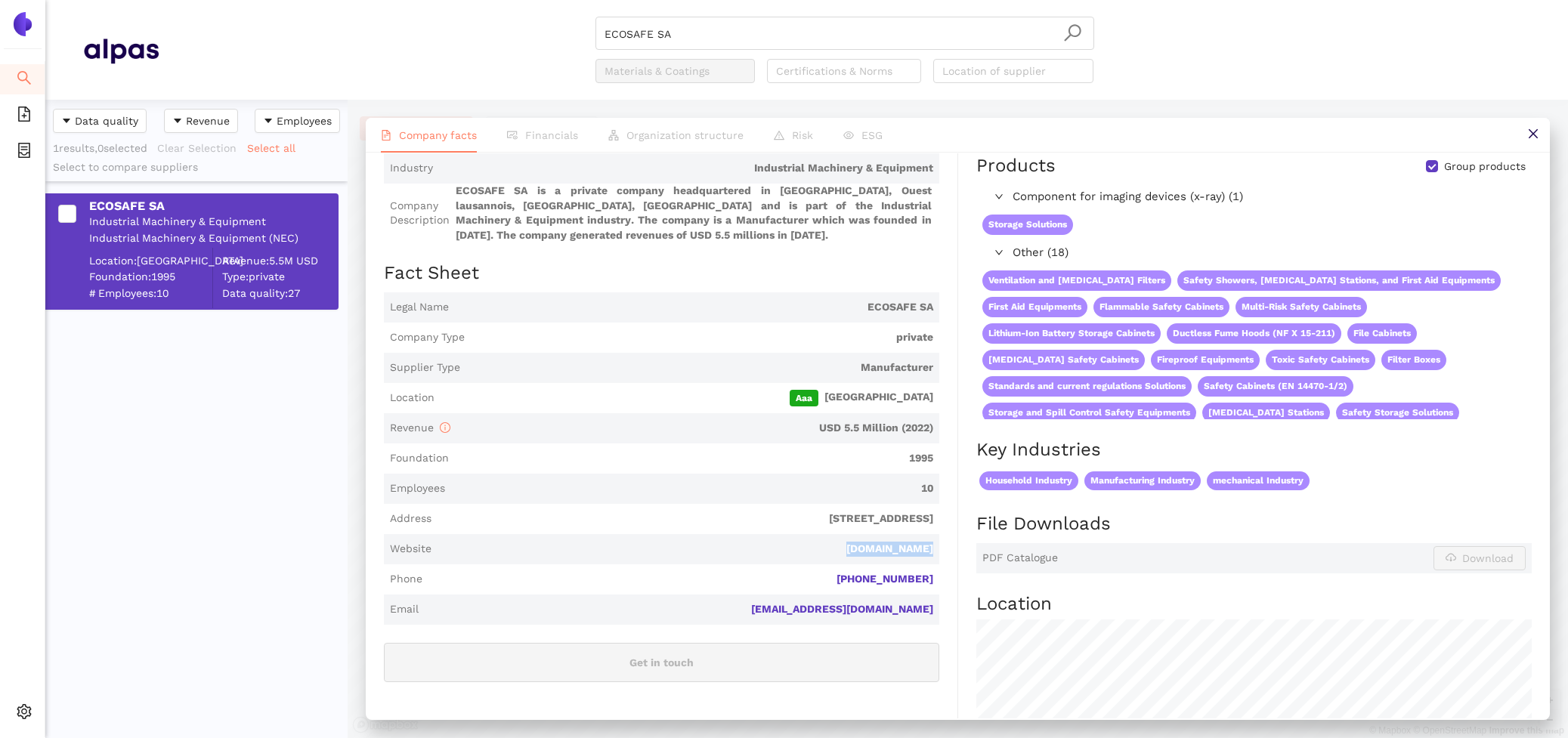
scroll to position [0, 0]
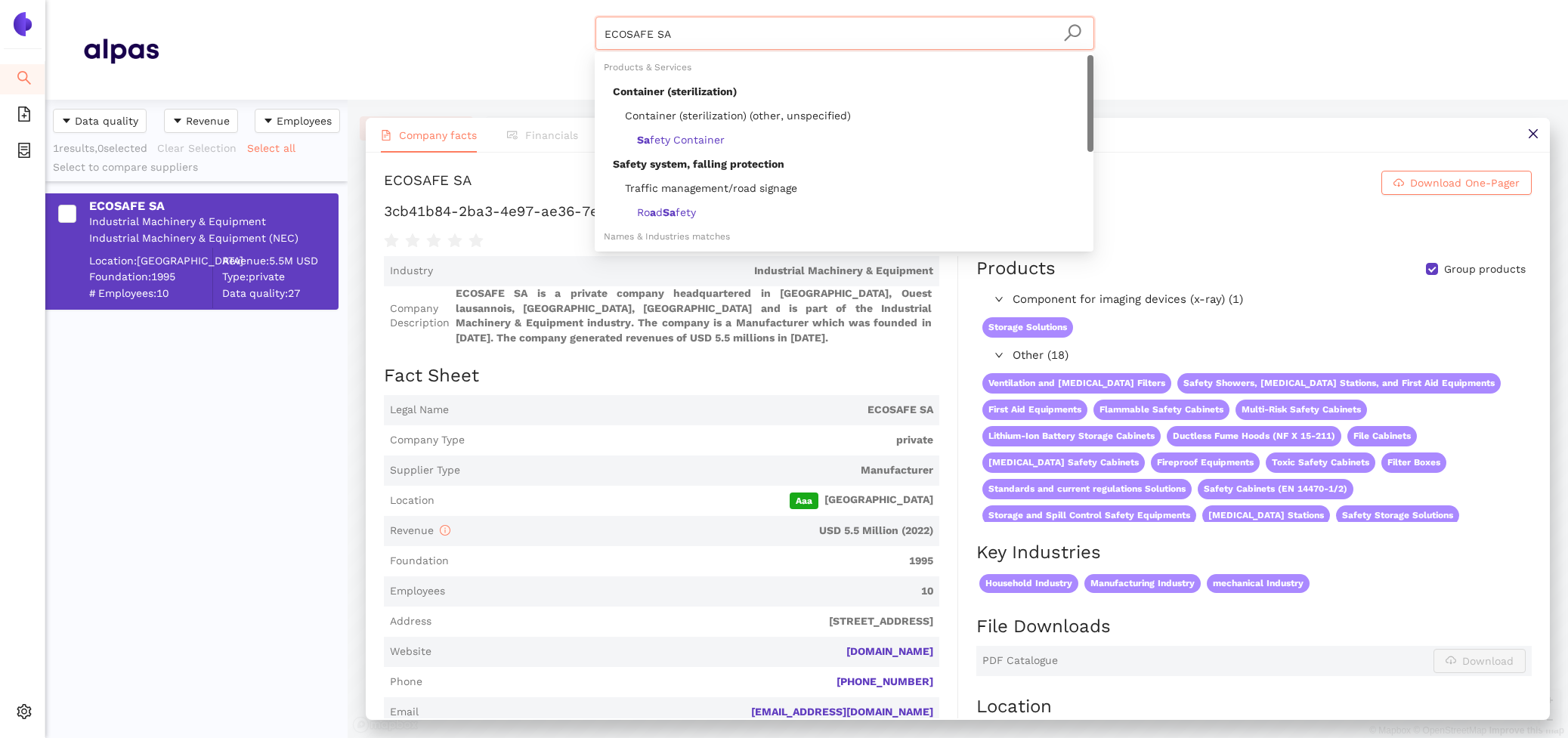
drag, startPoint x: 724, startPoint y: 36, endPoint x: 513, endPoint y: 5, distance: 213.3
click at [513, 5] on header "ECOSAFE SA Materials & Coatings Certifications & Norms Location of supplier" at bounding box center [807, 49] width 1523 height 100
paste input "Growag Feuerwehrtechnik AG"
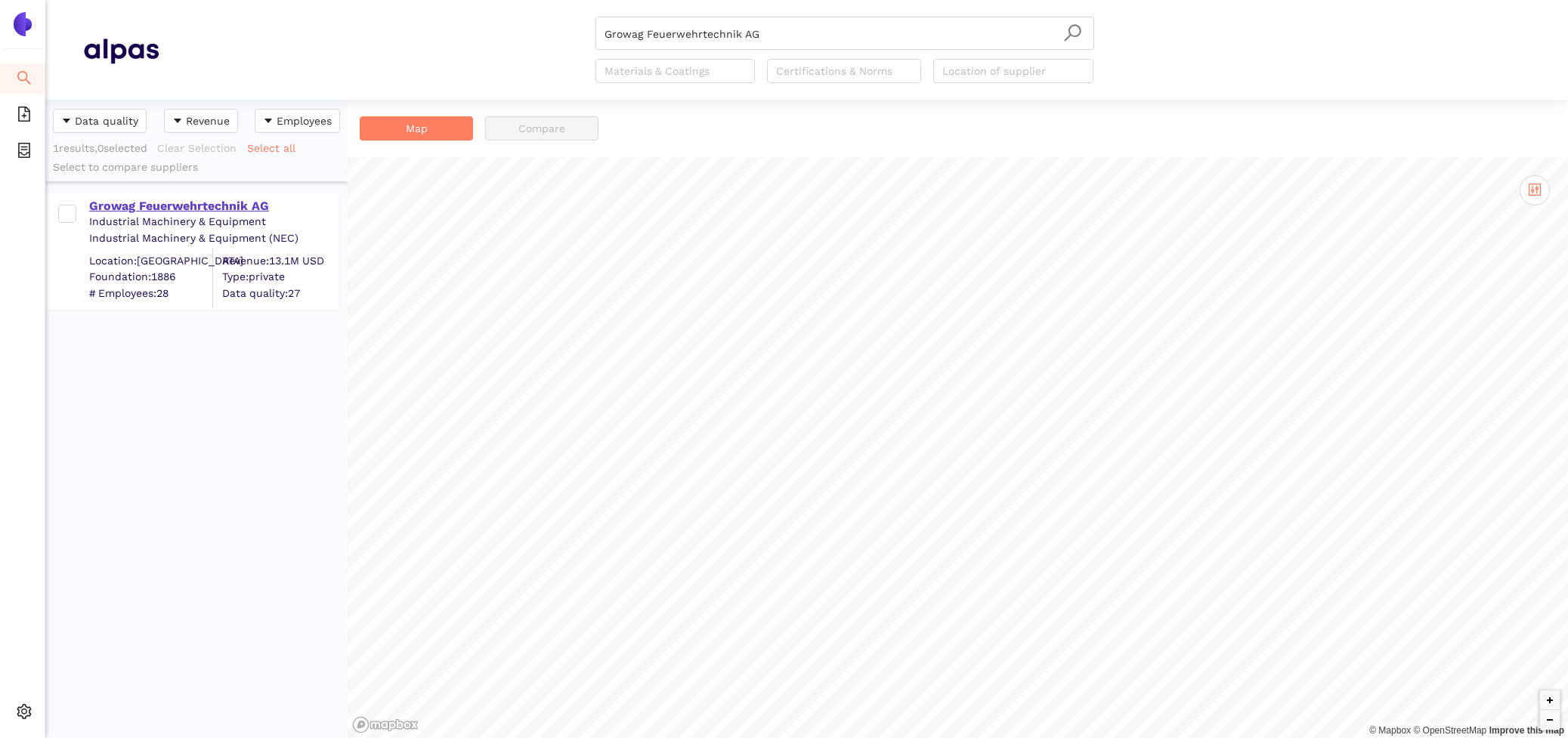
click at [225, 196] on div "Growag Feuerwehrtechnik AG" at bounding box center [213, 205] width 248 height 20
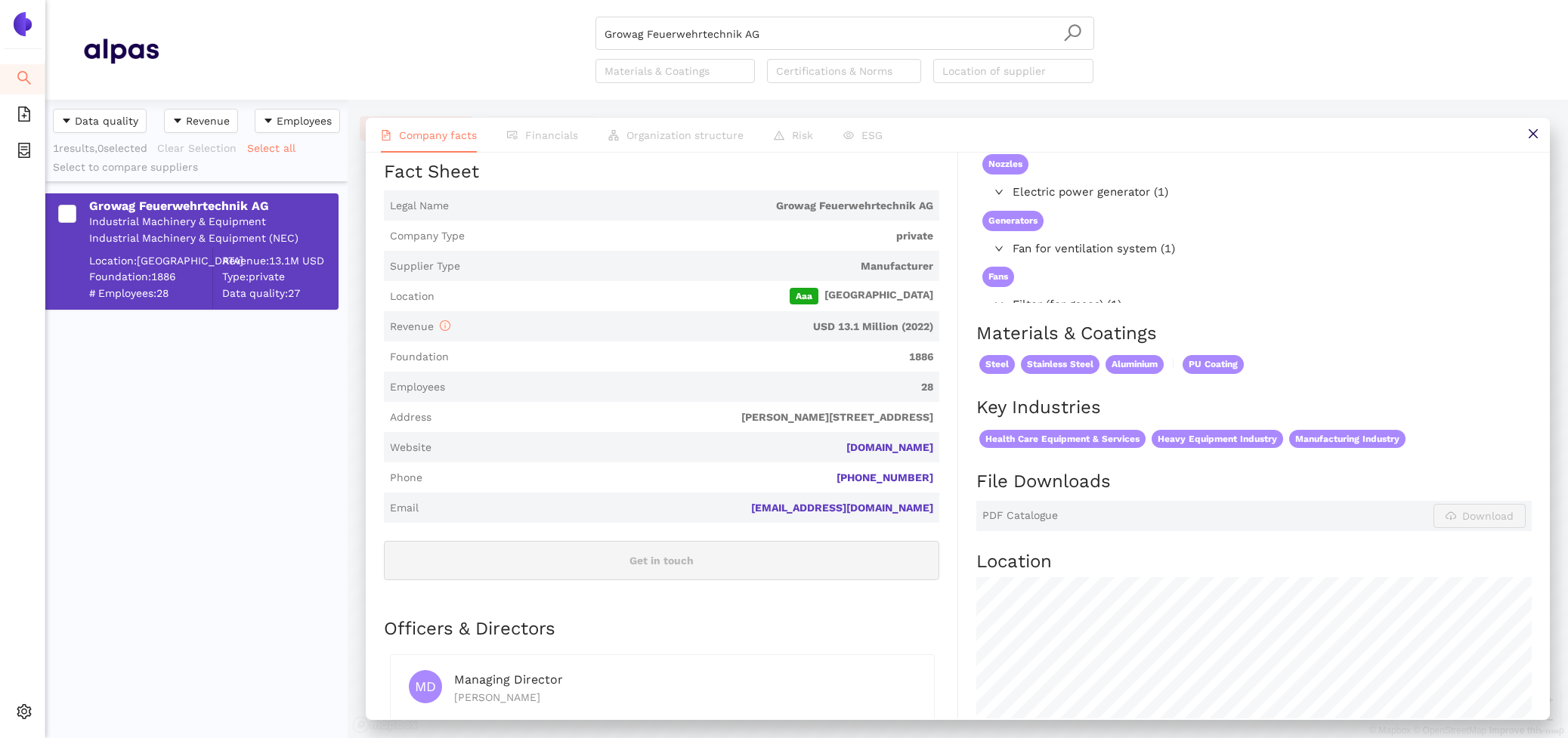
scroll to position [223, 0]
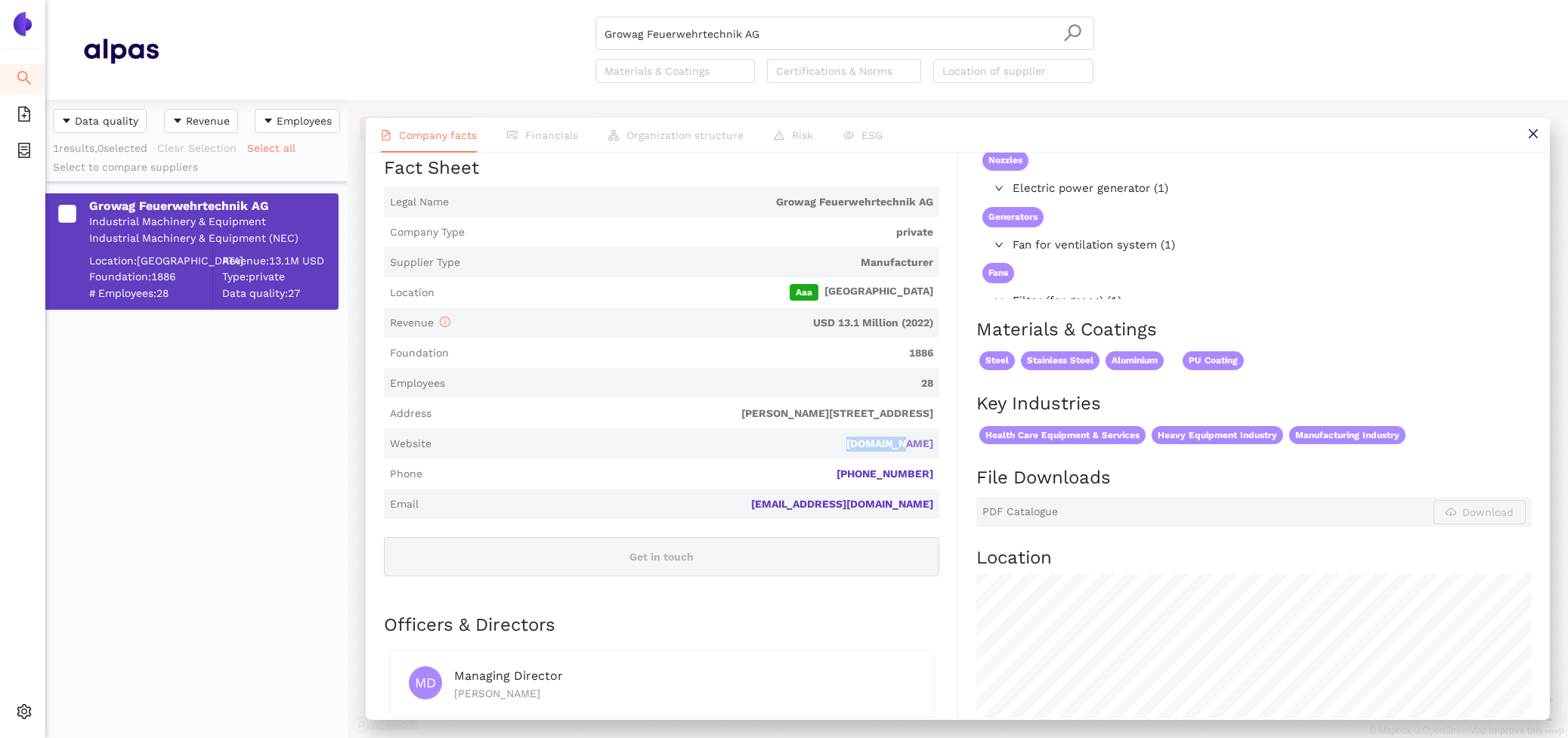
drag, startPoint x: 941, startPoint y: 429, endPoint x: 880, endPoint y: 427, distance: 61.0
click at [880, 427] on div "Industry Industrial Machinery & Equipment Company Description Growag Feuerwehrt…" at bounding box center [671, 501] width 574 height 937
copy link "growag.ch"
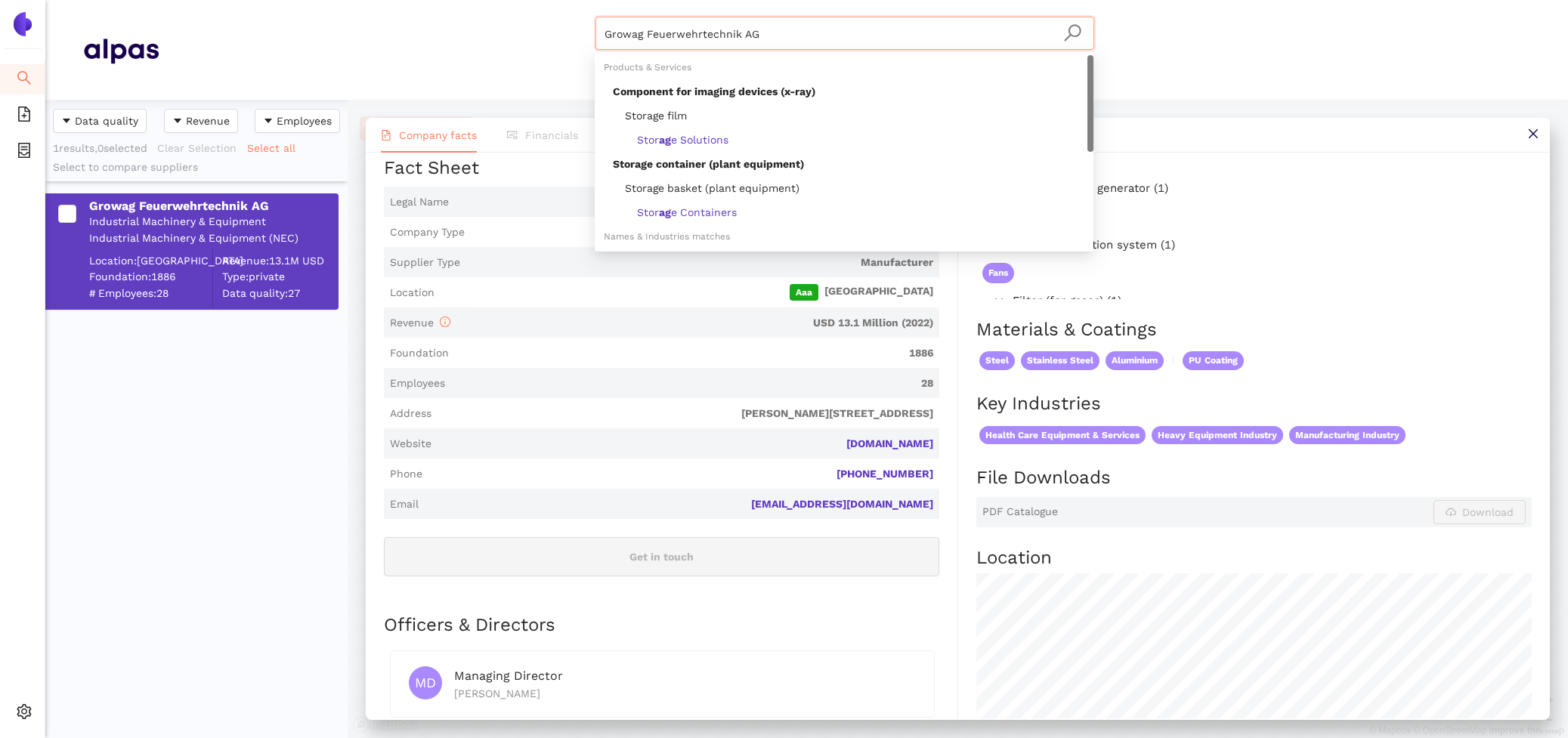
drag, startPoint x: 763, startPoint y: 44, endPoint x: 496, endPoint y: -7, distance: 271.8
click at [496, 0] on html "Search eSourcing Templates eSourcing Projects Settings Growag Feuerwehrtechnik …" at bounding box center [784, 369] width 1568 height 738
paste input "InerTec"
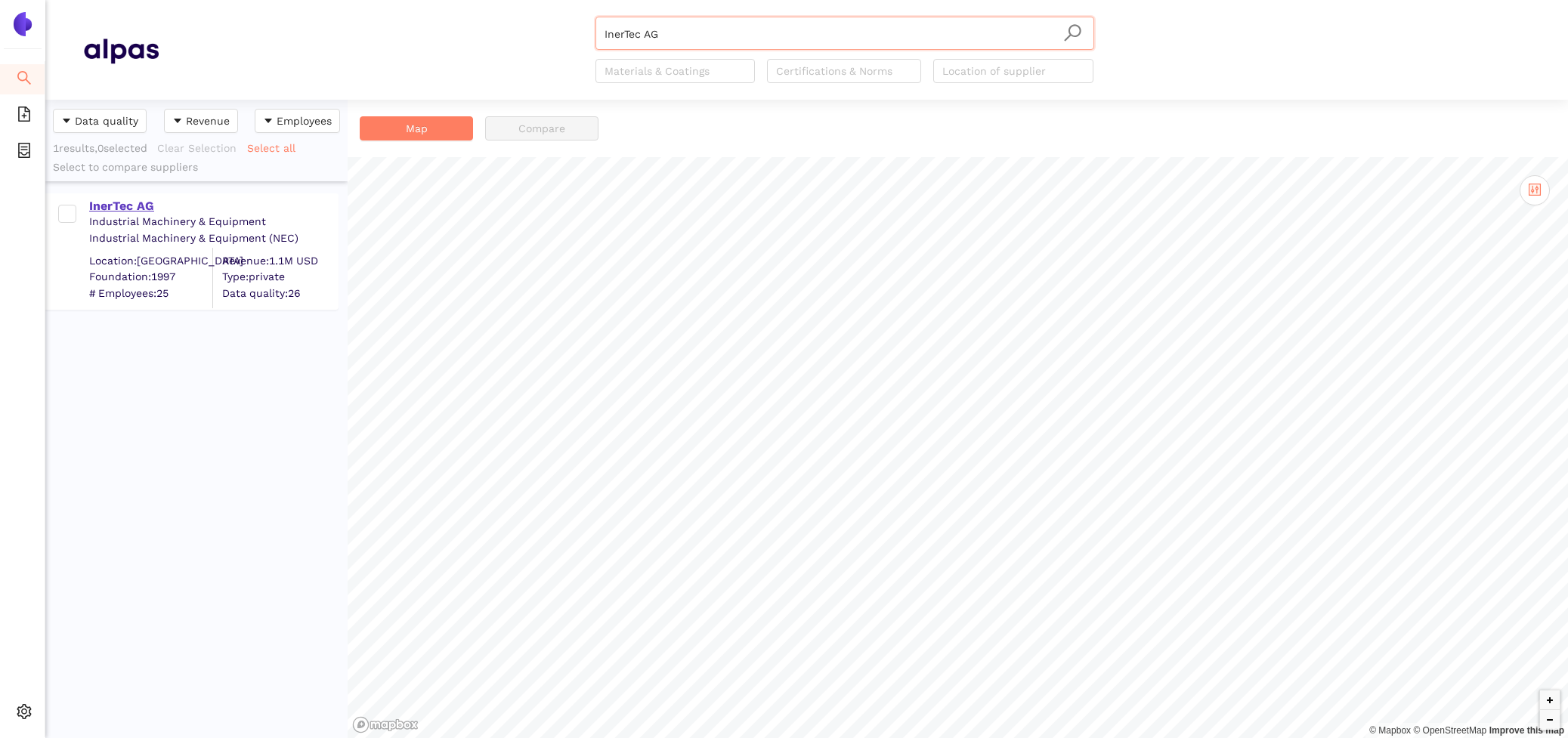
type input "InerTec AG"
click at [119, 210] on div "InerTec AG" at bounding box center [213, 206] width 248 height 16
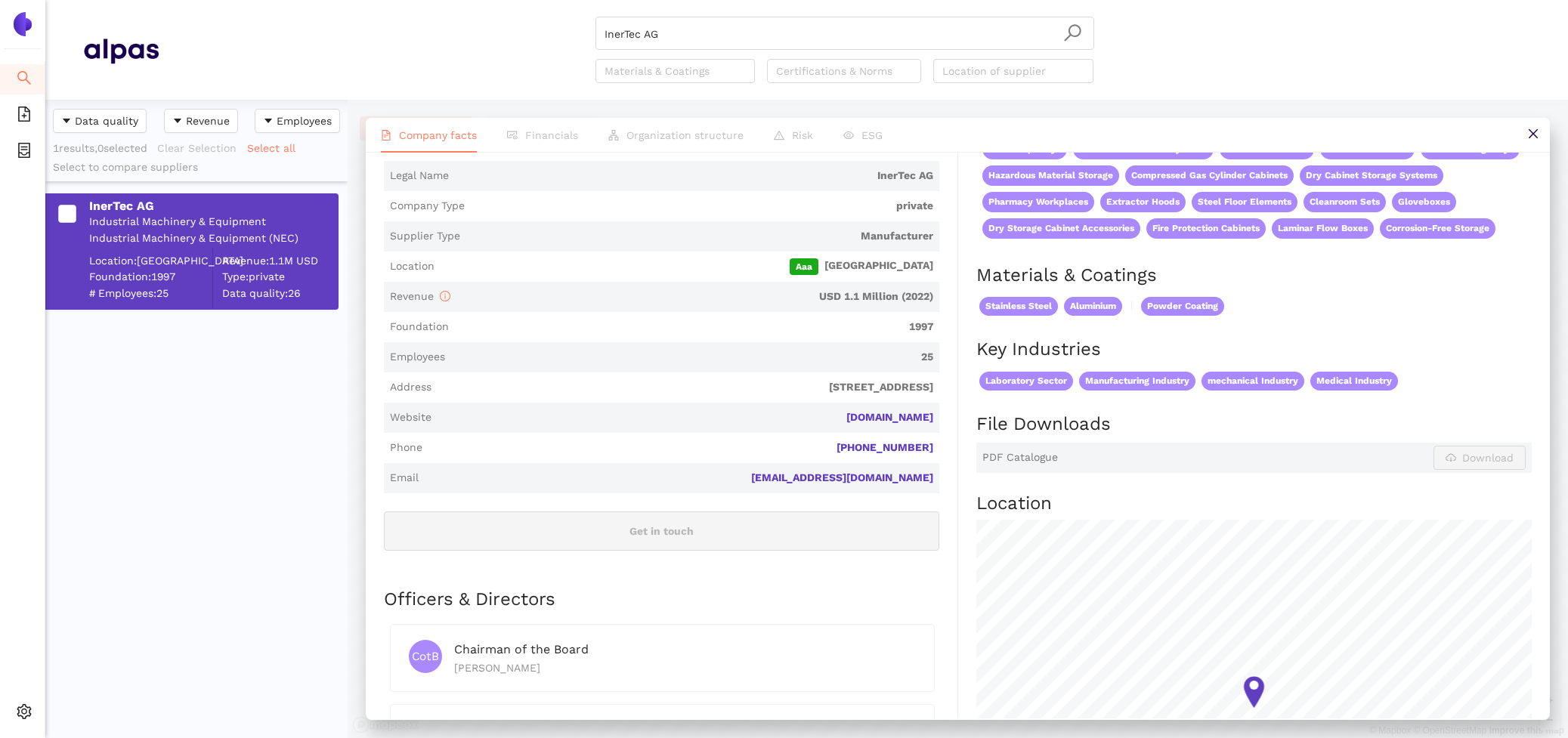
scroll to position [236, 0]
drag, startPoint x: 945, startPoint y: 411, endPoint x: 852, endPoint y: 410, distance: 93.0
click at [852, 410] on div "Industry Industrial Machinery & Equipment Company Description InerTec AG is a p…" at bounding box center [671, 467] width 574 height 894
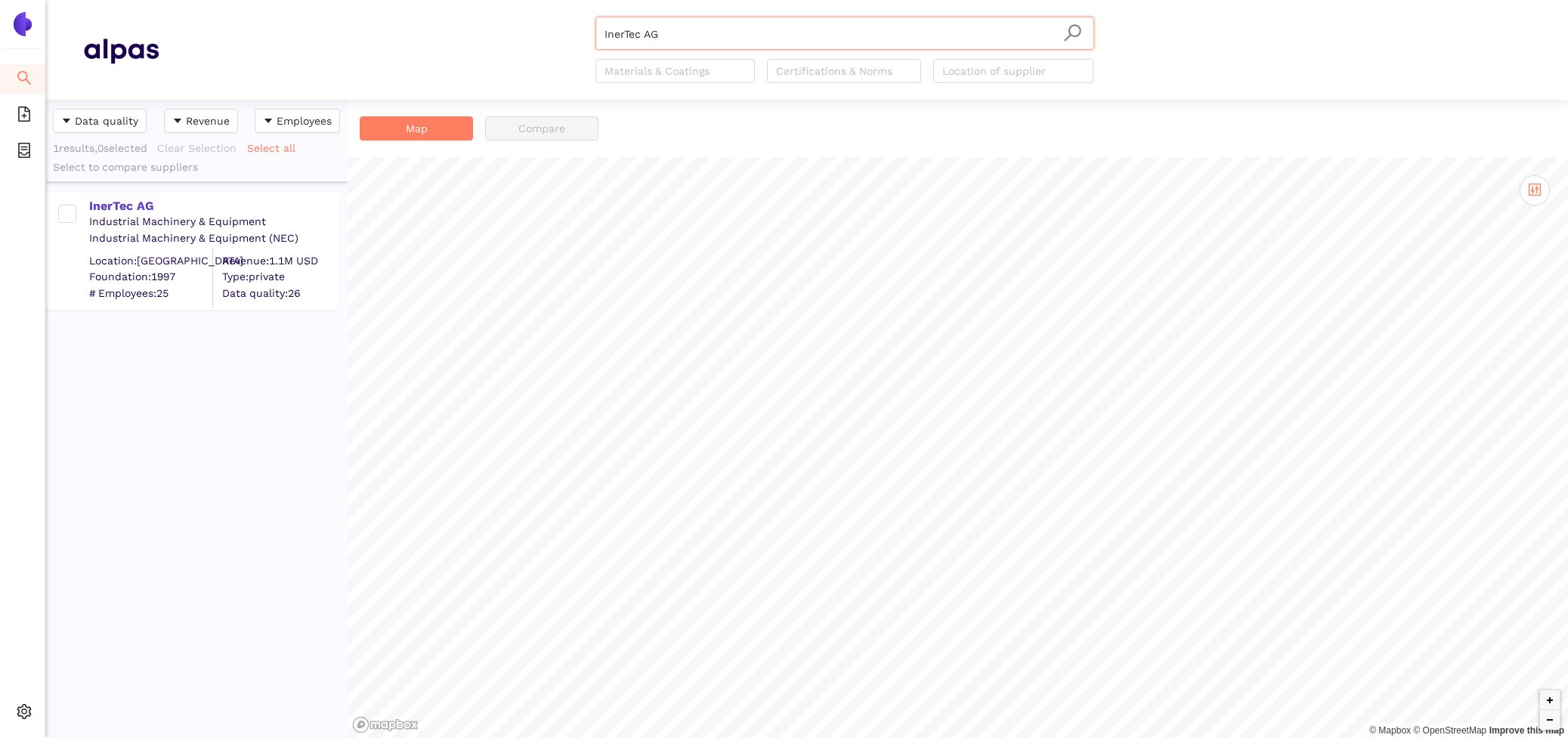
scroll to position [638, 302]
click at [117, 213] on div "InerTec AG" at bounding box center [213, 206] width 248 height 16
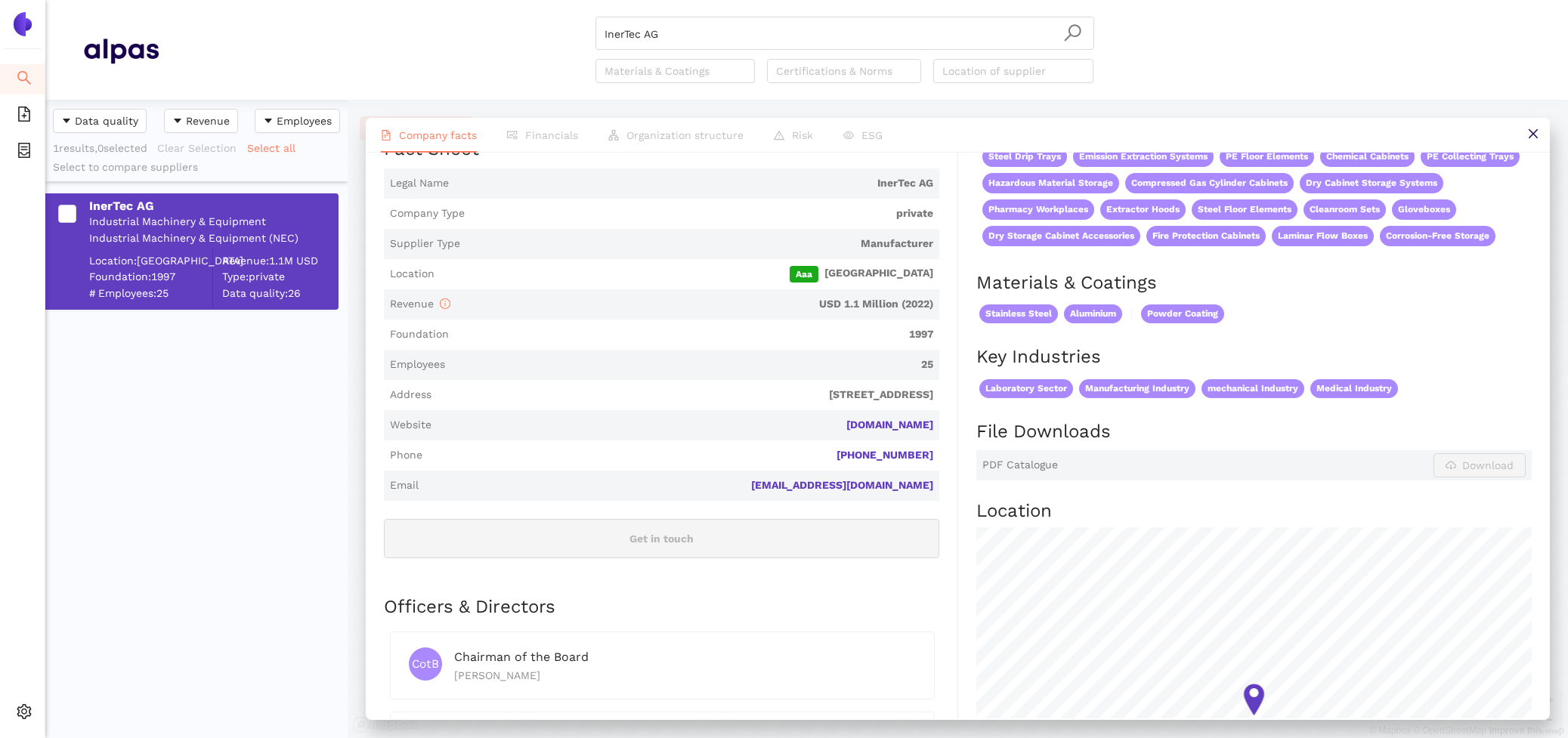
scroll to position [236, 0]
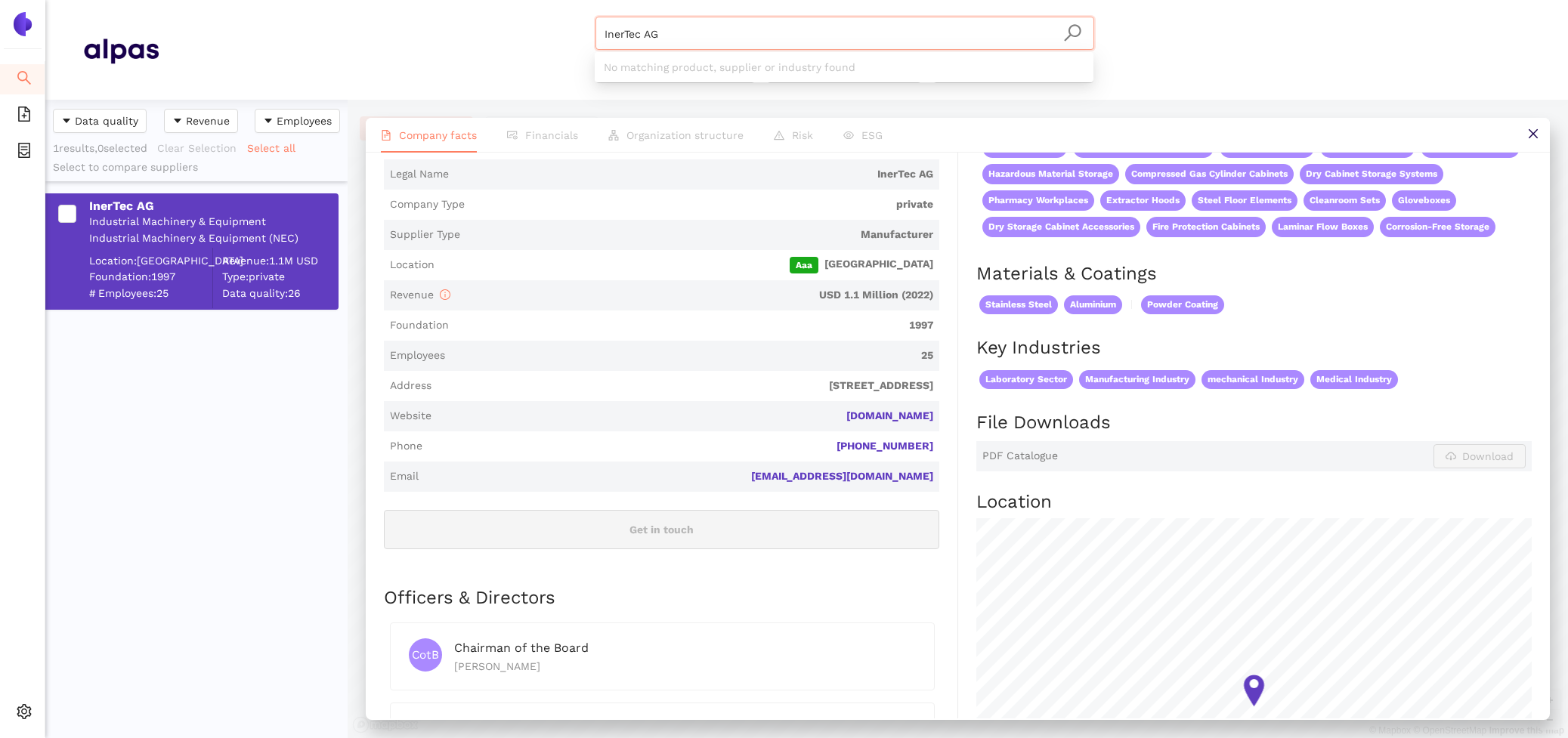
drag, startPoint x: 735, startPoint y: 37, endPoint x: 429, endPoint y: -27, distance: 312.6
click at [429, 0] on html "Search eSourcing Templates eSourcing Projects Settings InerTec AG Materials & C…" at bounding box center [784, 369] width 1568 height 738
paste input "KAISER+KRAFT"
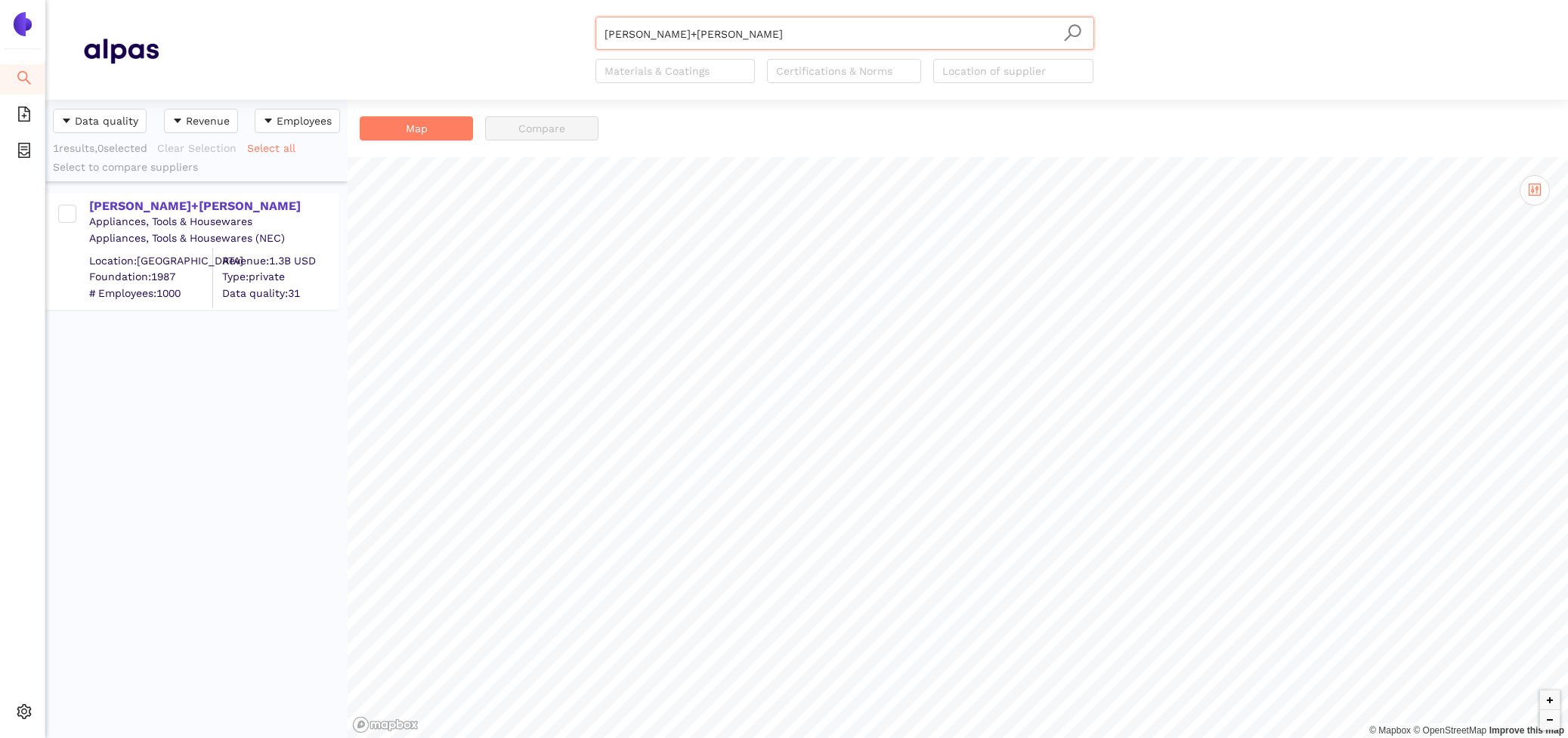
type input "[PERSON_NAME]+[PERSON_NAME]"
click at [141, 188] on div "KAISER+KRAFT AG Appliances, Tools & Housewares Appliances, Tools & Housewares (…" at bounding box center [196, 244] width 302 height 126
click at [148, 208] on div "[PERSON_NAME]+[PERSON_NAME]" at bounding box center [213, 206] width 248 height 16
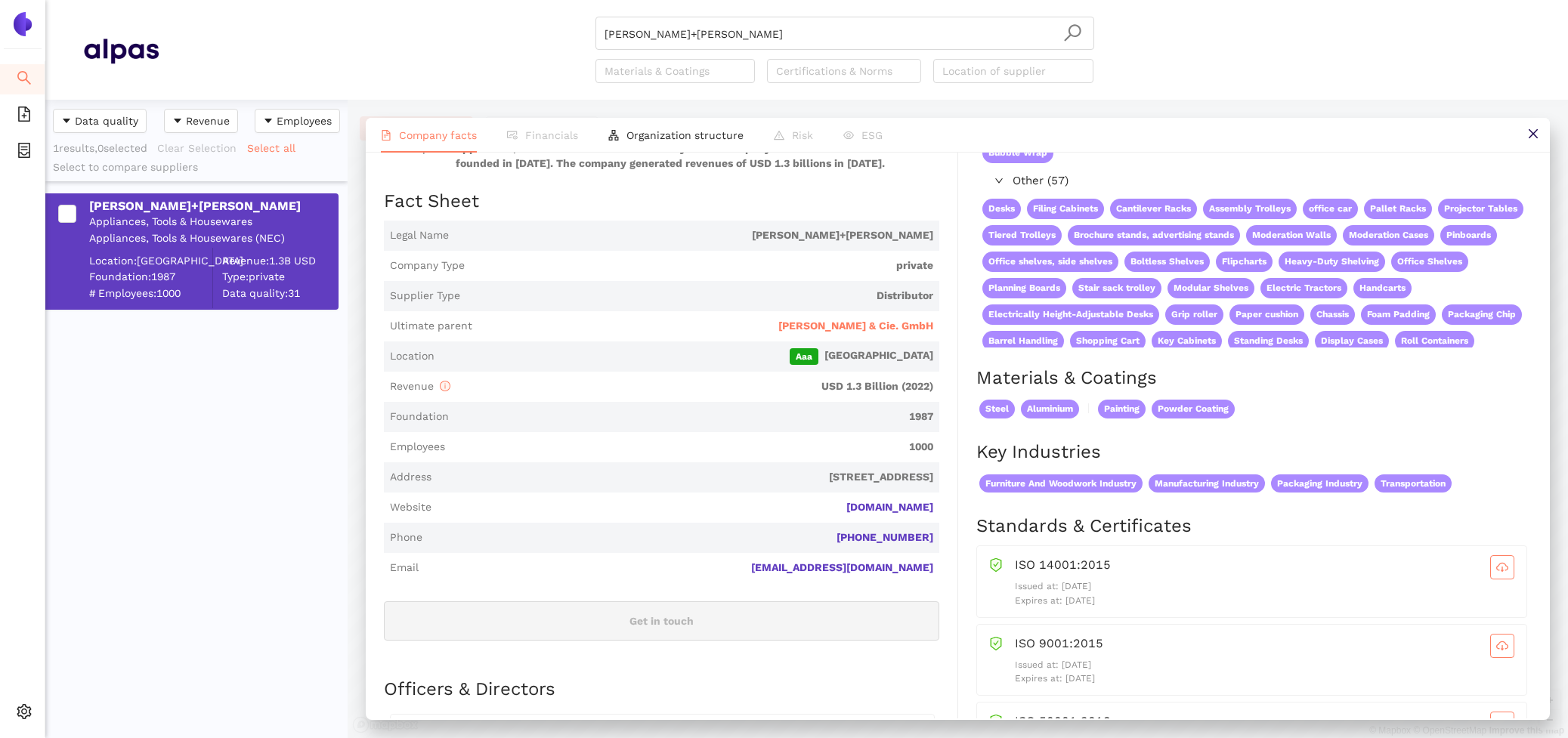
scroll to position [170, 0]
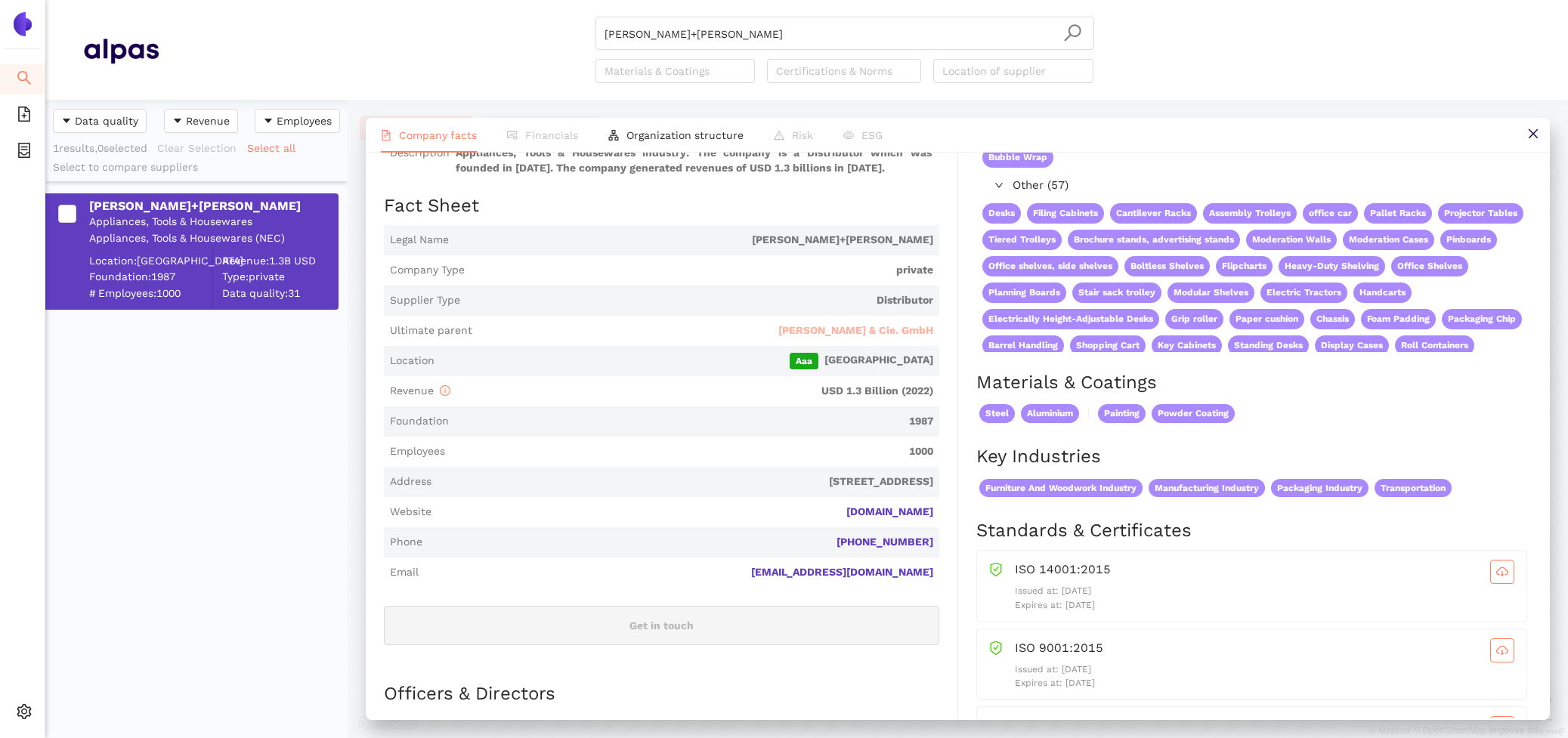
click at [892, 324] on span "[PERSON_NAME] & Cie. GmbH" at bounding box center [856, 331] width 155 height 15
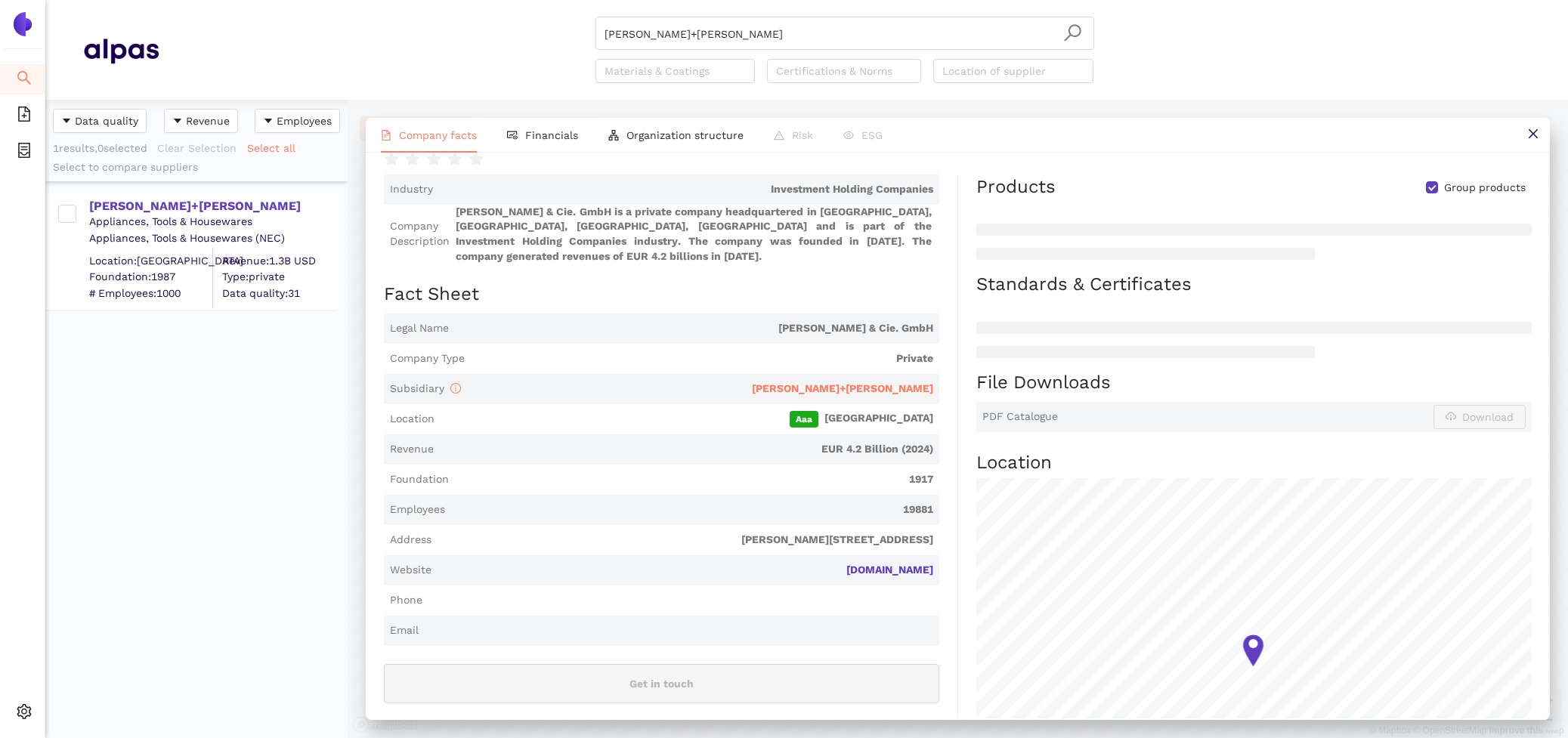
scroll to position [166, 0]
click at [171, 205] on div "[PERSON_NAME]+[PERSON_NAME]" at bounding box center [213, 206] width 248 height 16
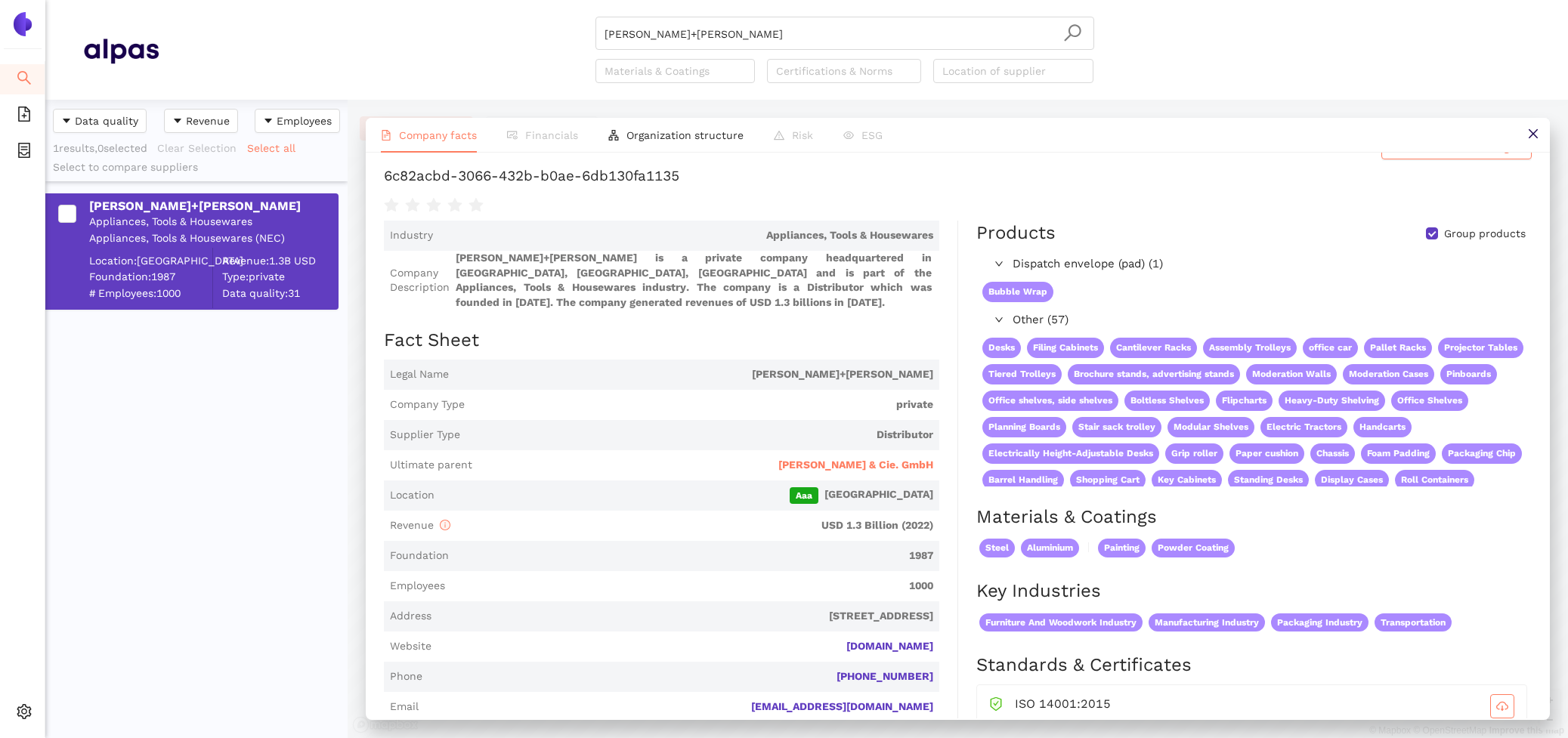
scroll to position [0, 0]
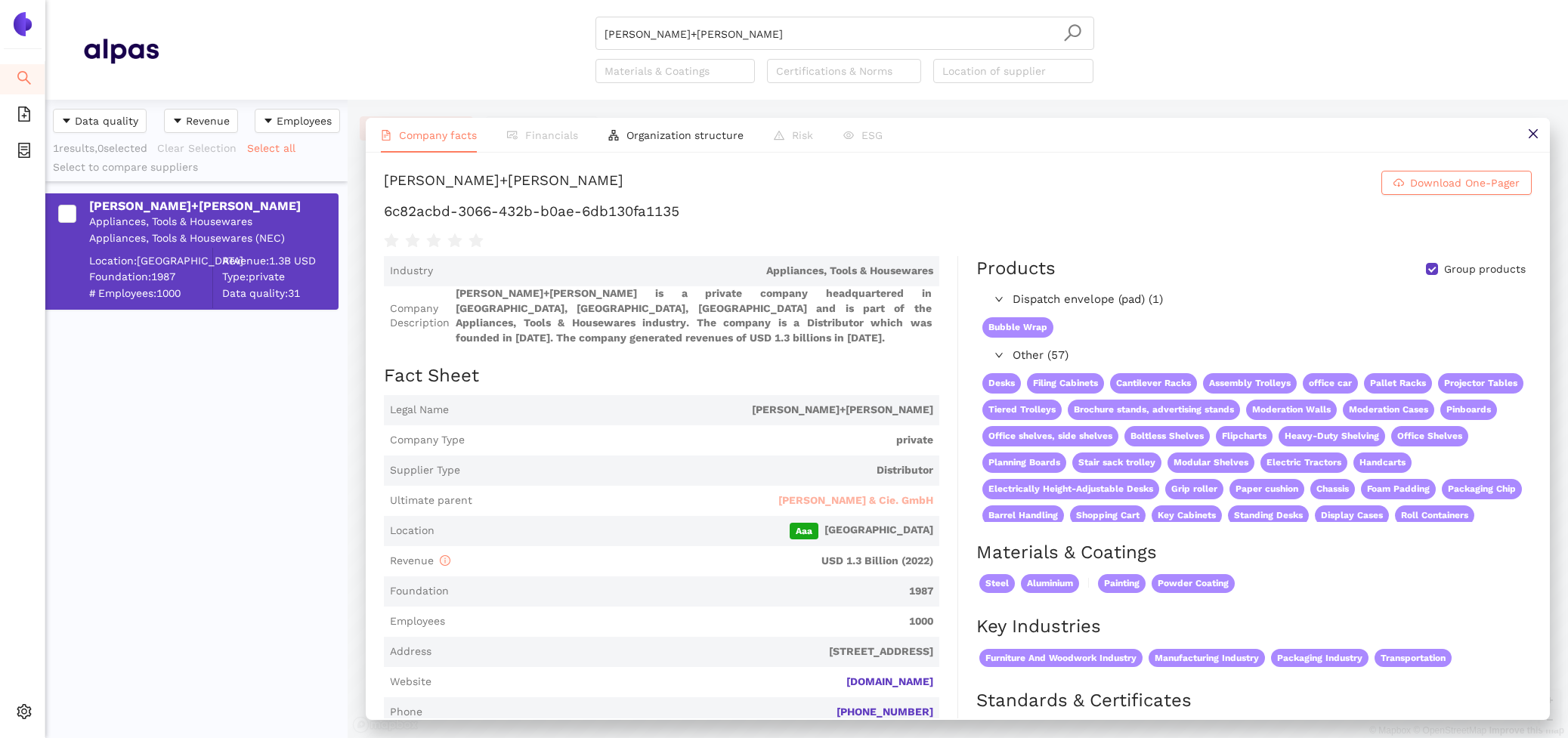
click at [855, 493] on span "[PERSON_NAME] & Cie. GmbH" at bounding box center [856, 501] width 155 height 15
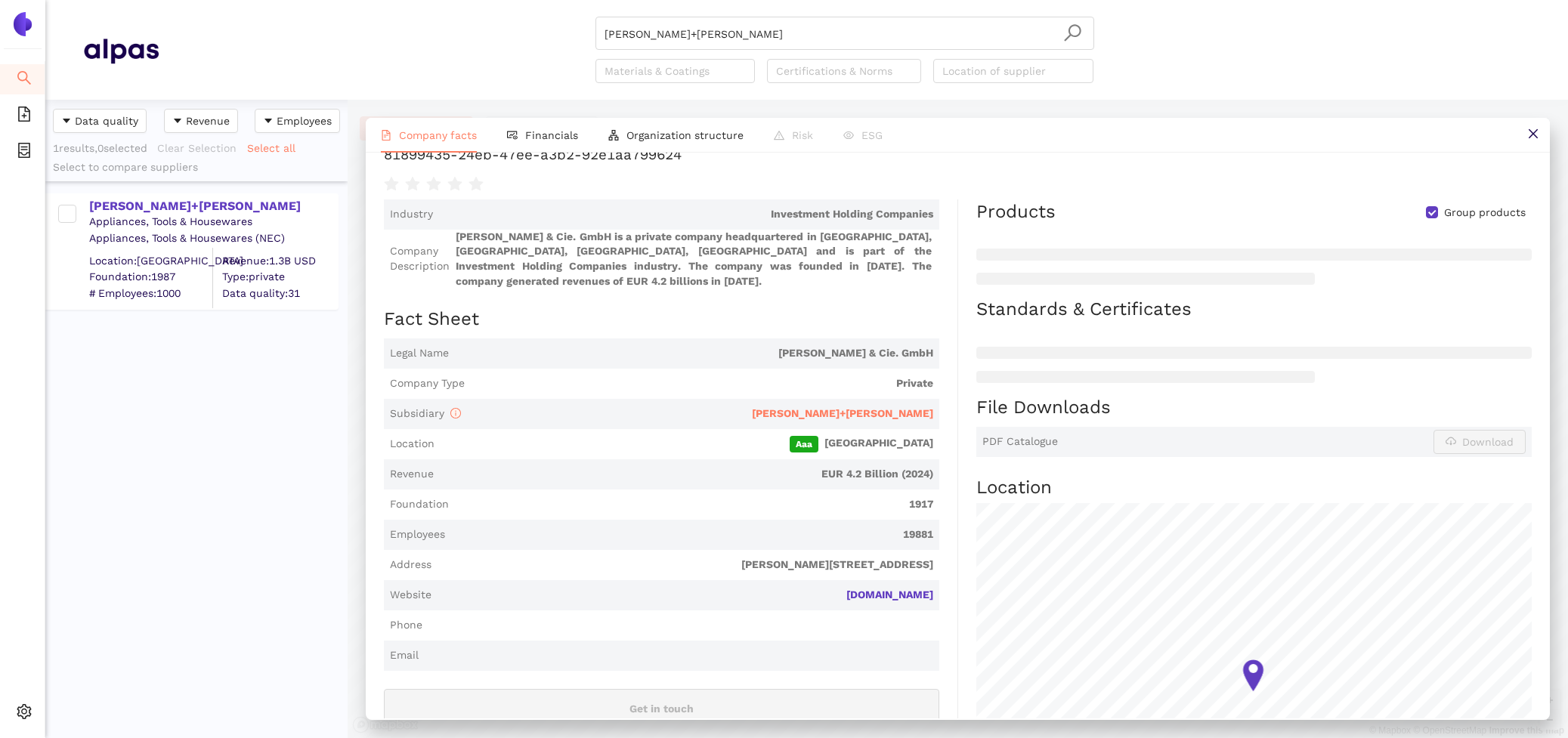
scroll to position [187, 0]
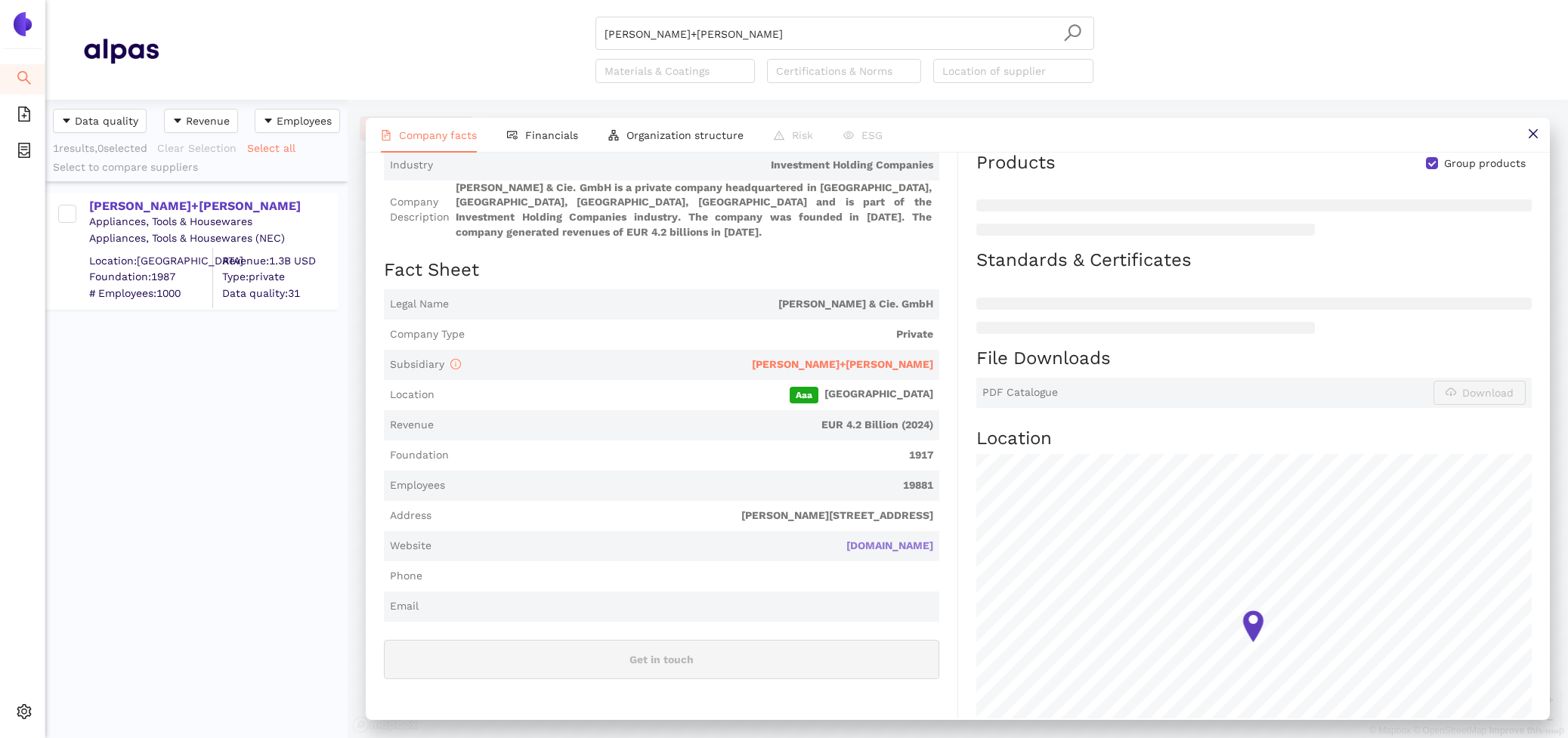
click at [0, 0] on link "haniel.de" at bounding box center [0, 0] width 0 height 0
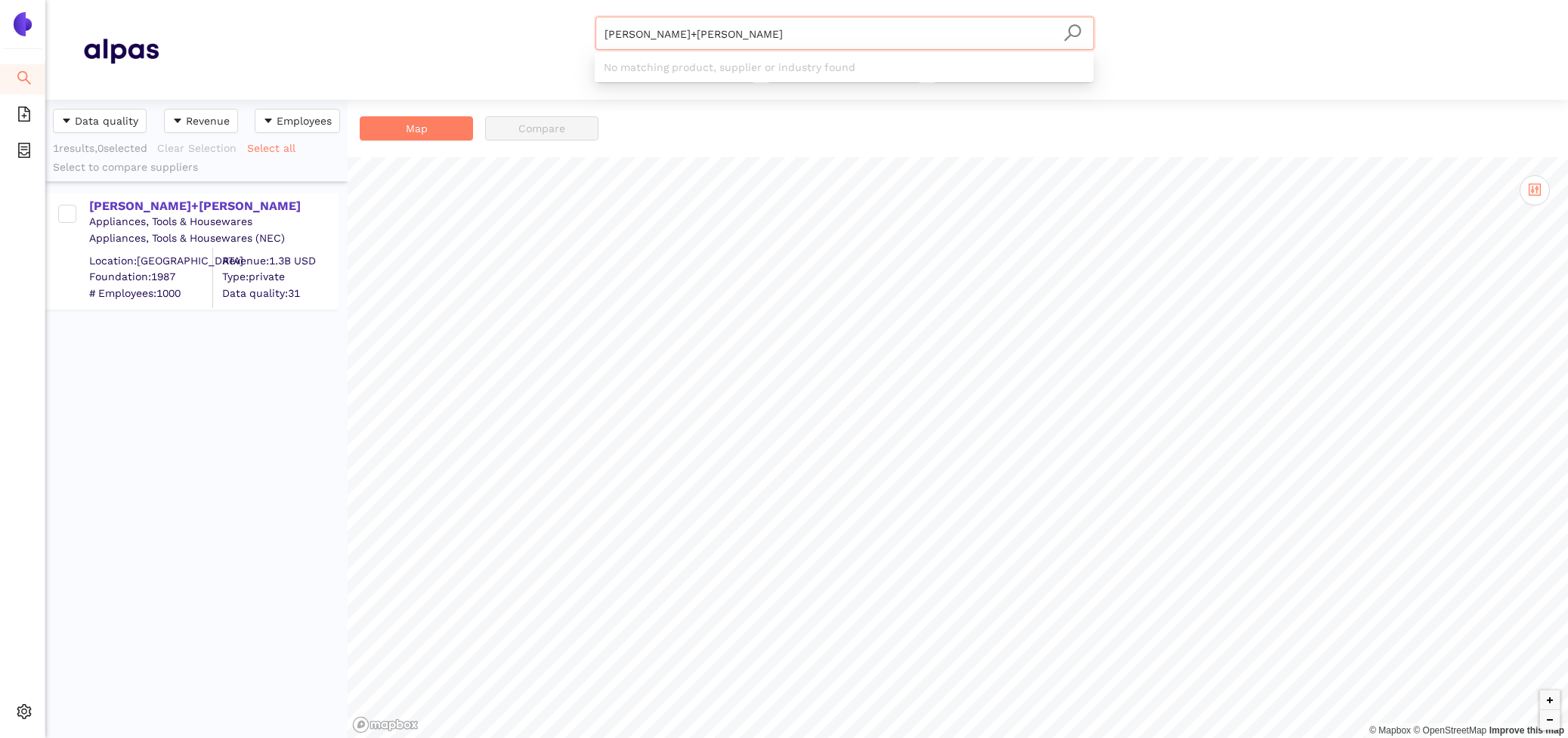
scroll to position [638, 302]
click at [157, 201] on div "[PERSON_NAME]+[PERSON_NAME]" at bounding box center [213, 206] width 248 height 16
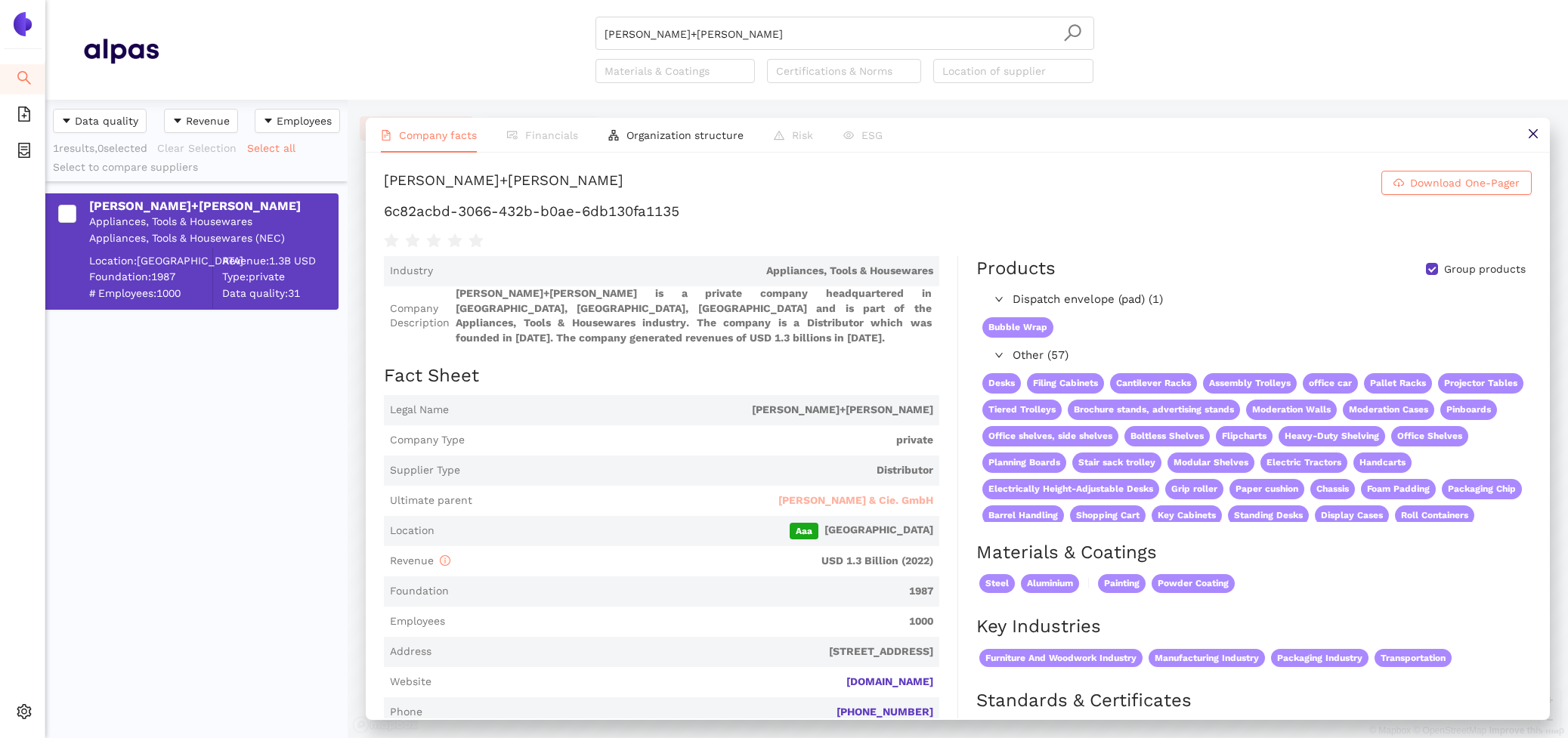
click at [910, 493] on span "[PERSON_NAME] & Cie. GmbH" at bounding box center [856, 501] width 155 height 15
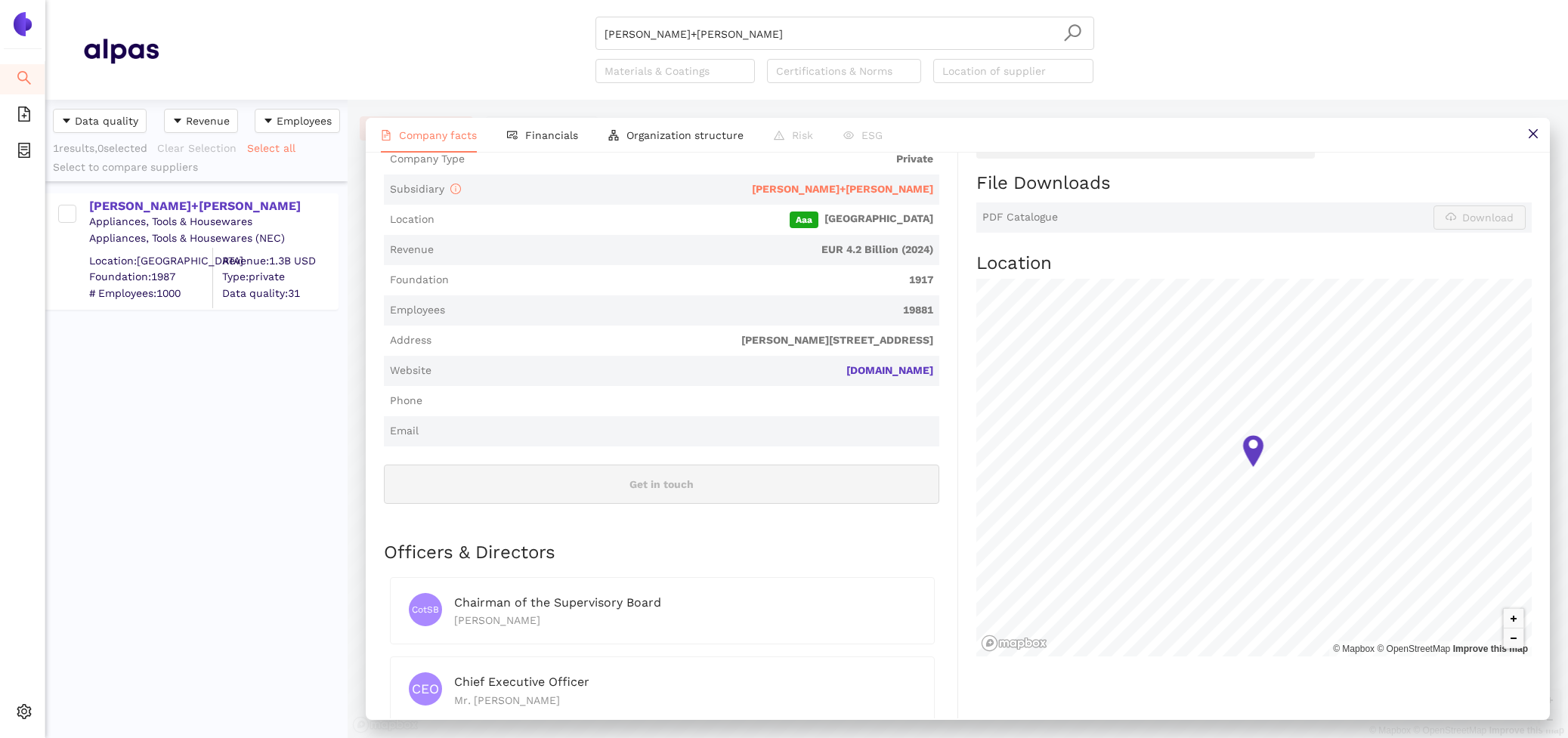
scroll to position [0, 0]
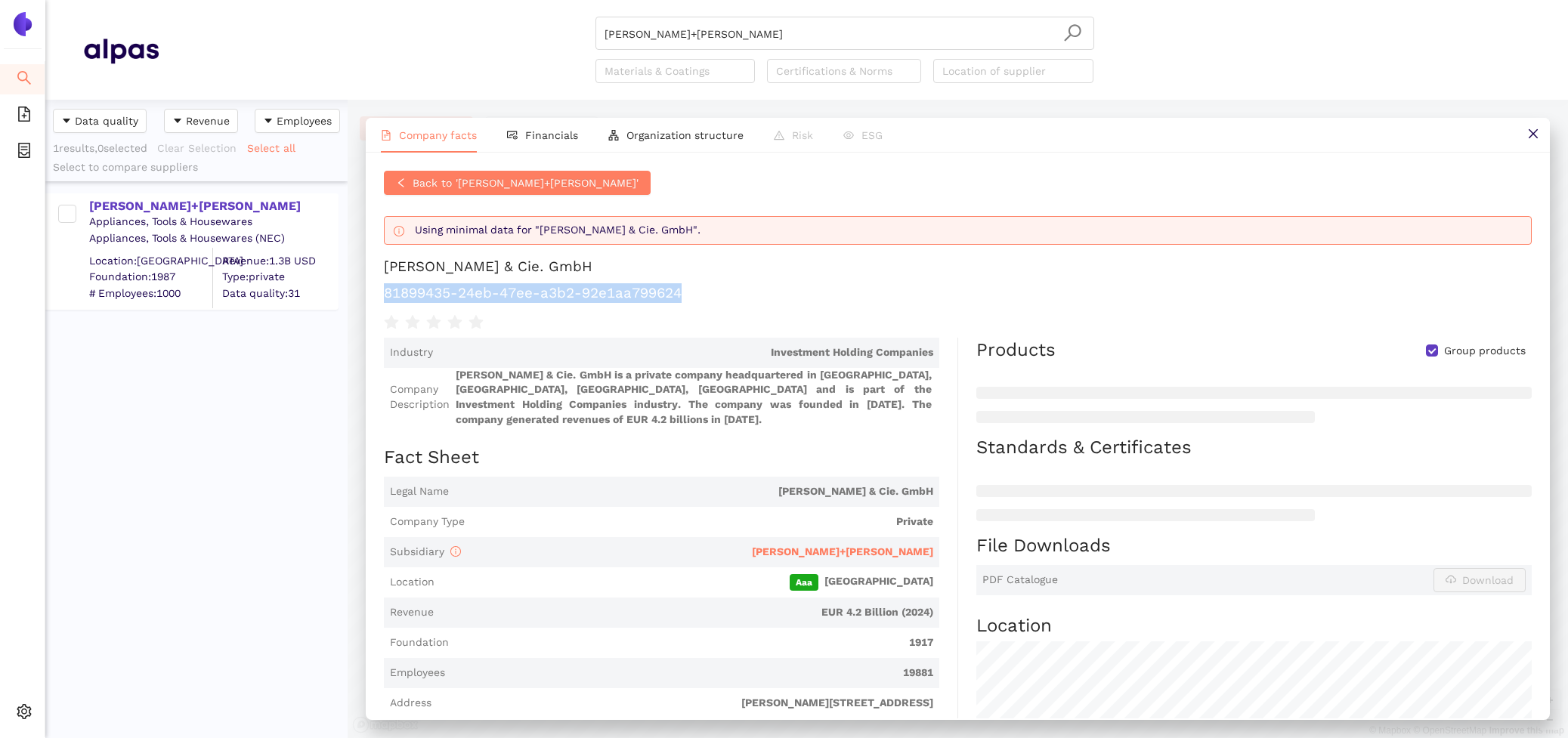
drag, startPoint x: 704, startPoint y: 301, endPoint x: 360, endPoint y: 299, distance: 344.0
click at [360, 299] on div "Company facts Financials Organization structure Risk ESG Back to '[PERSON_NAME]…" at bounding box center [957, 418] width 1220 height 638
copy h1 "81899435-24eb-47ee-a3b2-92e1aa799624"
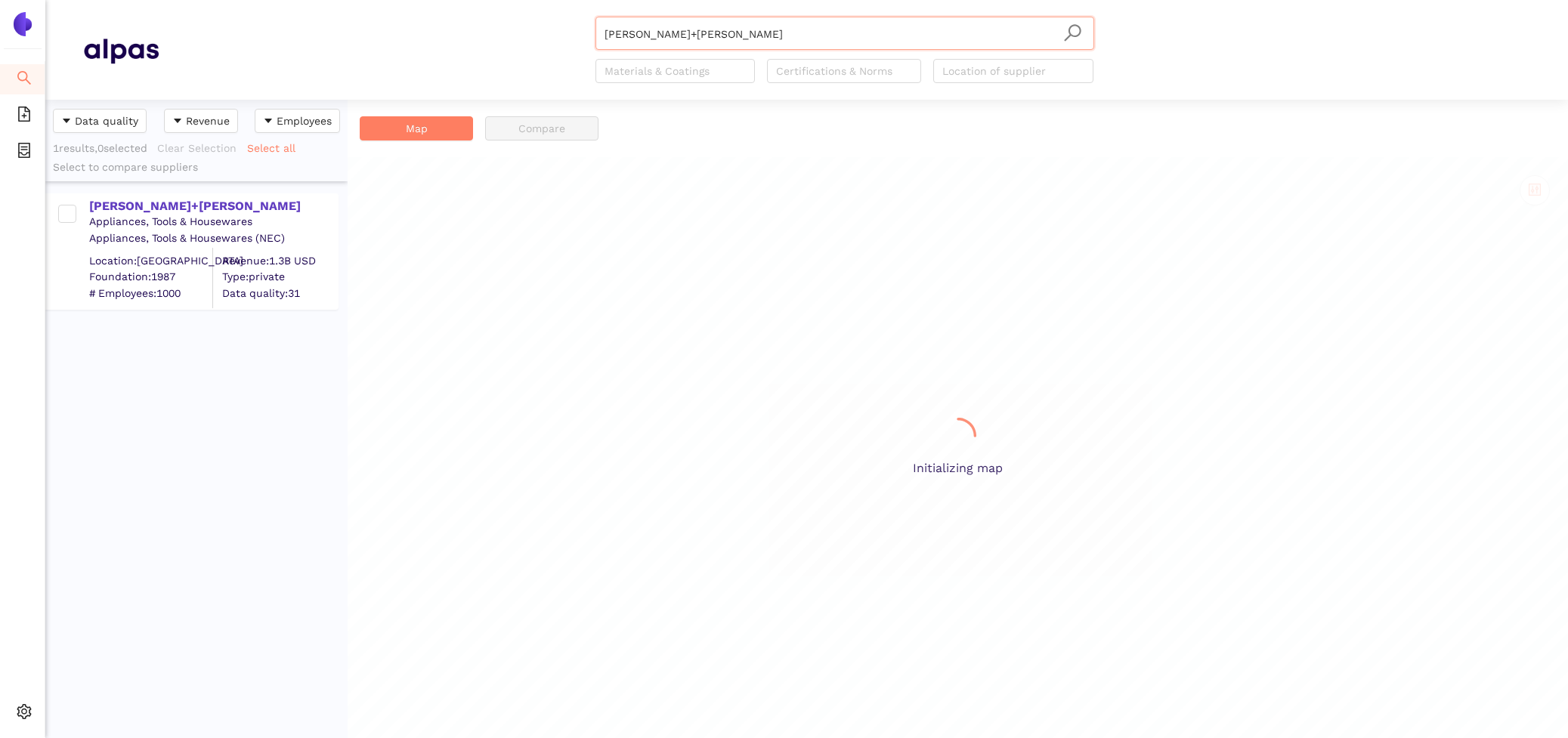
scroll to position [638, 302]
click at [176, 198] on div "[PERSON_NAME]+[PERSON_NAME]" at bounding box center [213, 206] width 248 height 16
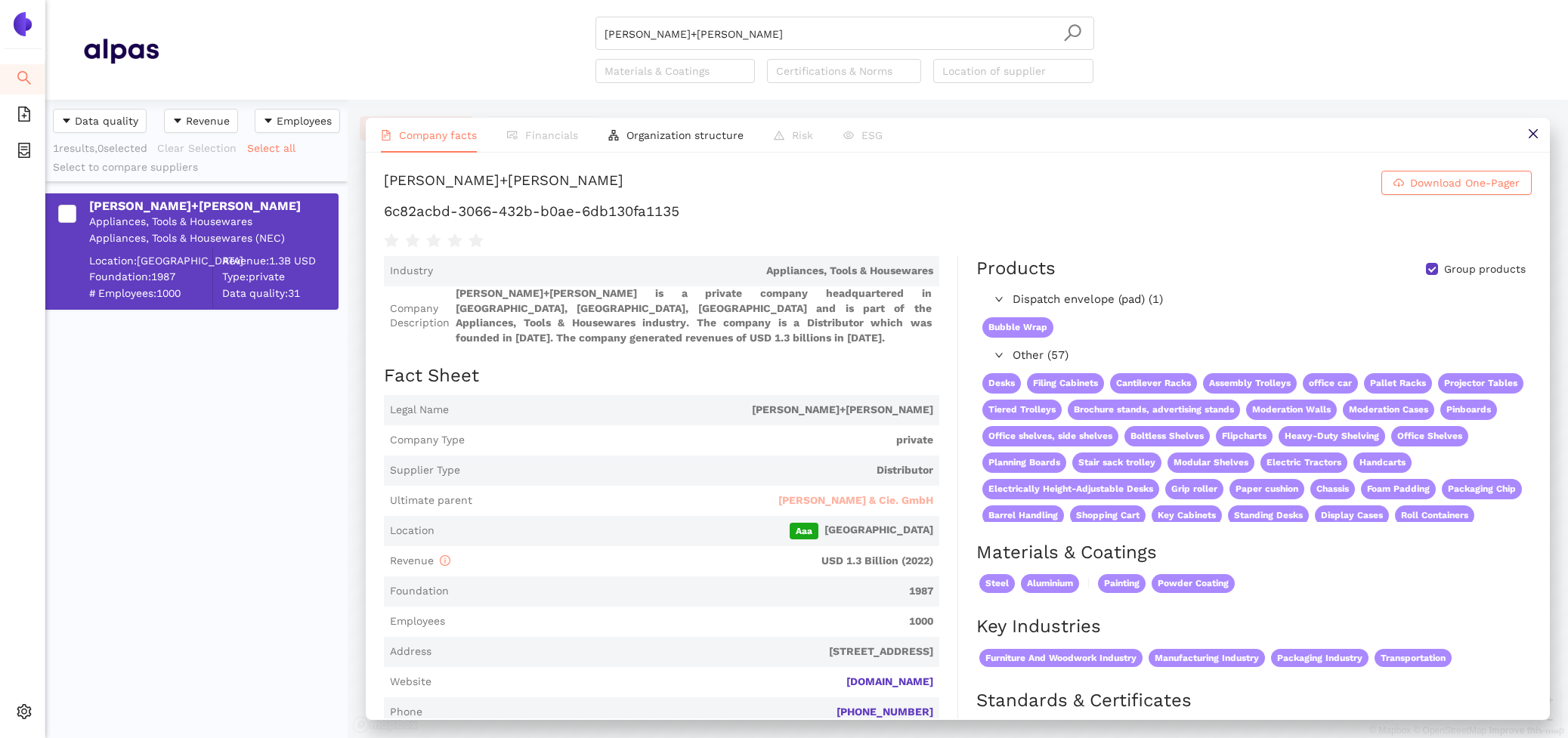
click at [833, 493] on span "[PERSON_NAME] & Cie. GmbH" at bounding box center [856, 501] width 155 height 15
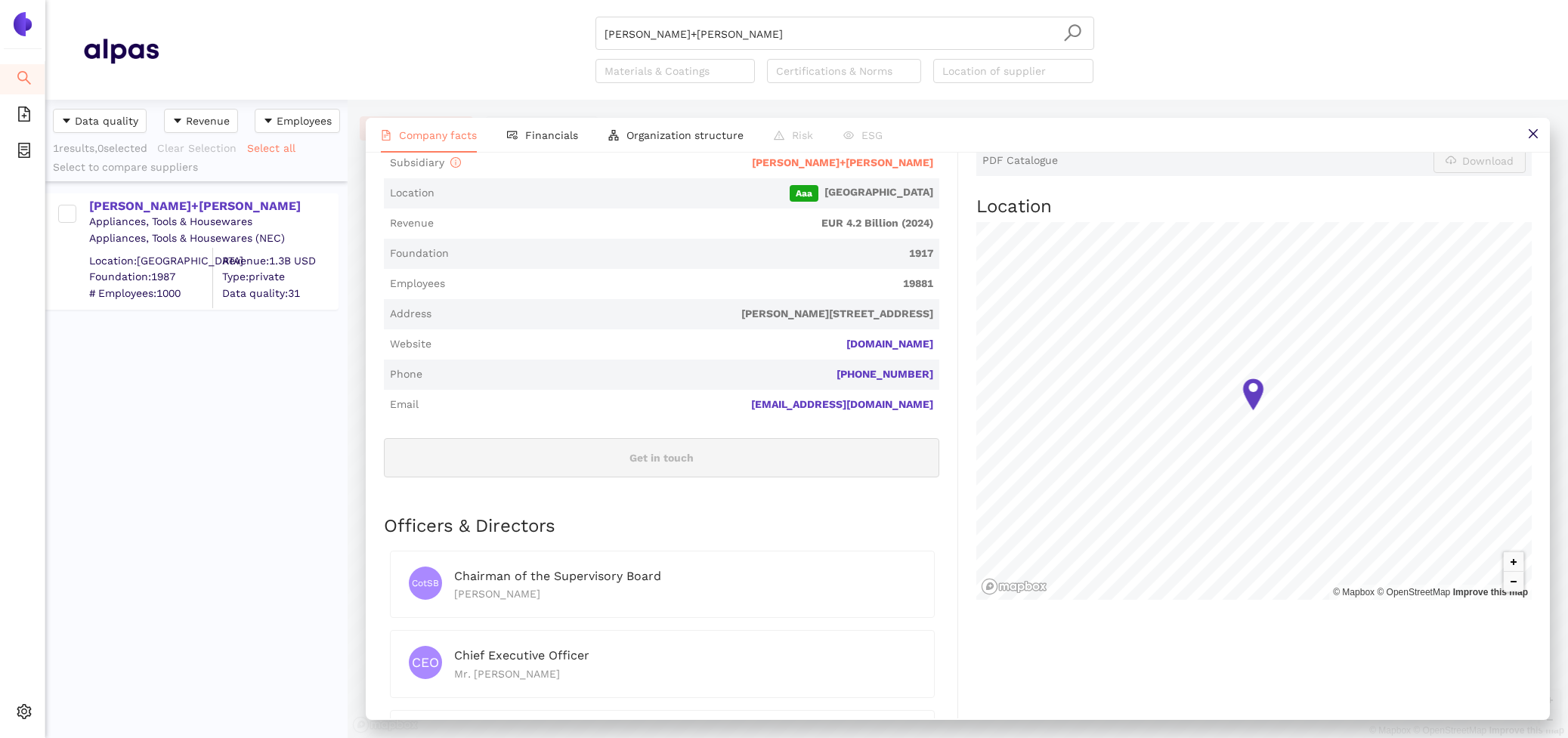
scroll to position [0, 0]
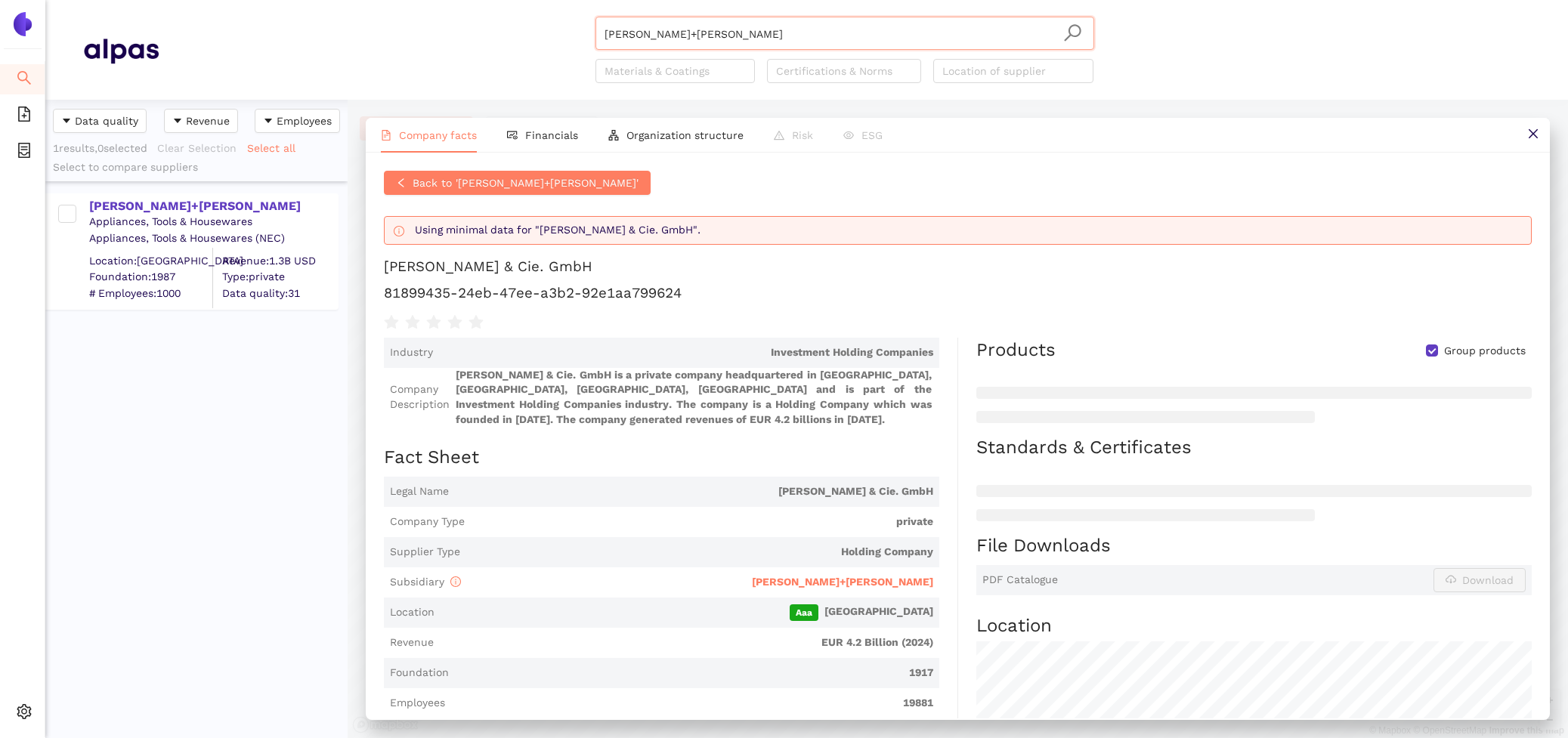
drag, startPoint x: 738, startPoint y: 38, endPoint x: 401, endPoint y: -18, distance: 341.6
click at [401, 0] on html "Search eSourcing Templates eSourcing Projects Settings [PERSON_NAME]+[PERSON_NA…" at bounding box center [784, 369] width 1568 height 738
paste input "[PERSON_NAME] Industriegeräte GmbH"
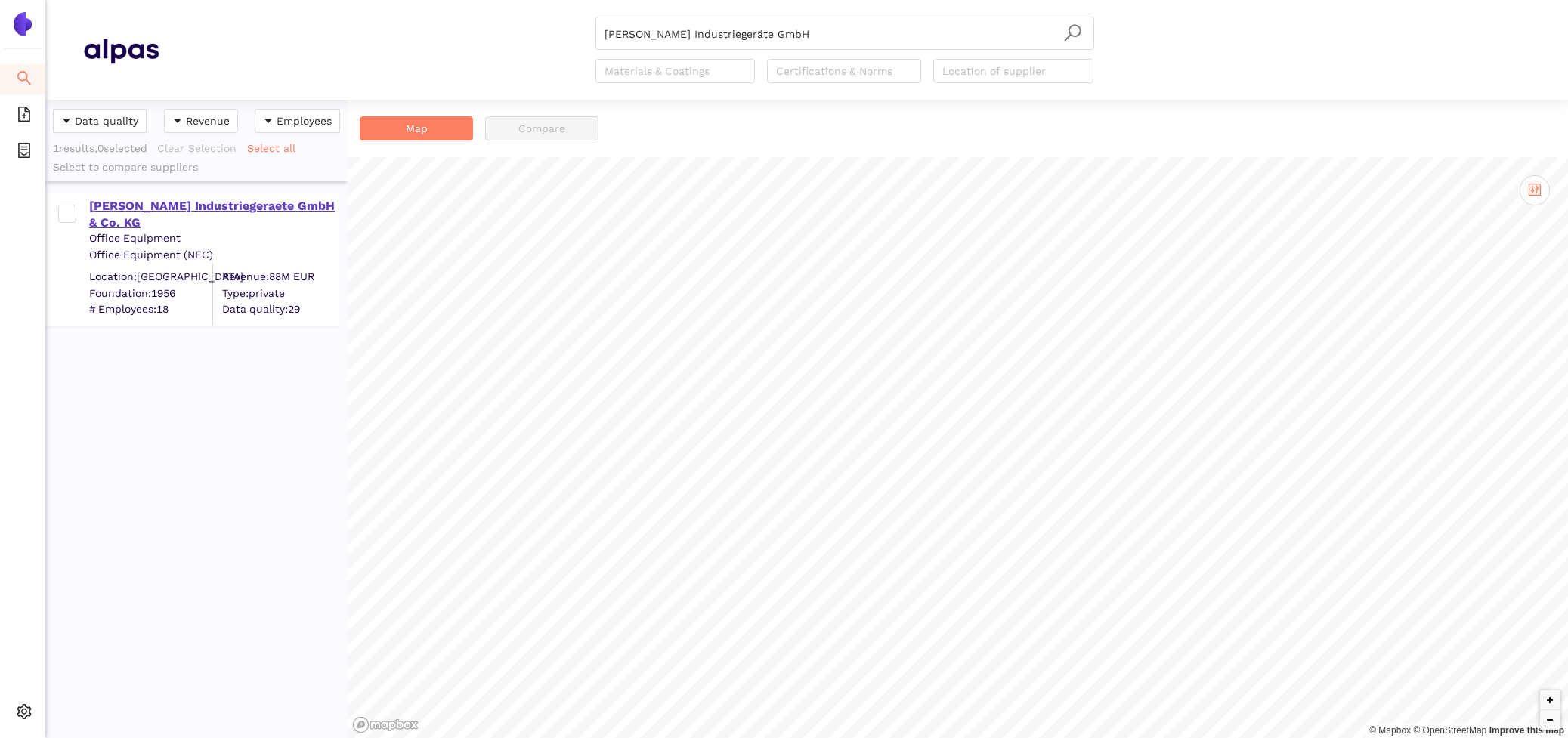
click at [230, 204] on div "[PERSON_NAME] Industriegeraete GmbH & Co. KG" at bounding box center [213, 214] width 248 height 34
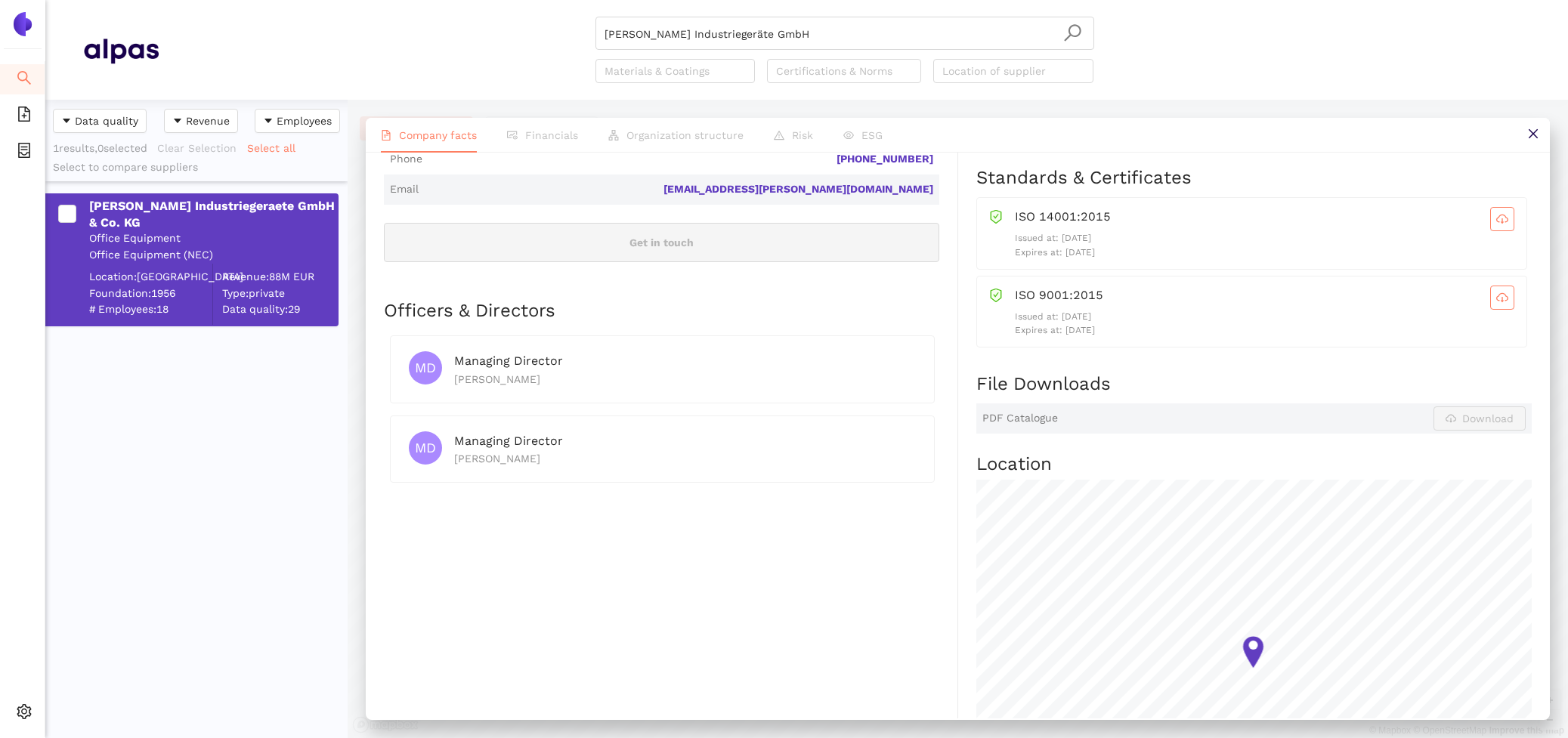
scroll to position [525, 0]
drag, startPoint x: 769, startPoint y: 41, endPoint x: 456, endPoint y: -44, distance: 324.3
click at [456, 0] on html "Search eSourcing Templates eSourcing Projects Settings KRIEG Industriegeräte Gm…" at bounding box center [784, 369] width 1568 height 738
paste input "LaCont Umwelttechnik"
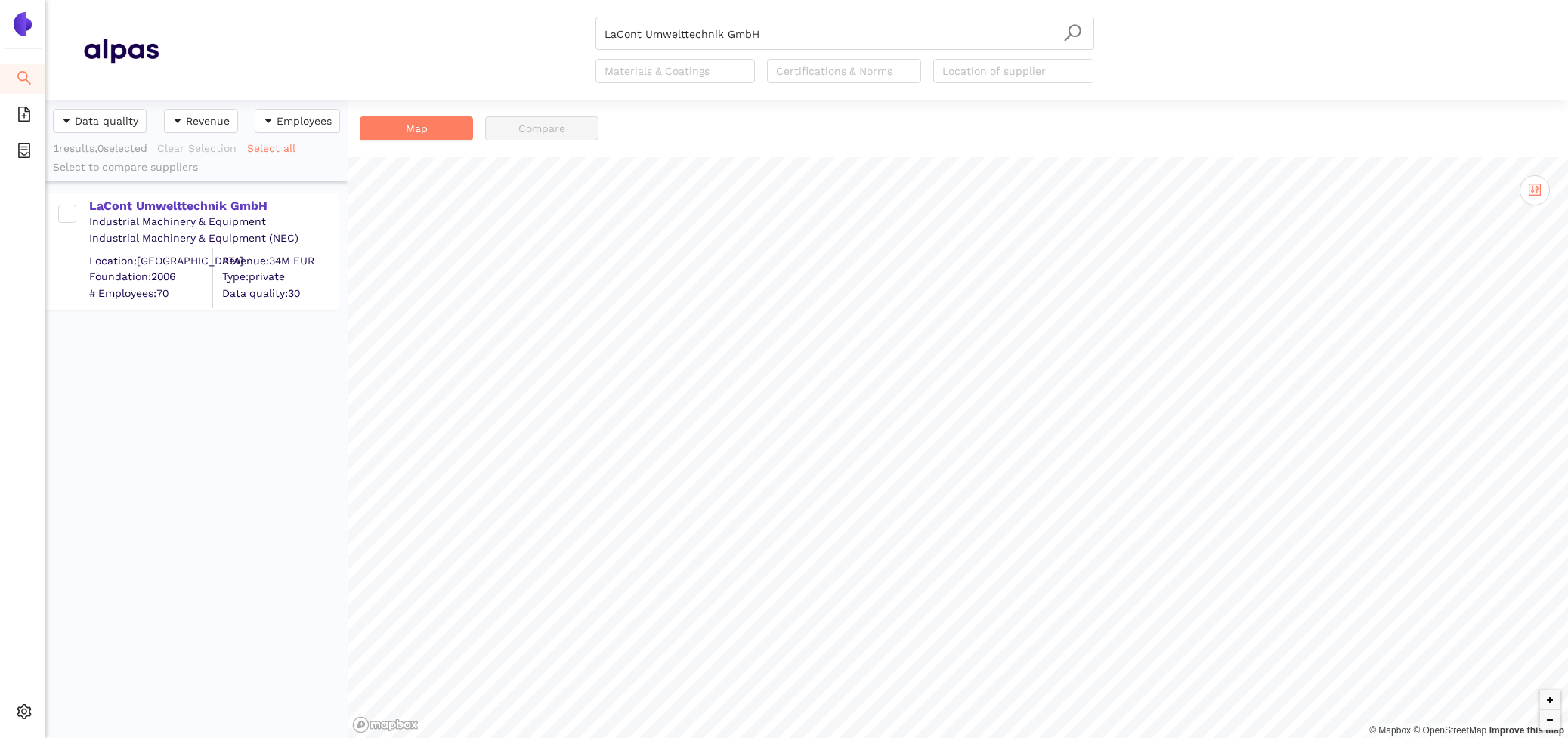
click at [244, 190] on div "LaCont Umwelttechnik GmbH Industrial Machinery & Equipment Industrial Machinery…" at bounding box center [196, 244] width 302 height 126
click at [249, 199] on div "LaCont Umwelttechnik GmbH" at bounding box center [213, 206] width 248 height 16
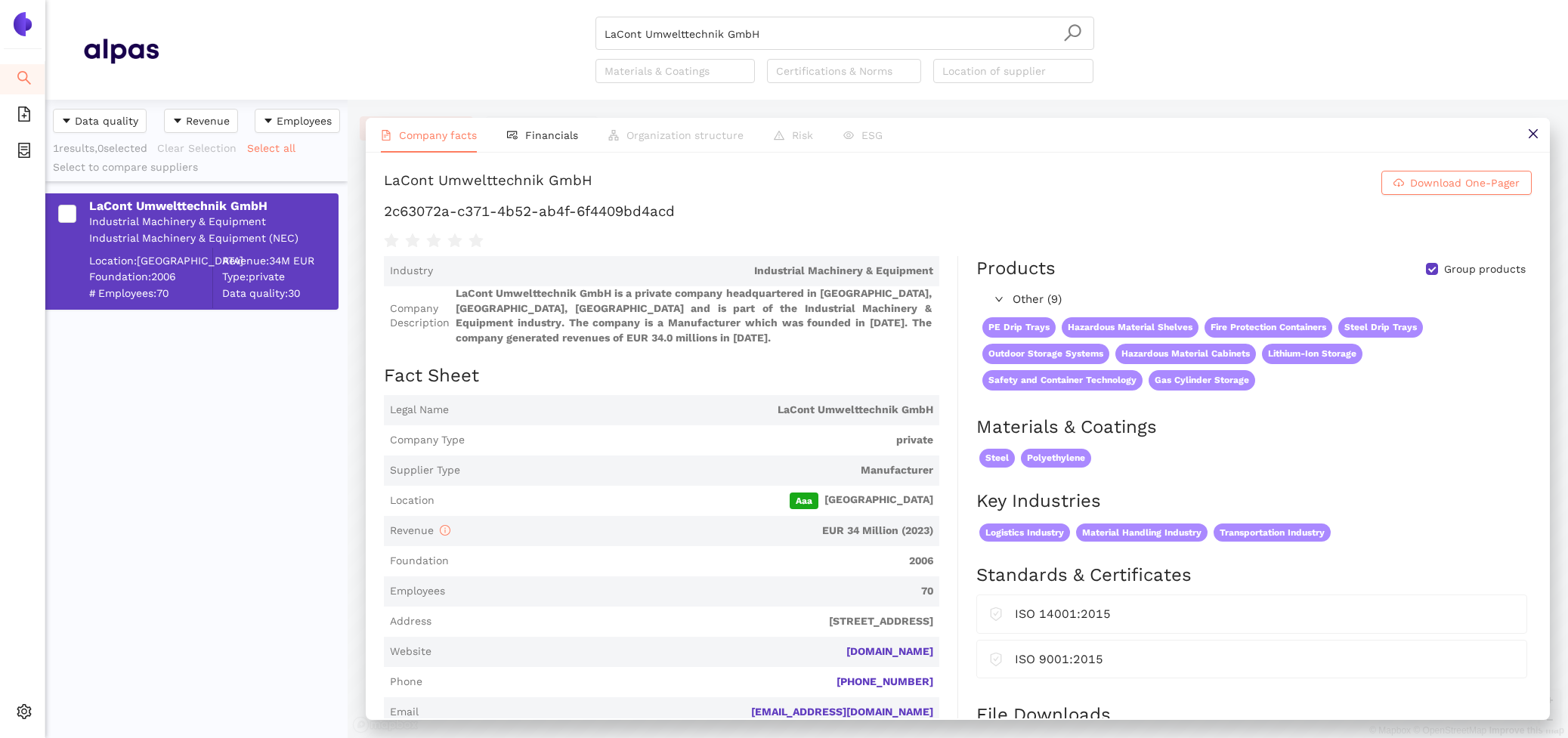
drag, startPoint x: 791, startPoint y: 40, endPoint x: 480, endPoint y: -40, distance: 321.1
click at [480, 0] on html "Search eSourcing Templates eSourcing Projects Settings LaCont Umwelttechnik Gmb…" at bounding box center [784, 369] width 1568 height 738
paste input "MEILLER GmbH & Co. KG"
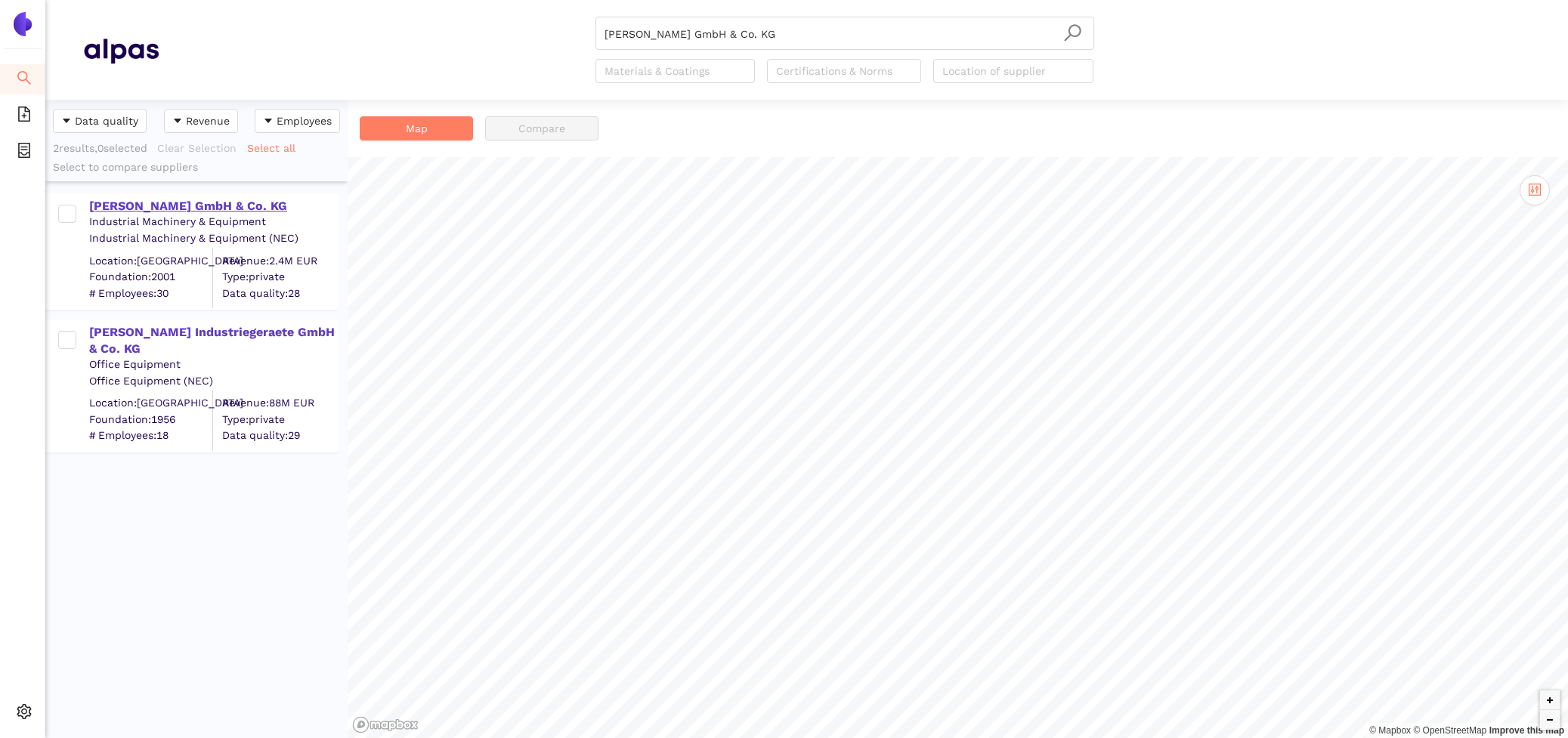
click at [124, 200] on div "Meiller GmbH & Co. KG" at bounding box center [213, 206] width 248 height 16
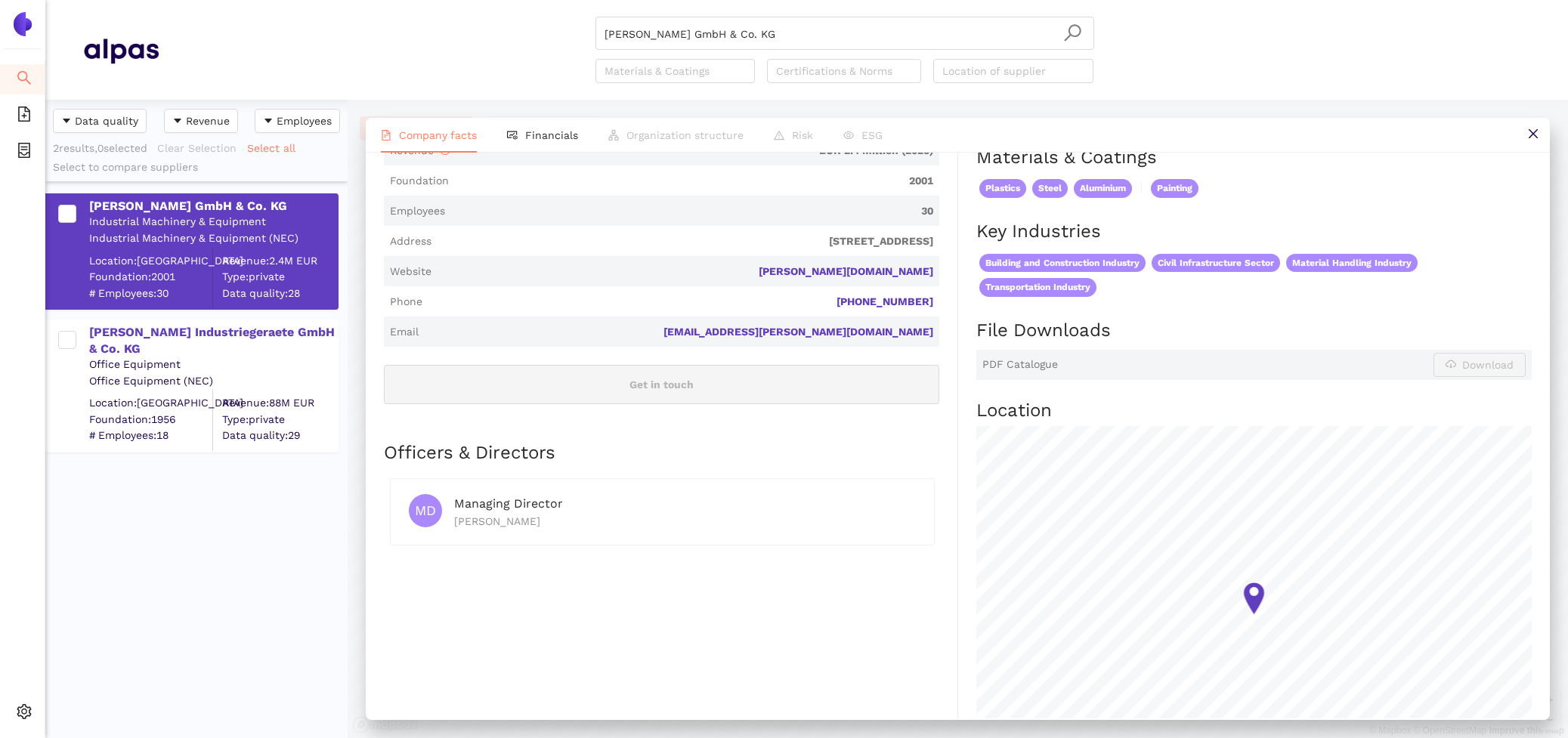
scroll to position [394, 0]
drag, startPoint x: 943, startPoint y: 253, endPoint x: 796, endPoint y: 254, distance: 147.0
click at [796, 254] on div "Industry Industrial Machinery & Equipment Company Description Meiller GmbH & Co…" at bounding box center [671, 343] width 574 height 961
copy link "meiller-umwelttechnik.de"
click at [538, 128] on li "Financials" at bounding box center [542, 135] width 101 height 35
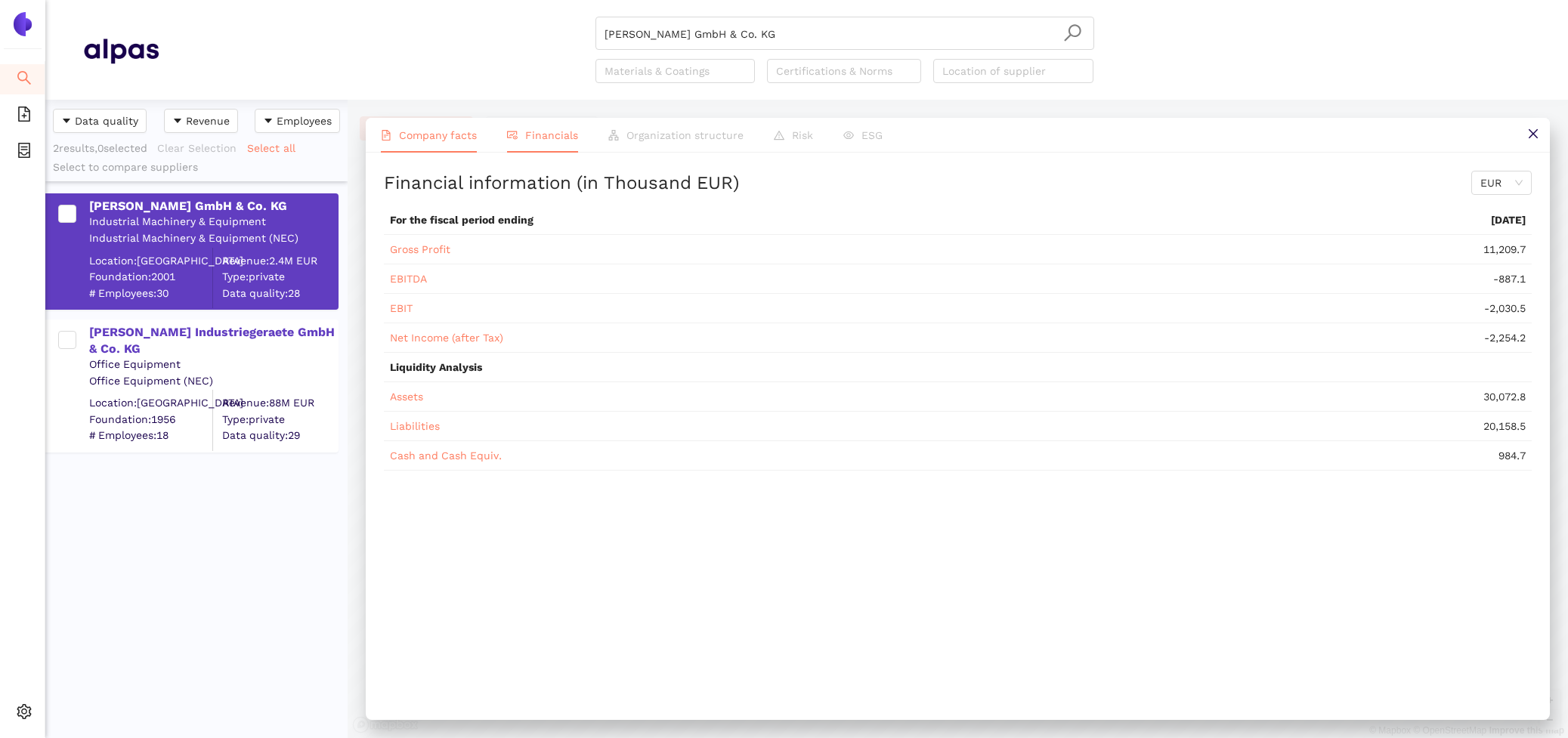
click at [414, 141] on span "Company facts" at bounding box center [438, 135] width 77 height 12
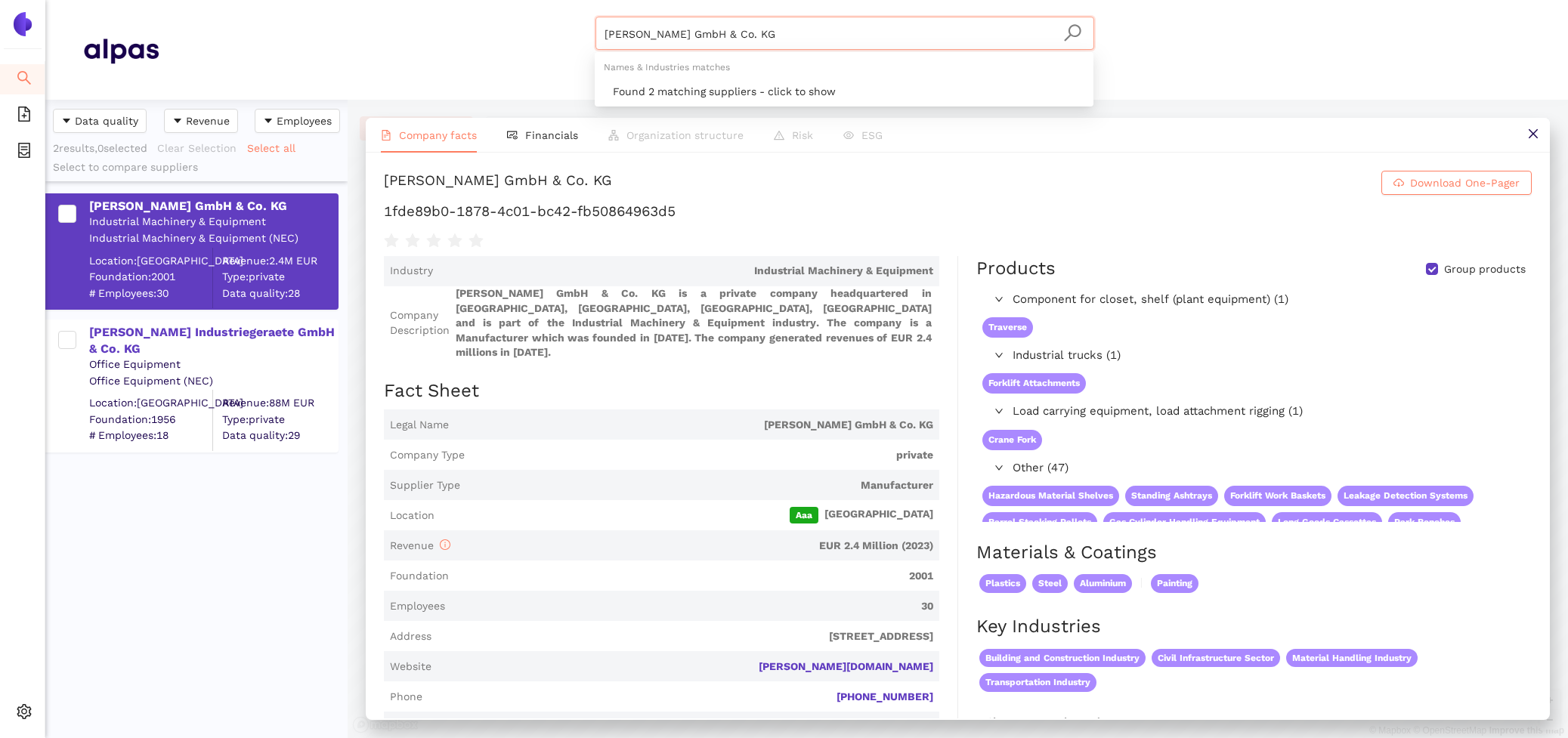
drag, startPoint x: 753, startPoint y: 34, endPoint x: 404, endPoint y: -49, distance: 358.7
click at [404, 0] on html "Search eSourcing Templates eSourcing Projects Settings MEILLER GmbH & Co. KG Ma…" at bounding box center [784, 369] width 1568 height 738
paste input "PROTECTOPLUS GmbH"
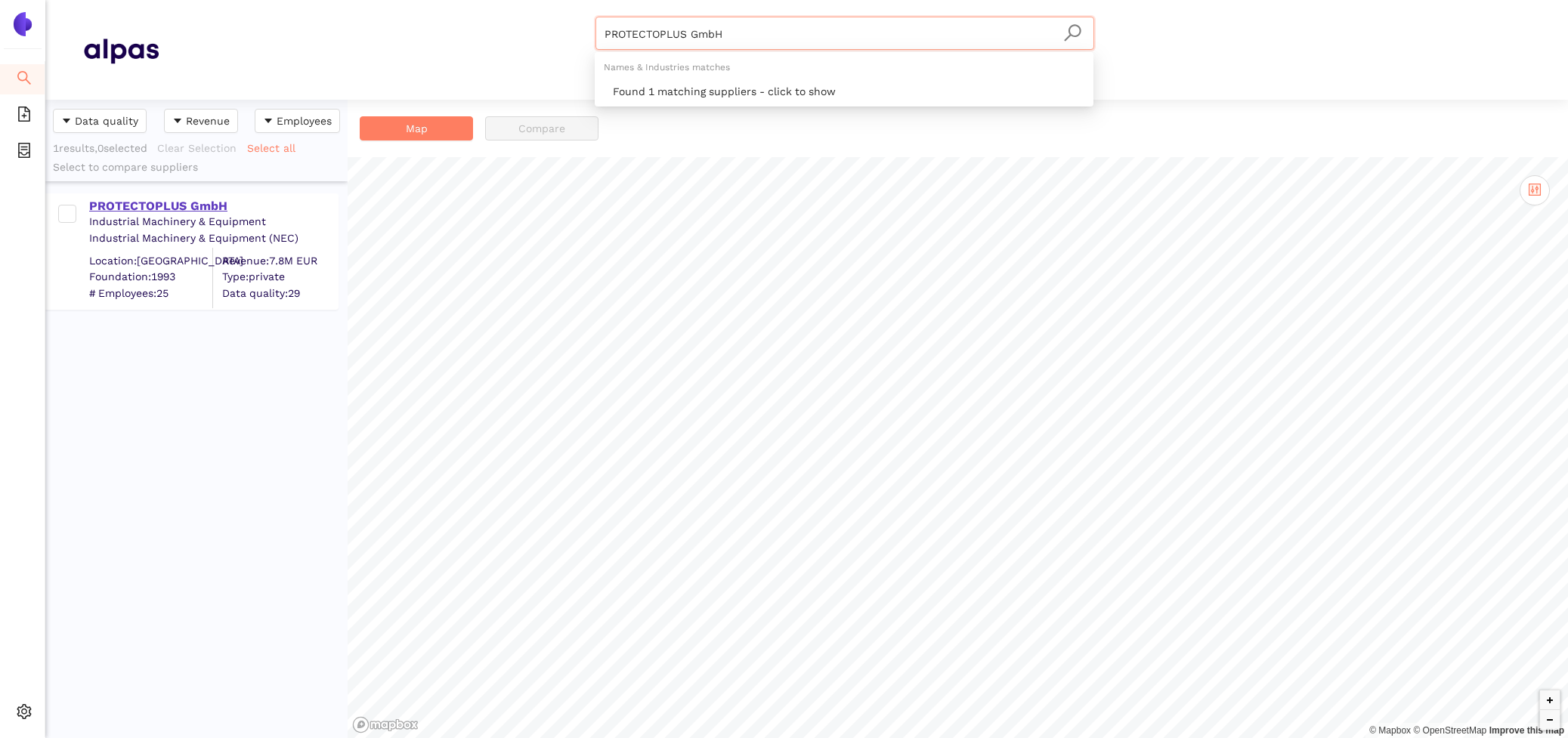
click at [226, 198] on div "PROTECTOPLUS GmbH" at bounding box center [213, 206] width 248 height 16
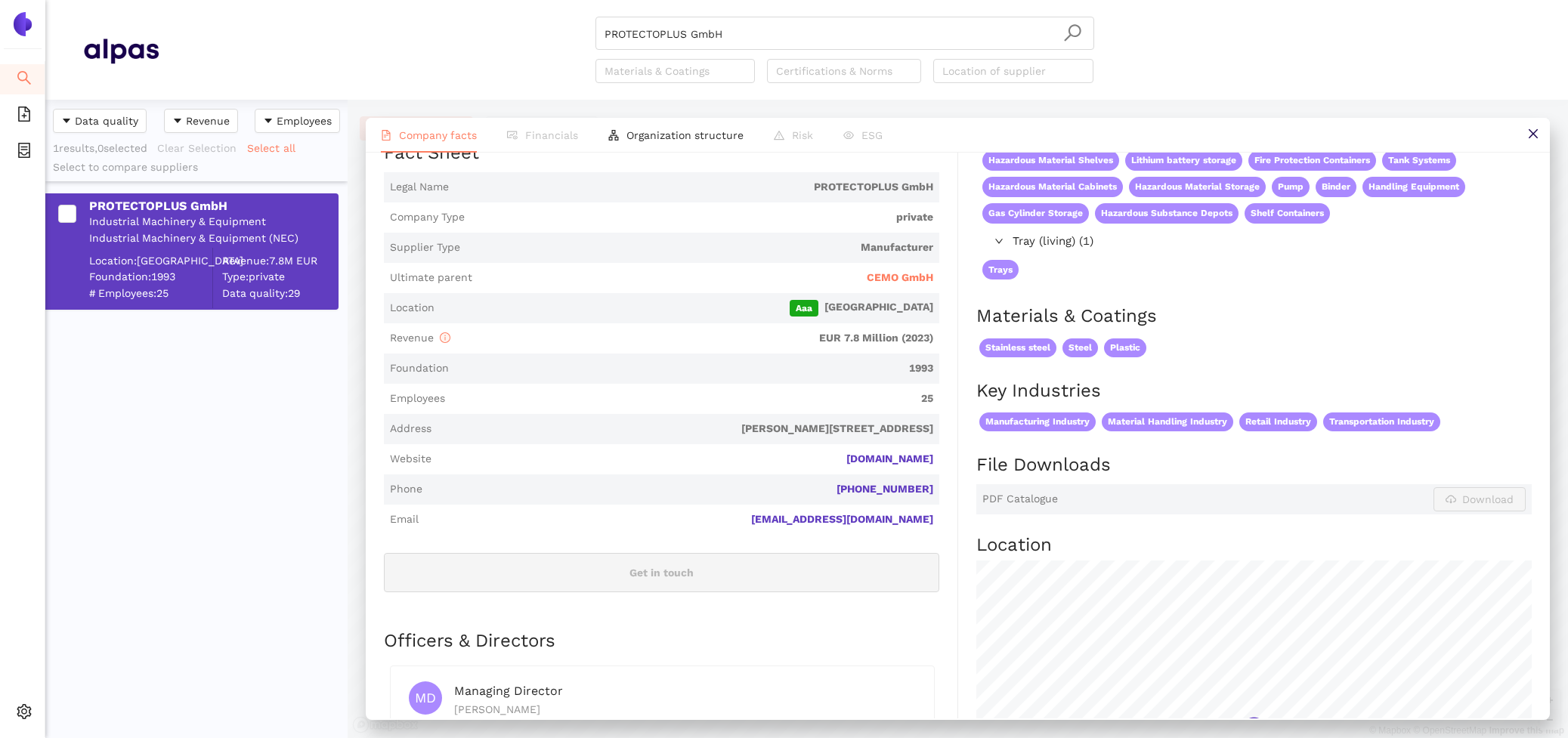
scroll to position [228, 0]
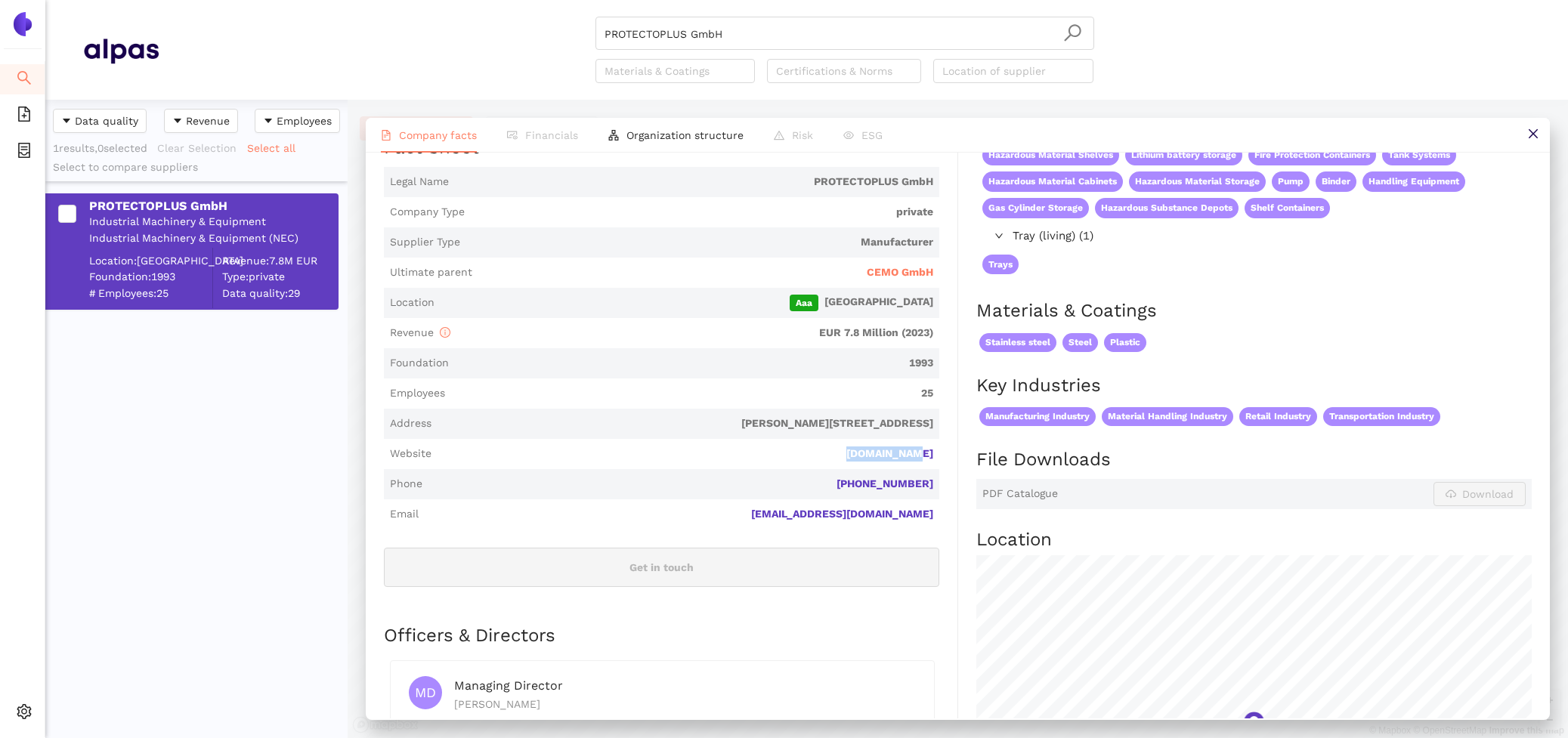
drag, startPoint x: 934, startPoint y: 455, endPoint x: 871, endPoint y: 452, distance: 63.1
click at [871, 453] on span "Website protecto.de" at bounding box center [662, 454] width 555 height 30
copy link "protecto.de"
click at [895, 271] on span "CEMO GmbH" at bounding box center [900, 273] width 67 height 15
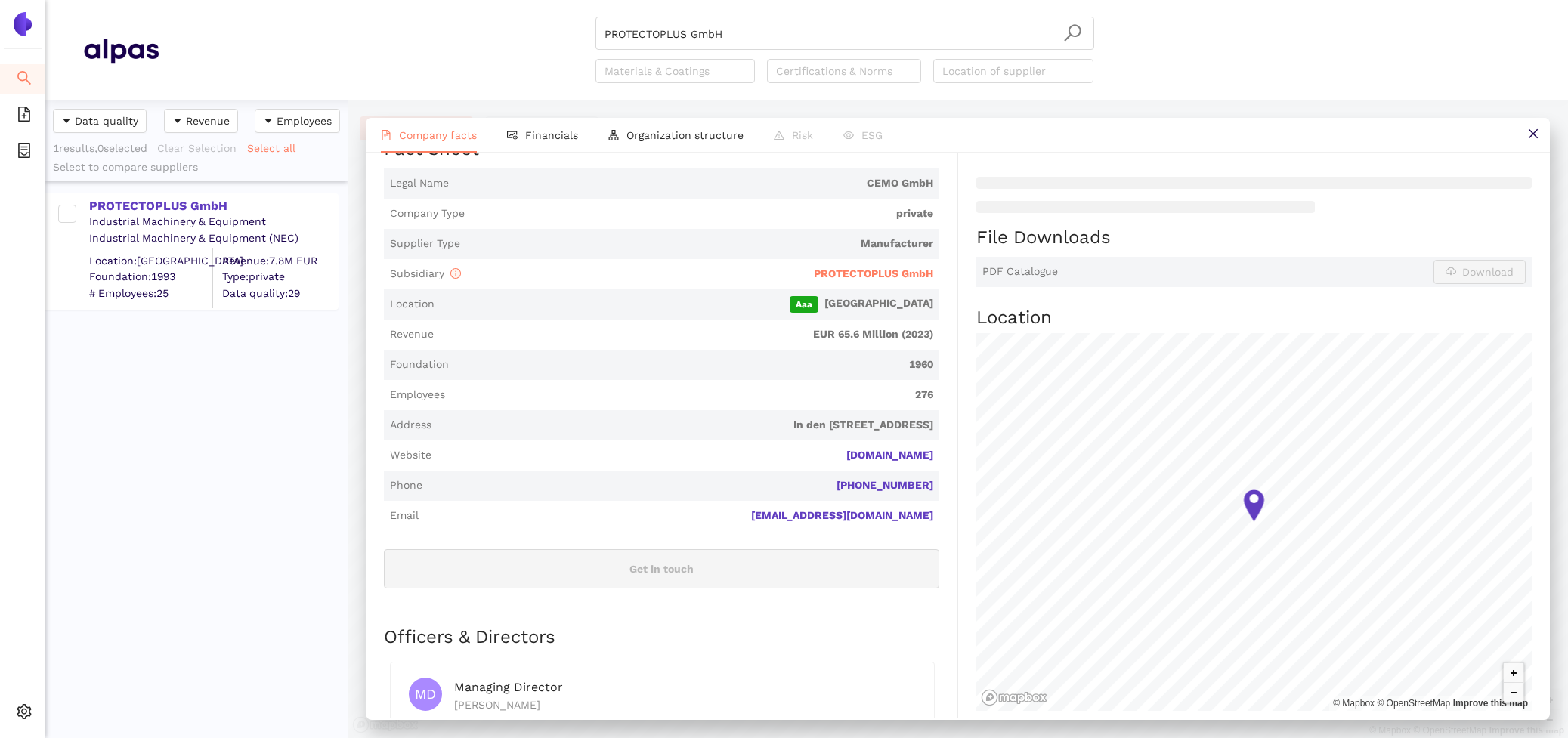
scroll to position [305, 0]
click at [535, 146] on li "Financials" at bounding box center [542, 135] width 101 height 35
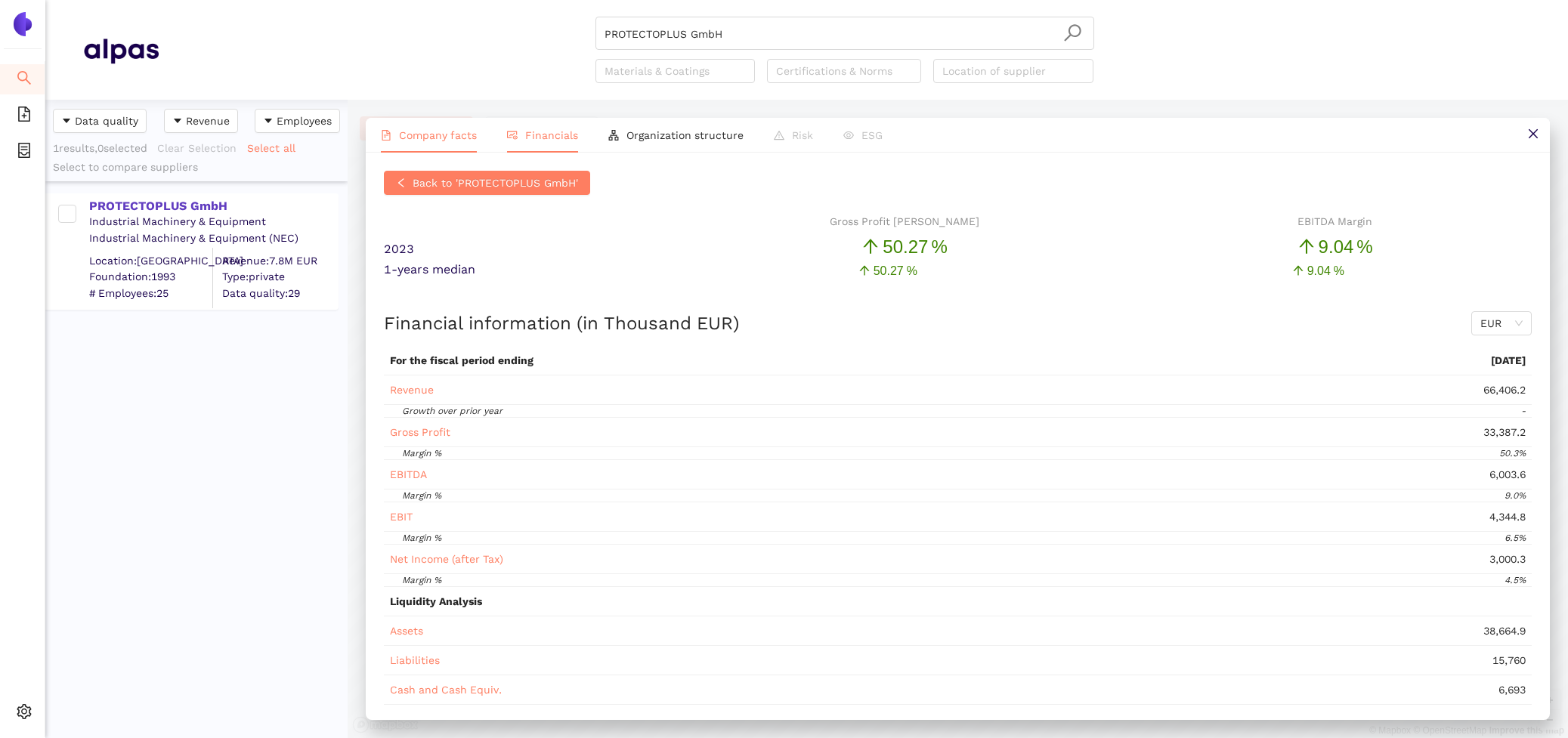
click at [433, 141] on span "Company facts" at bounding box center [438, 135] width 77 height 12
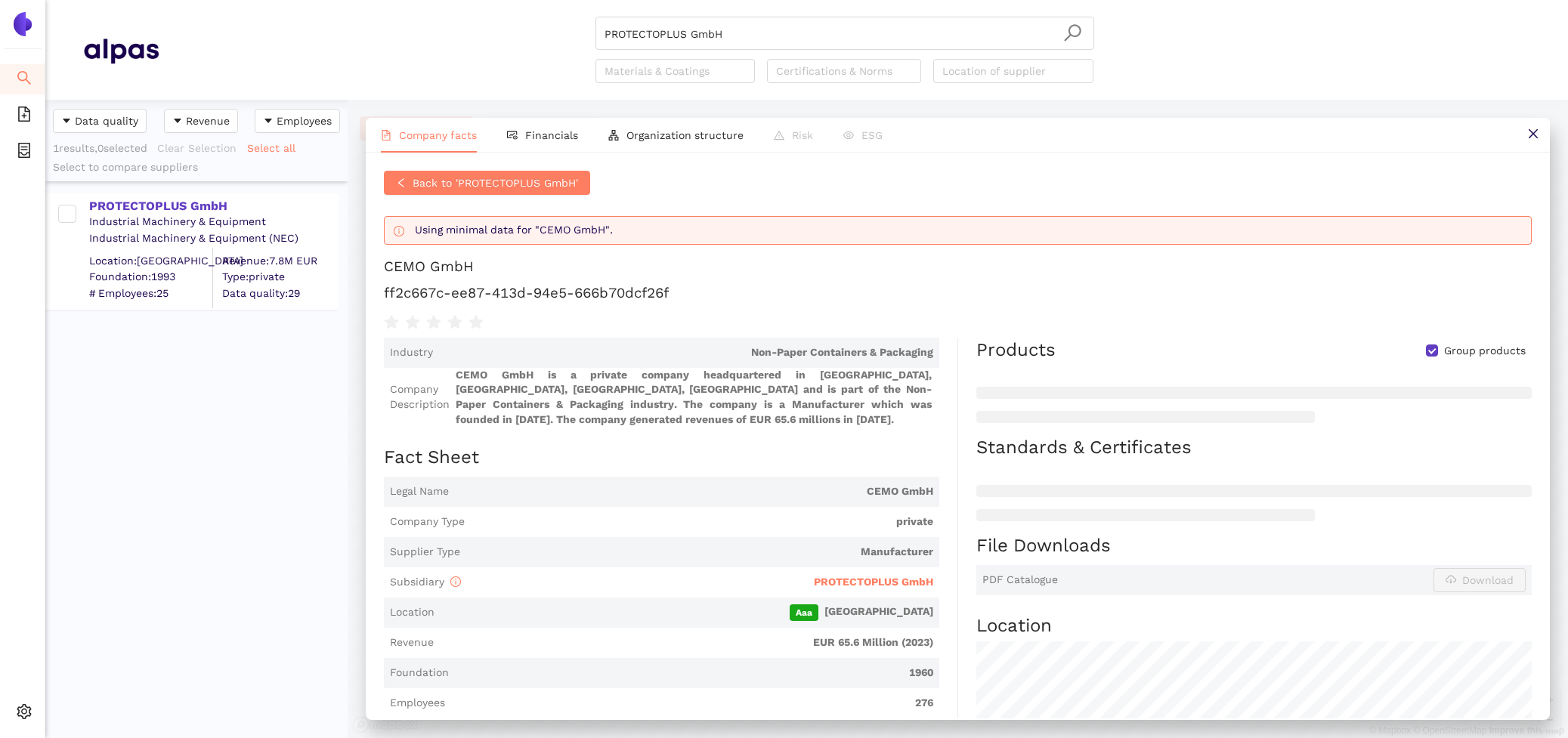
drag, startPoint x: 747, startPoint y: 37, endPoint x: 347, endPoint y: 1, distance: 401.6
click at [347, 1] on header "PROTECTOPLUS GmbH Materials & Coatings Certifications & Norms Location of suppl…" at bounding box center [807, 49] width 1523 height 100
paste input "Schäfer Shop AG"
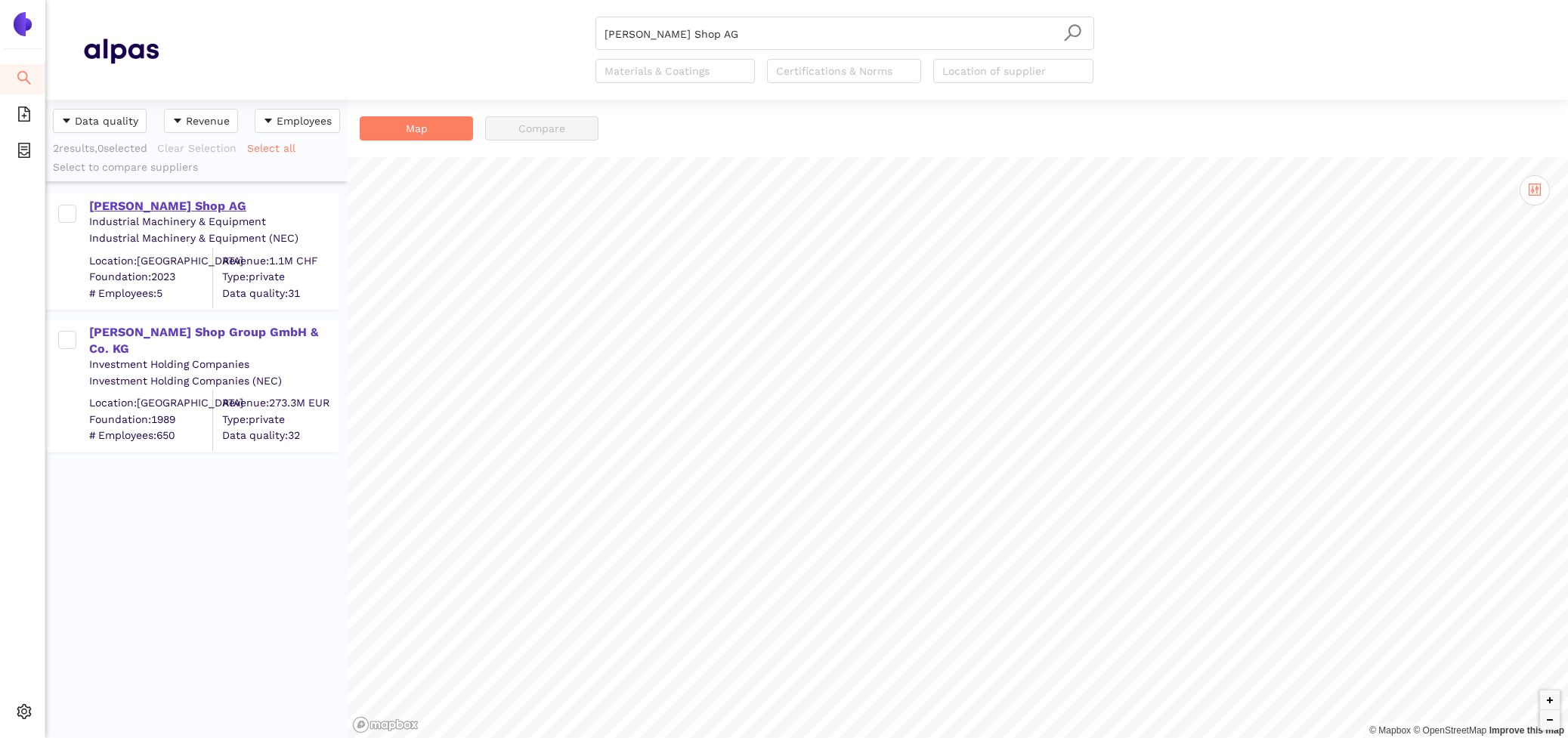
click at [133, 204] on div "Schäfer Shop AG" at bounding box center [213, 206] width 248 height 16
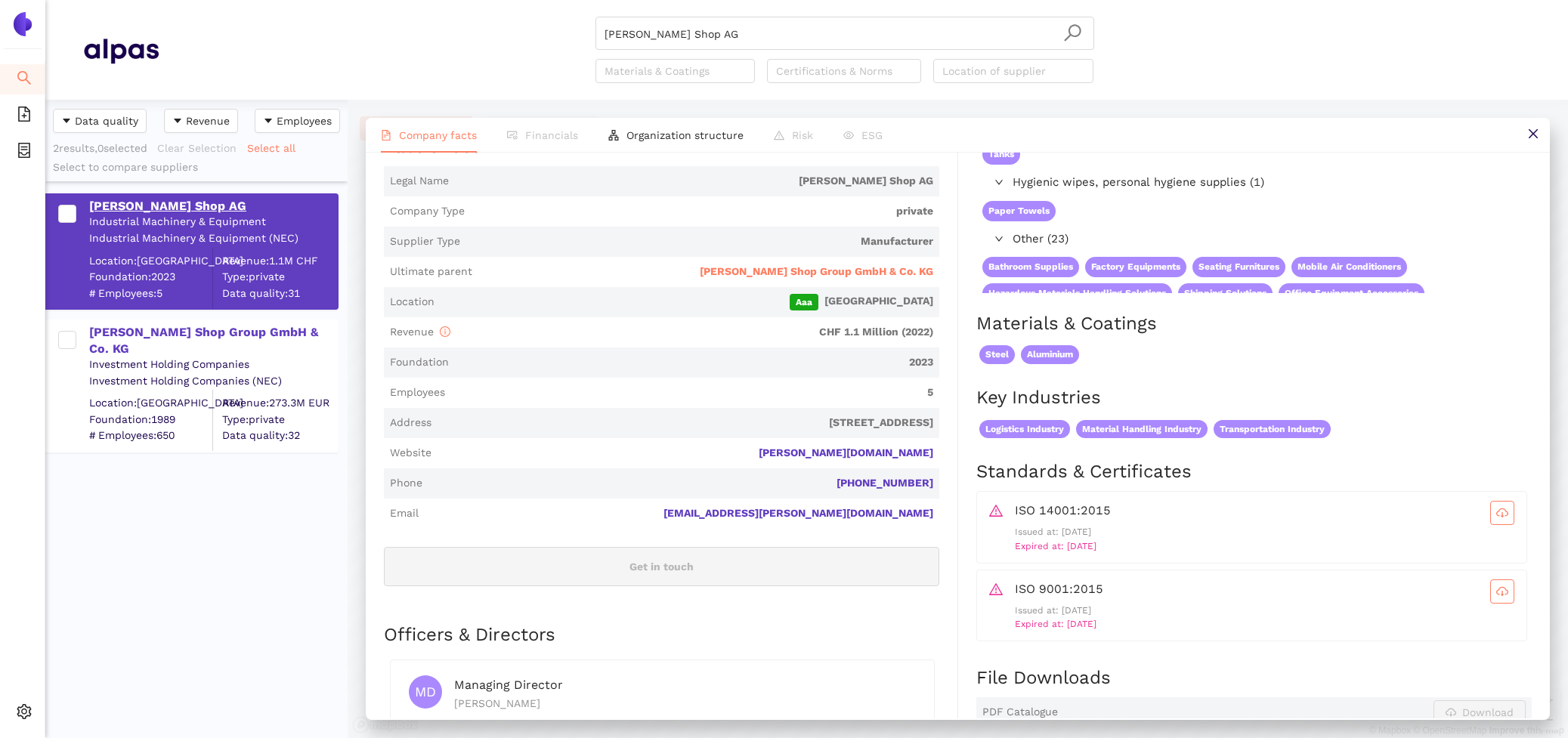
scroll to position [234, 0]
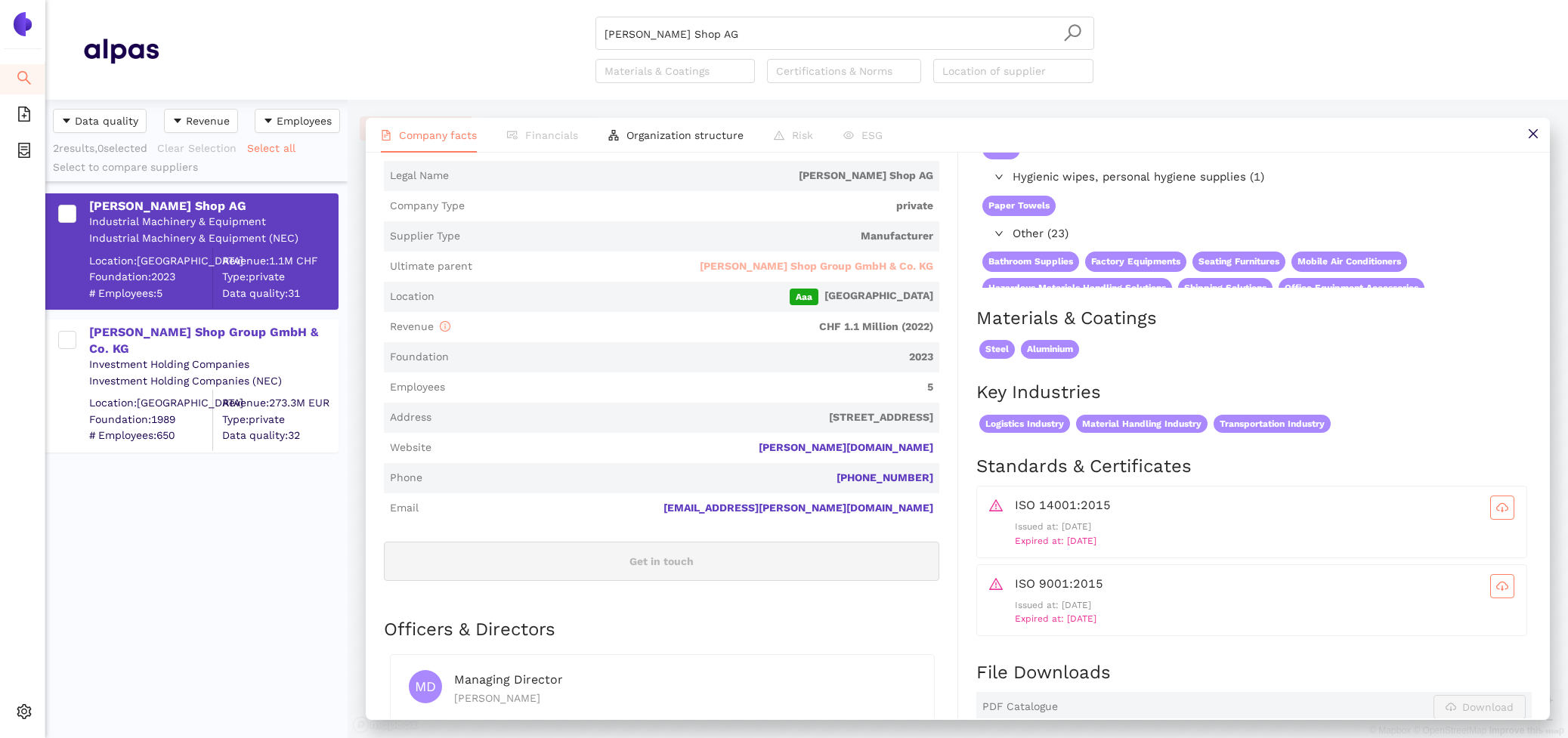
click at [780, 262] on span "Schäfer Shop Group GmbH & Co. KG" at bounding box center [816, 267] width 233 height 15
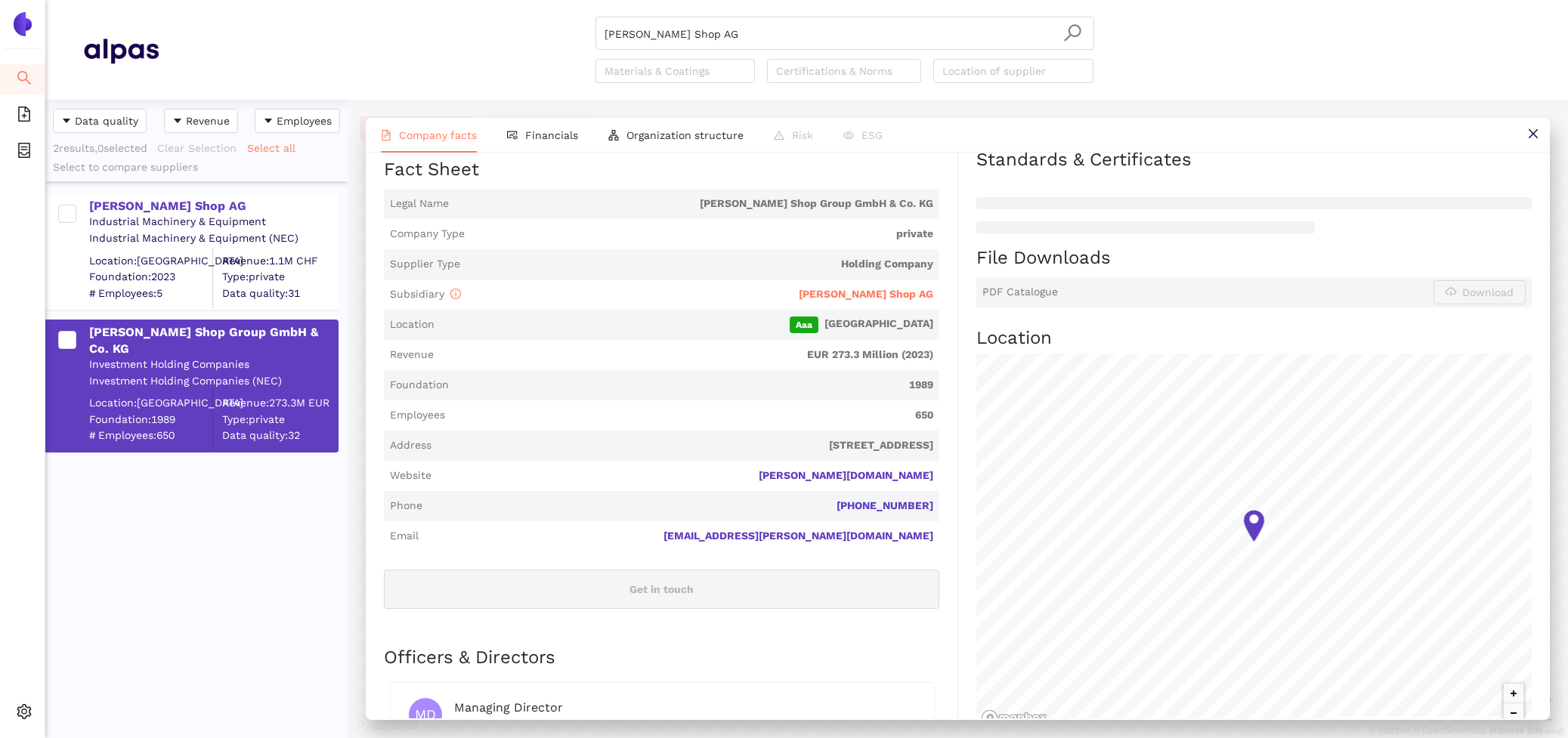
scroll to position [408, 0]
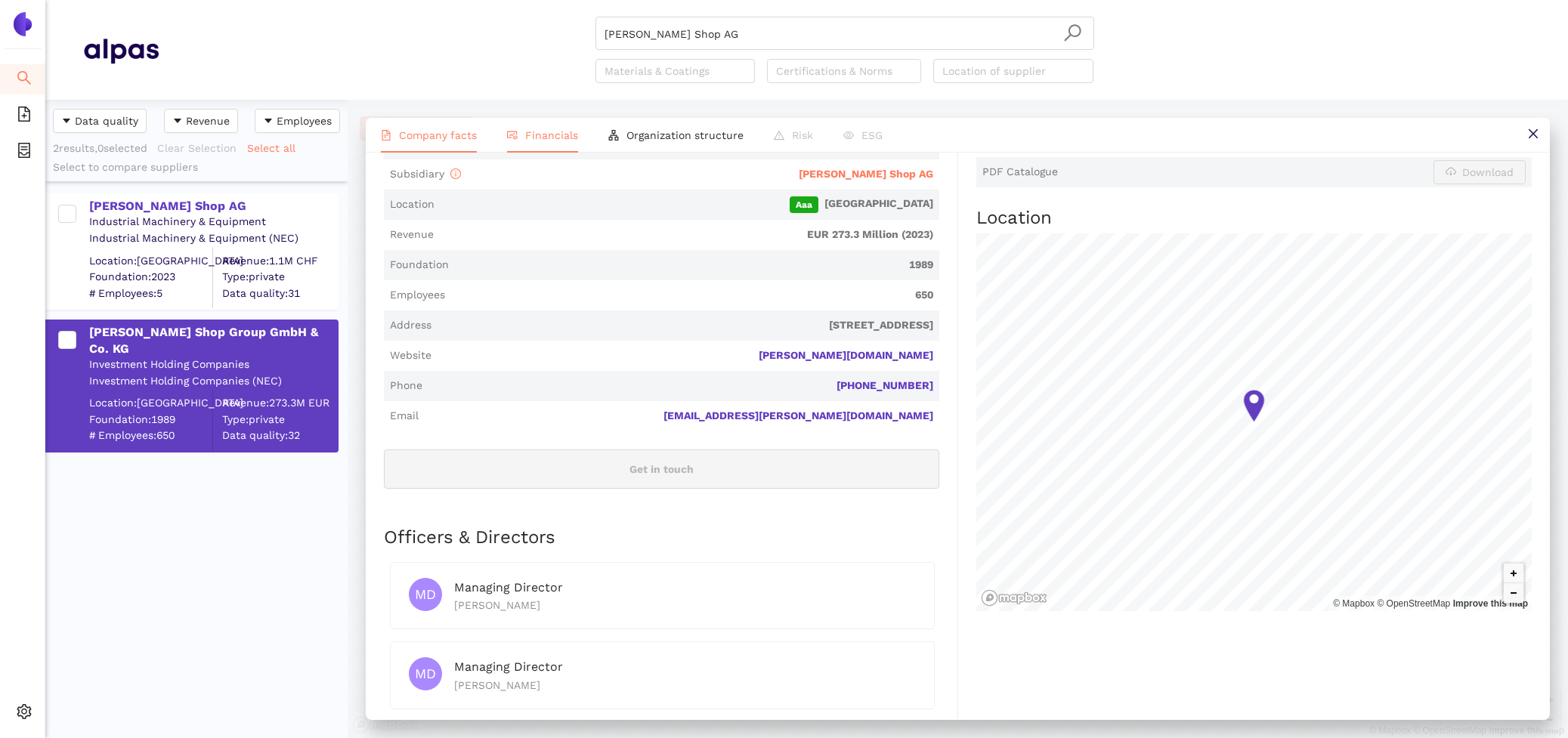
click at [539, 127] on li "Financials" at bounding box center [542, 135] width 101 height 35
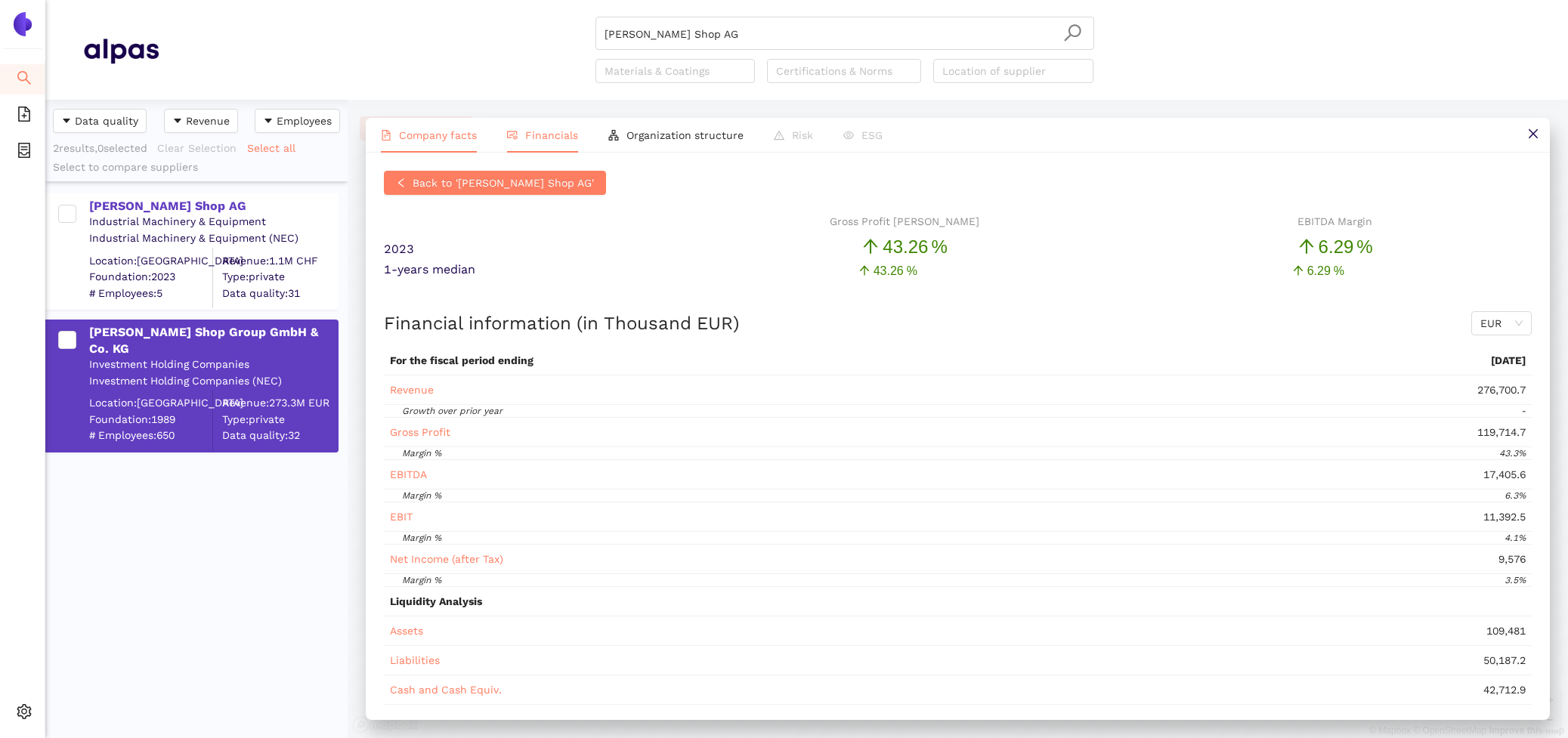
click at [424, 135] on span "Company facts" at bounding box center [438, 135] width 77 height 12
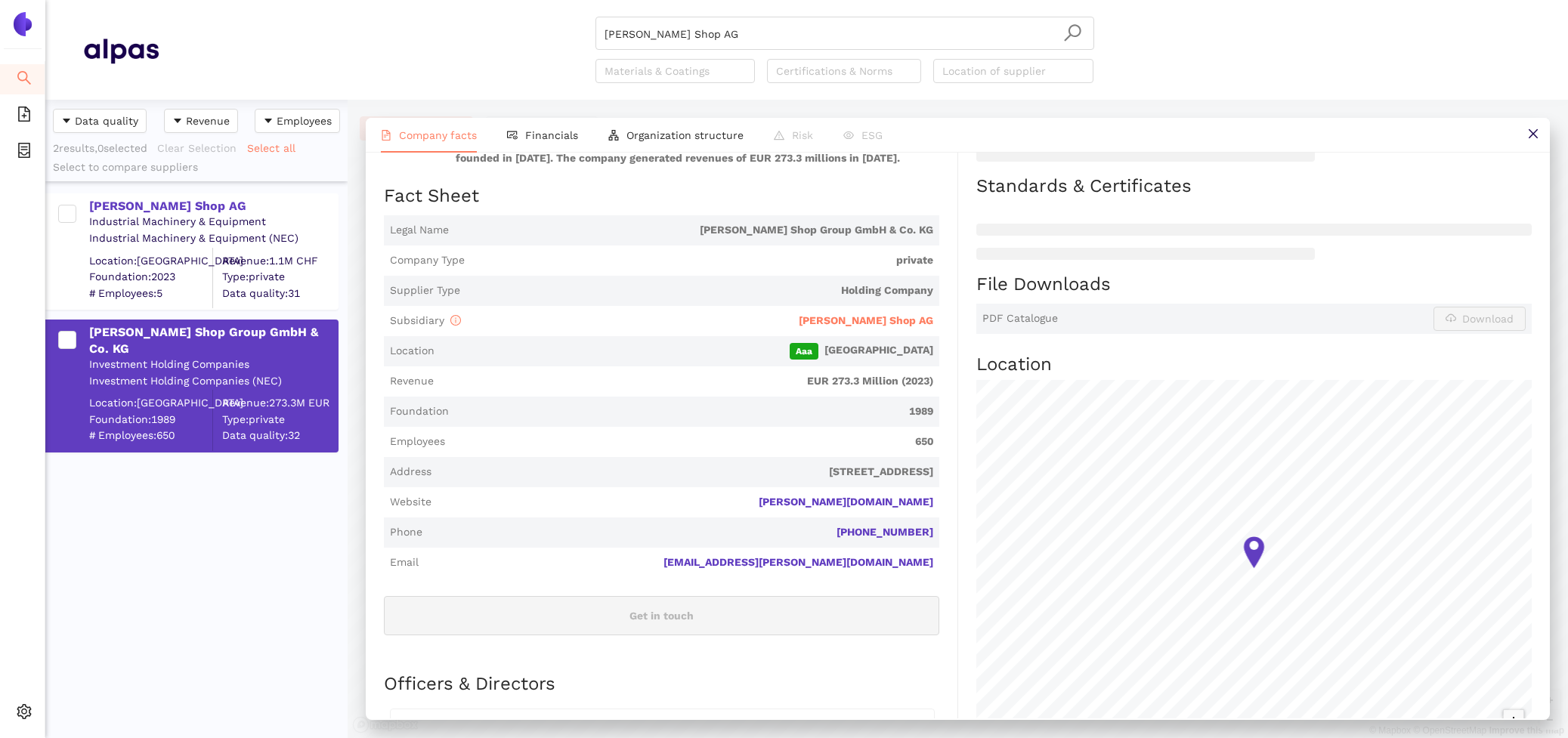
scroll to position [262, 0]
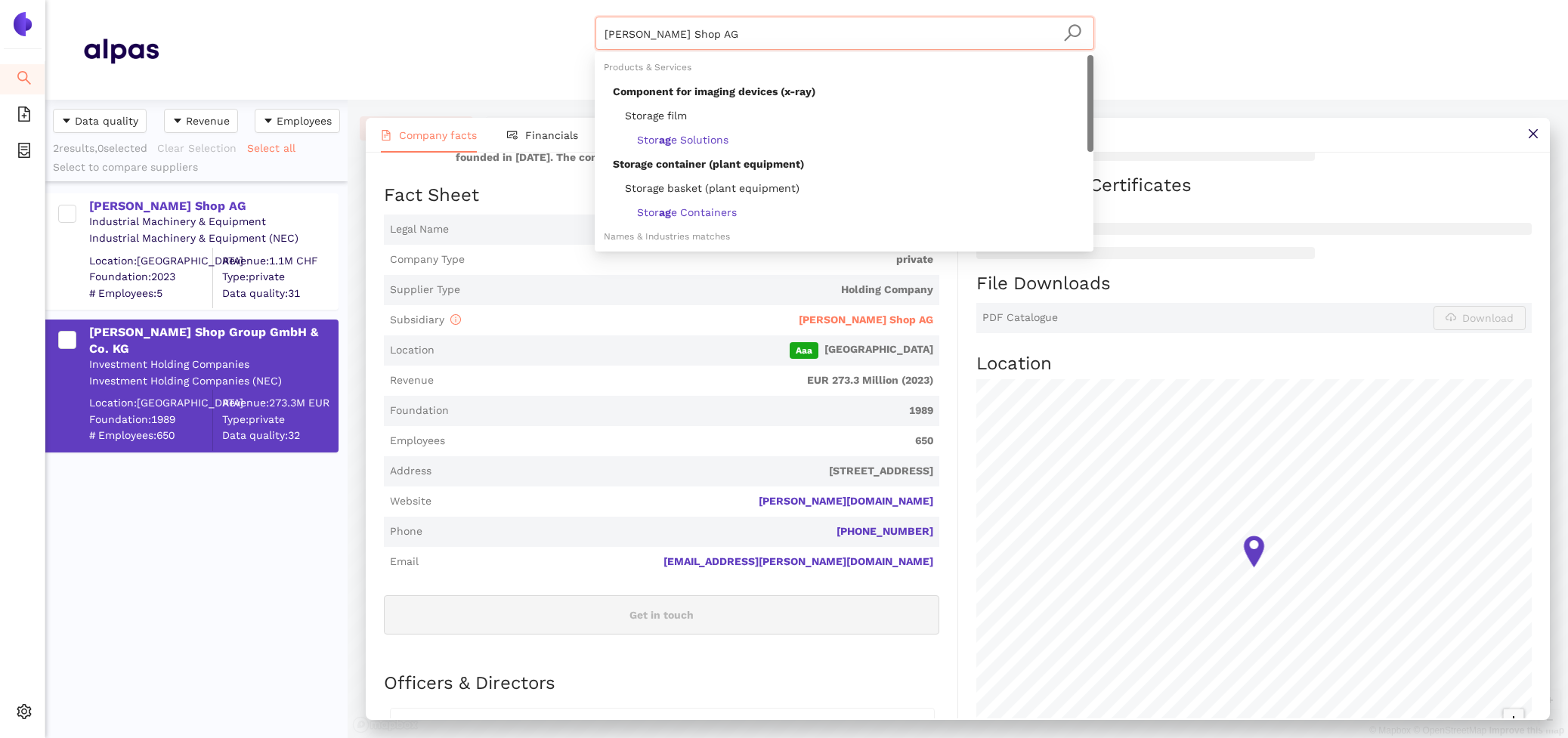
drag, startPoint x: 699, startPoint y: 44, endPoint x: 472, endPoint y: 4, distance: 230.5
click at [472, 4] on header "Schäfer Shop AG Materials & Coatings Certifications & Norms Location of supplier" at bounding box center [807, 49] width 1523 height 100
paste input "DENIOS"
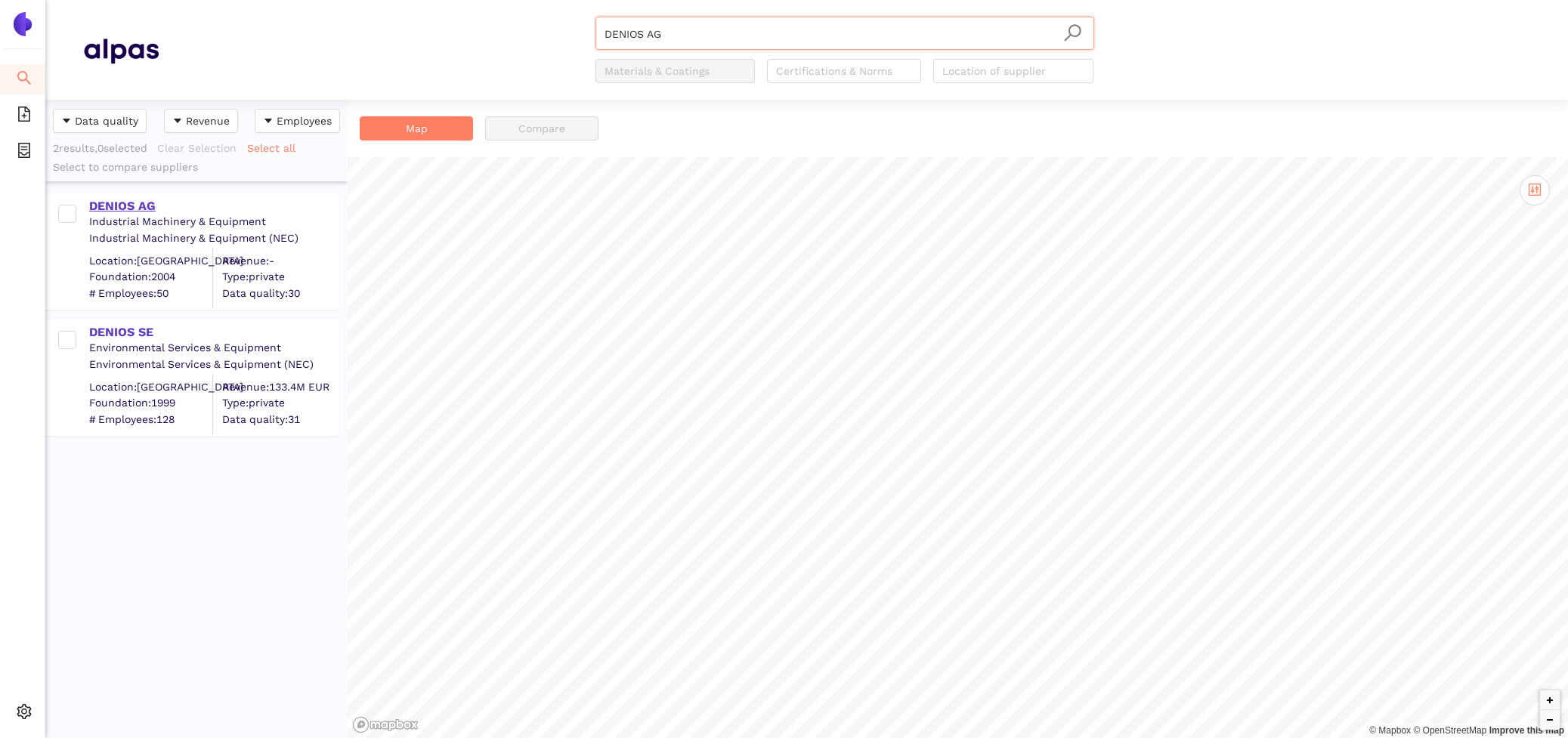
click at [108, 203] on div "DENIOS AG" at bounding box center [213, 206] width 248 height 16
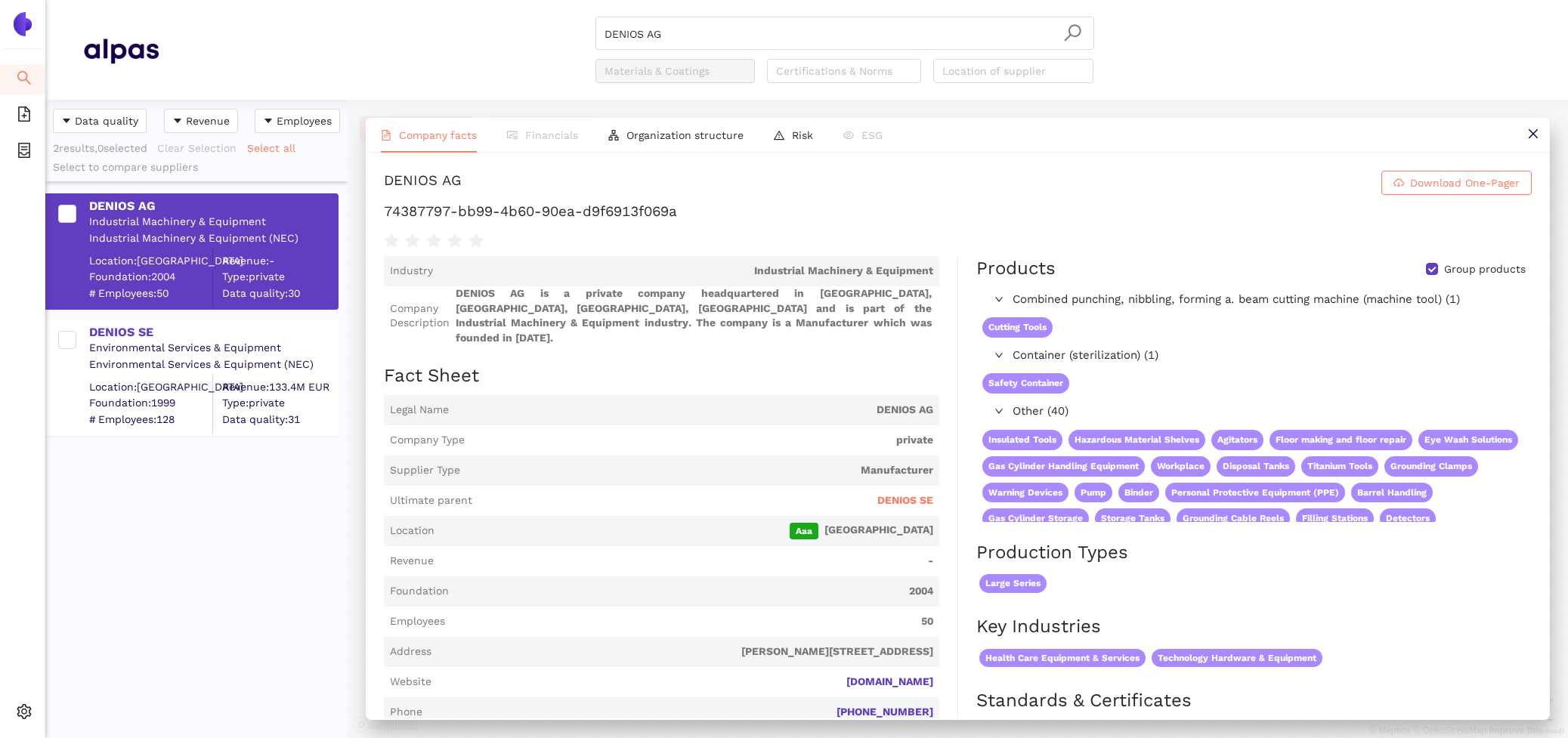
click at [886, 486] on span "Ultimate parent DENIOS SE" at bounding box center [662, 501] width 555 height 30
click at [889, 493] on span "DENIOS SE" at bounding box center [906, 501] width 56 height 15
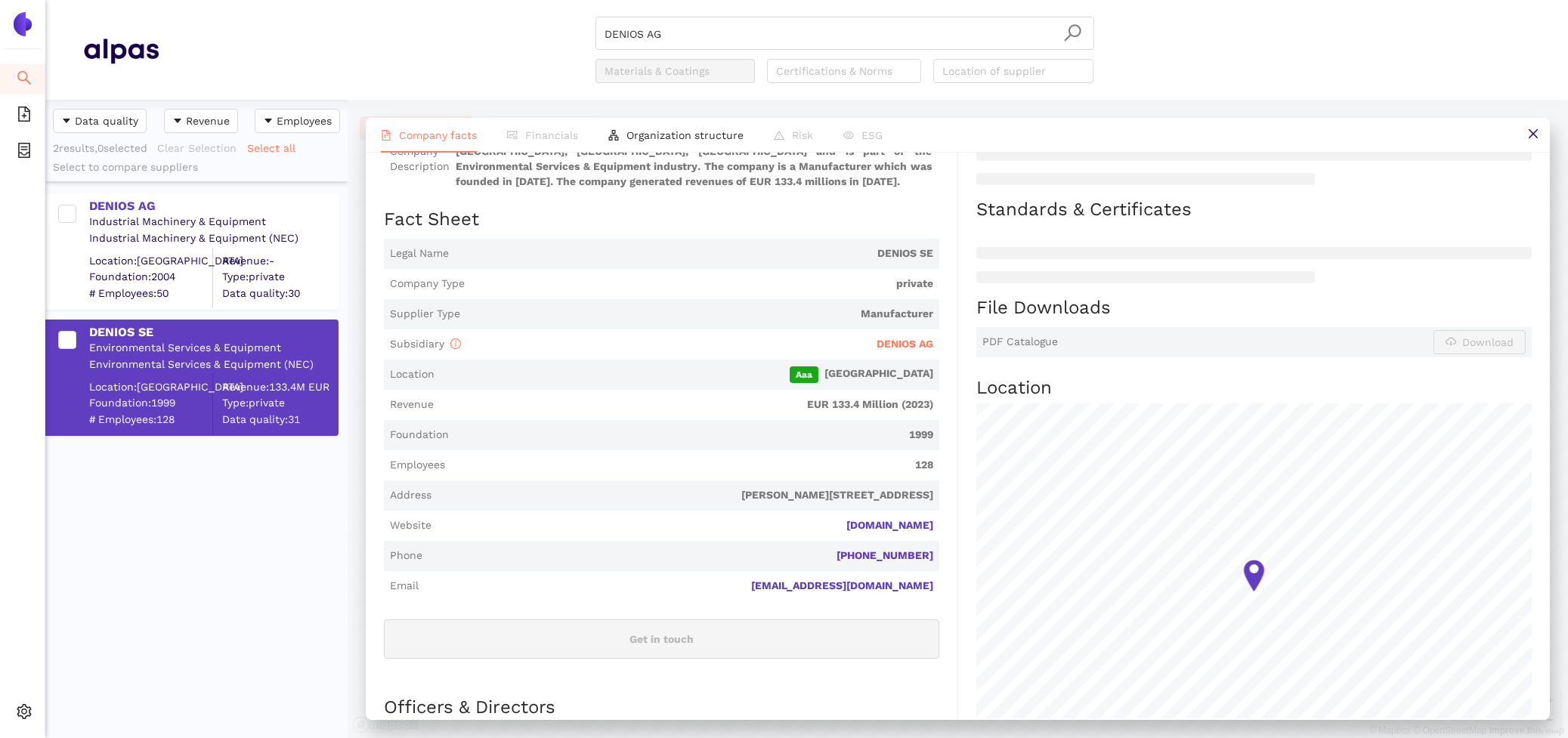
scroll to position [263, 0]
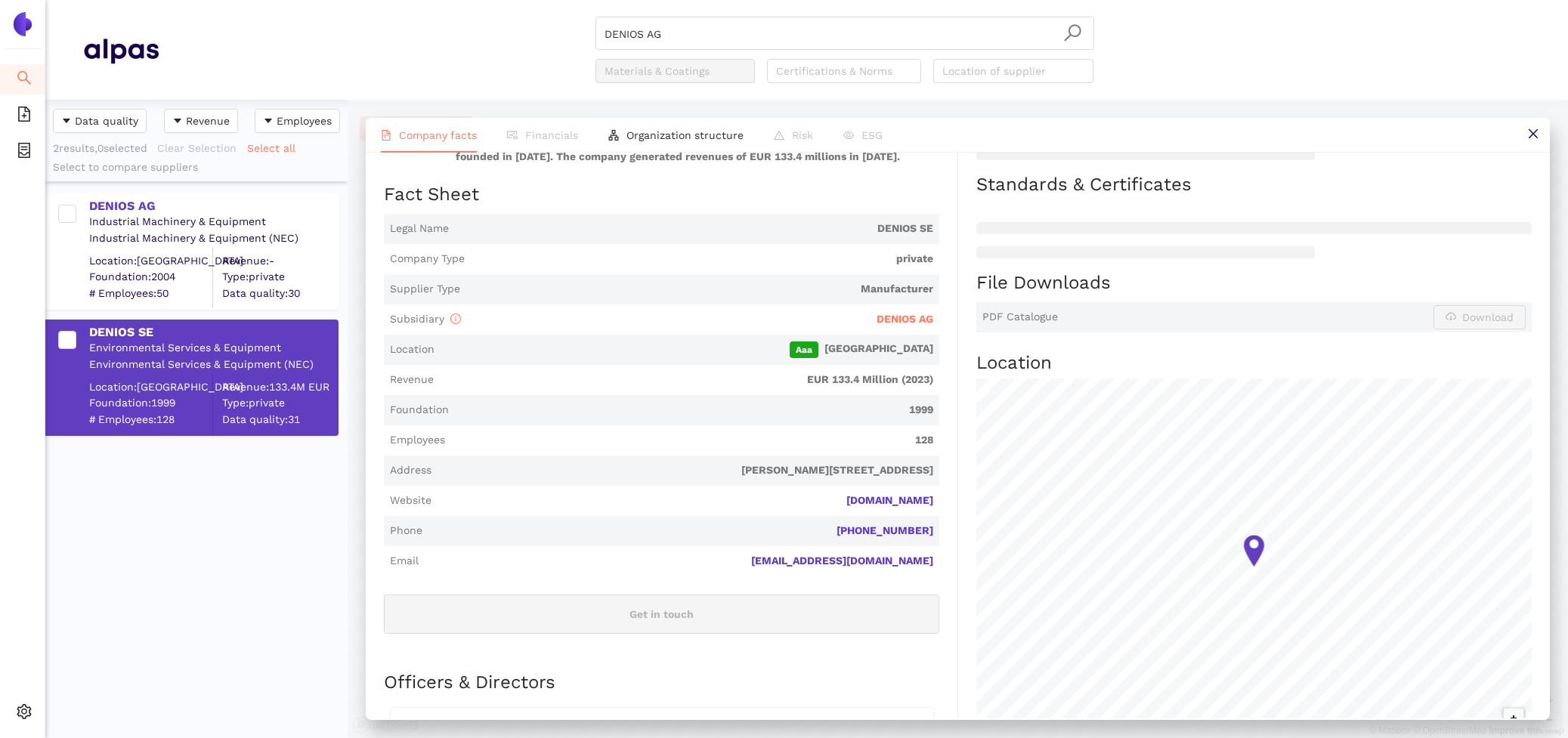
drag, startPoint x: 718, startPoint y: 26, endPoint x: 410, endPoint y: 14, distance: 308.2
click at [410, 14] on header "DENIOS AG Materials & Coatings Certifications & Norms Location of supplier" at bounding box center [807, 49] width 1523 height 100
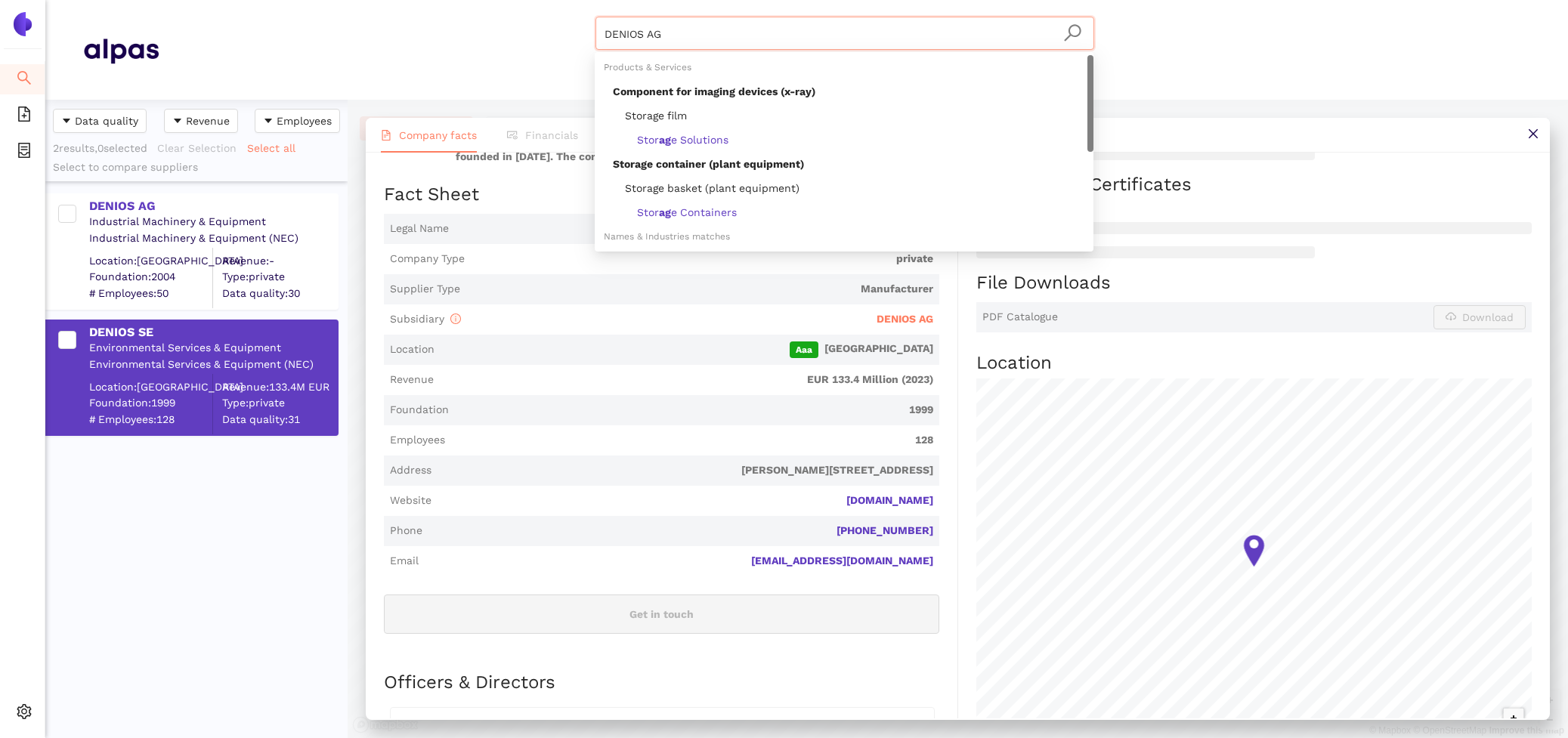
drag, startPoint x: 700, startPoint y: 43, endPoint x: 562, endPoint y: 21, distance: 139.7
click at [562, 21] on div "DENIOS AG Materials & Coatings Certifications & Norms Location of supplier" at bounding box center [845, 49] width 1372 height 67
paste input "Trionyx S.A."
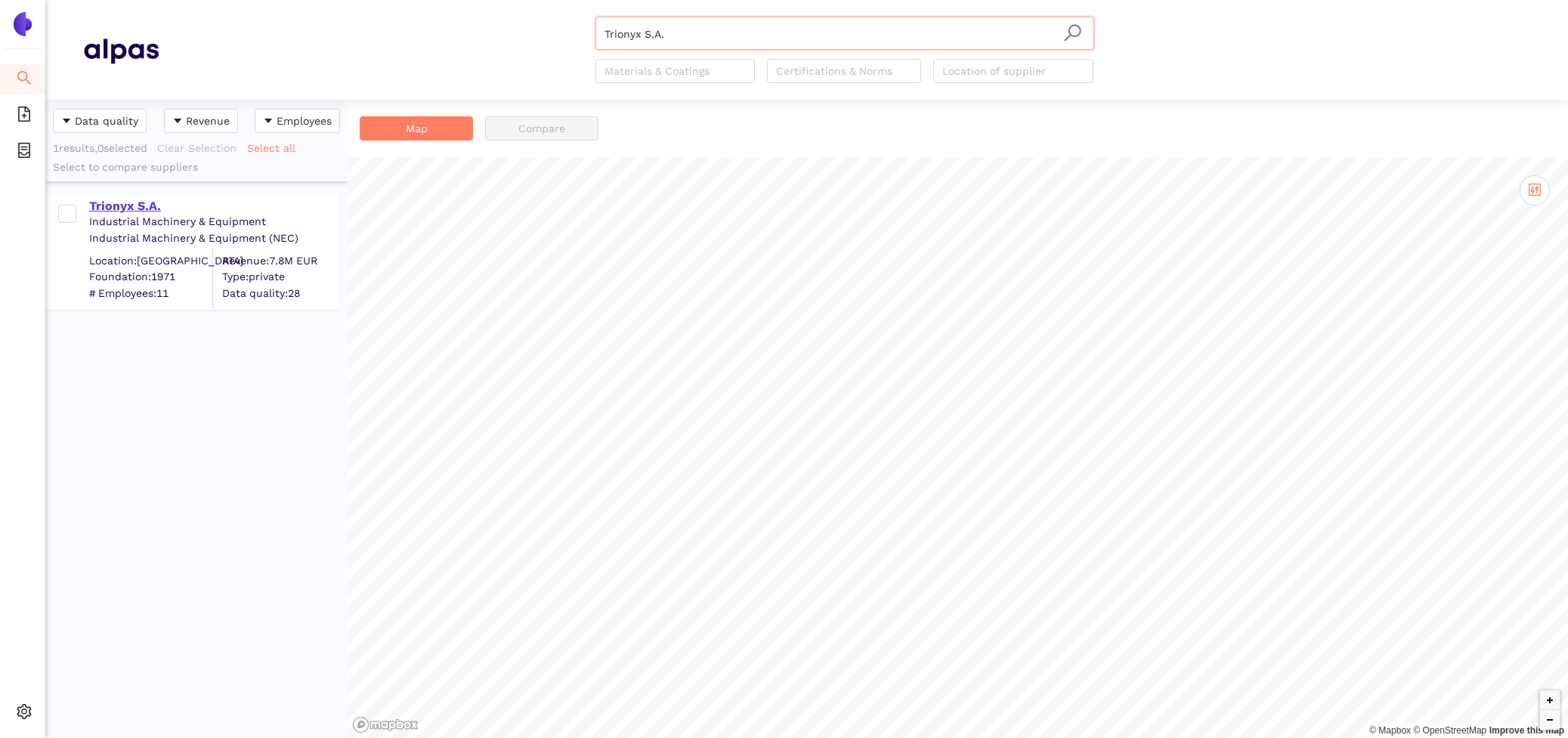
type input "Trionyx S.A."
click at [104, 200] on div "Trionyx S.A." at bounding box center [213, 206] width 248 height 16
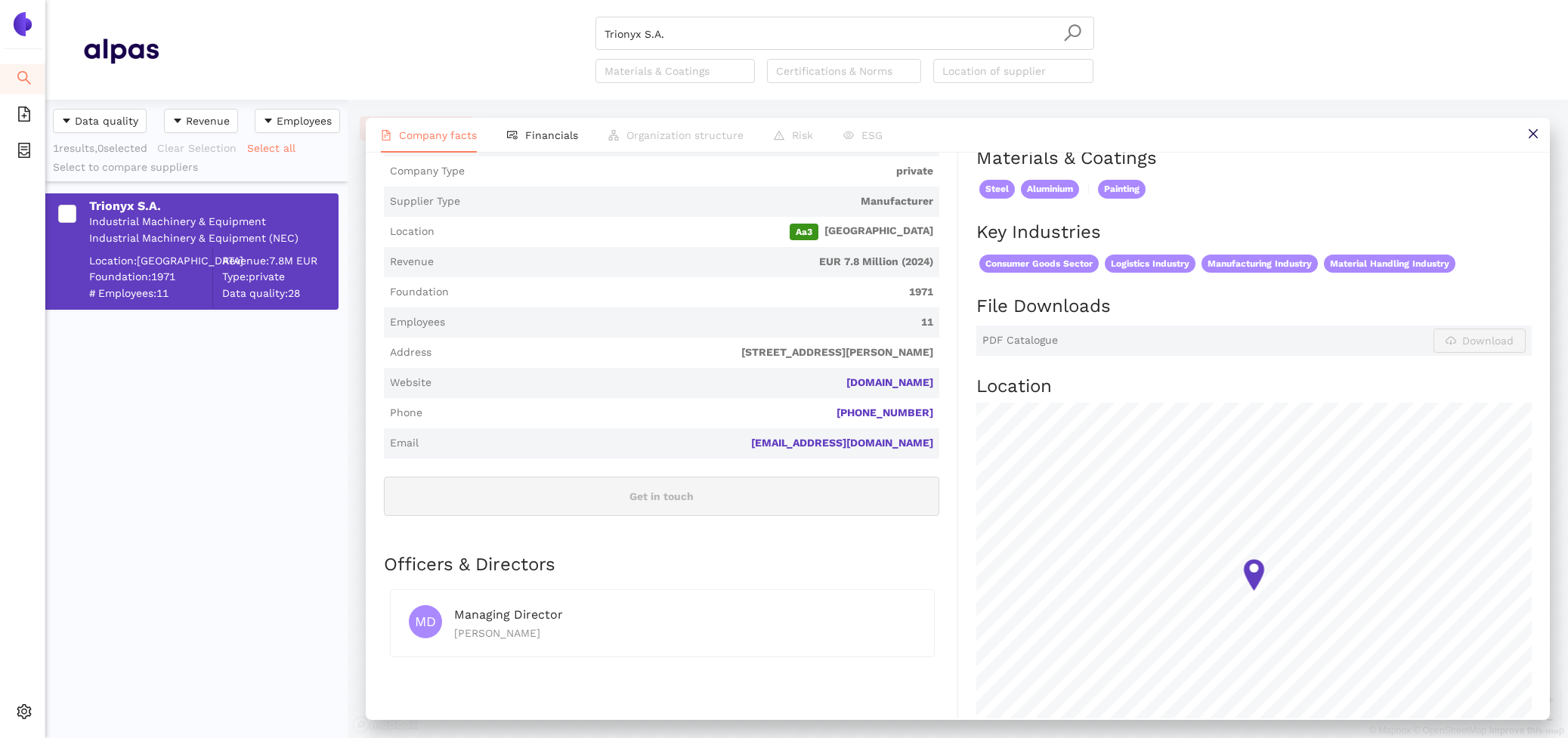
scroll to position [264, 0]
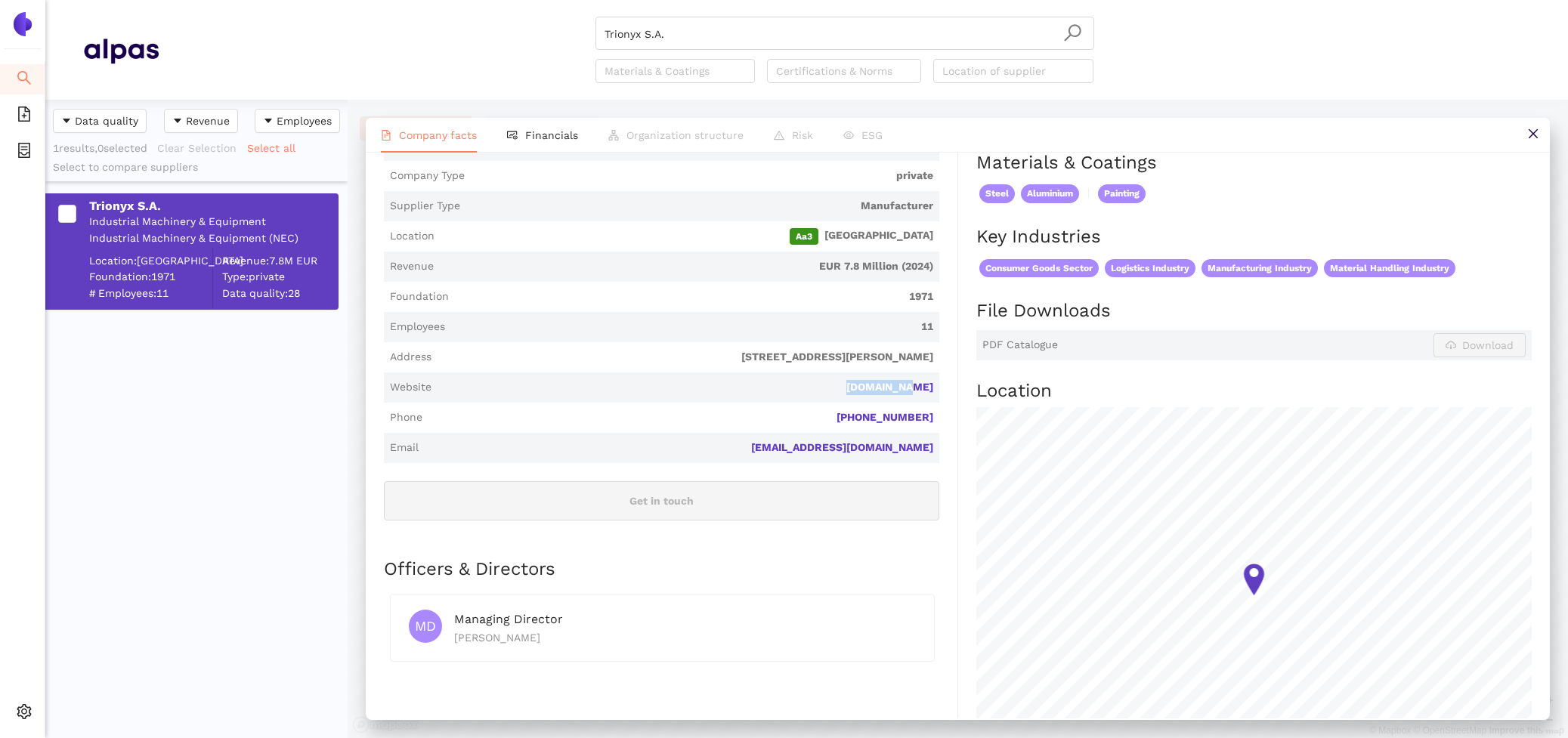
drag, startPoint x: 947, startPoint y: 383, endPoint x: 832, endPoint y: 383, distance: 115.0
click at [832, 383] on div "Industry Industrial Machinery & Equipment Company Description Trionyx S.A. is a…" at bounding box center [671, 397] width 574 height 811
copy link "trionyx.fr"
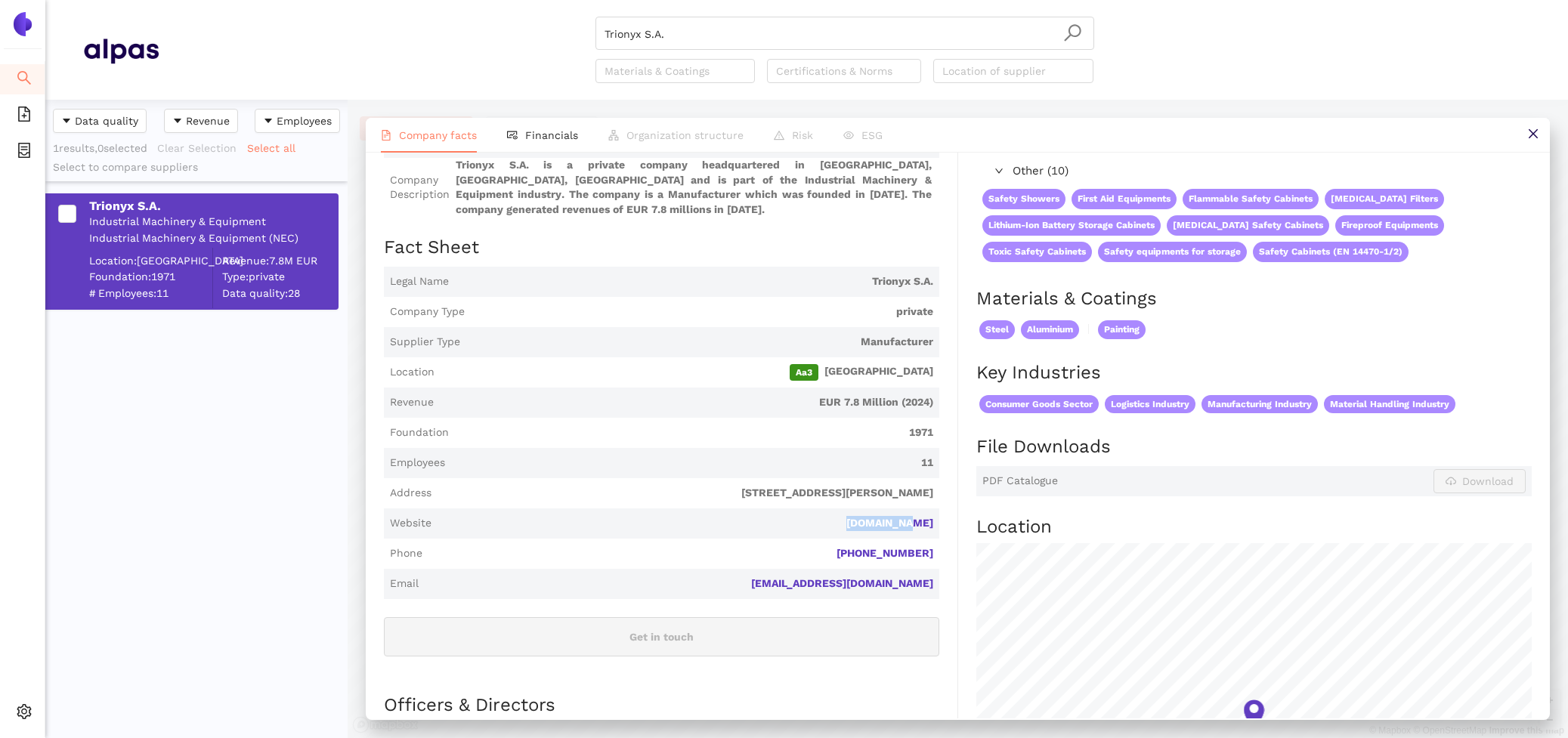
scroll to position [0, 0]
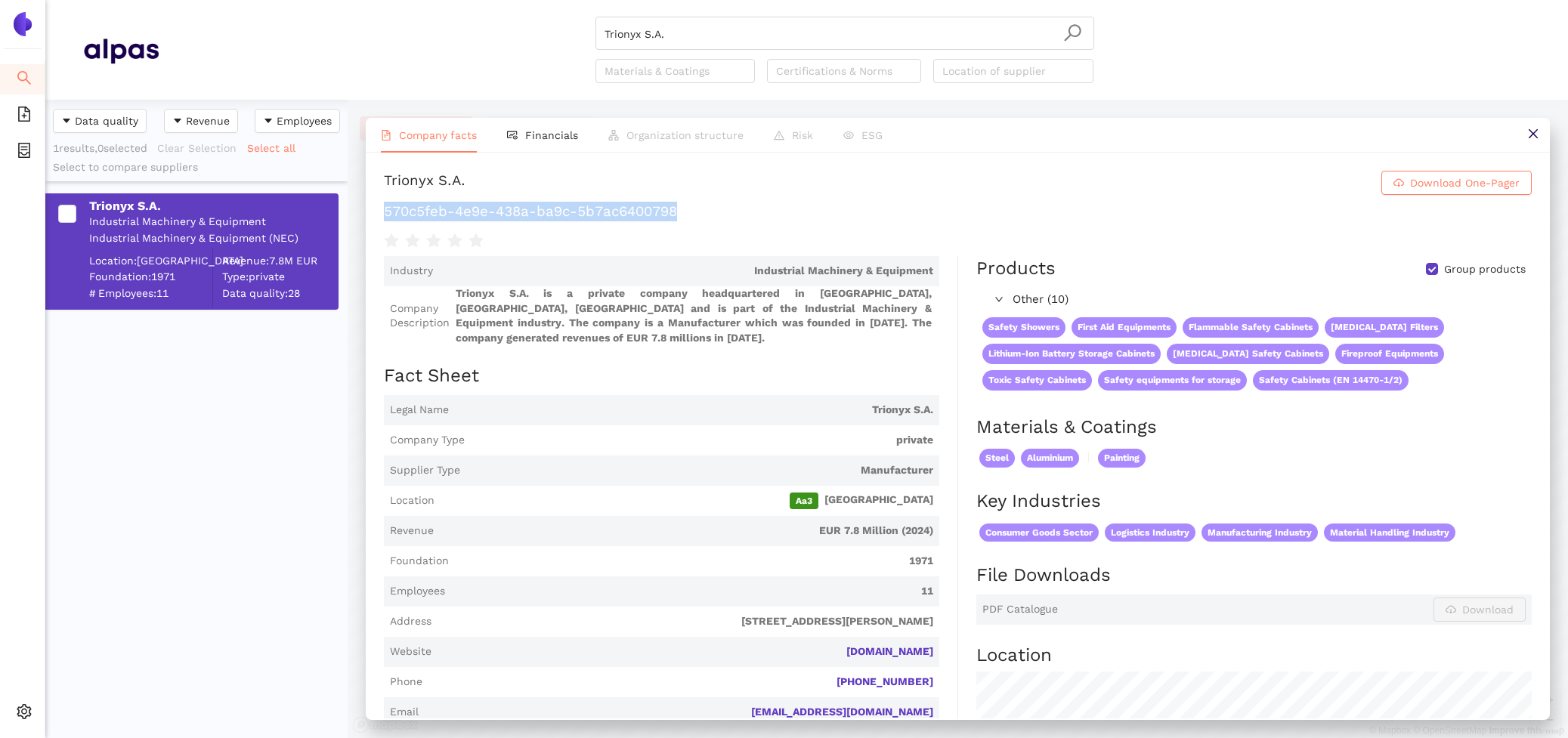
drag, startPoint x: 697, startPoint y: 217, endPoint x: 363, endPoint y: 217, distance: 334.0
click at [363, 217] on div "Company facts Financials Organization structure Risk ESG Trionyx S.A. Download …" at bounding box center [957, 418] width 1220 height 638
copy h1 "570c5feb-4e9e-438a-ba9c-5b7ac6400798"
drag, startPoint x: 713, startPoint y: 46, endPoint x: 449, endPoint y: 20, distance: 265.3
click at [449, 20] on div "Trionyx S.A. Materials & Coatings Certifications & Norms Location of supplier" at bounding box center [845, 49] width 1372 height 67
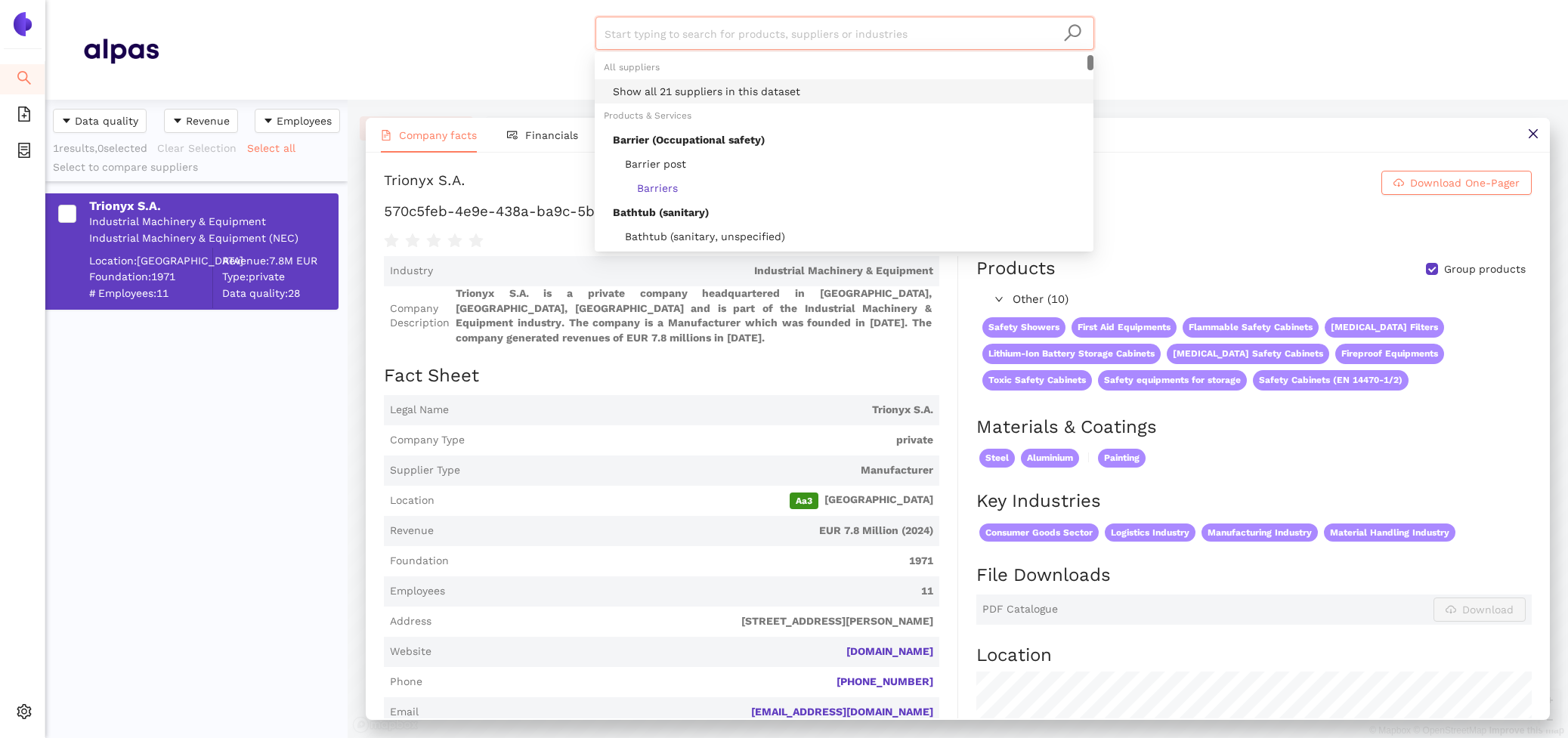
click at [710, 91] on div "Show all 21 suppliers in this dataset" at bounding box center [849, 91] width 471 height 16
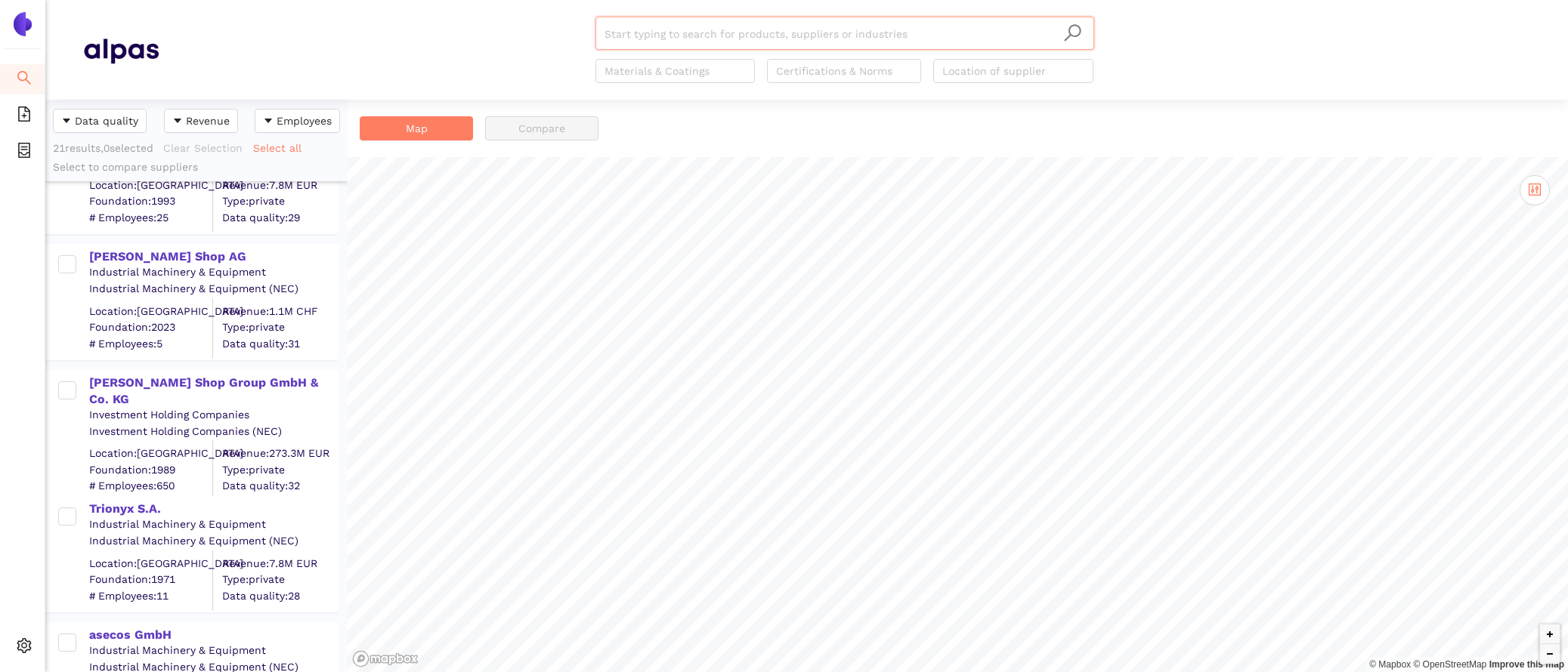
scroll to position [572, 302]
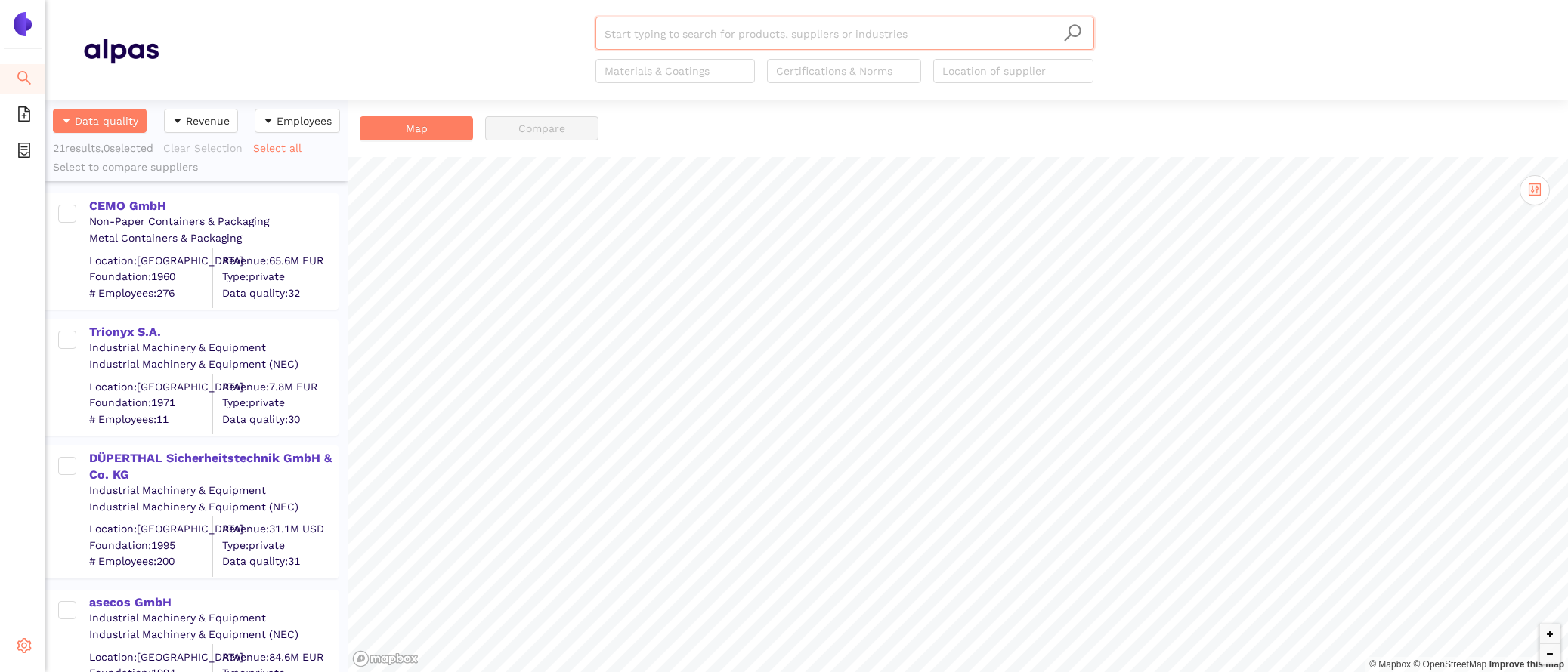
scroll to position [572, 302]
click at [16, 646] on div "Settings" at bounding box center [22, 648] width 45 height 30
click at [87, 534] on span "Internal Area" at bounding box center [110, 537] width 68 height 12
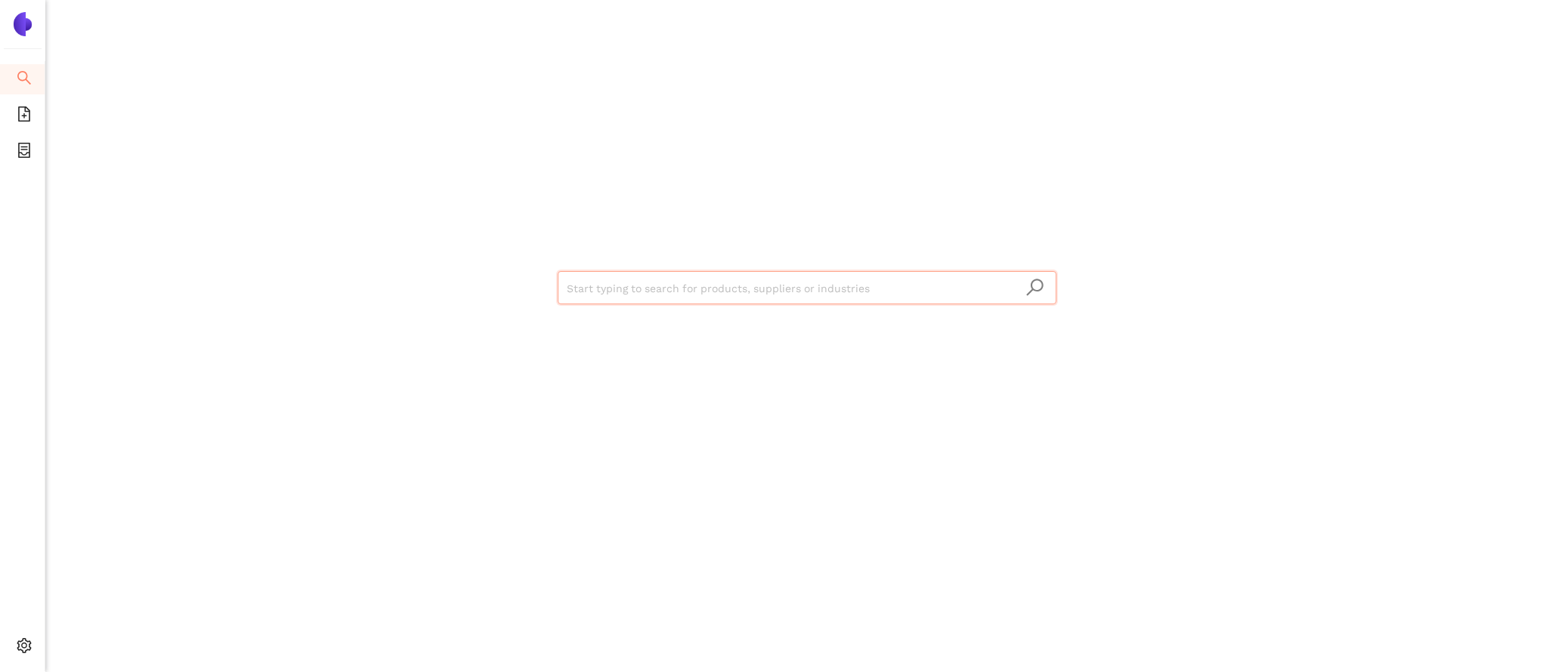
click at [600, 292] on input "search" at bounding box center [807, 288] width 480 height 33
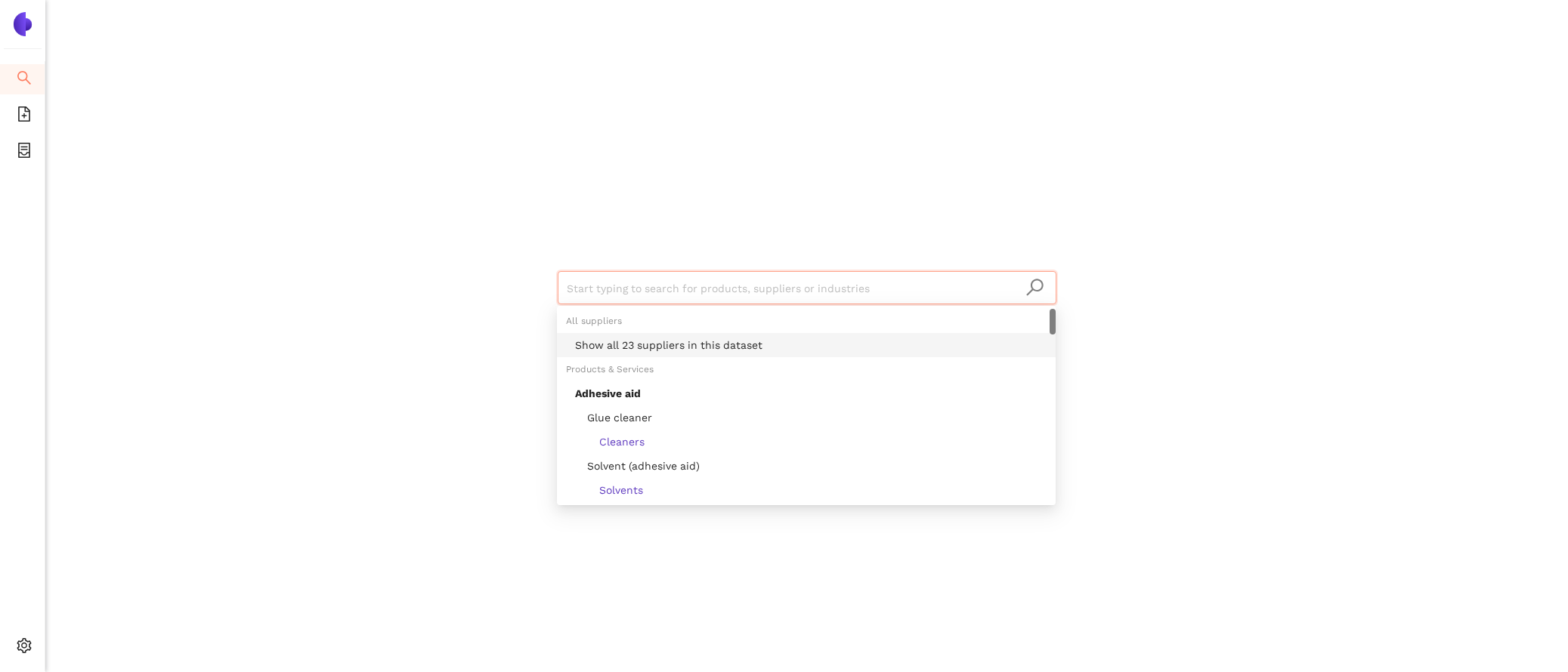
click at [620, 338] on div "Show all 23 suppliers in this dataset" at bounding box center [811, 345] width 471 height 16
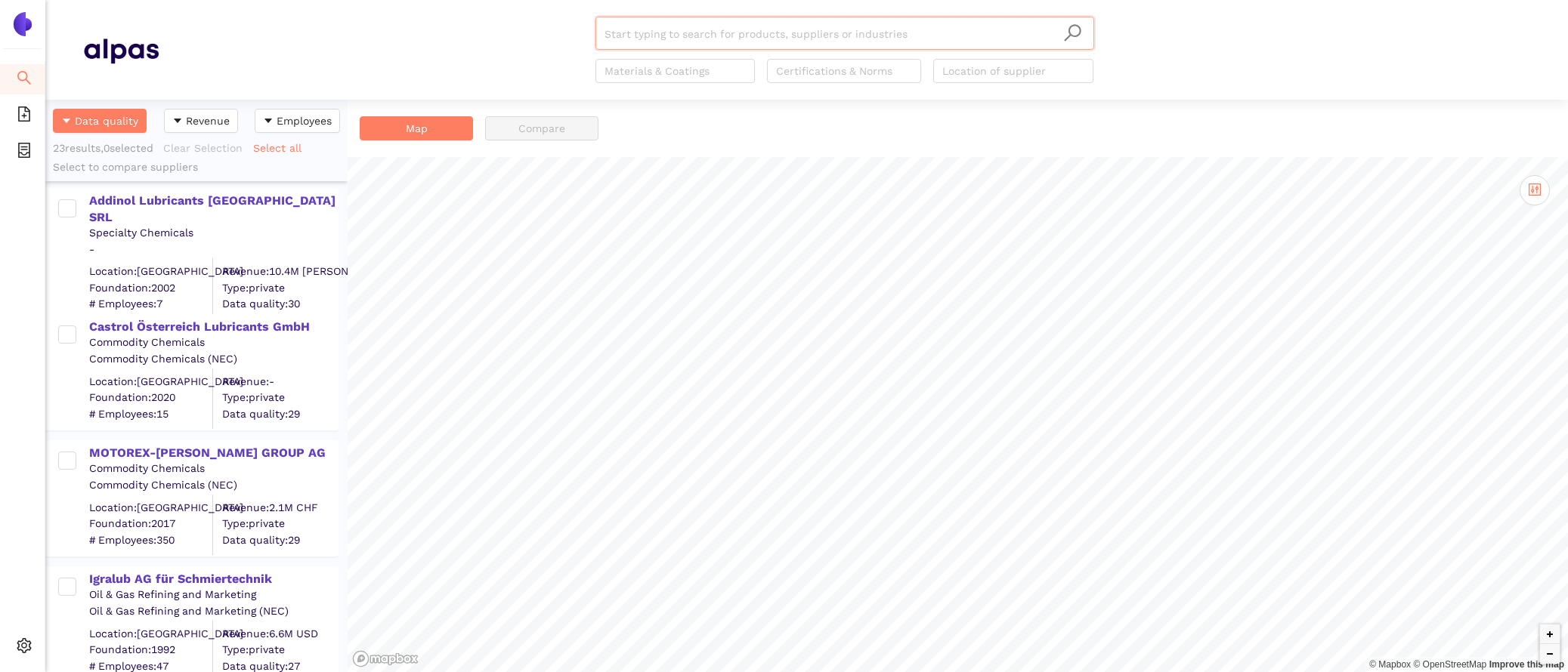
scroll to position [2412, 0]
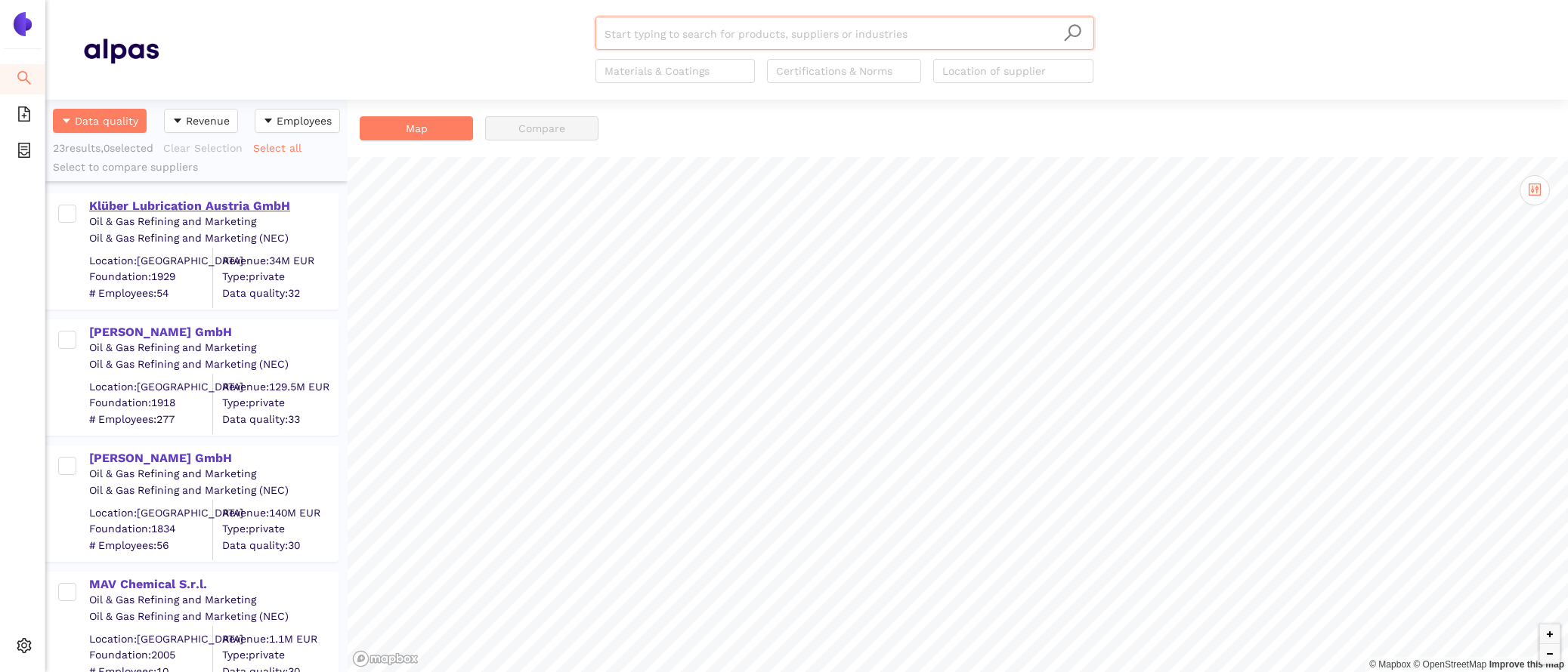
click at [168, 205] on div "Klüber Lubrication Austria GmbH" at bounding box center [213, 206] width 248 height 16
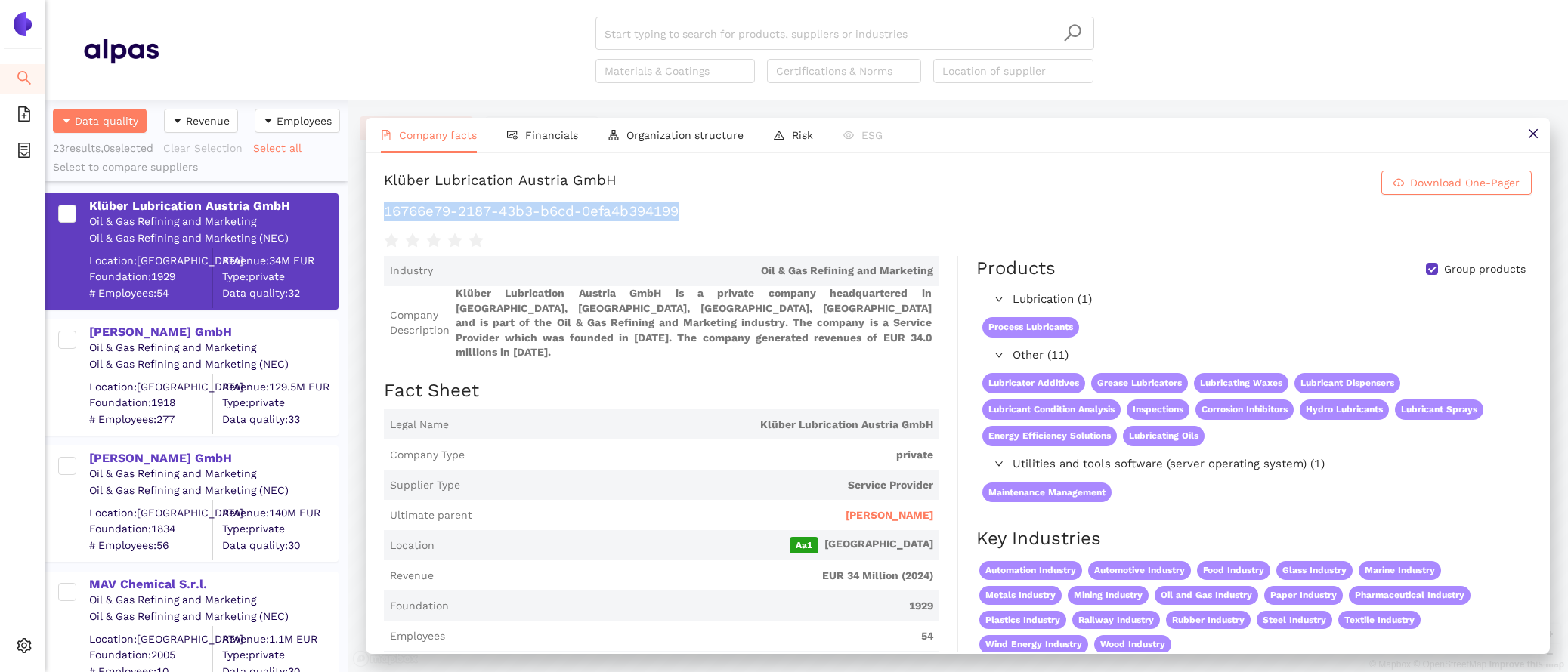
drag, startPoint x: 700, startPoint y: 212, endPoint x: 381, endPoint y: 212, distance: 319.0
click at [381, 212] on div "Klüber Lubrication Austria GmbH Download One-Pager 16766e79-2187-43b3-b6cd-0efa…" at bounding box center [957, 402] width 1184 height 500
copy h1 "16766e79-2187-43b3-b6cd-0efa4b394199"
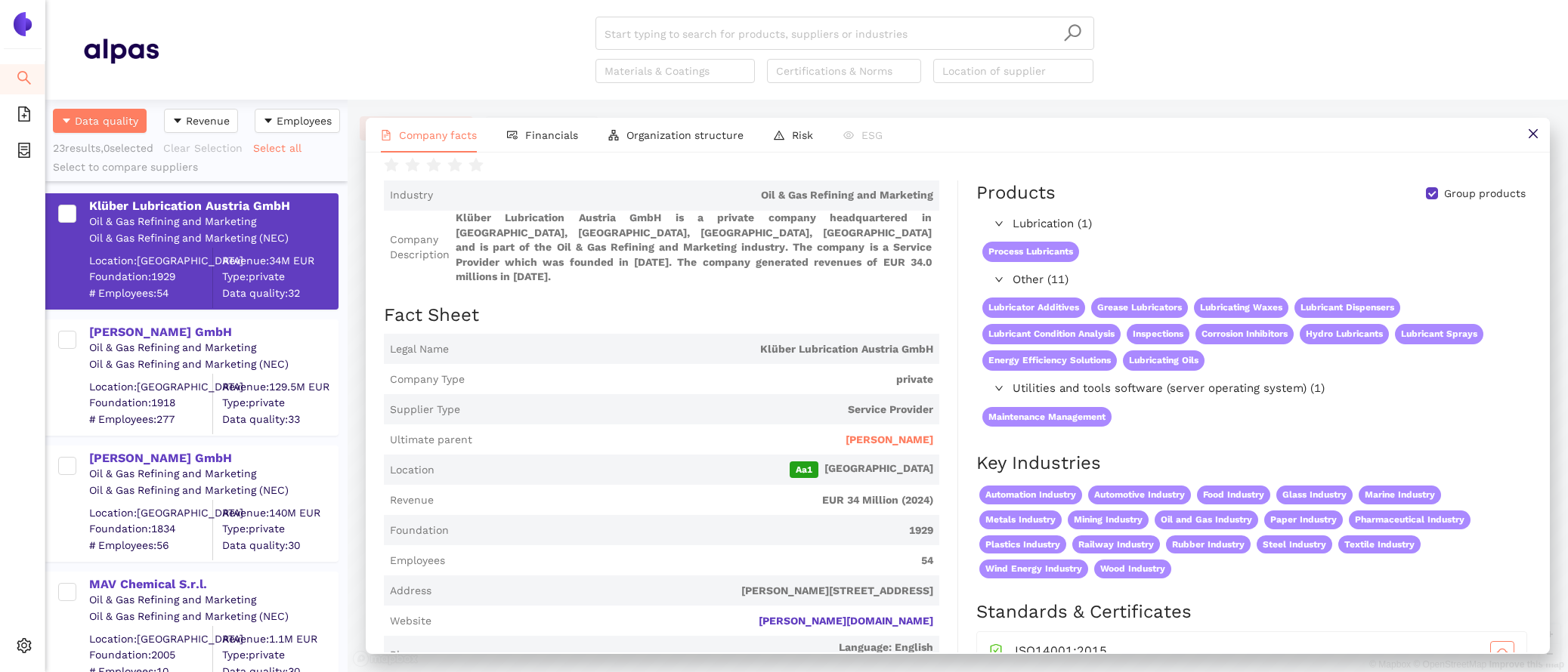
scroll to position [74, 0]
click at [536, 107] on div "Company facts Financials Organization structure Risk ESG Klüber Lubrication Aus…" at bounding box center [957, 385] width 1220 height 572
click at [536, 123] on li "Financials" at bounding box center [542, 135] width 101 height 35
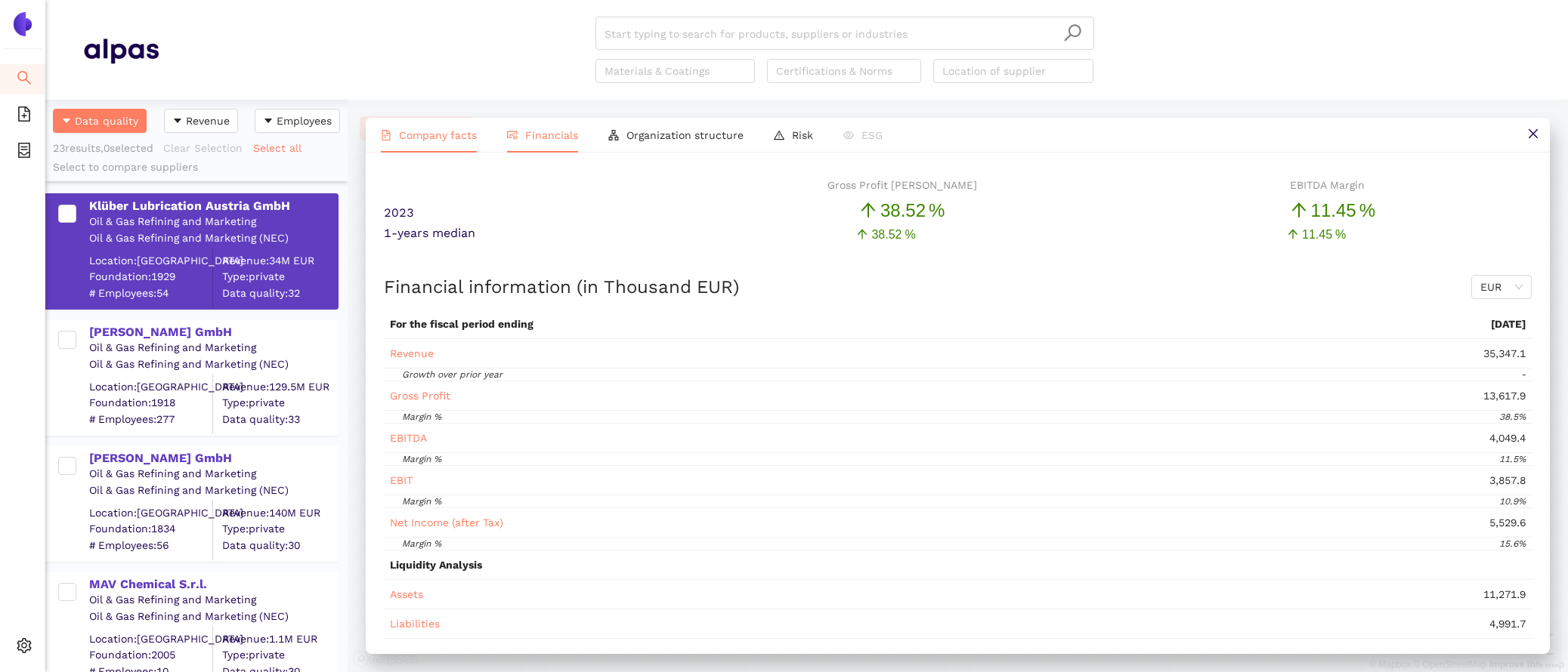
click at [422, 132] on span "Company facts" at bounding box center [438, 135] width 77 height 12
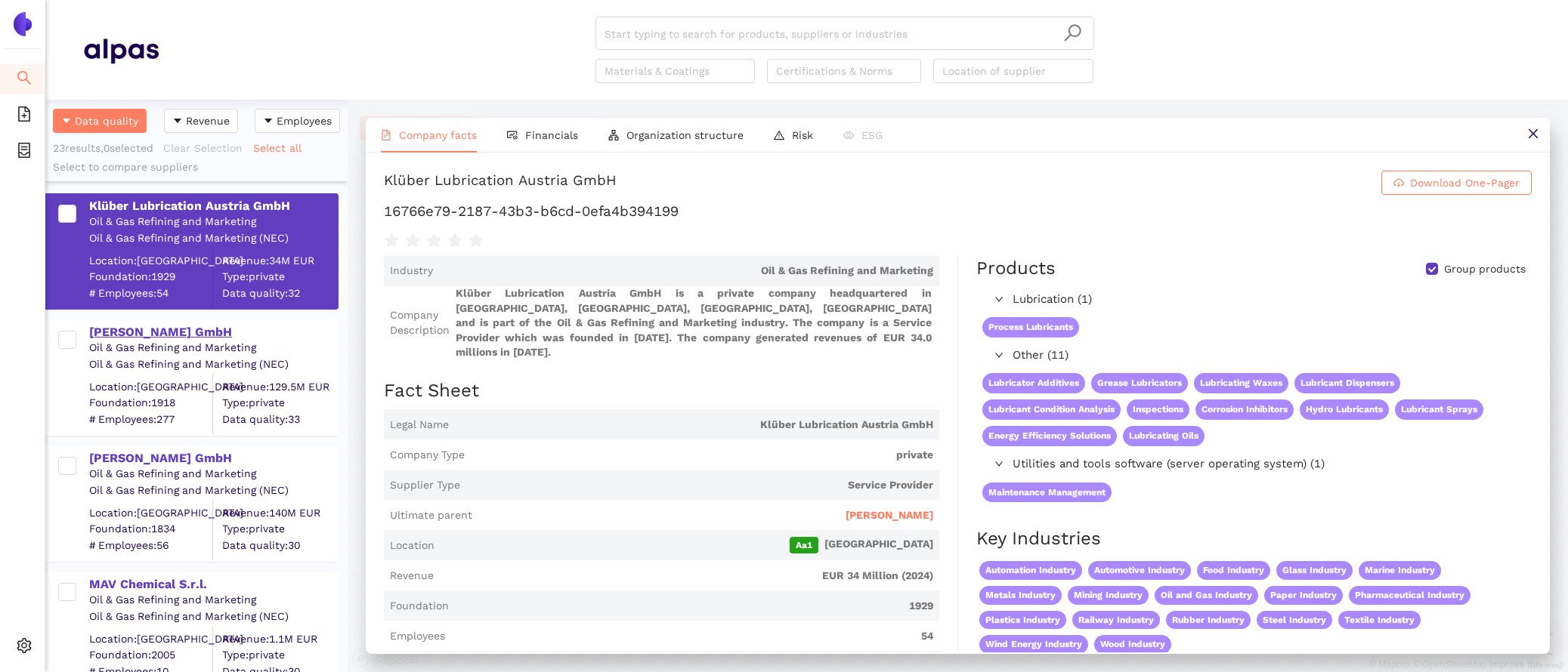
click at [161, 334] on div "[PERSON_NAME] GmbH" at bounding box center [213, 332] width 248 height 16
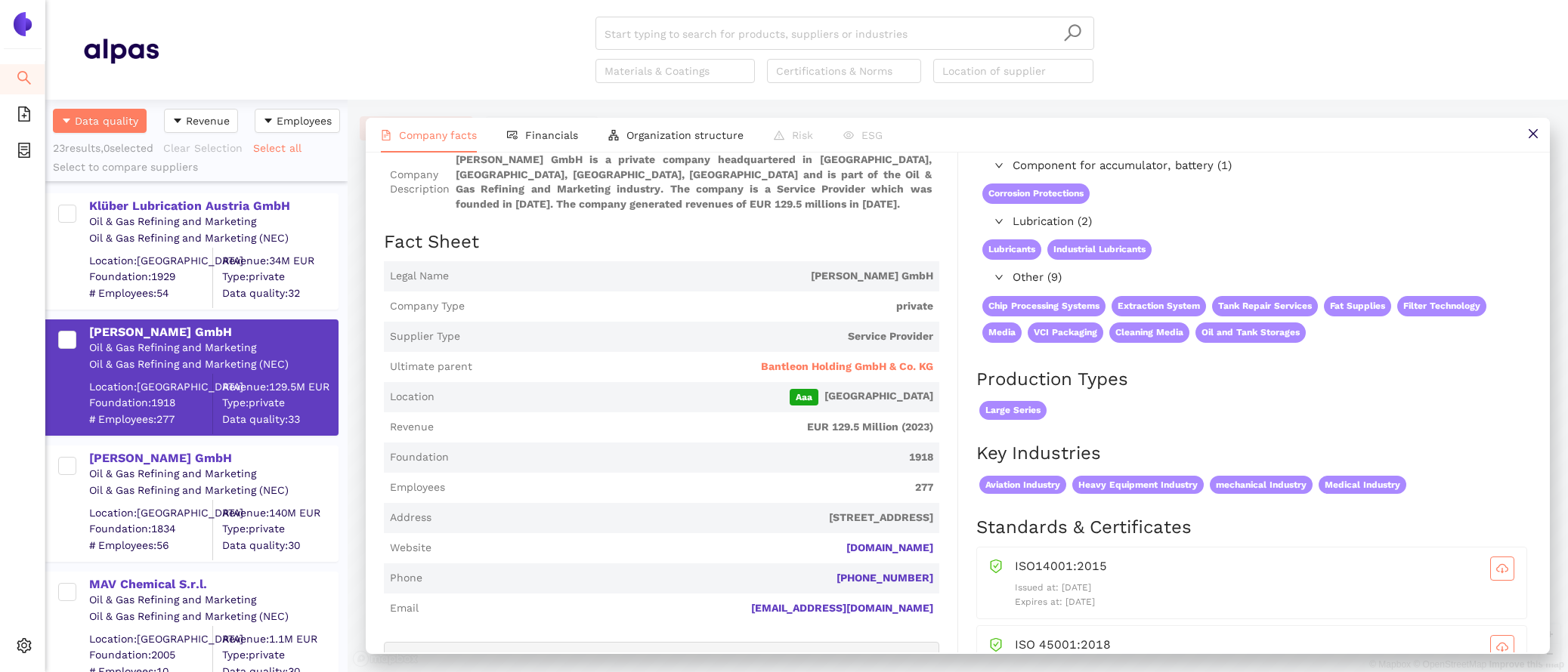
scroll to position [124, 0]
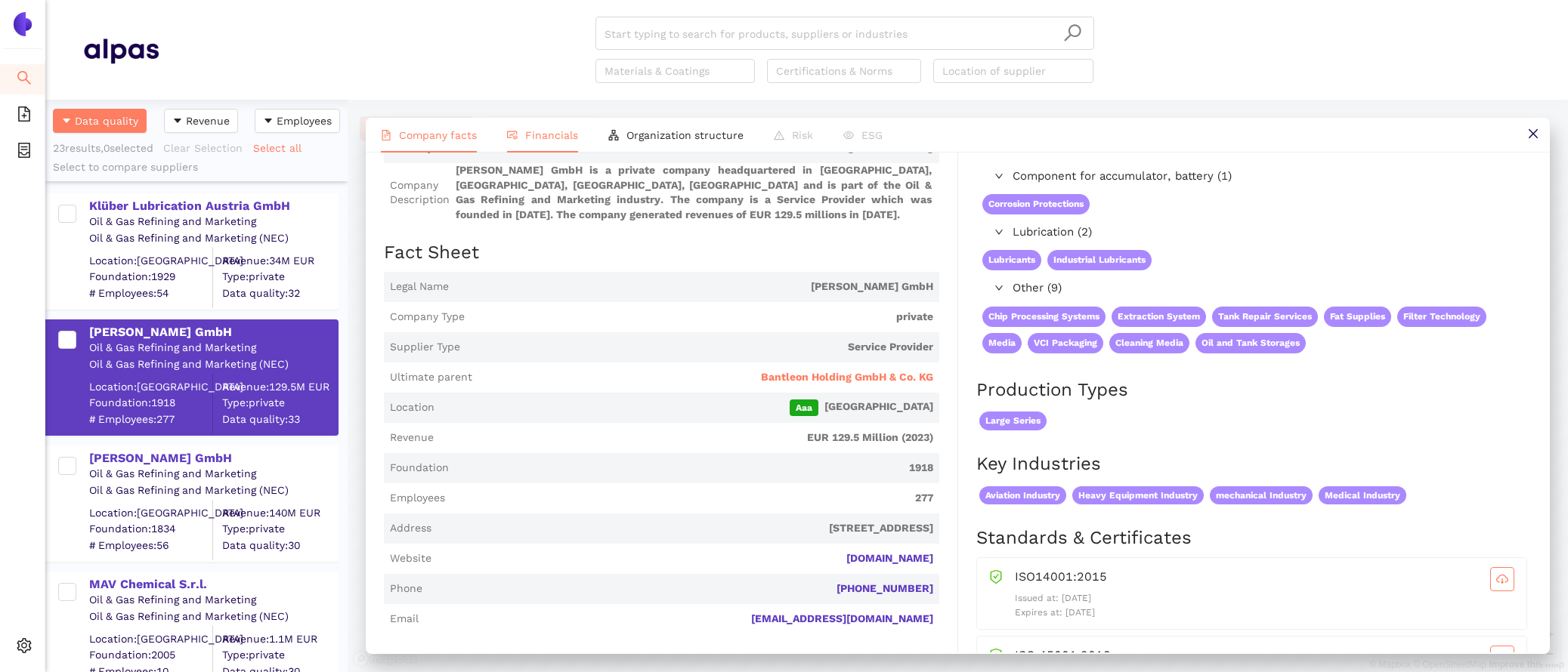
click at [545, 142] on li "Financials" at bounding box center [542, 135] width 101 height 35
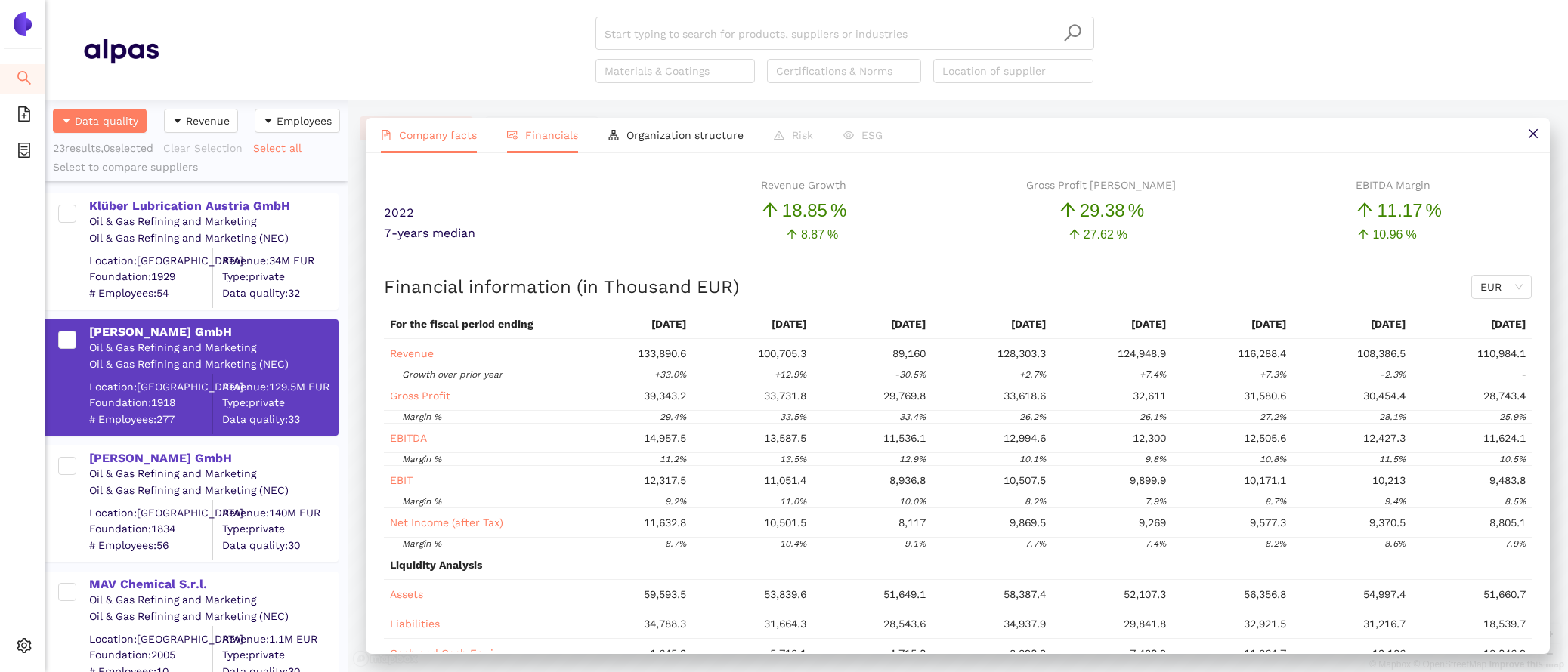
click at [440, 129] on span "Company facts" at bounding box center [438, 135] width 77 height 12
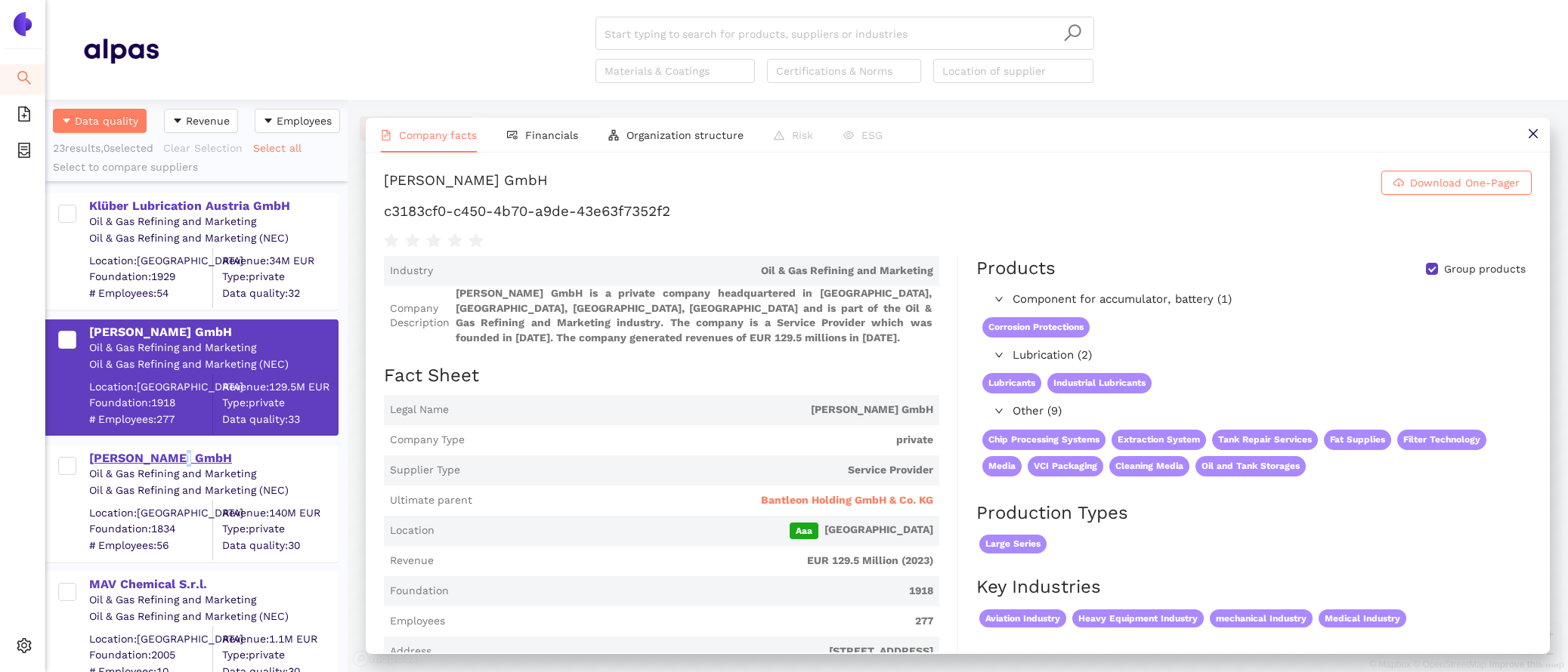
click at [172, 462] on div "[PERSON_NAME] GmbH" at bounding box center [213, 459] width 248 height 16
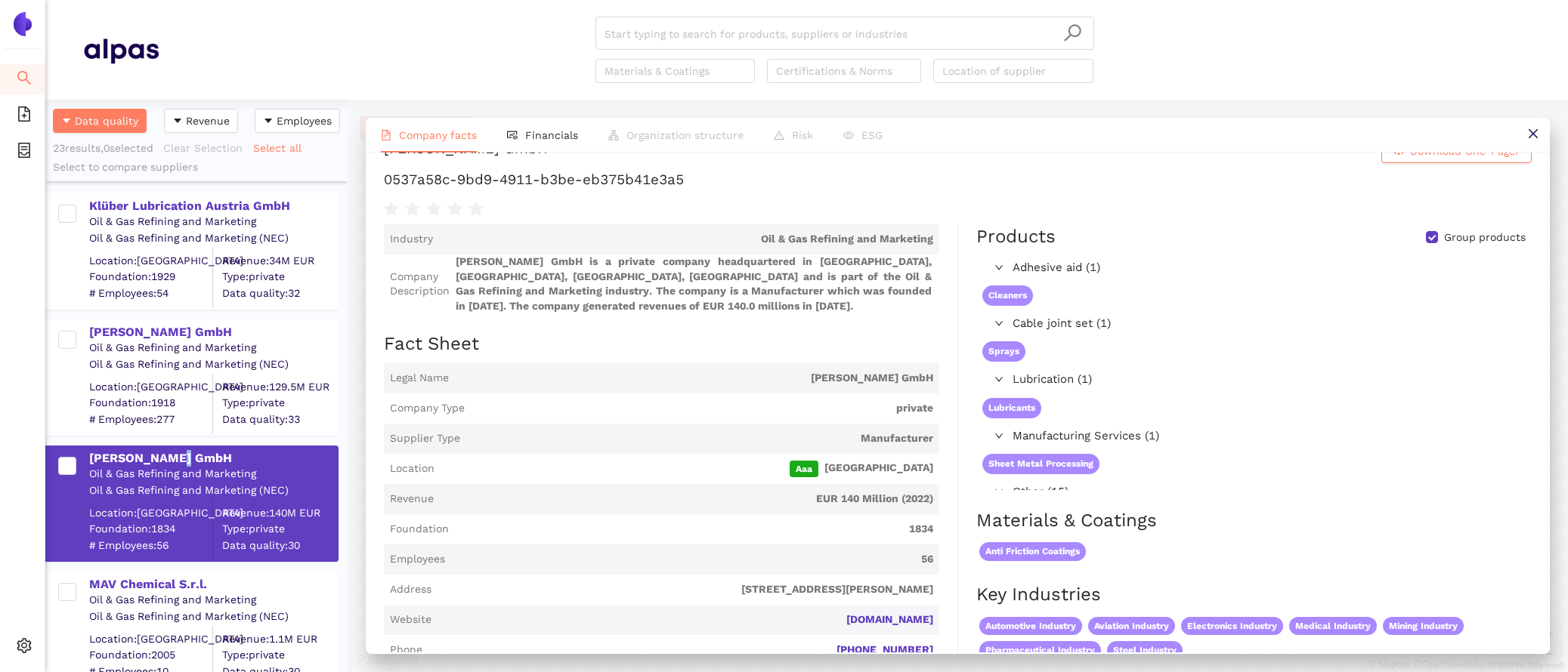
scroll to position [34, 0]
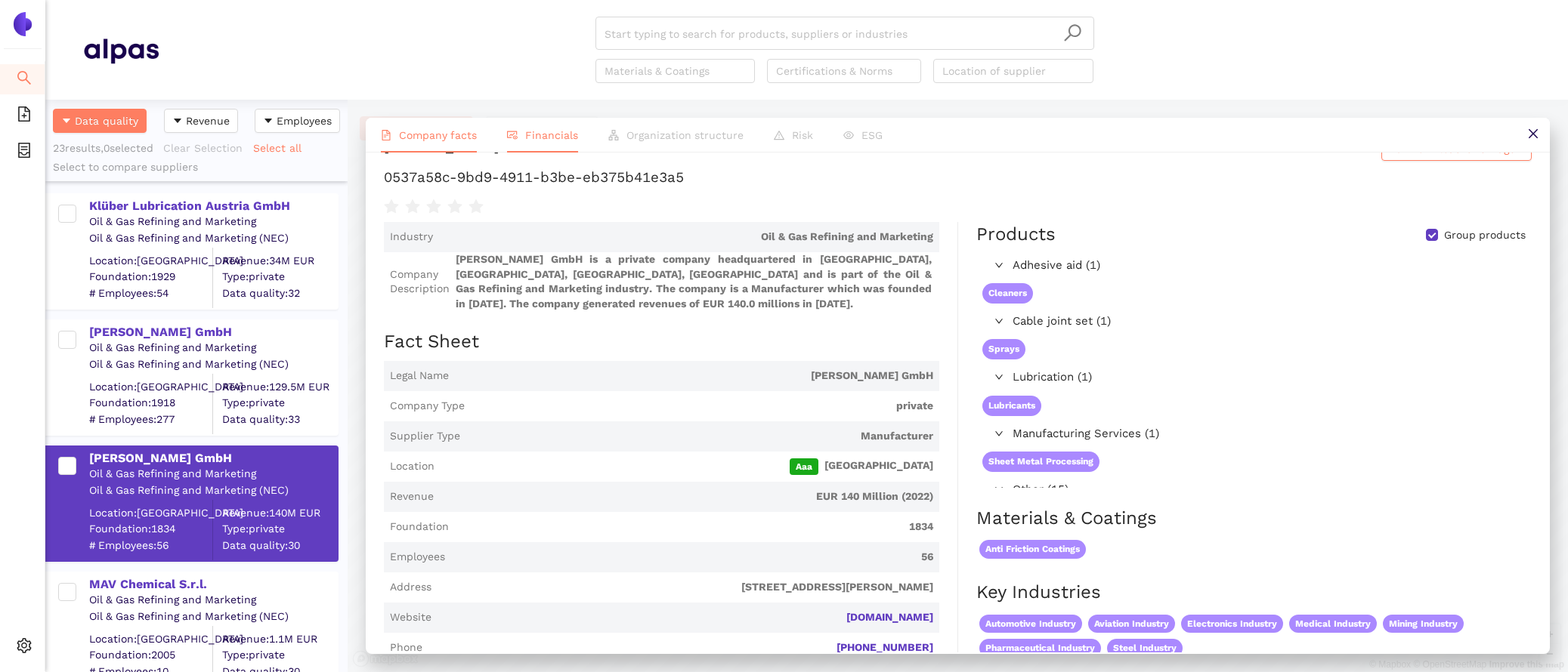
click at [539, 151] on li "Financials" at bounding box center [542, 135] width 101 height 35
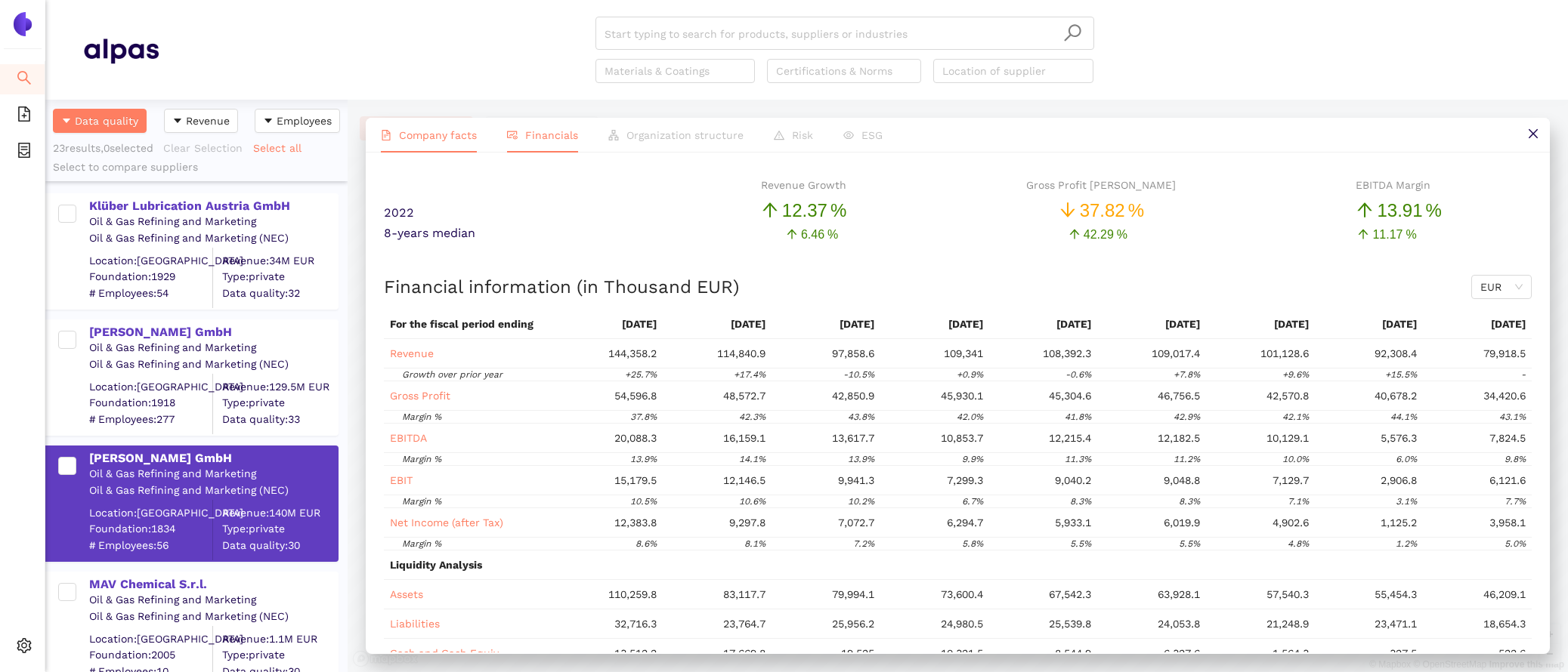
click at [413, 146] on li "Company facts" at bounding box center [428, 135] width 126 height 35
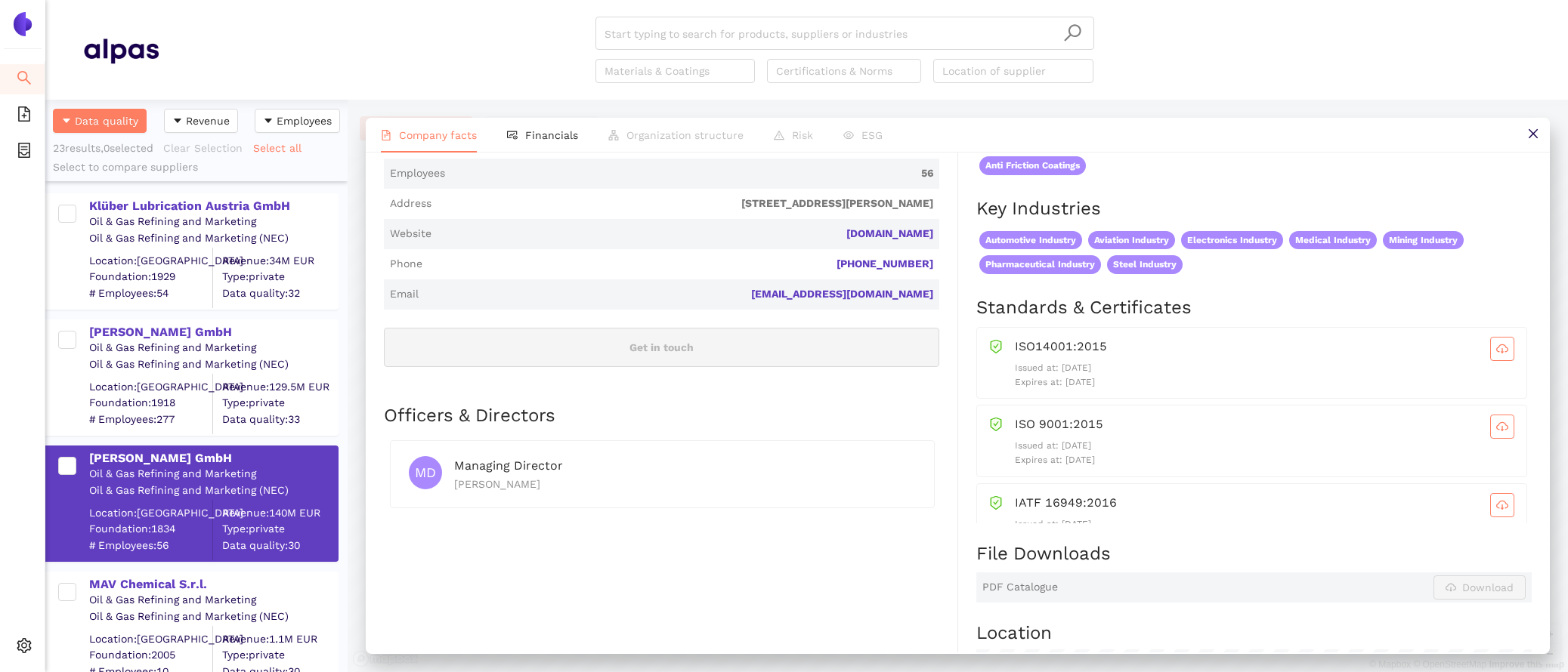
scroll to position [413, 0]
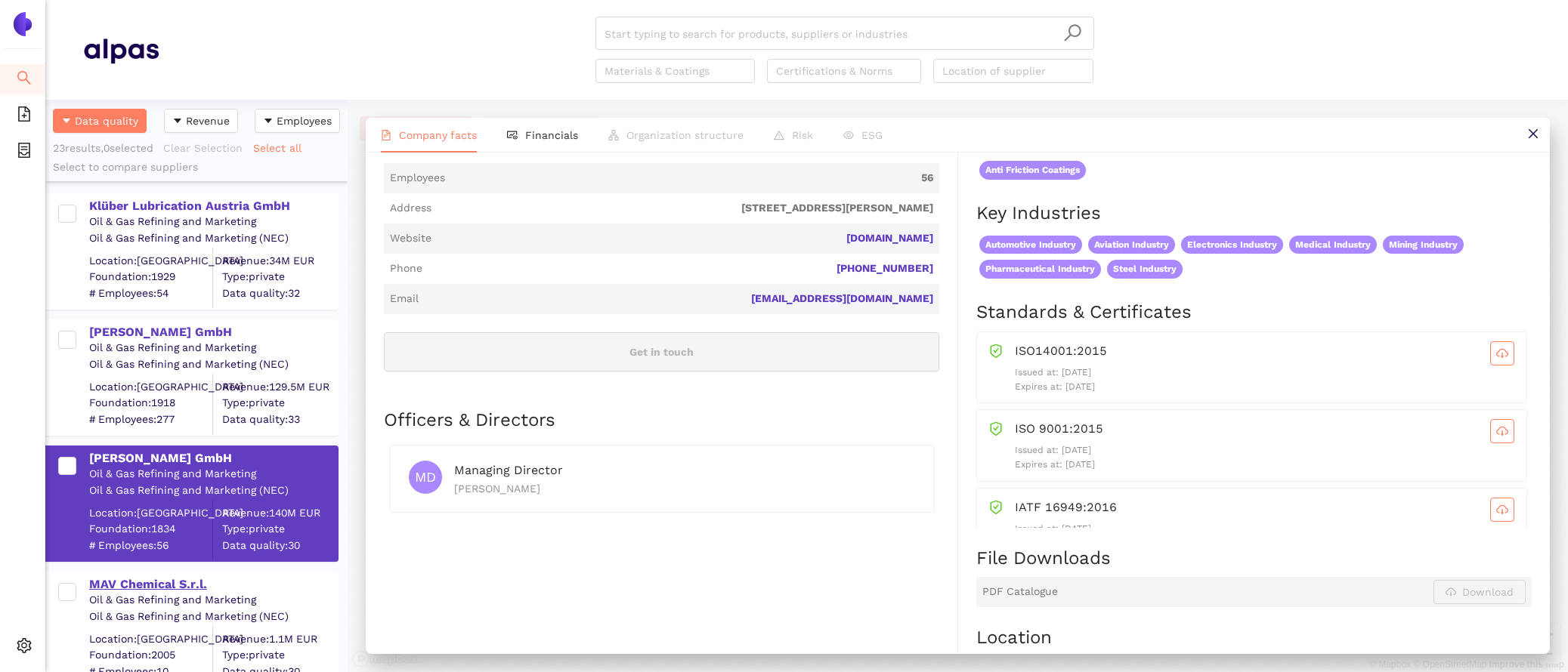
click at [135, 576] on div "MAV Chemical S.r.l." at bounding box center [213, 585] width 248 height 16
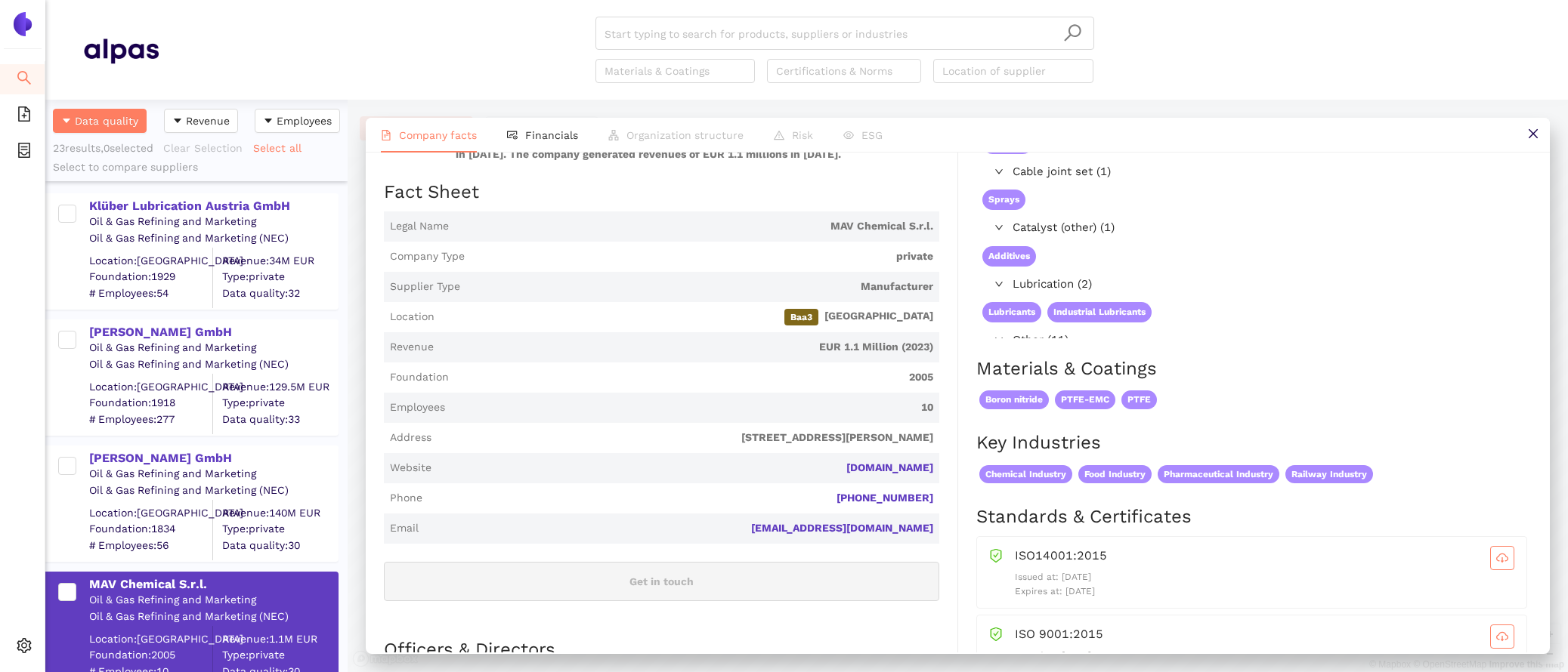
scroll to position [183, 0]
click at [531, 127] on li "Financials" at bounding box center [542, 135] width 101 height 35
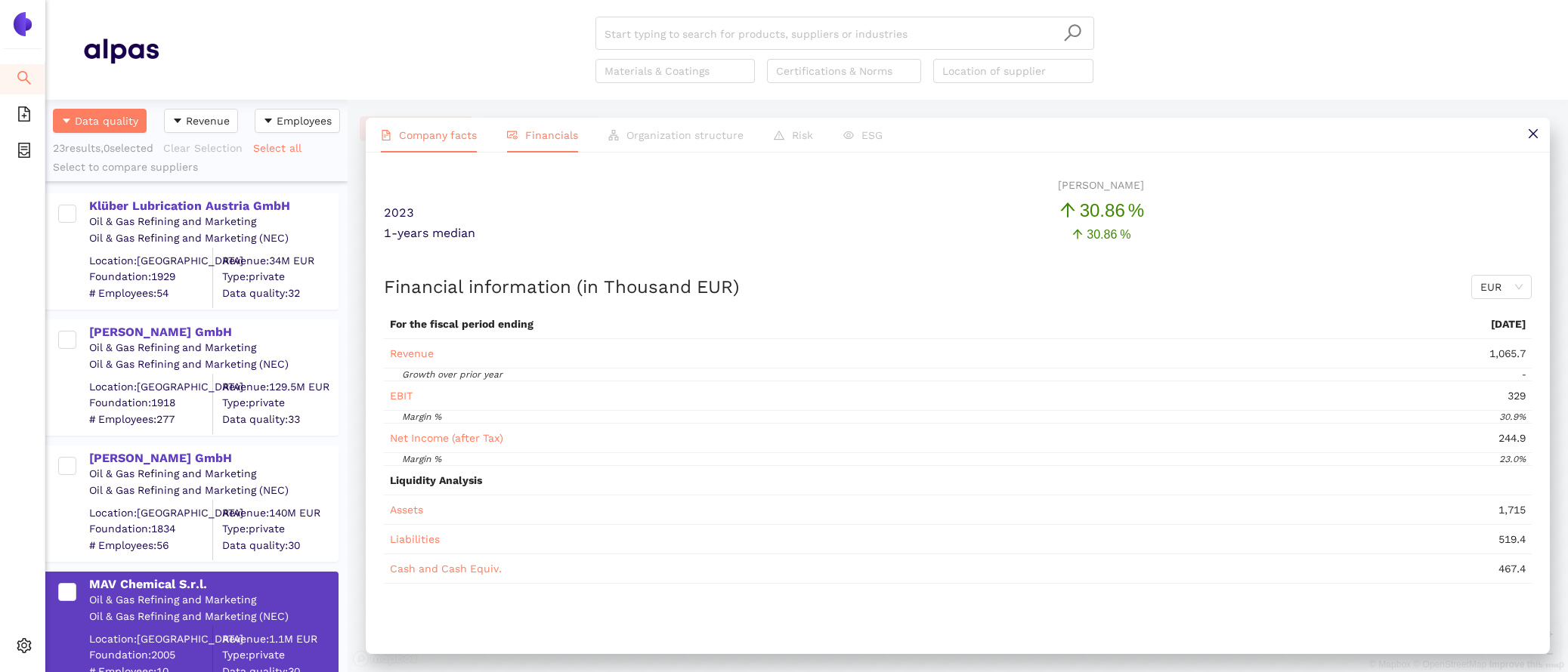
click at [427, 128] on li "Company facts" at bounding box center [428, 135] width 126 height 35
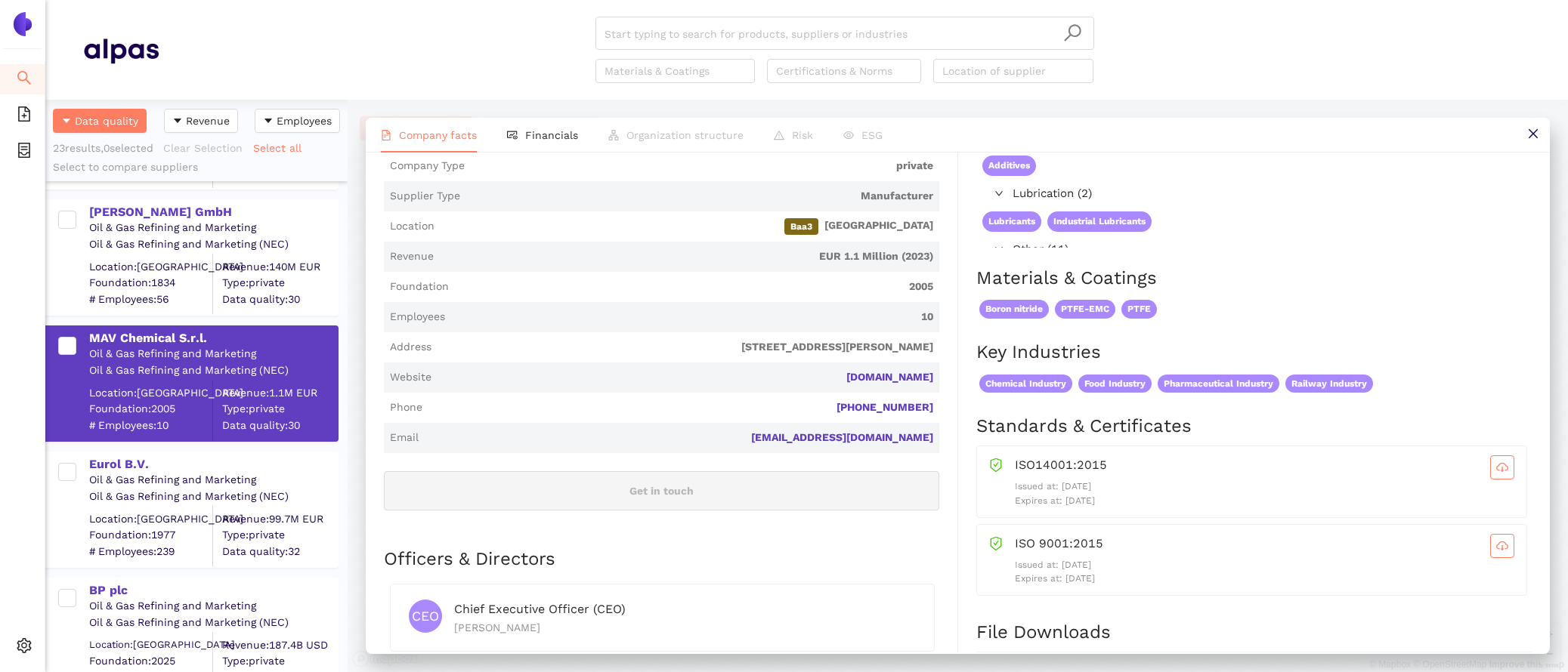
scroll to position [247, 0]
click at [105, 460] on div "Eurol B.V." at bounding box center [213, 464] width 248 height 16
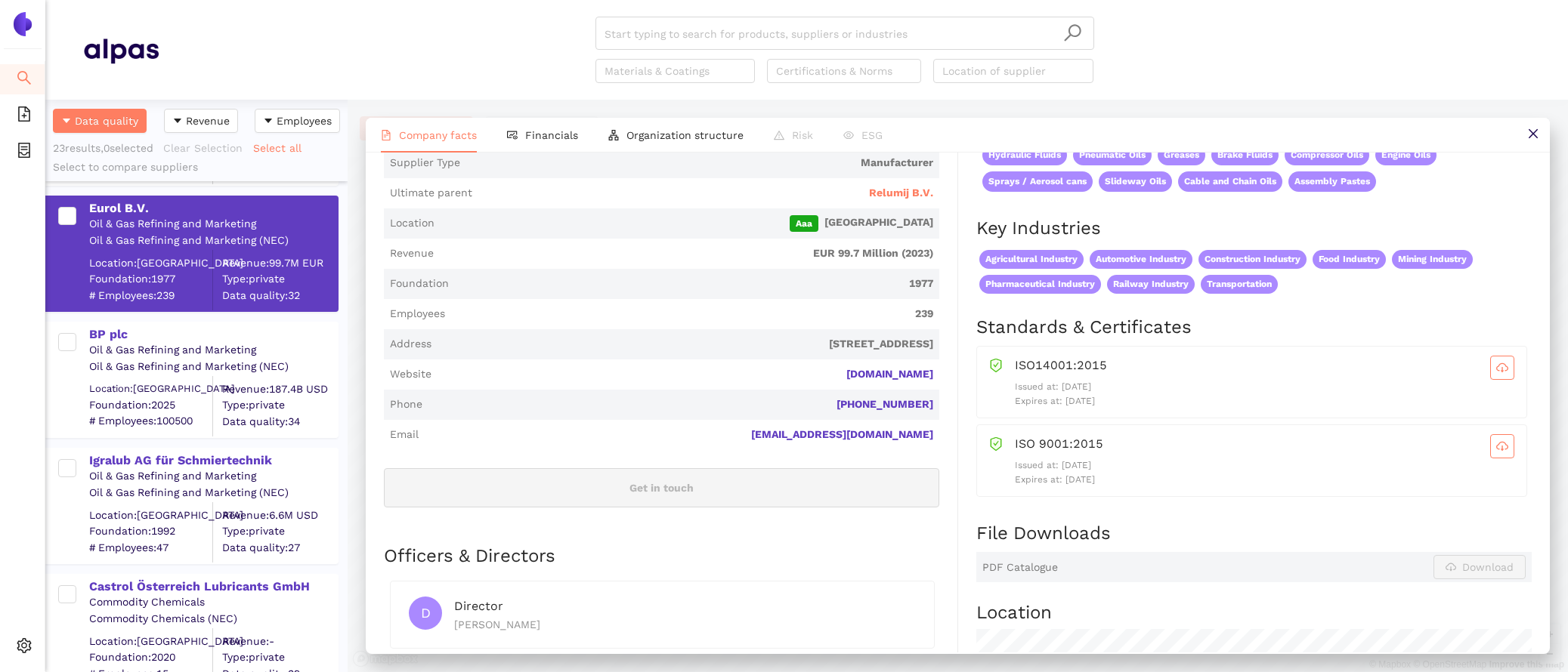
scroll to position [304, 0]
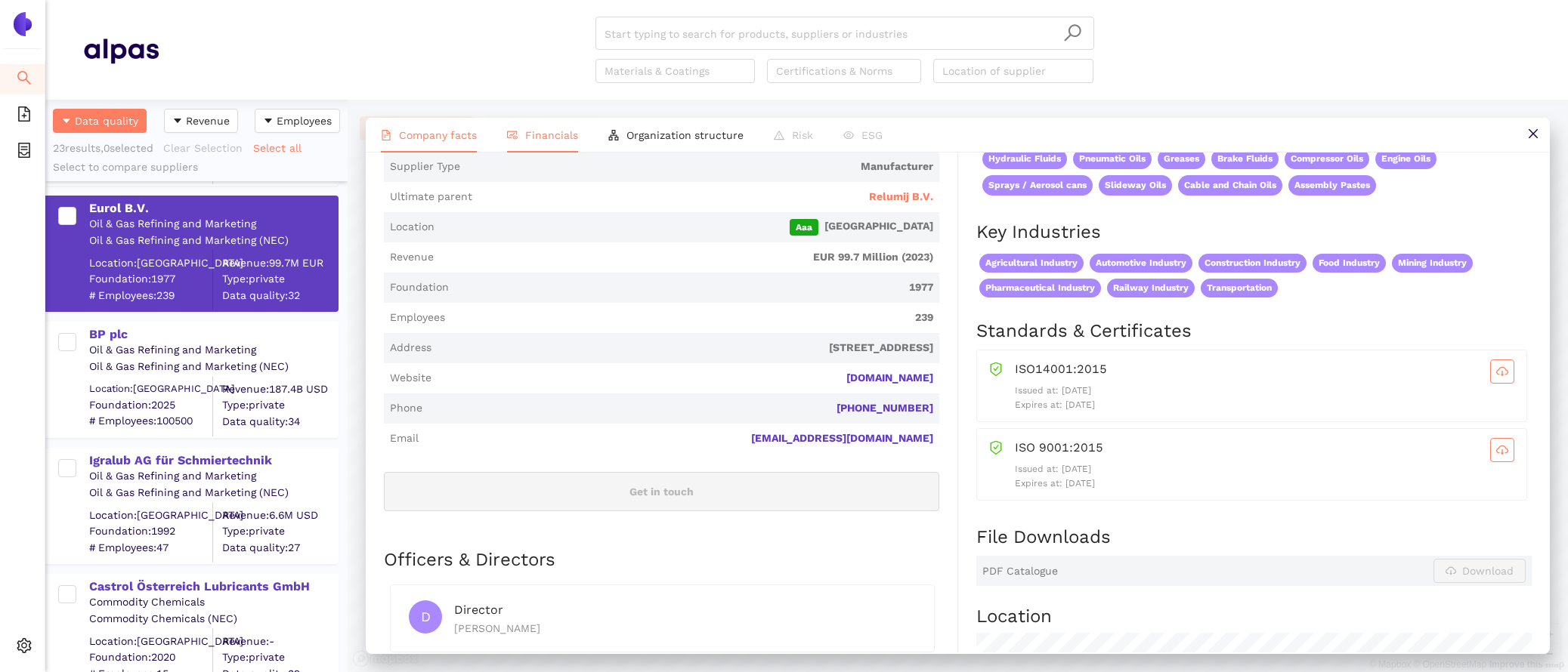
click at [538, 135] on span "Financials" at bounding box center [551, 135] width 53 height 12
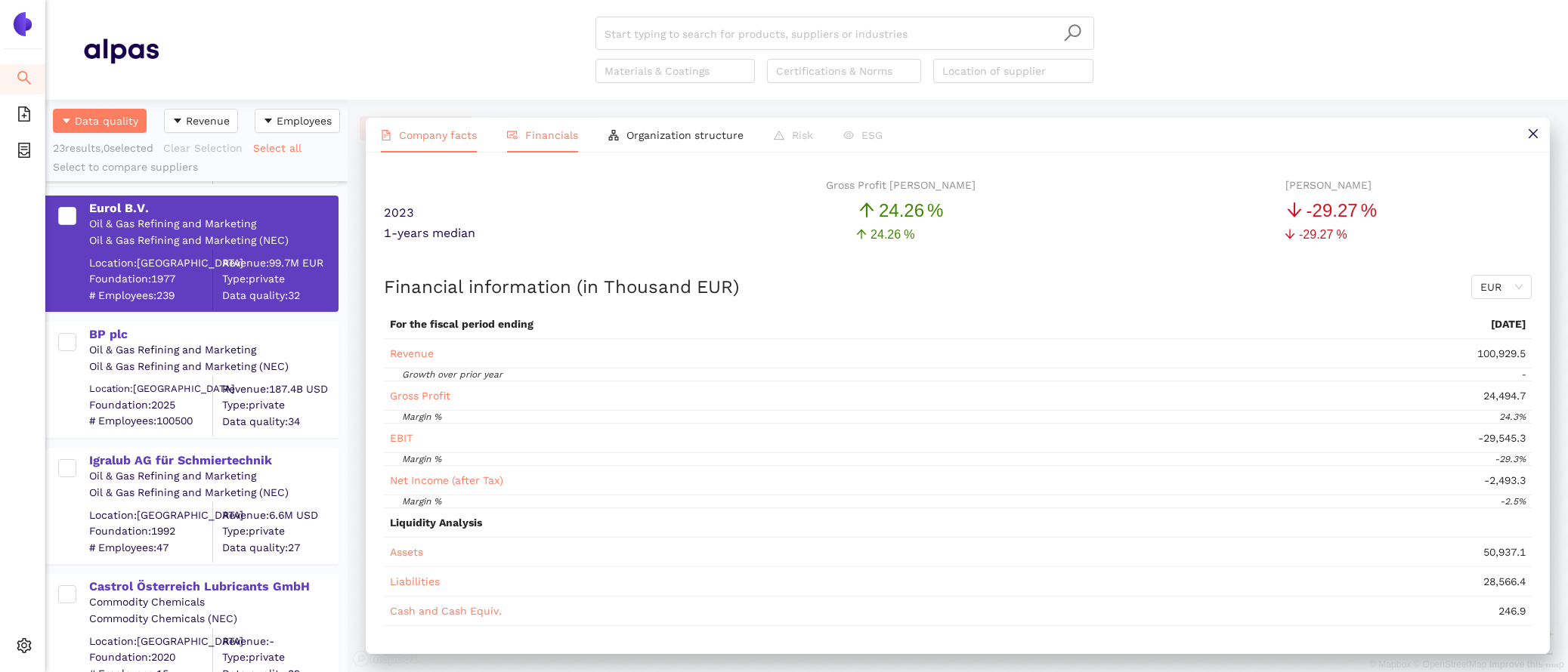
click at [438, 131] on span "Company facts" at bounding box center [438, 135] width 77 height 12
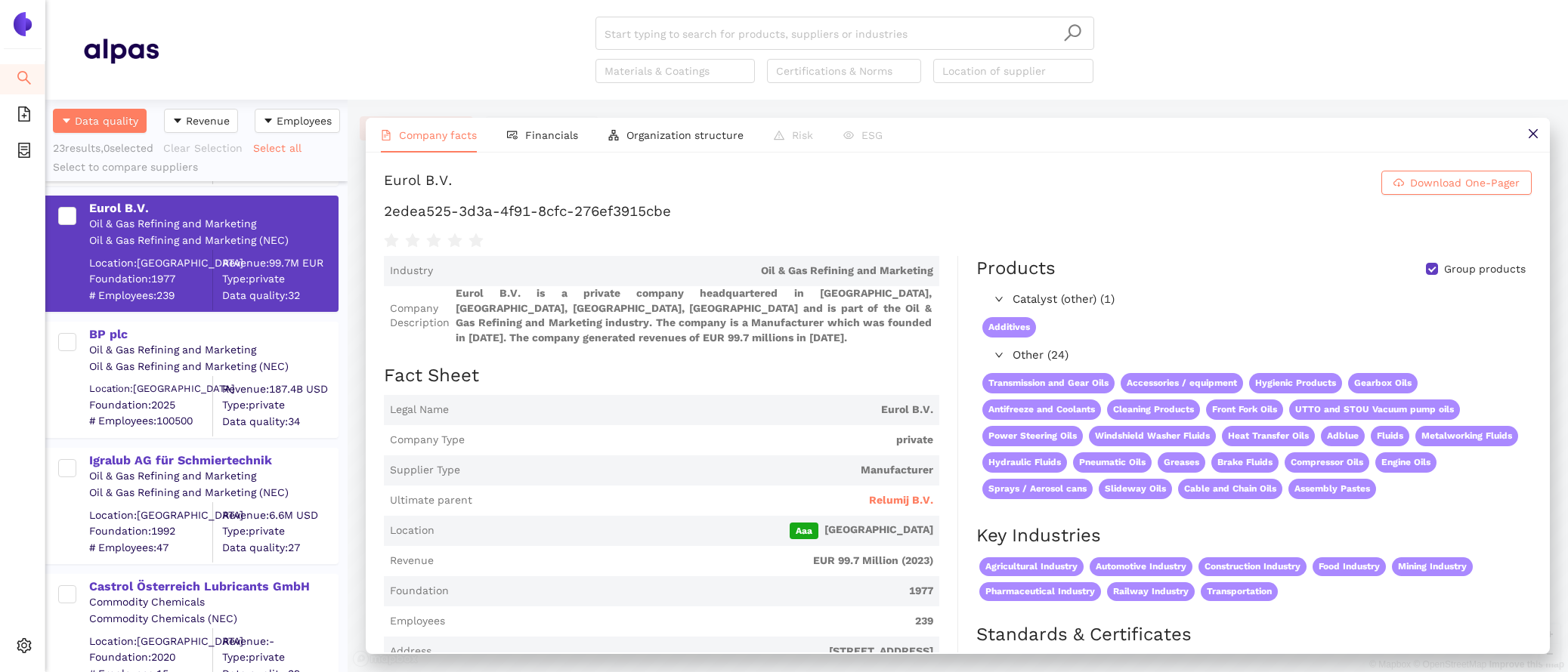
scroll to position [16, 0]
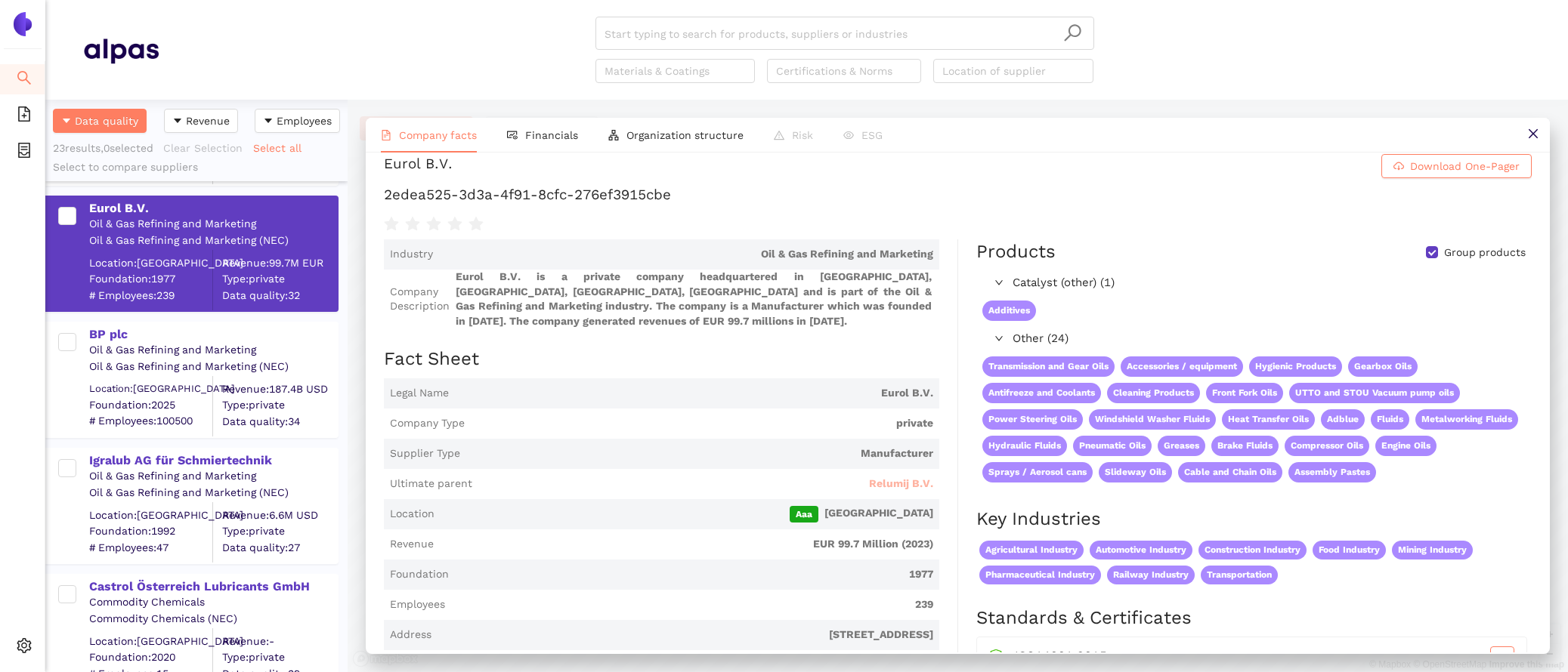
click at [875, 483] on span "Relumij B.V." at bounding box center [901, 484] width 64 height 15
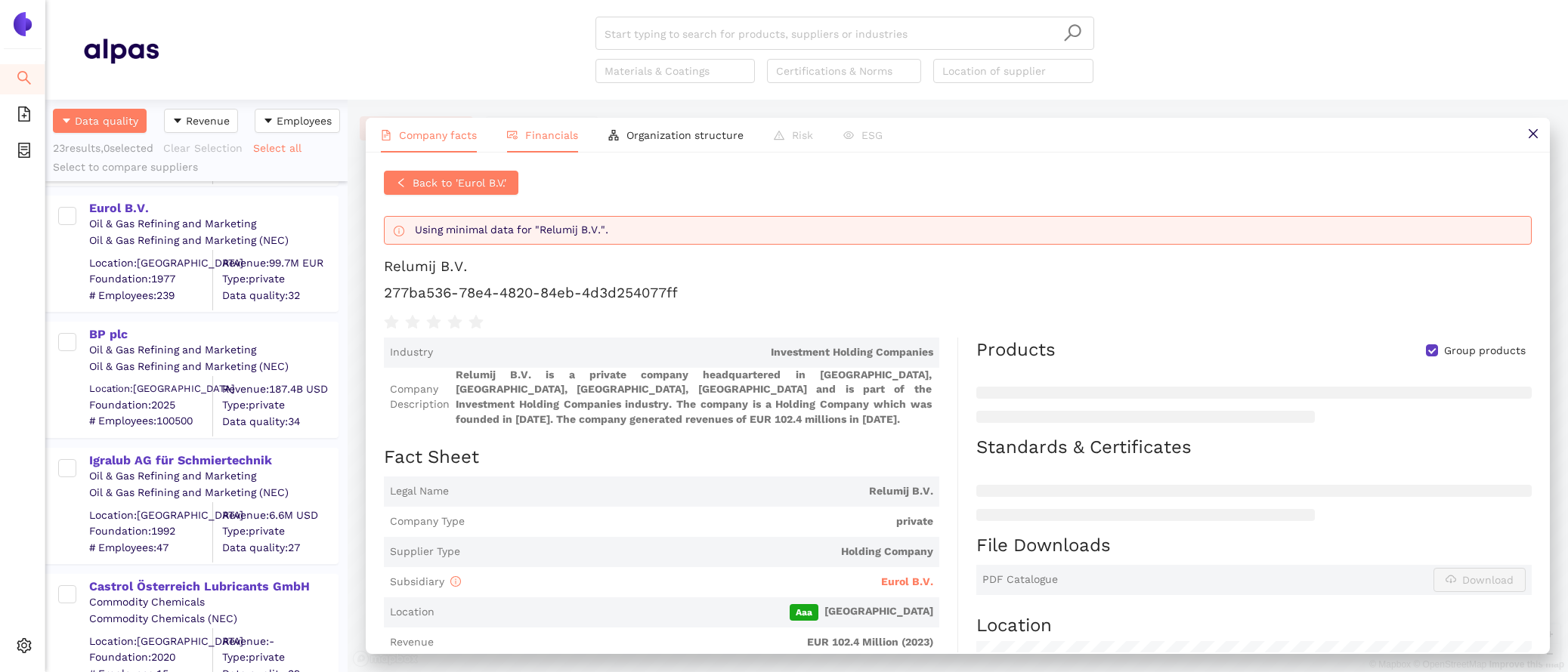
click at [546, 129] on span "Financials" at bounding box center [551, 135] width 53 height 12
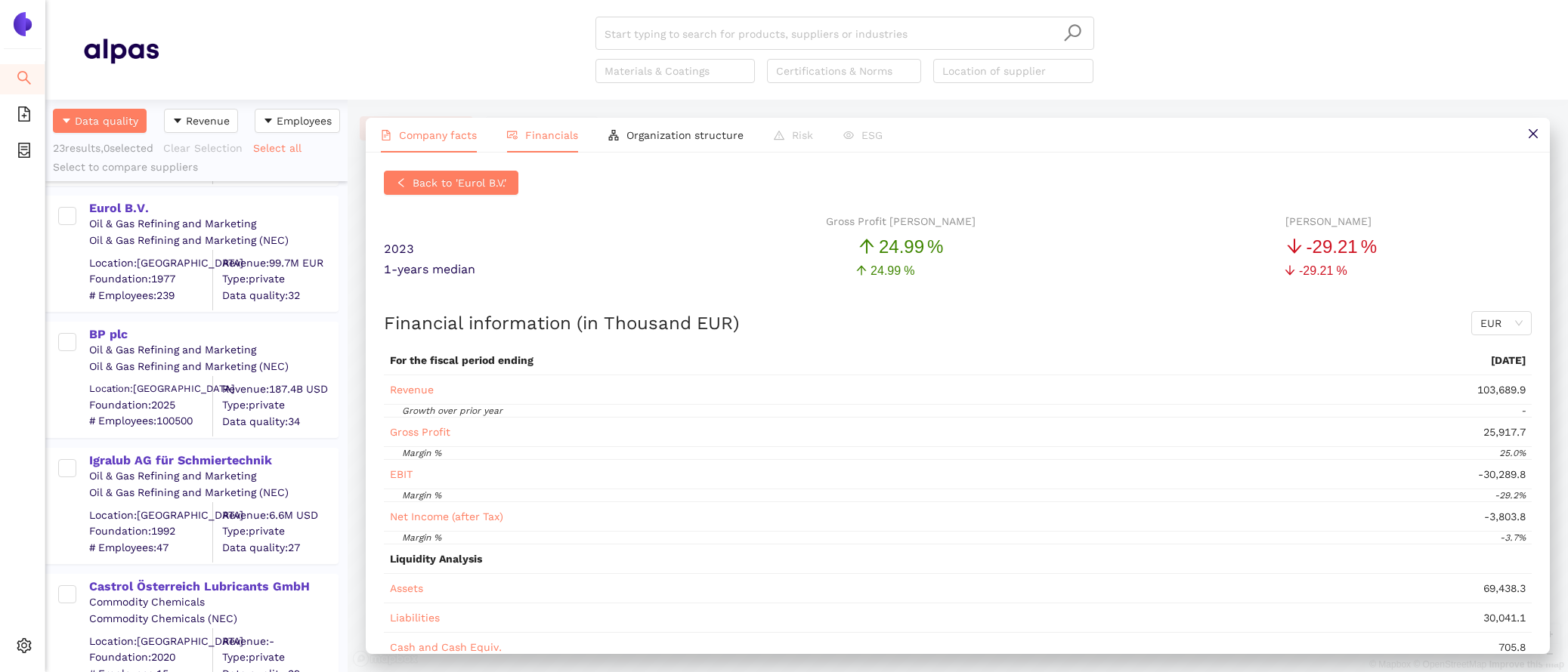
click at [431, 133] on span "Company facts" at bounding box center [438, 135] width 77 height 12
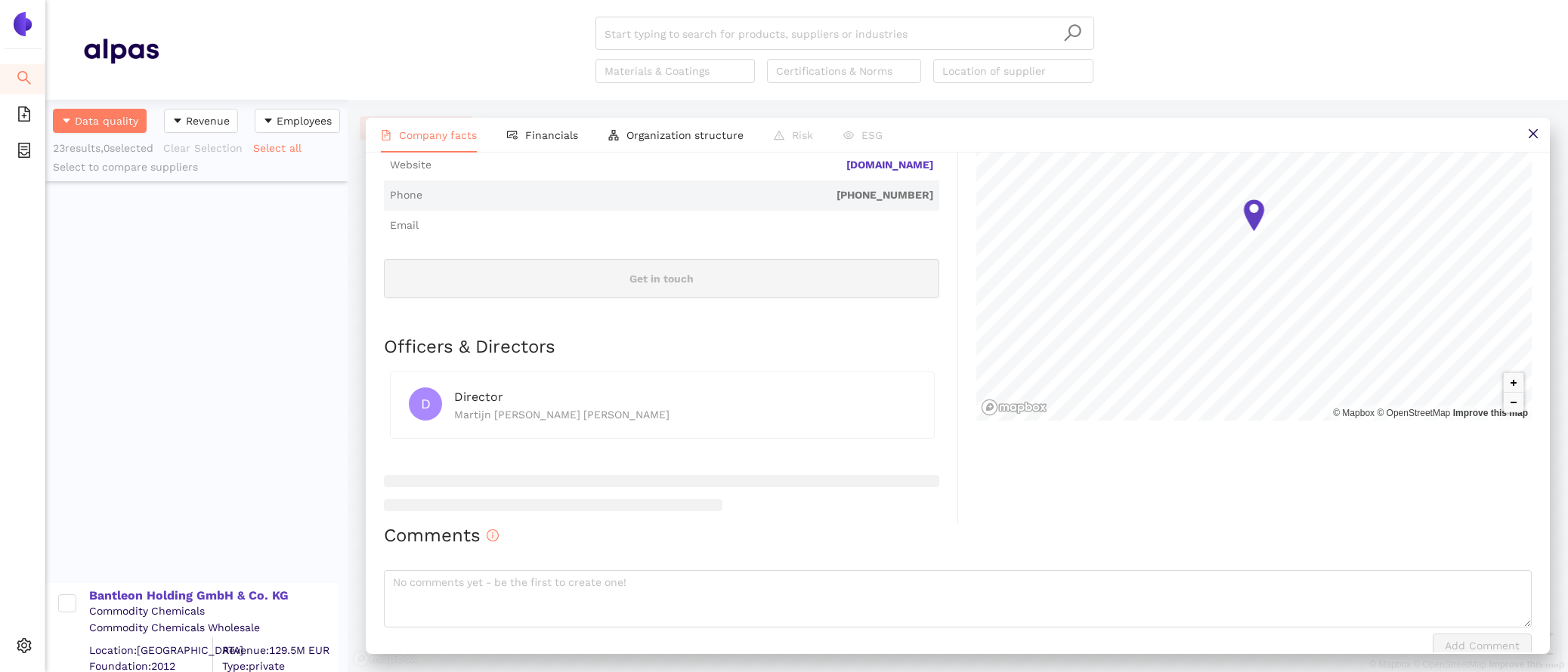
scroll to position [295, 0]
